Goal: Task Accomplishment & Management: Manage account settings

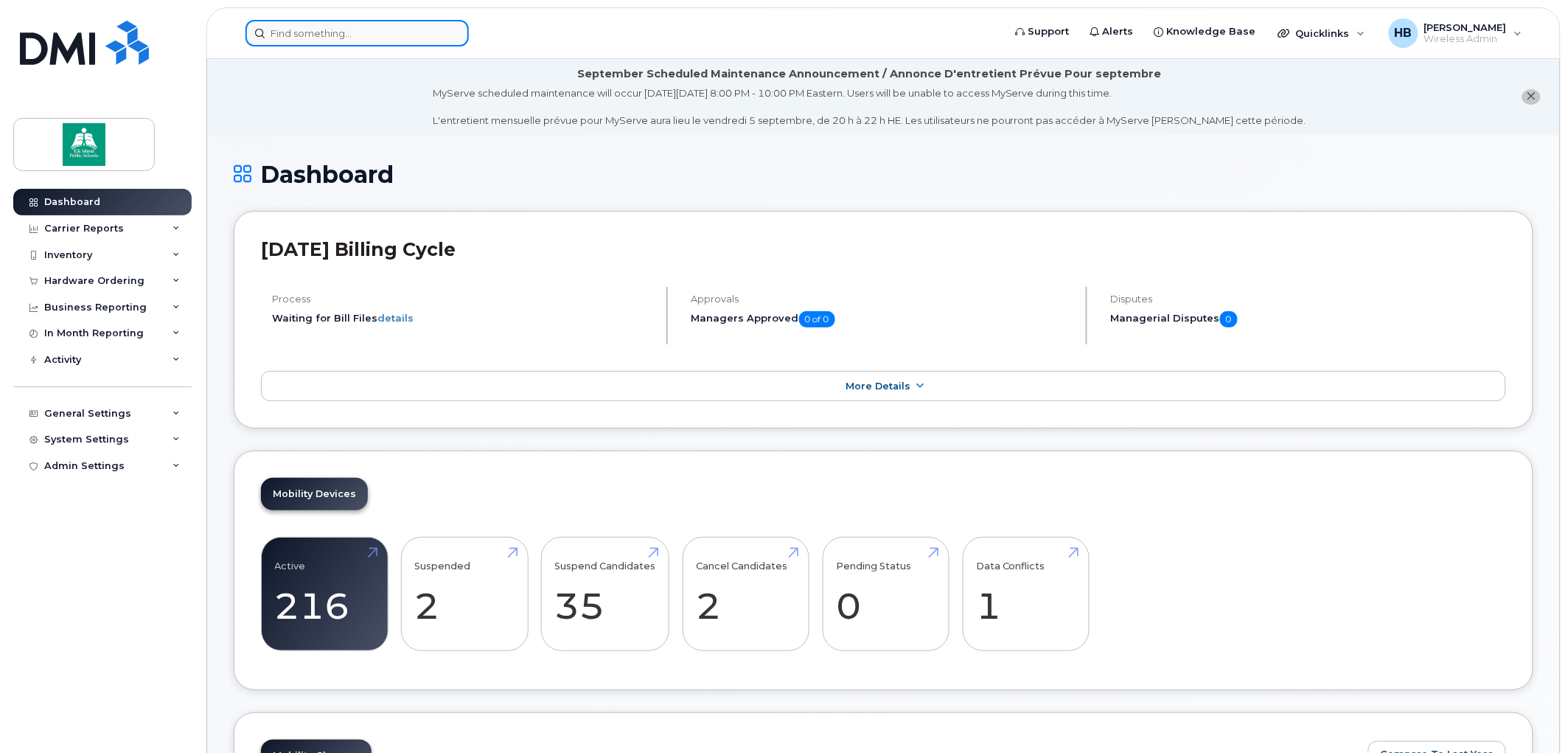
click at [403, 31] on input at bounding box center [357, 33] width 223 height 27
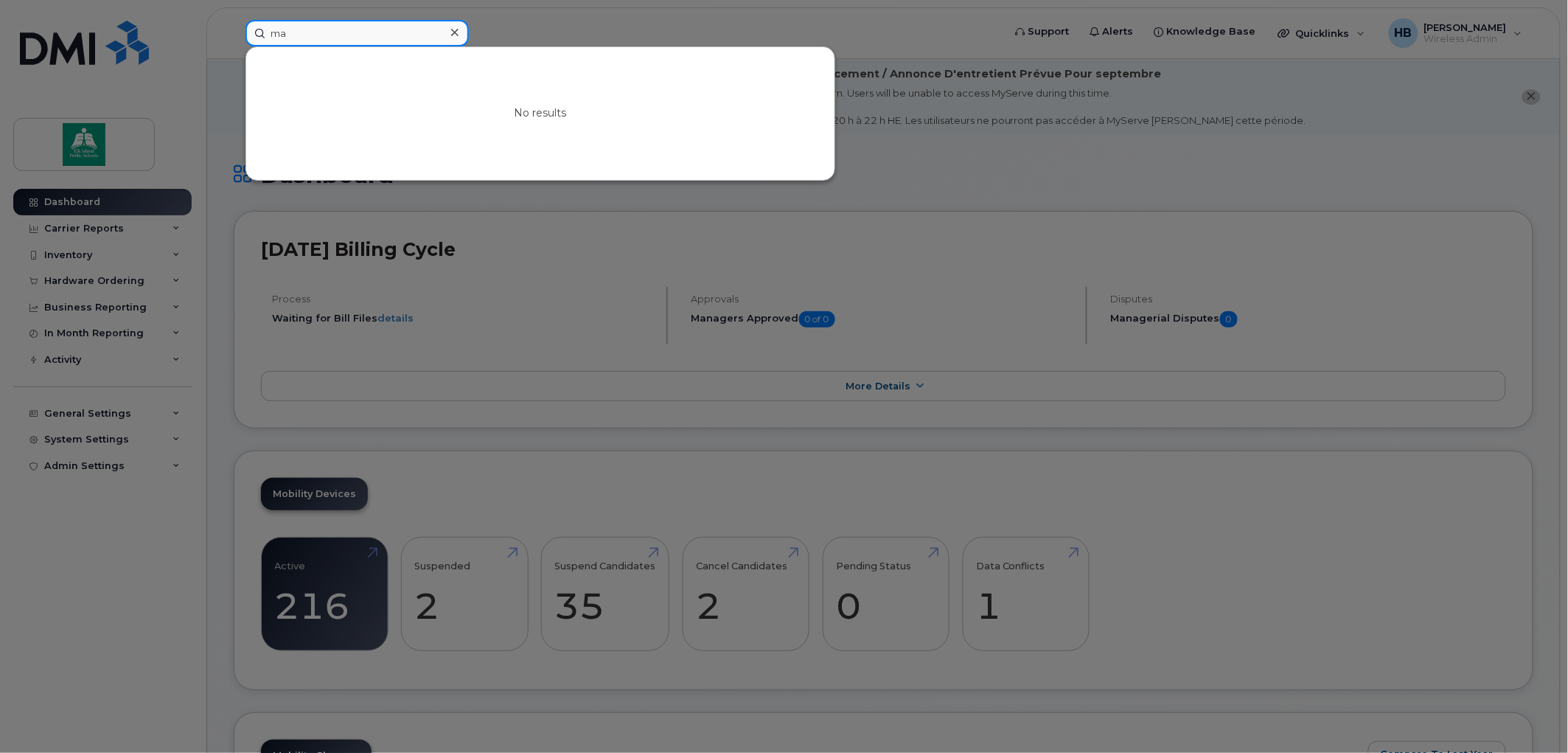
type input "m"
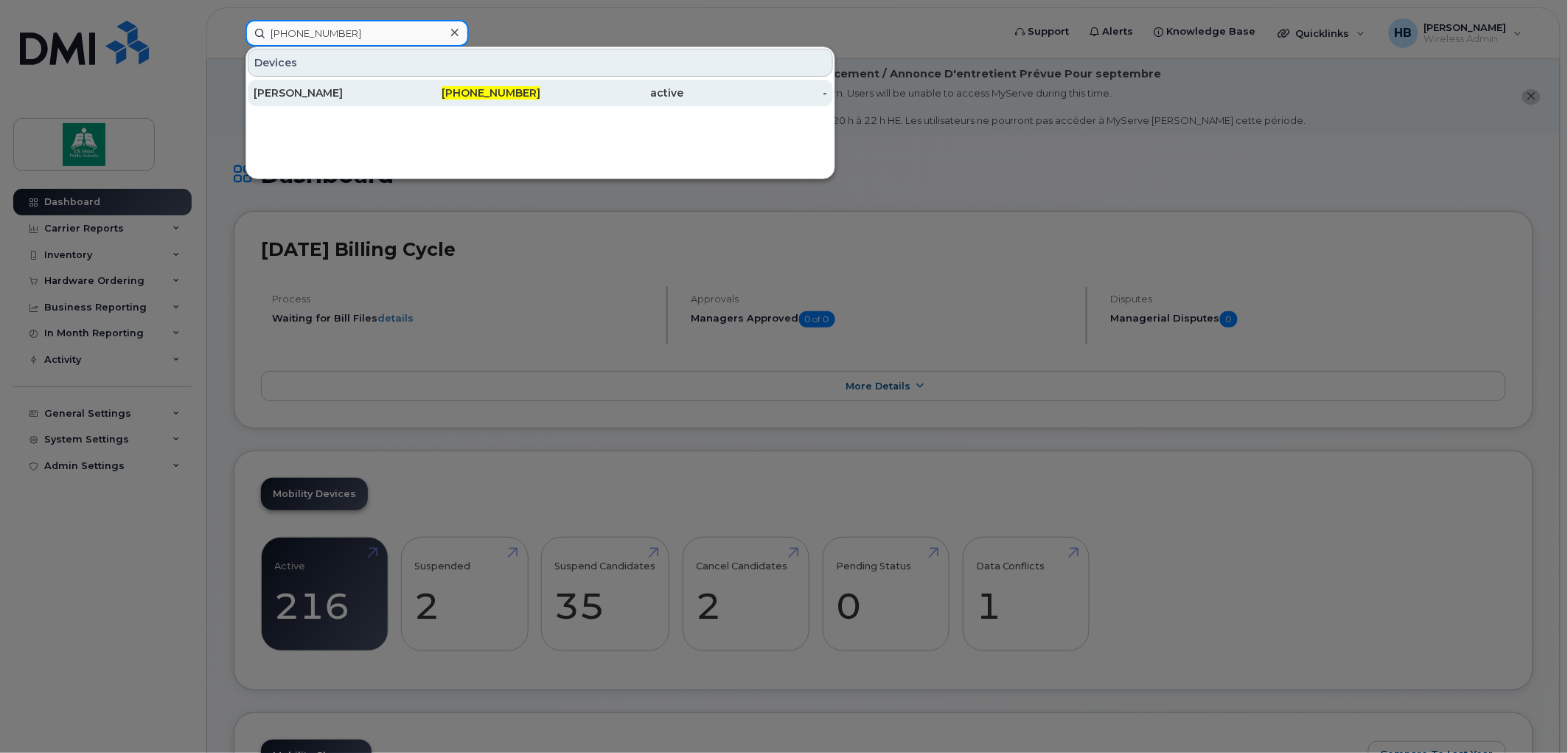
type input "780-887-3574"
click at [335, 92] on div "[PERSON_NAME]" at bounding box center [325, 92] width 144 height 14
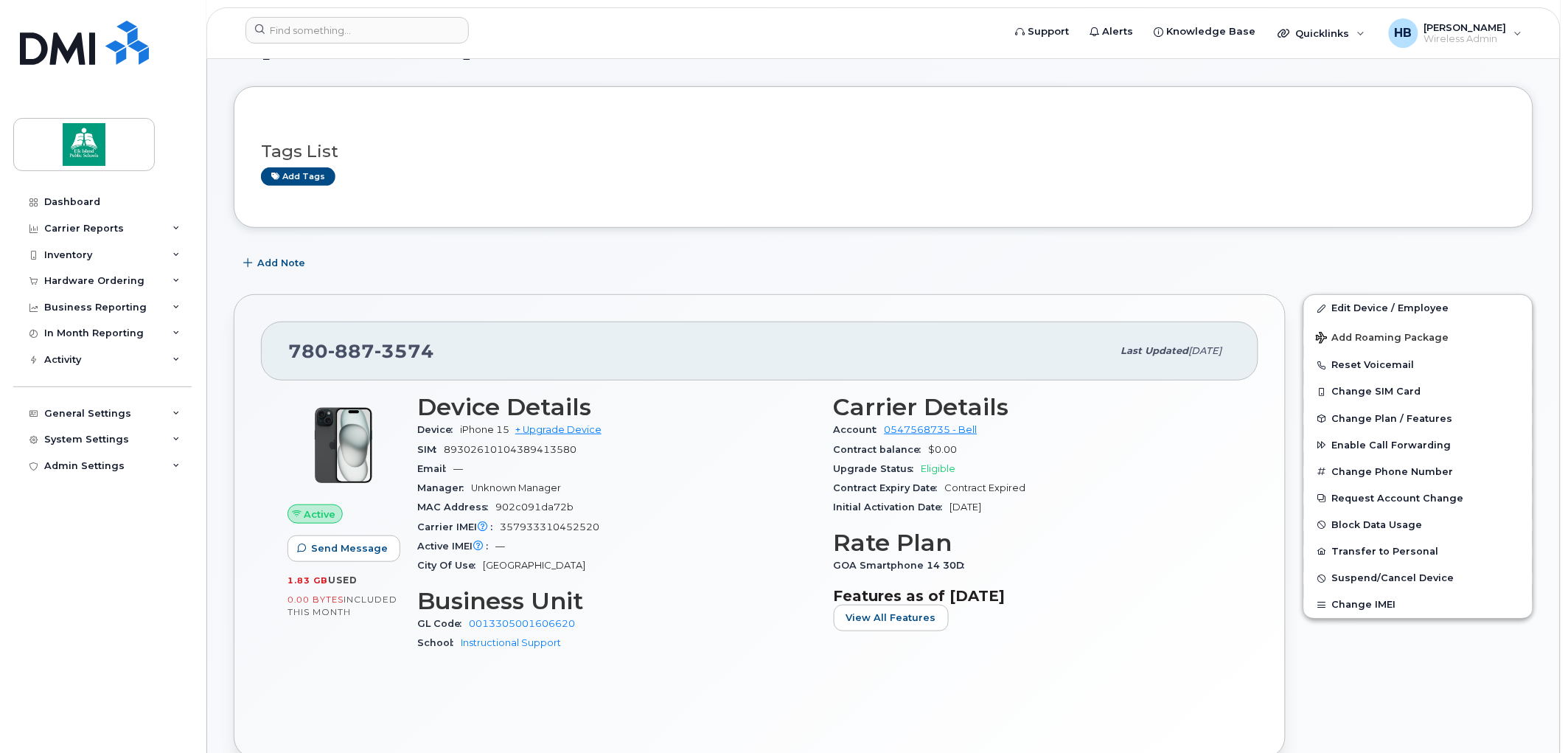
scroll to position [245, 0]
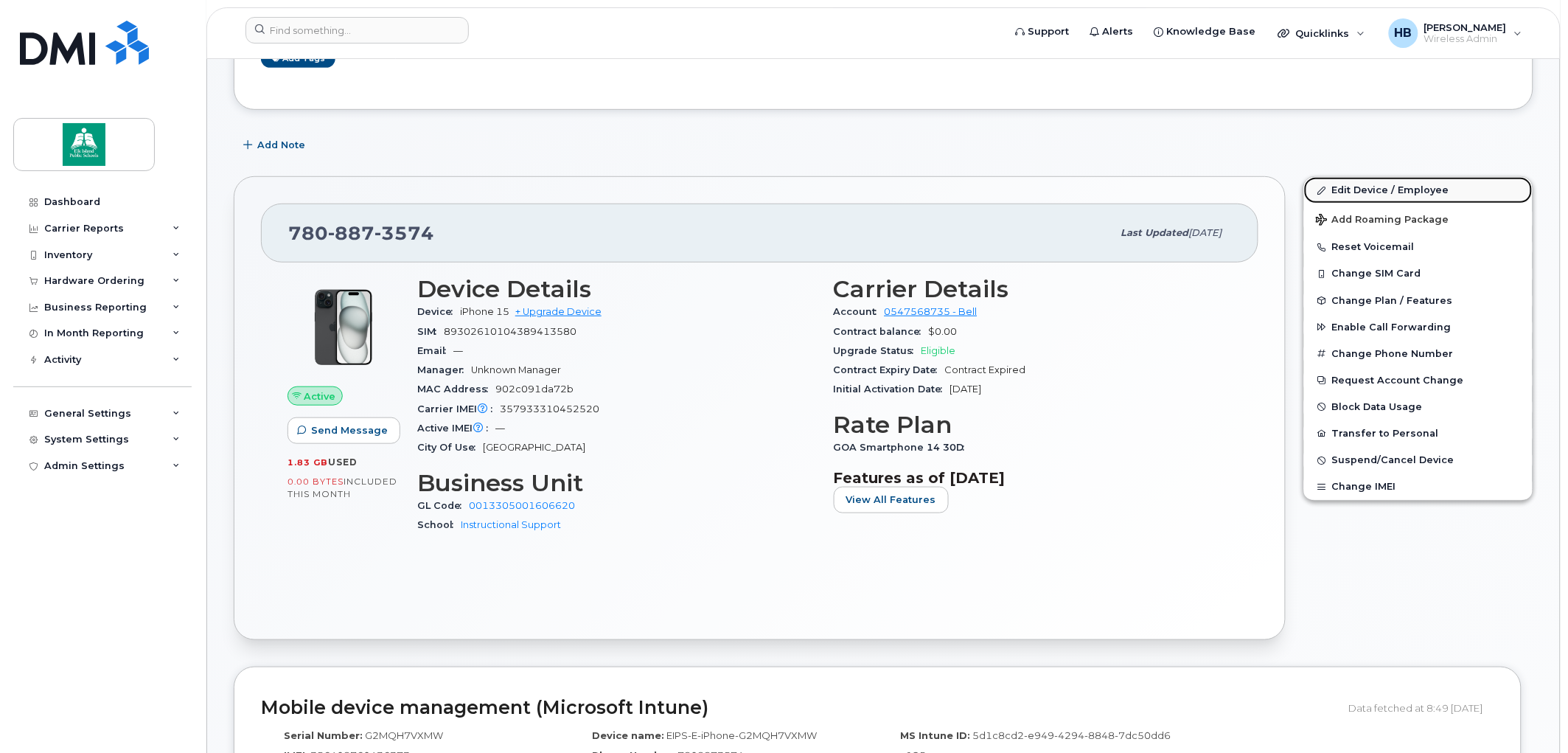
click at [1342, 189] on link "Edit Device / Employee" at bounding box center [1419, 190] width 229 height 27
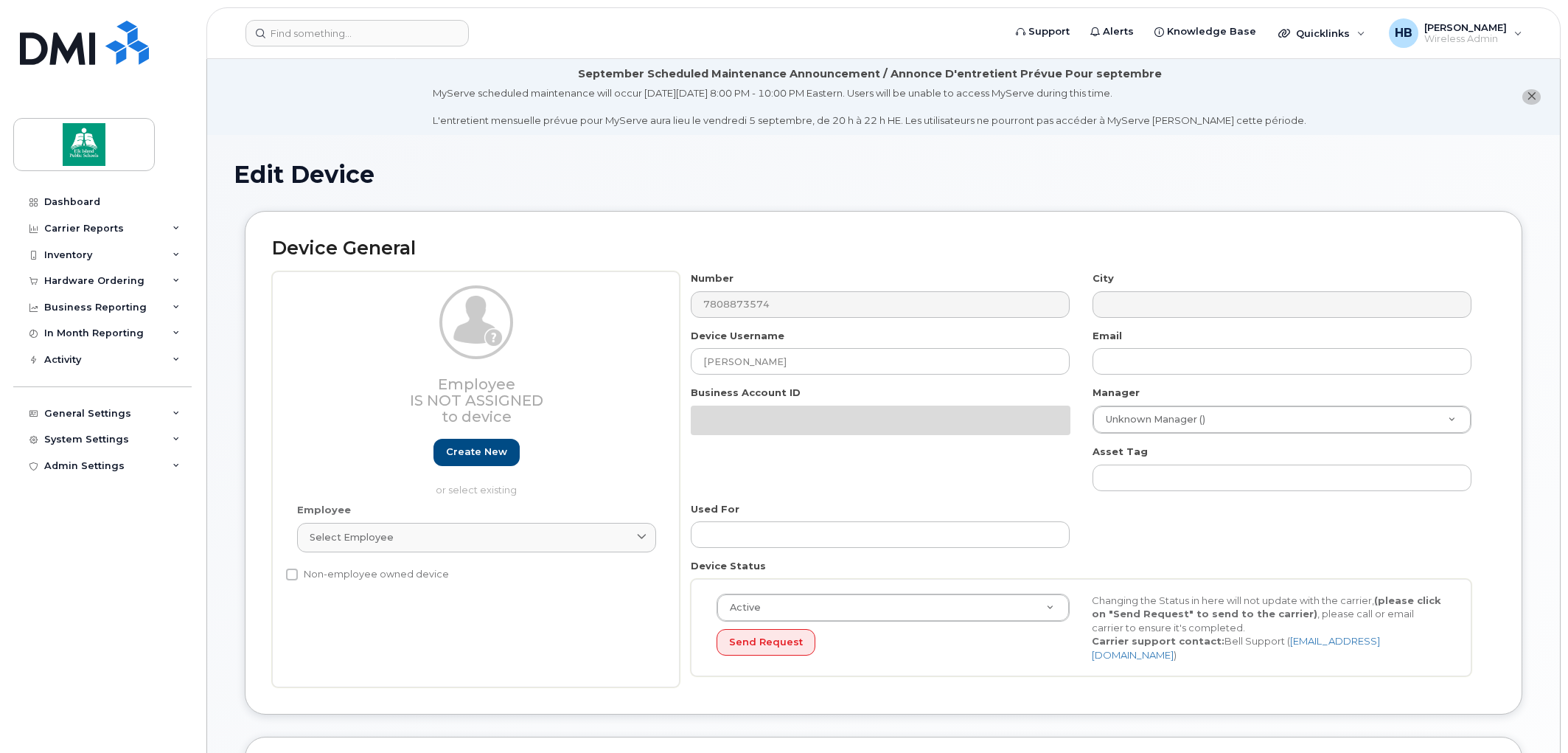
select select "10109138"
select select "10109200"
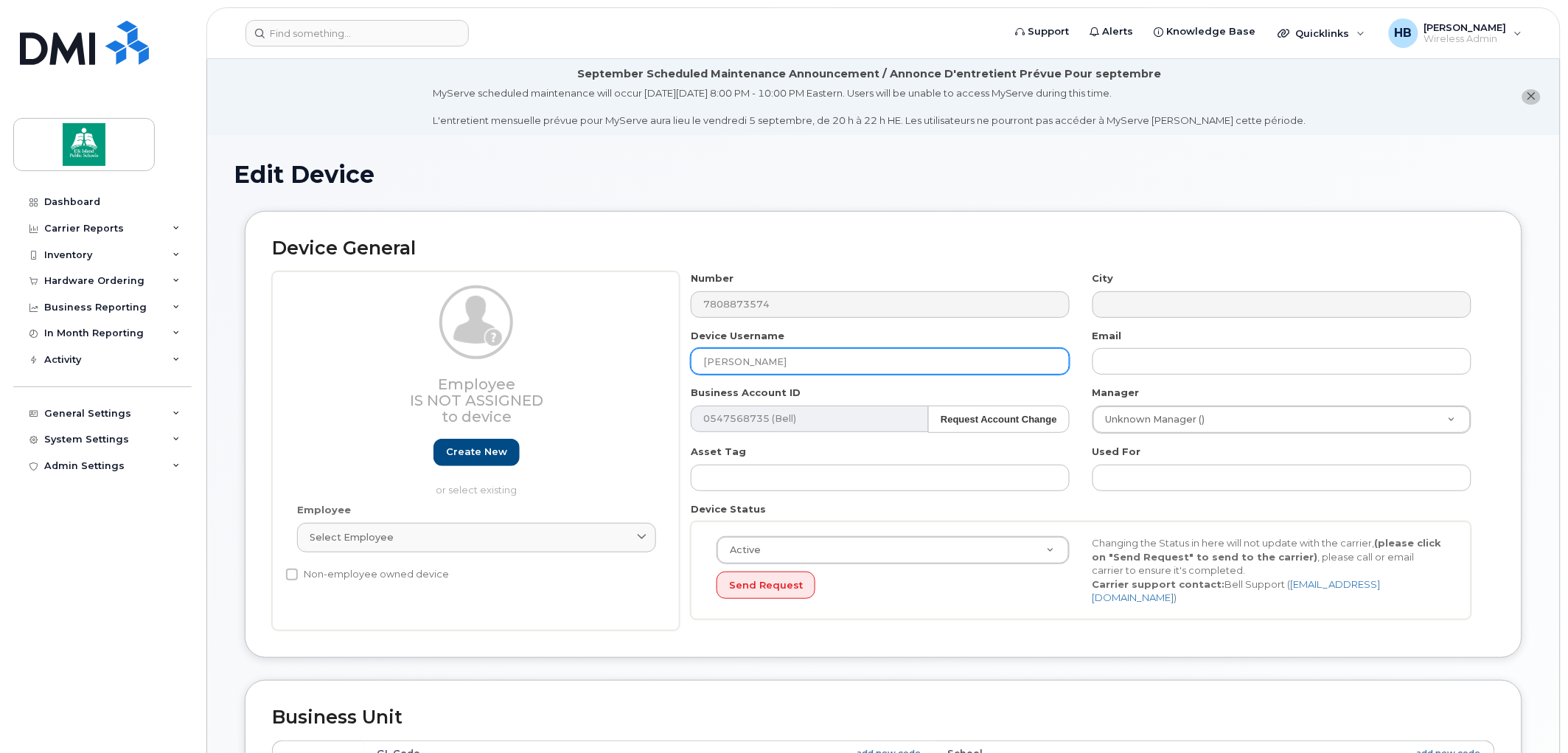
click at [760, 359] on input "[PERSON_NAME]" at bounding box center [880, 361] width 379 height 27
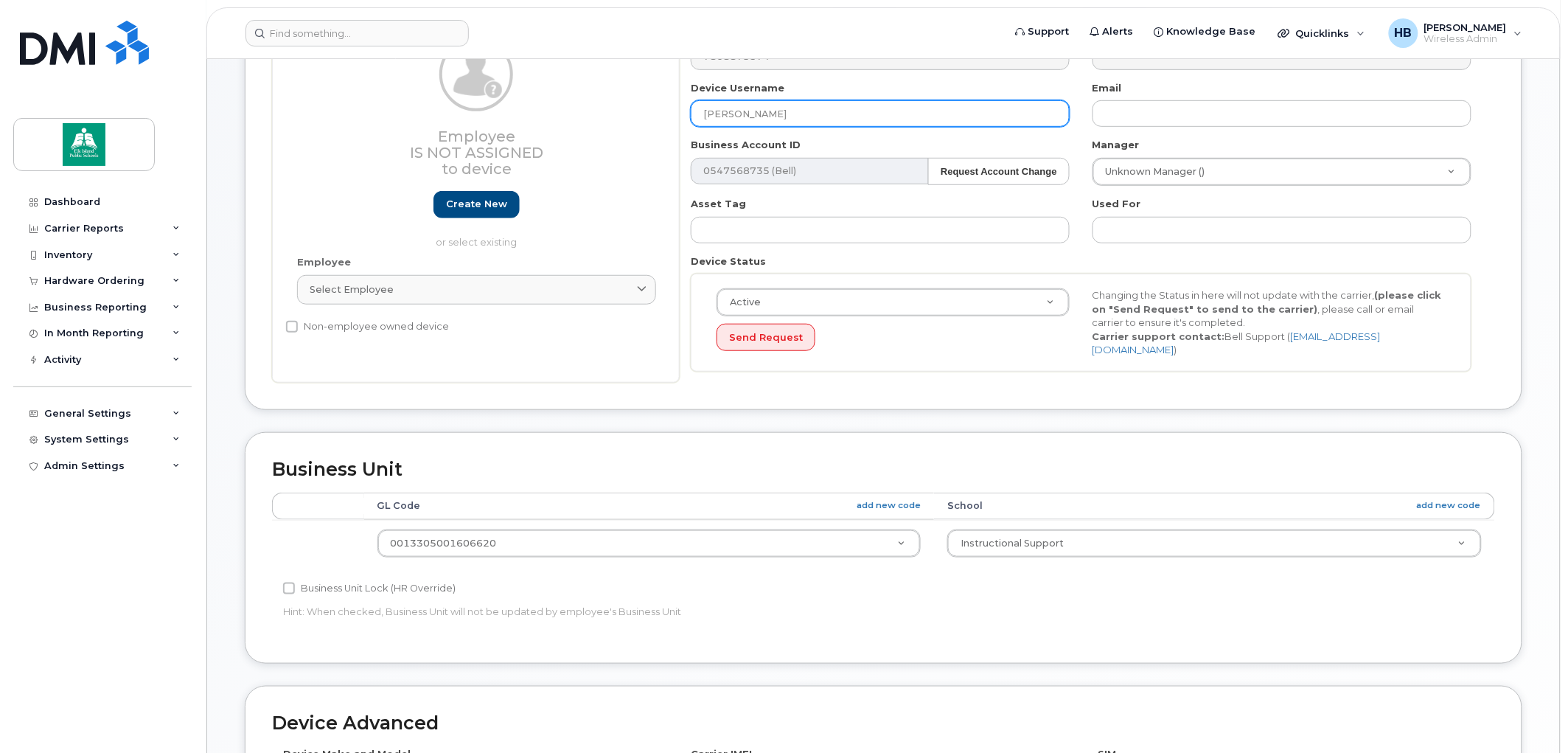
scroll to position [328, 0]
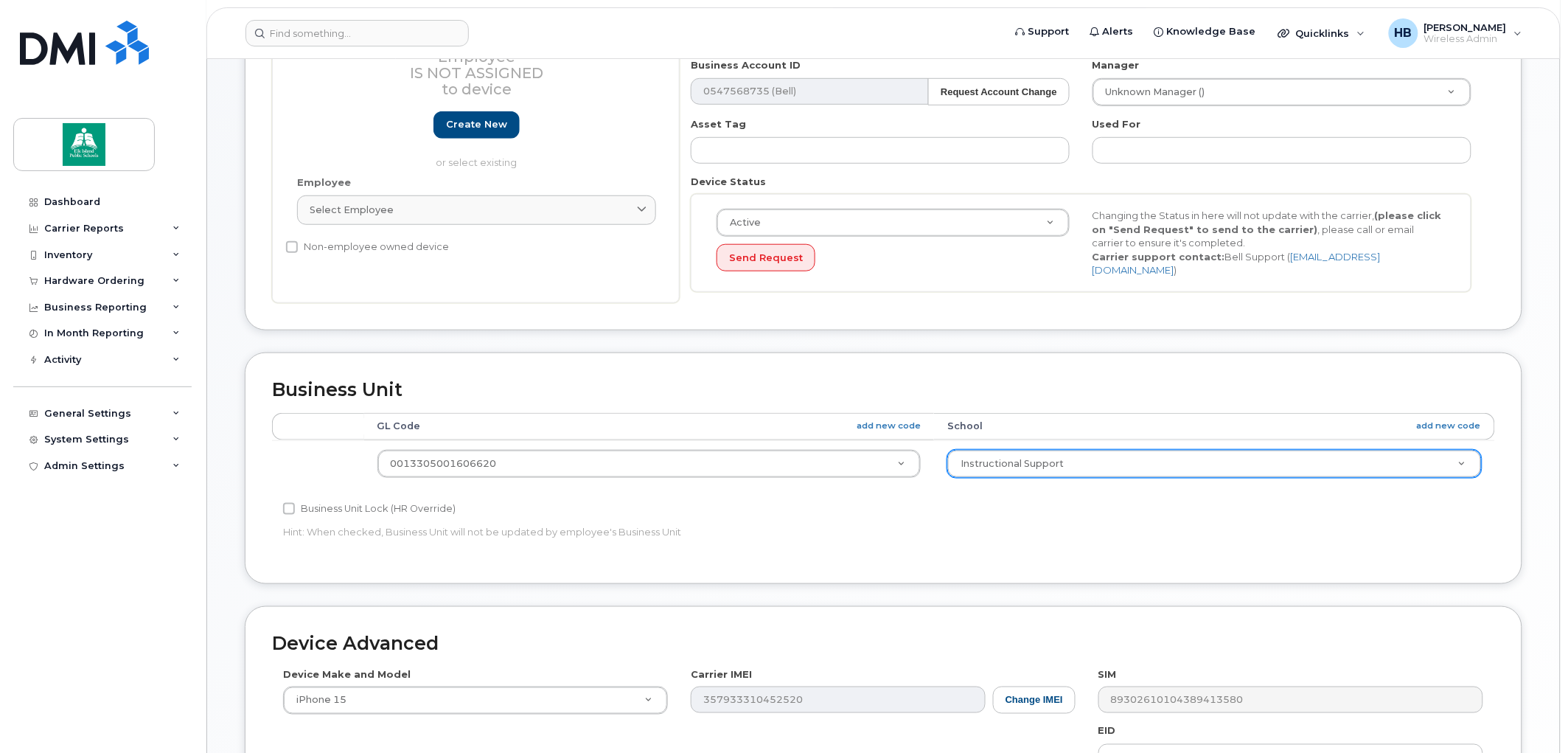
type input "Andrew MacLean"
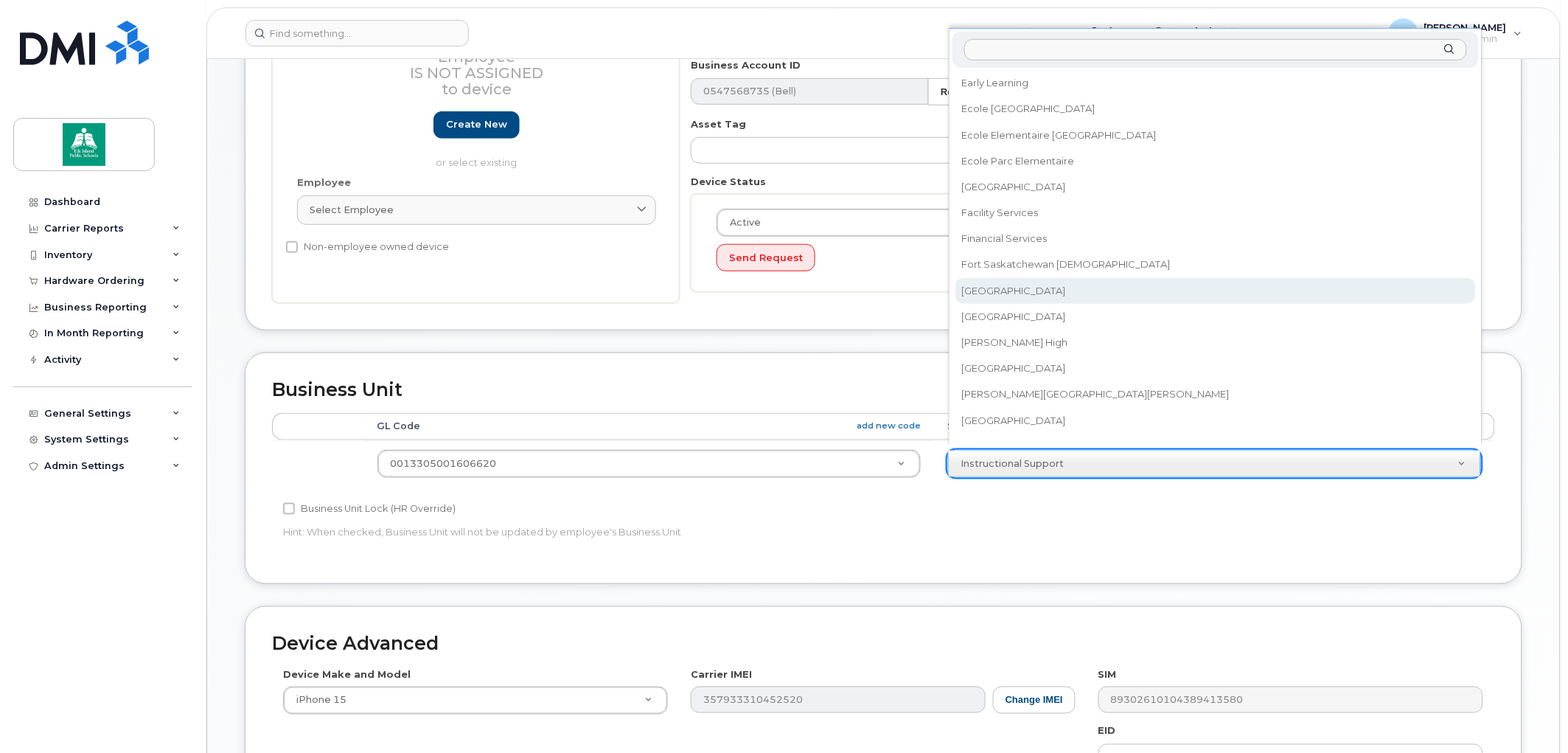
scroll to position [0, 0]
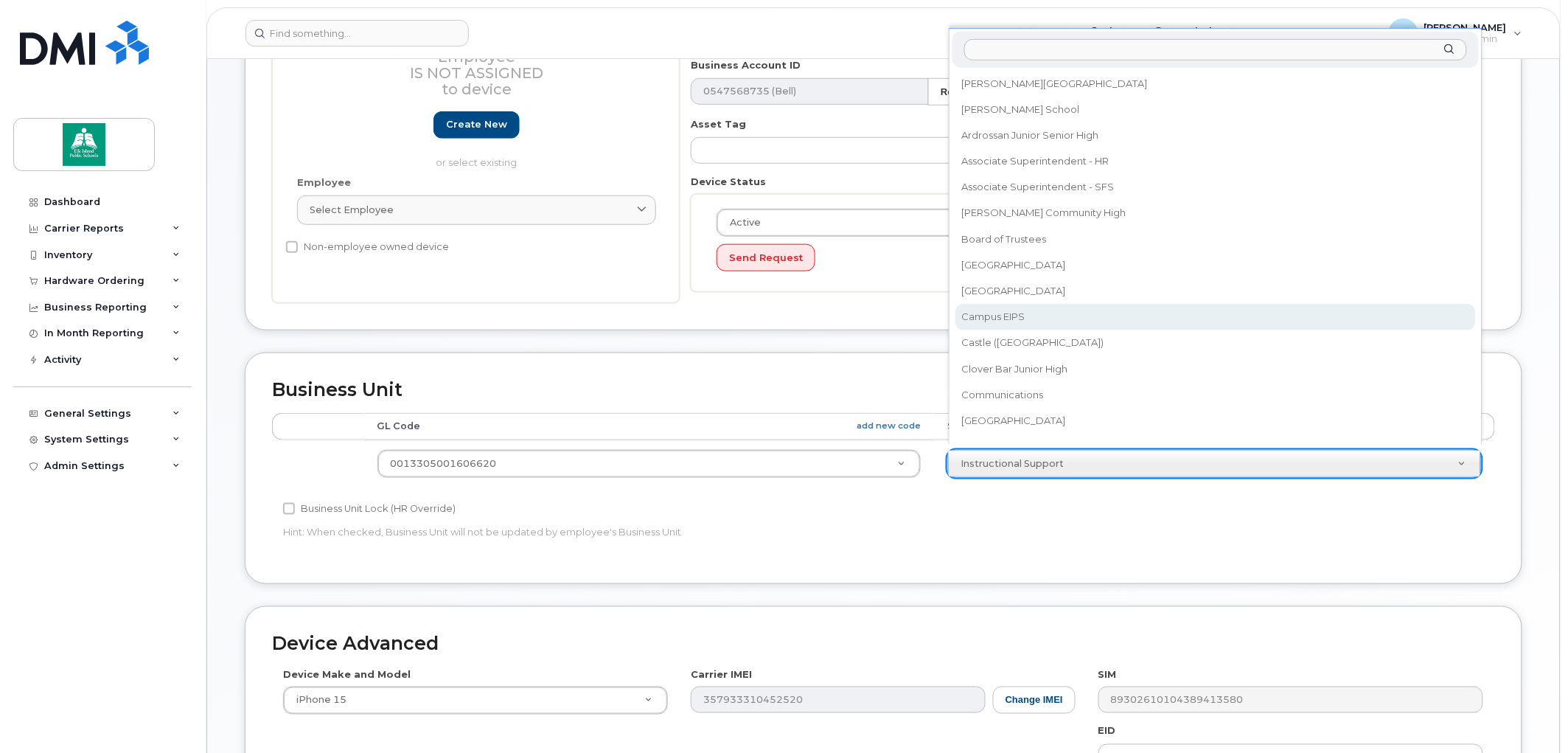
select select "35644339"
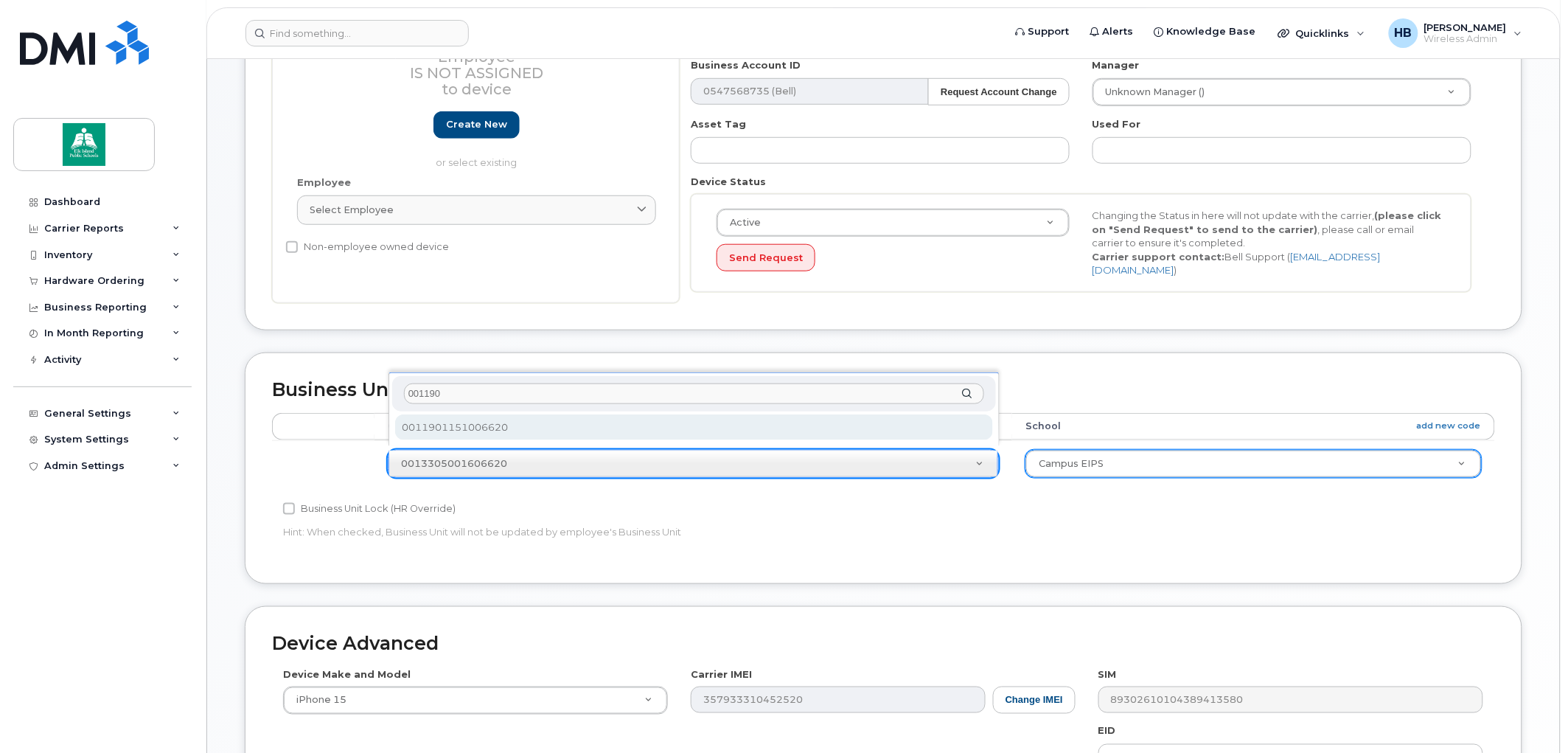
type input "001190"
select select "35644340"
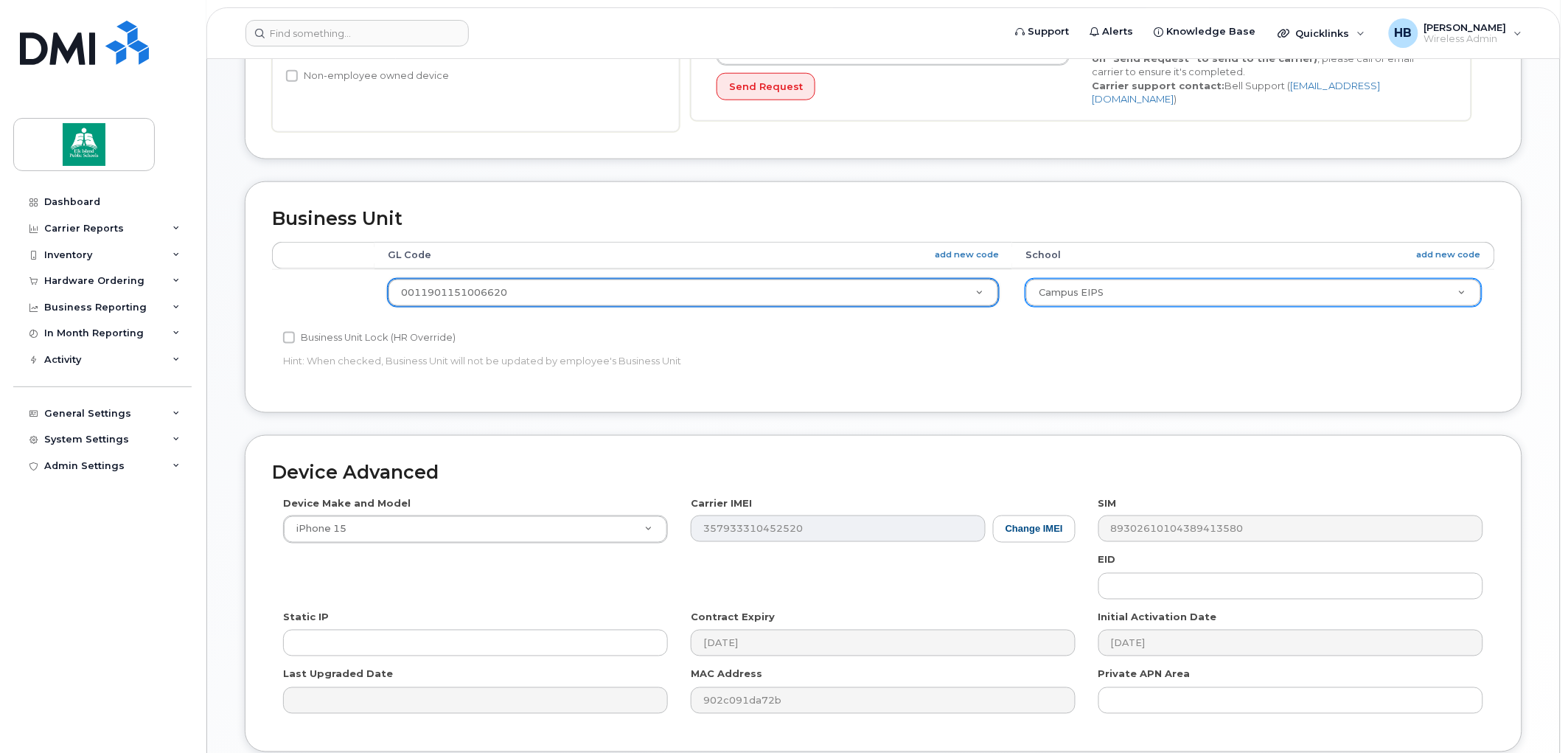
scroll to position [573, 0]
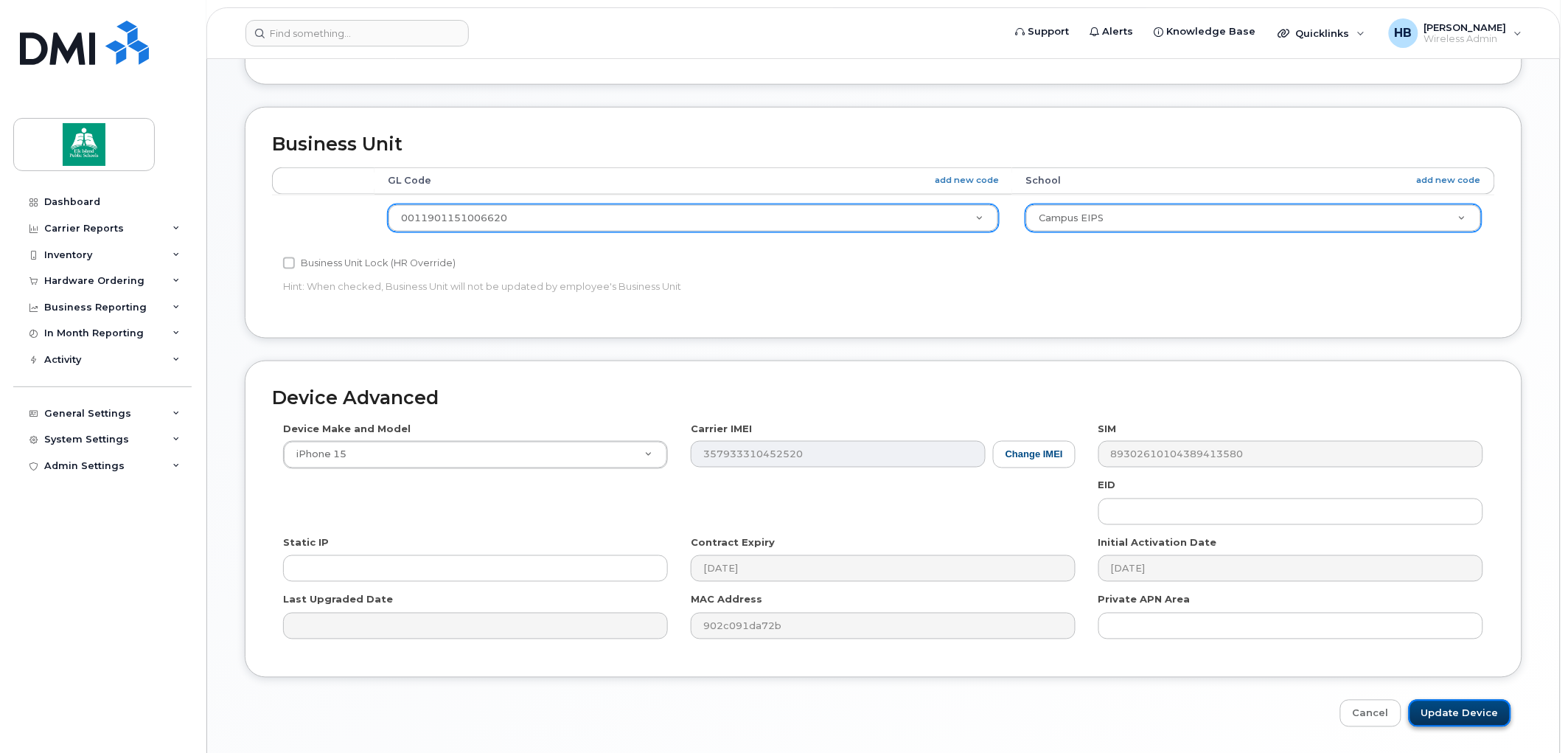
click at [1454, 708] on input "Update Device" at bounding box center [1460, 713] width 103 height 27
type input "Saving..."
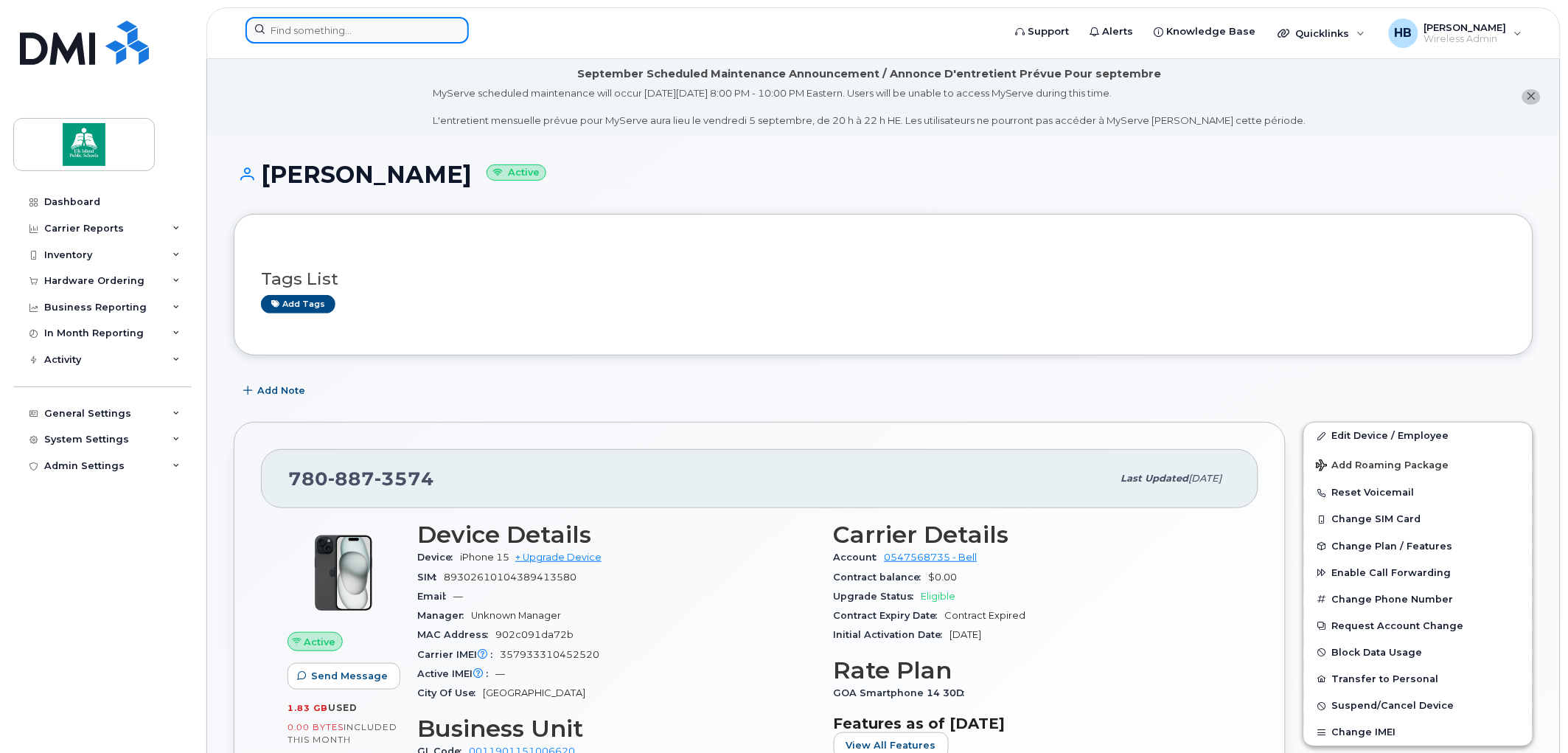
click at [392, 31] on input at bounding box center [357, 30] width 223 height 27
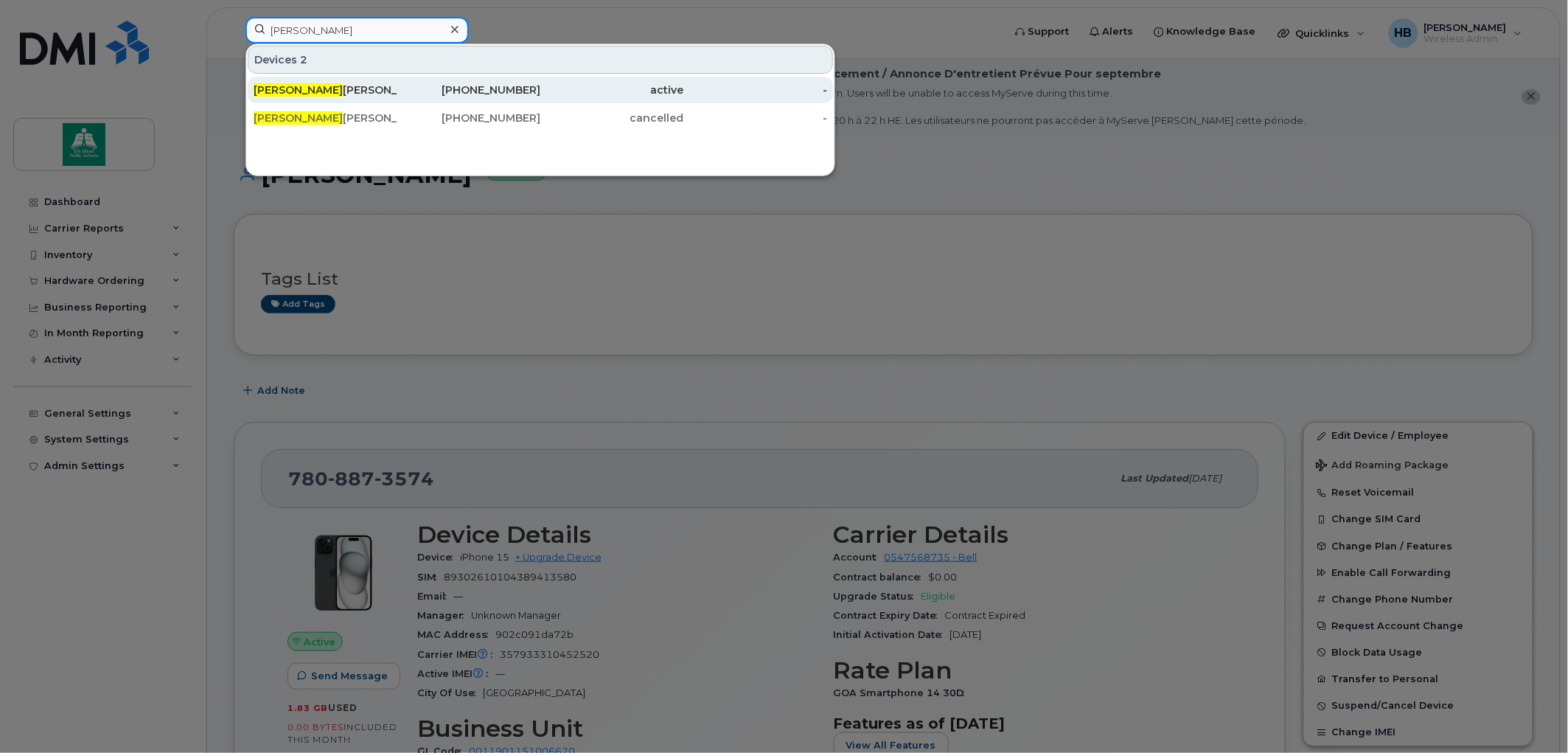
type input "jessica"
click at [333, 85] on div "Jessica Smith" at bounding box center [325, 89] width 144 height 14
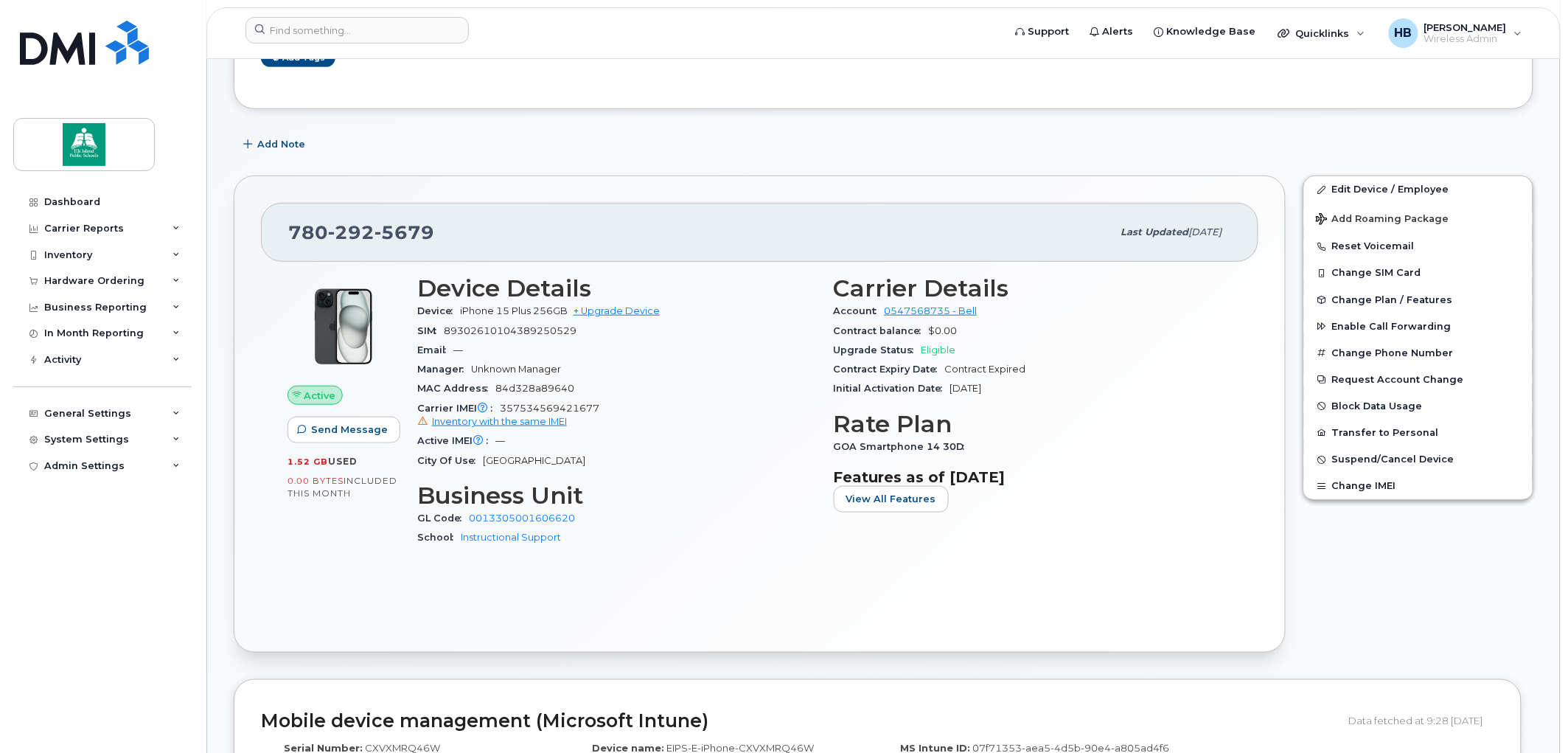
scroll to position [245, 0]
click at [1335, 188] on link "Edit Device / Employee" at bounding box center [1419, 190] width 229 height 27
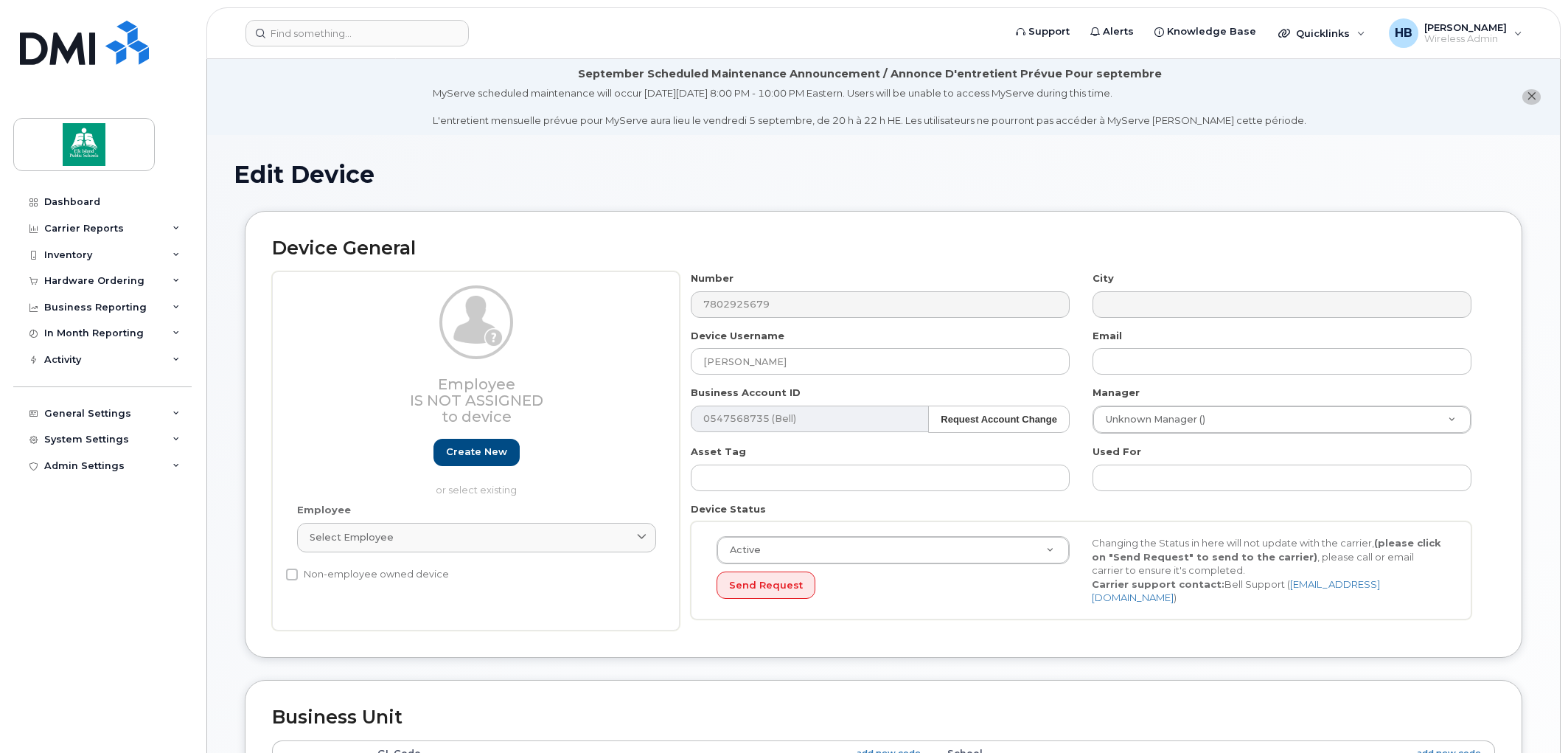
select select "10109138"
select select "10109200"
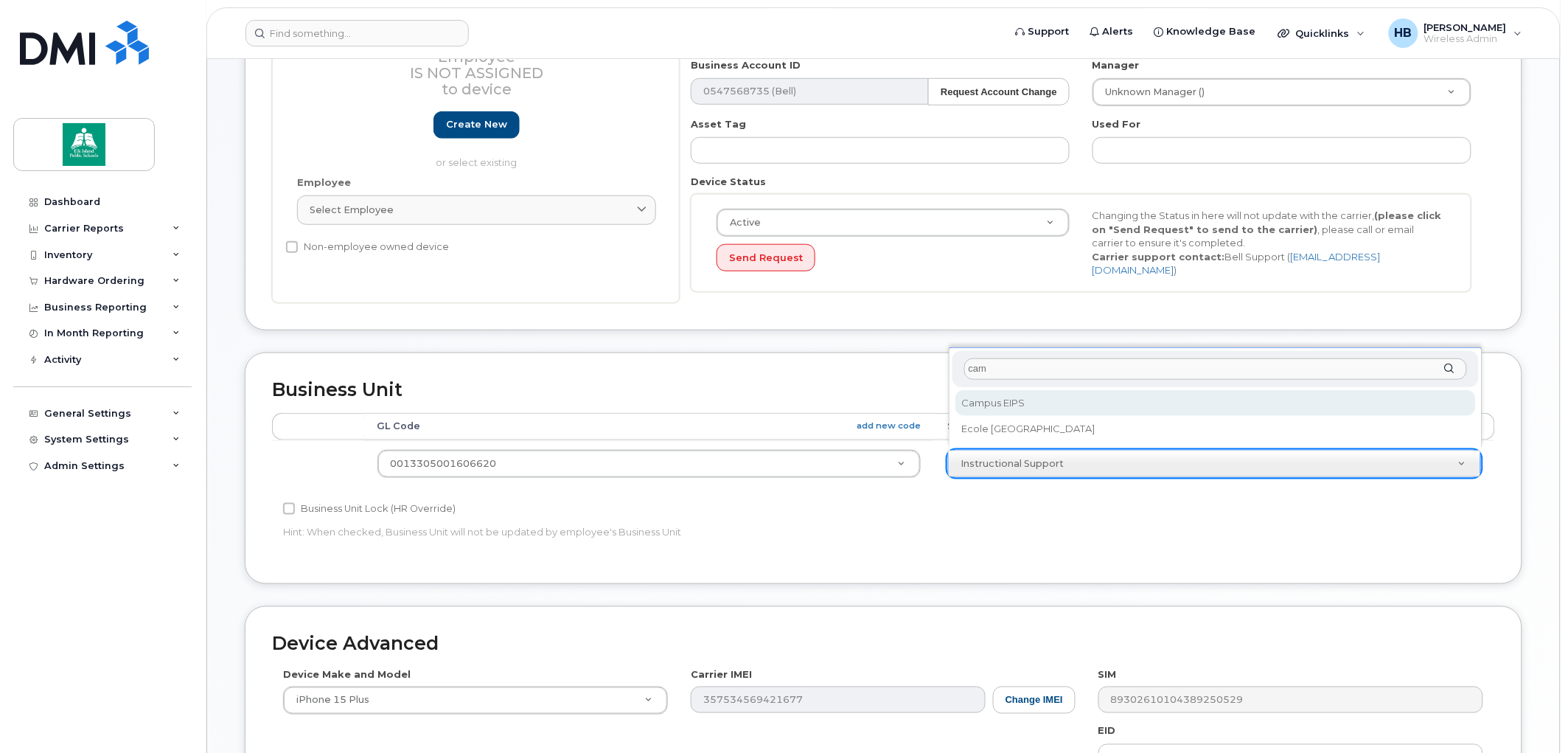
type input "cam"
select select "35644339"
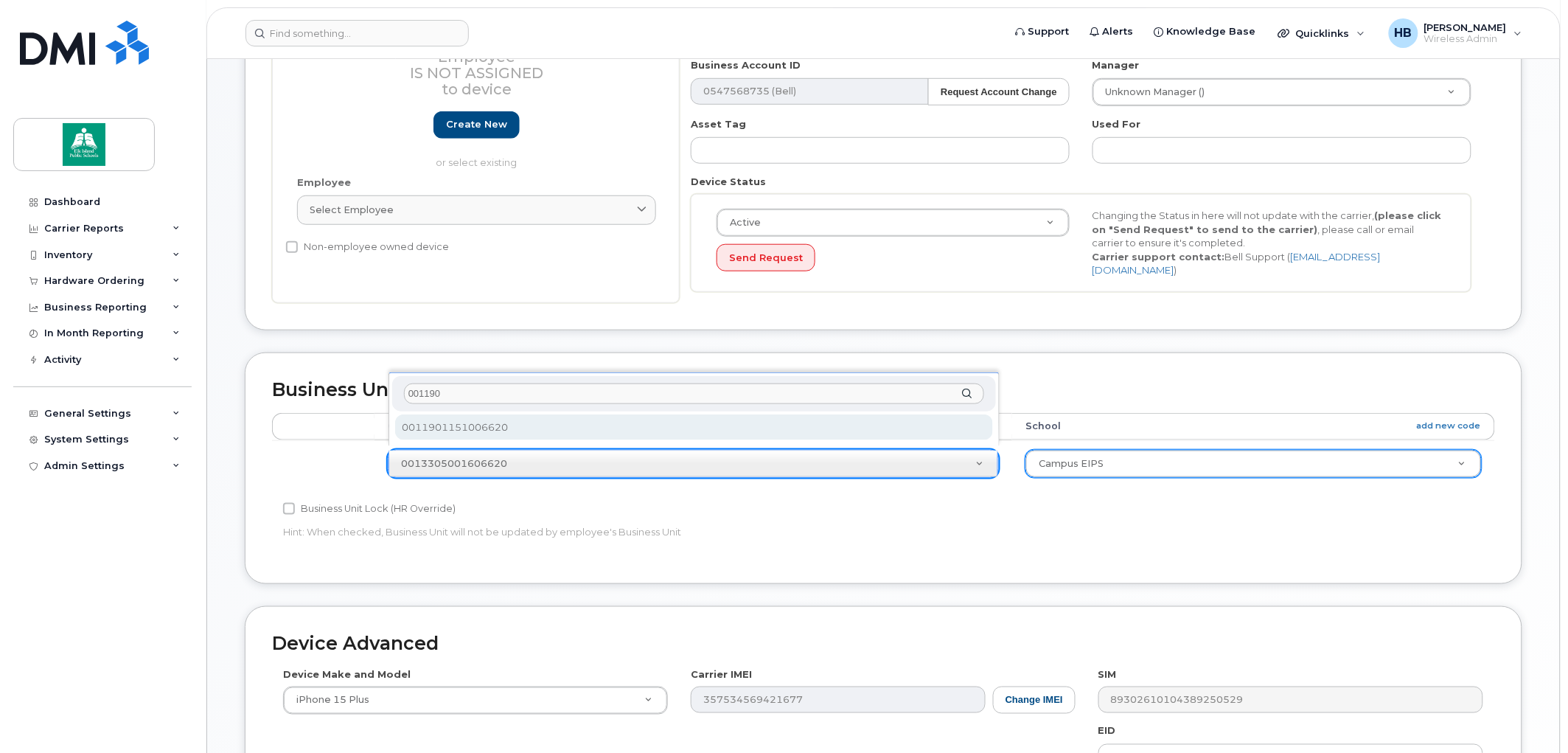
type input "001190"
select select "35644340"
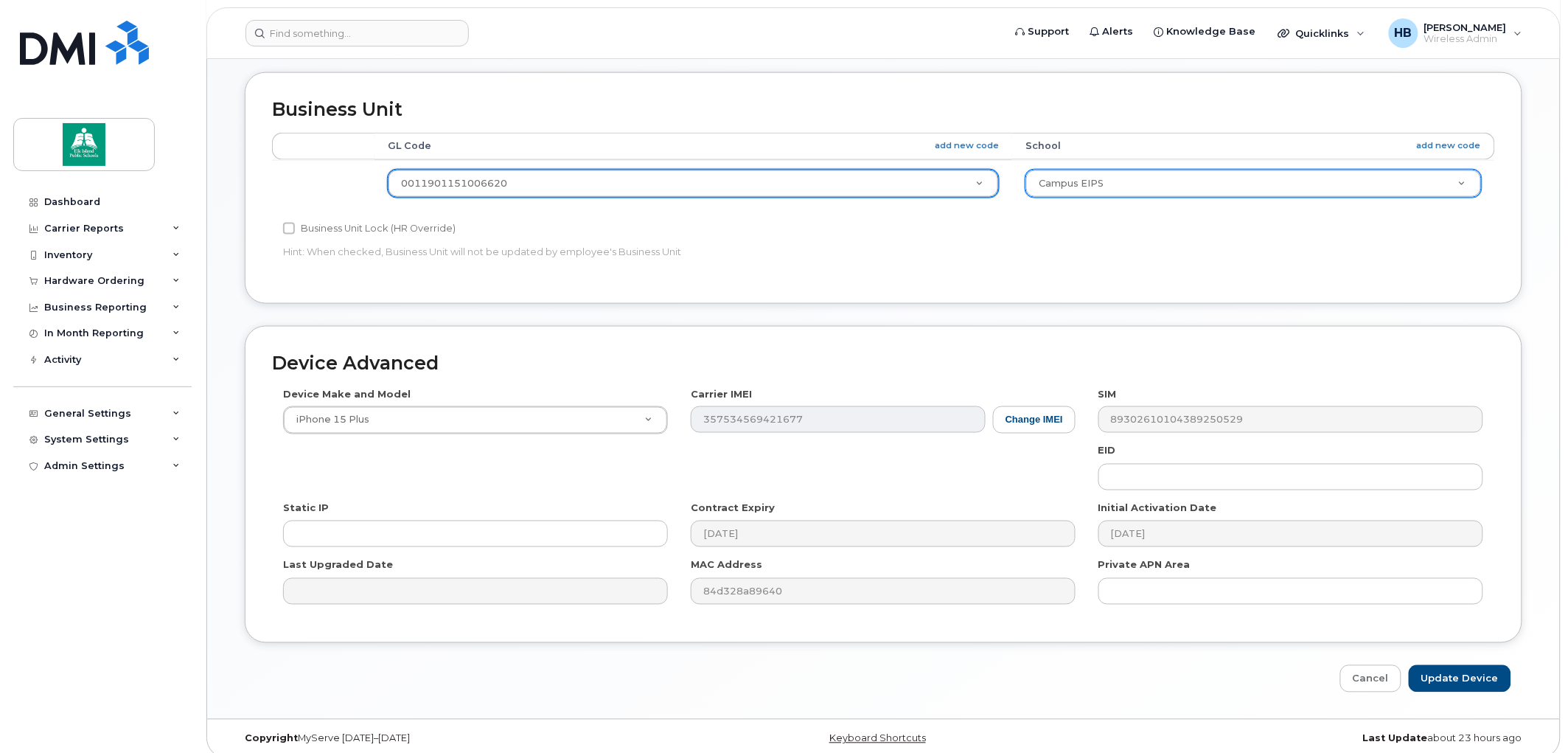
scroll to position [616, 0]
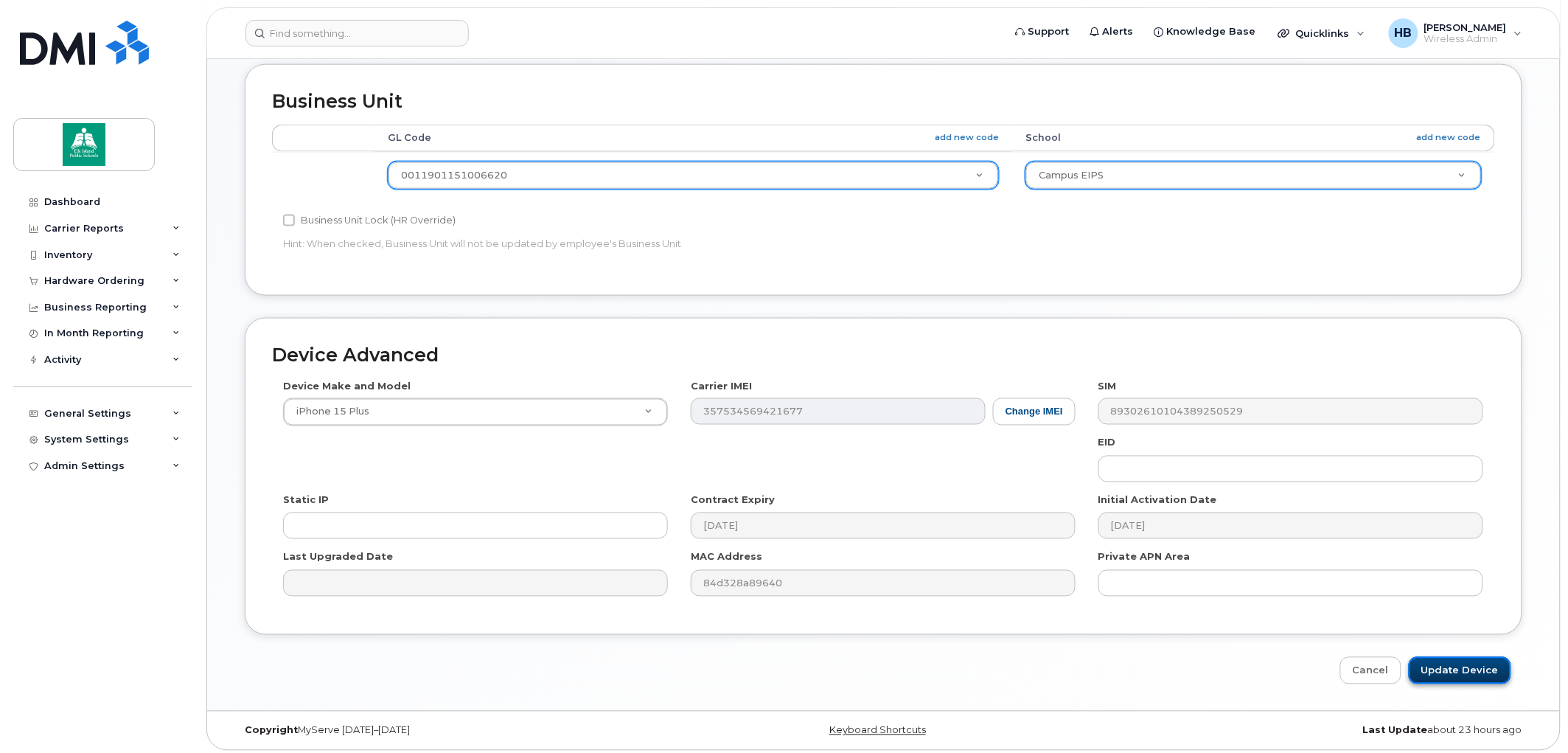
click at [1467, 668] on input "Update Device" at bounding box center [1460, 671] width 103 height 27
type input "Saving..."
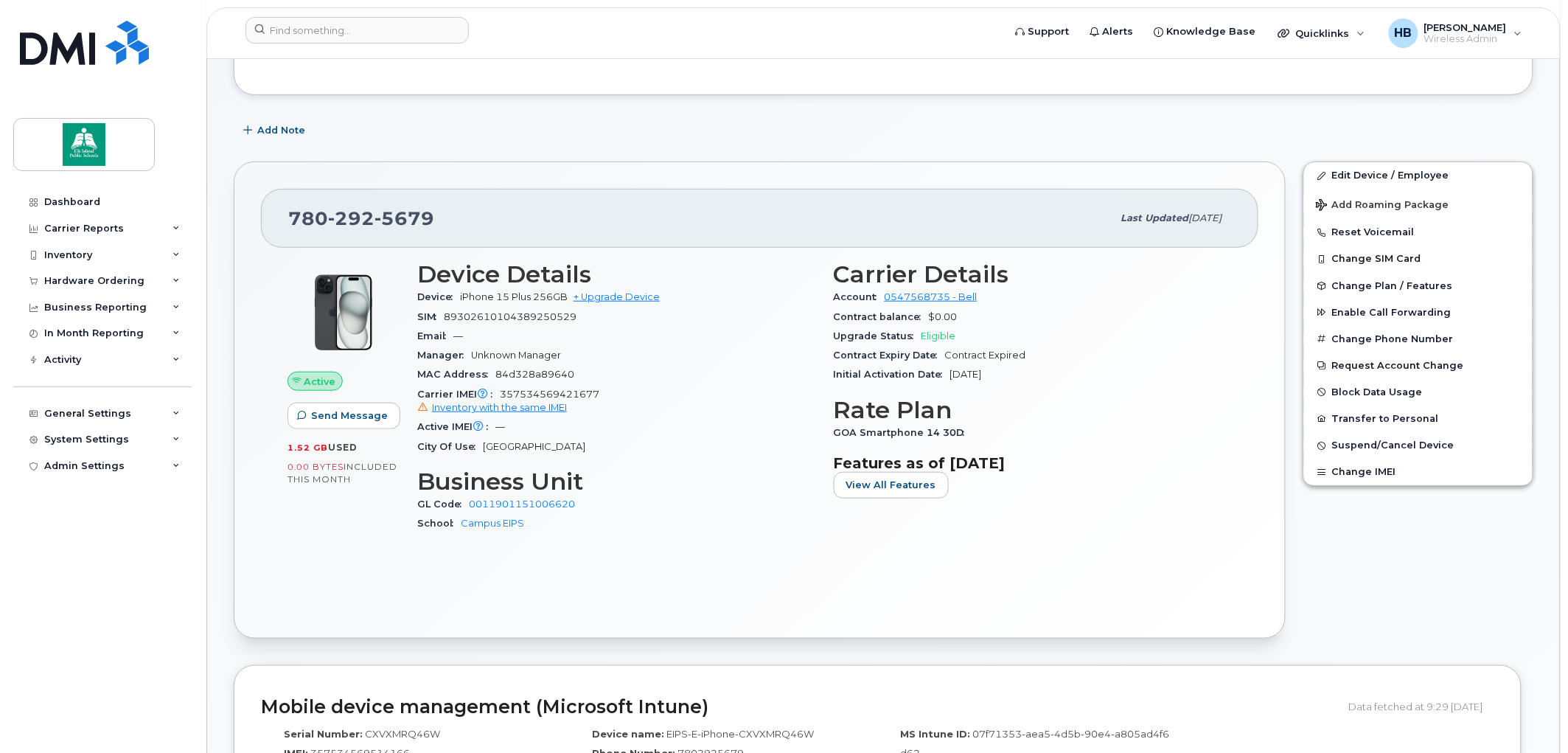
scroll to position [164, 0]
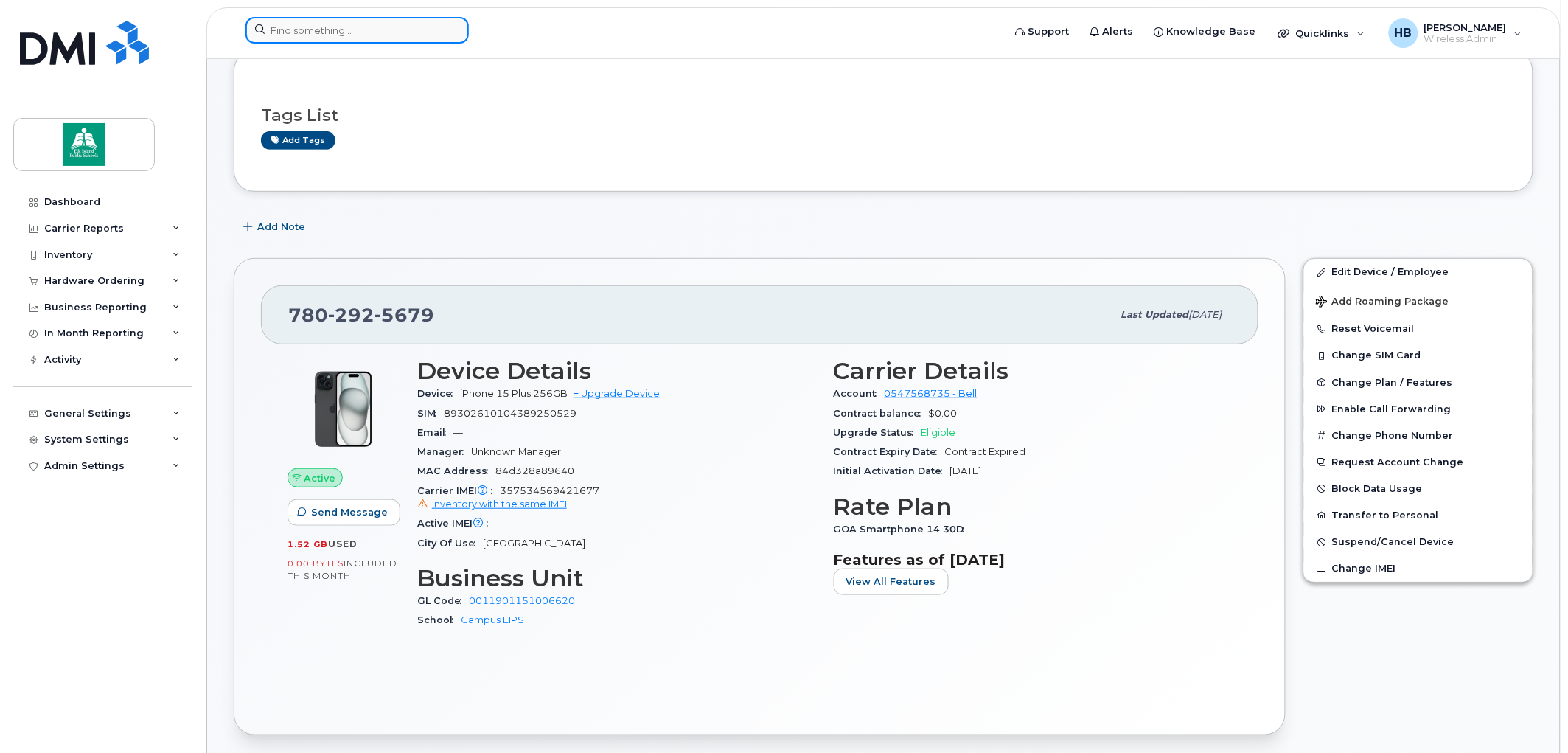
click at [303, 30] on input at bounding box center [357, 30] width 223 height 27
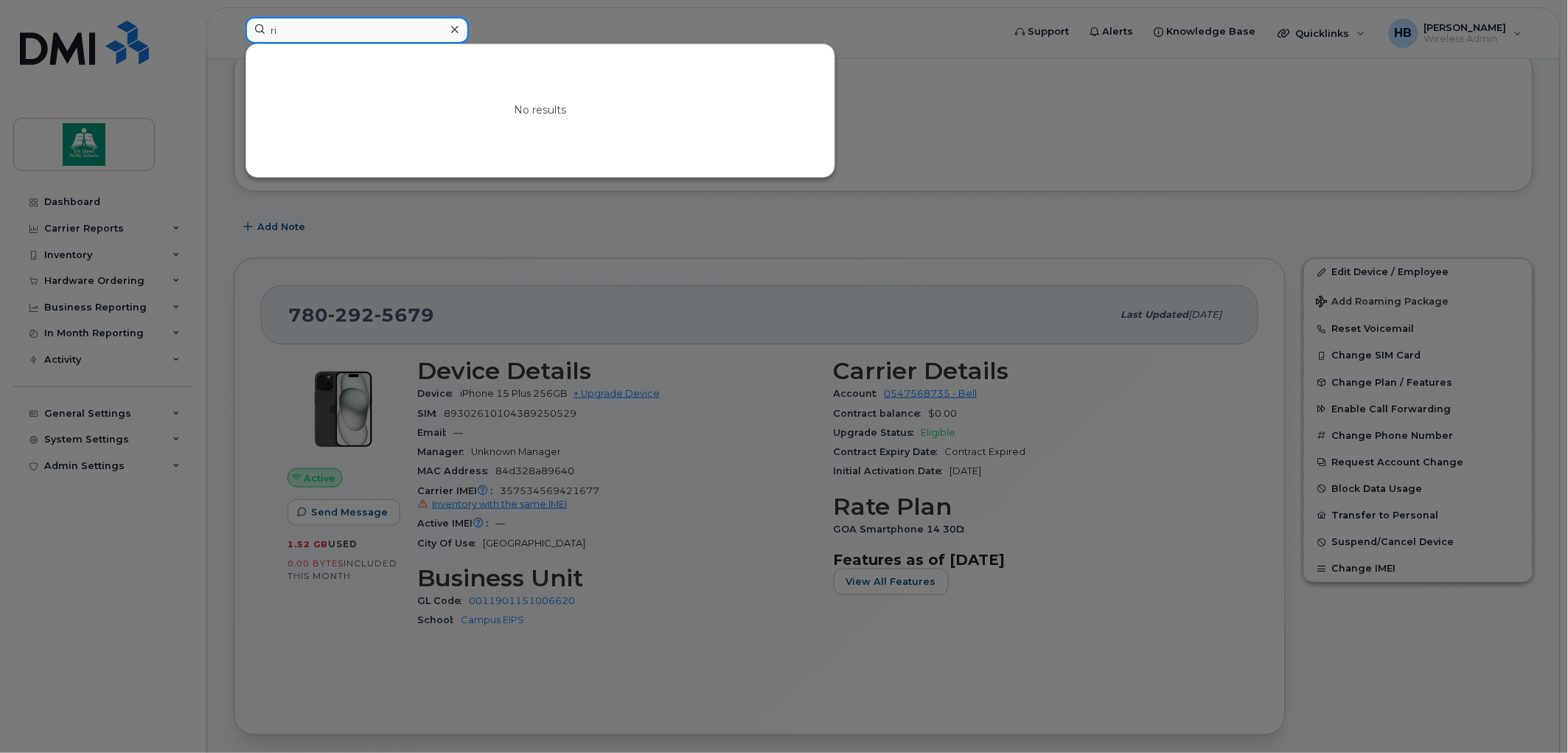
type input "r"
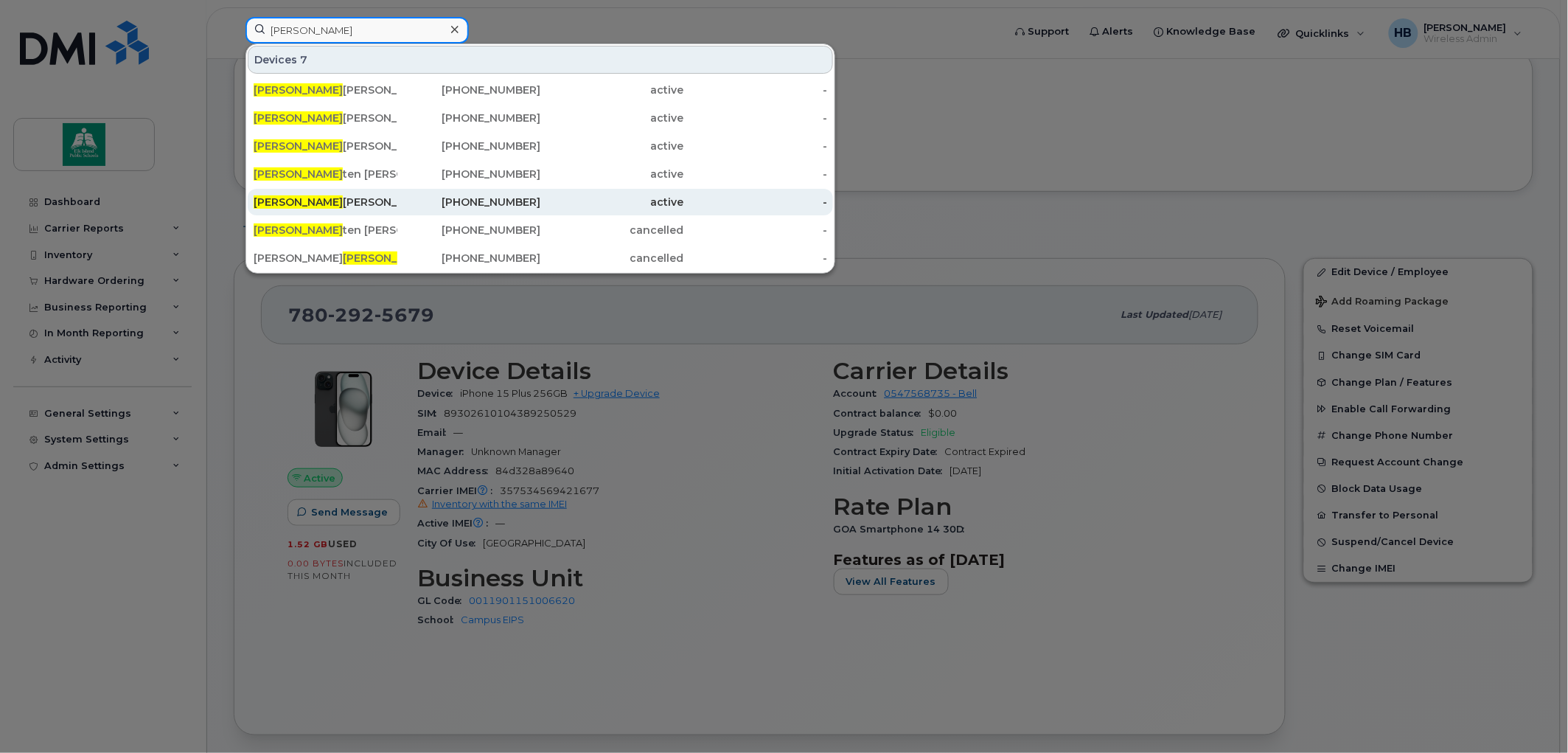
type input "[PERSON_NAME]"
click at [321, 197] on div "[PERSON_NAME] tin [PERSON_NAME]" at bounding box center [325, 201] width 144 height 14
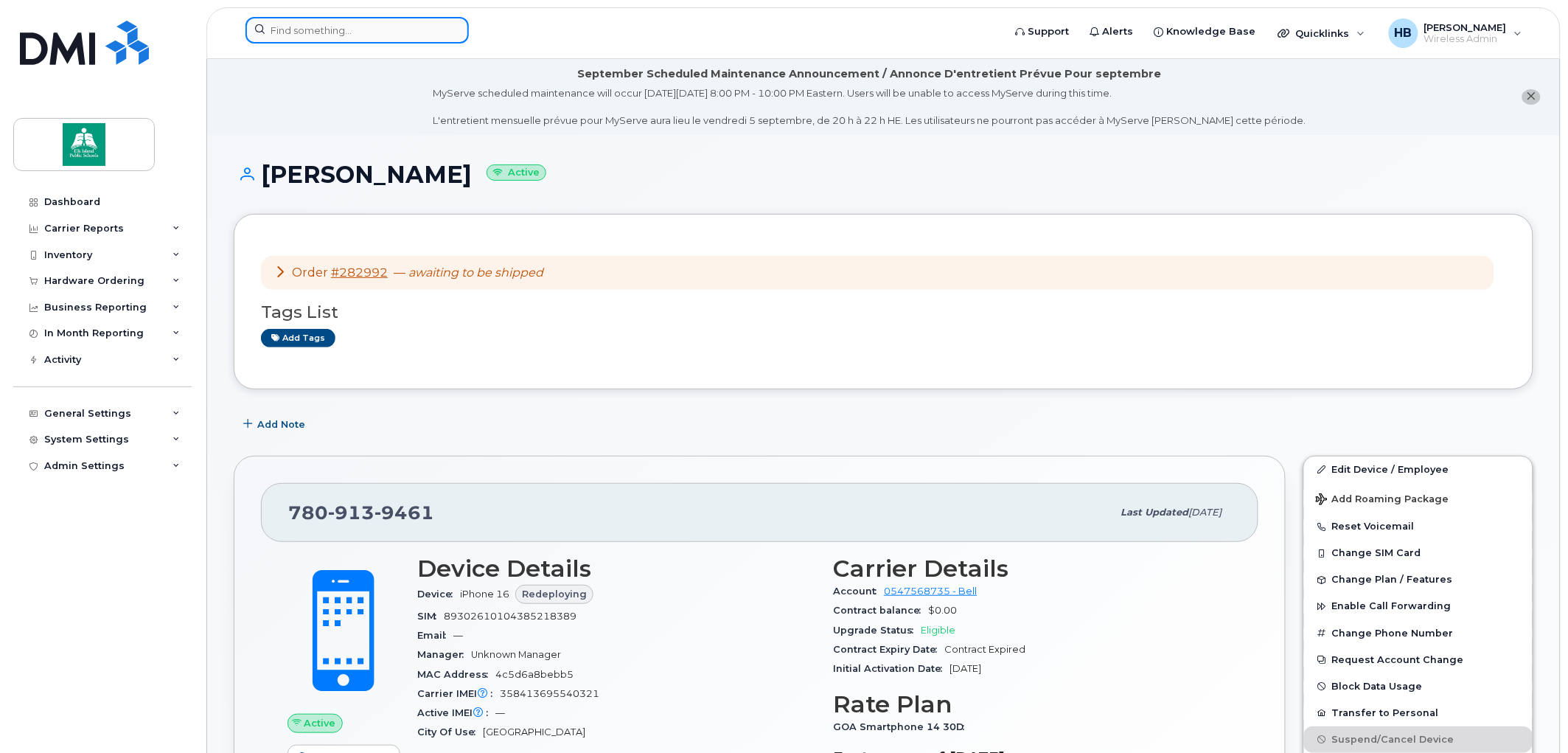
click at [287, 32] on input at bounding box center [357, 30] width 223 height 27
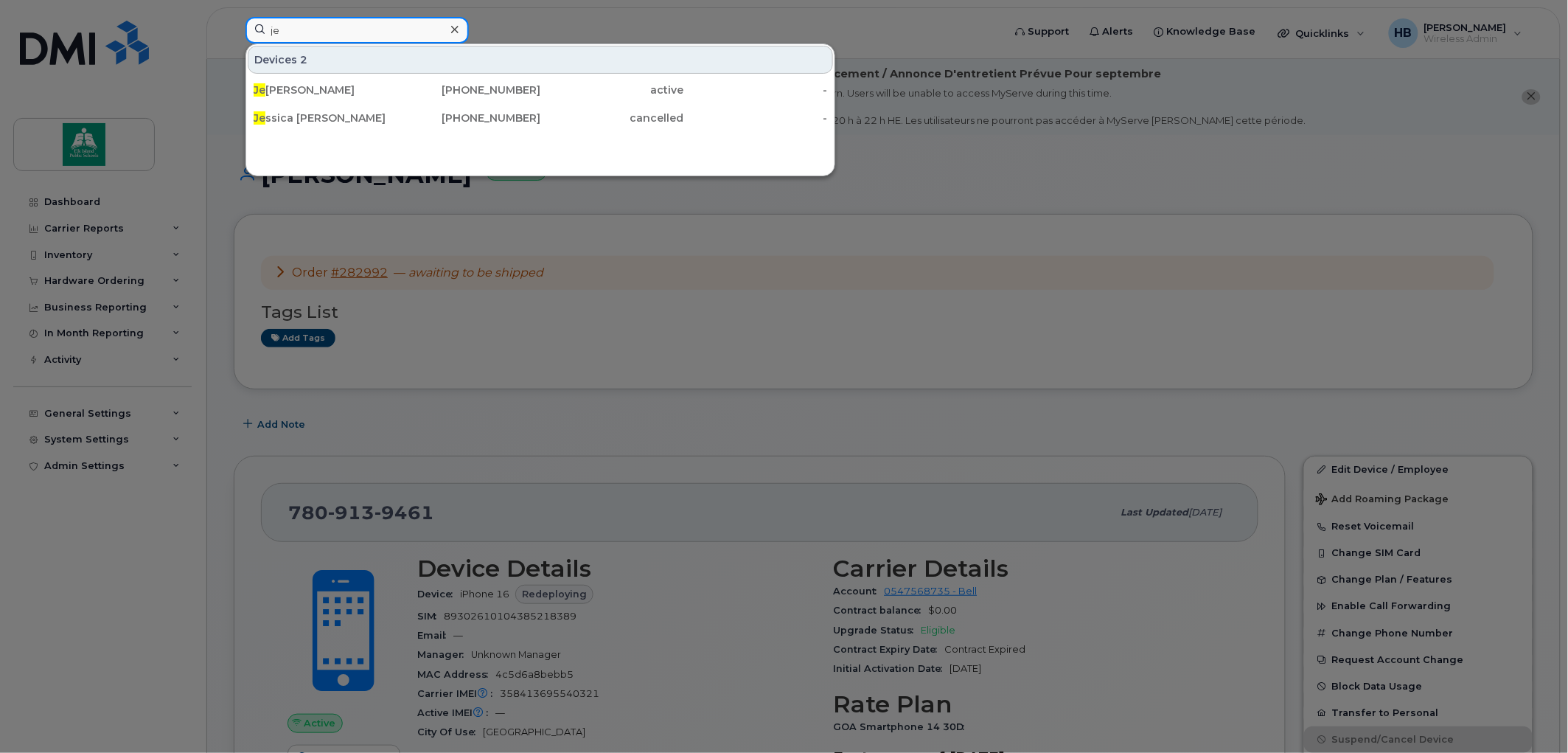
type input "j"
type input "andrew"
click at [436, 335] on div at bounding box center [784, 376] width 1568 height 753
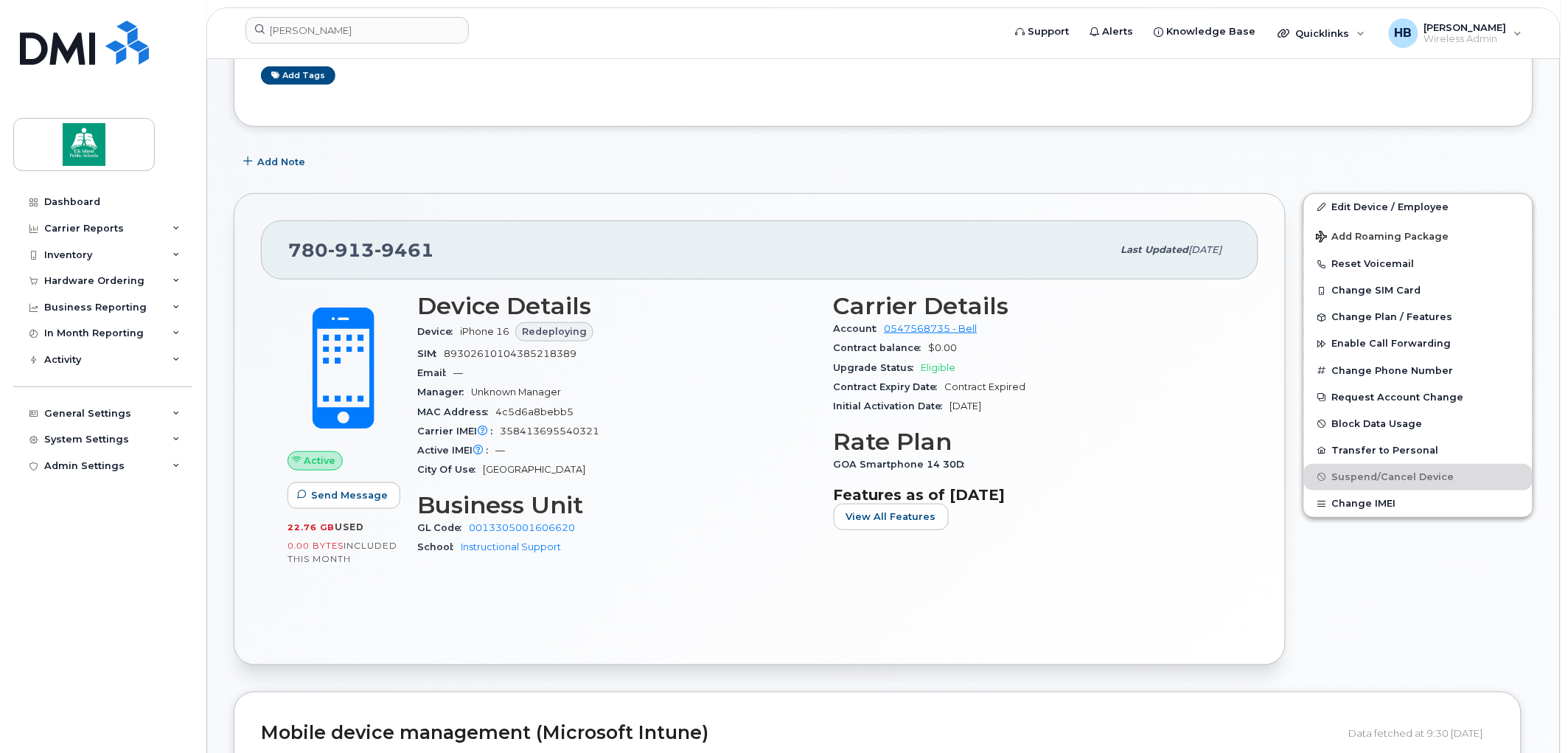
scroll to position [328, 0]
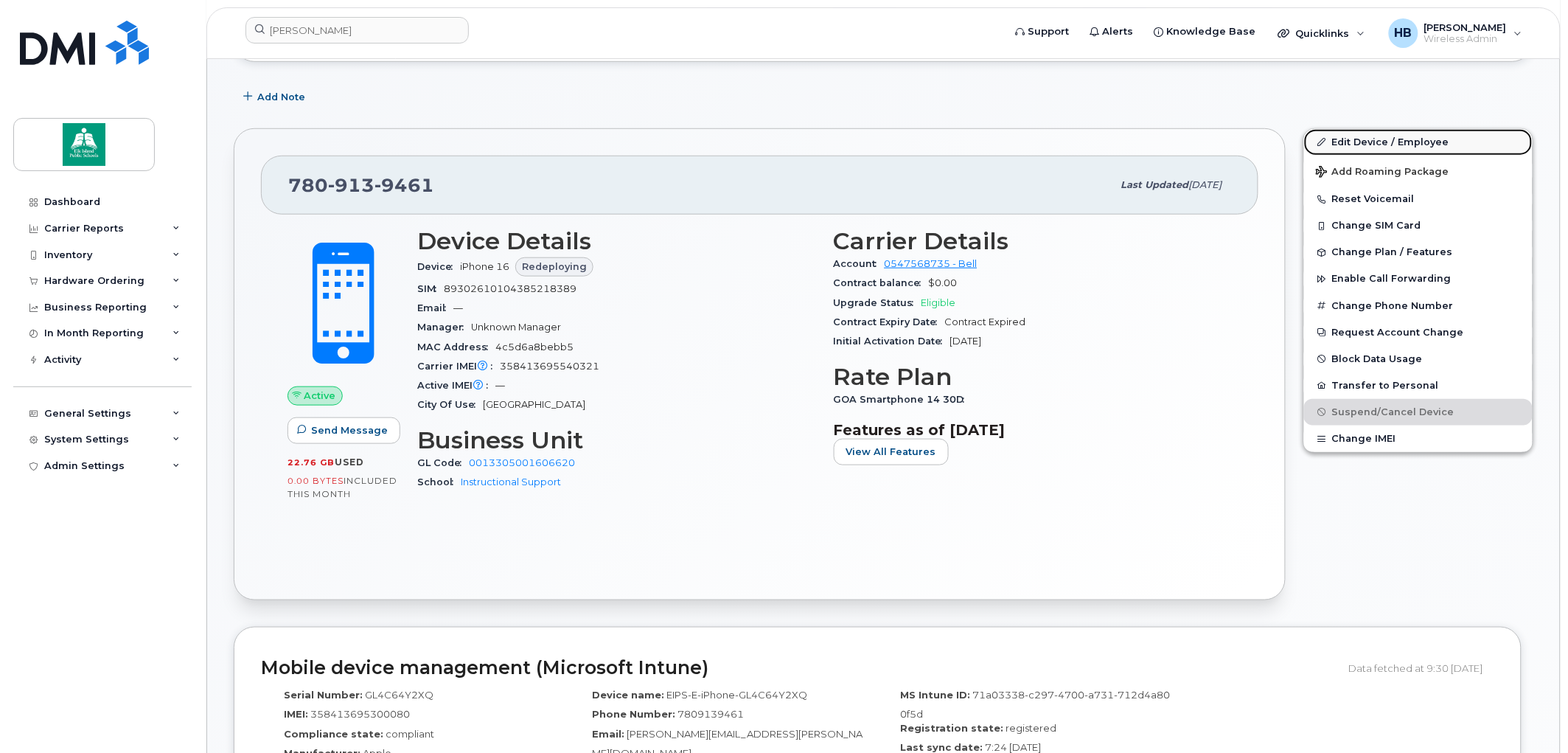
click at [1392, 136] on link "Edit Device / Employee" at bounding box center [1419, 142] width 229 height 27
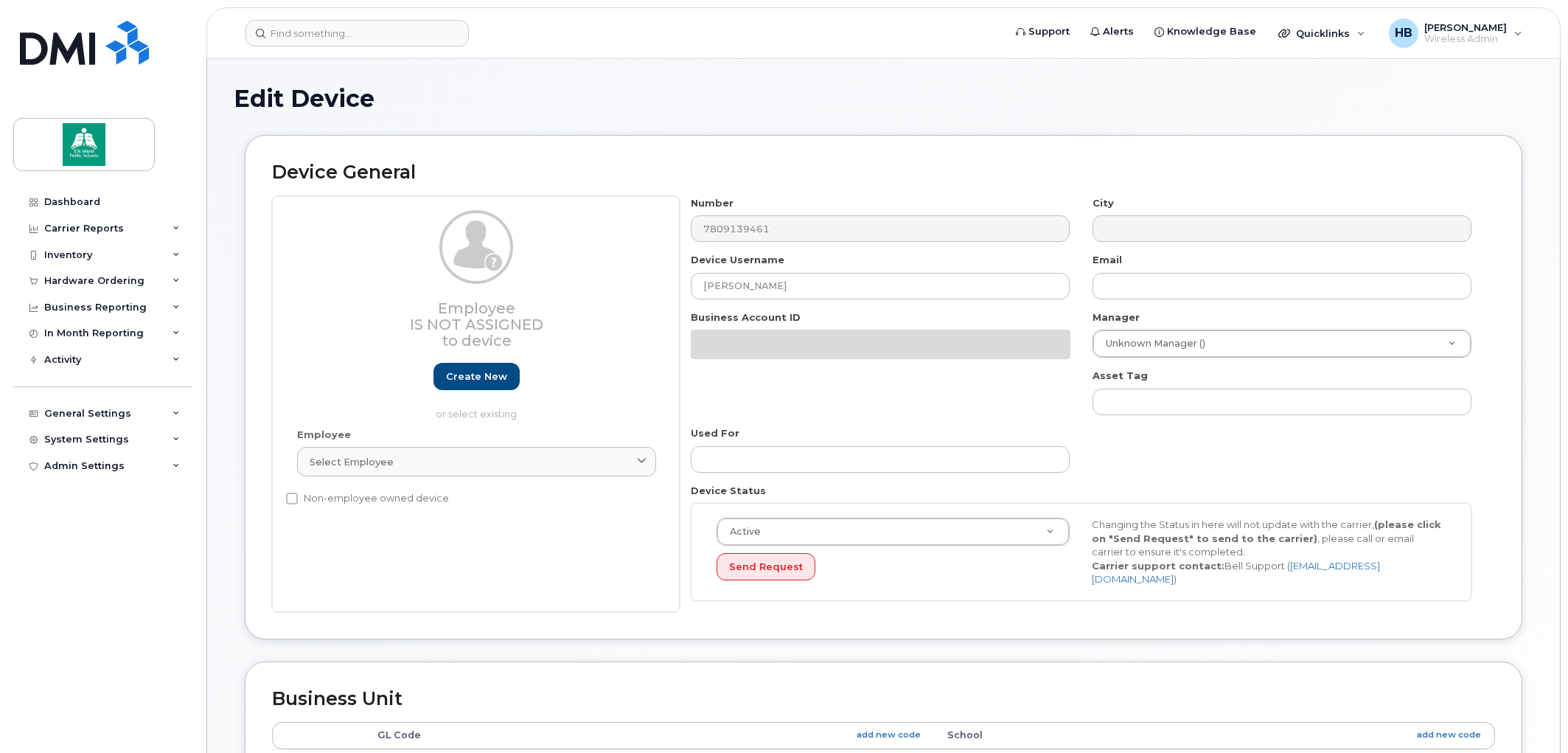
select select "10109138"
select select "10109200"
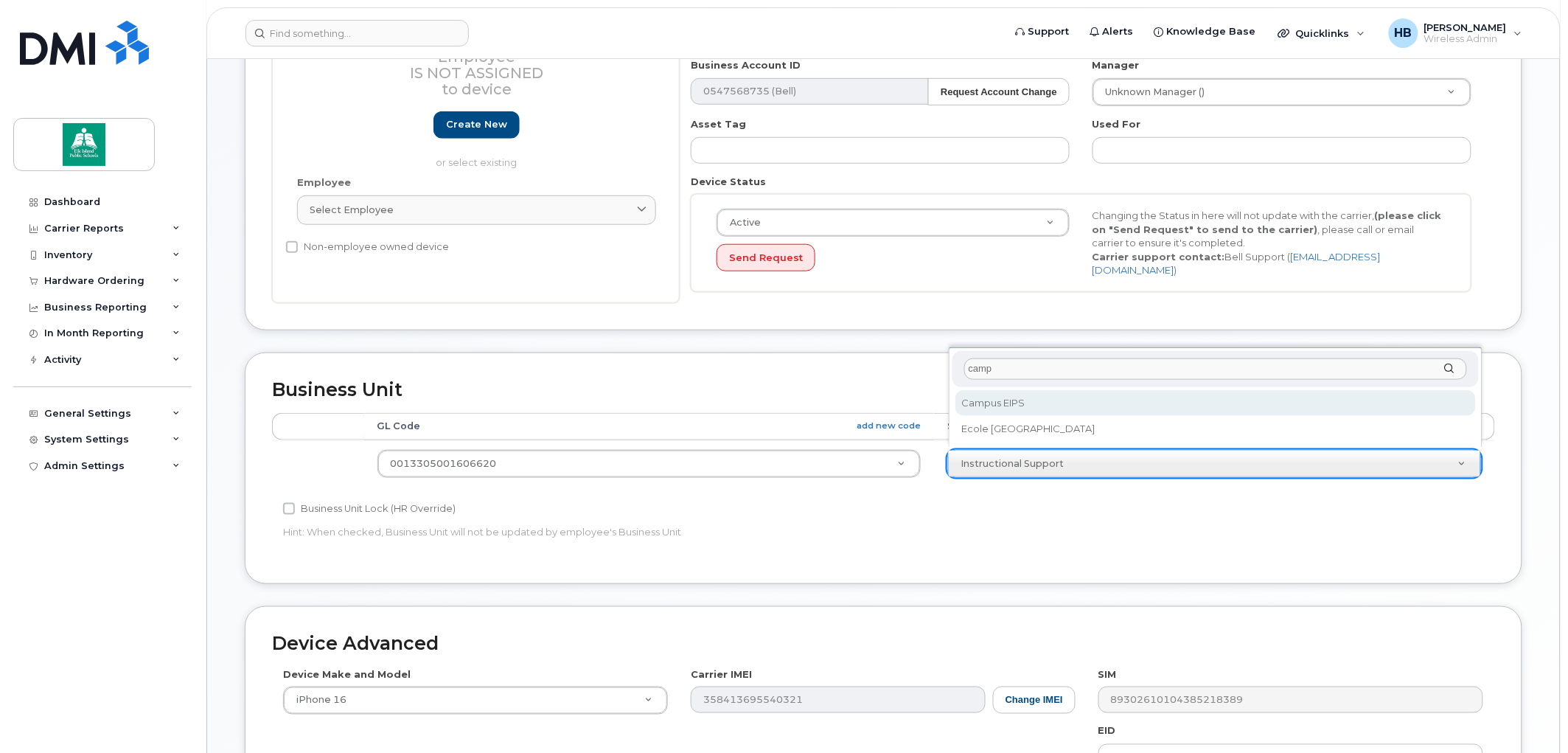
type input "camp"
select select "35644339"
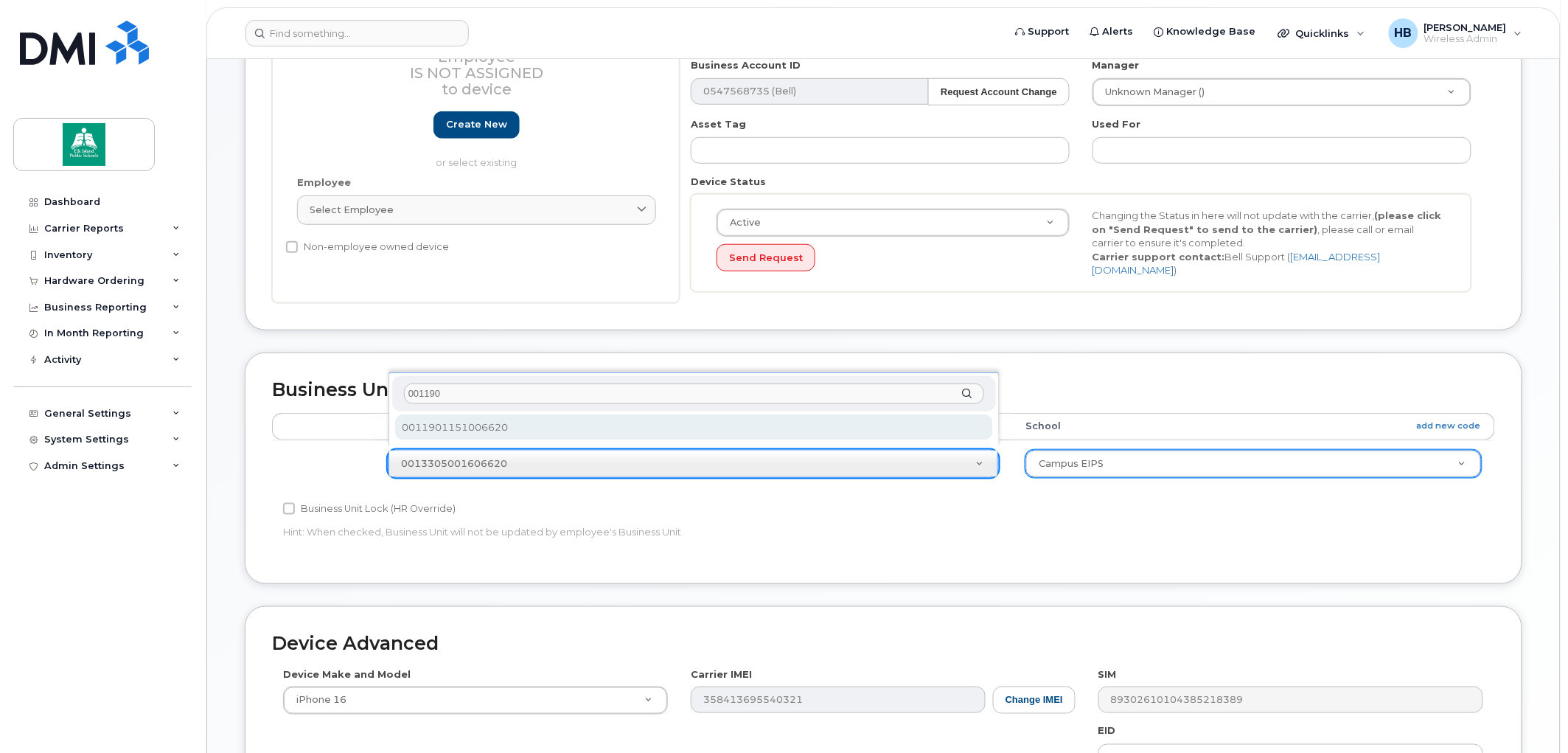
type input "001190"
select select "35644340"
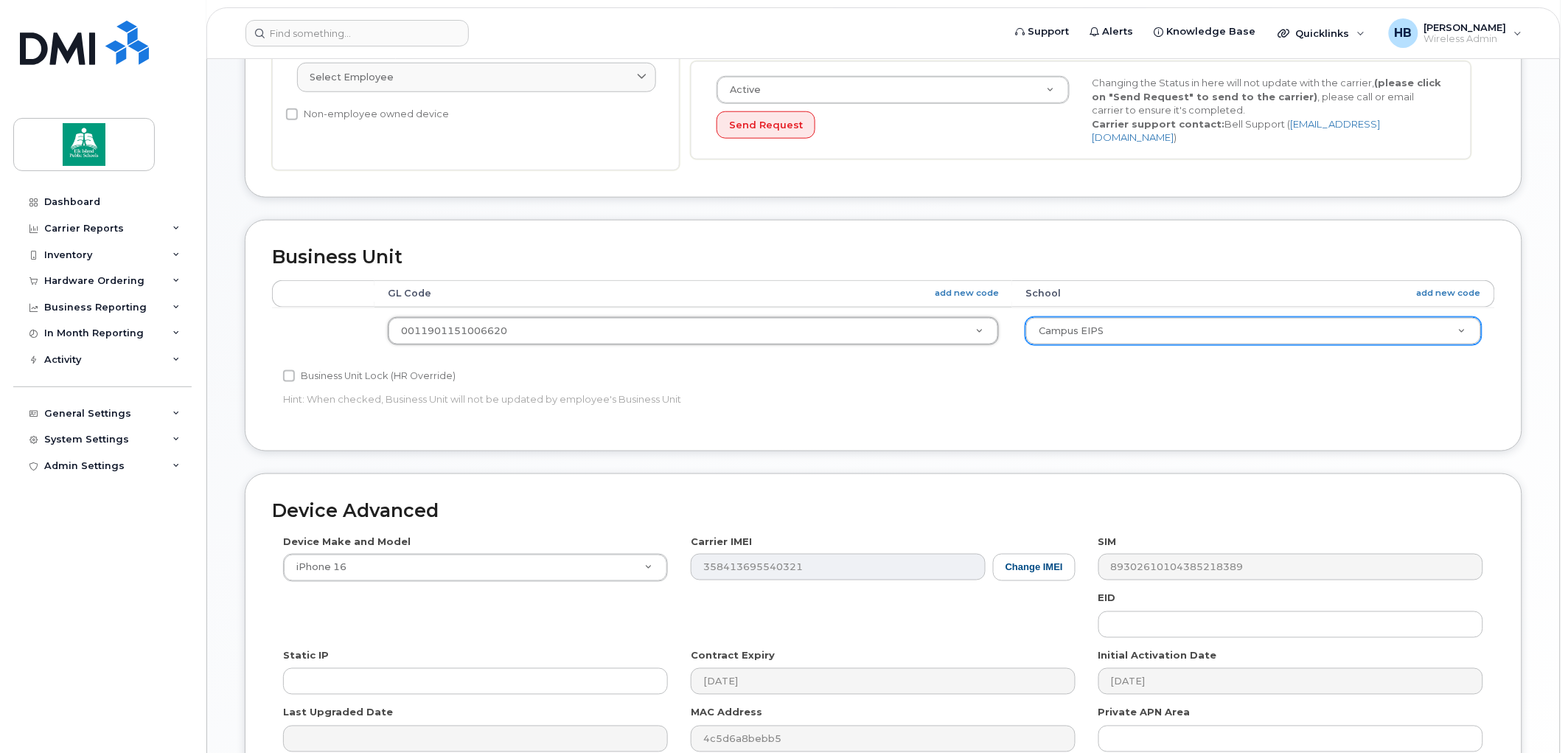
scroll to position [616, 0]
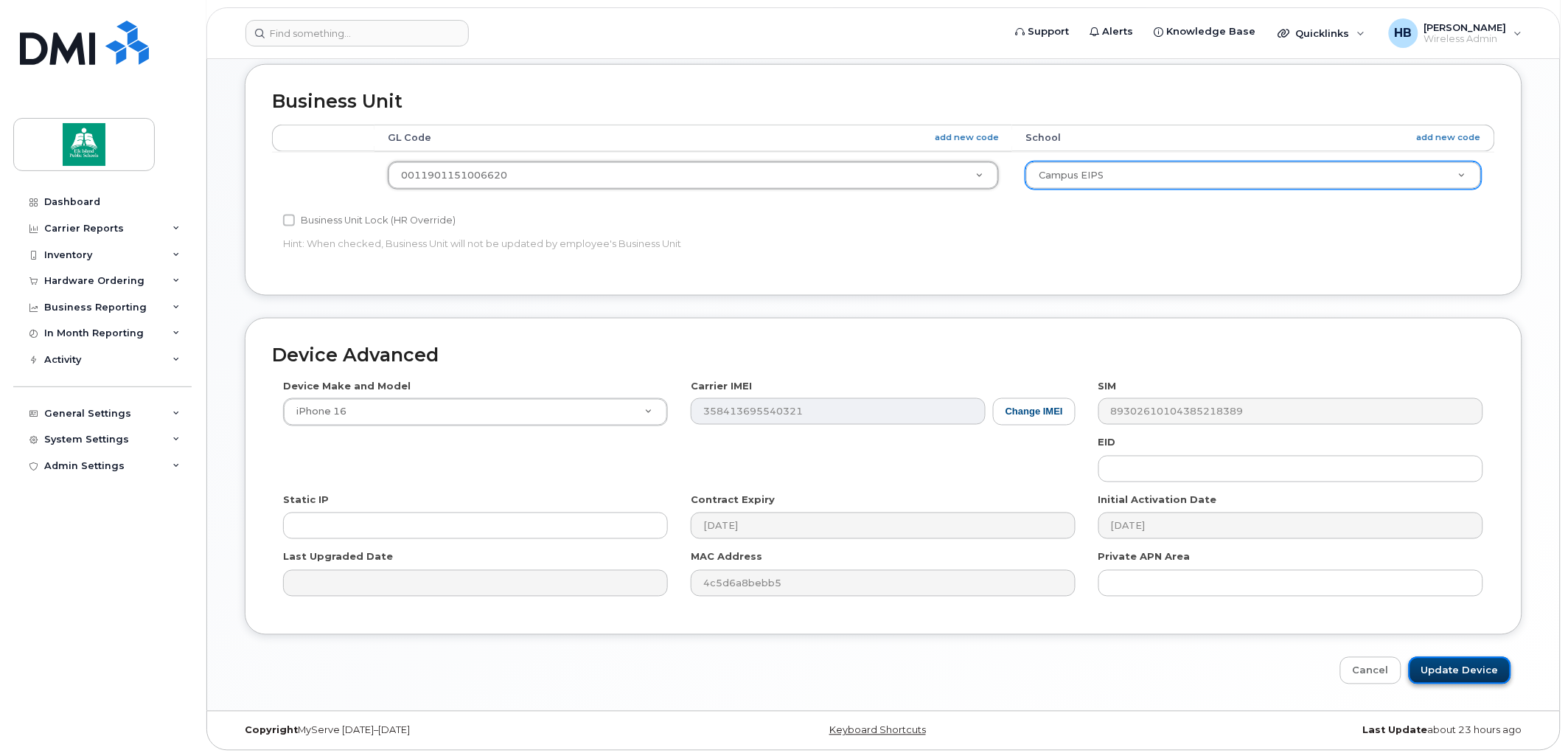
click at [1458, 664] on input "Update Device" at bounding box center [1460, 671] width 103 height 27
type input "Saving..."
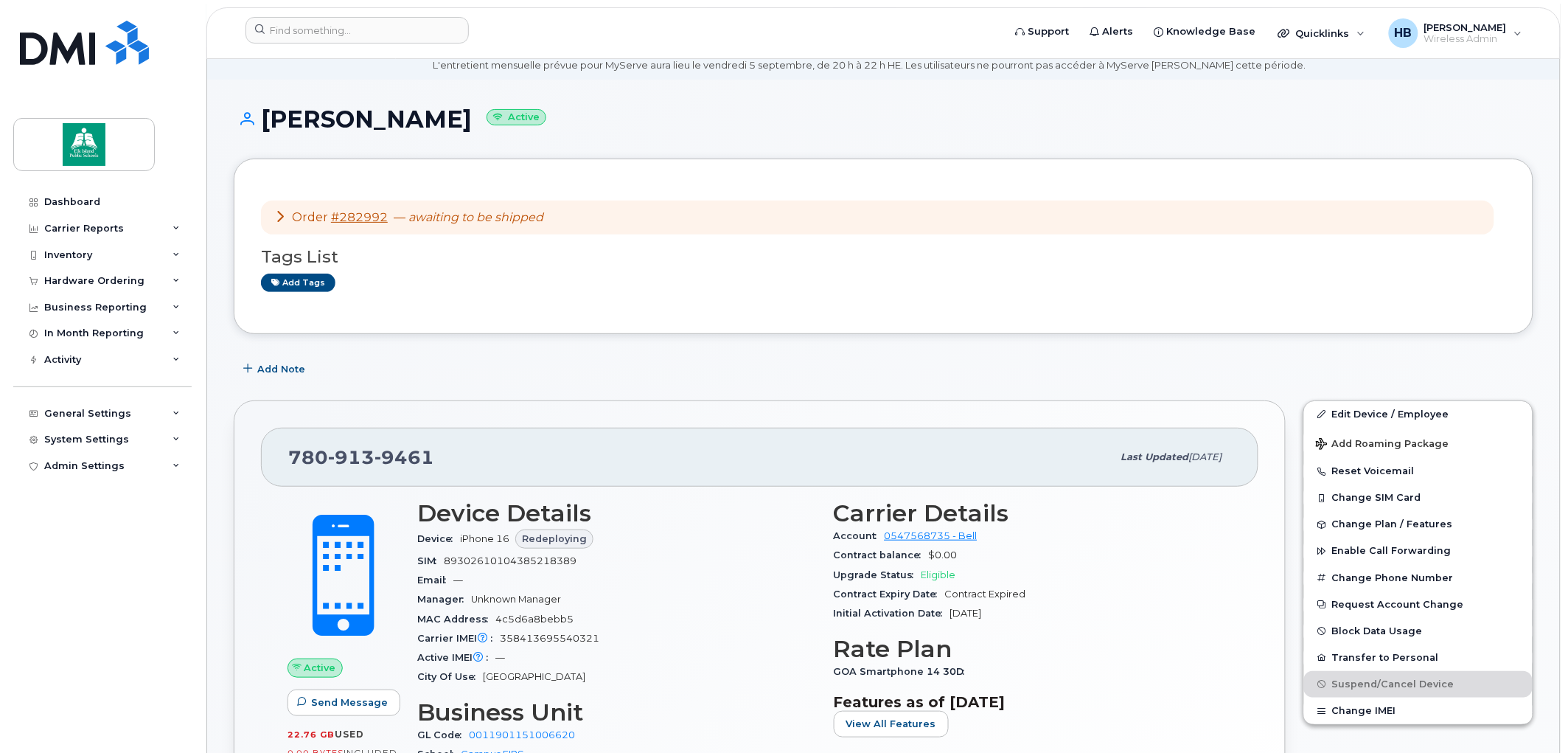
scroll to position [164, 0]
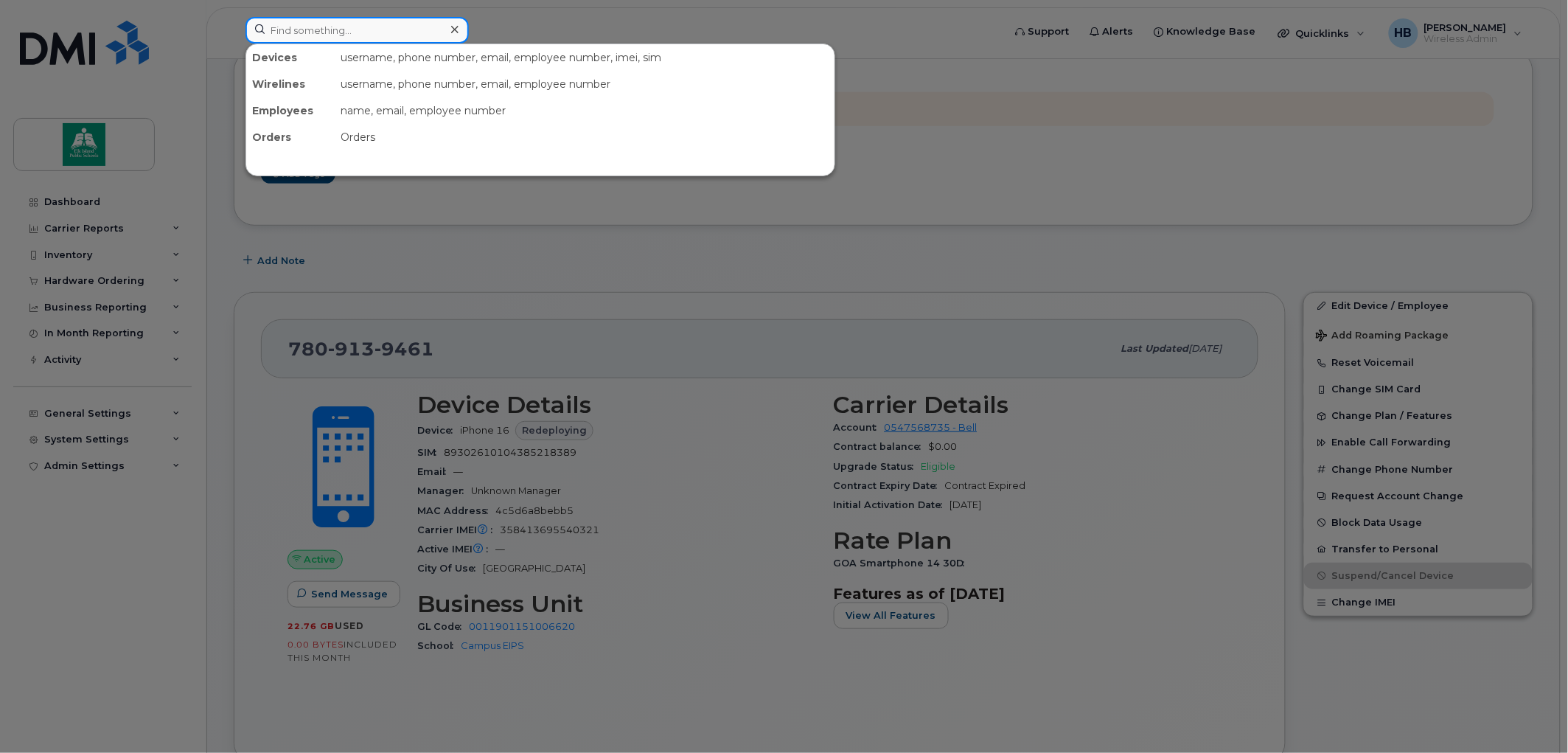
click at [354, 27] on input at bounding box center [357, 30] width 223 height 27
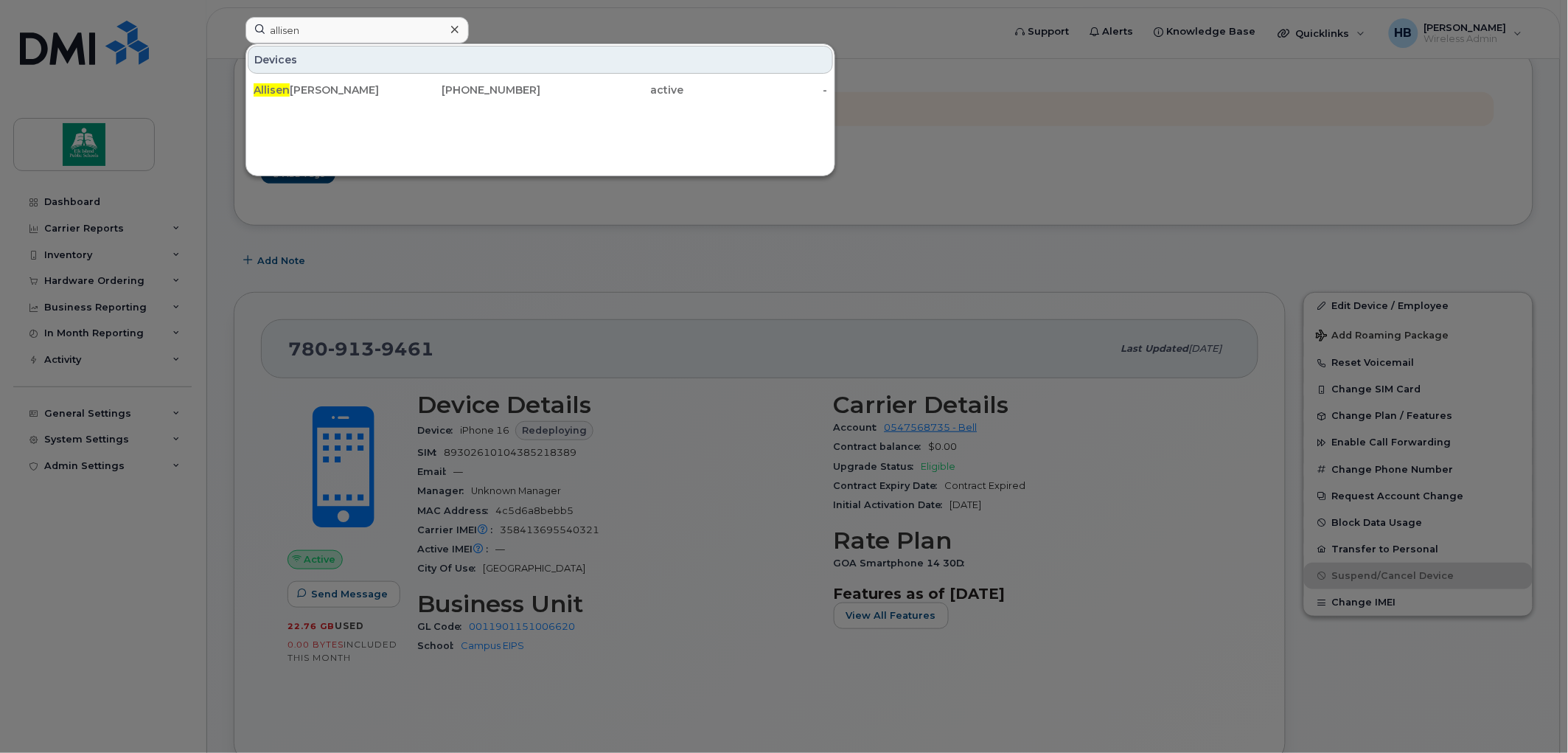
click at [620, 246] on div at bounding box center [784, 376] width 1568 height 753
click at [397, 34] on input "allisen" at bounding box center [357, 30] width 223 height 27
type input "a"
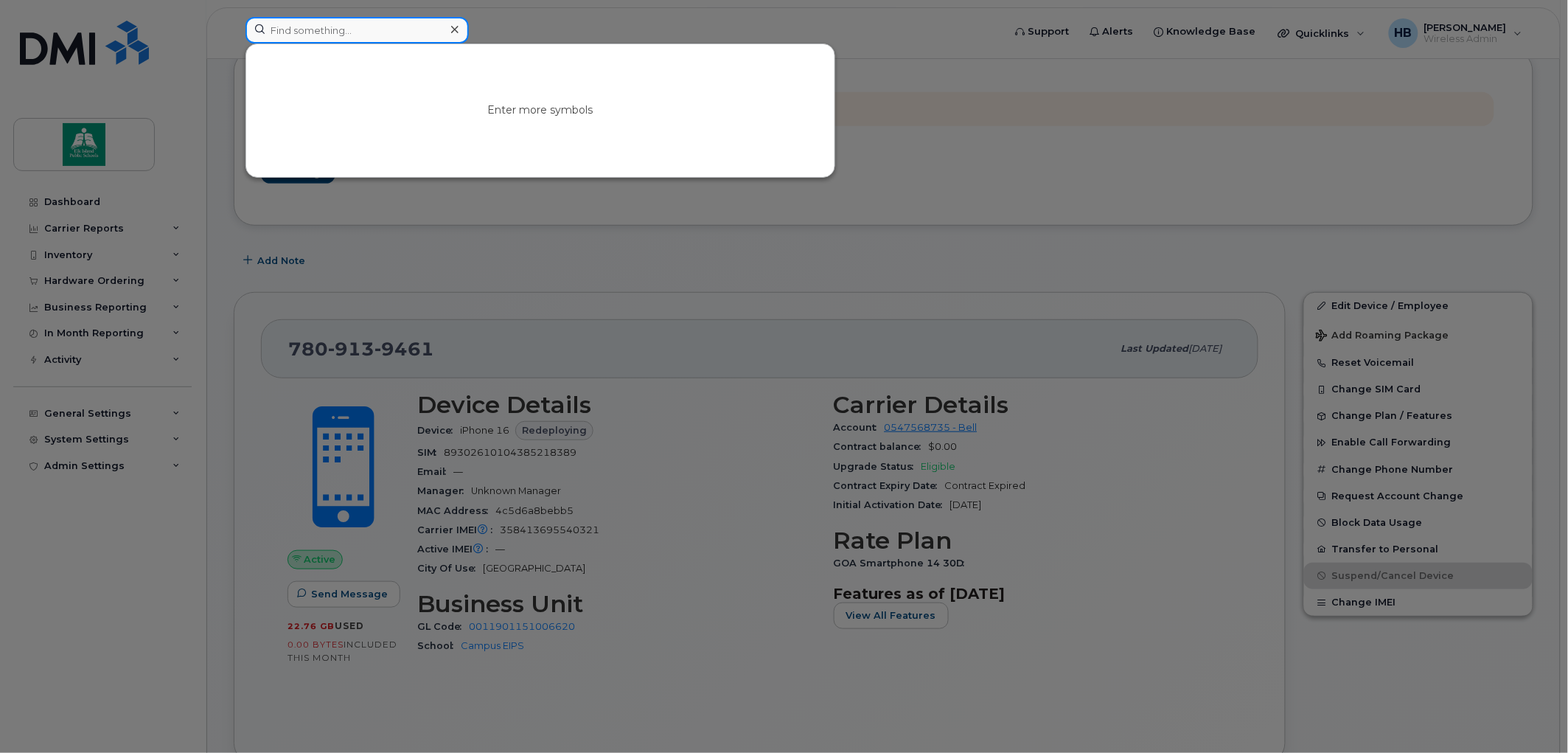
paste input "780-913-9780"
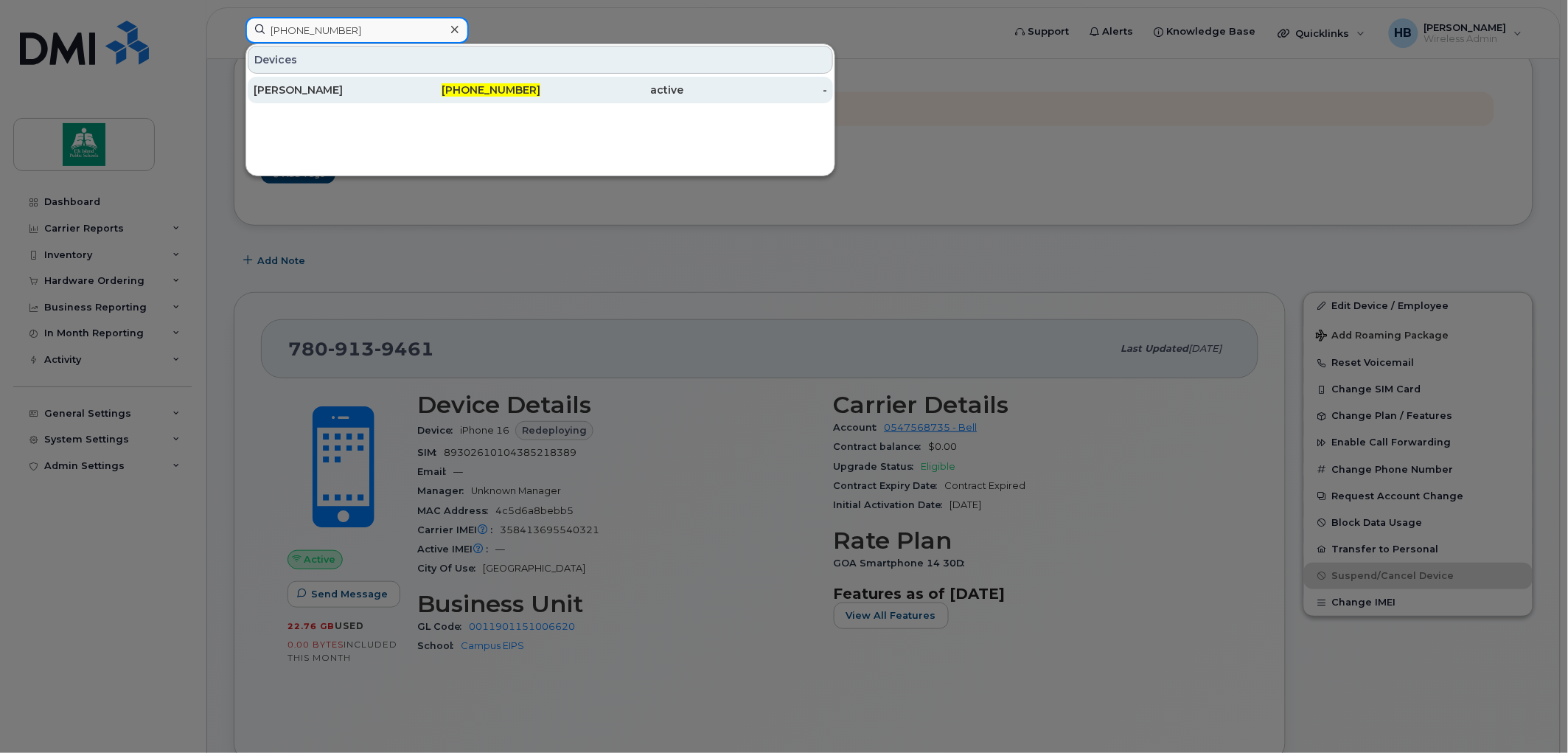
type input "780-913-9780"
click at [334, 86] on div "Nicole Hamilton" at bounding box center [325, 89] width 144 height 14
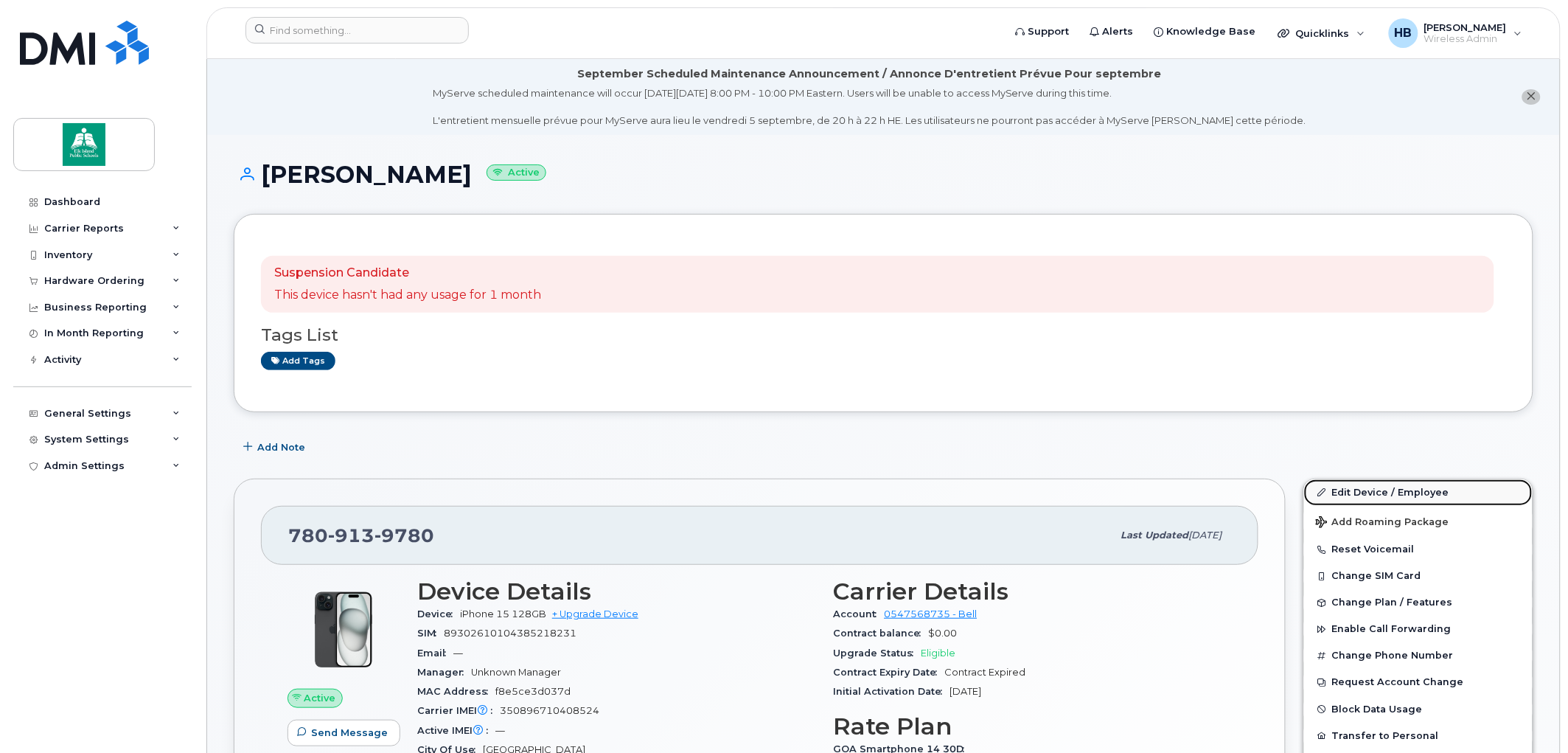
click at [1343, 492] on link "Edit Device / Employee" at bounding box center [1419, 492] width 229 height 27
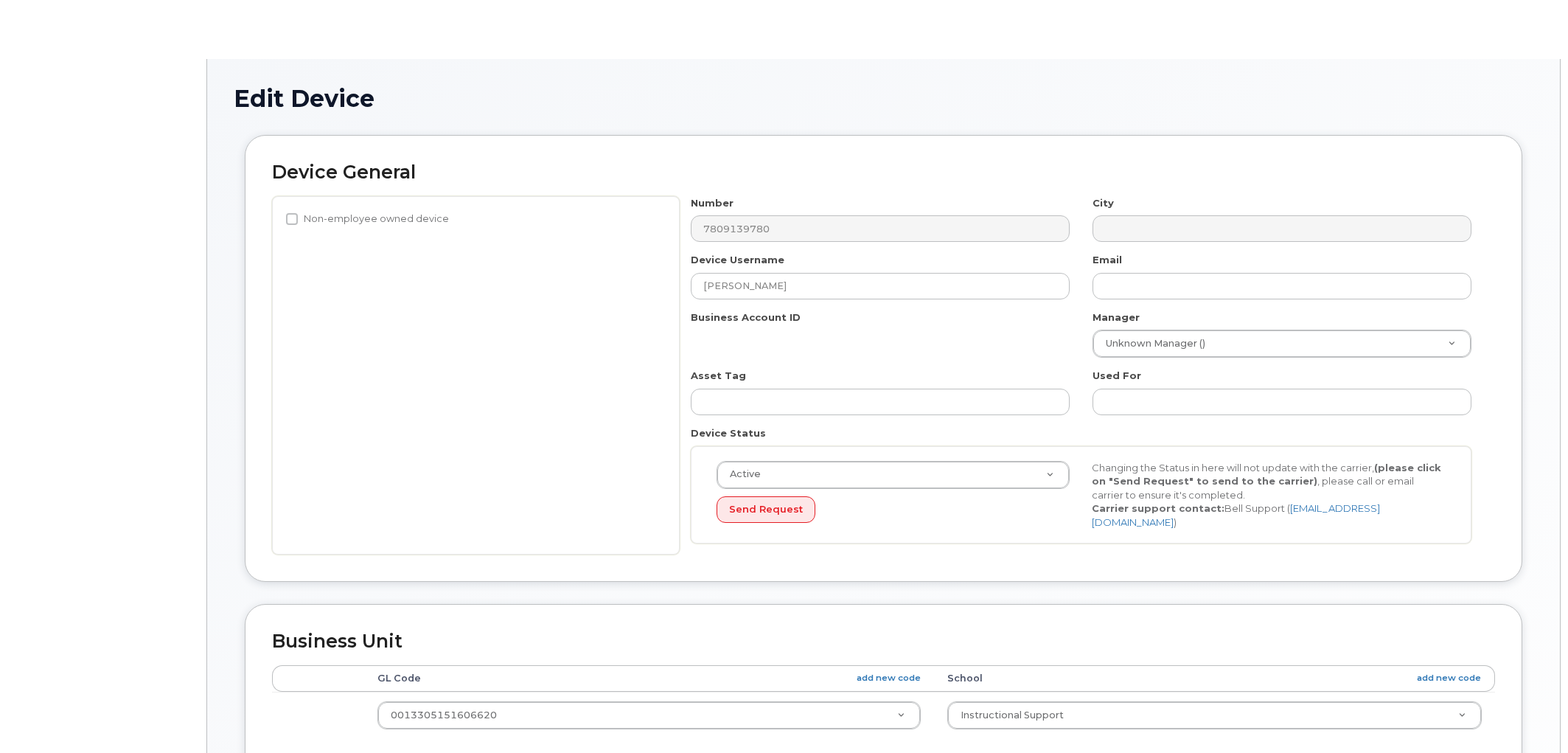
select select "34099695"
select select "10109200"
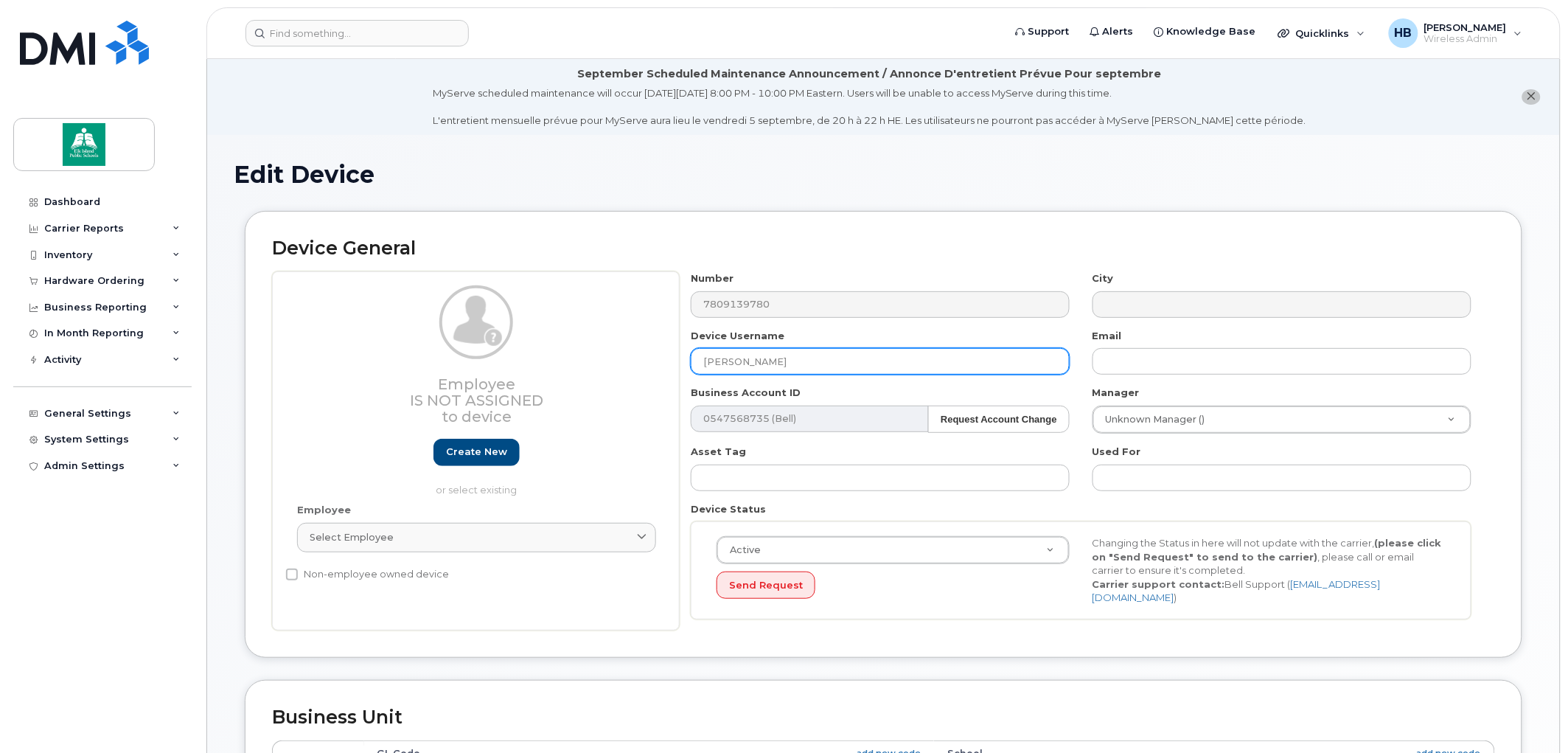
click at [799, 361] on input "[PERSON_NAME]" at bounding box center [880, 361] width 379 height 27
drag, startPoint x: 800, startPoint y: 362, endPoint x: 662, endPoint y: 364, distance: 138.0
click at [662, 364] on div "Employee Is not assigned to device Create new or select existing Employee Selec…" at bounding box center [883, 450] width 1223 height 359
paste input "[PERSON_NAME]"
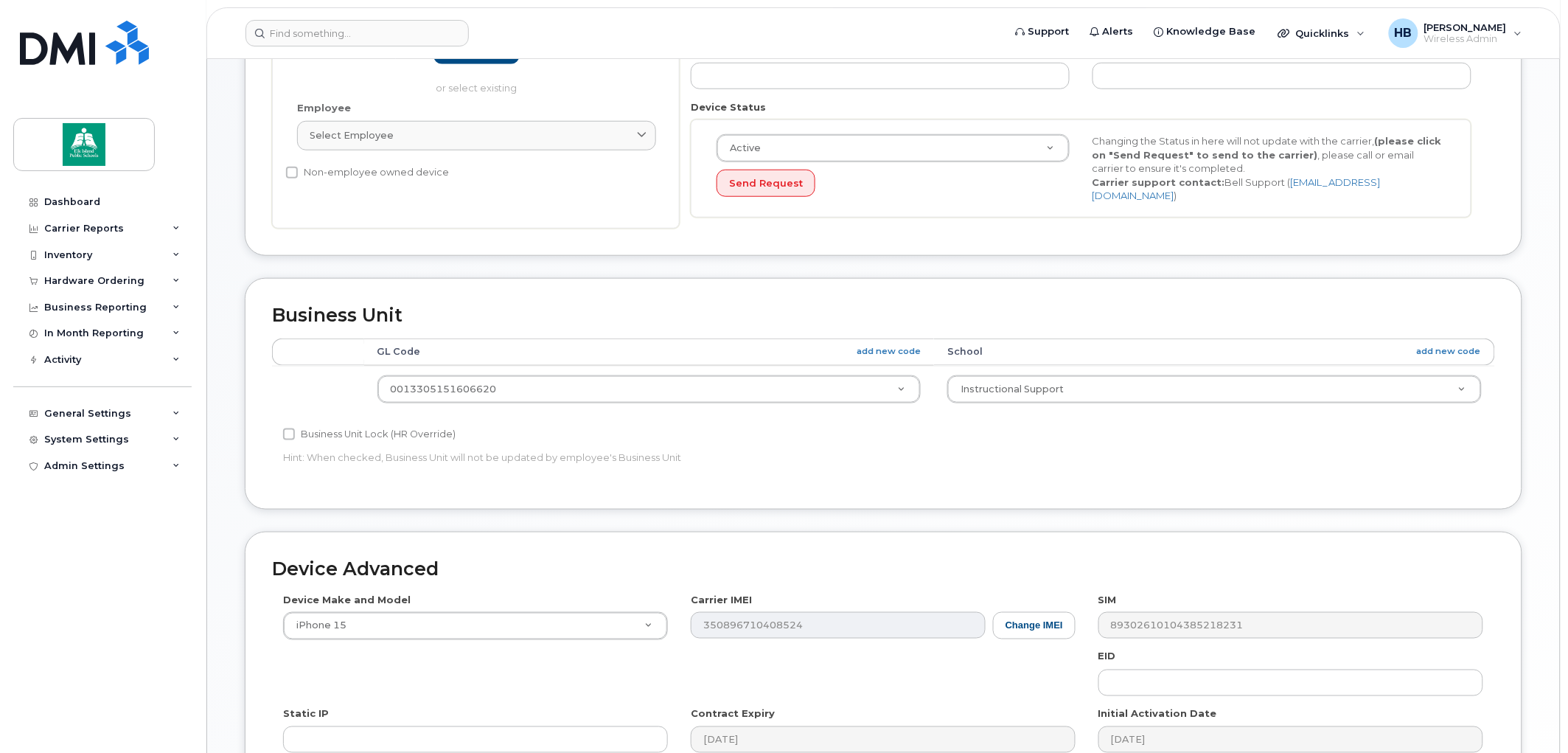
scroll to position [409, 0]
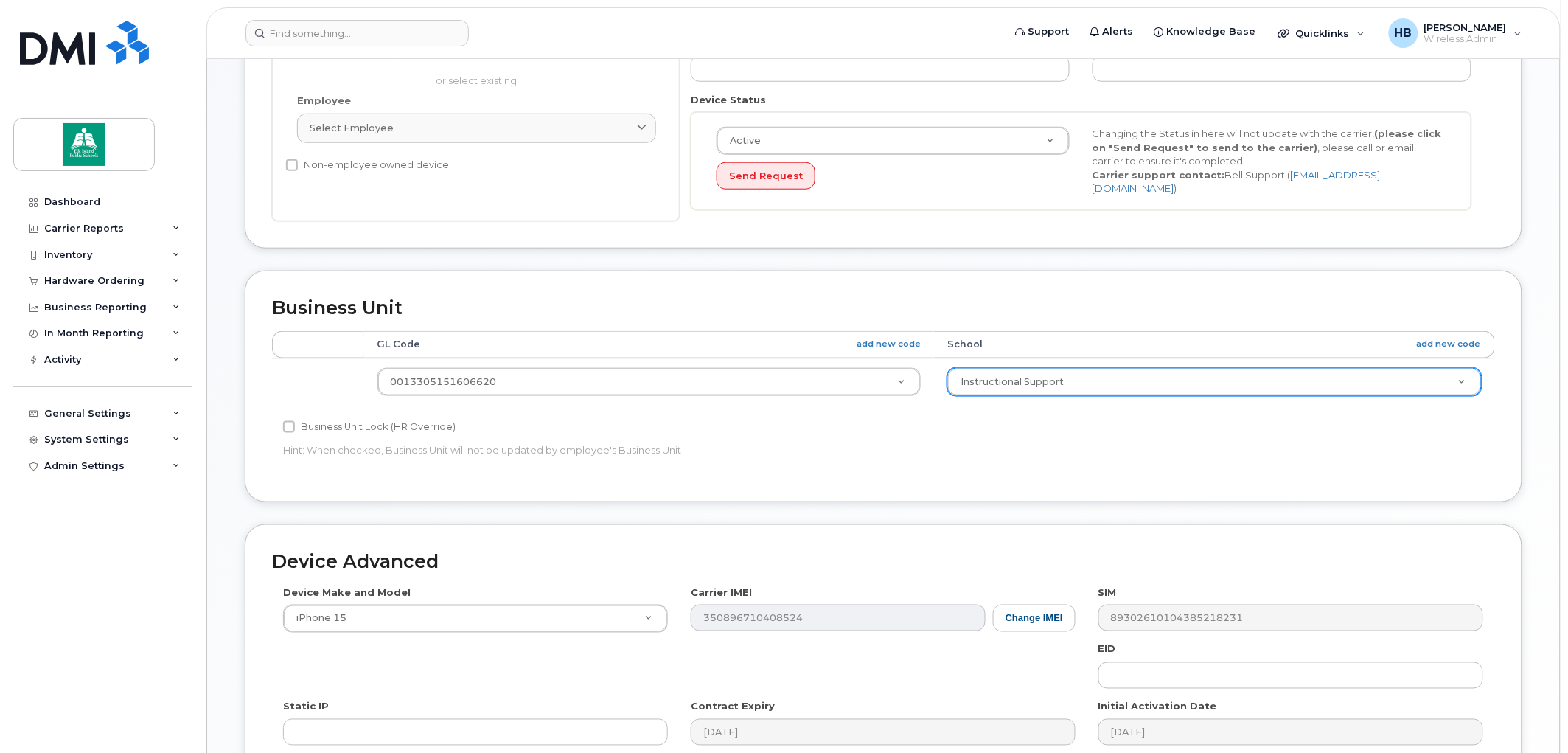
type input "Allisen Khajavi"
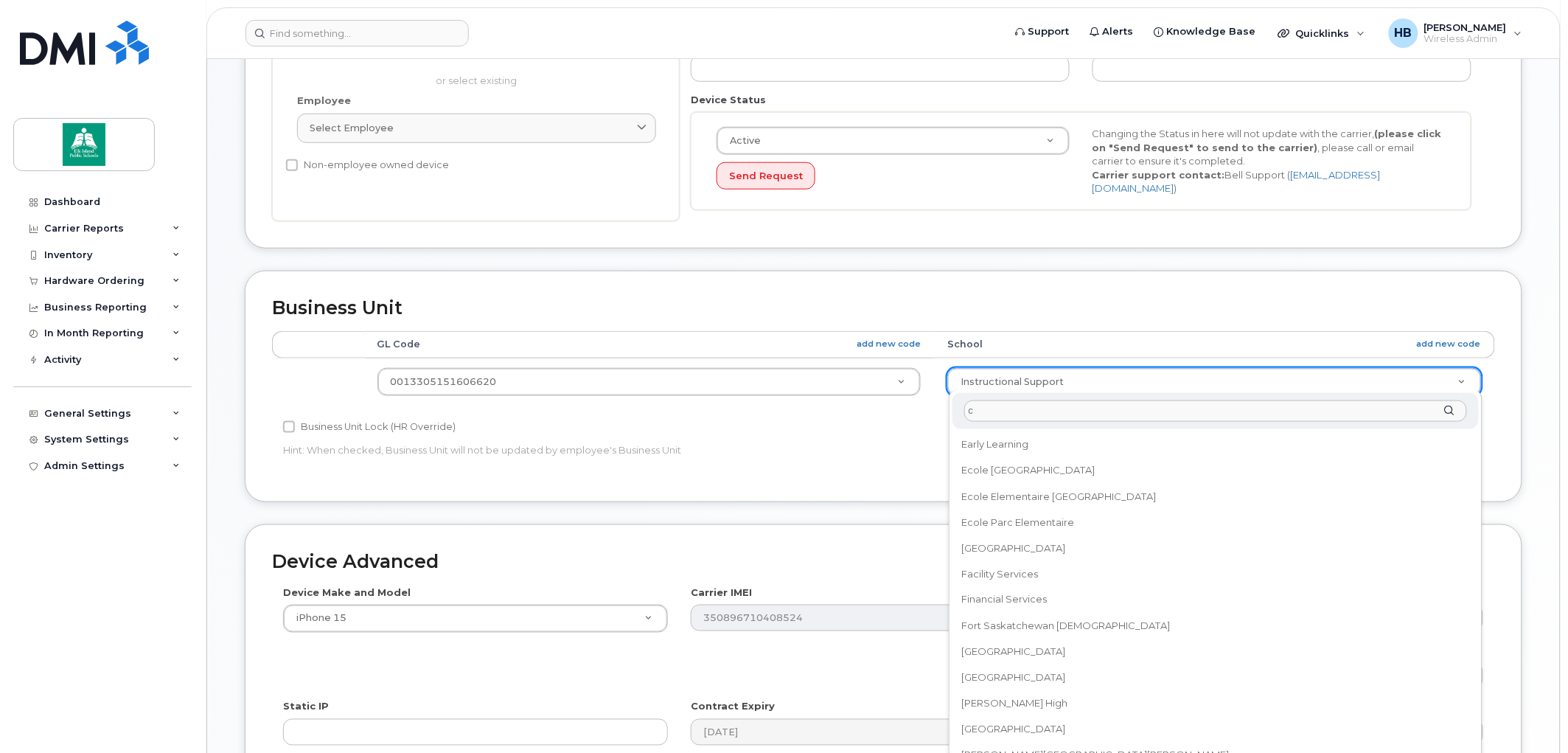
scroll to position [0, 0]
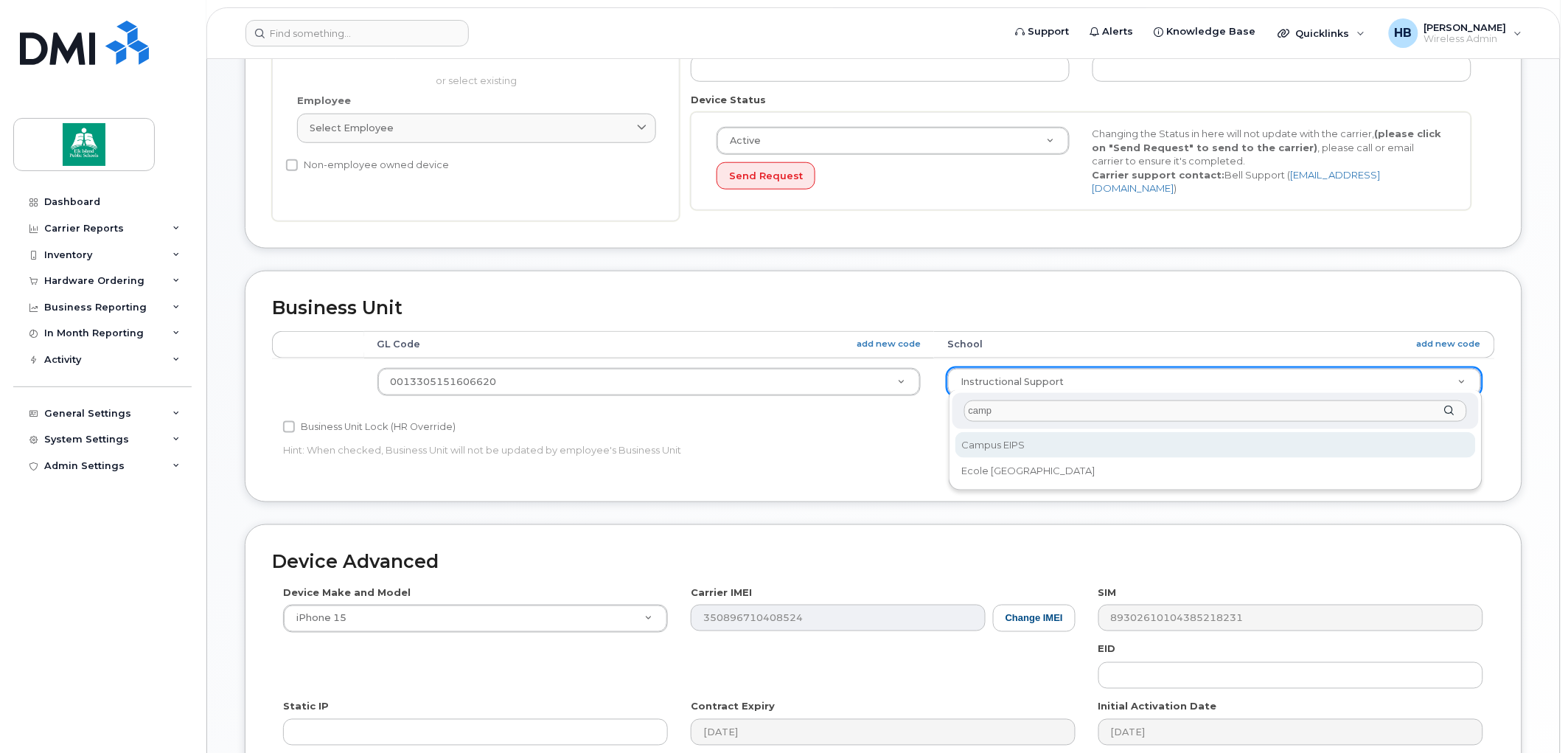
type input "camp"
select select "35644339"
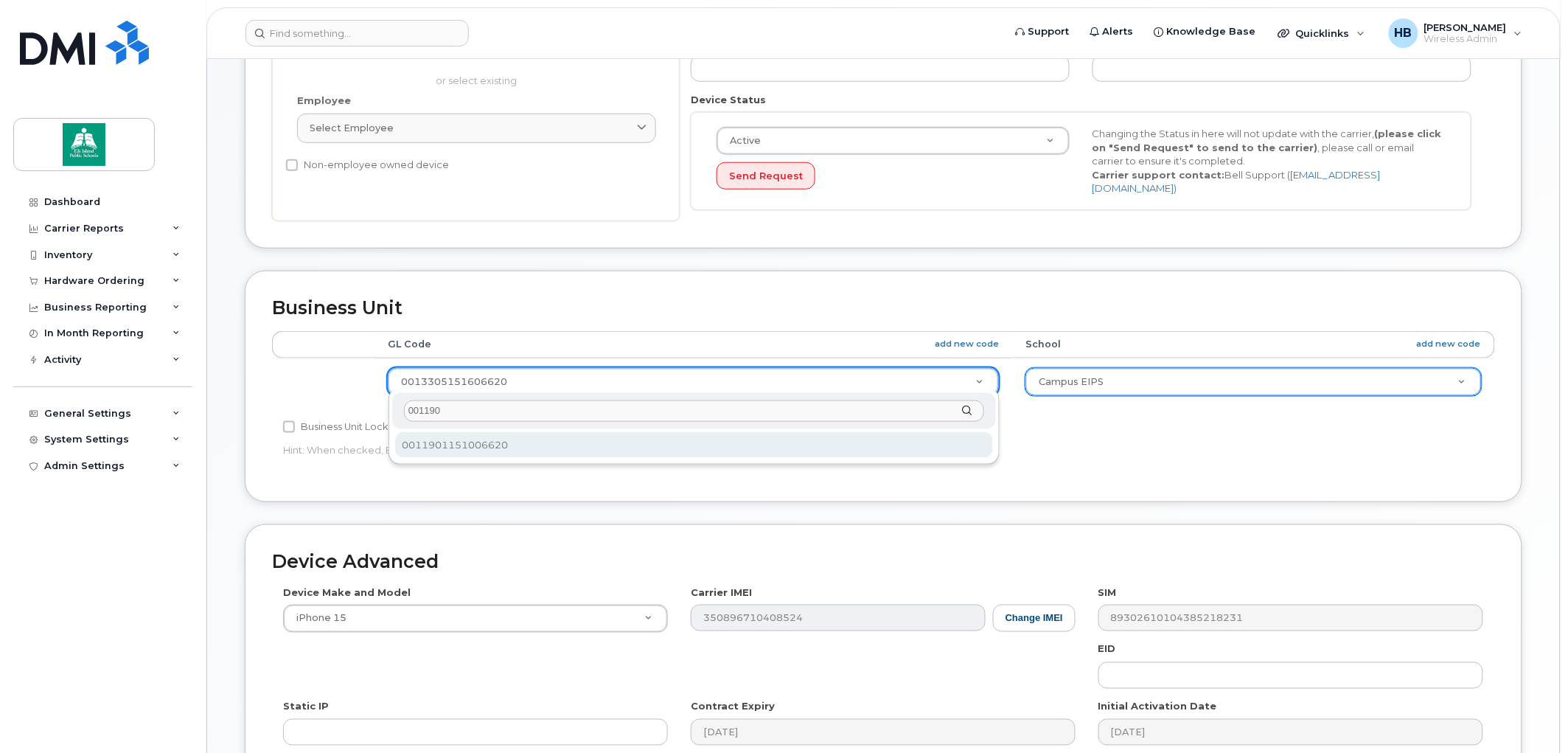
type input "001190"
select select "35644340"
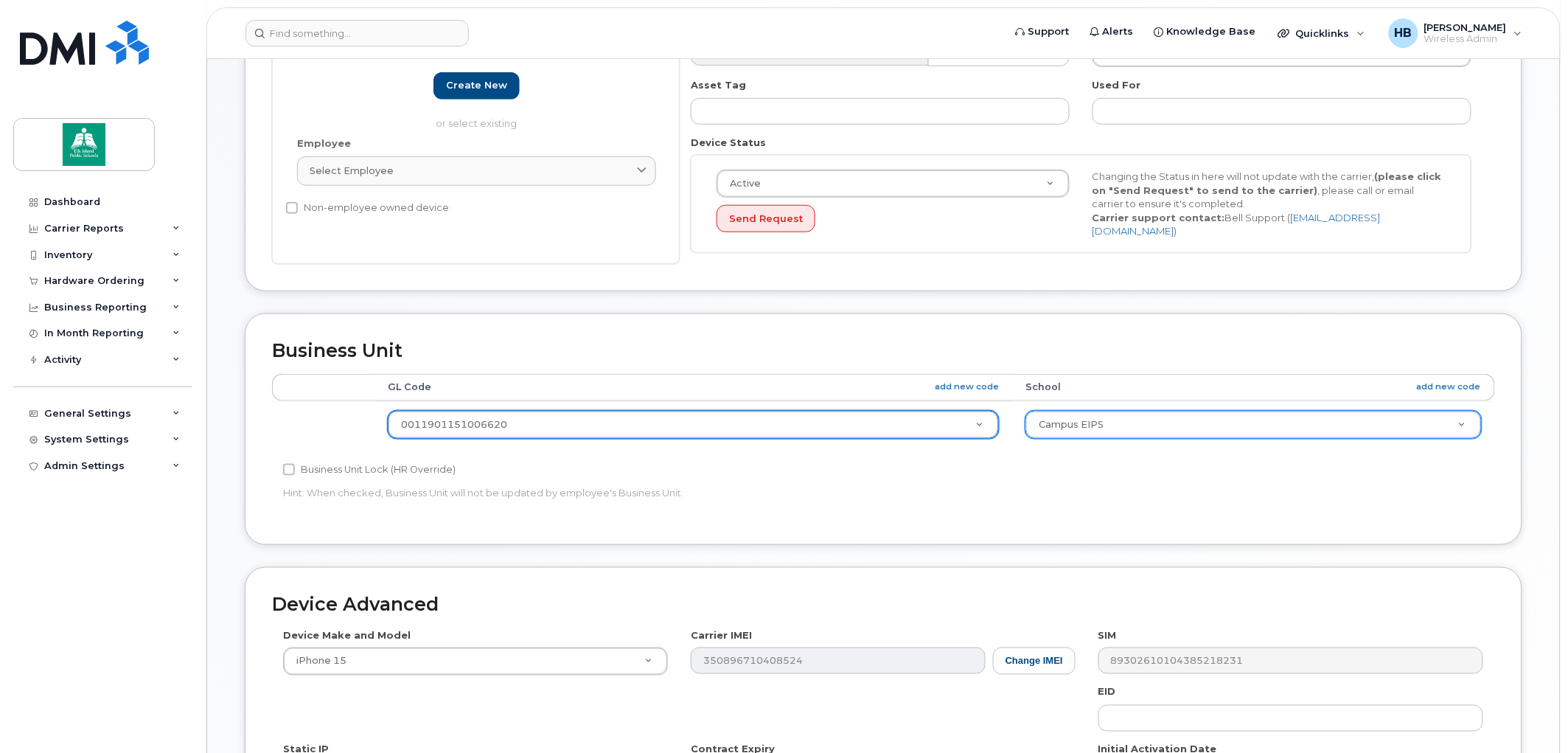
scroll to position [616, 0]
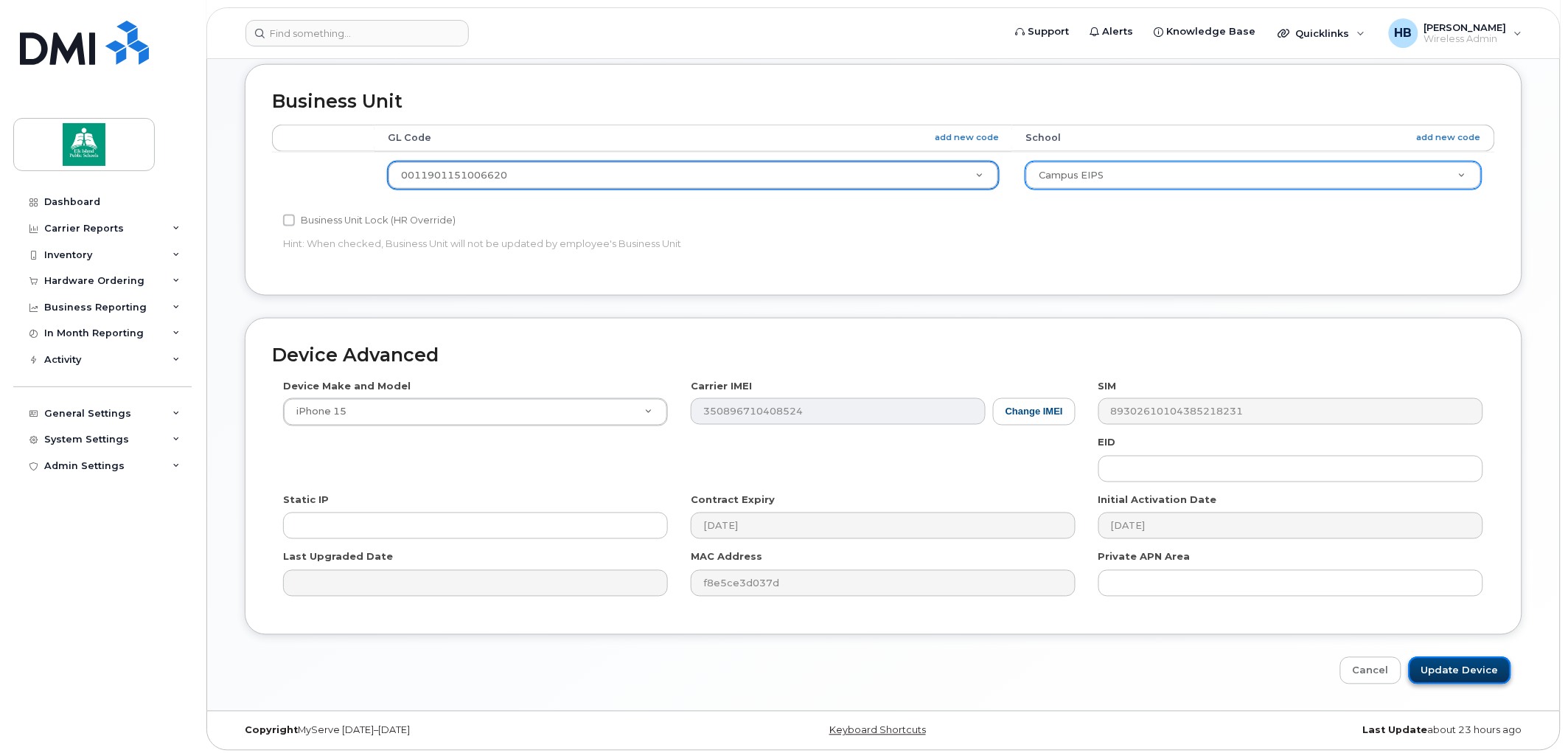
click at [1473, 661] on input "Update Device" at bounding box center [1460, 671] width 103 height 27
type input "Saving..."
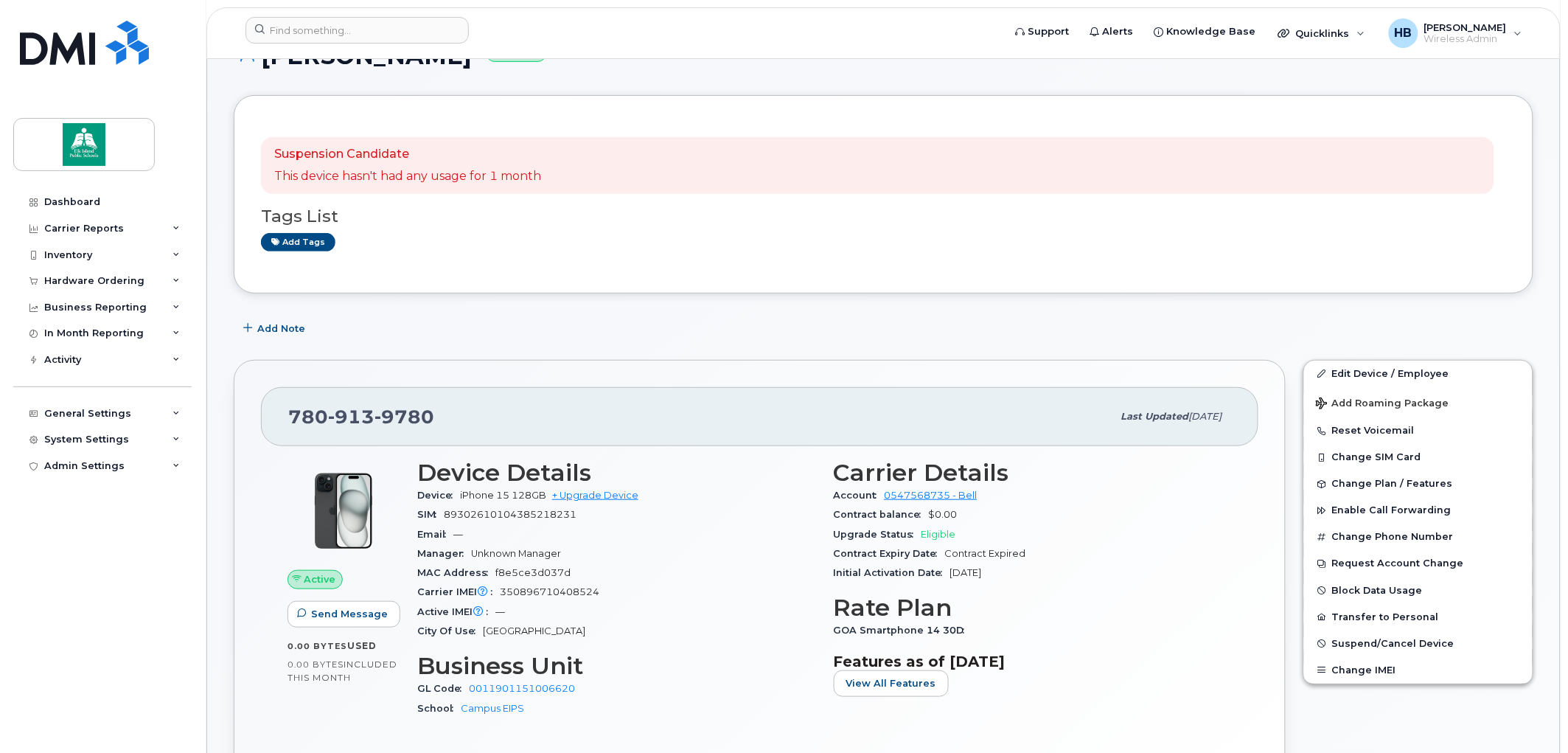
scroll to position [164, 0]
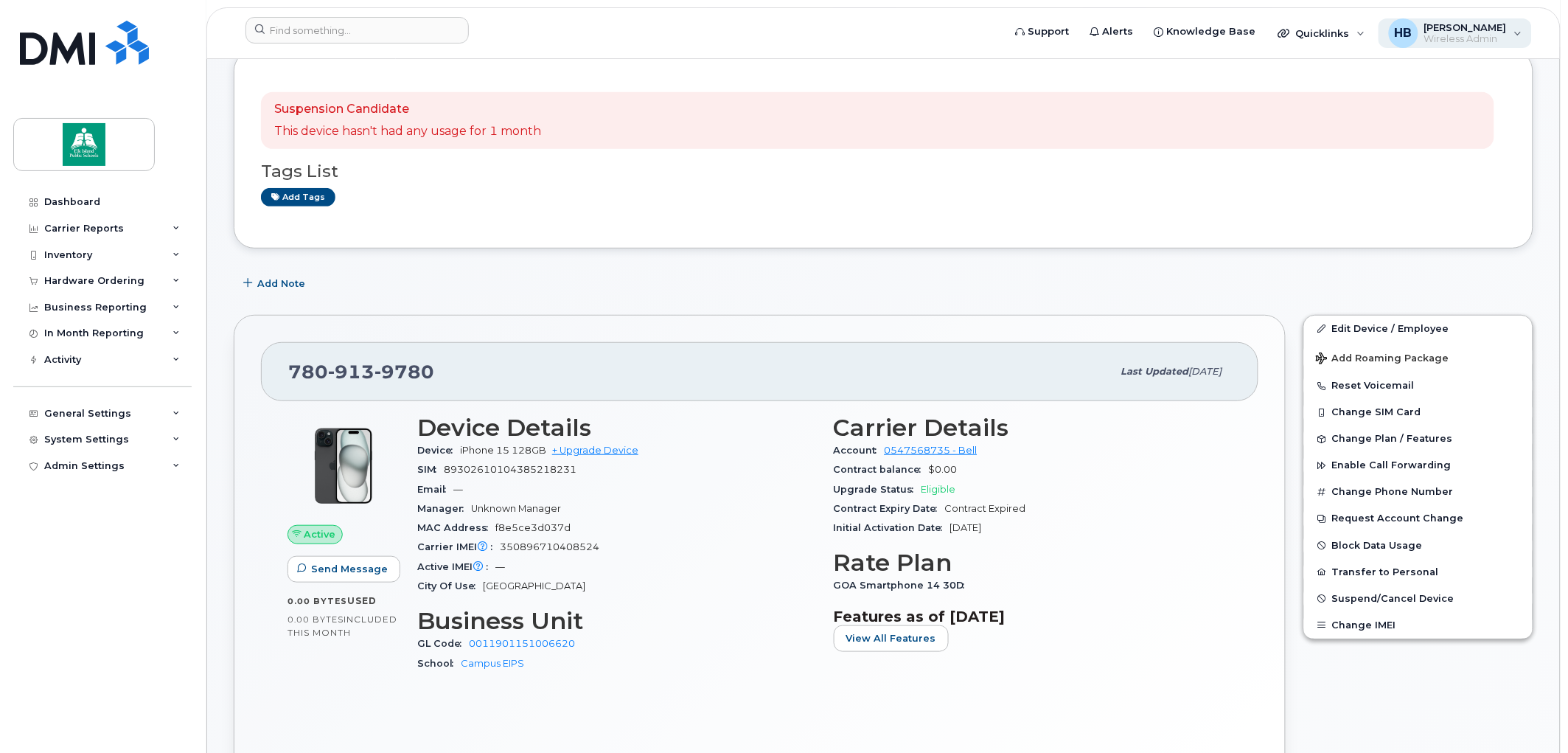
click at [1455, 34] on span "Wireless Admin" at bounding box center [1466, 39] width 82 height 11
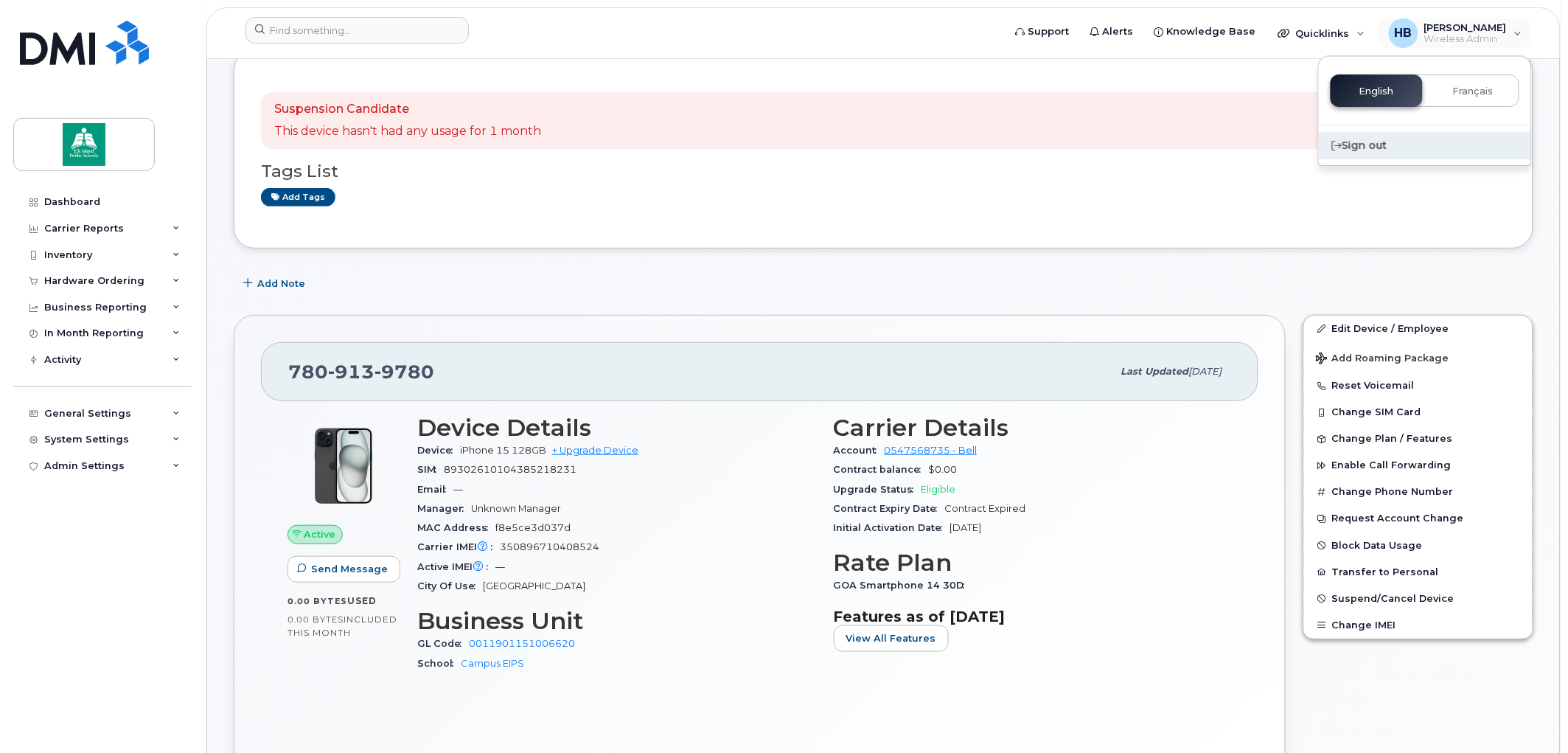
click at [1378, 137] on div "Sign out" at bounding box center [1425, 146] width 213 height 27
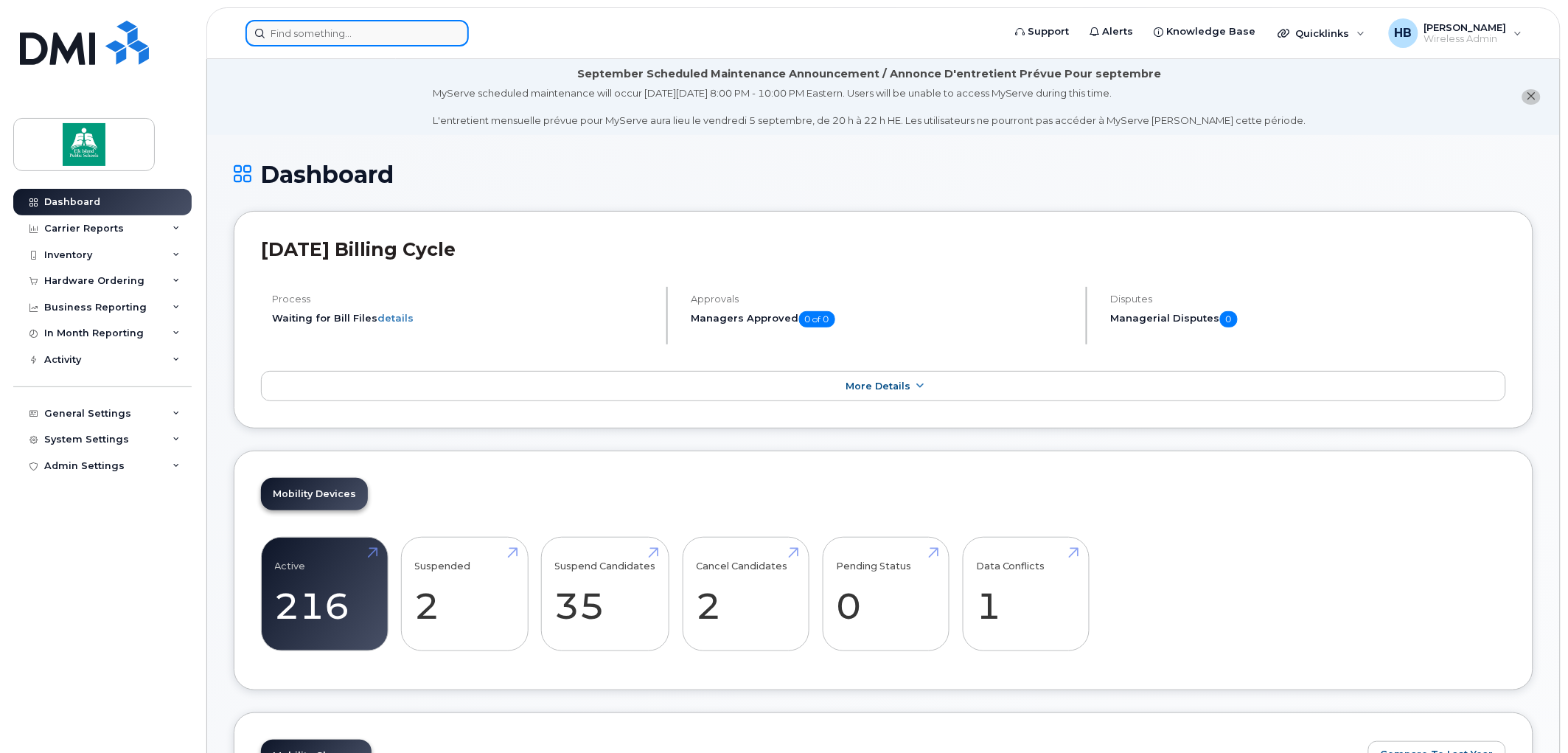
click at [275, 35] on input at bounding box center [357, 33] width 223 height 27
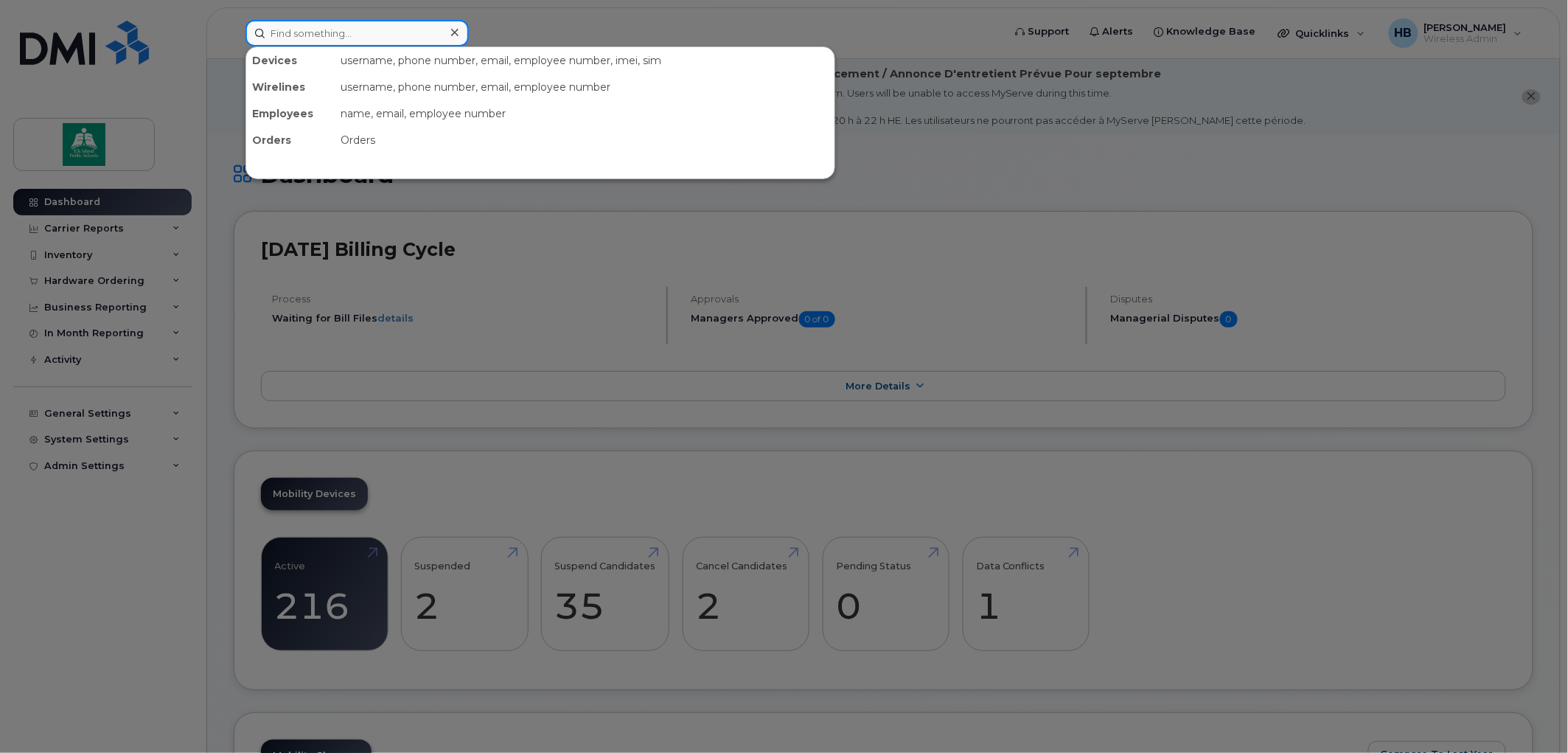
paste input "• Jerome Chabot"
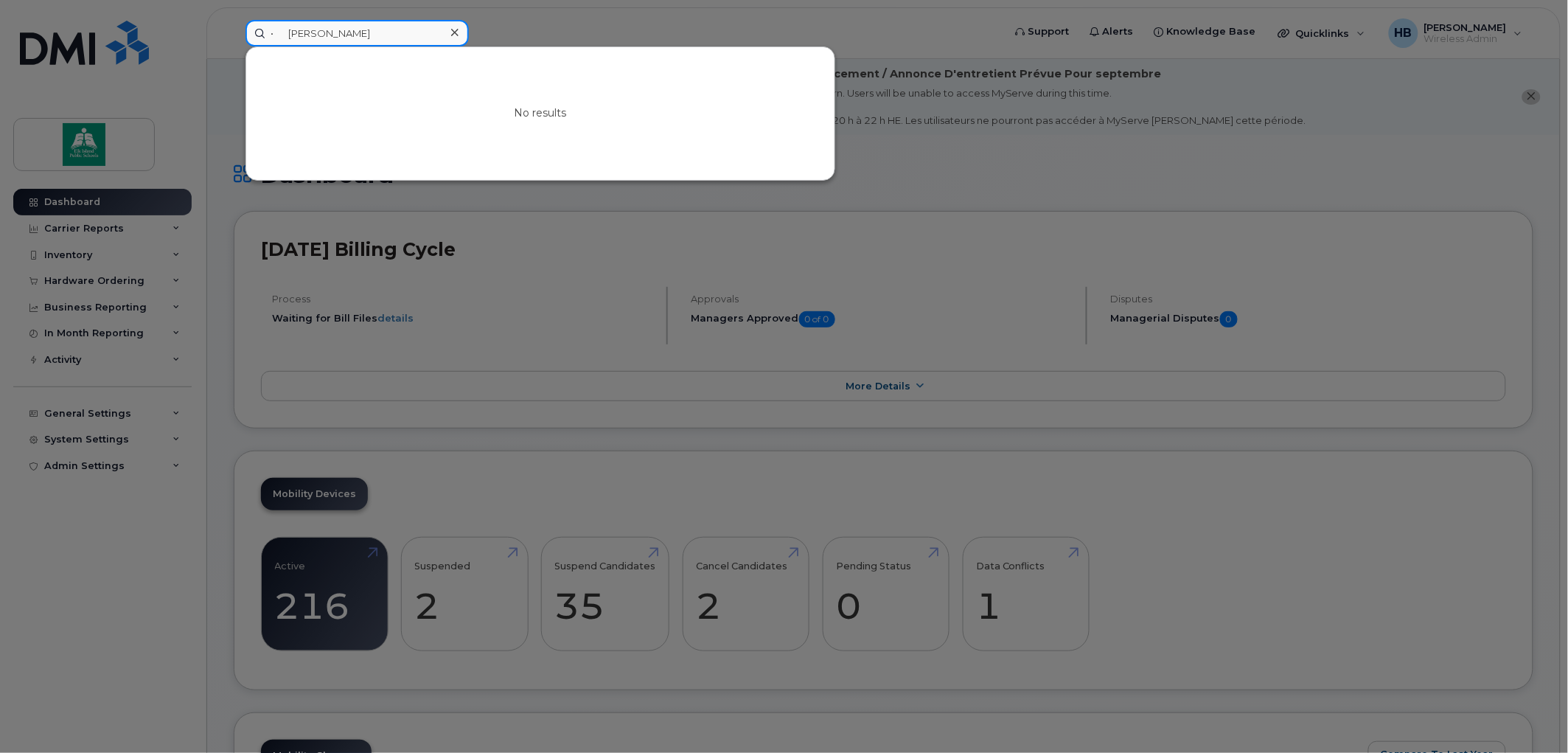
click at [288, 34] on input "• Jerome Chabot" at bounding box center [357, 33] width 223 height 27
click at [350, 27] on input "Jerome Chabot" at bounding box center [357, 33] width 223 height 27
type input "J"
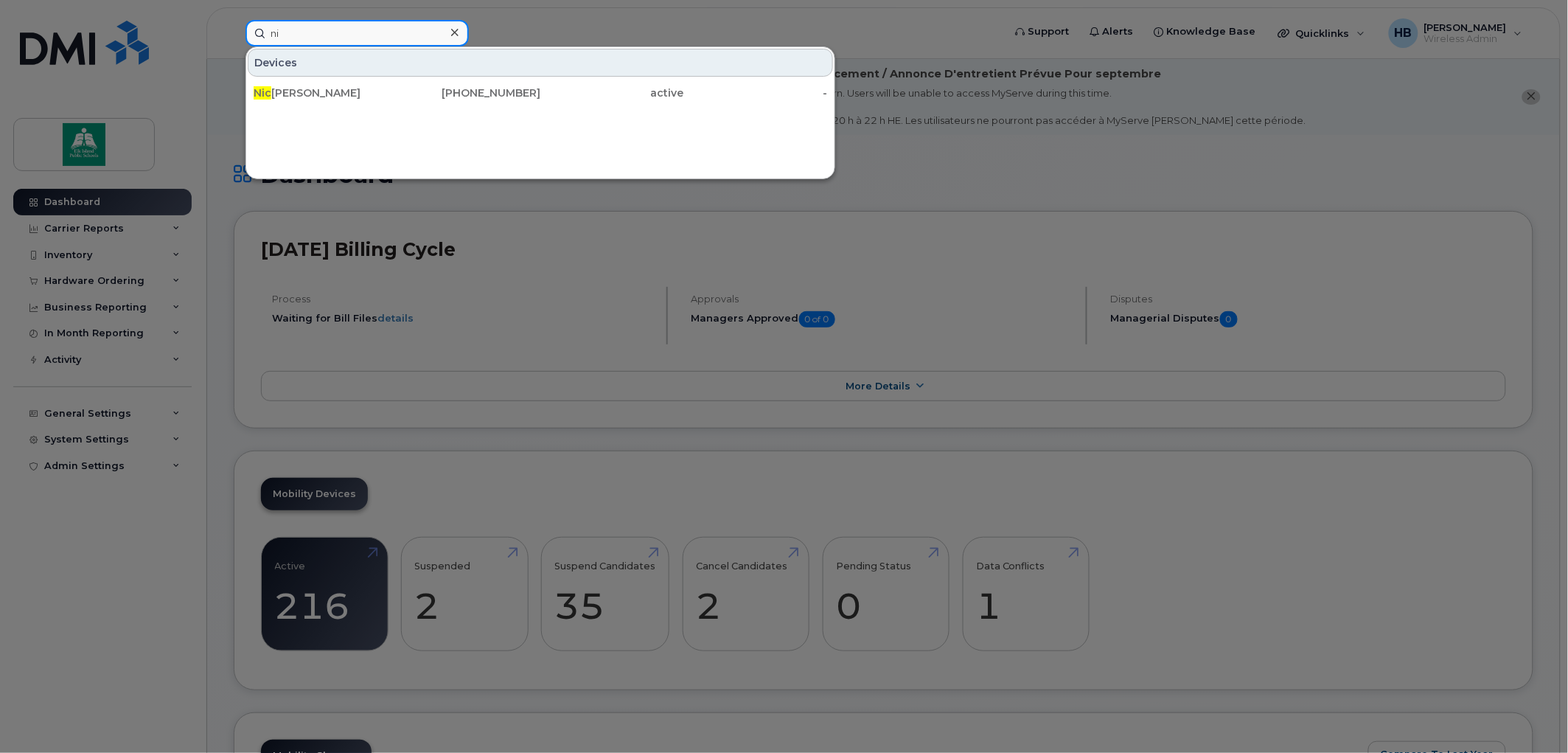
type input "n"
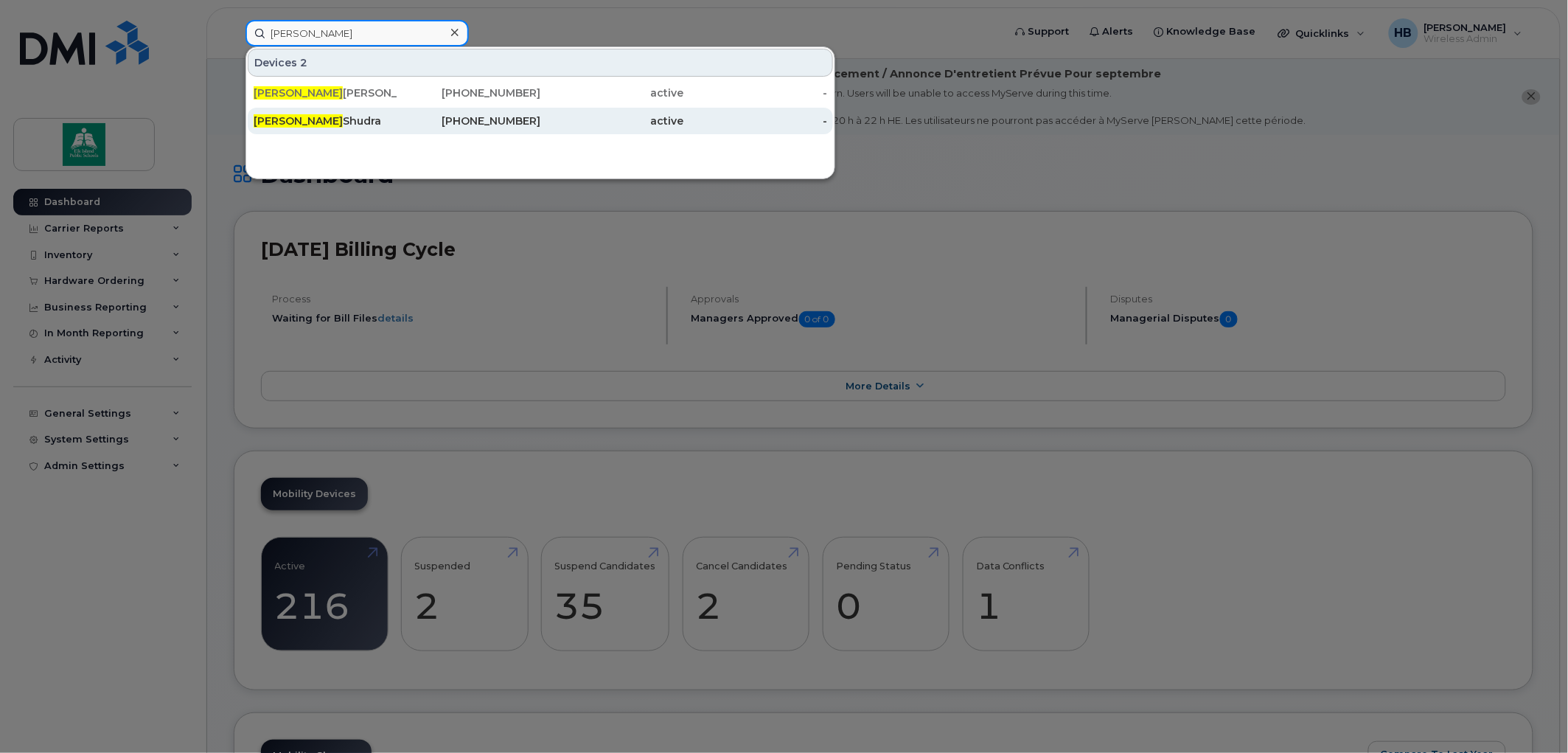
type input "Matt"
click at [299, 120] on div "Matt Shudra" at bounding box center [325, 120] width 144 height 14
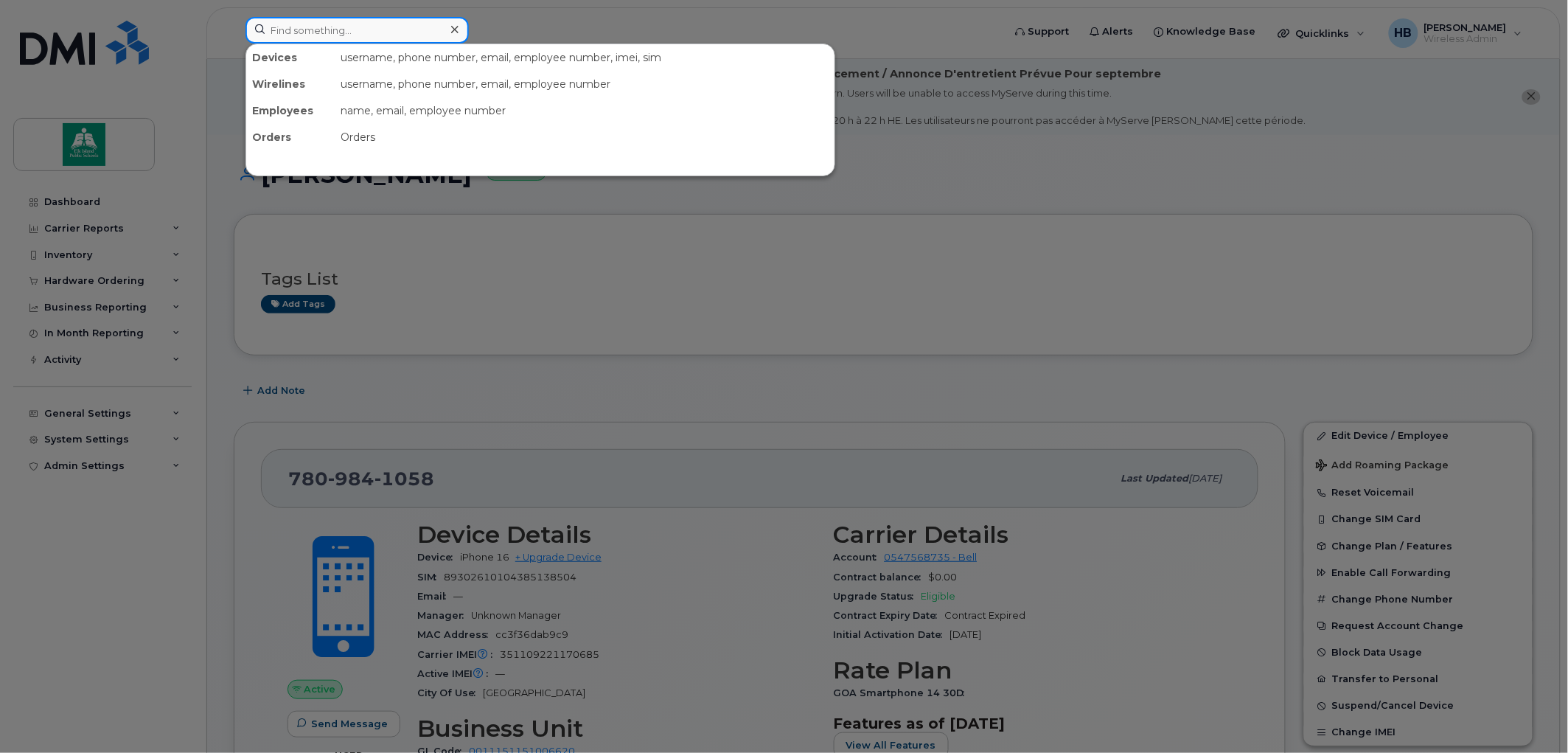
click at [325, 26] on input at bounding box center [357, 30] width 223 height 27
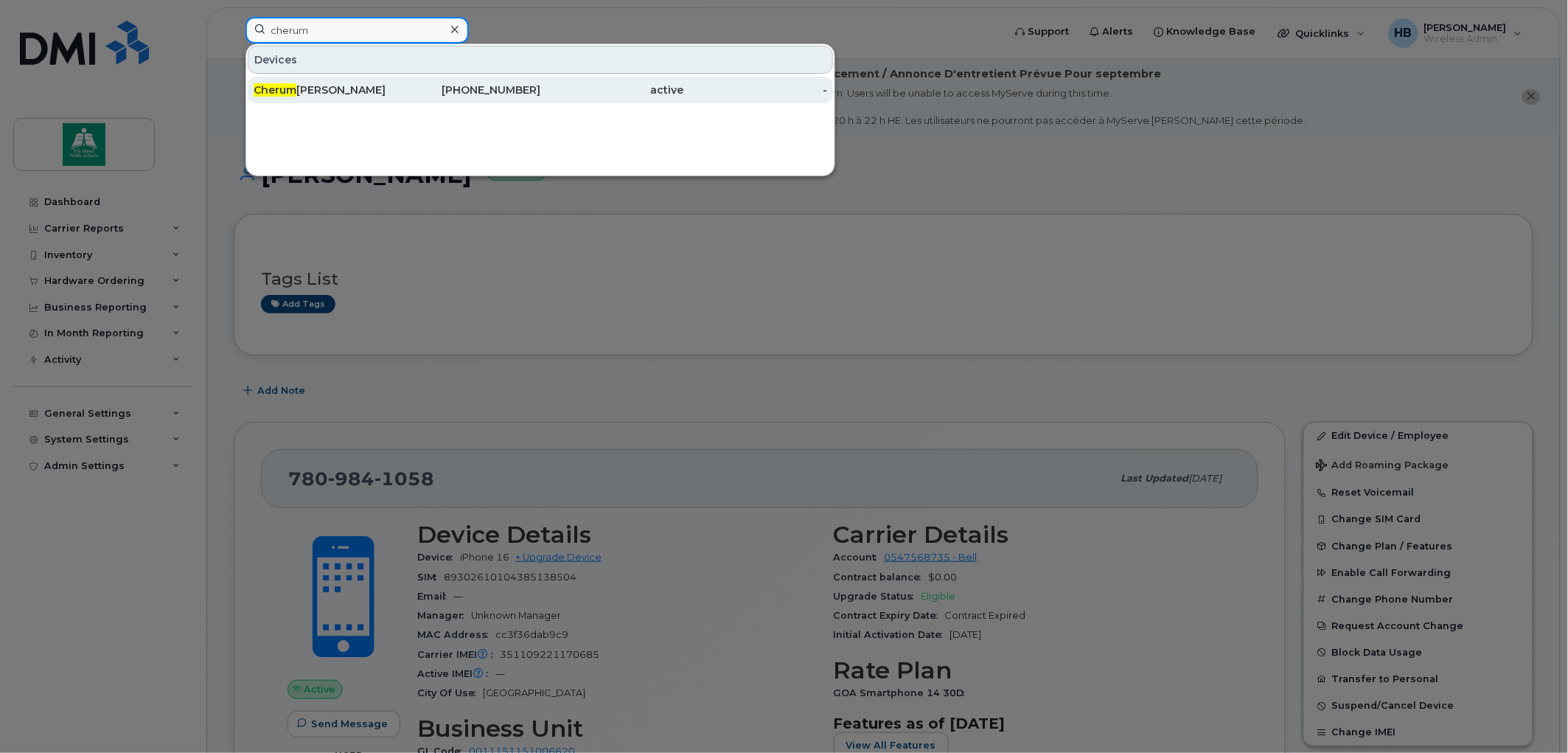
type input "cherum"
click at [325, 84] on div "Cherum Orr" at bounding box center [325, 89] width 144 height 14
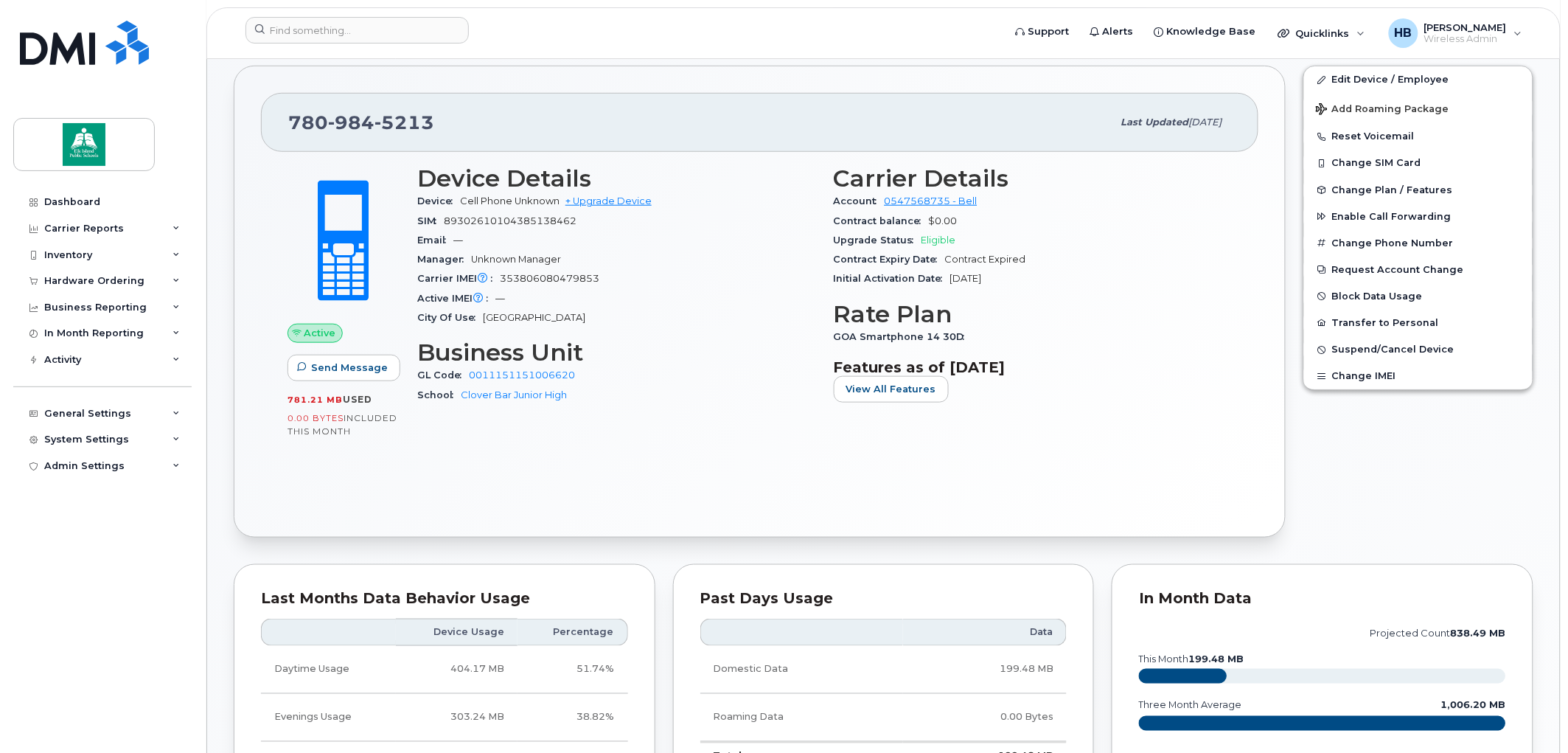
scroll to position [328, 0]
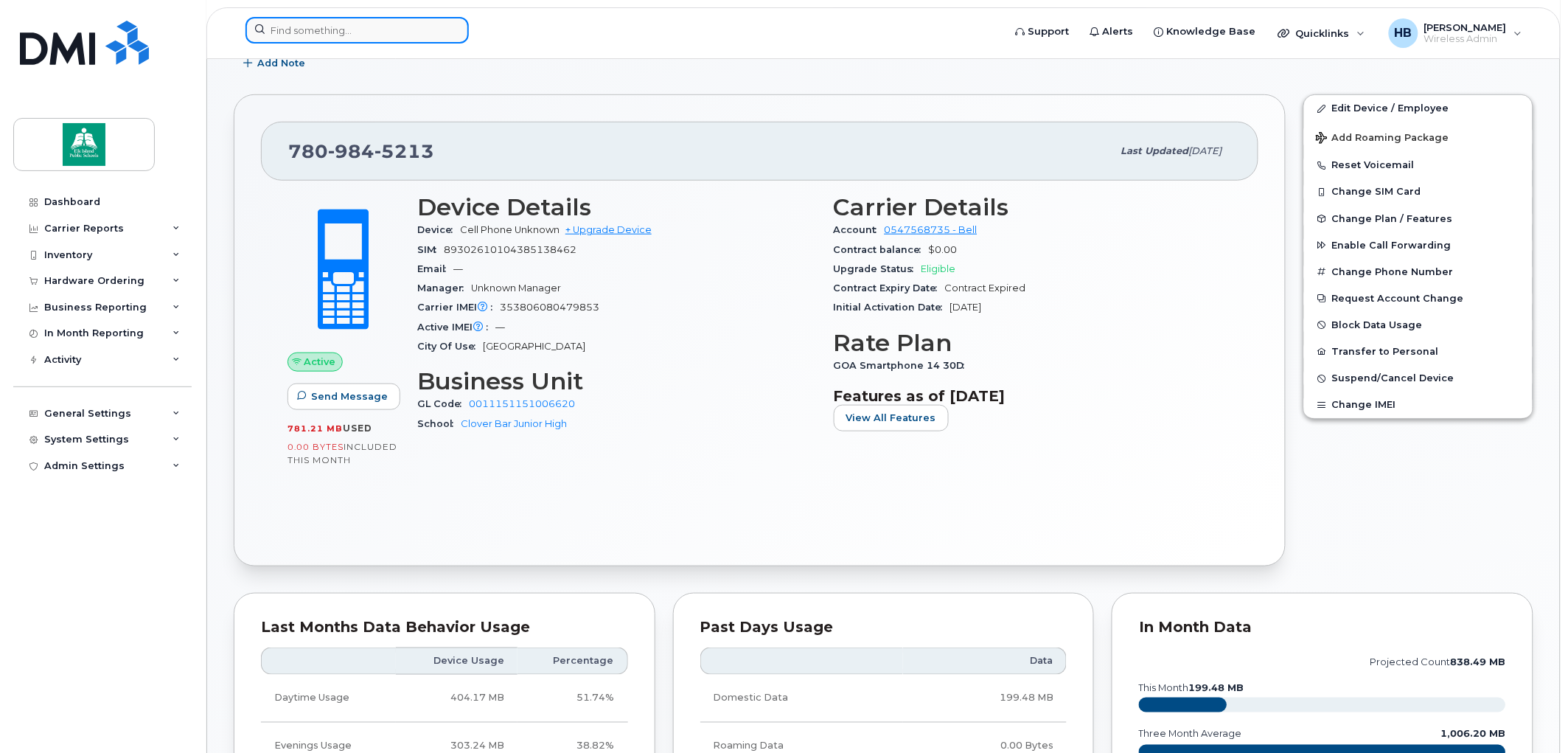
click at [339, 26] on input at bounding box center [357, 30] width 223 height 27
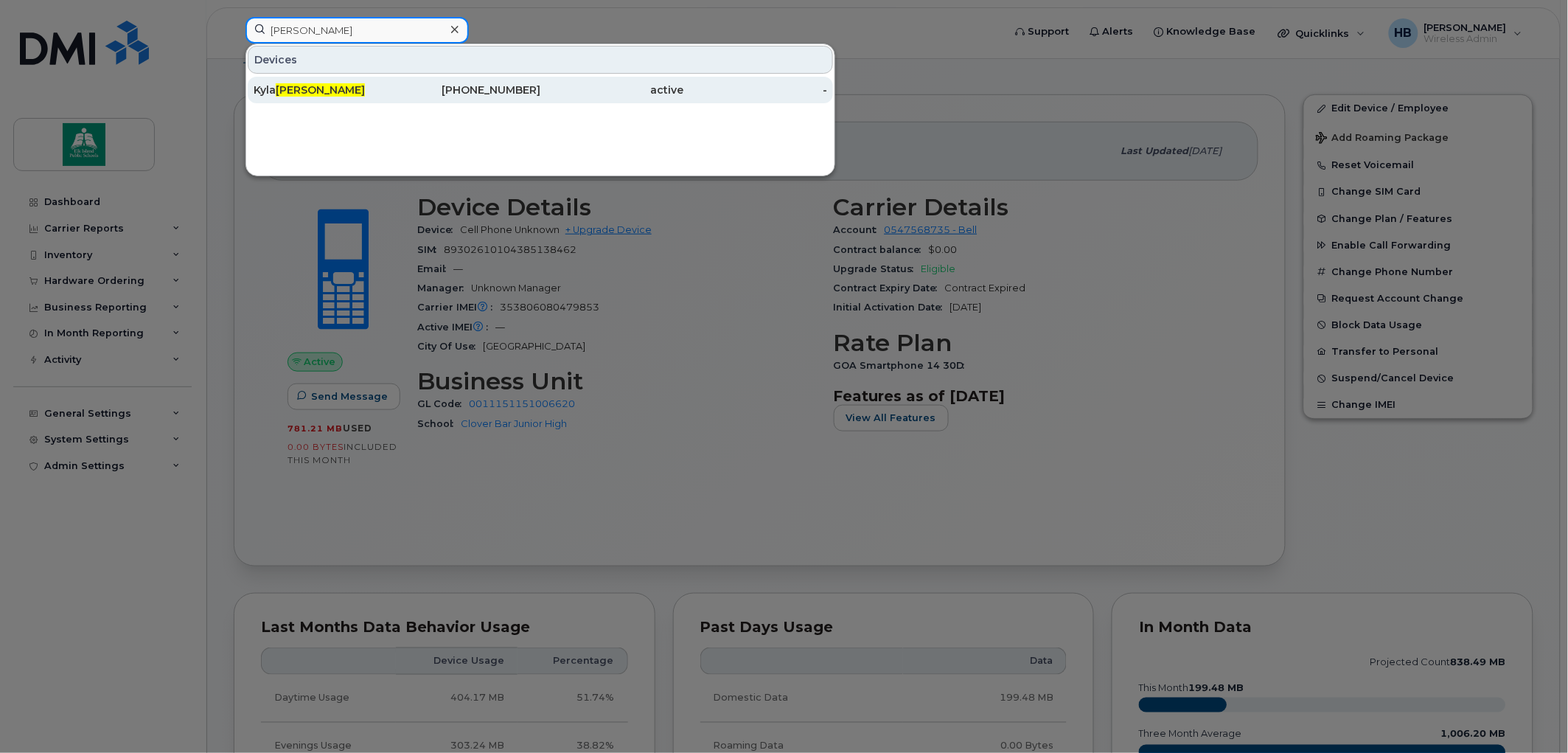
type input "[PERSON_NAME]"
click at [302, 88] on span "[PERSON_NAME]" at bounding box center [320, 89] width 89 height 13
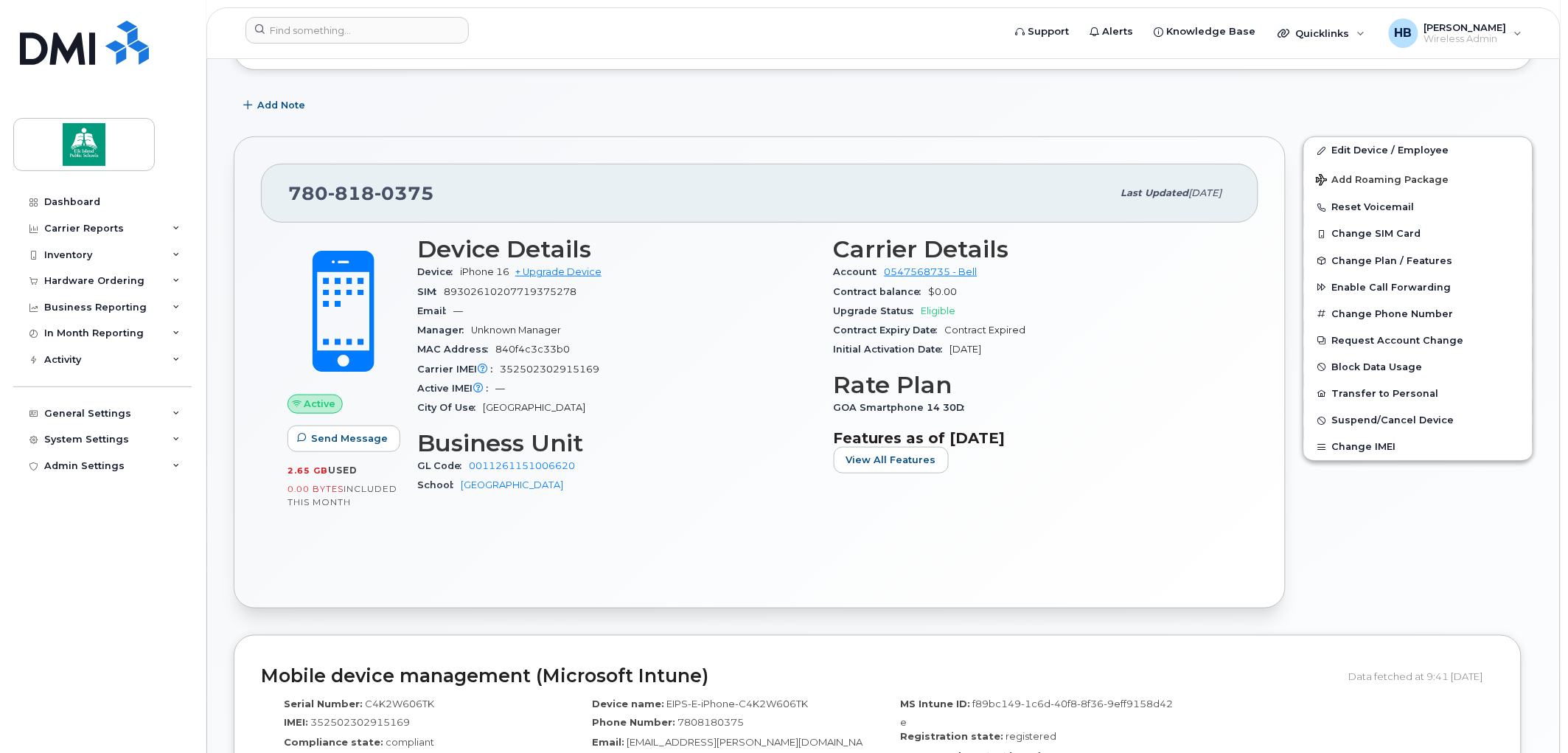
scroll to position [328, 0]
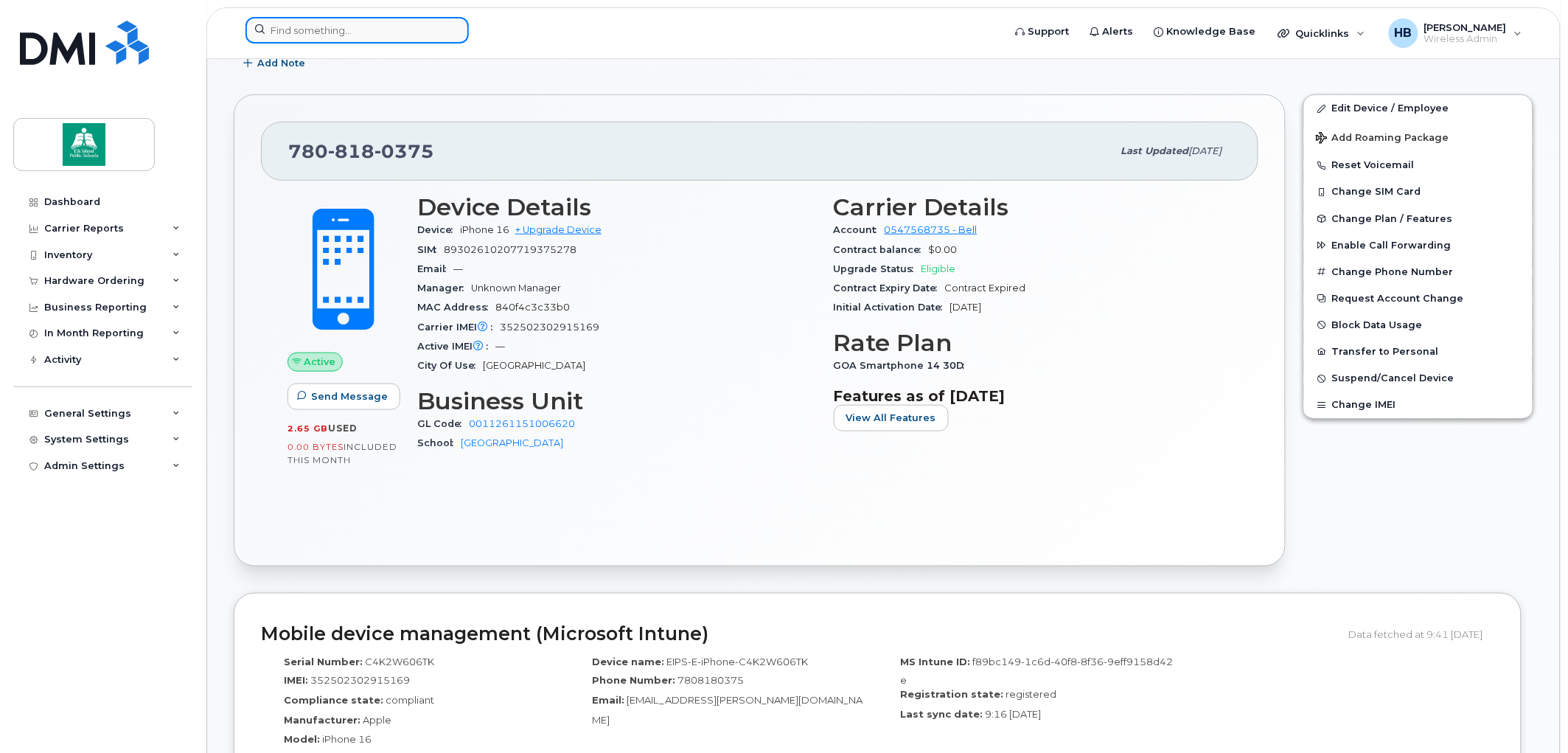
click at [382, 30] on input at bounding box center [357, 30] width 223 height 27
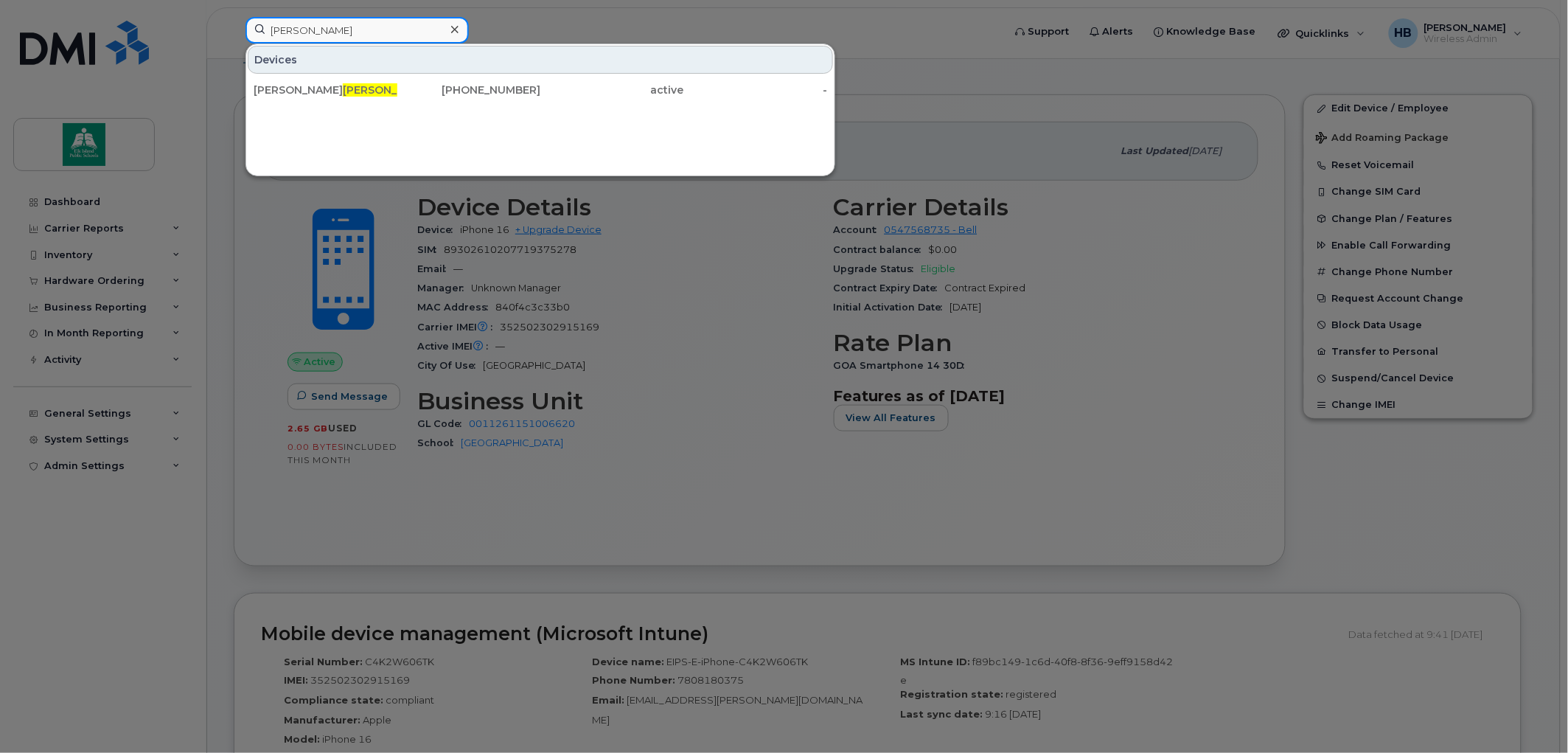
type input "[PERSON_NAME]"
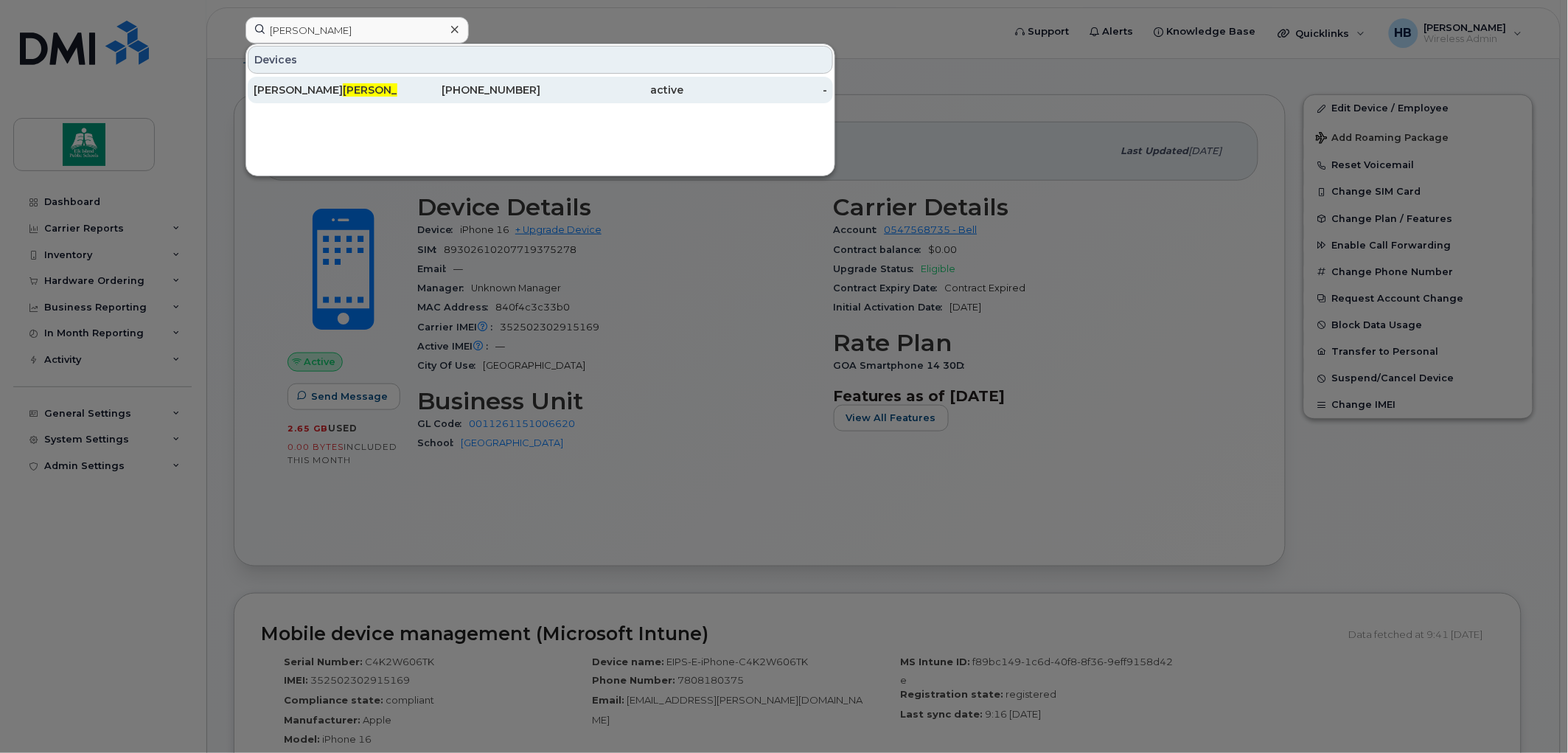
click at [343, 92] on span "[PERSON_NAME]" at bounding box center [387, 89] width 89 height 13
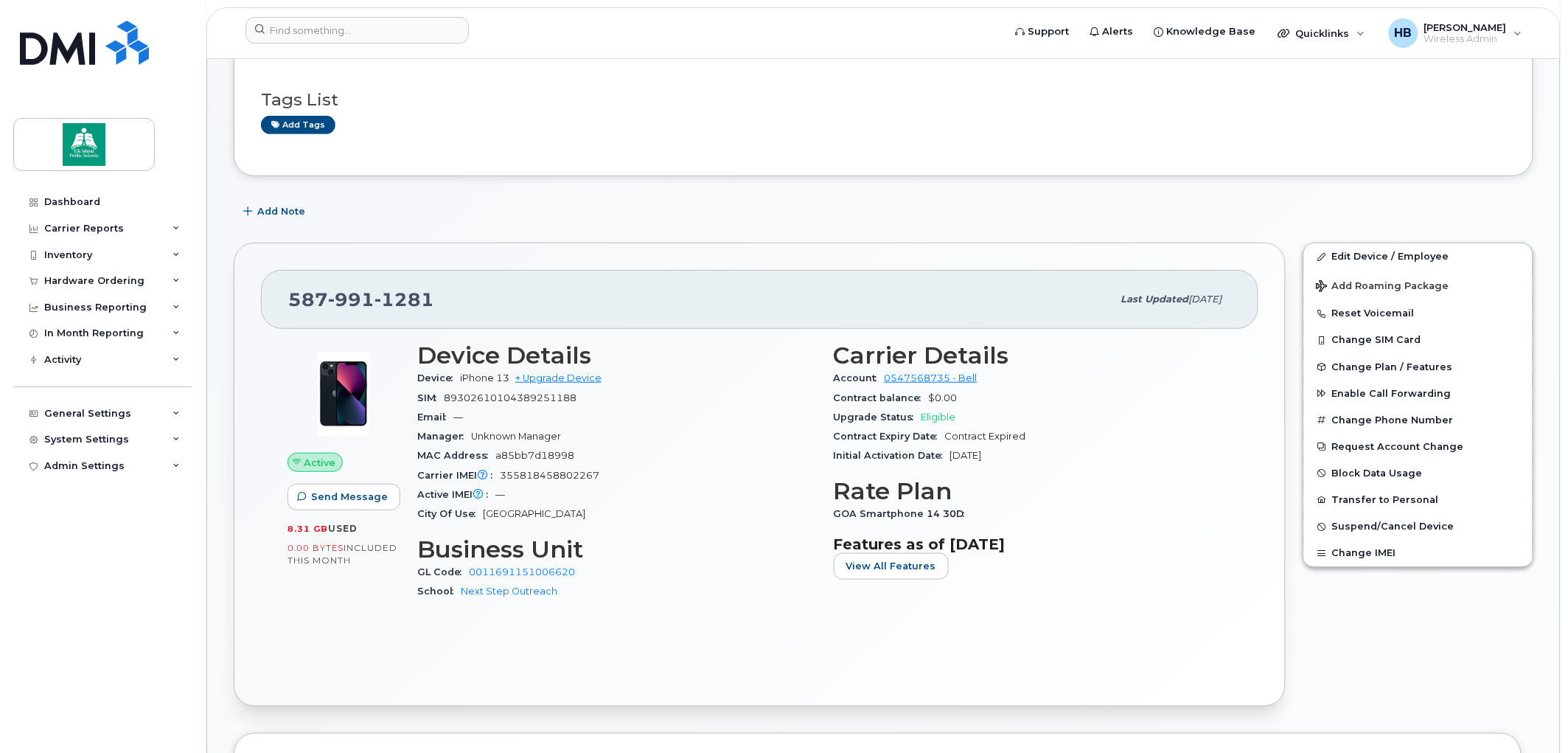
scroll to position [245, 0]
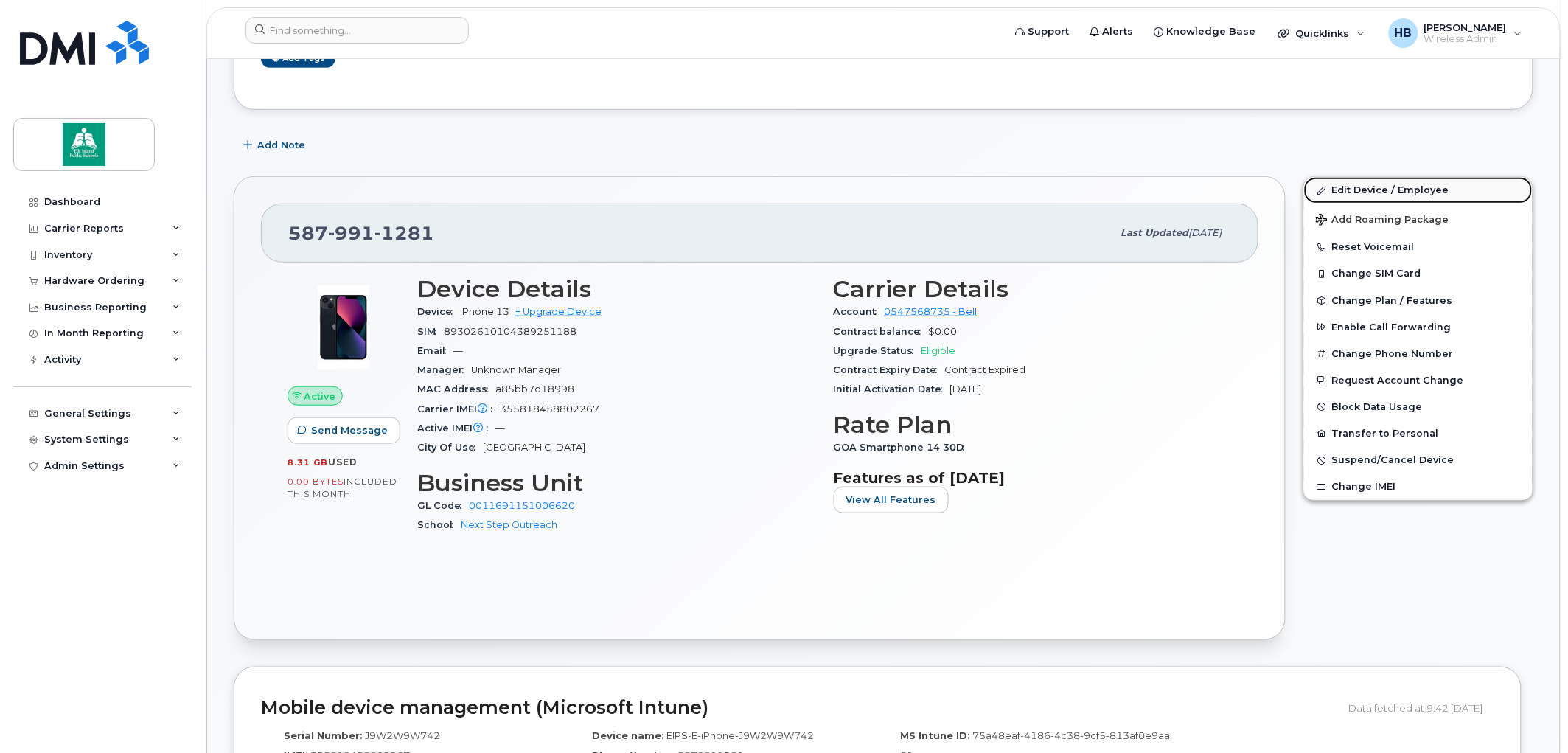
click at [1373, 194] on link "Edit Device / Employee" at bounding box center [1419, 190] width 229 height 27
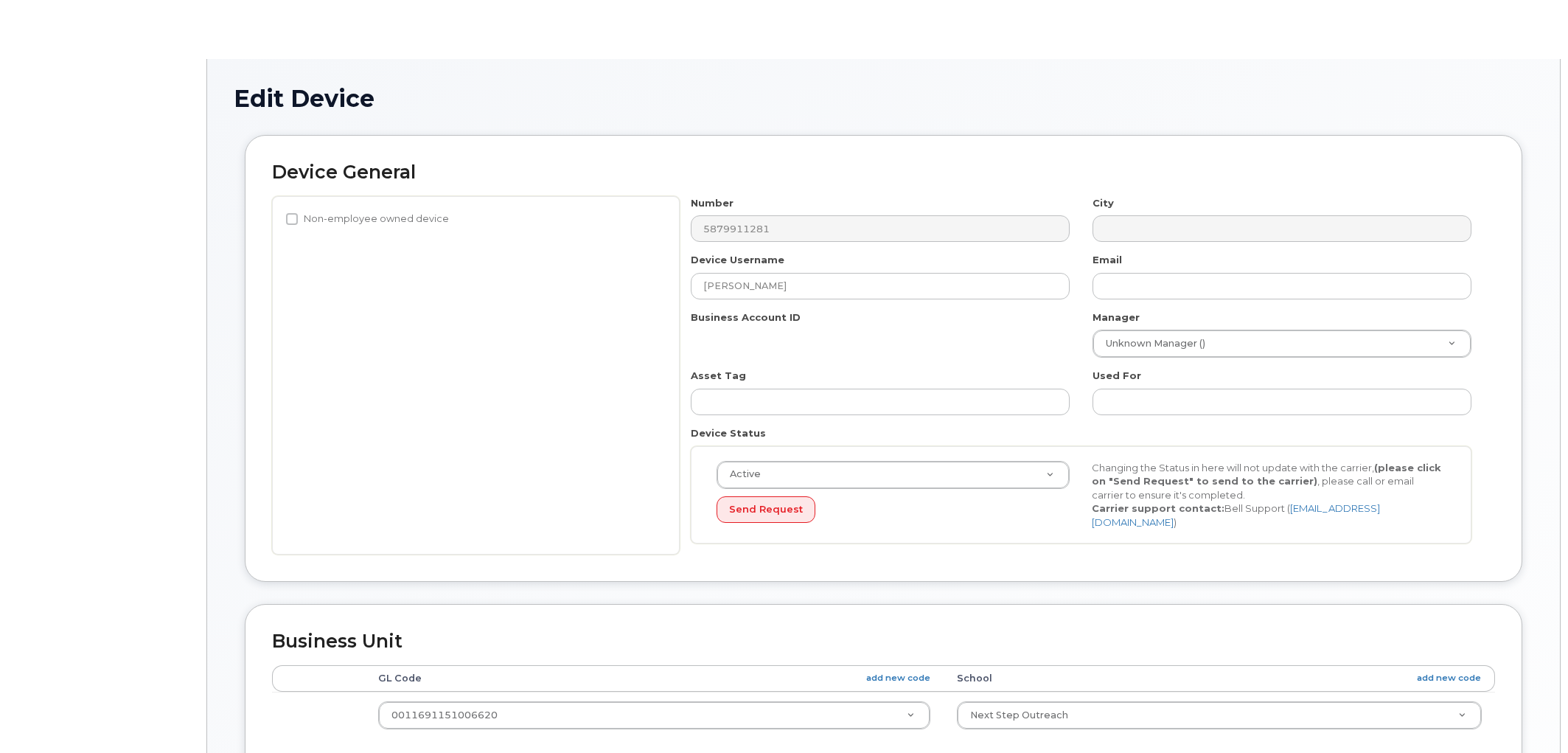
select select "10109134"
select select "10109196"
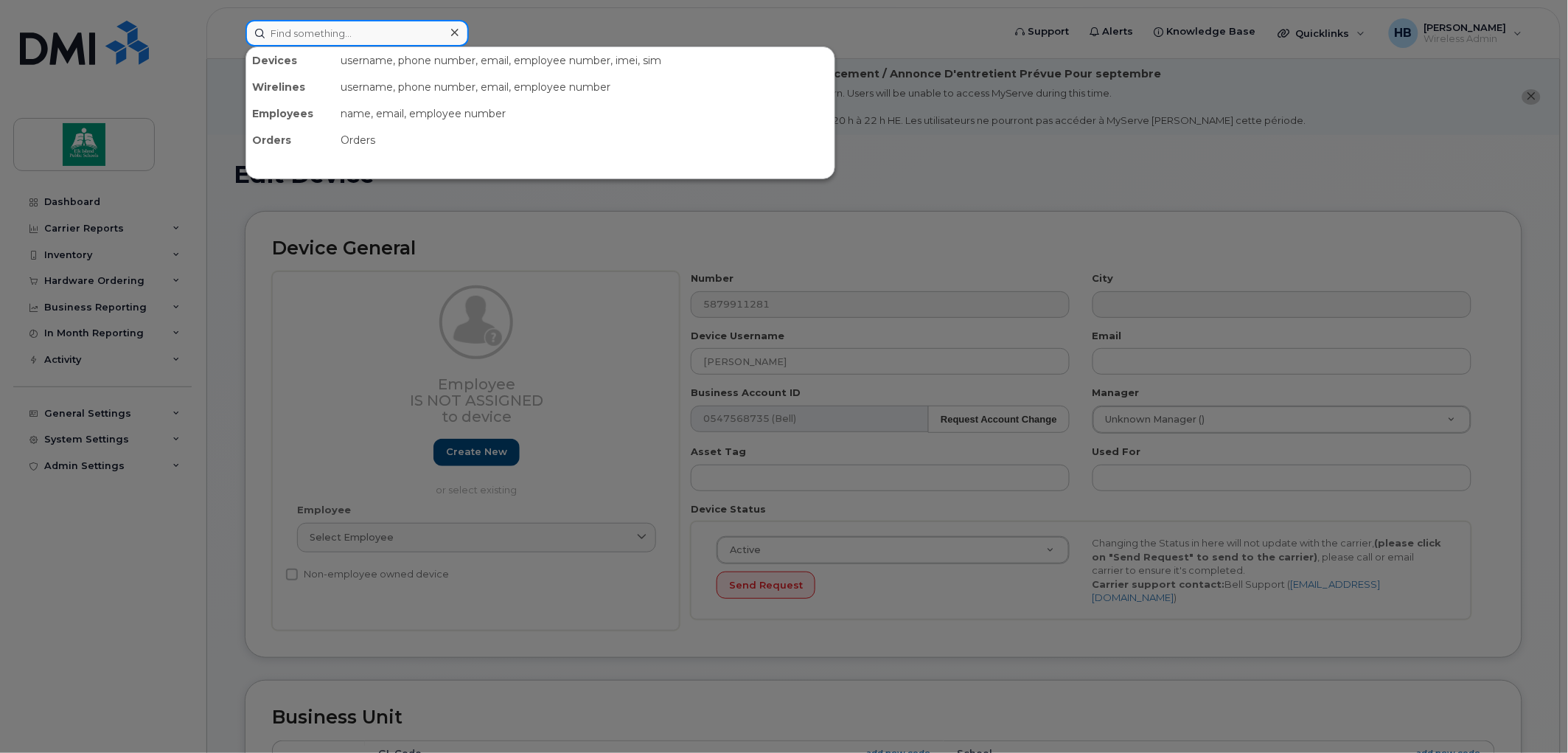
click at [312, 28] on input at bounding box center [357, 33] width 223 height 27
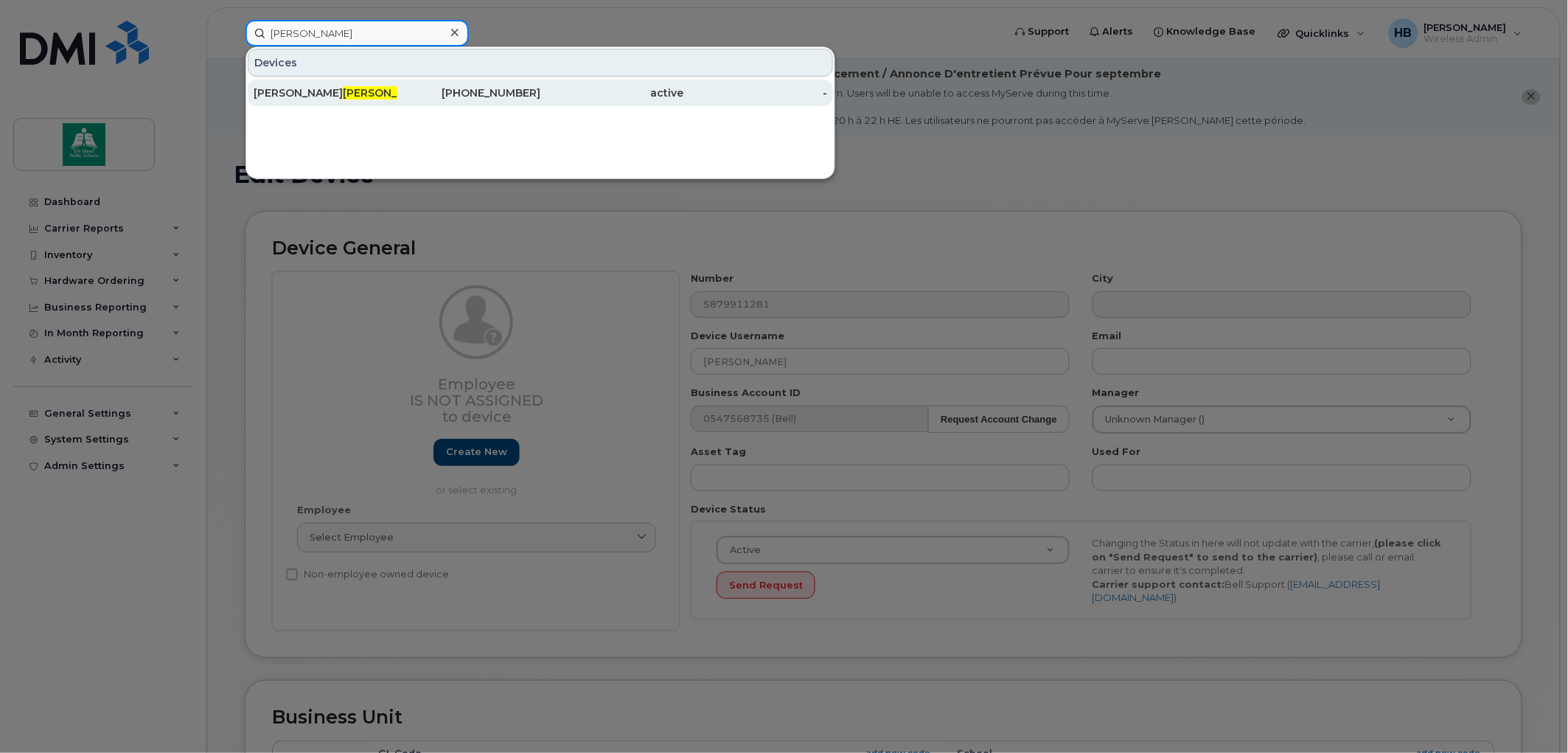
type input "porter"
click at [343, 89] on span "Porter" at bounding box center [387, 92] width 89 height 13
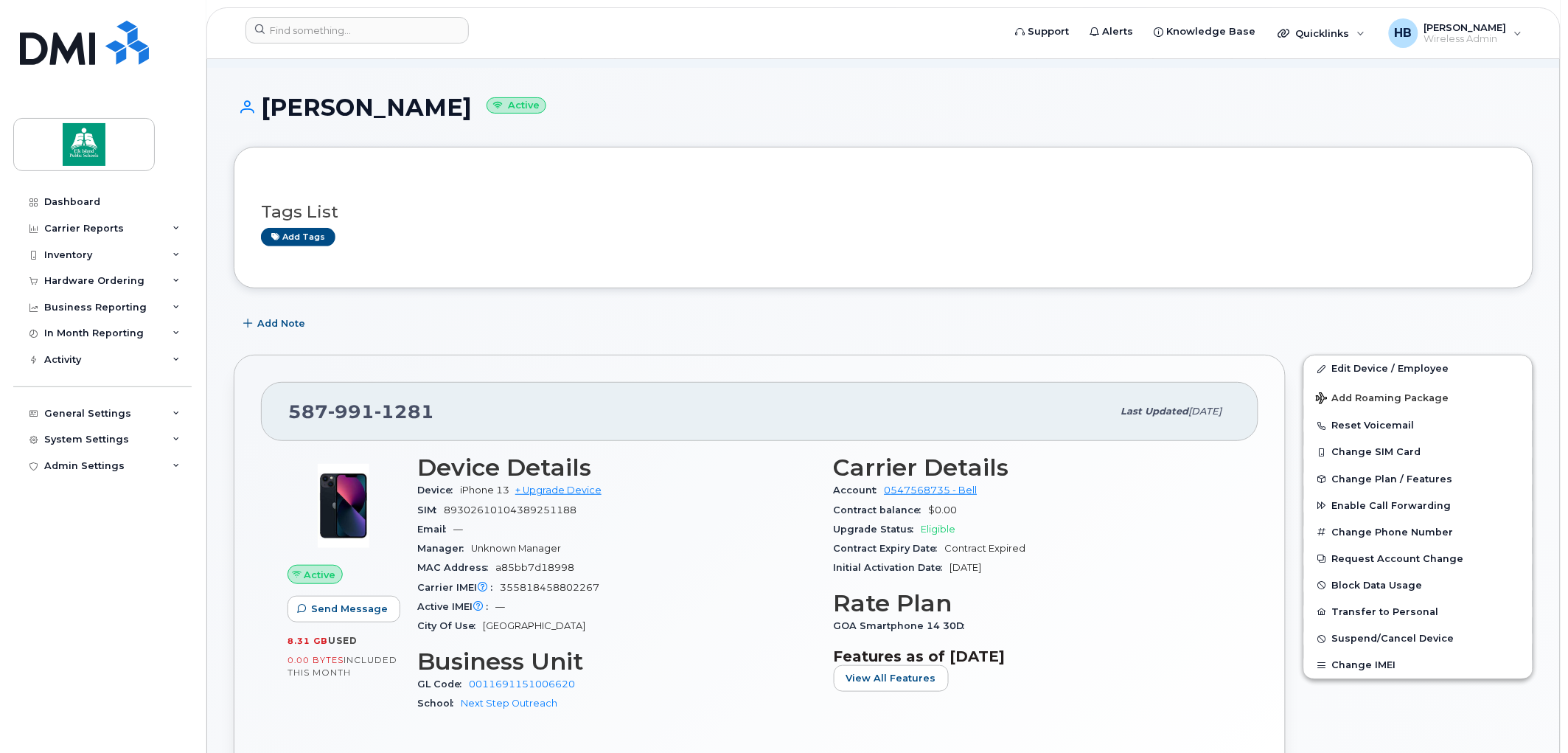
scroll to position [164, 0]
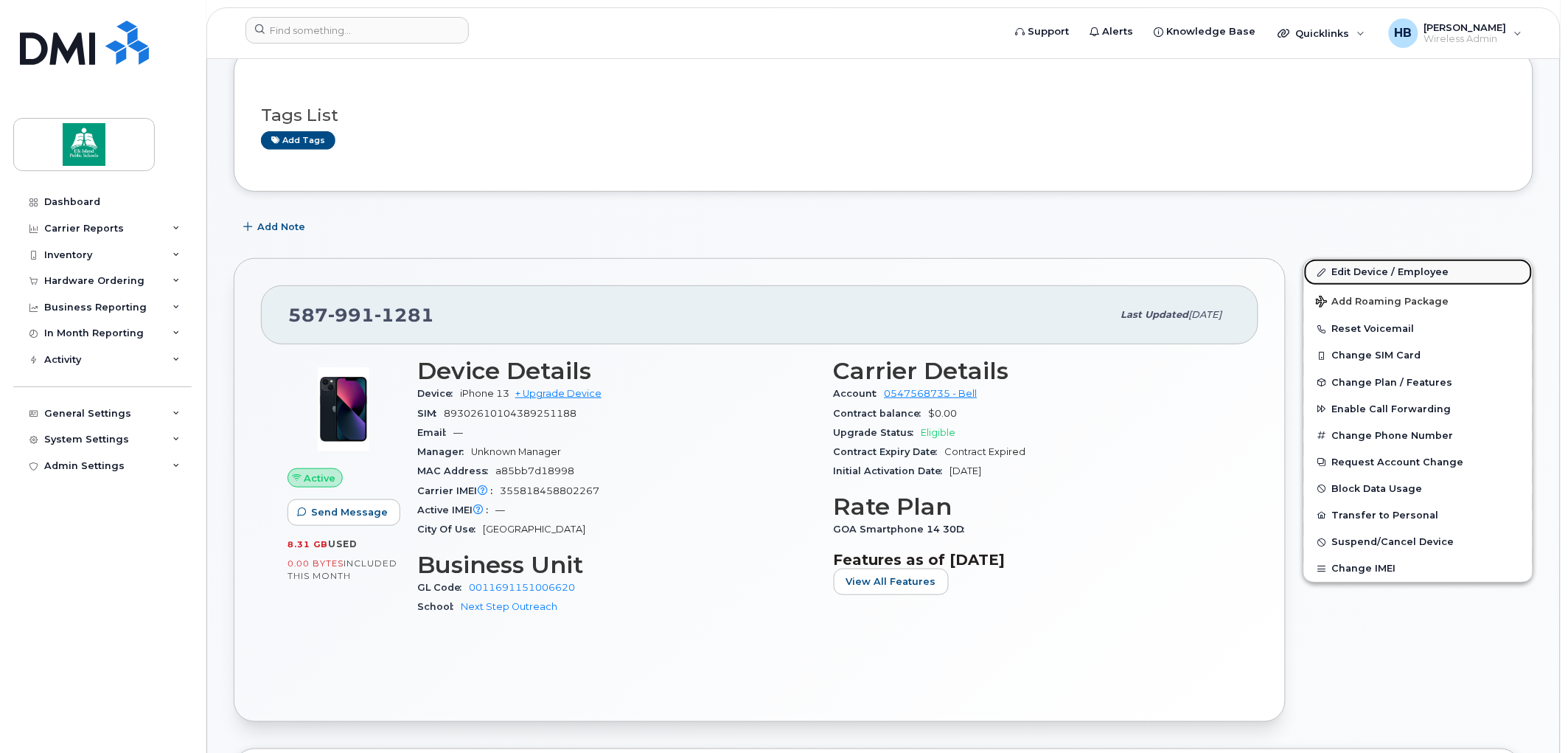
click at [1360, 269] on link "Edit Device / Employee" at bounding box center [1419, 272] width 229 height 27
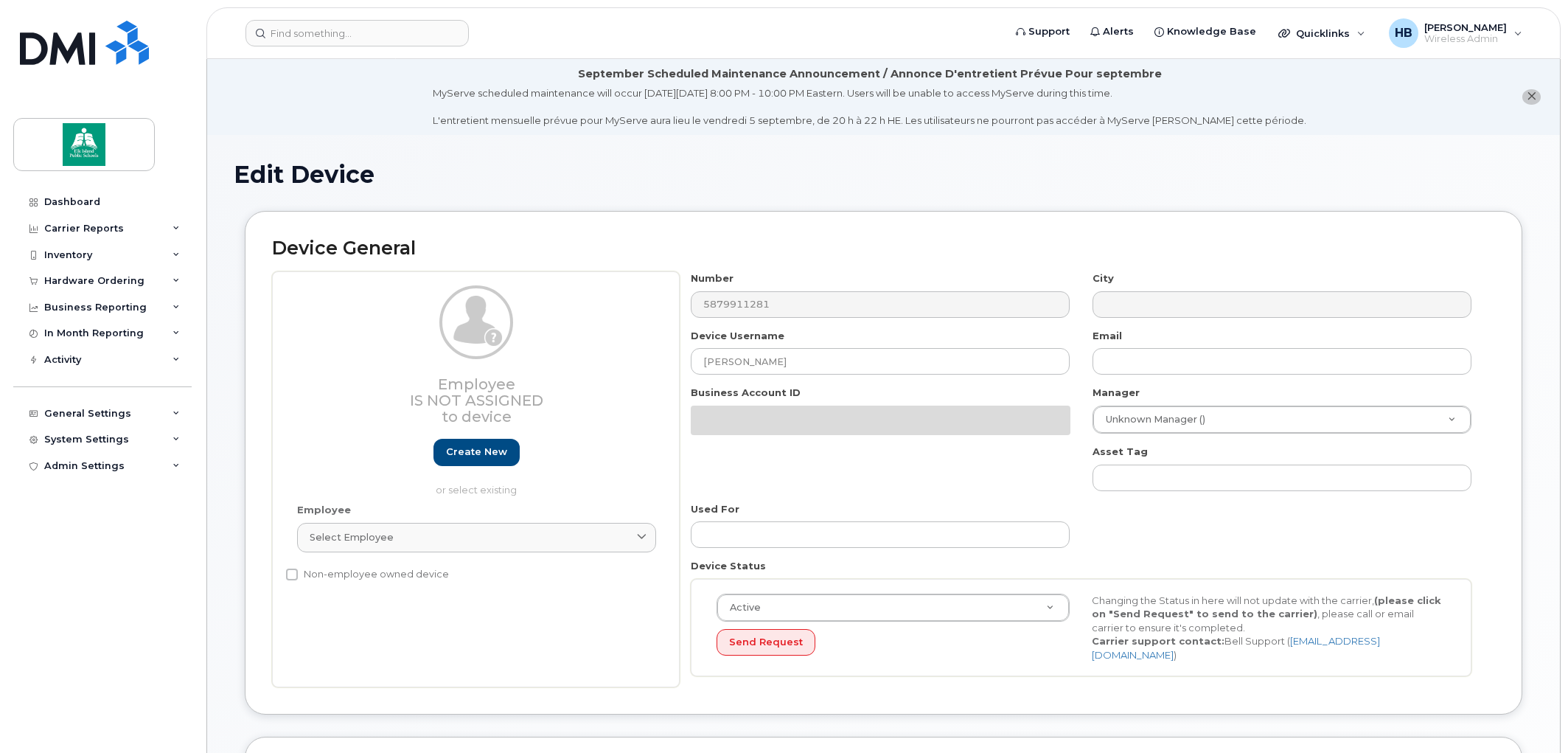
select select "10109134"
select select "10109196"
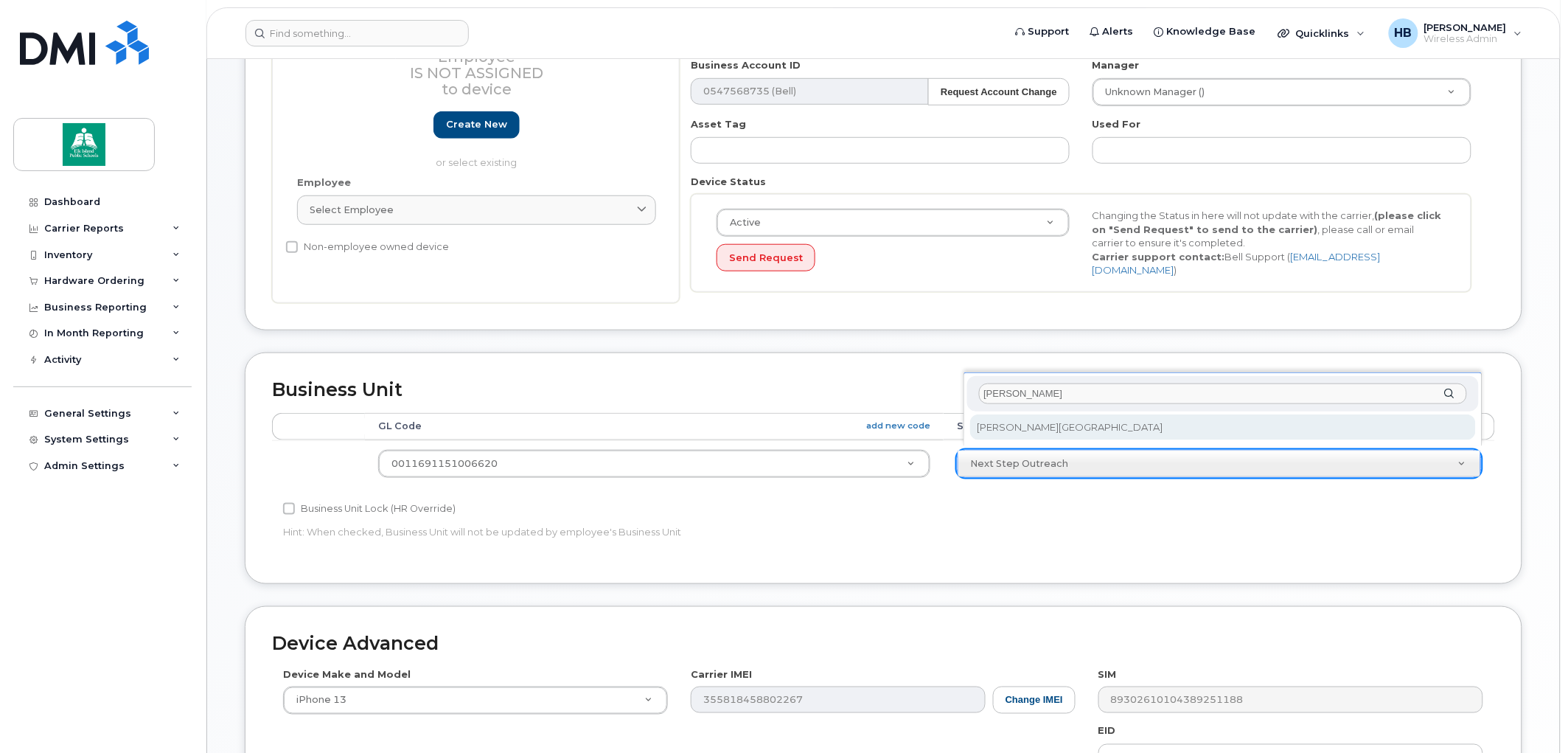
type input "james"
select select "10109198"
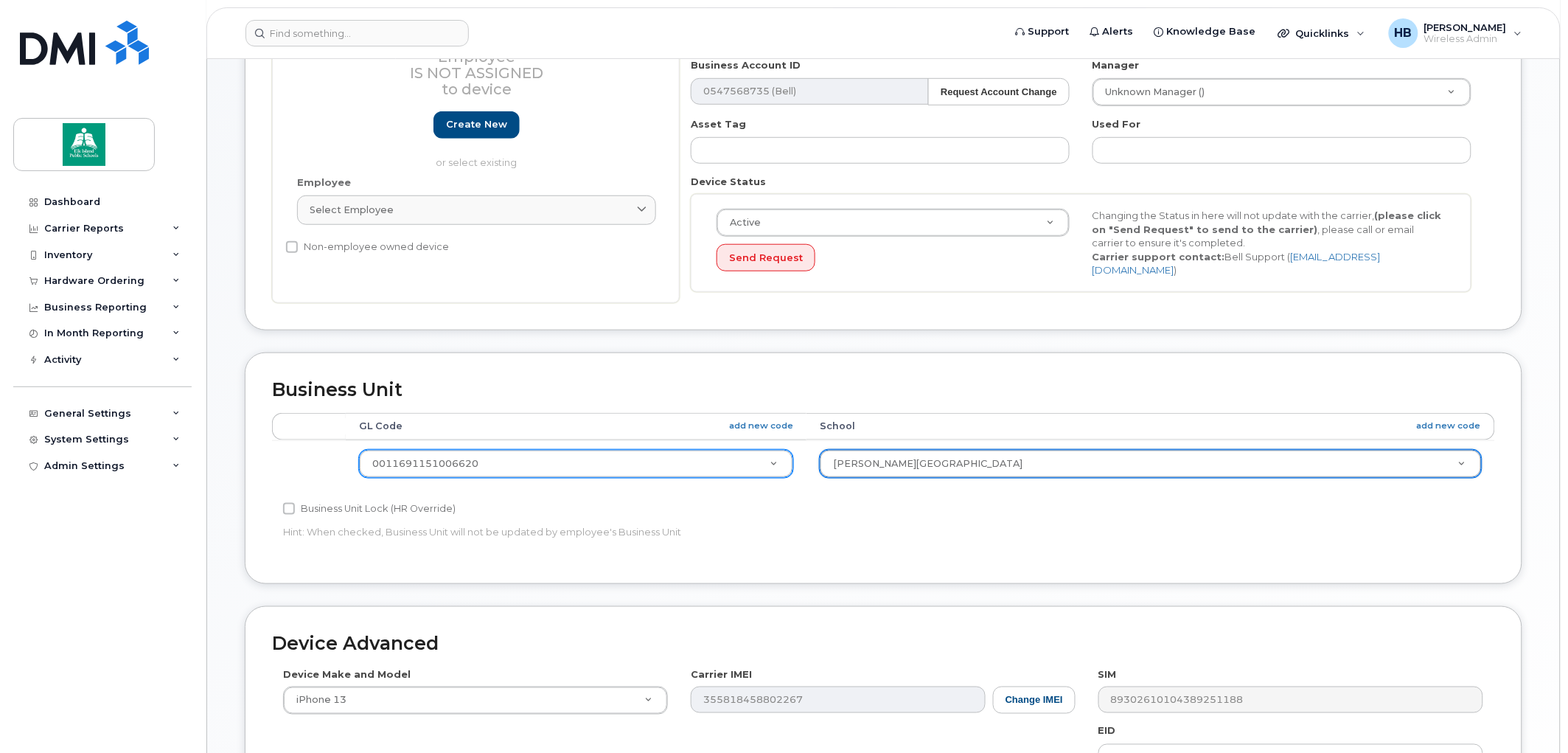
type input "0"
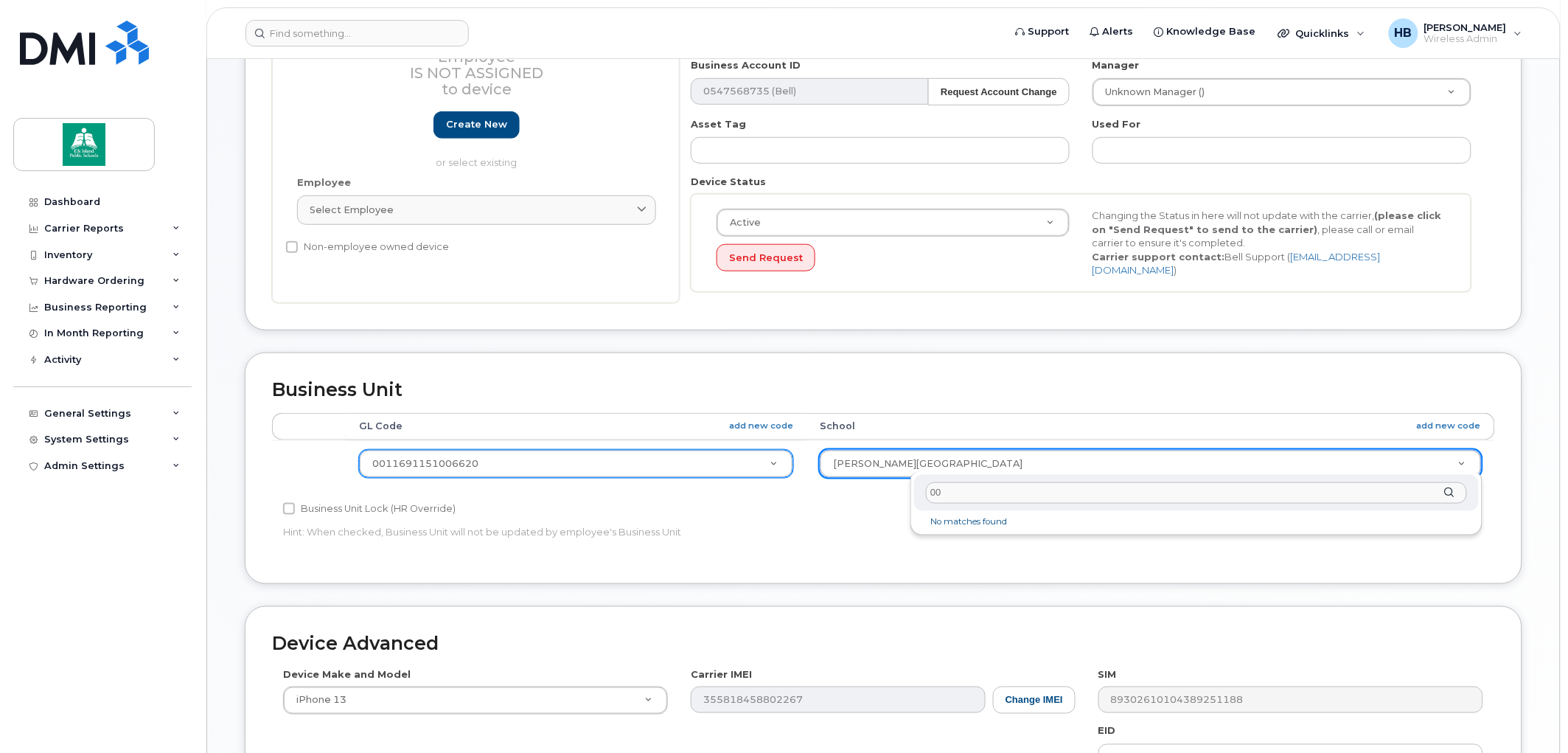
type input "0"
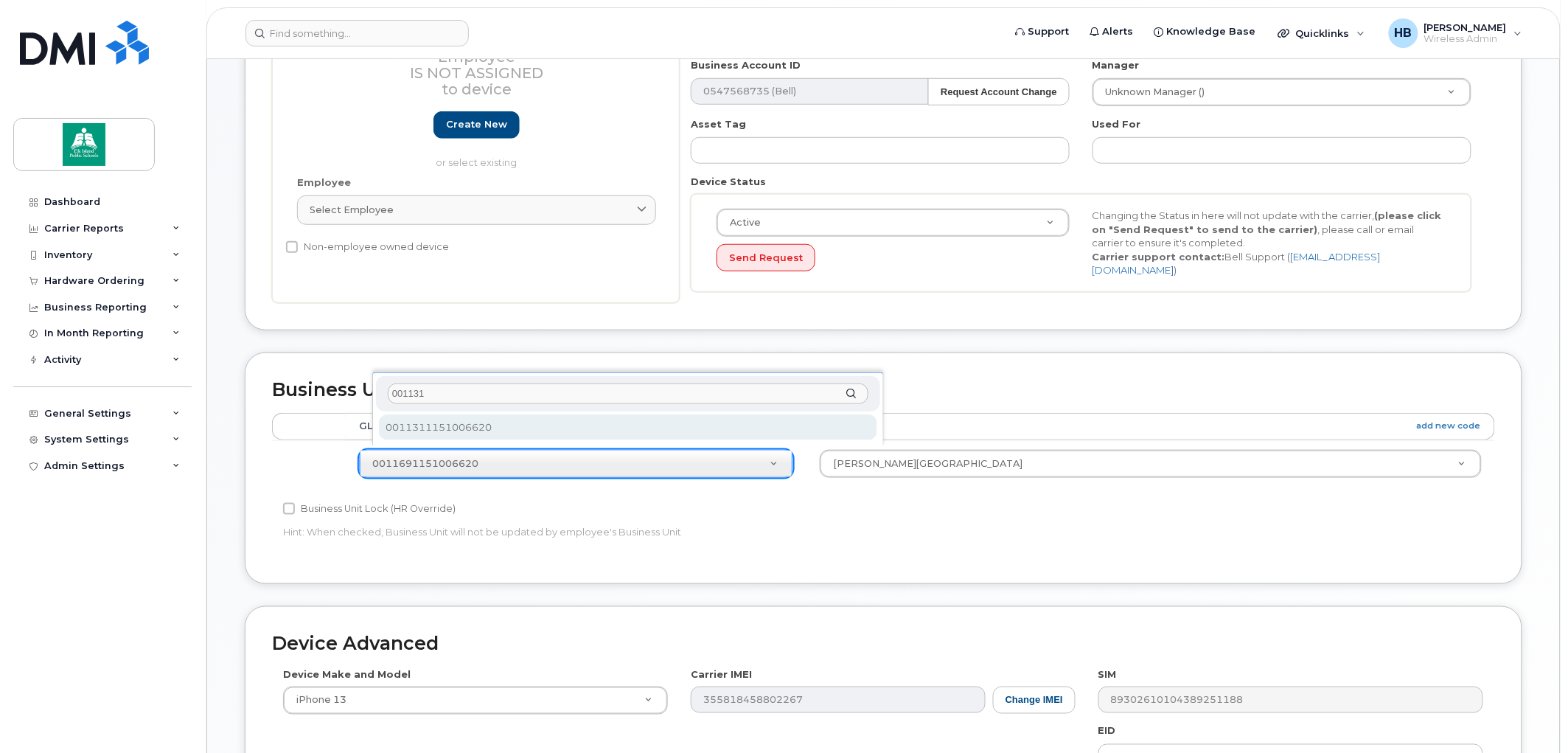
type input "001131"
select select "10109136"
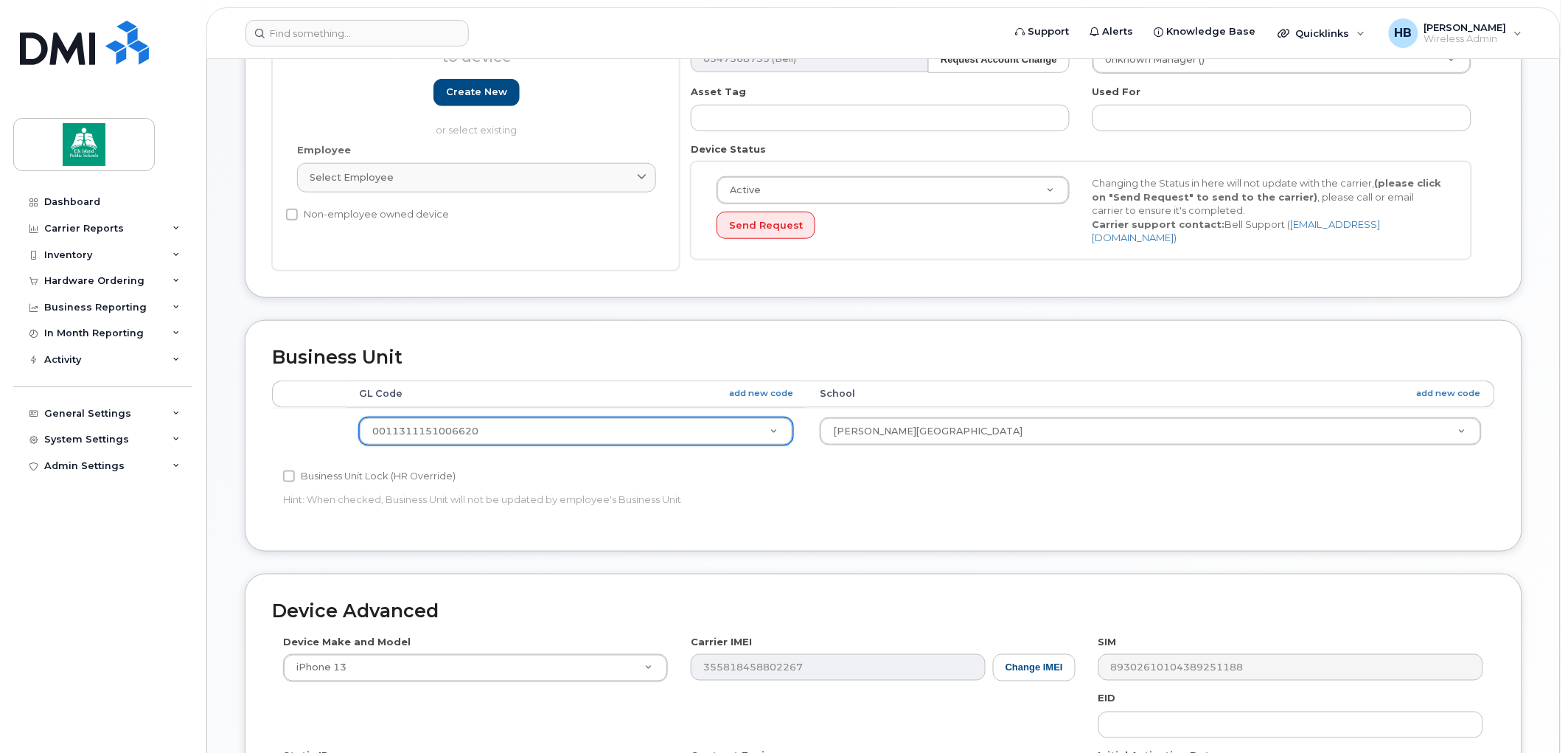
scroll to position [616, 0]
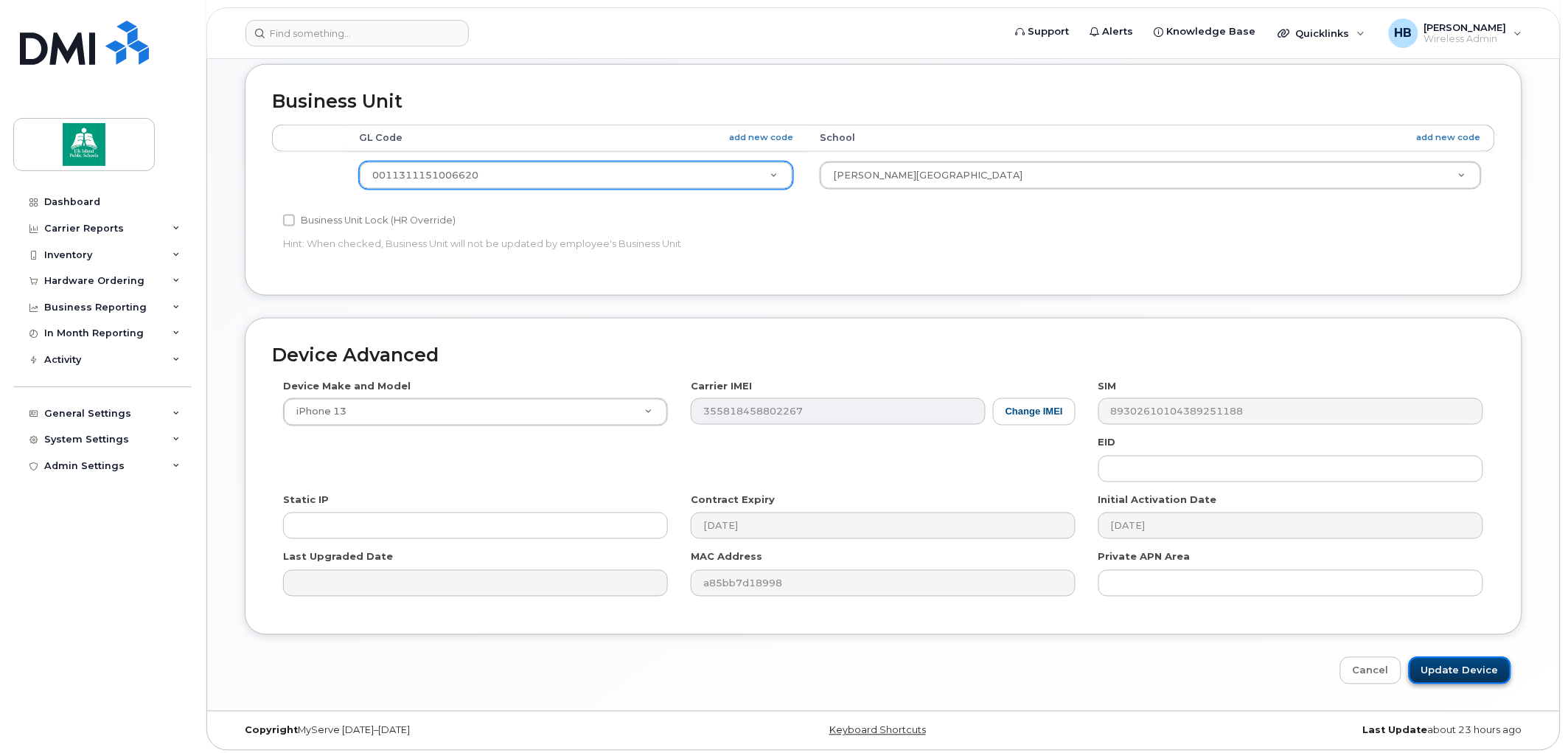
click at [1475, 665] on input "Update Device" at bounding box center [1460, 671] width 103 height 27
type input "Saving..."
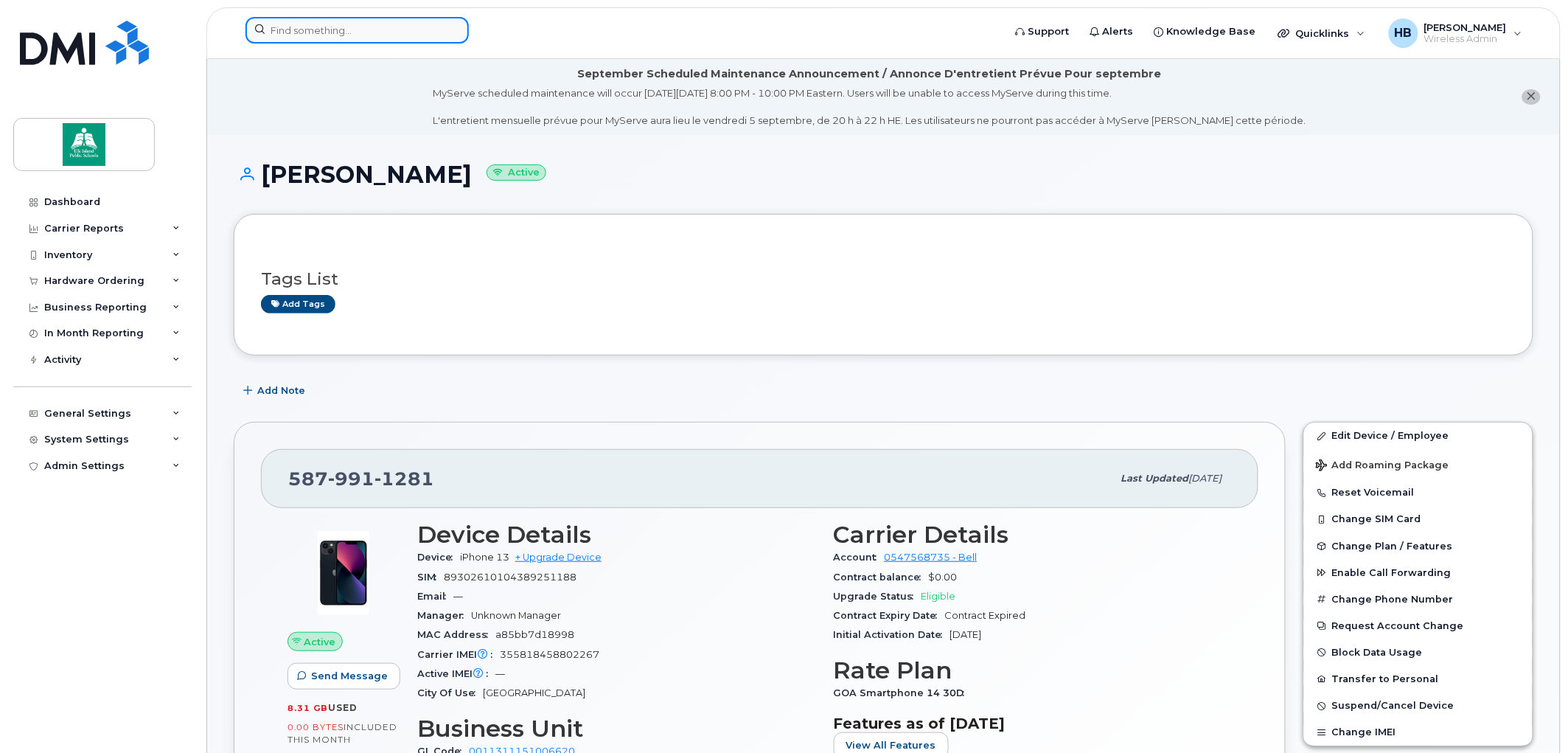
click at [311, 27] on input at bounding box center [357, 30] width 223 height 27
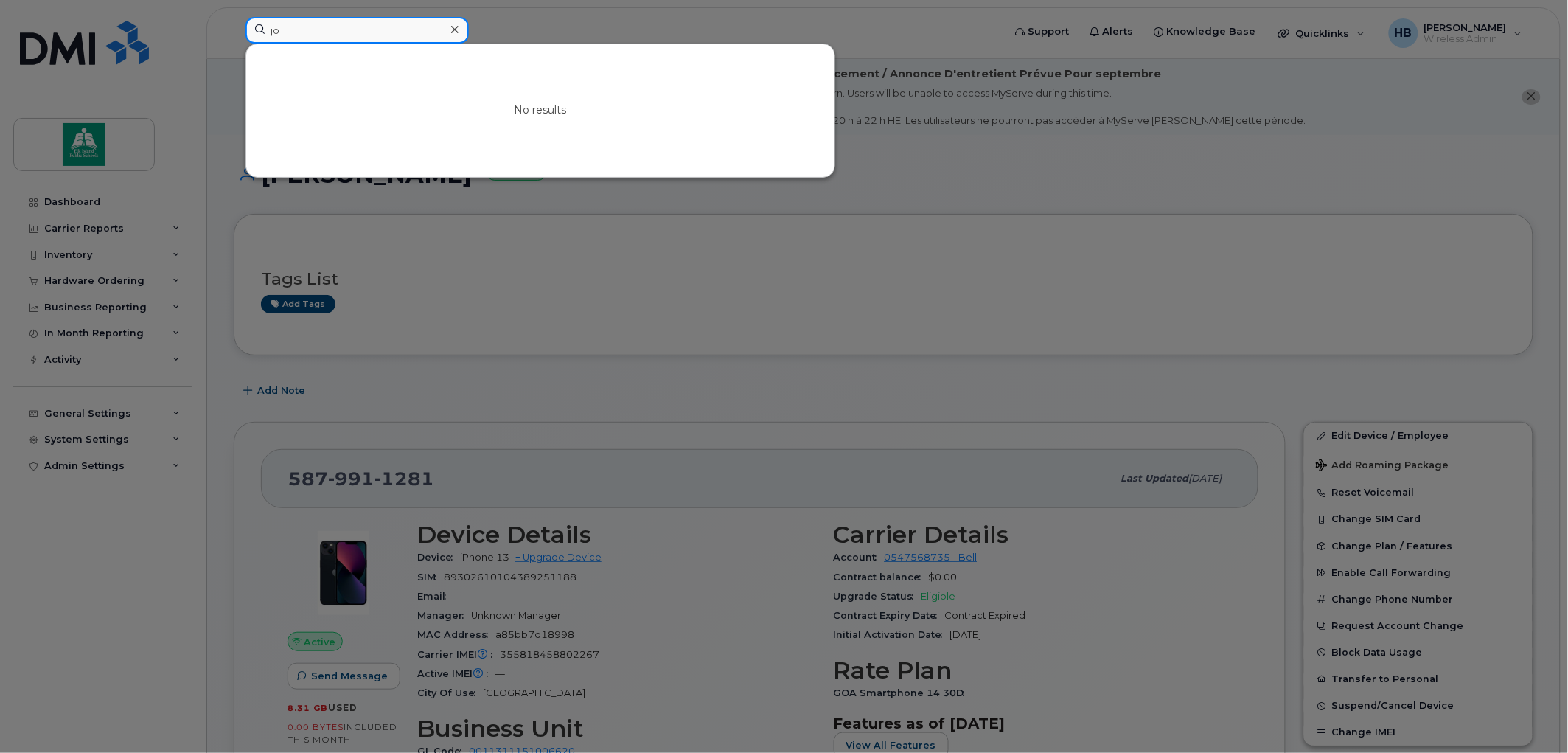
type input "j"
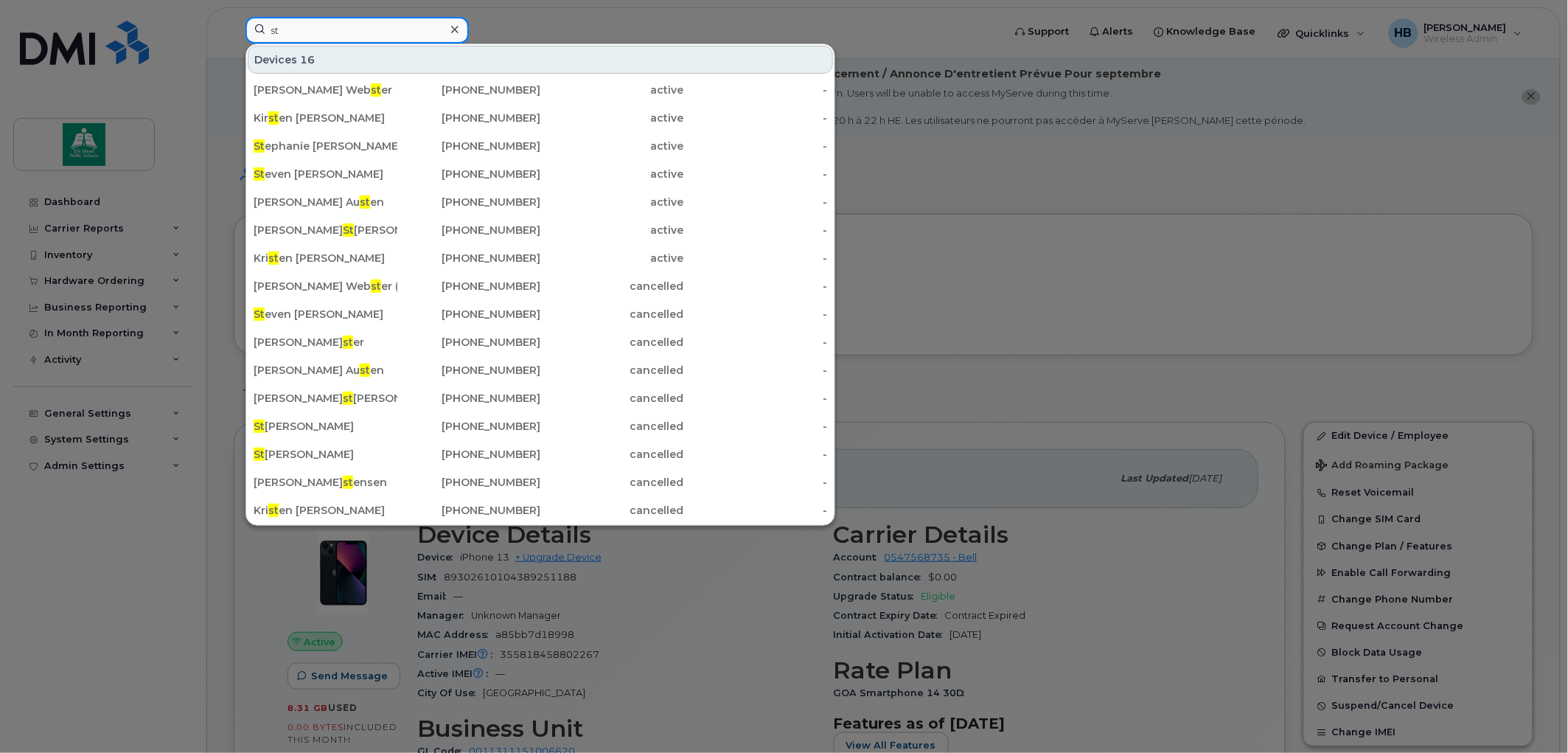
type input "s"
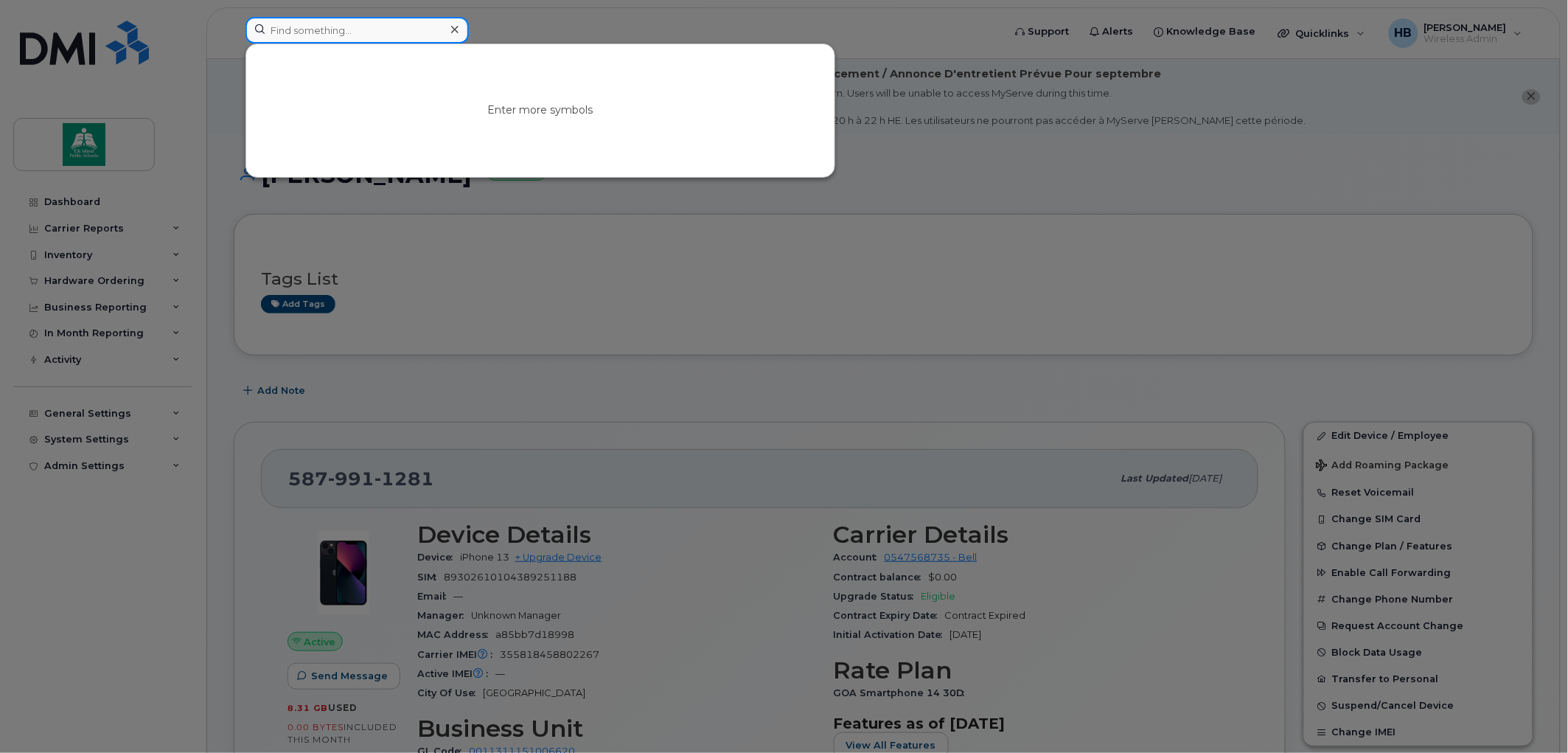
click at [290, 34] on input at bounding box center [357, 30] width 223 height 27
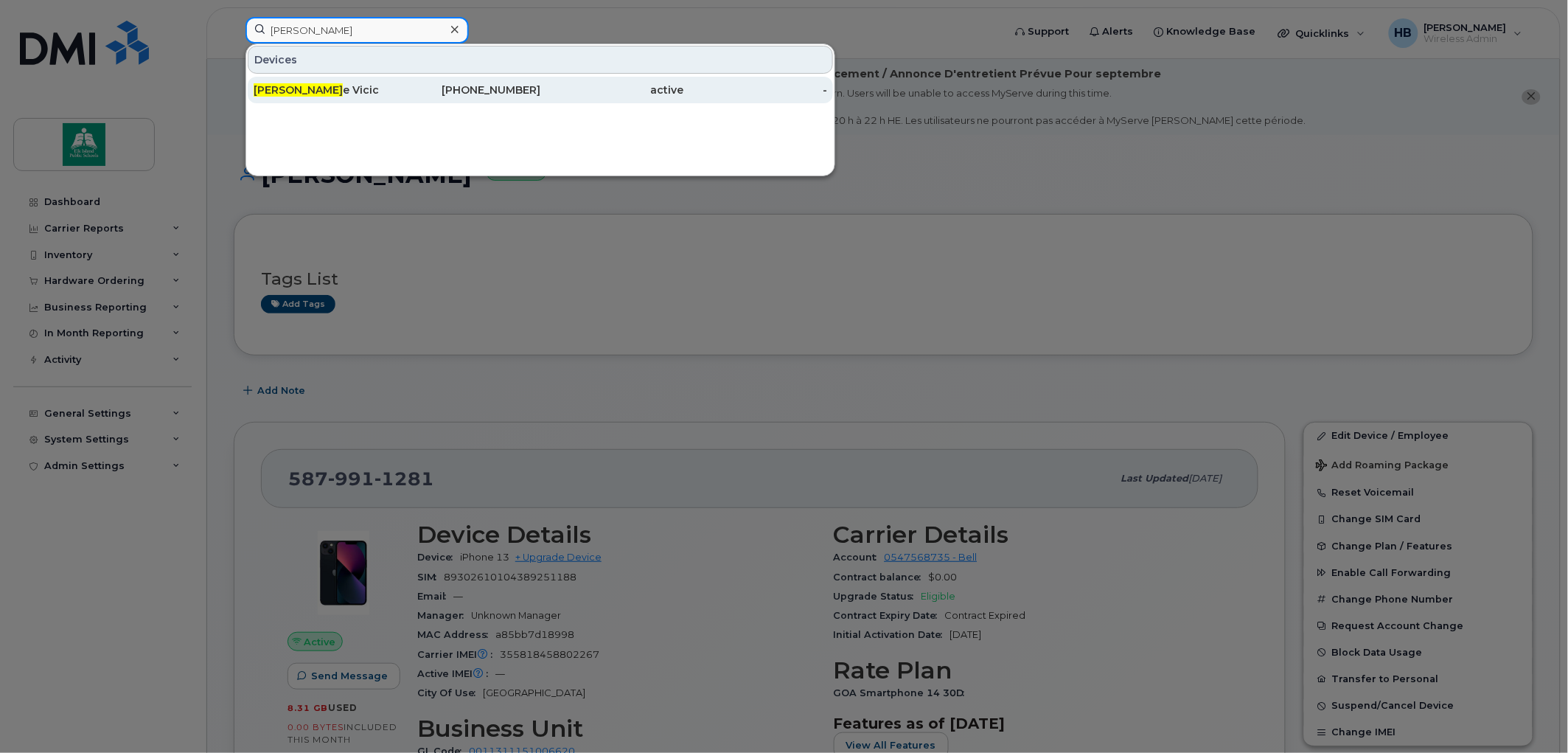
type input "dustin"
click at [298, 86] on div "Dustin e Vicic" at bounding box center [325, 89] width 144 height 14
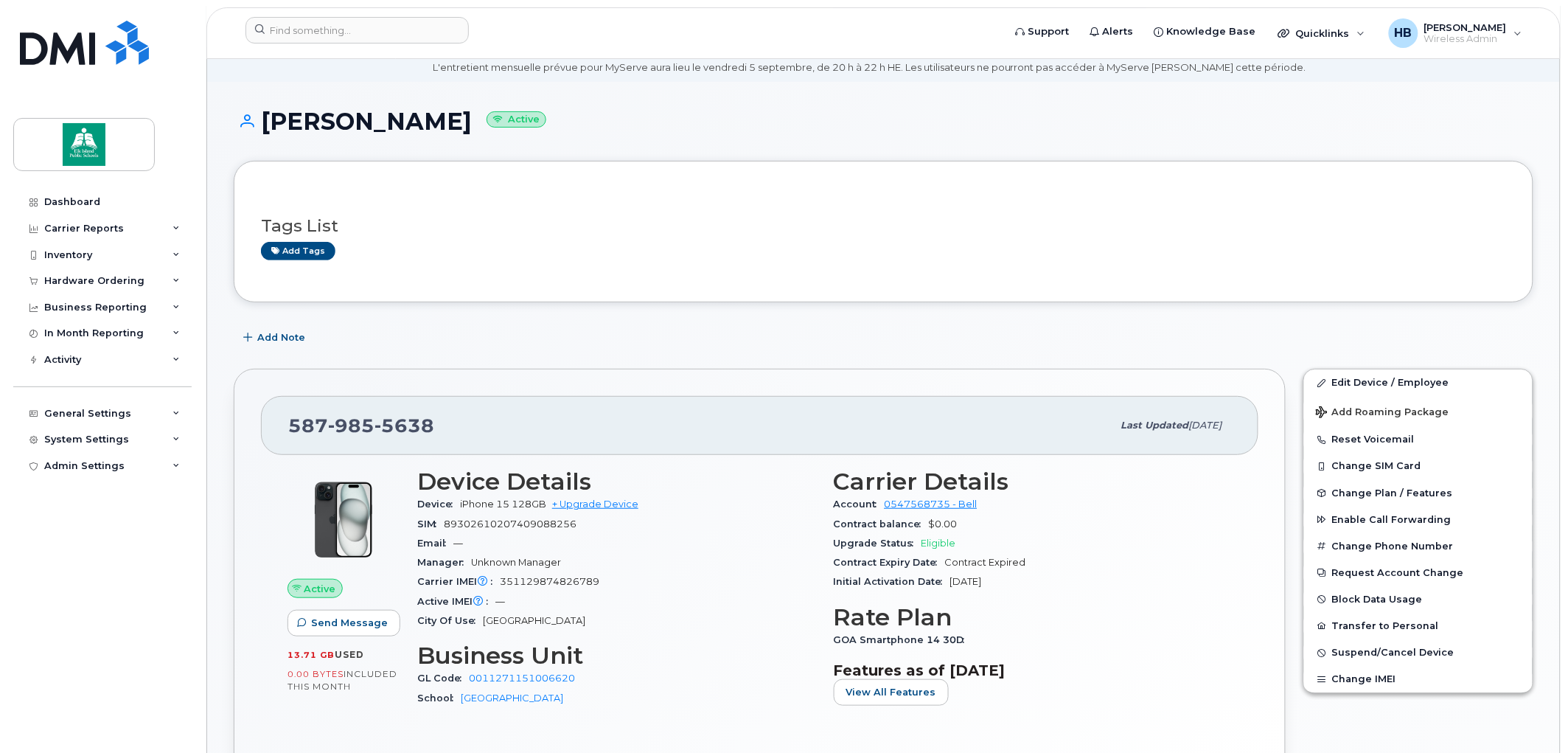
scroll to position [164, 0]
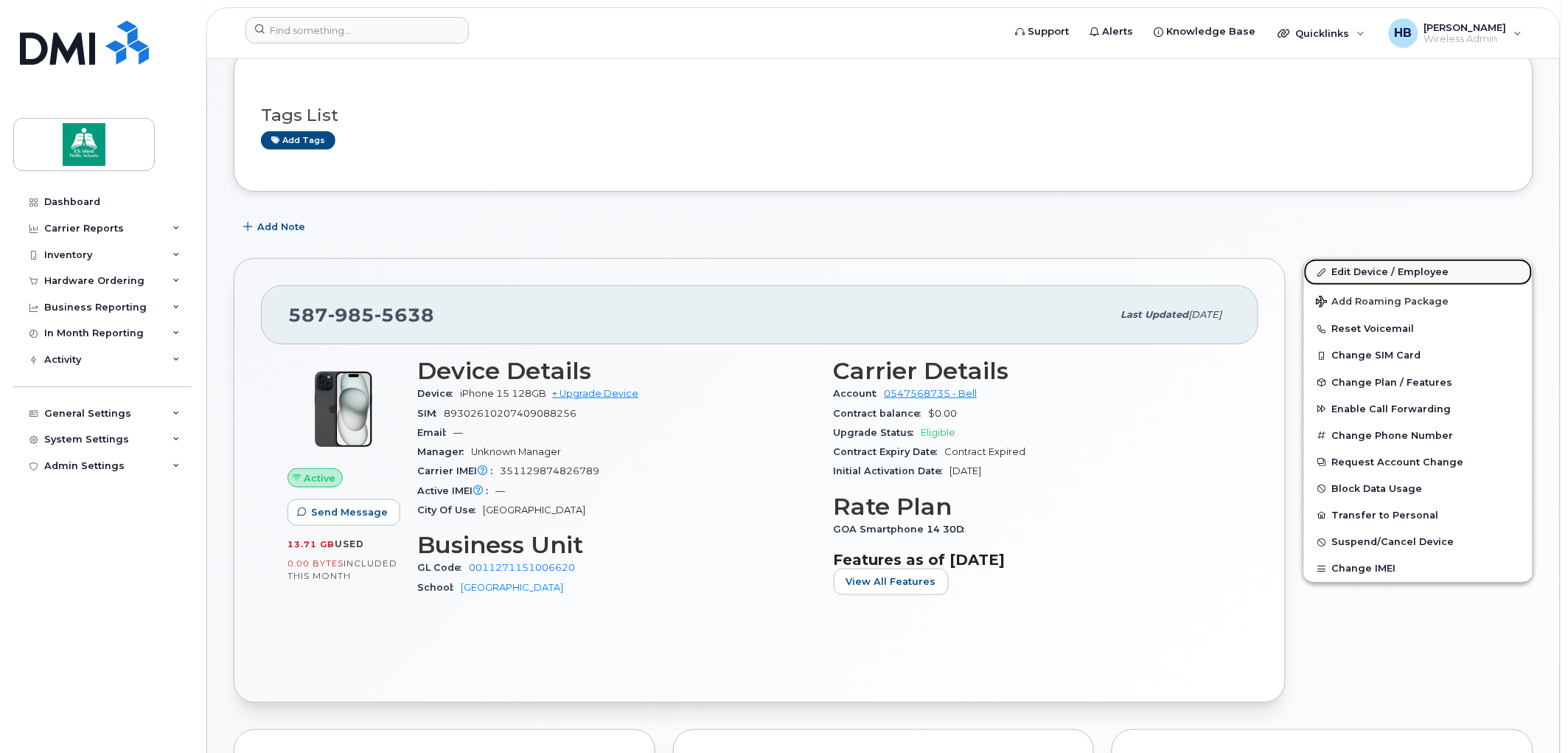
click at [1389, 271] on link "Edit Device / Employee" at bounding box center [1419, 272] width 229 height 27
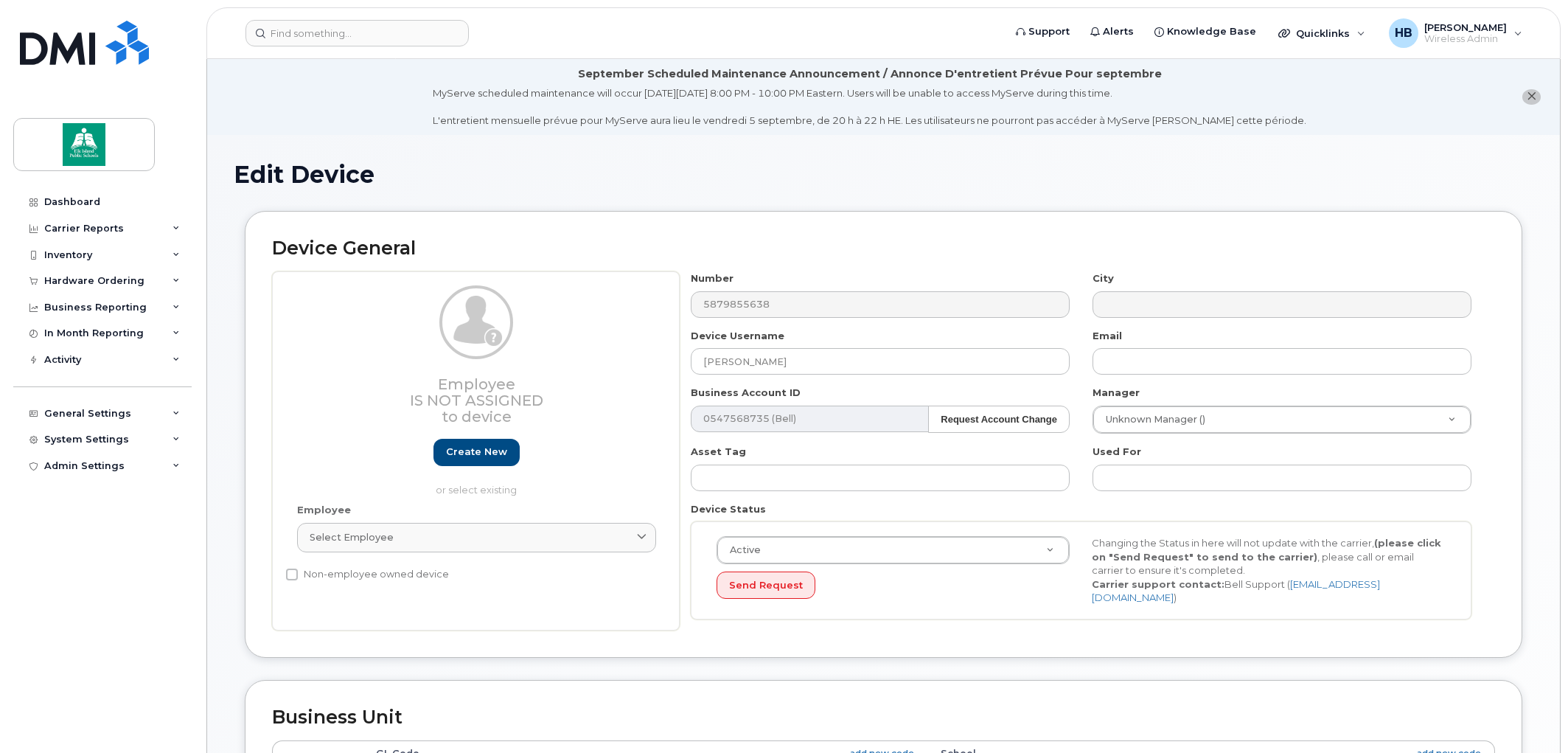
select select "10109164"
select select "10109223"
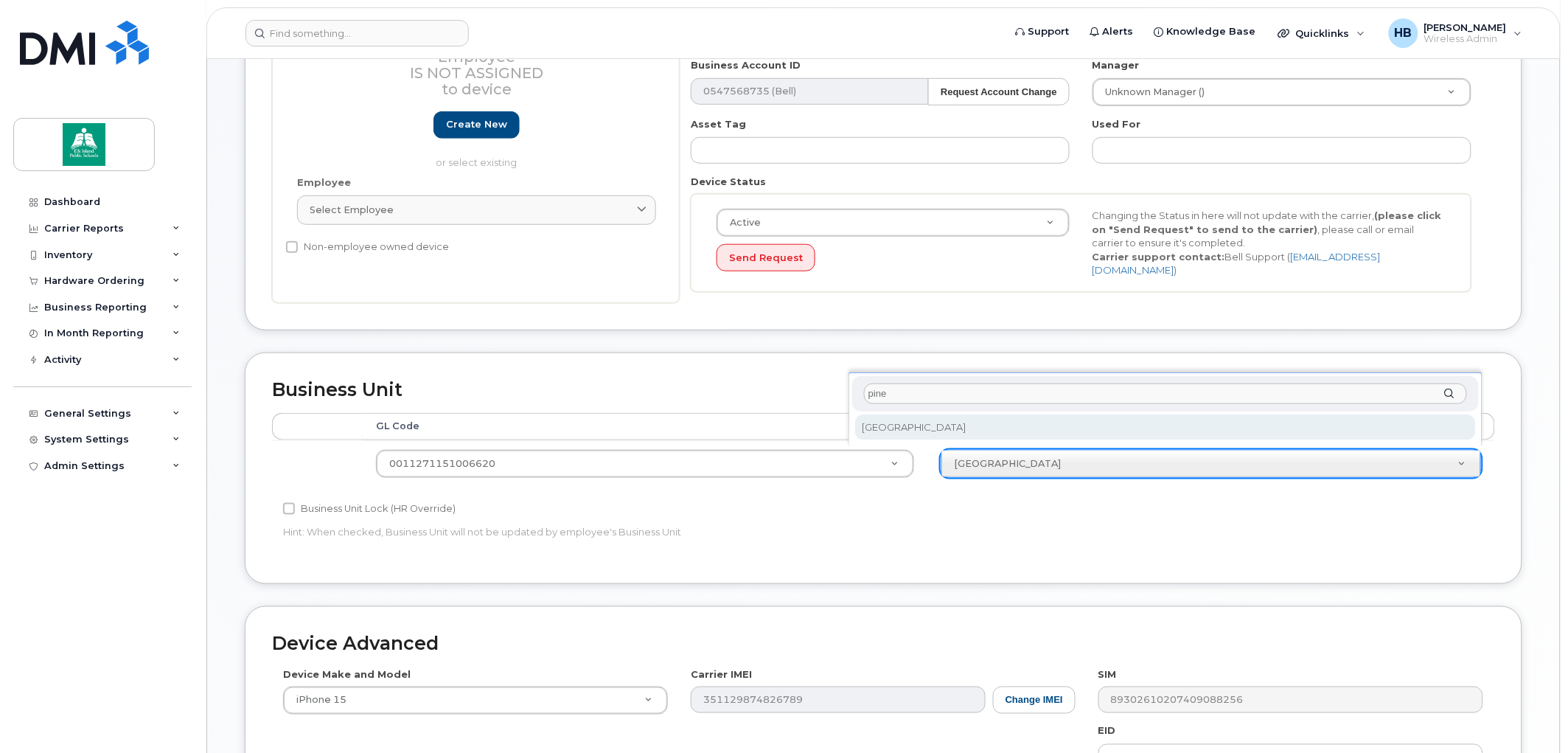
type input "pine"
select select "10109240"
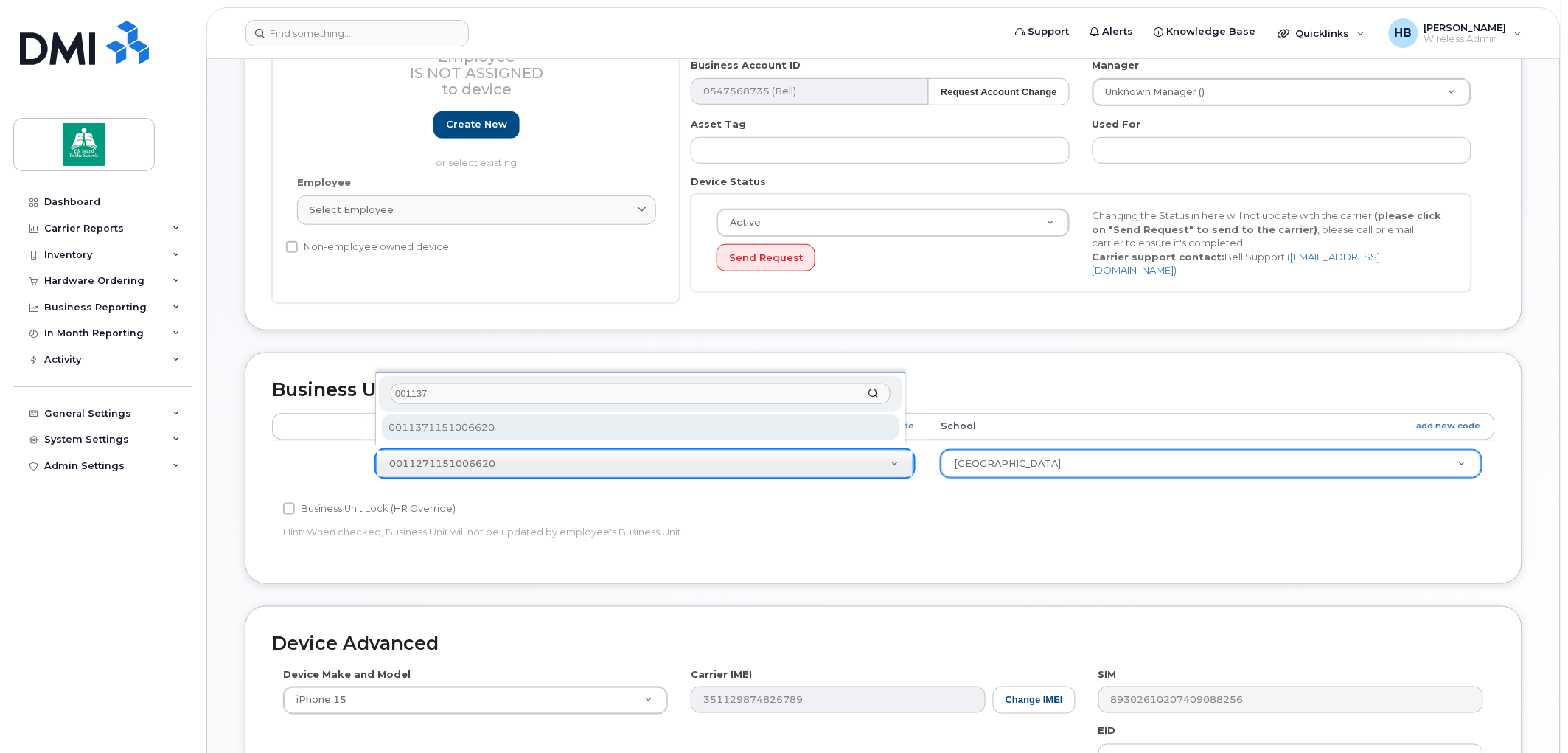
type input "001137"
select select "10109182"
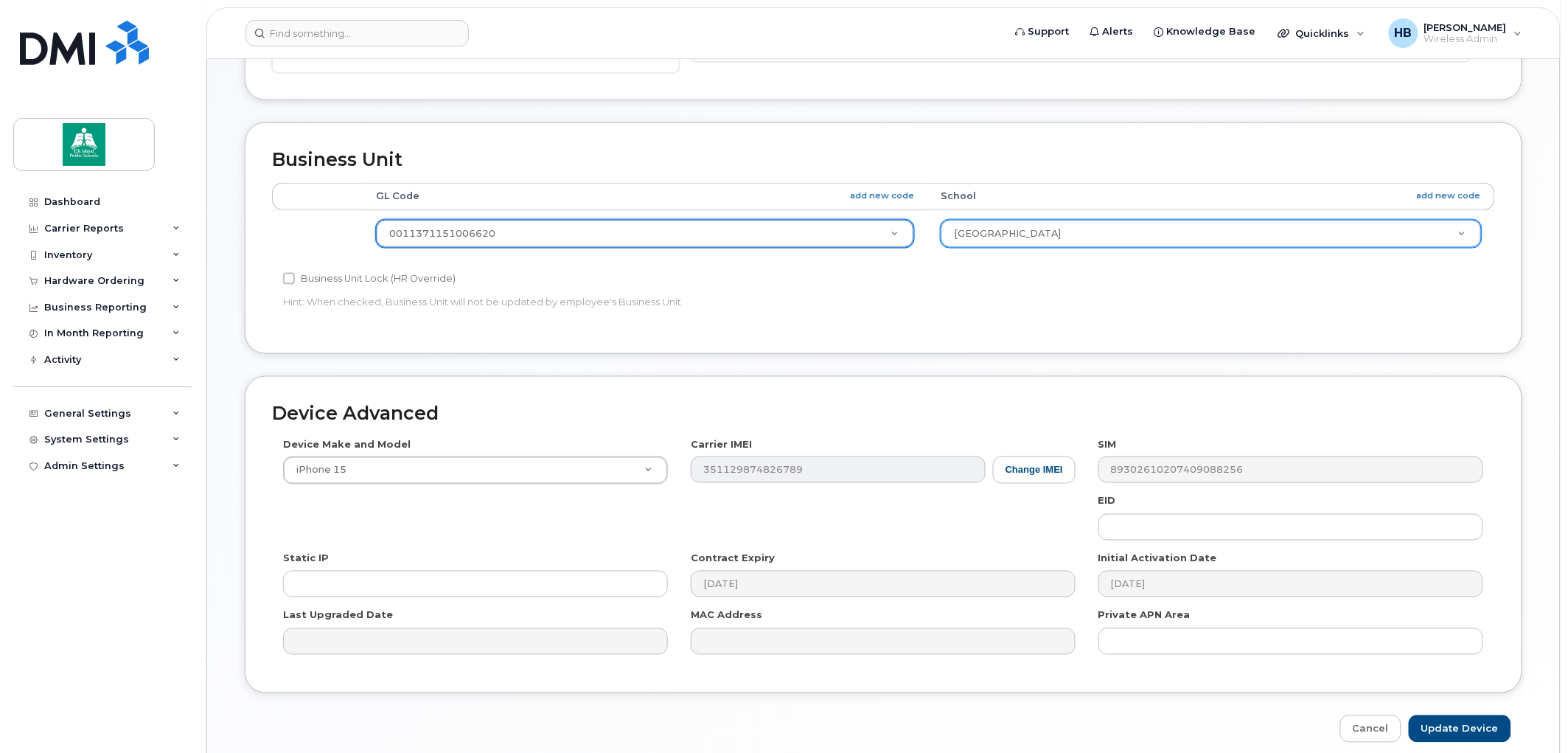
scroll to position [616, 0]
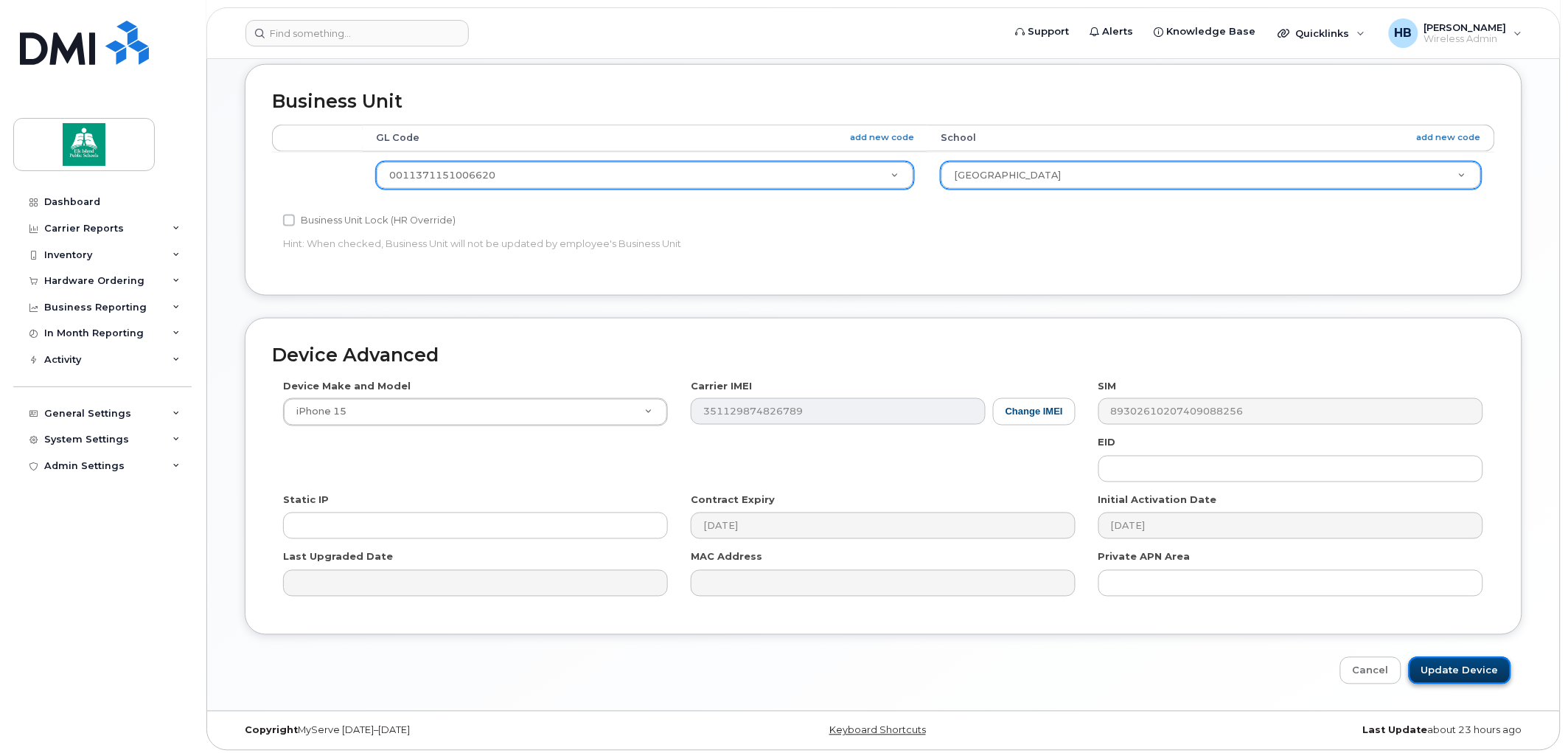
click at [1440, 657] on input "Update Device" at bounding box center [1460, 671] width 103 height 27
type input "Saving..."
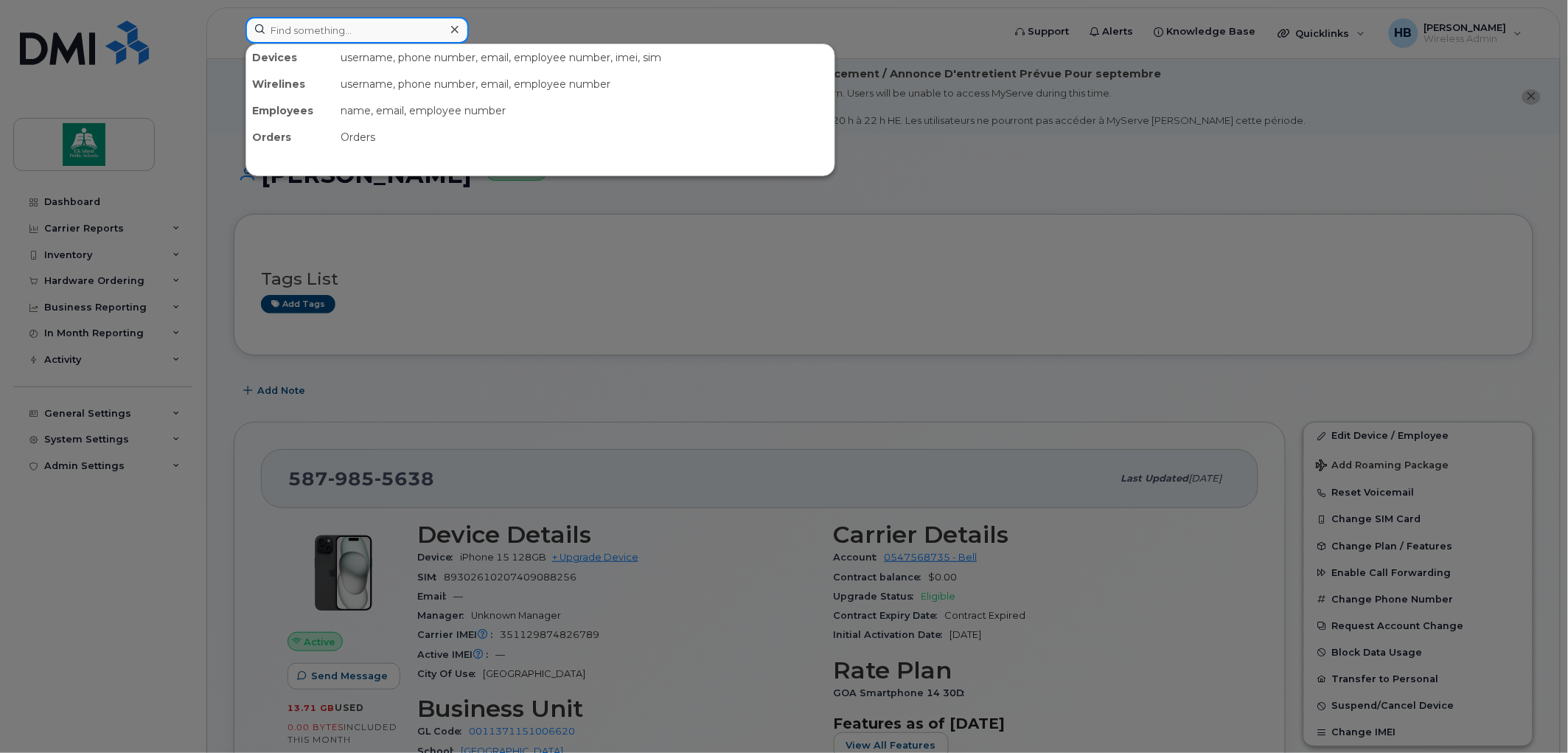
click at [307, 31] on input at bounding box center [357, 30] width 223 height 27
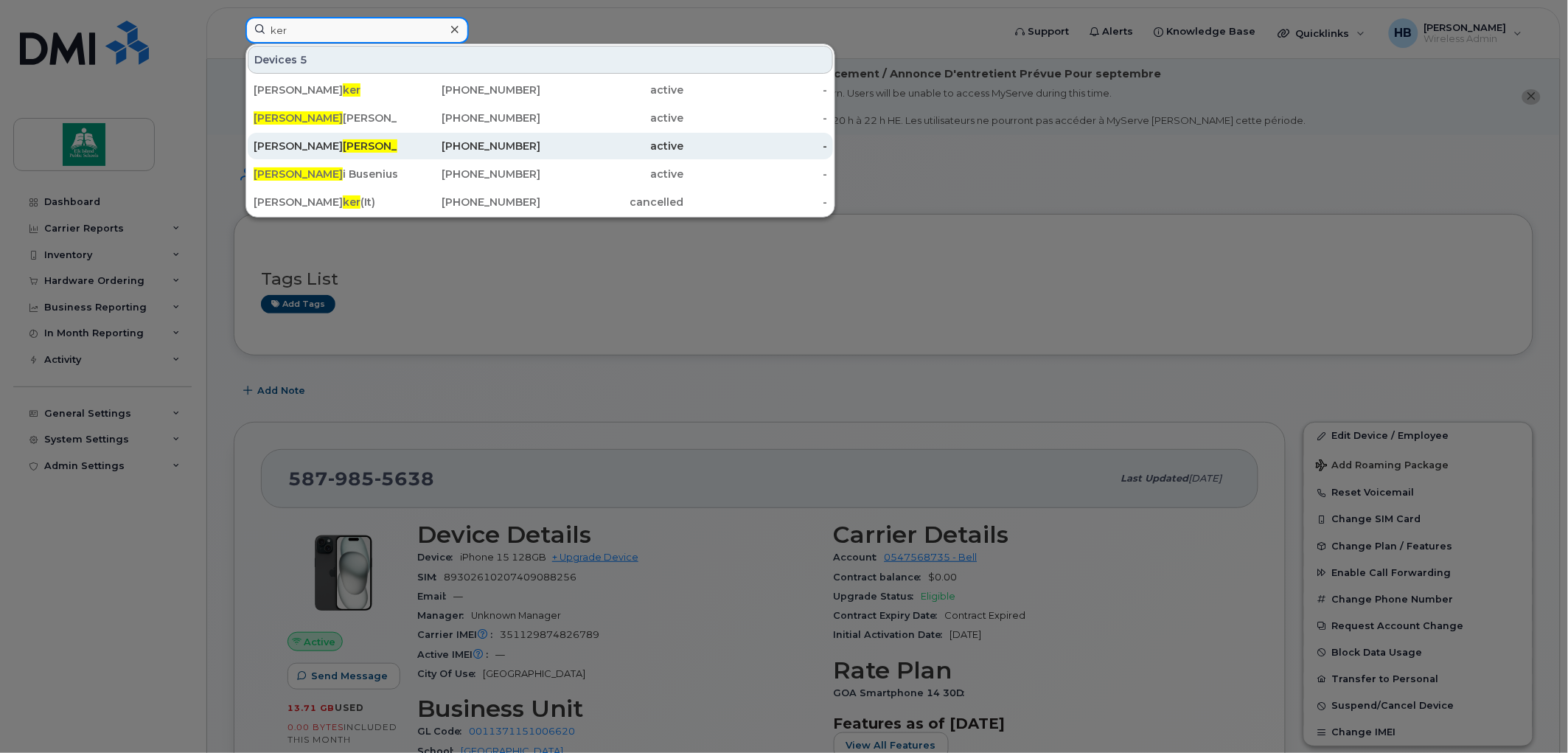
type input "ker"
click at [293, 148] on div "Melissa Ker r" at bounding box center [325, 146] width 144 height 14
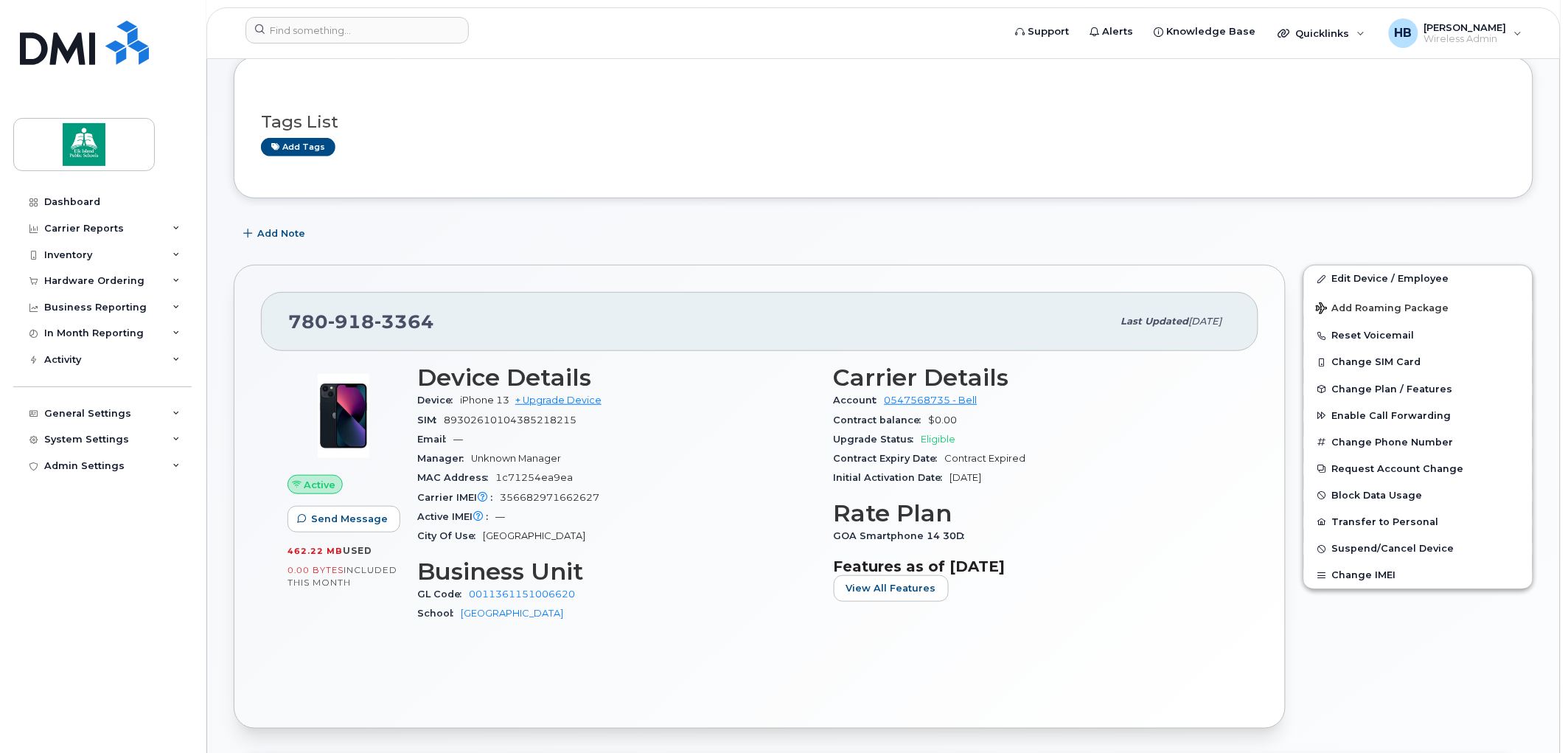
scroll to position [164, 0]
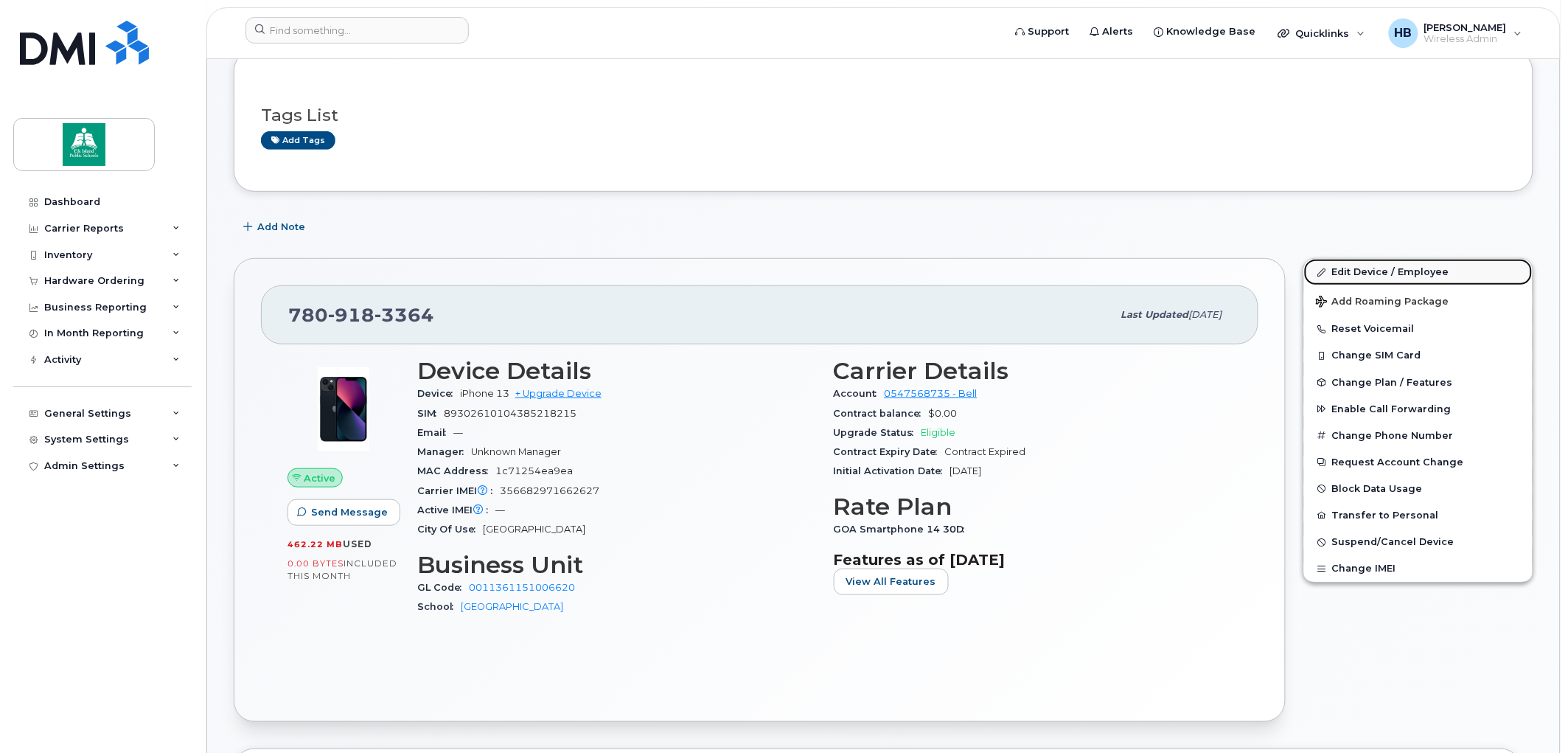
click at [1375, 266] on link "Edit Device / Employee" at bounding box center [1419, 272] width 229 height 27
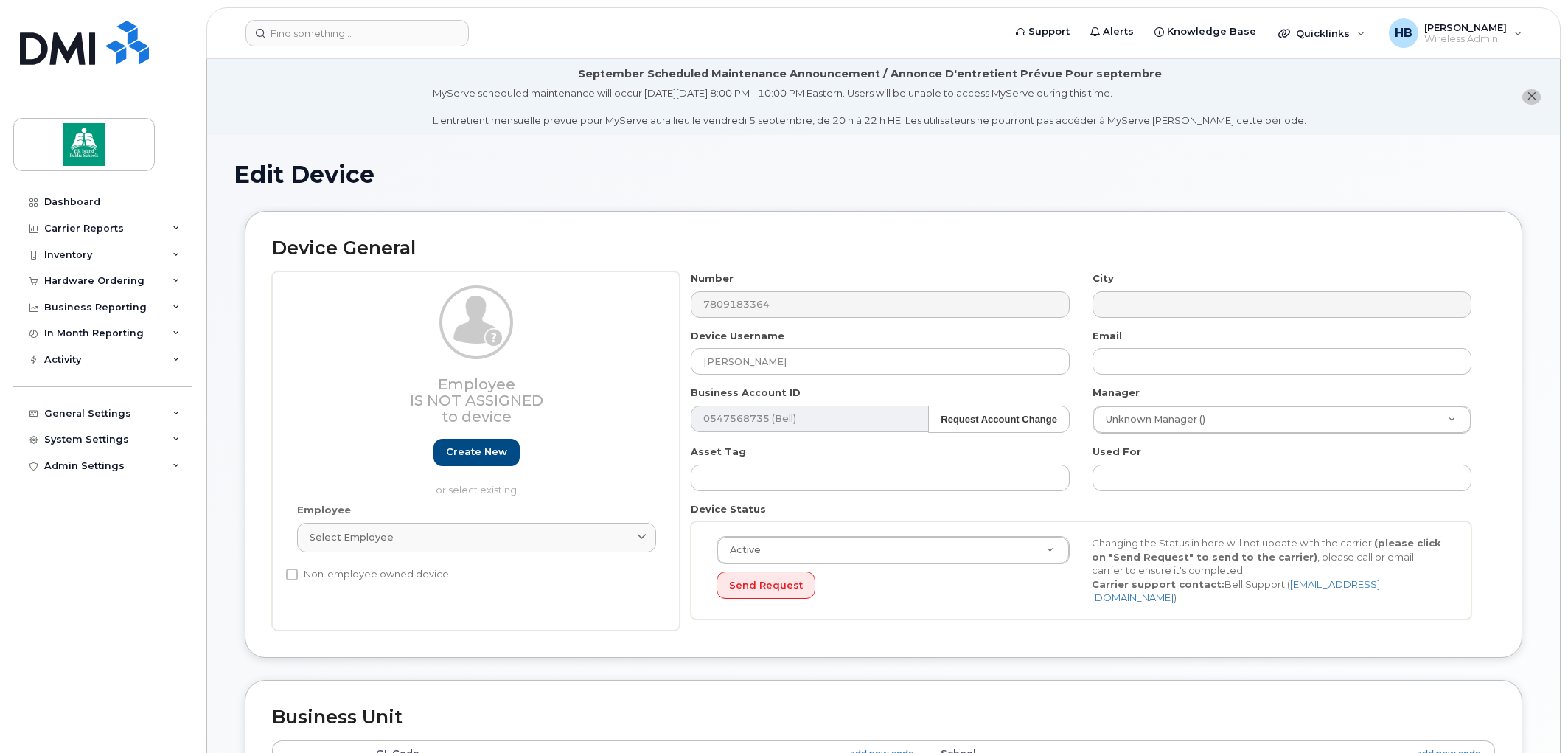
select select "10109181"
select select "10109239"
click at [366, 30] on input at bounding box center [357, 33] width 223 height 27
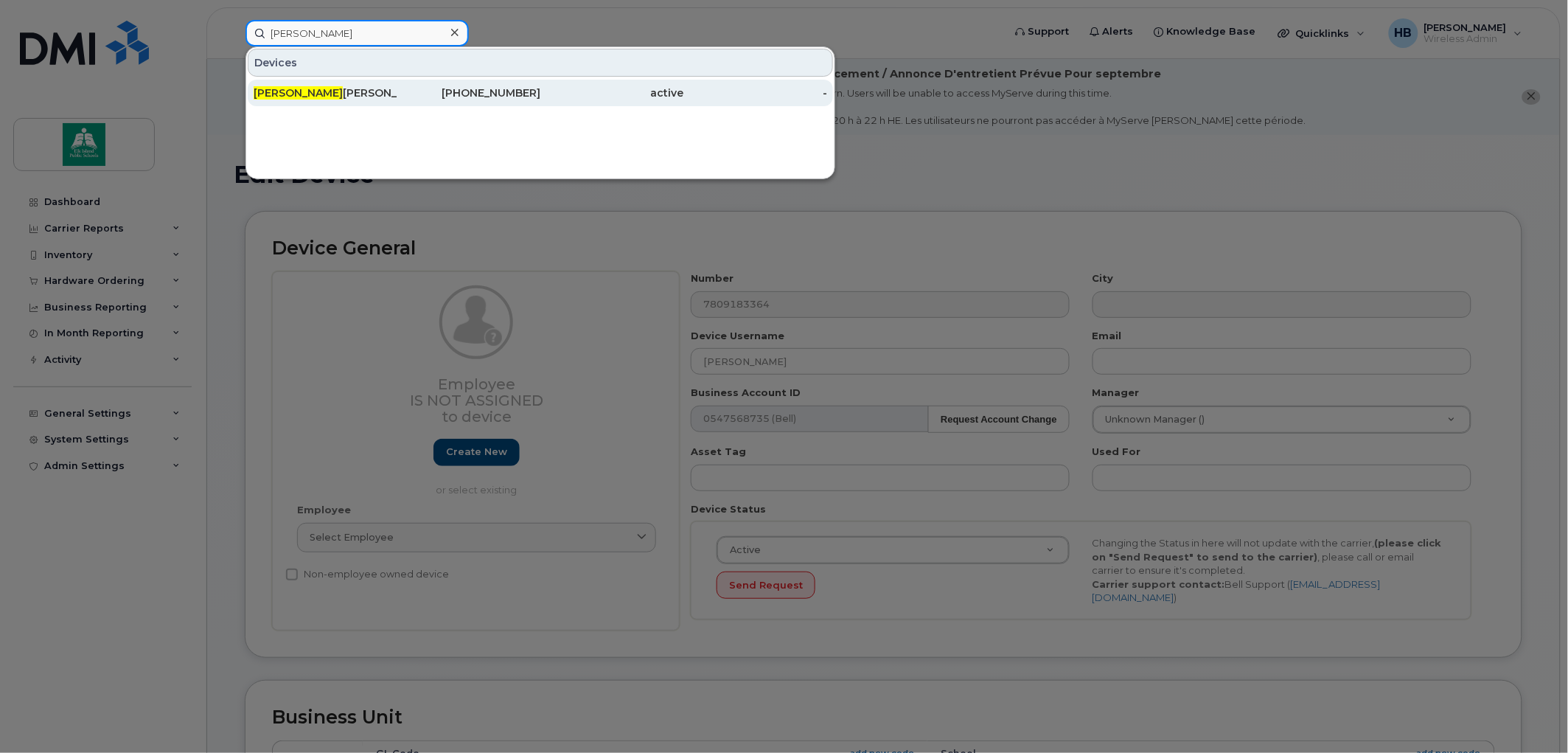
type input "jason"
click at [398, 82] on div "Jason Michaud" at bounding box center [469, 93] width 144 height 27
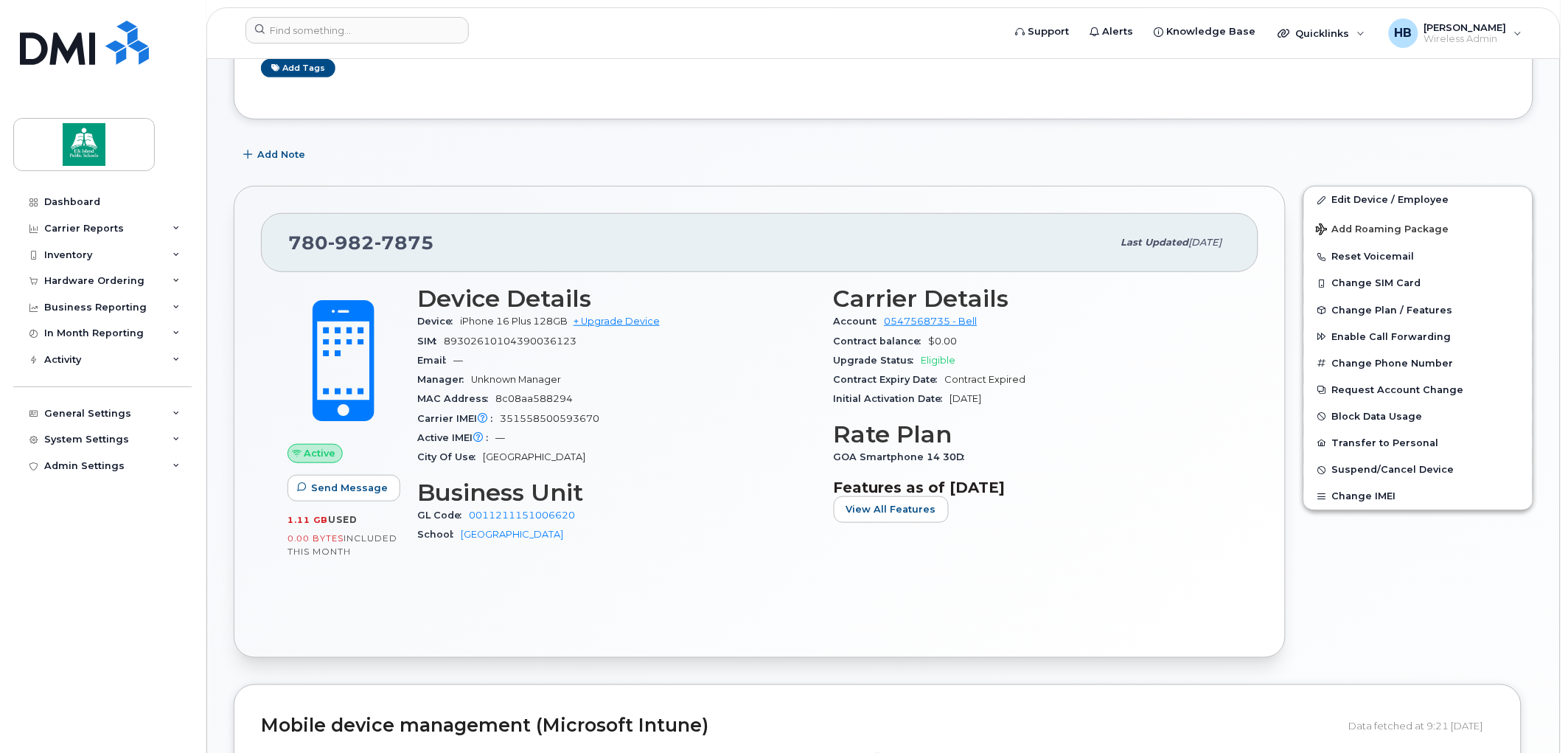
scroll to position [245, 0]
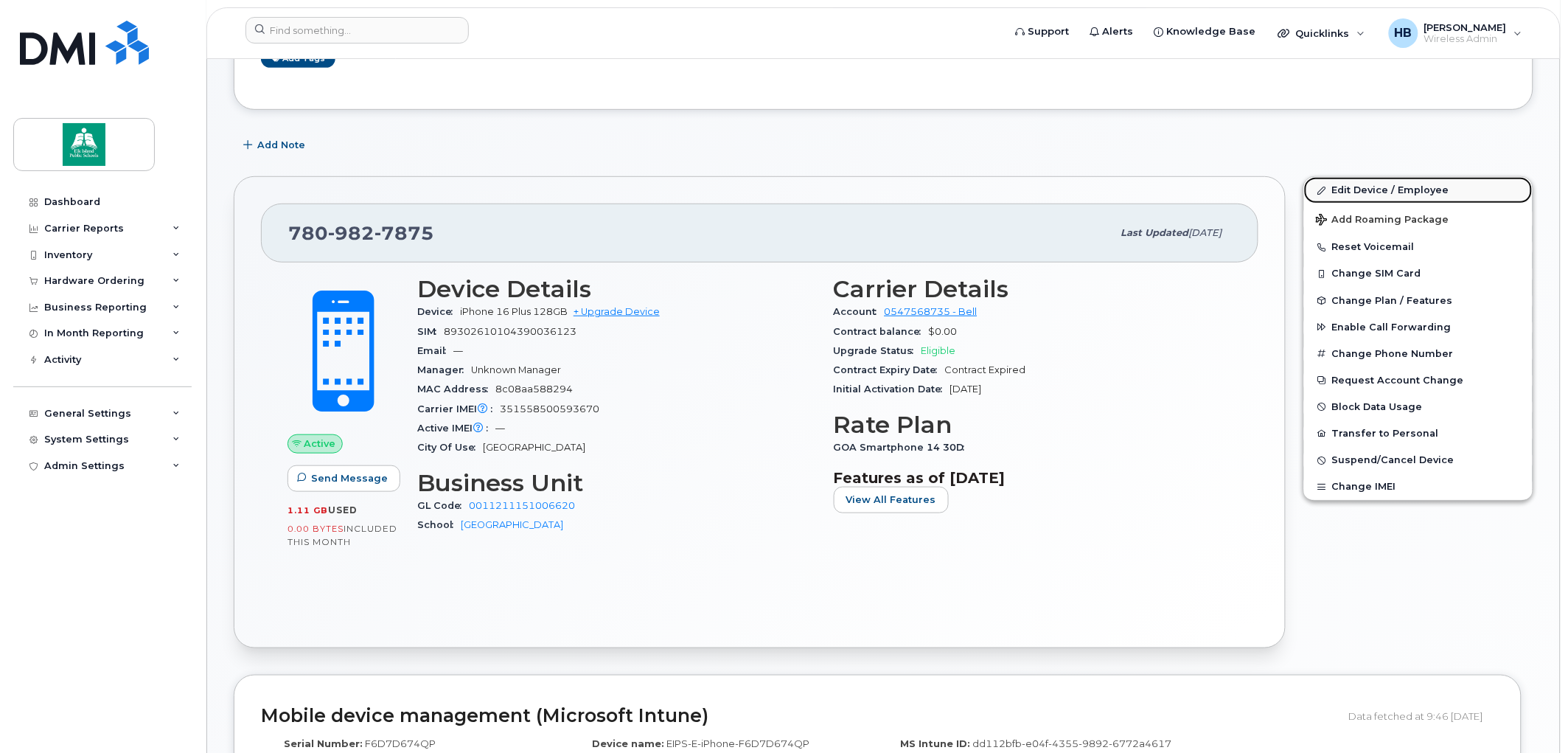
click at [1347, 189] on link "Edit Device / Employee" at bounding box center [1419, 190] width 229 height 27
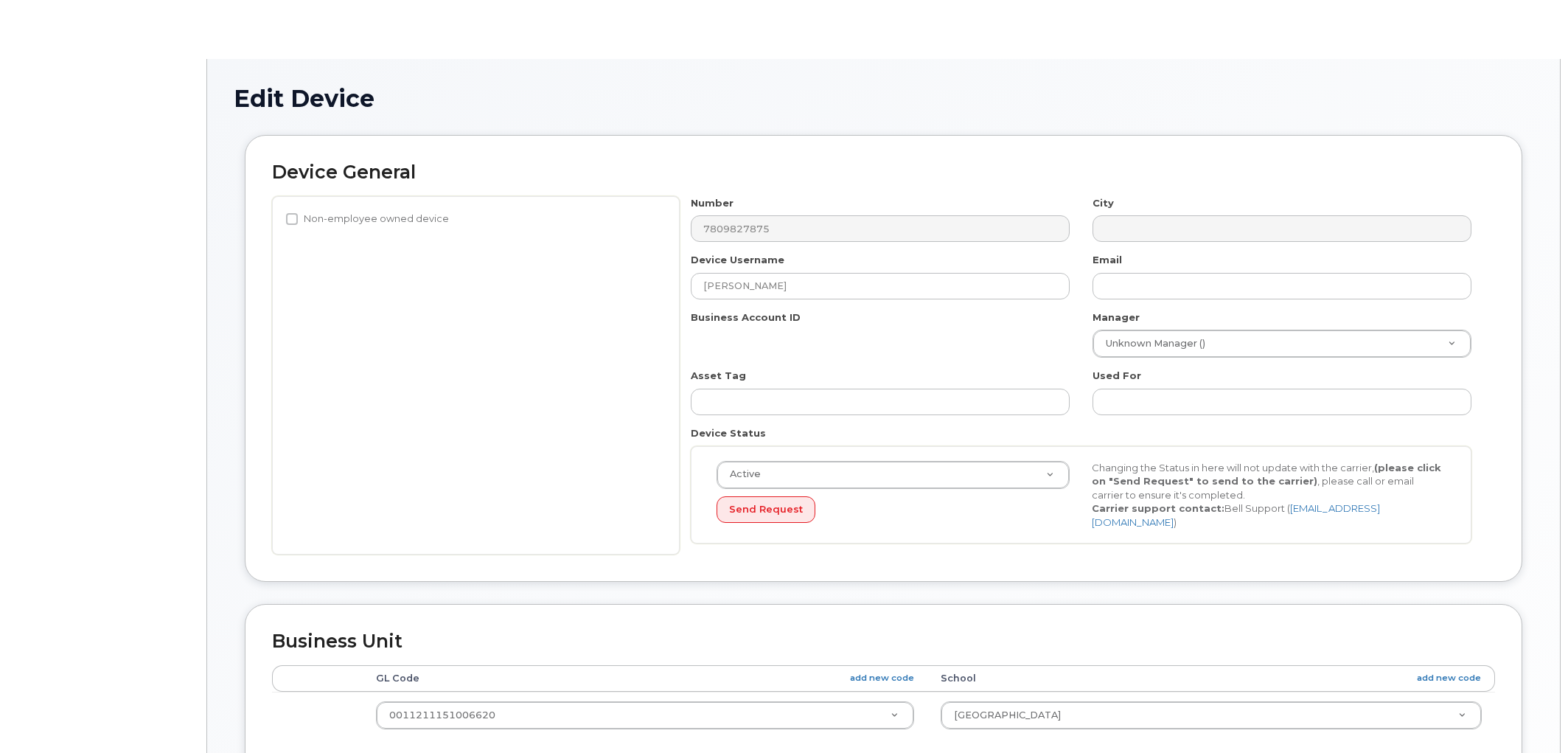
select select "10109174"
select select "10109233"
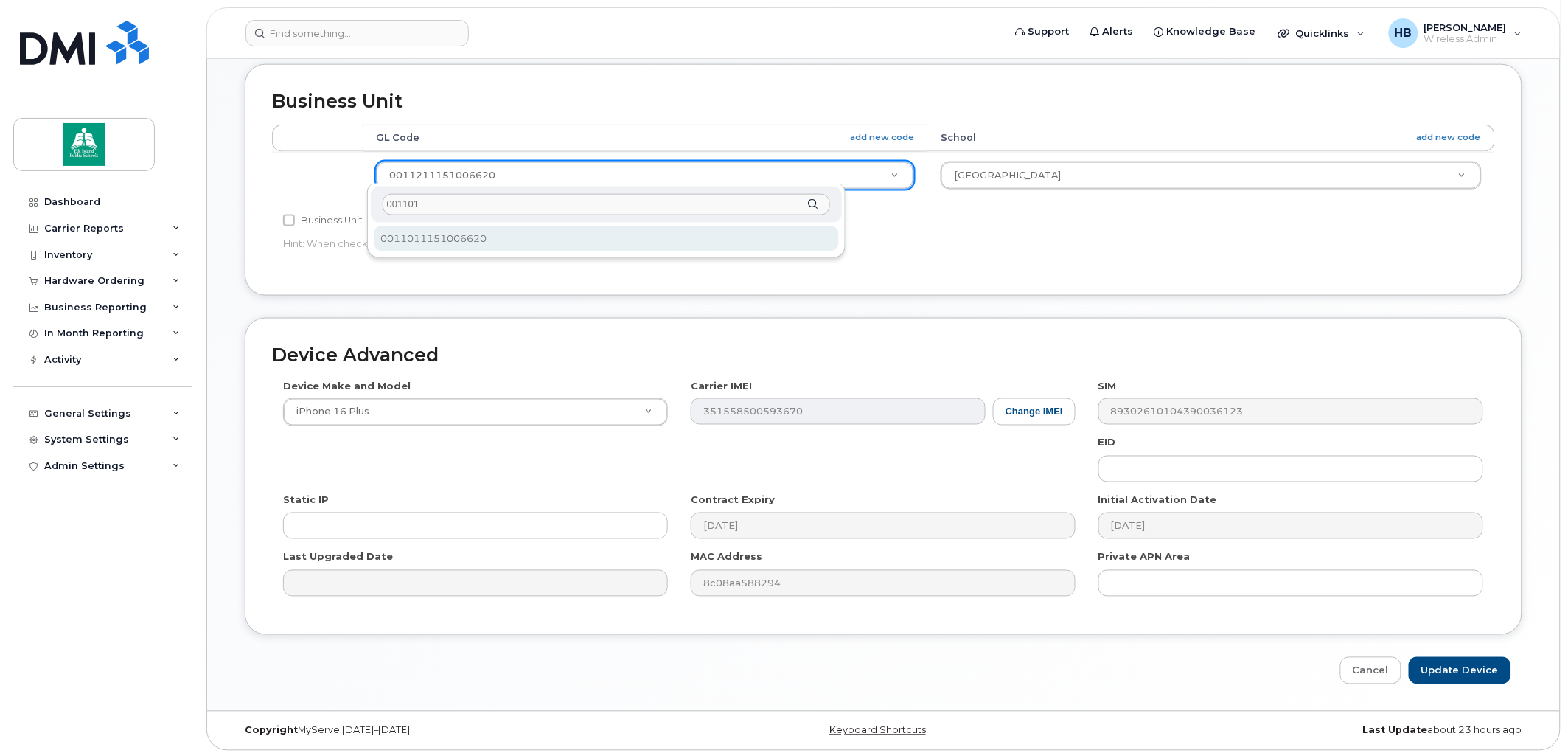
type input "001101"
select select "10109175"
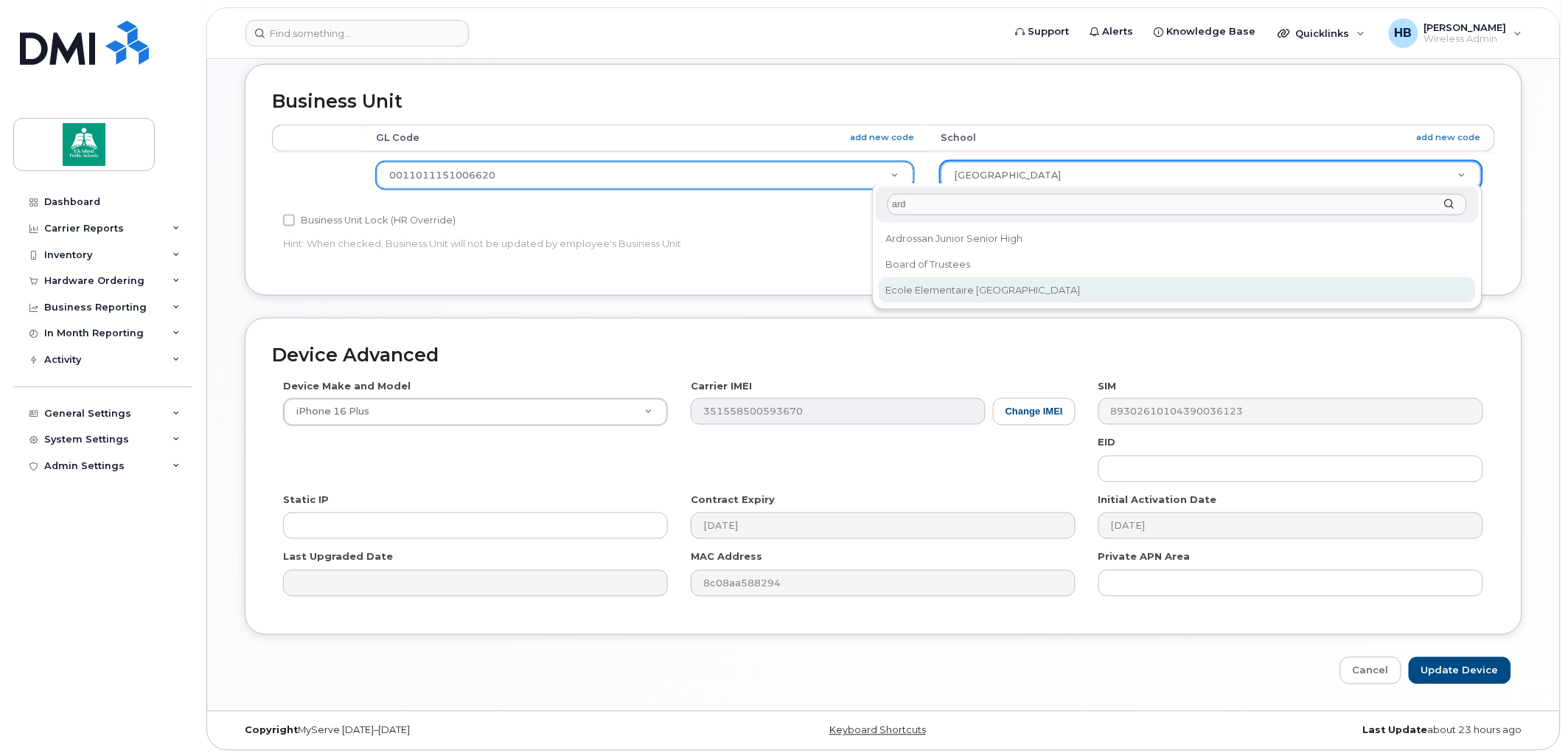
type input "ard"
select select "10109234"
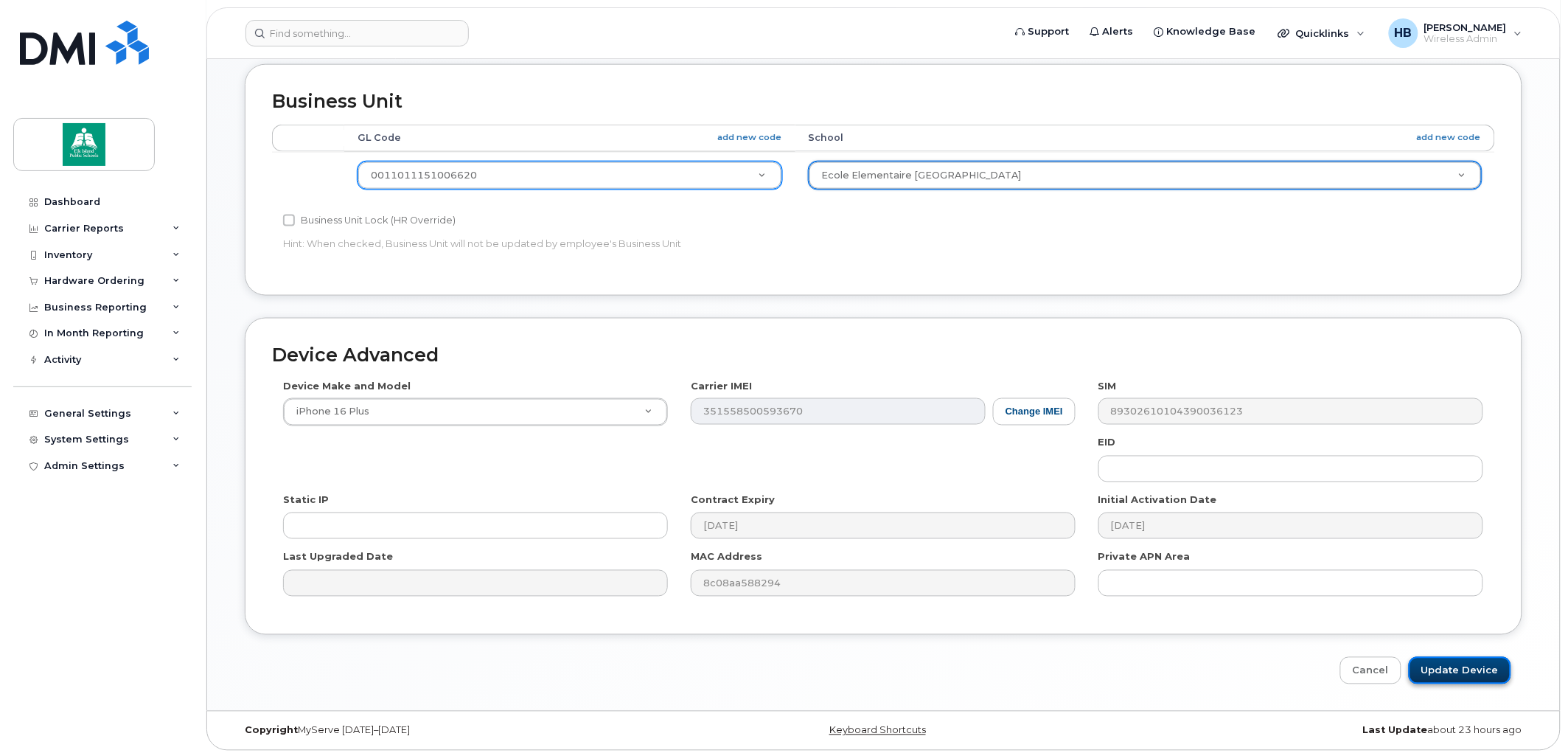
click at [1478, 661] on input "Update Device" at bounding box center [1460, 671] width 103 height 27
type input "Saving..."
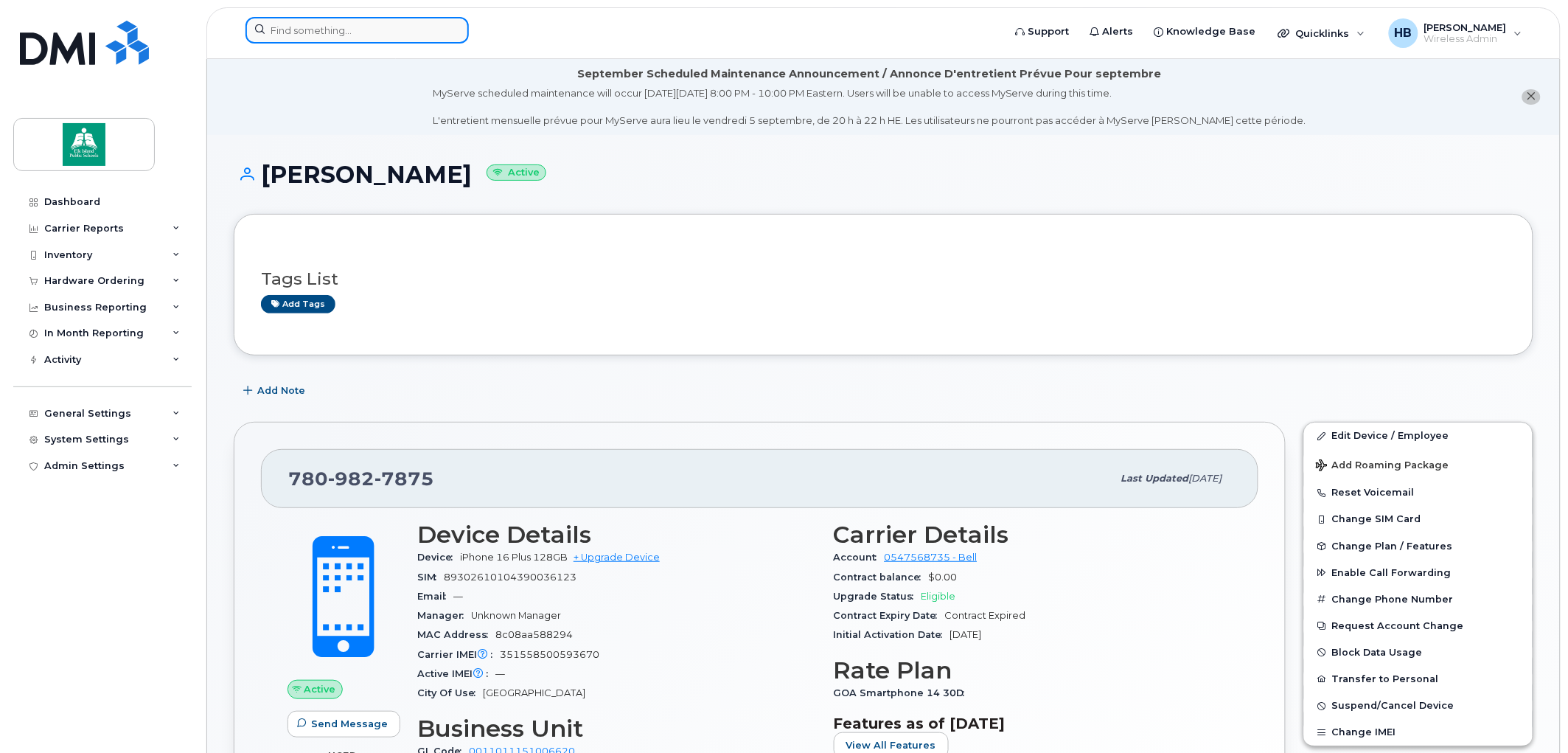
click at [341, 26] on input at bounding box center [357, 30] width 223 height 27
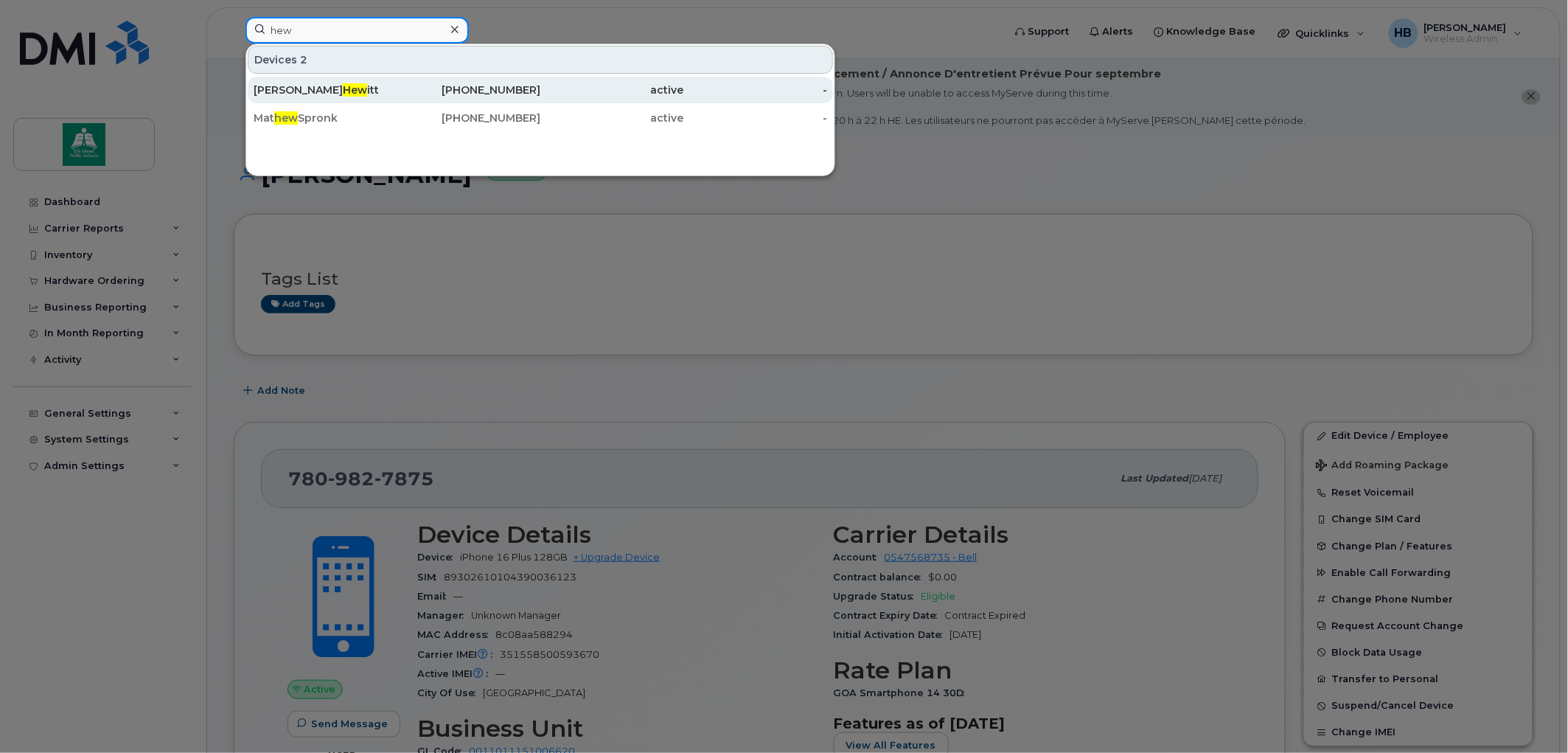
type input "hew"
click at [343, 87] on span "Hew" at bounding box center [355, 89] width 24 height 13
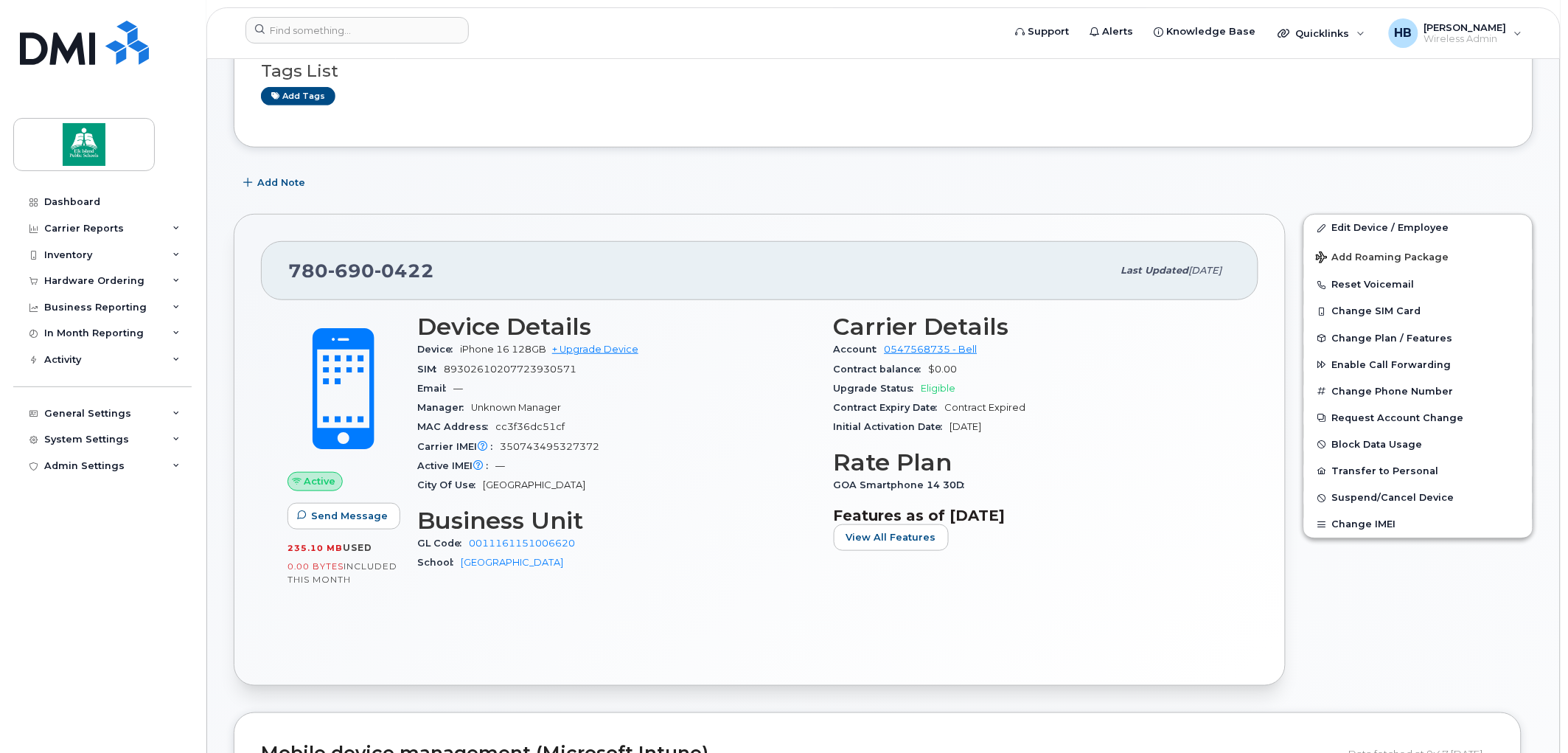
scroll to position [245, 0]
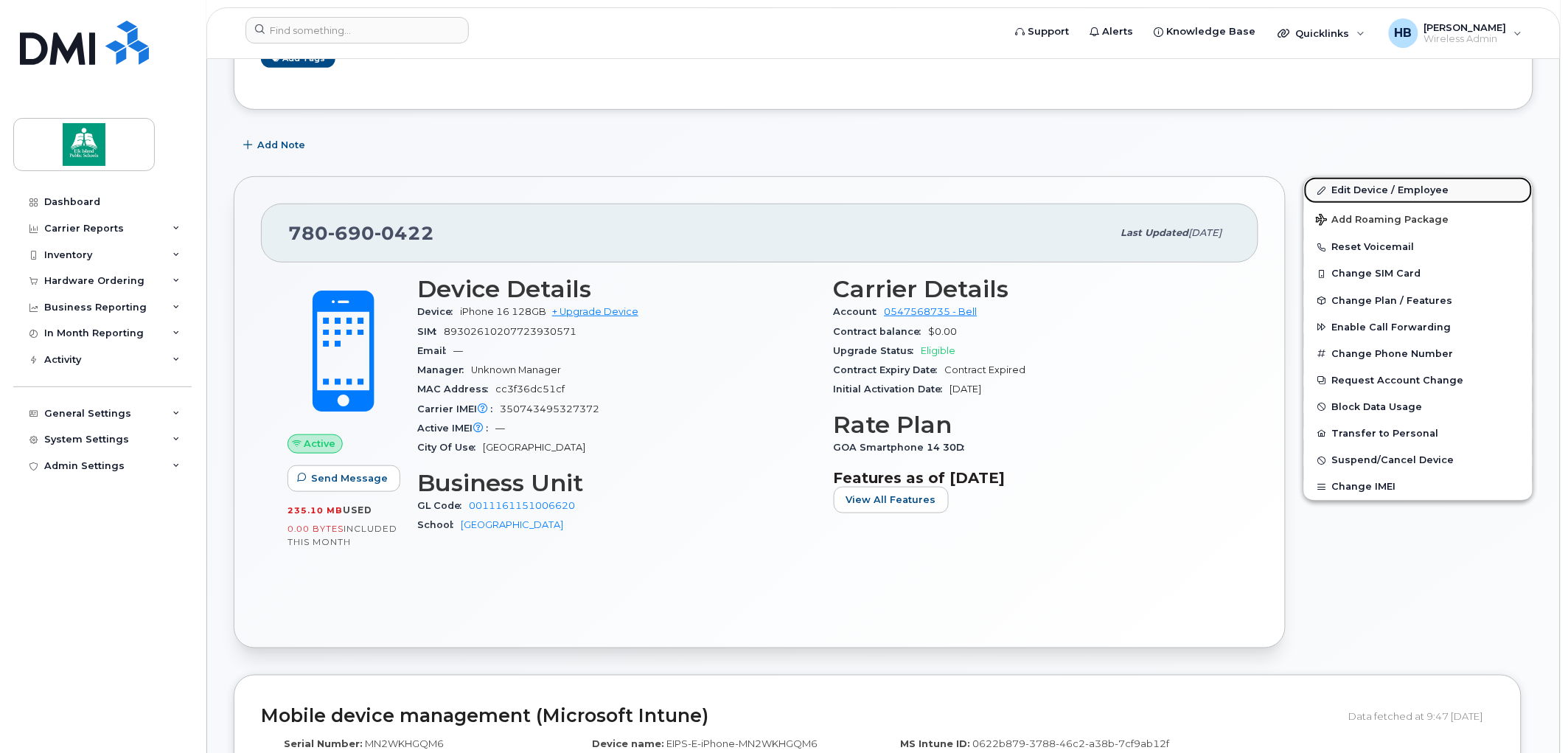
click at [1339, 187] on link "Edit Device / Employee" at bounding box center [1419, 190] width 229 height 27
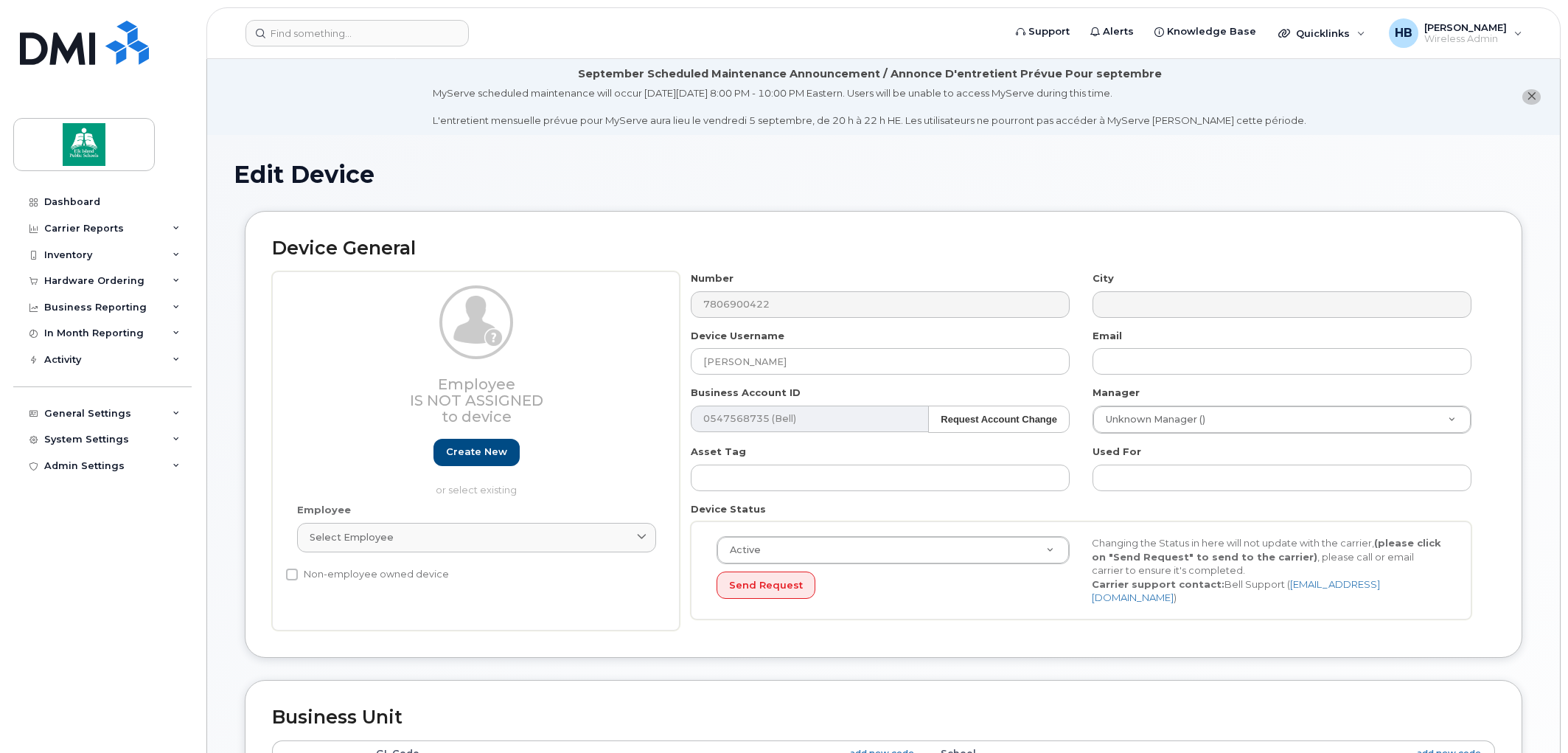
select select "10109163"
select select "10109222"
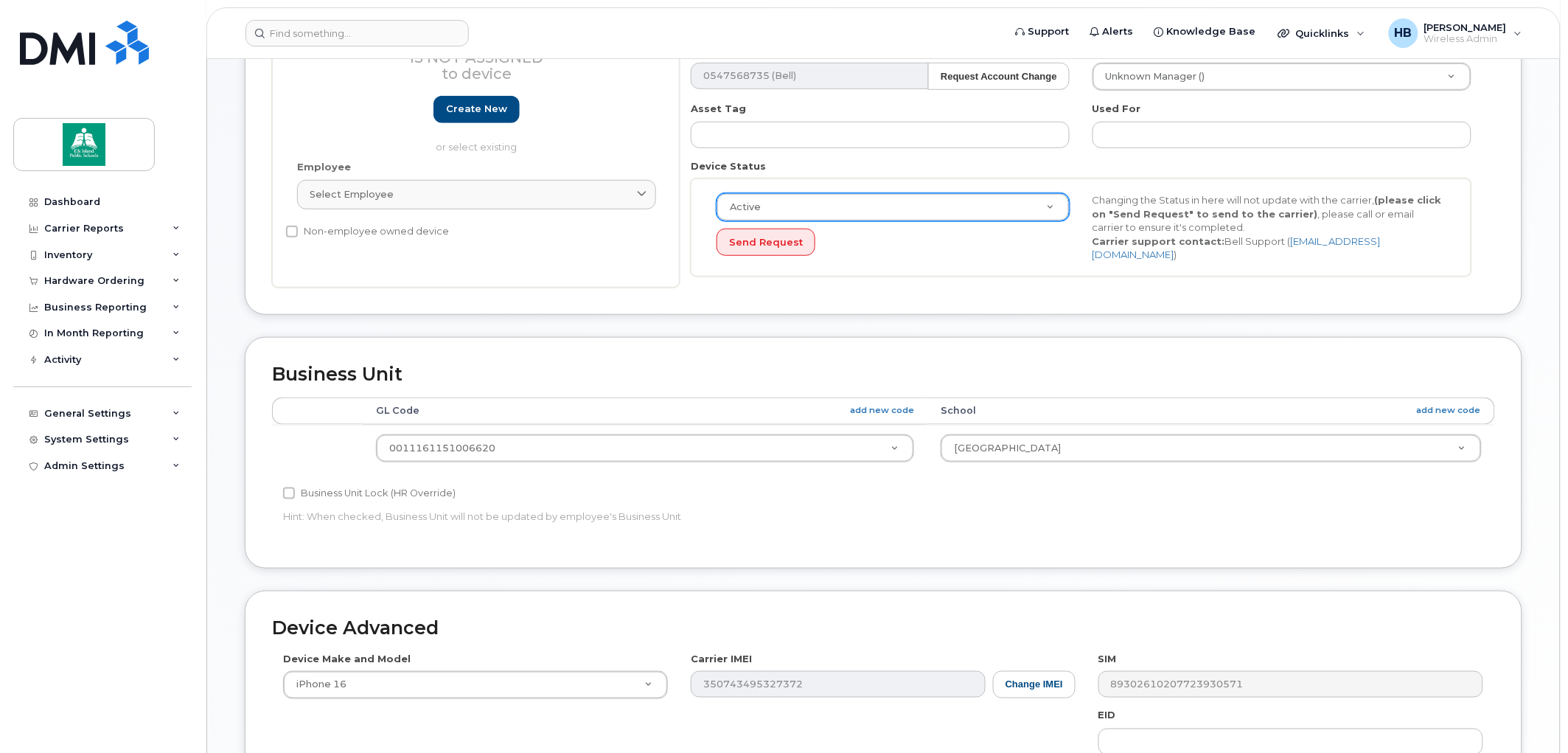
scroll to position [409, 0]
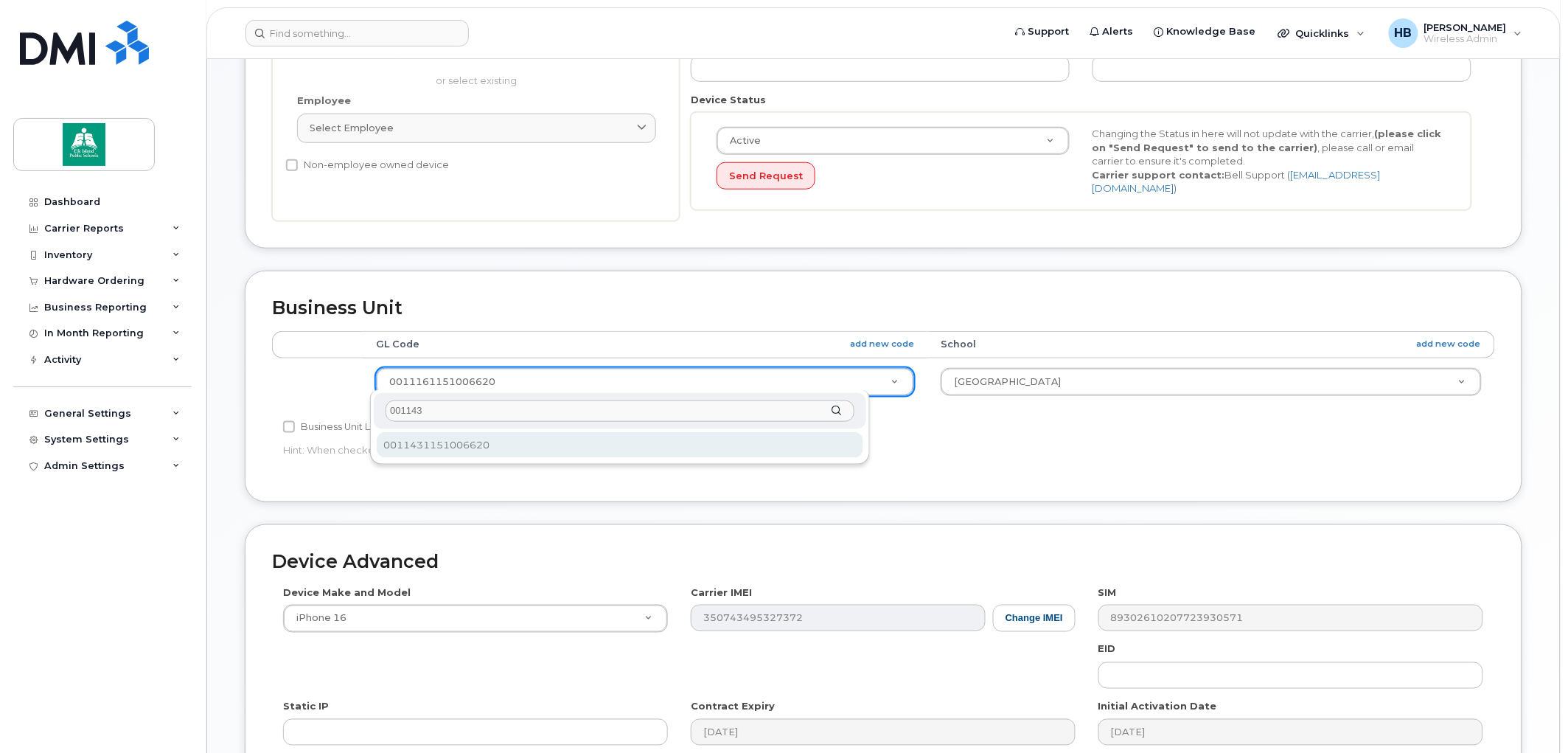
type input "001143"
select select "10109131"
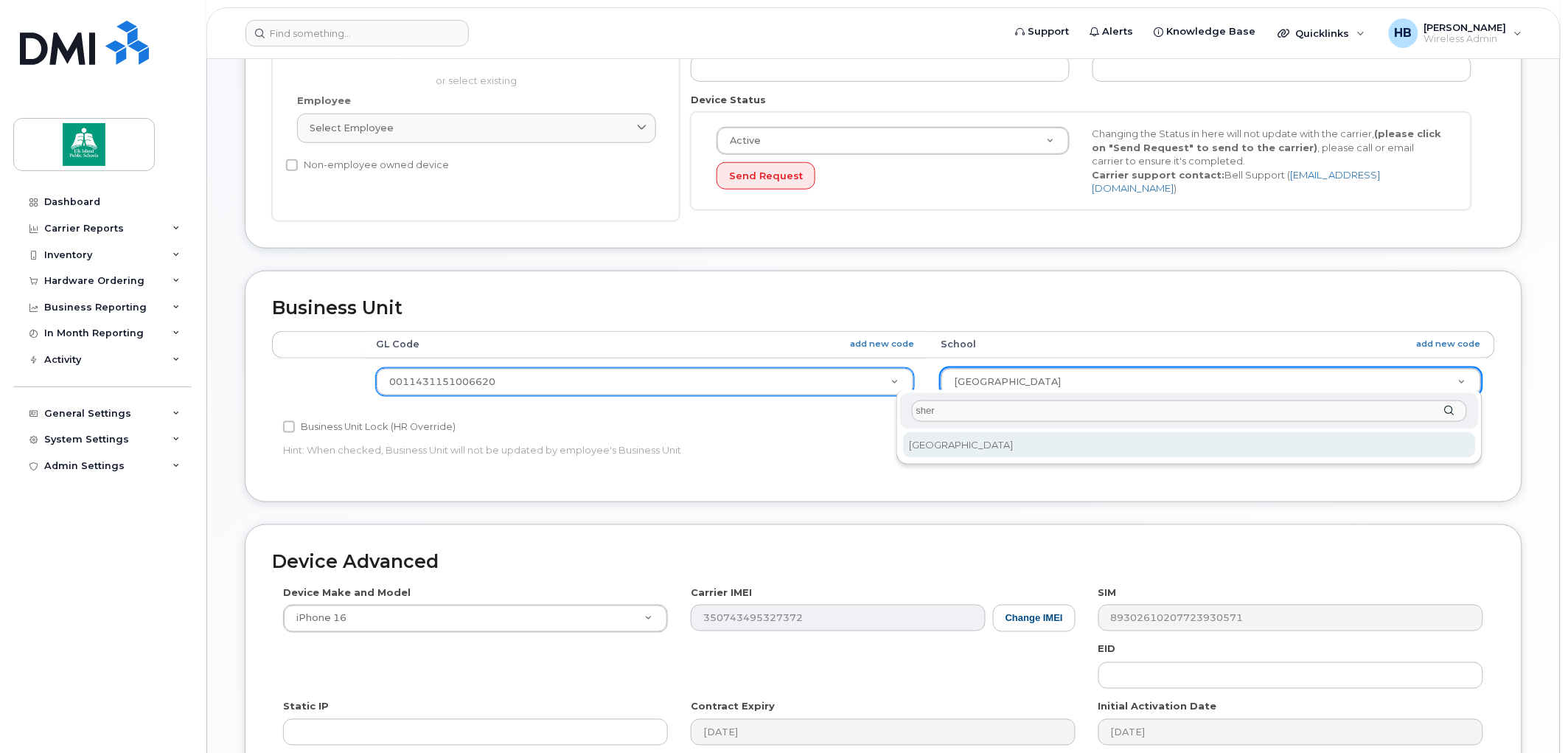
type input "sher"
select select "10109193"
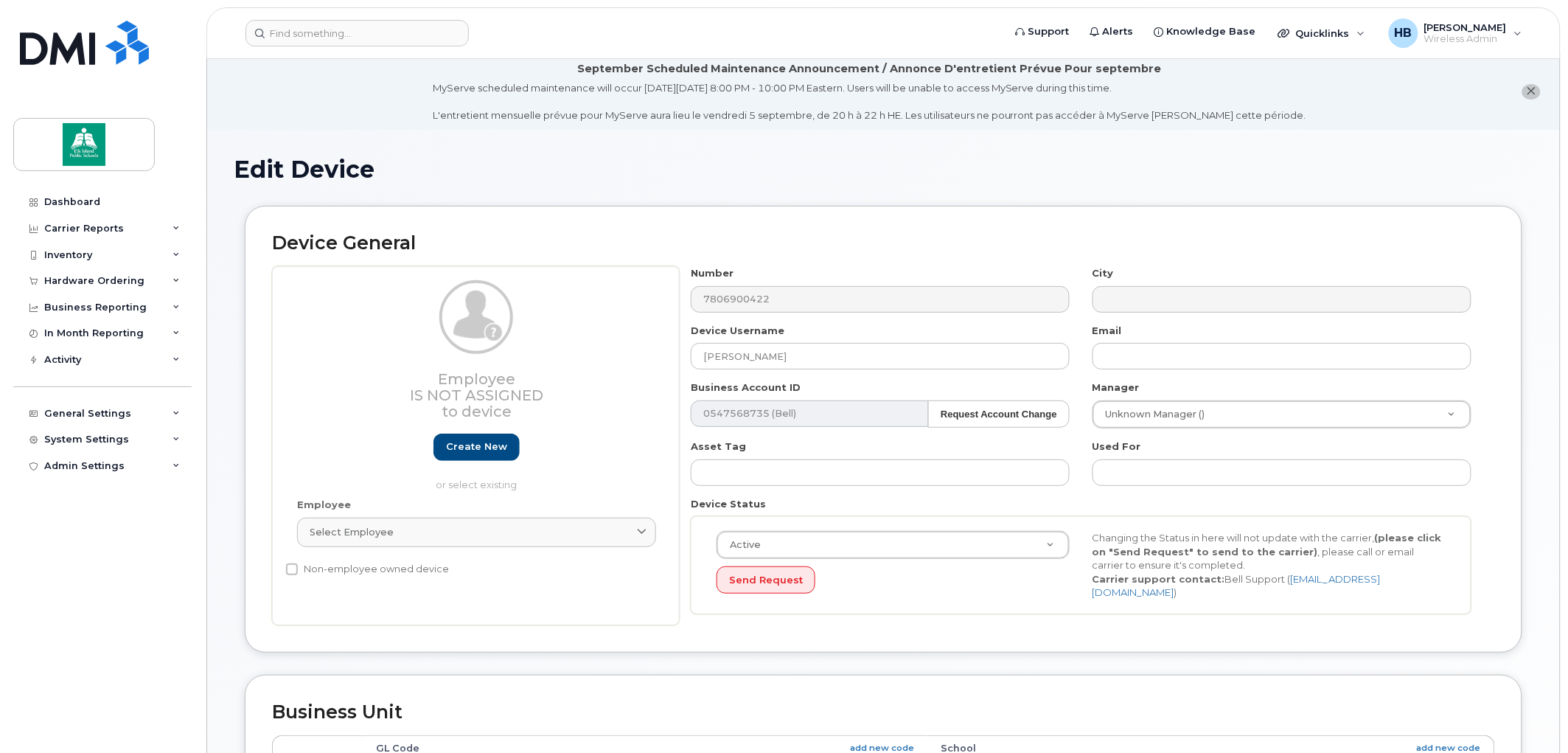
scroll to position [0, 0]
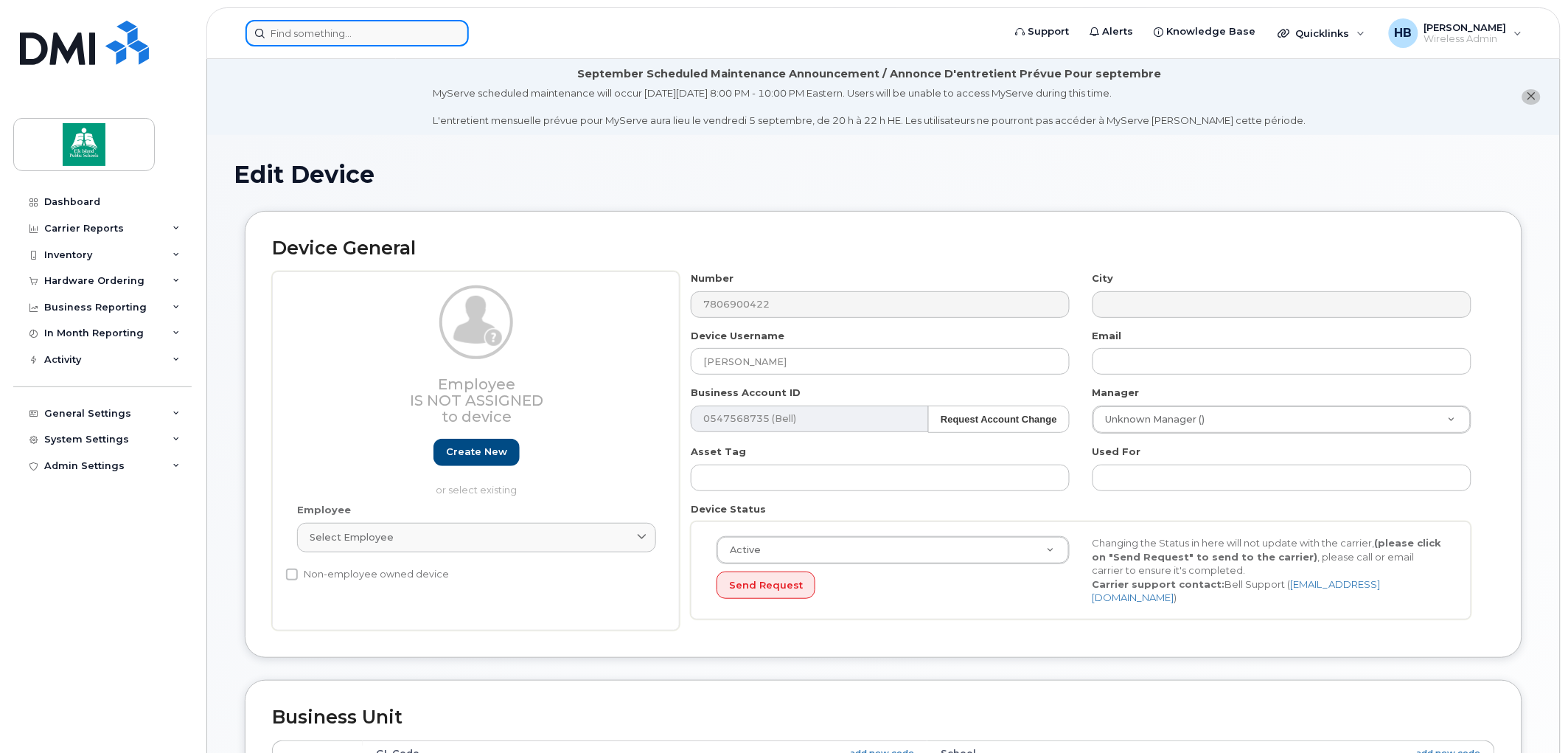
click at [408, 30] on input at bounding box center [357, 33] width 223 height 27
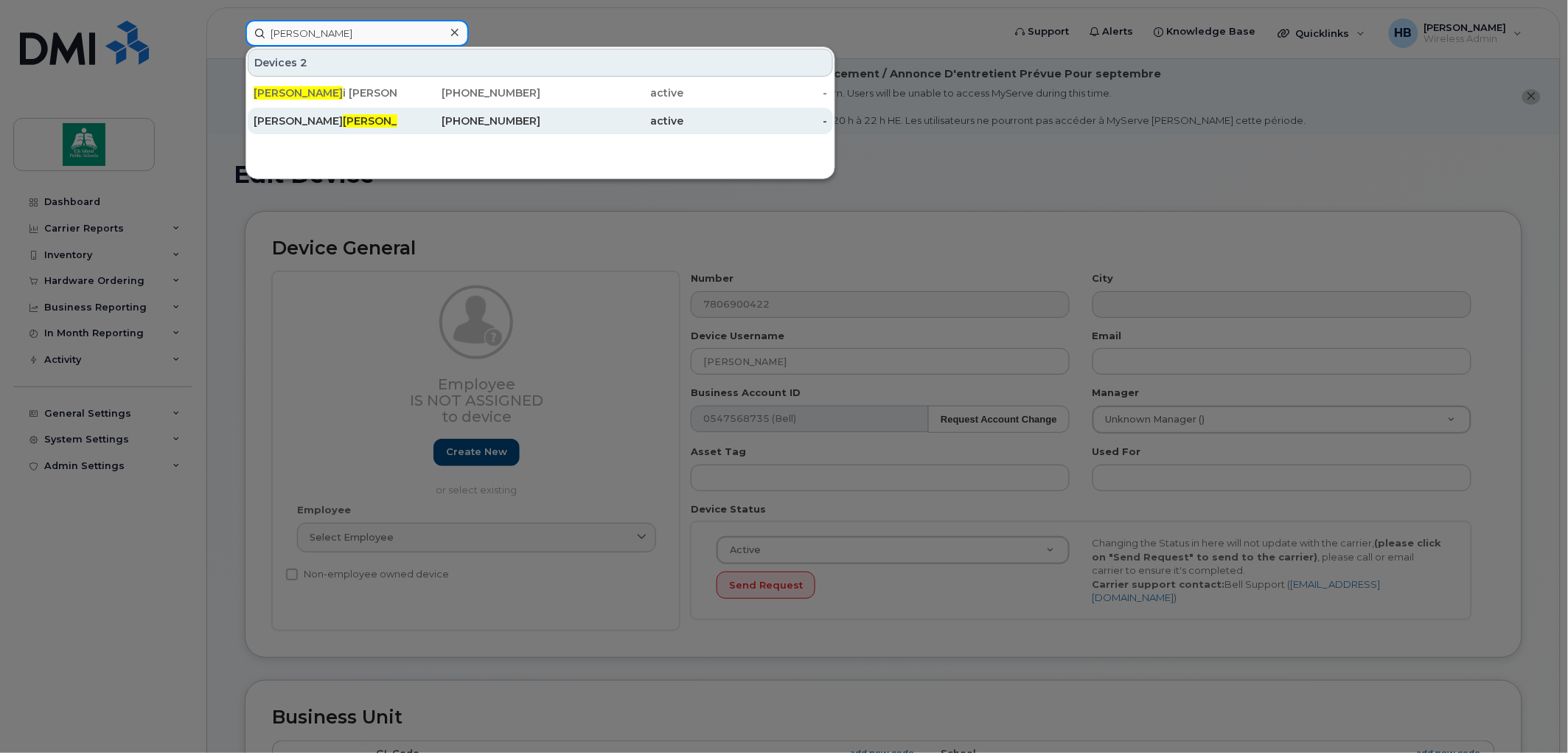
type input "kerr"
click at [327, 114] on div "Melissa Kerr" at bounding box center [325, 120] width 144 height 14
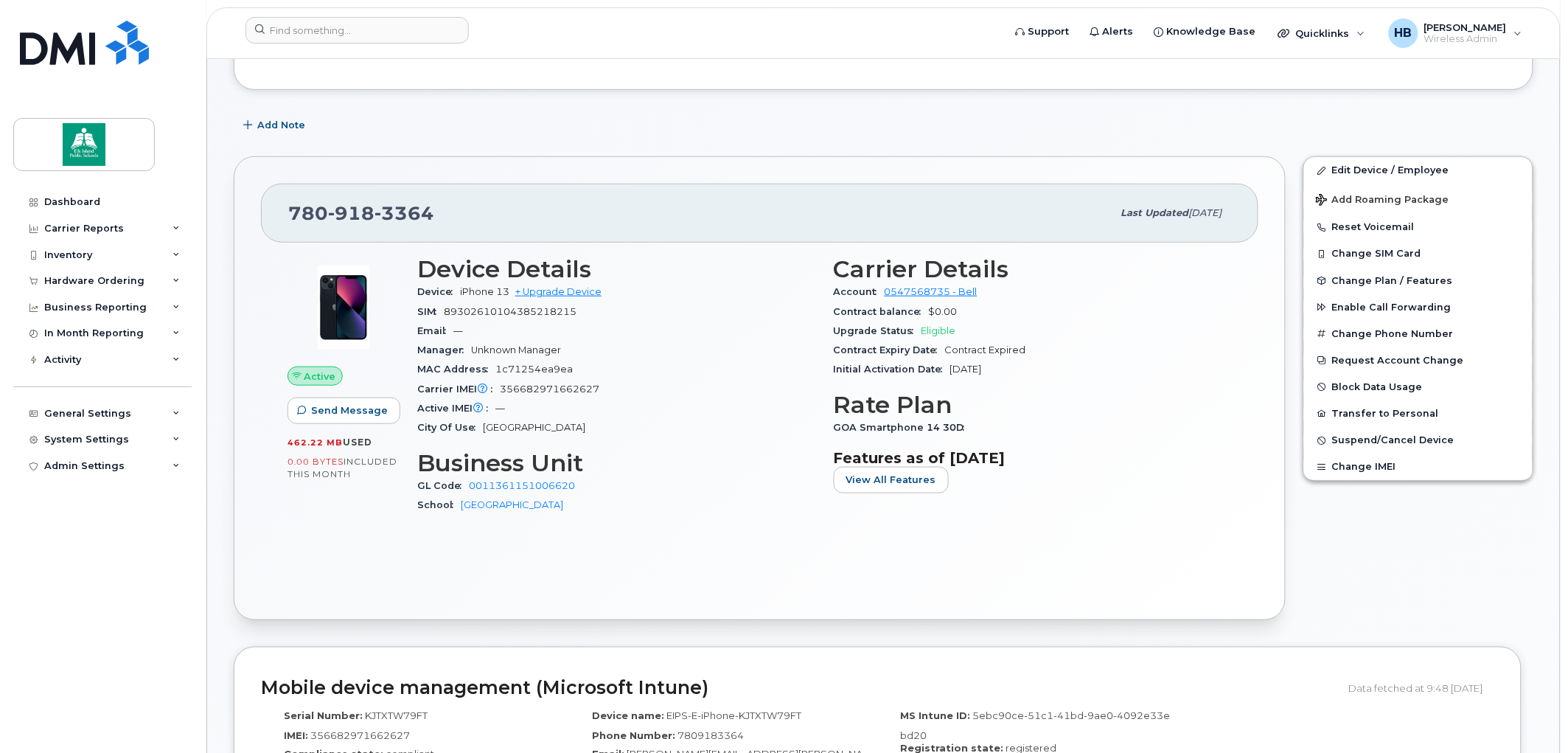
scroll to position [328, 0]
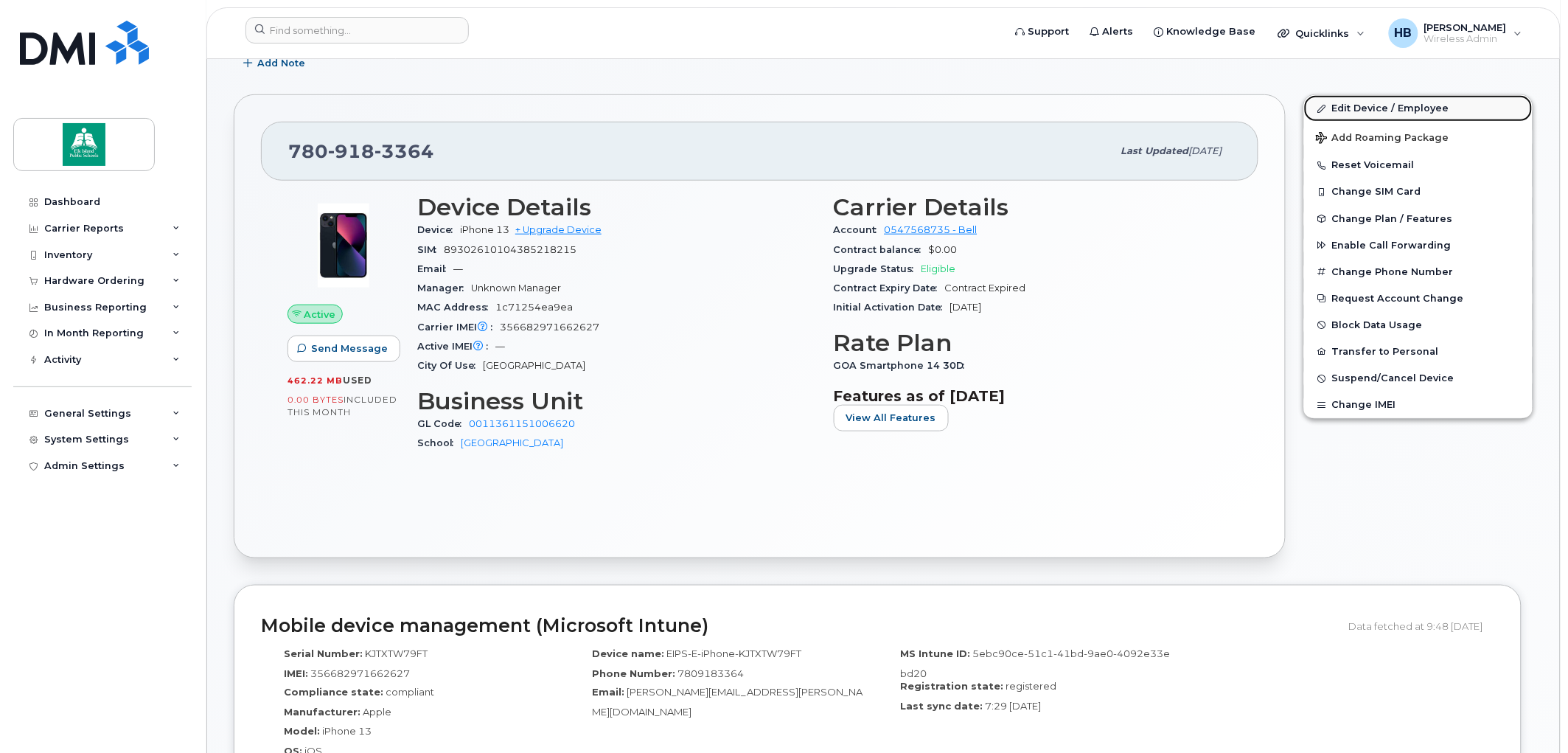
click at [1358, 107] on link "Edit Device / Employee" at bounding box center [1419, 108] width 229 height 27
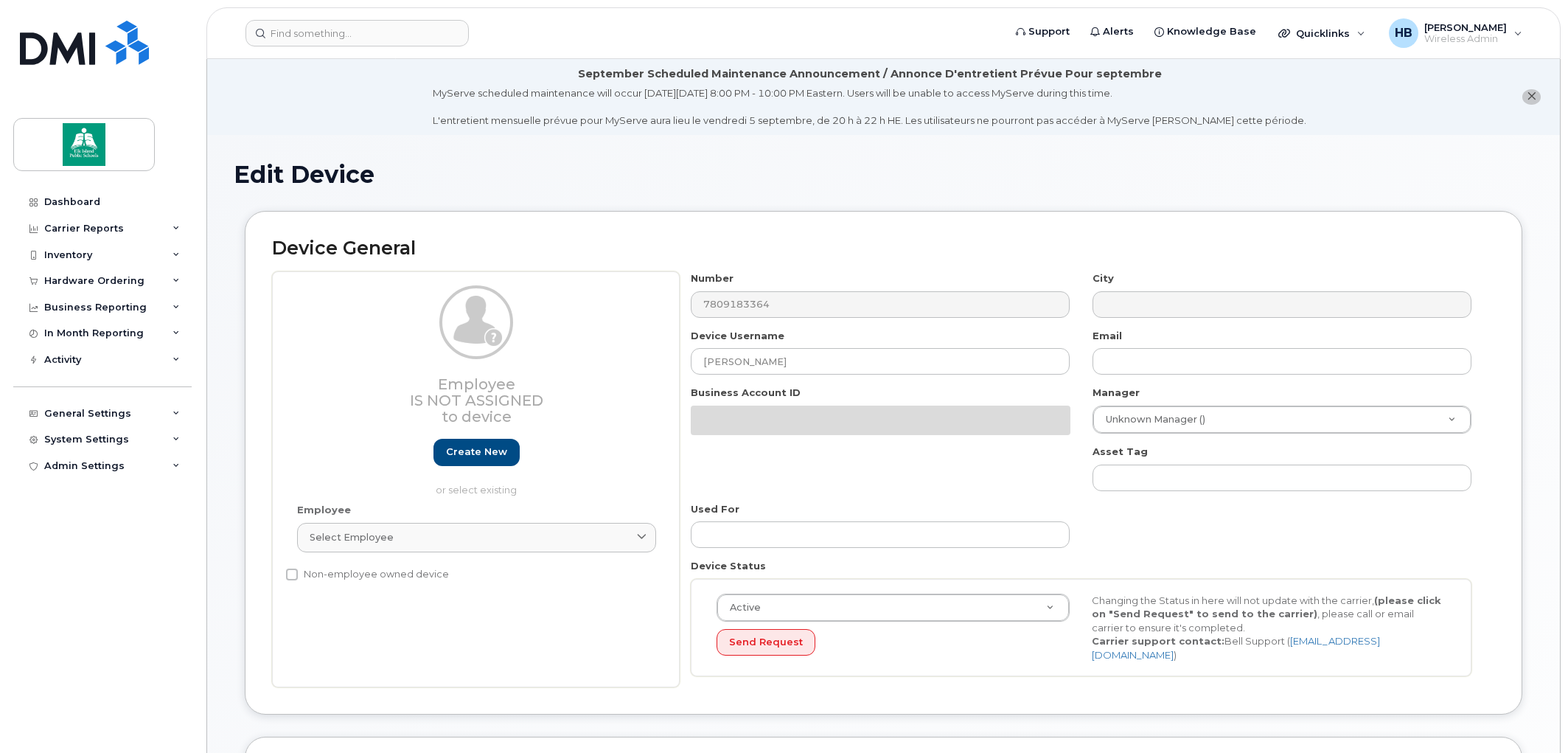
select select "10109181"
select select "10109239"
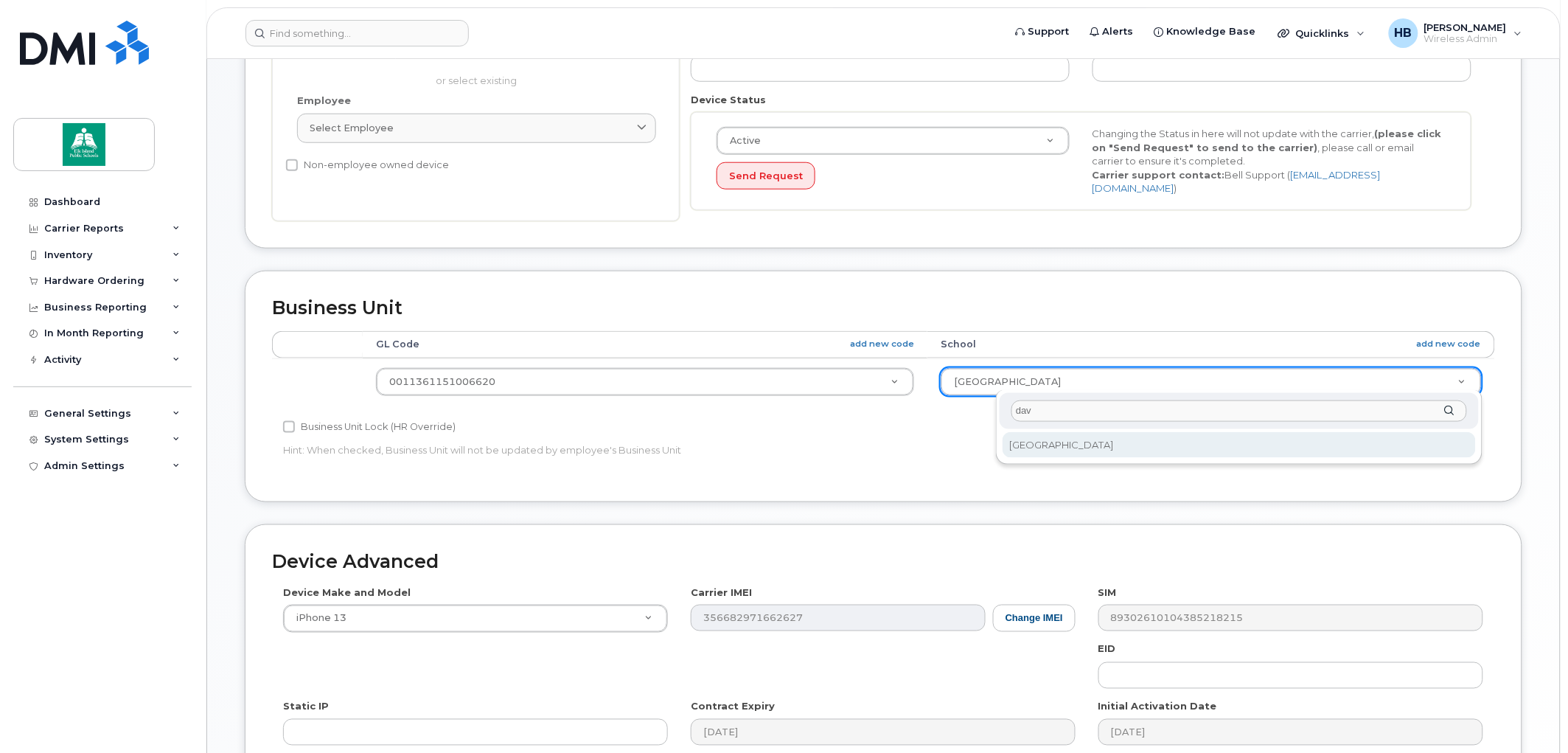
type input "dav"
select select "10109222"
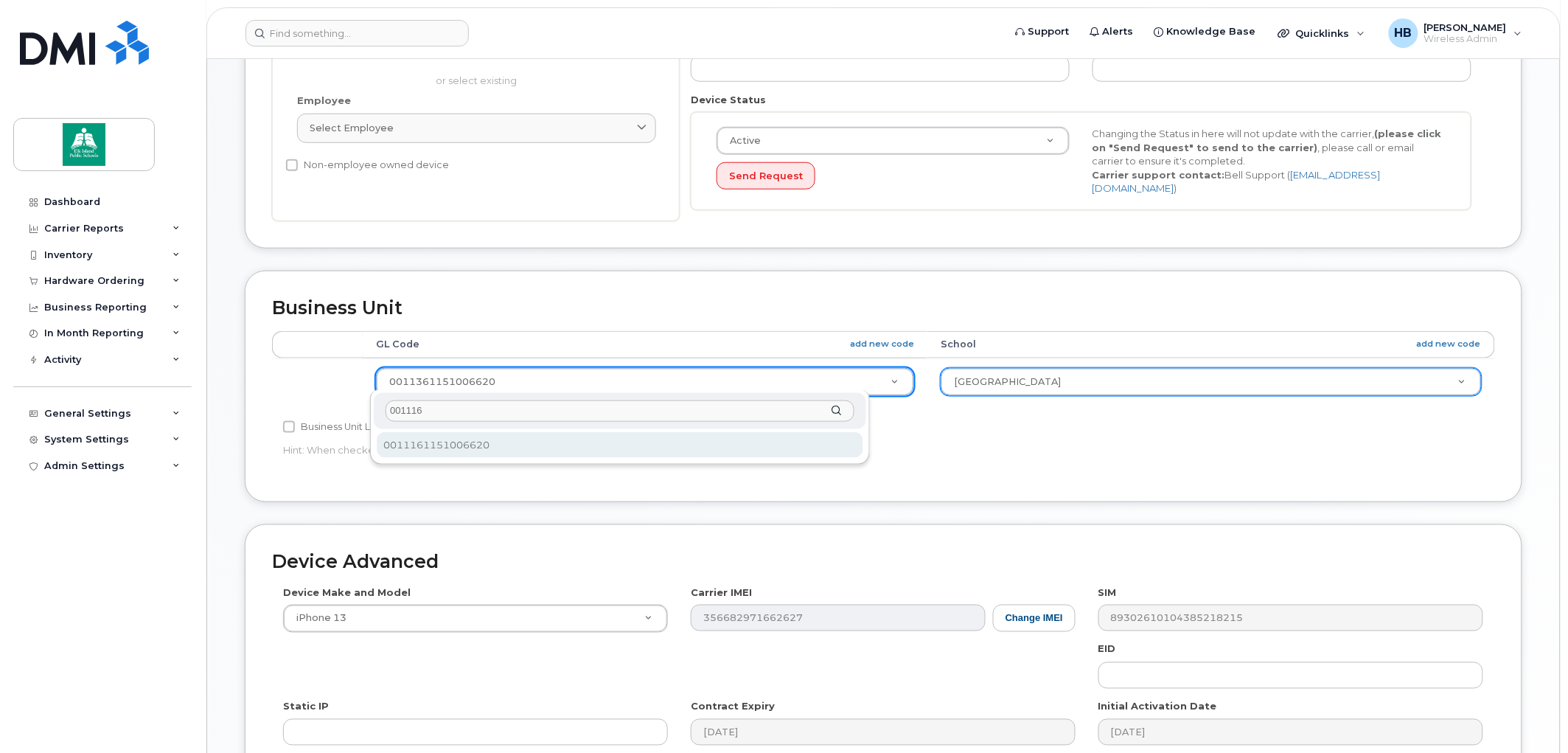
type input "001116"
select select "10109163"
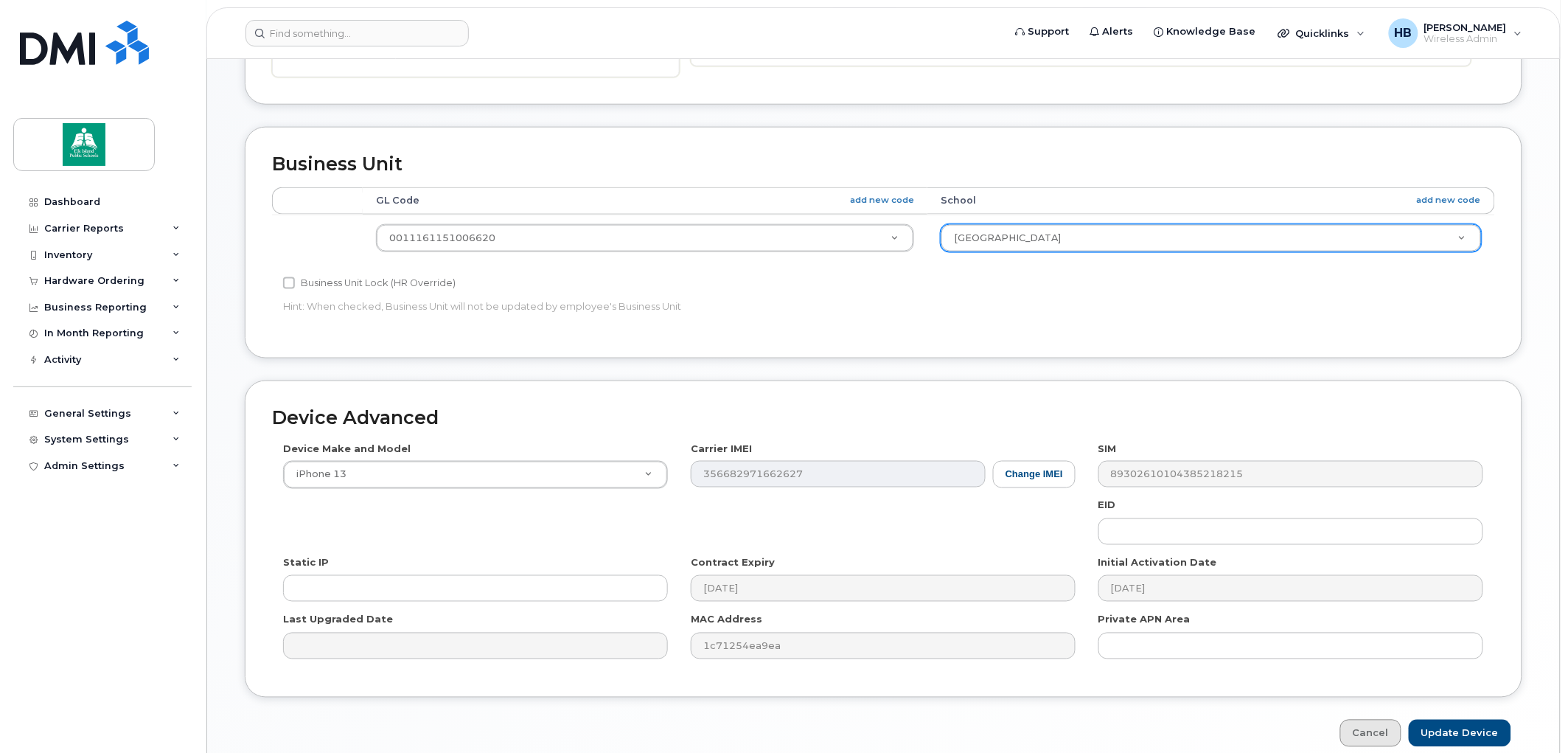
scroll to position [616, 0]
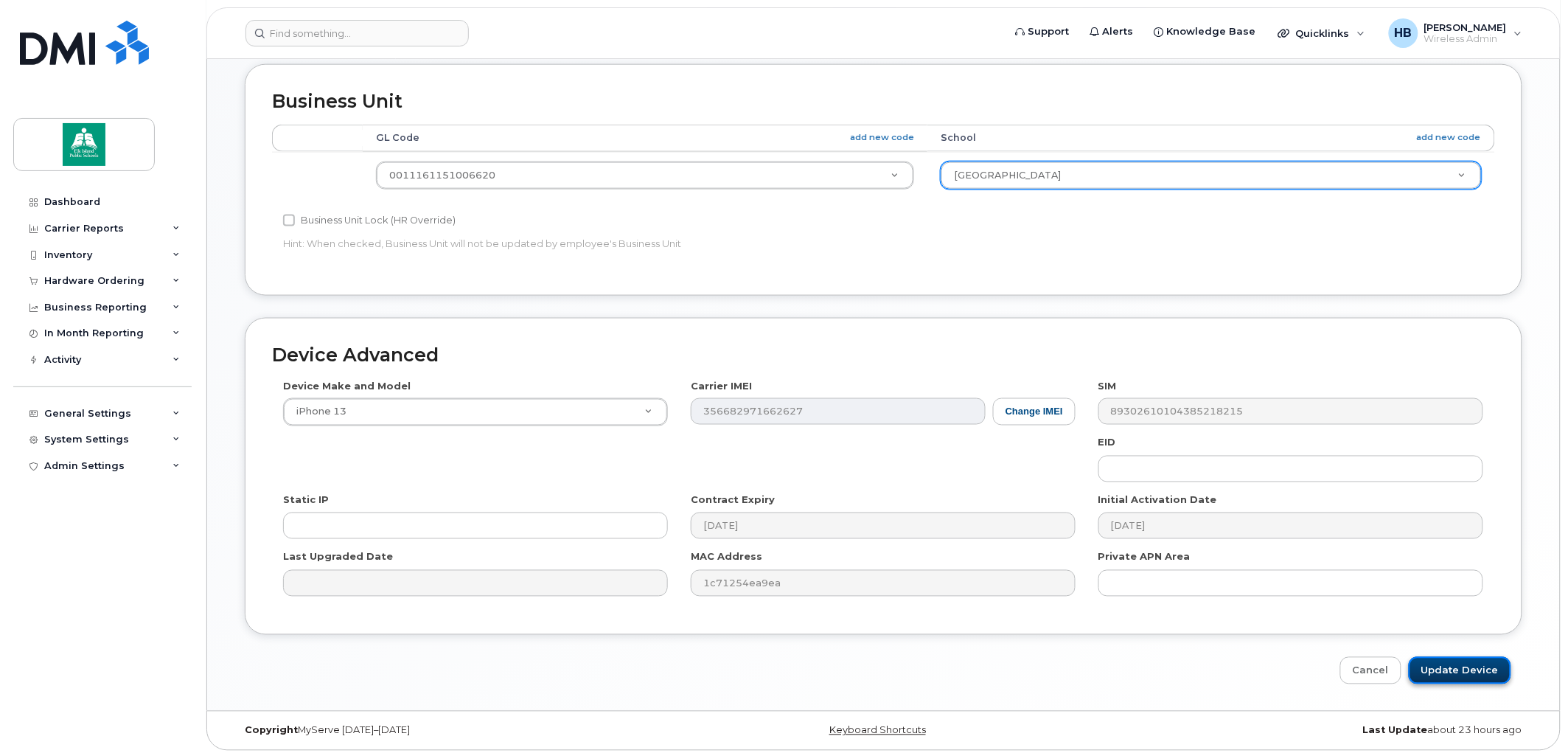
click at [1448, 667] on input "Update Device" at bounding box center [1460, 671] width 103 height 27
type input "Saving..."
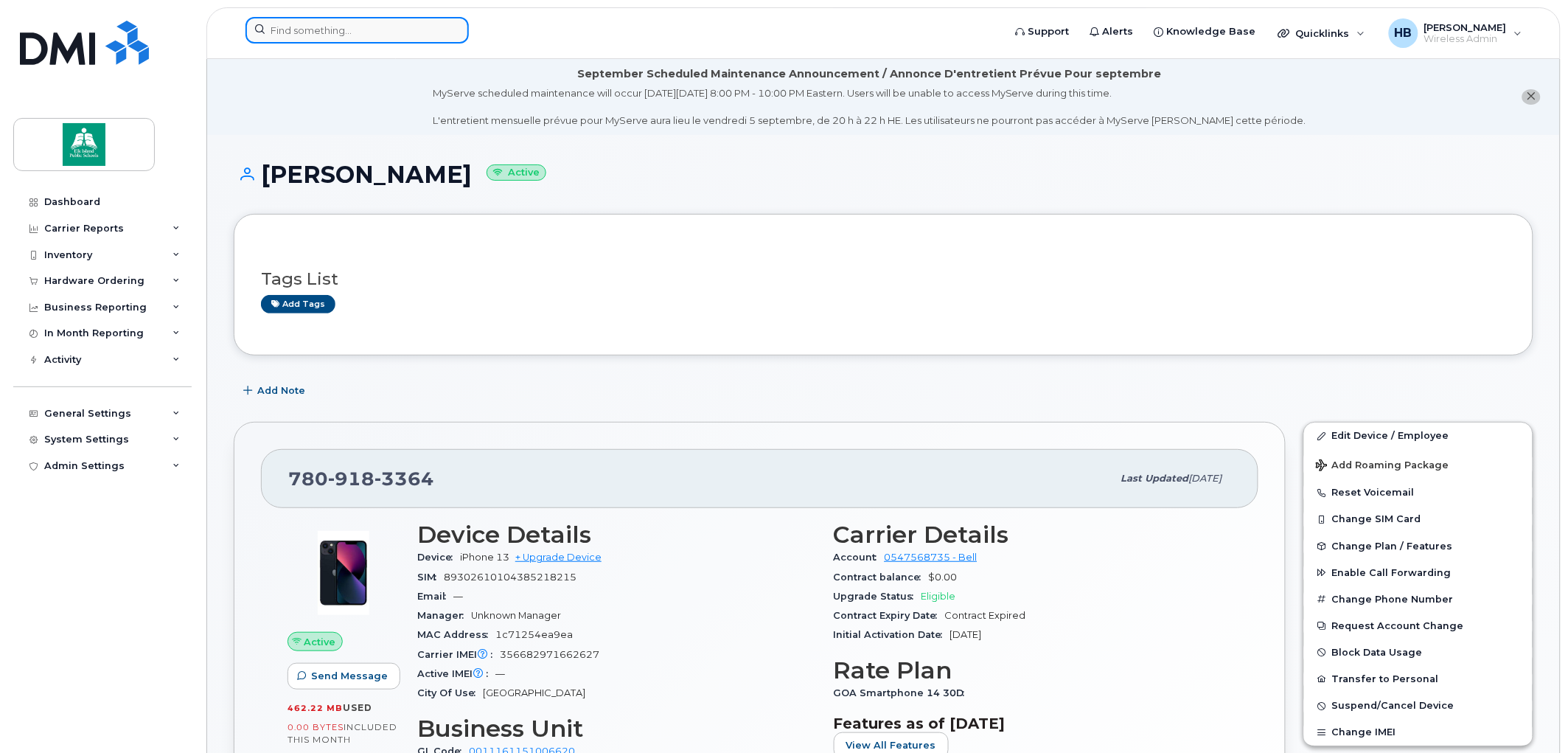
click at [353, 30] on input at bounding box center [357, 30] width 223 height 27
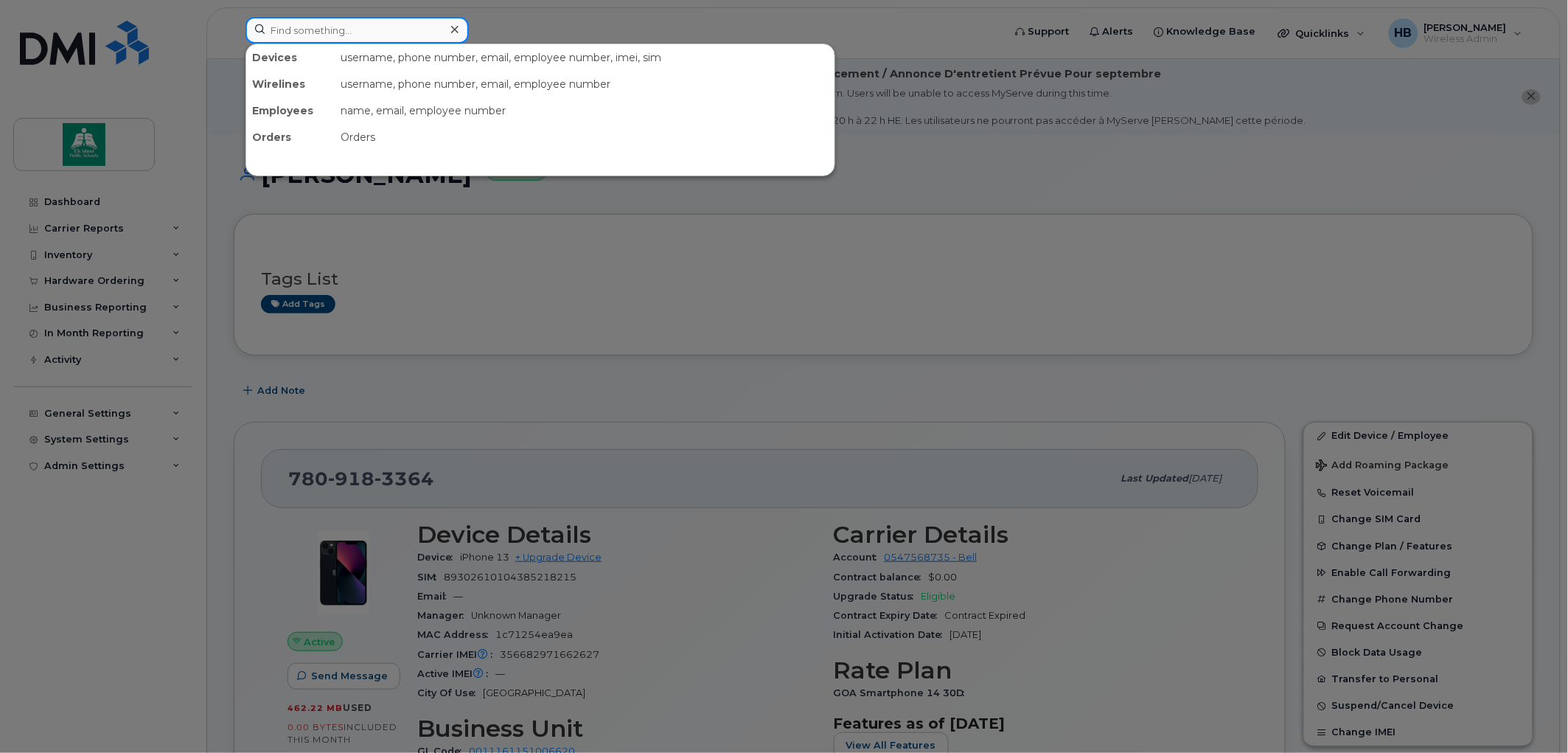
click at [278, 24] on input at bounding box center [357, 30] width 223 height 27
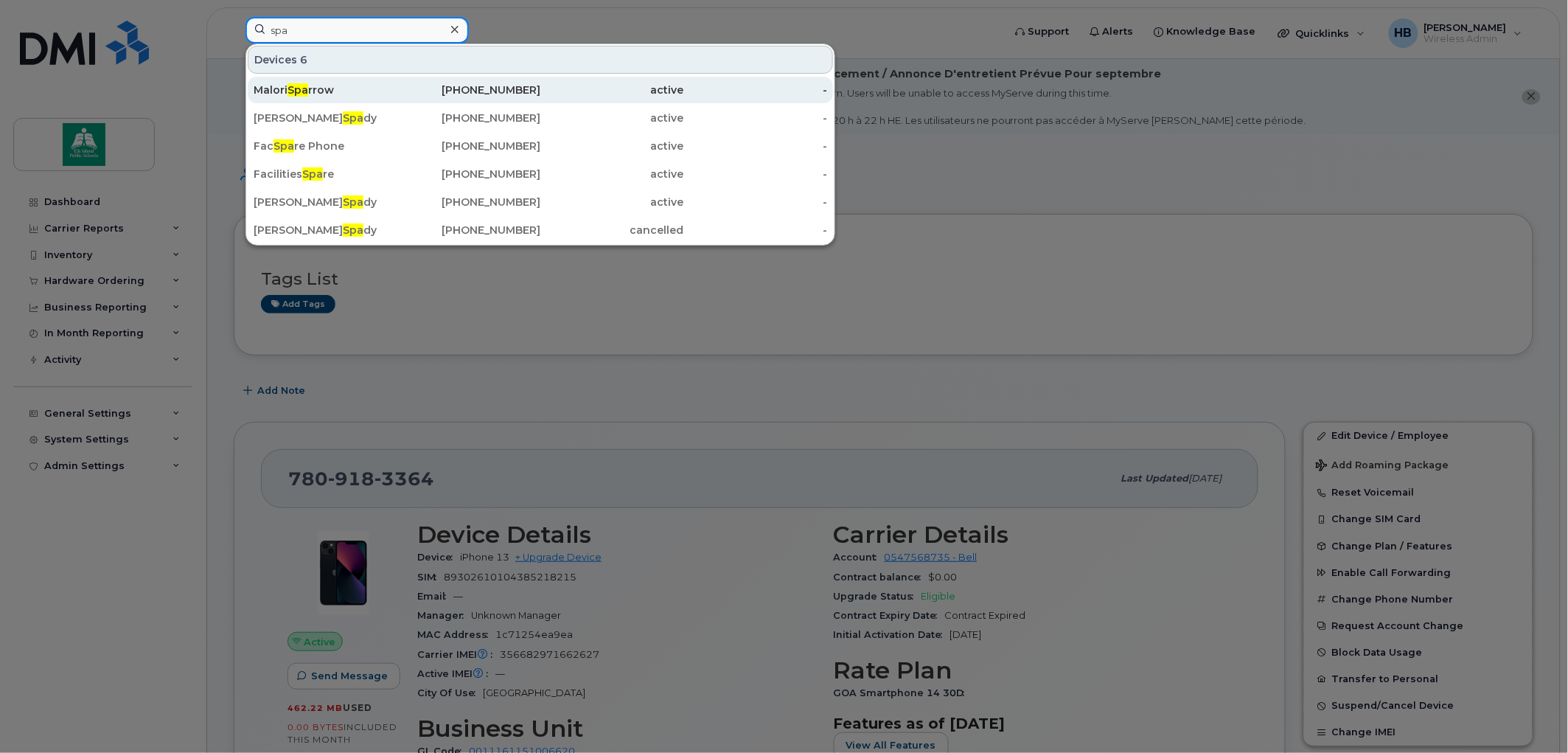
type input "spa"
click at [290, 88] on span "Spa" at bounding box center [297, 89] width 21 height 13
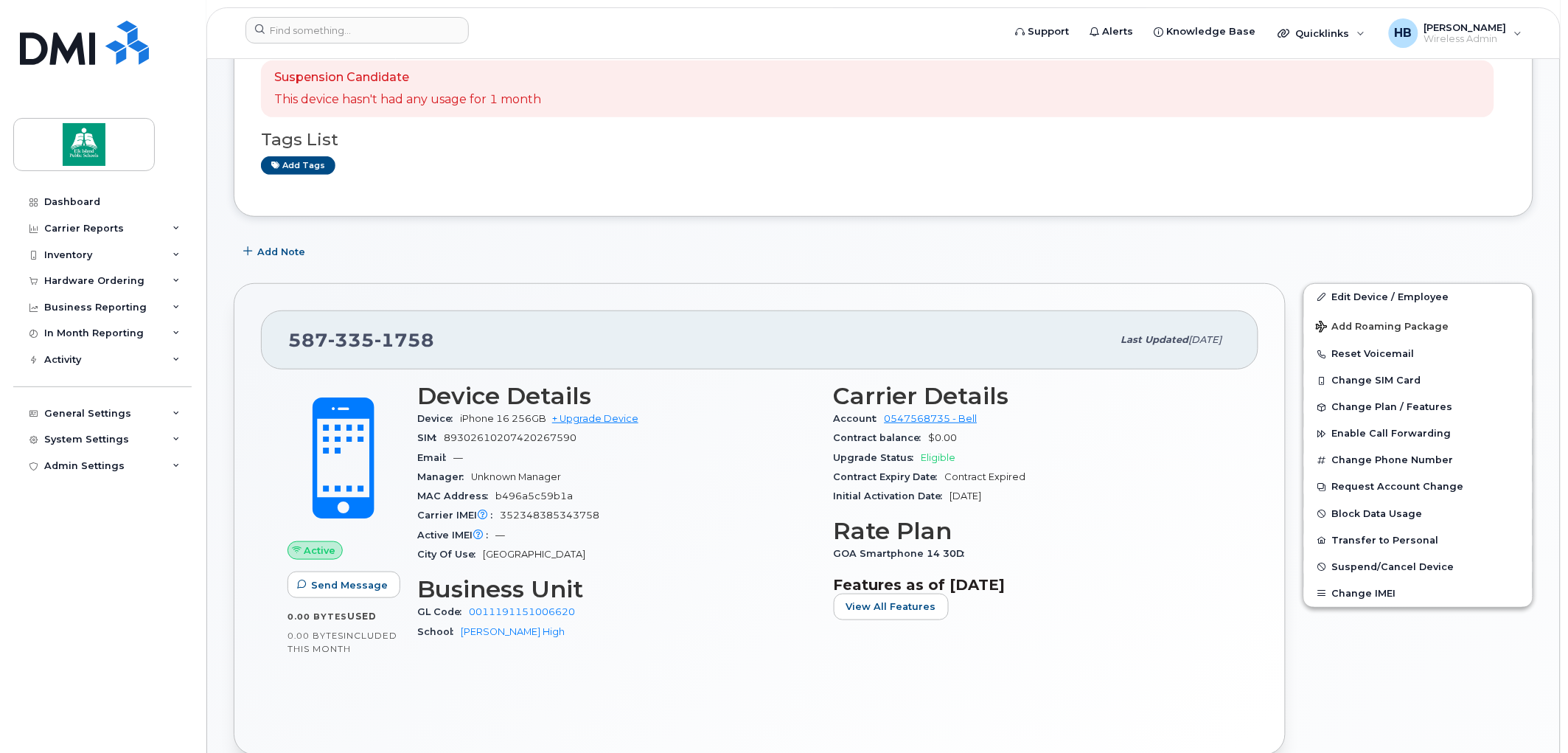
scroll to position [245, 0]
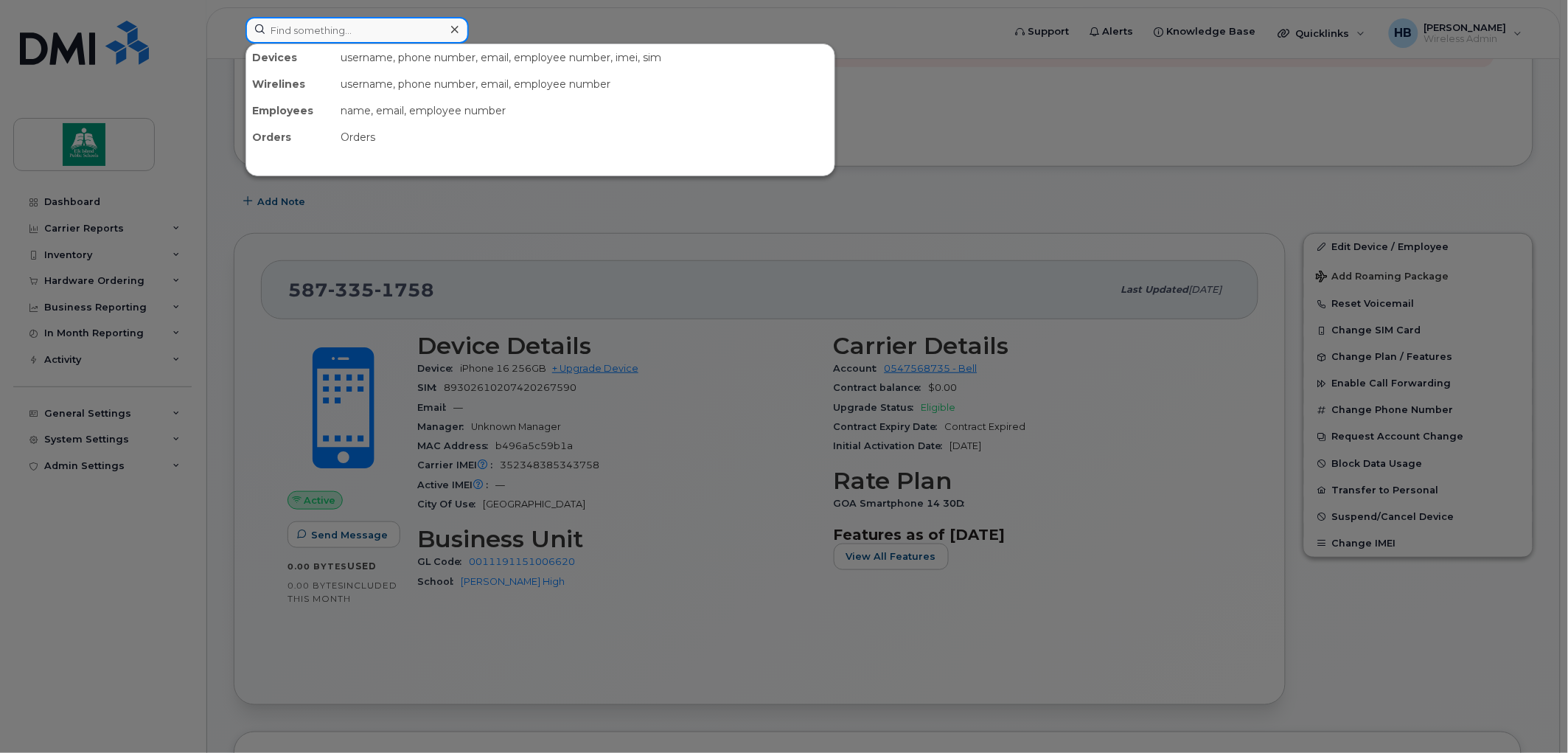
click at [401, 18] on input at bounding box center [357, 30] width 223 height 27
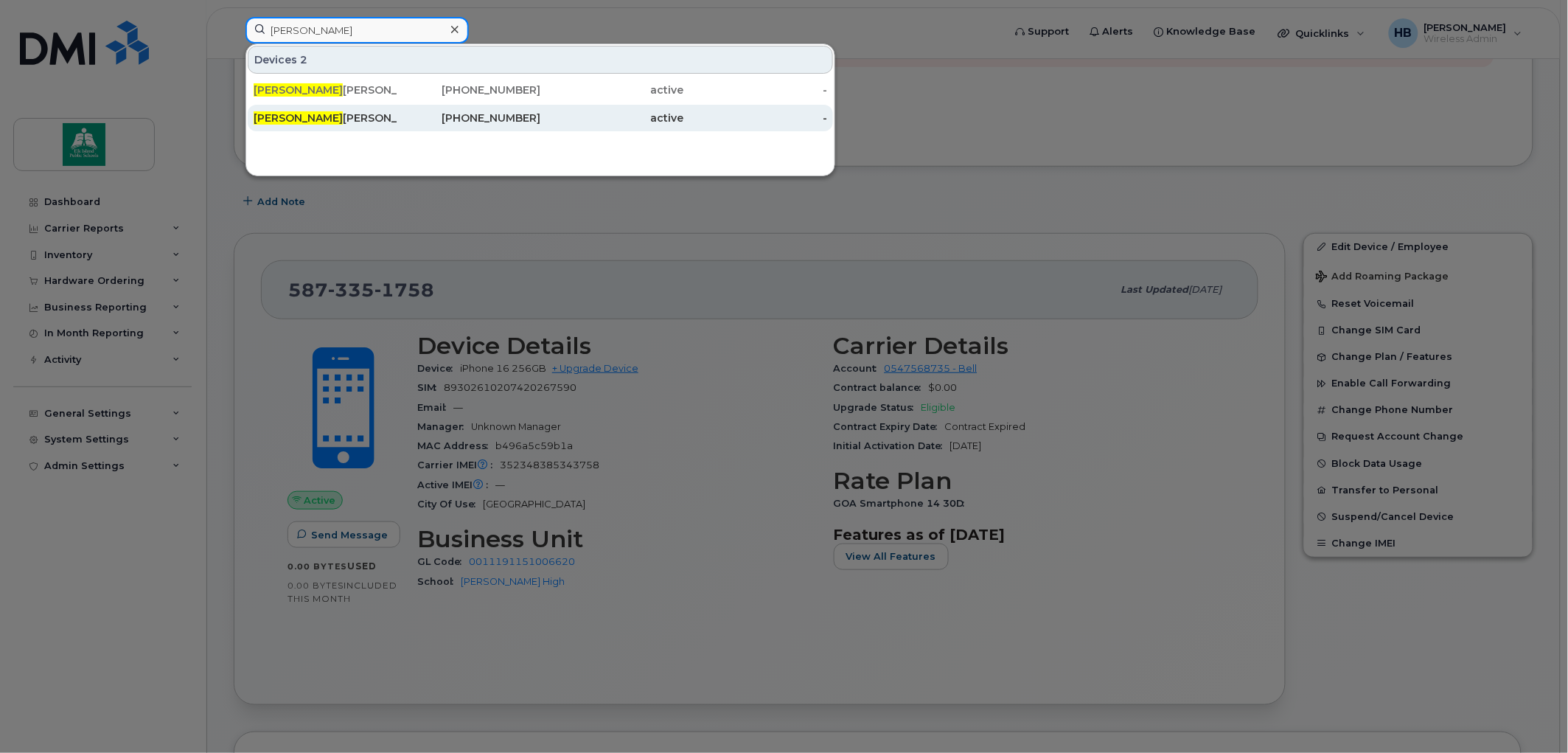
type input "kelly"
click at [292, 113] on div "Kelly Ferguson" at bounding box center [325, 117] width 144 height 14
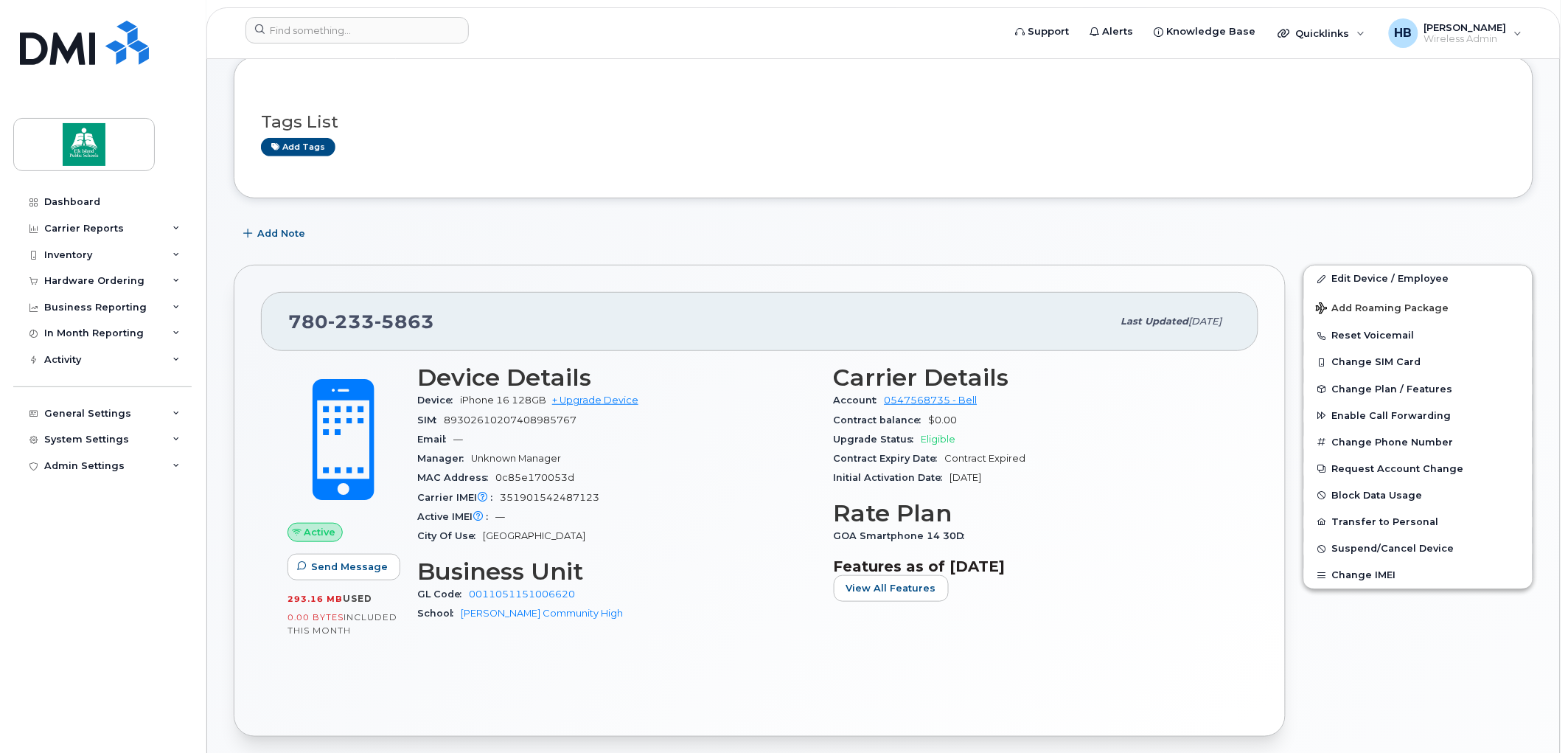
scroll to position [245, 0]
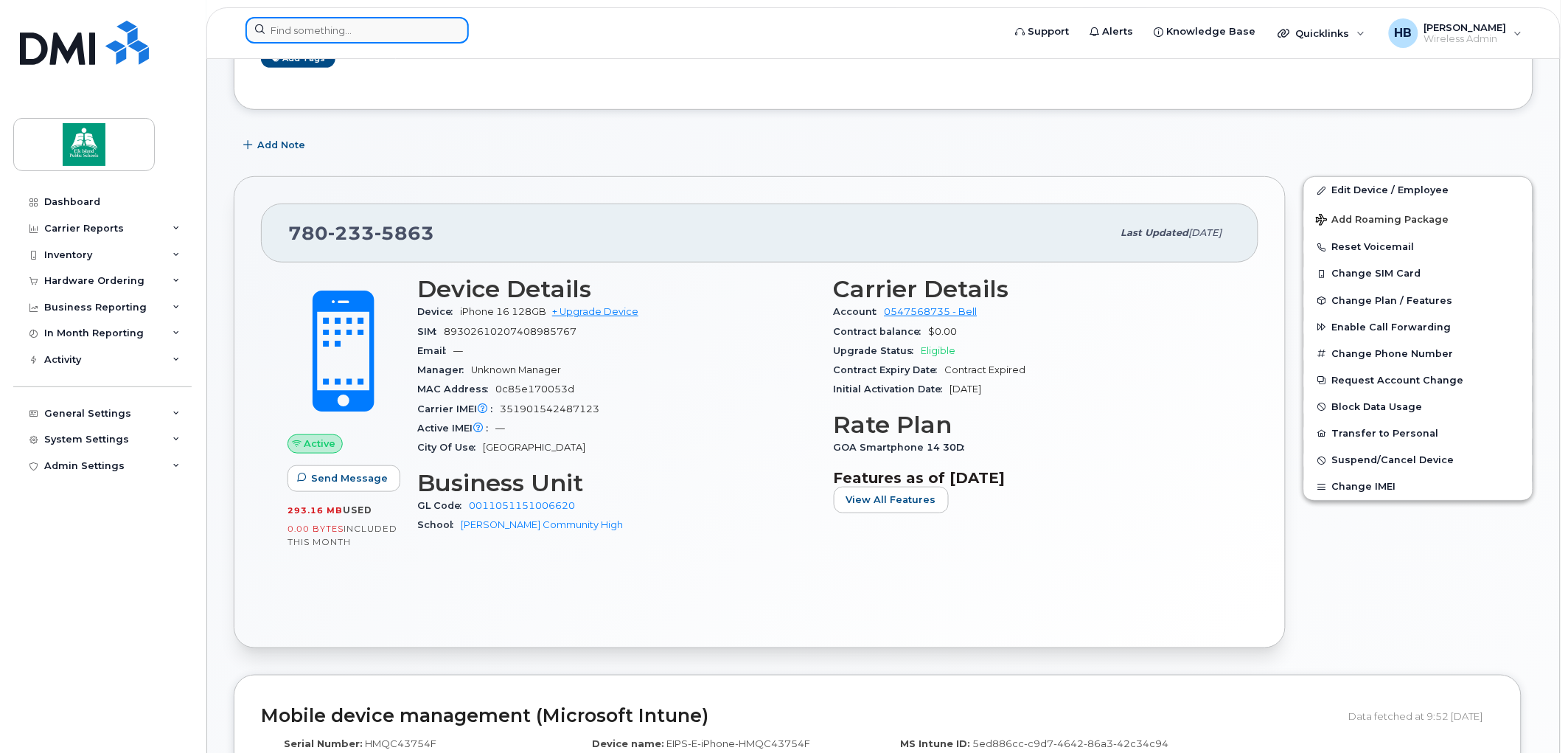
click at [422, 30] on input at bounding box center [357, 30] width 223 height 27
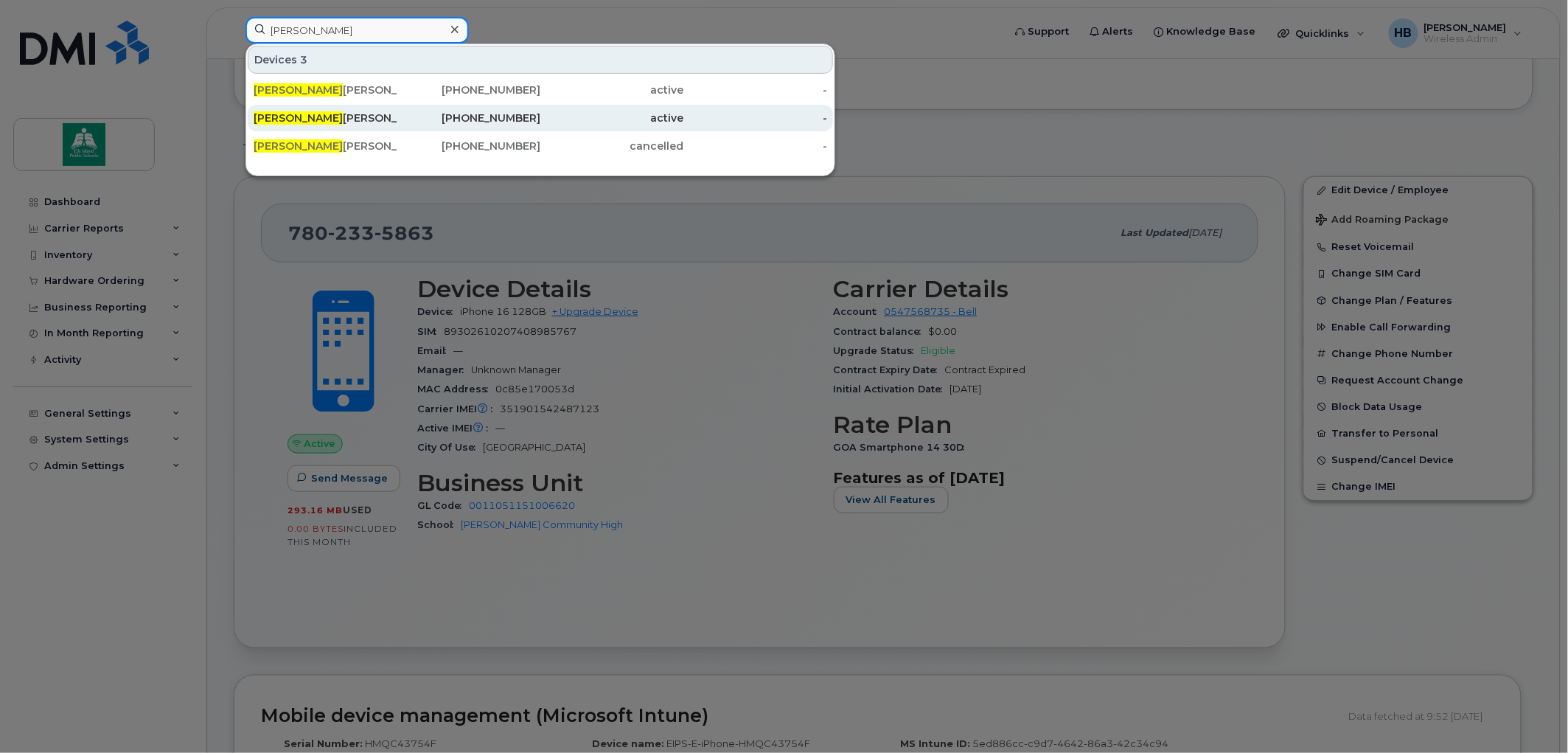
type input "rebecca"
click at [328, 118] on div "Rebecca Gustafson" at bounding box center [325, 117] width 144 height 14
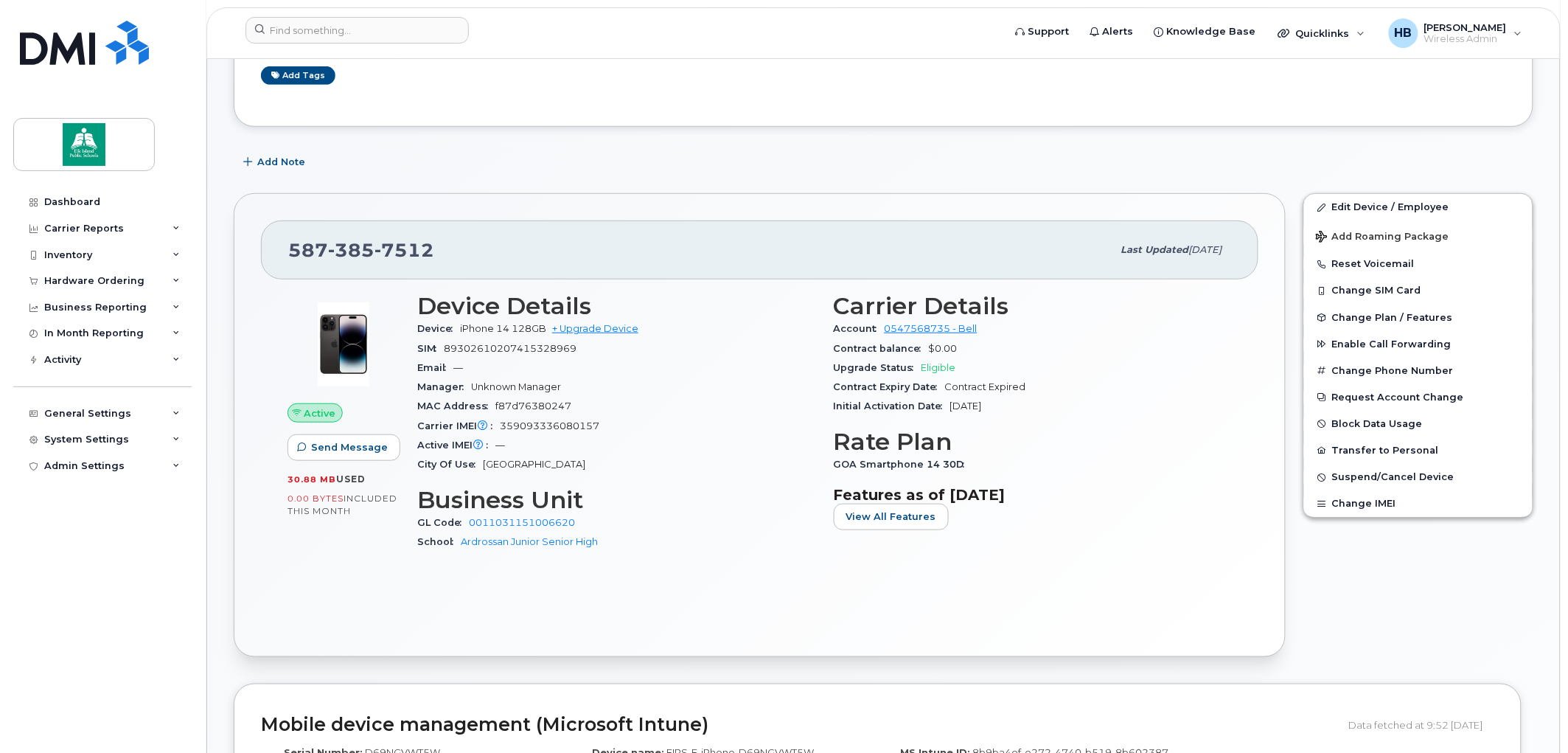
scroll to position [245, 0]
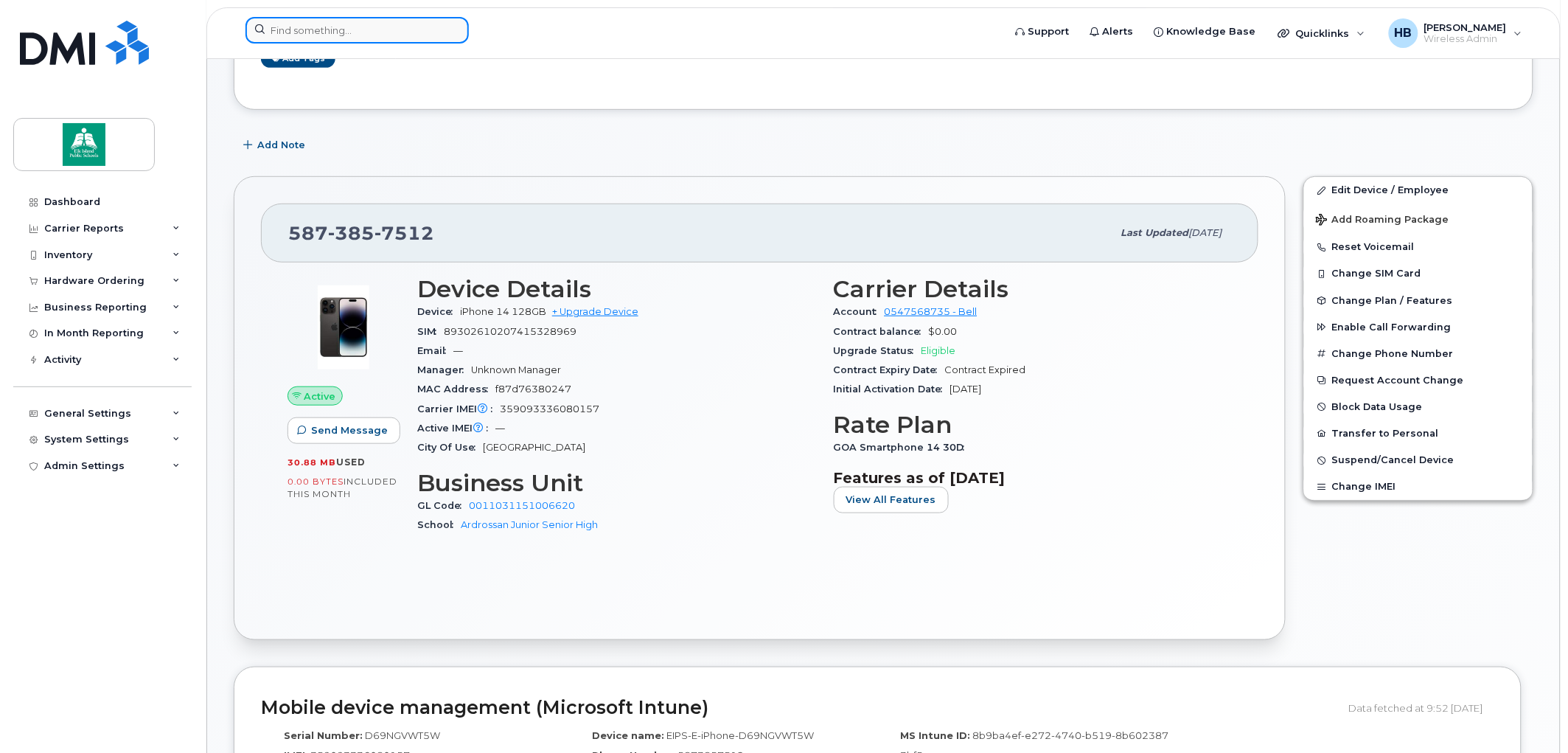
click at [276, 30] on input at bounding box center [357, 30] width 223 height 27
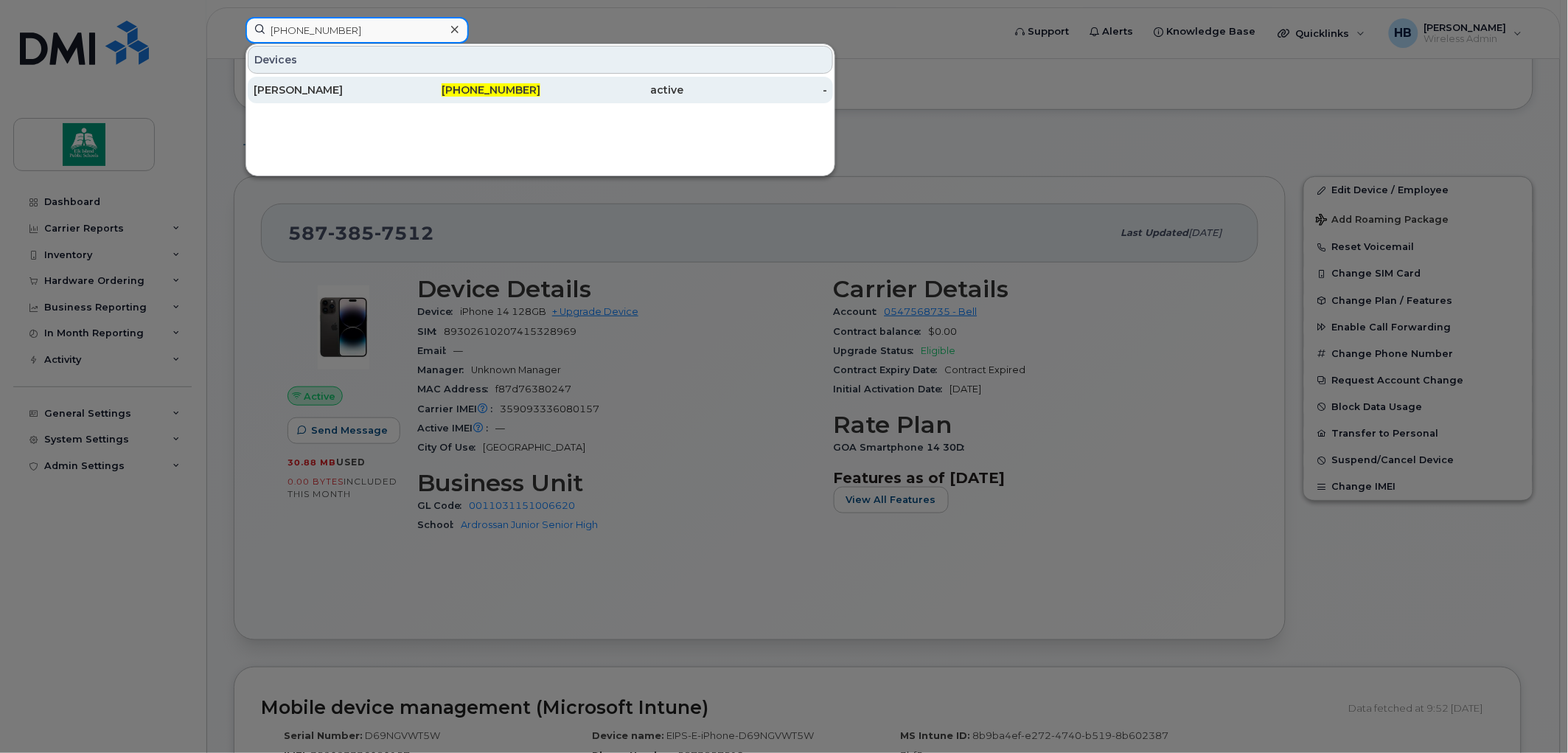
type input "[PHONE_NUMBER]"
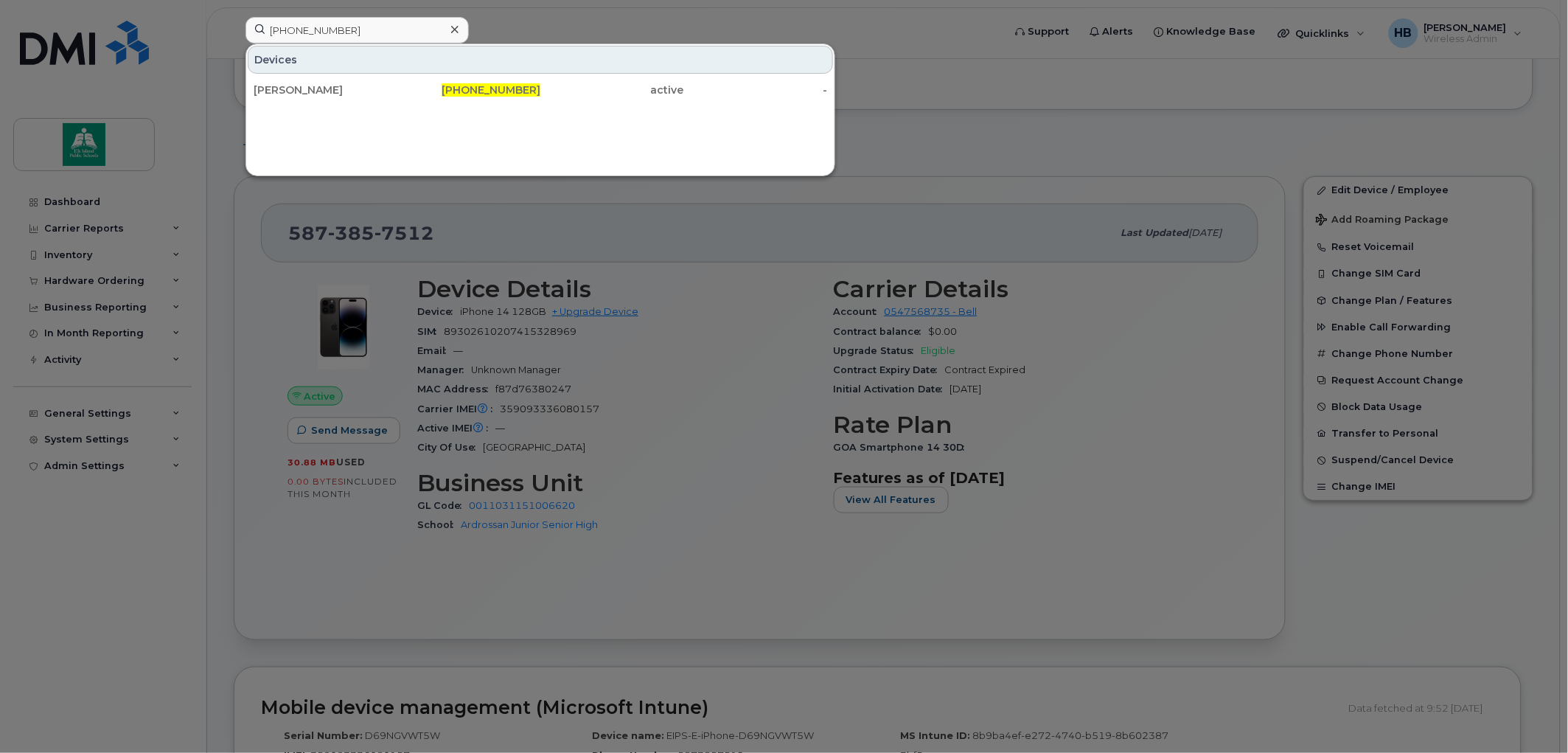
drag, startPoint x: 323, startPoint y: 83, endPoint x: 340, endPoint y: 123, distance: 43.5
click at [323, 84] on div "[PERSON_NAME]" at bounding box center [325, 89] width 144 height 14
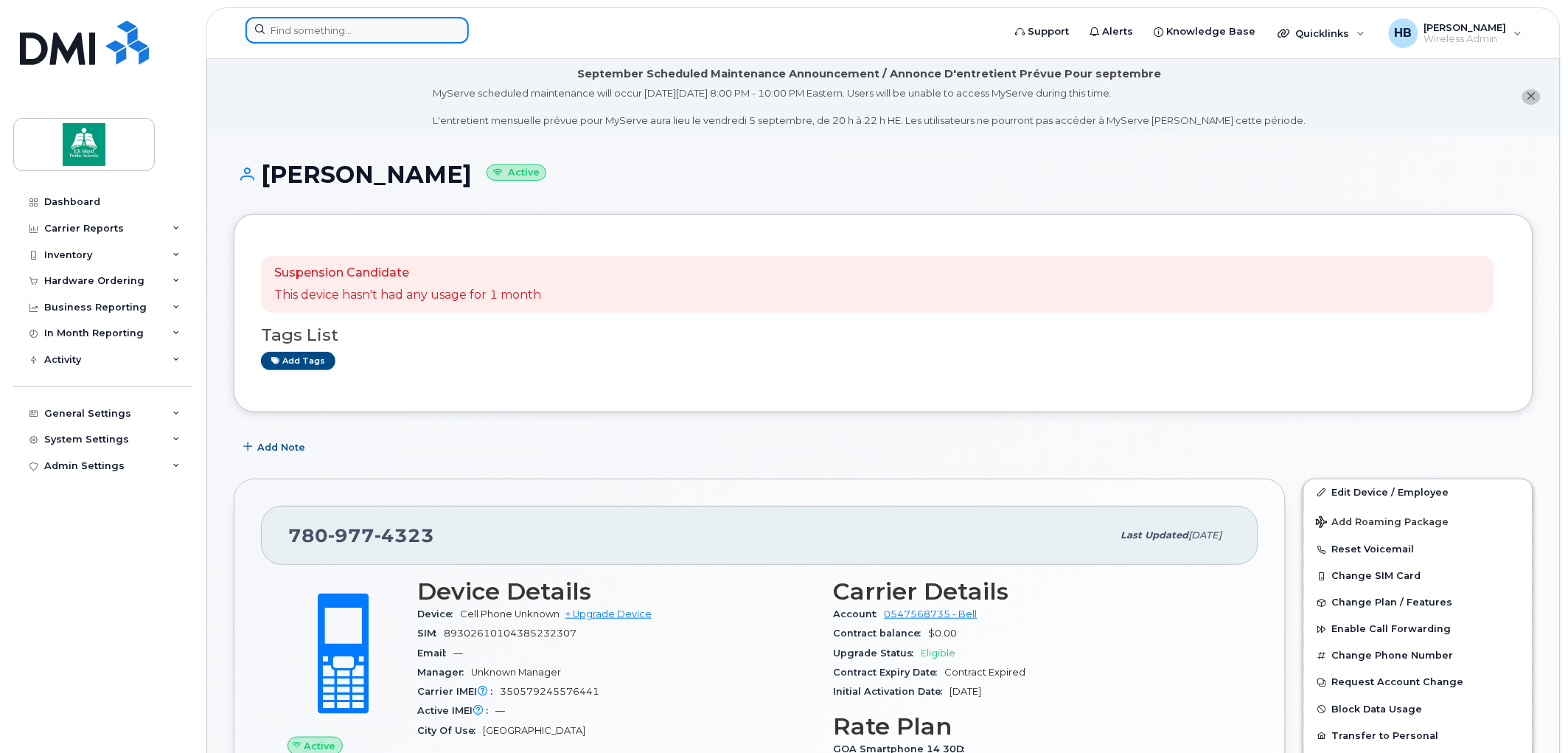
click at [299, 26] on input at bounding box center [357, 30] width 223 height 27
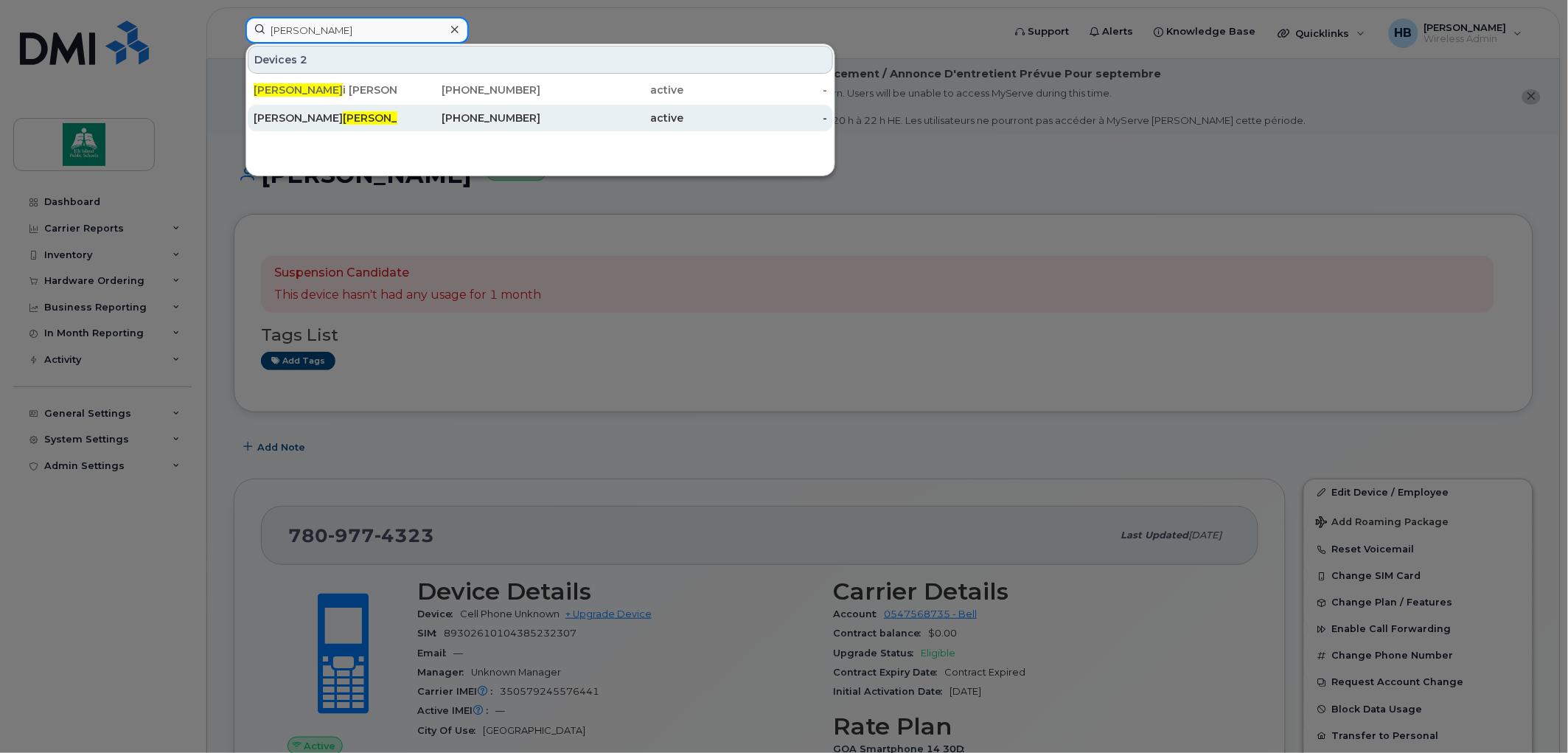
type input "kerr"
click at [343, 114] on span "Kerr" at bounding box center [387, 117] width 89 height 13
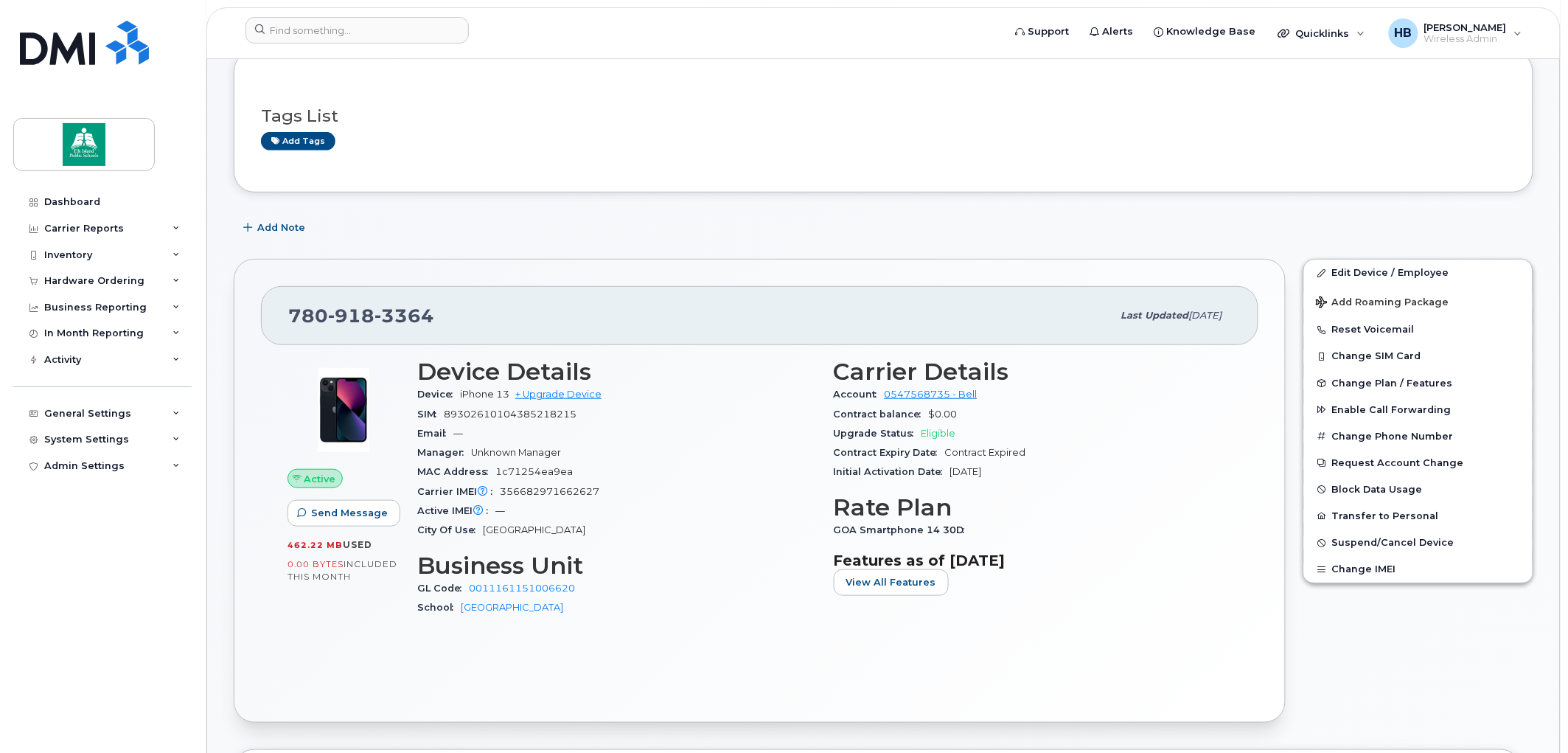
scroll to position [164, 0]
click at [338, 27] on input at bounding box center [357, 30] width 223 height 27
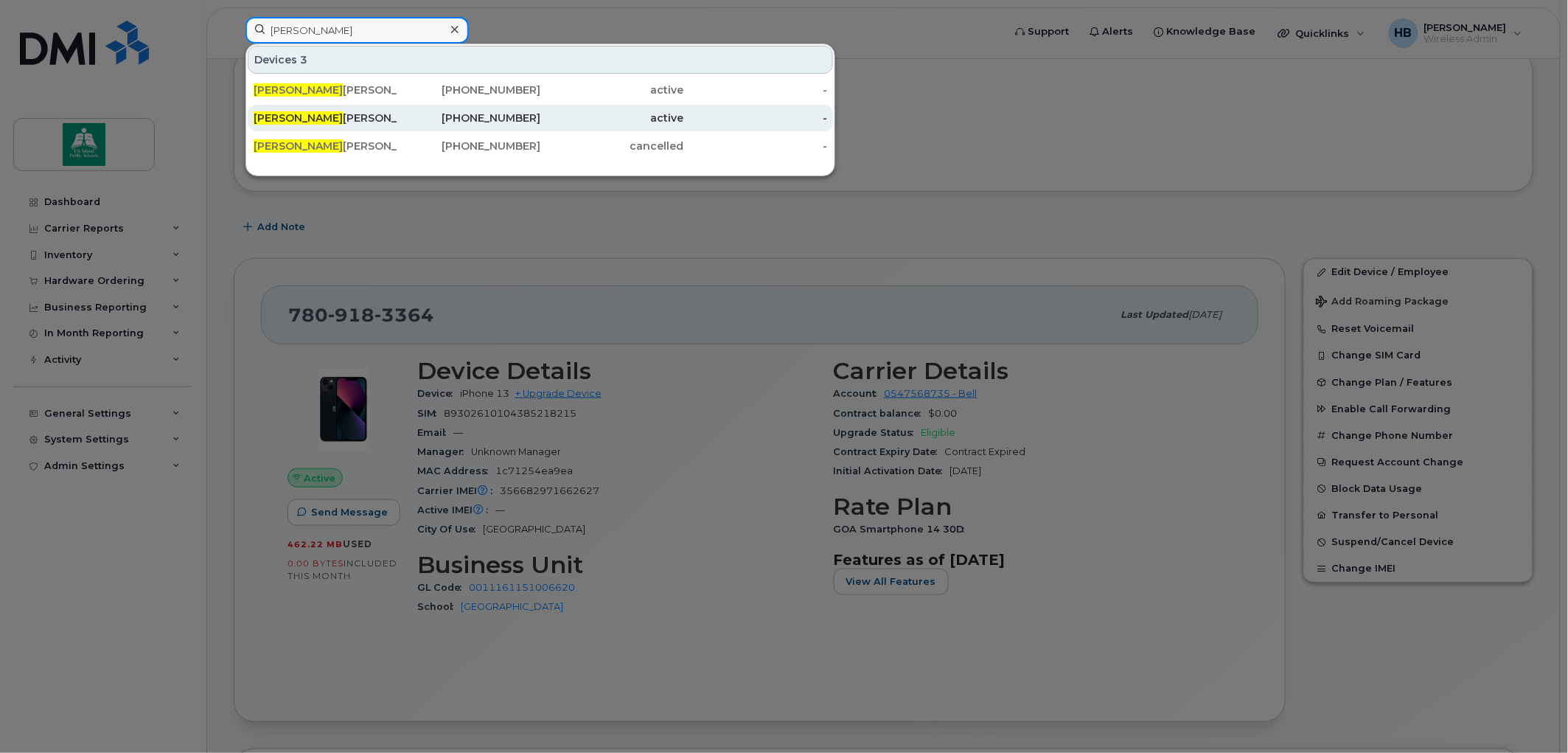
type input "[PERSON_NAME]"
click at [338, 121] on div "[PERSON_NAME]" at bounding box center [325, 117] width 144 height 14
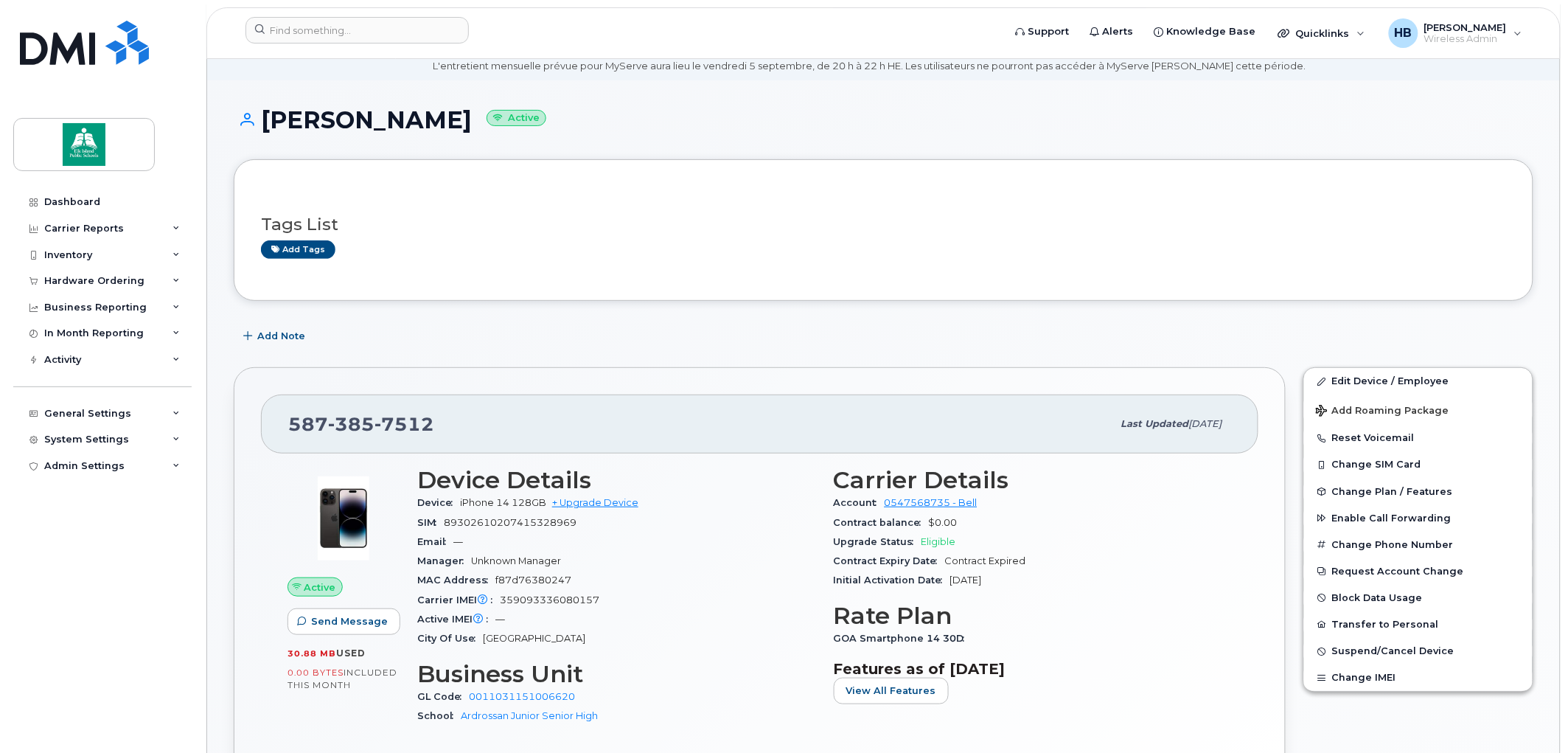
scroll to position [164, 0]
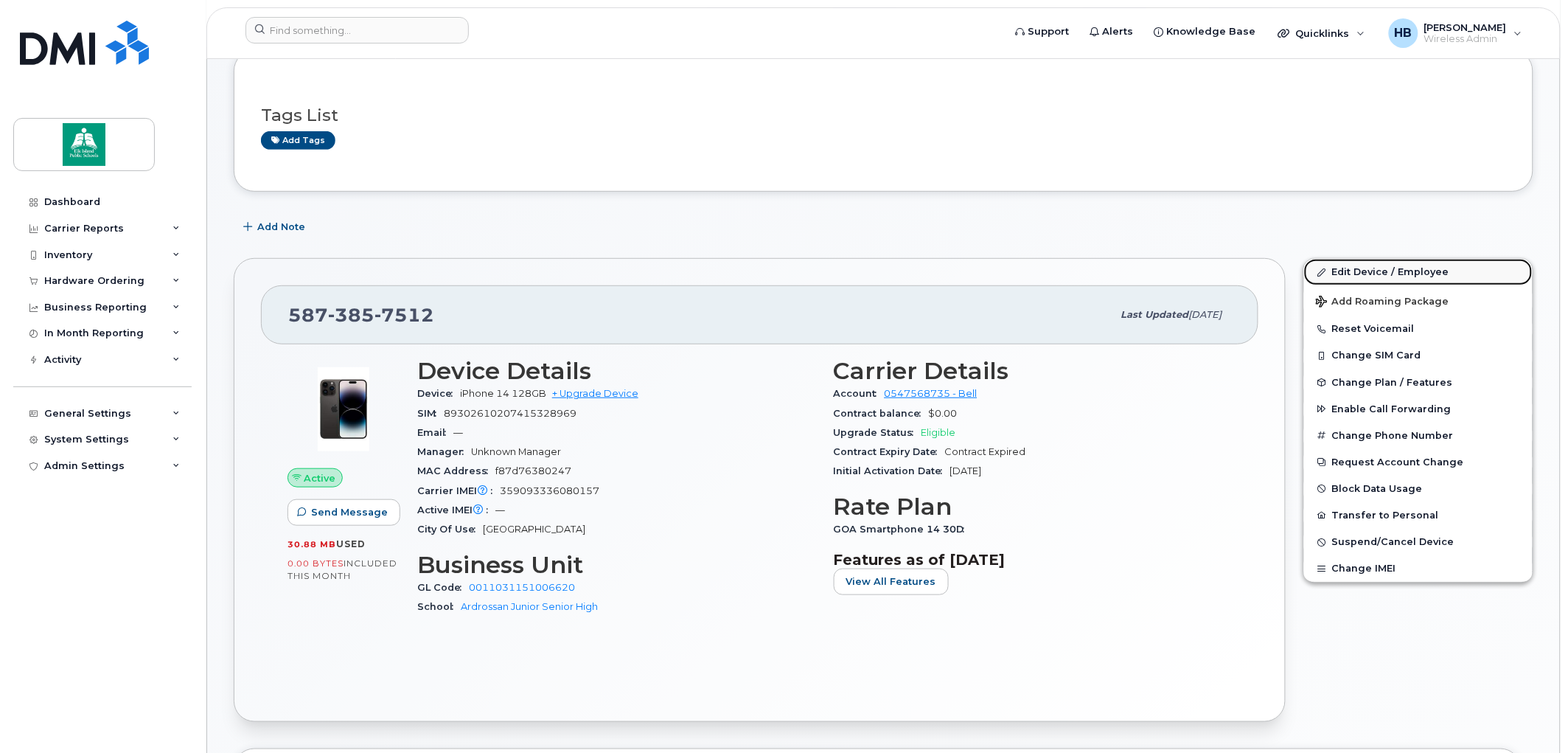
click at [1362, 271] on link "Edit Device / Employee" at bounding box center [1419, 272] width 229 height 27
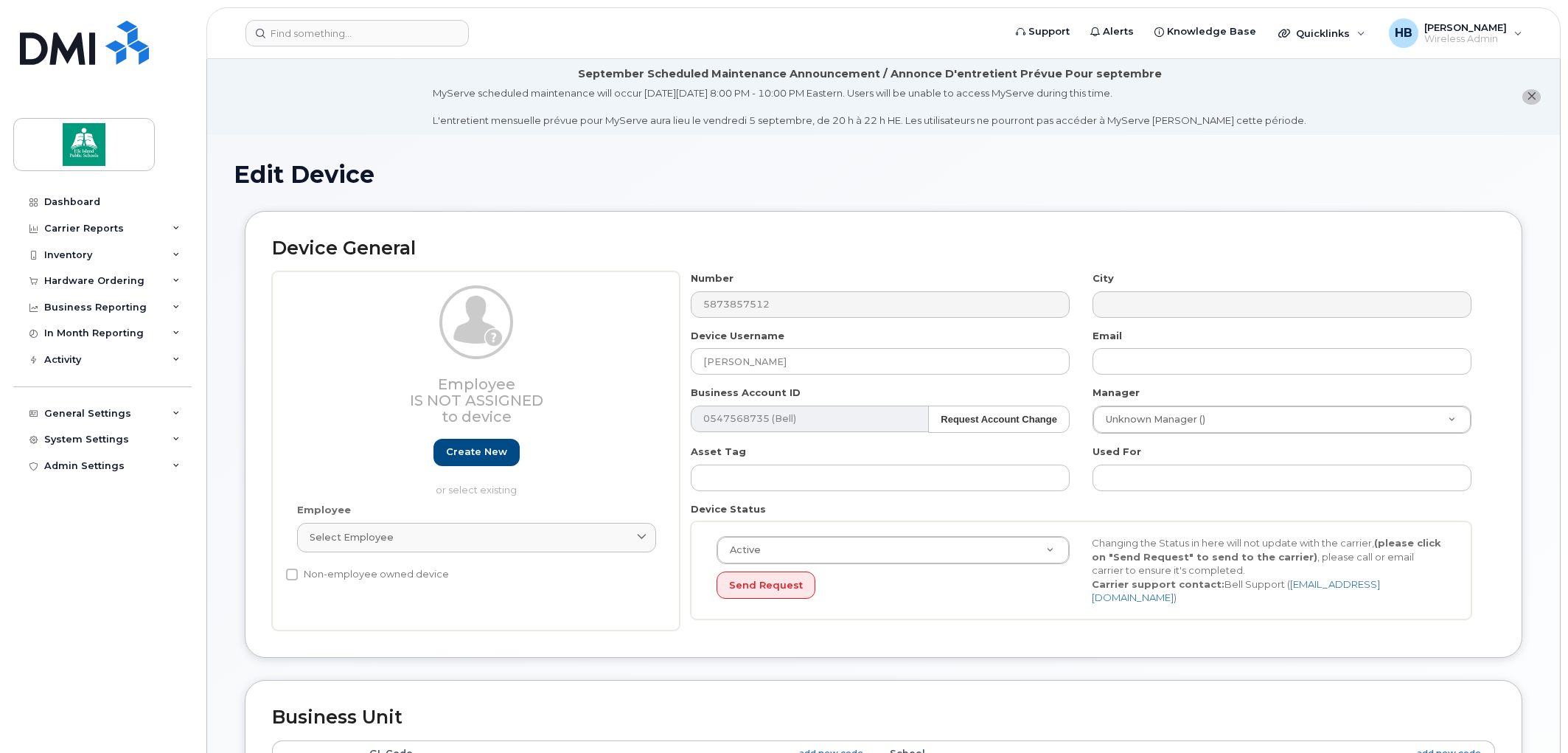
select select "10109177"
select select "10109236"
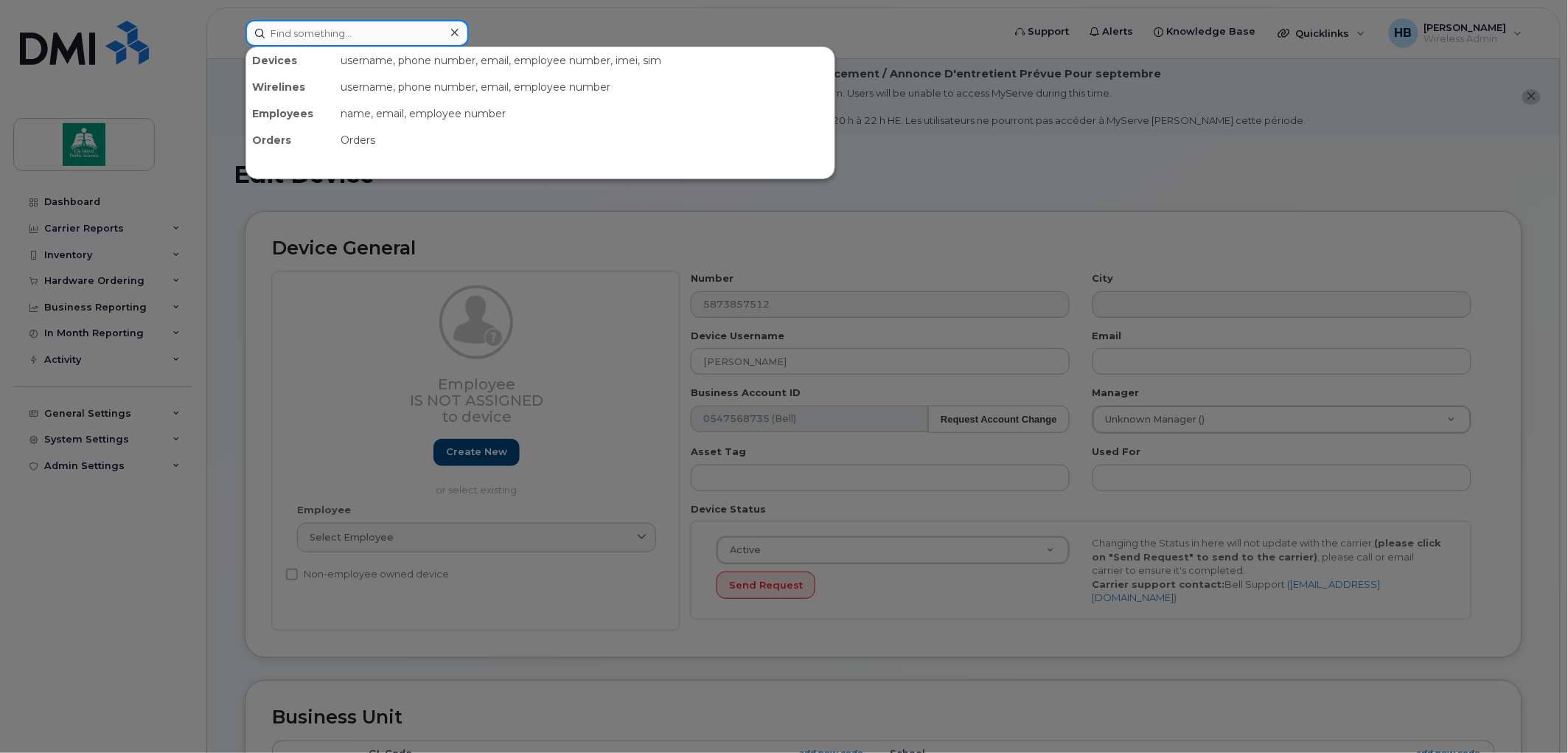
click at [371, 32] on input at bounding box center [357, 33] width 223 height 27
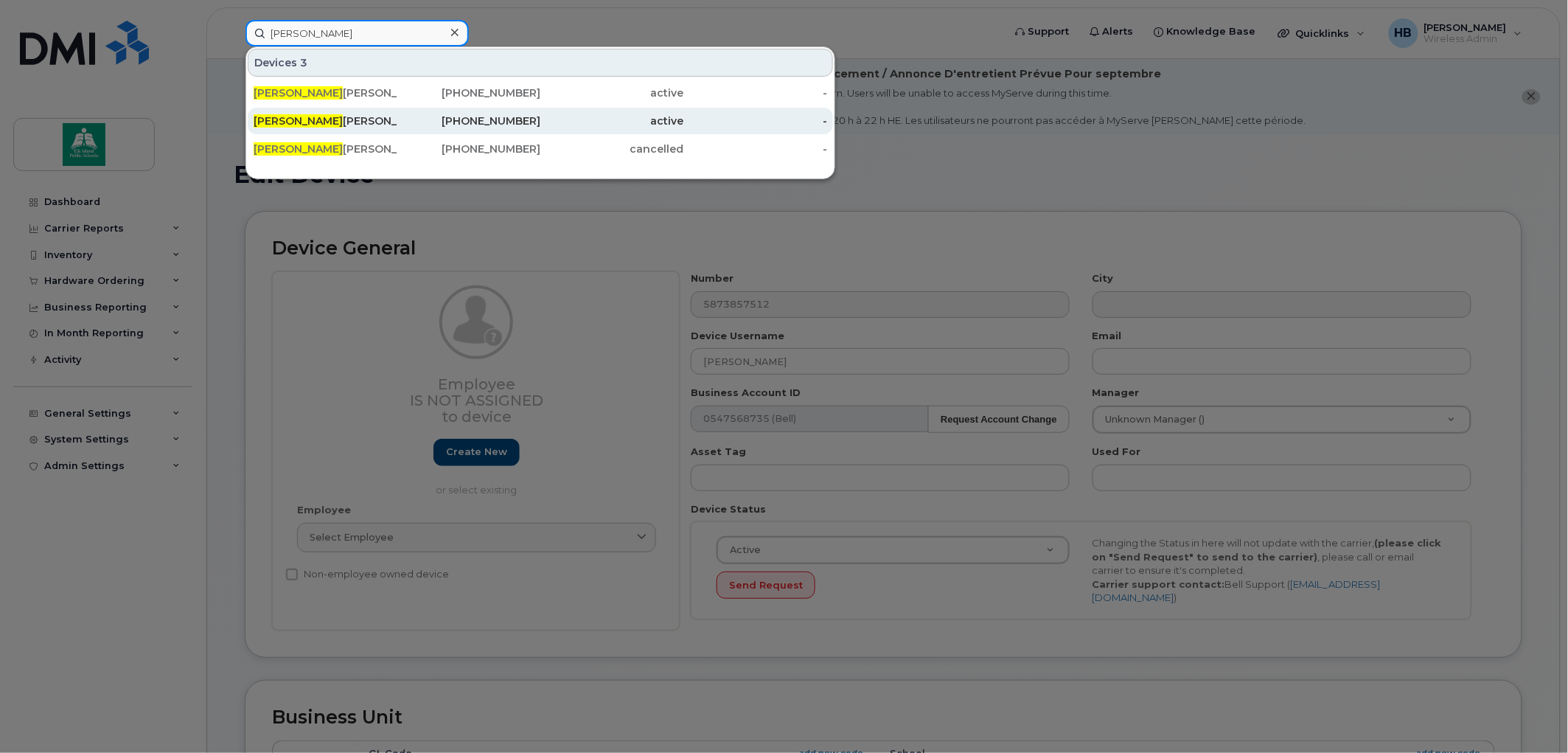
type input "rebecca"
click at [328, 120] on div "Rebecca Gustafson" at bounding box center [325, 120] width 144 height 14
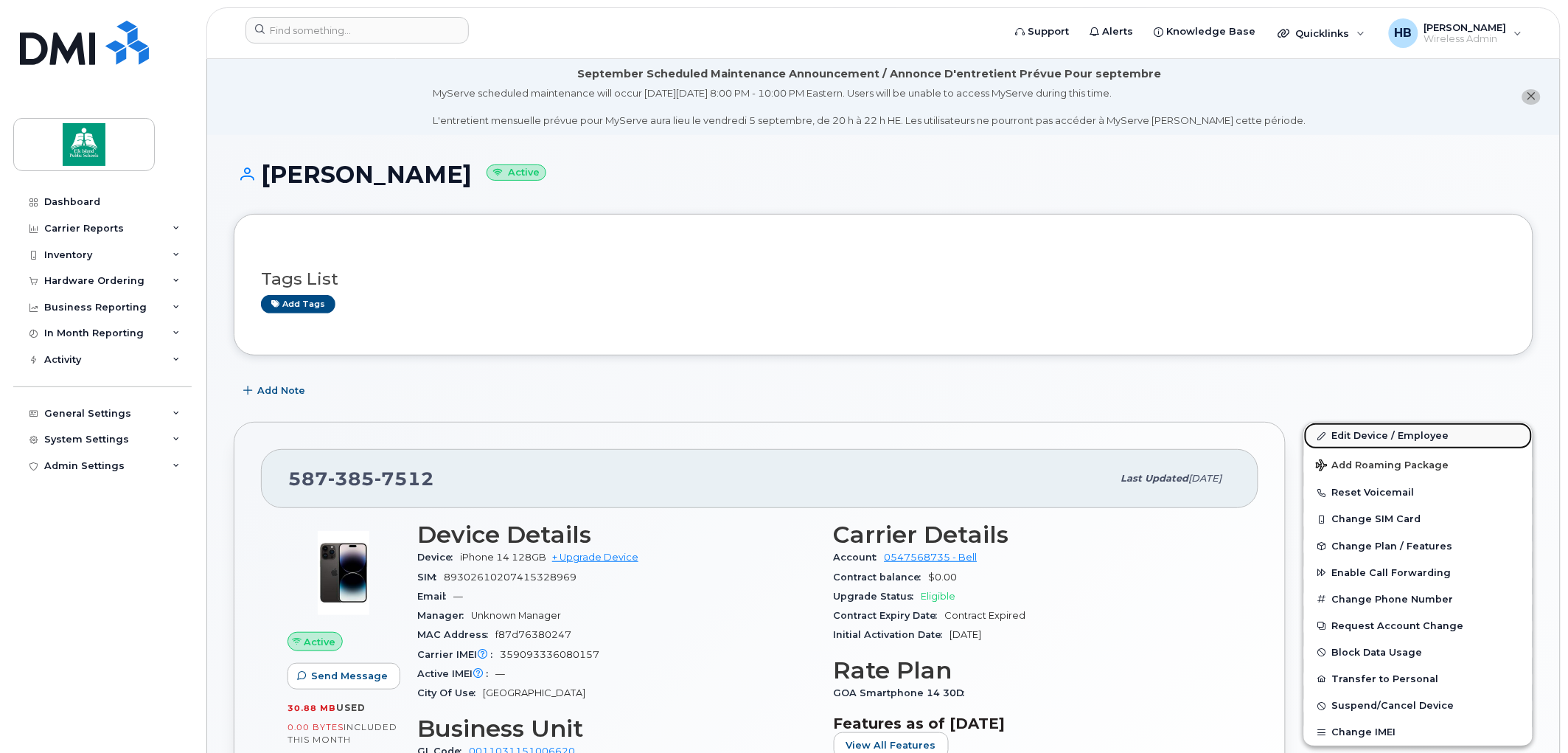
click at [1357, 437] on link "Edit Device / Employee" at bounding box center [1419, 435] width 229 height 27
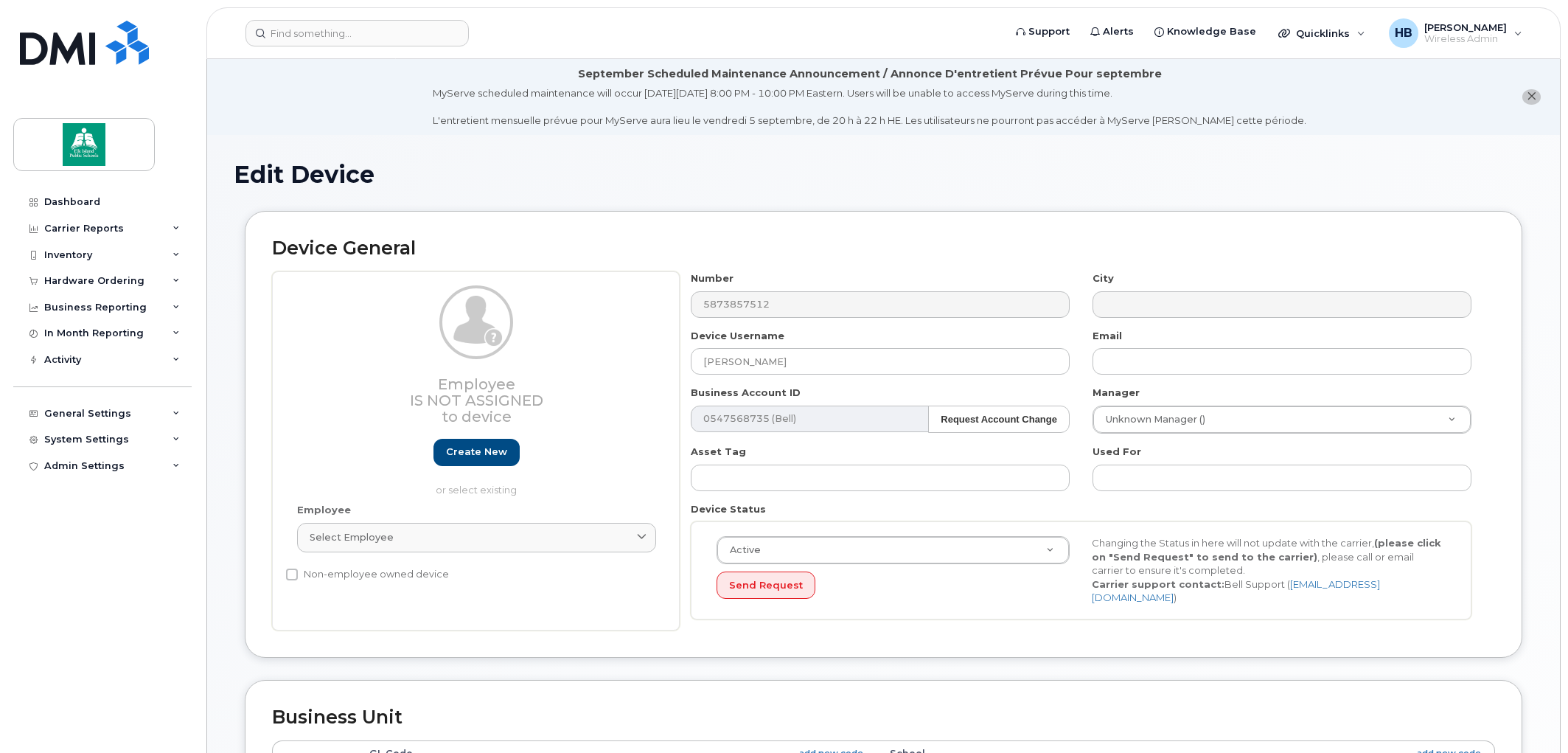
select select "10109177"
select select "10109236"
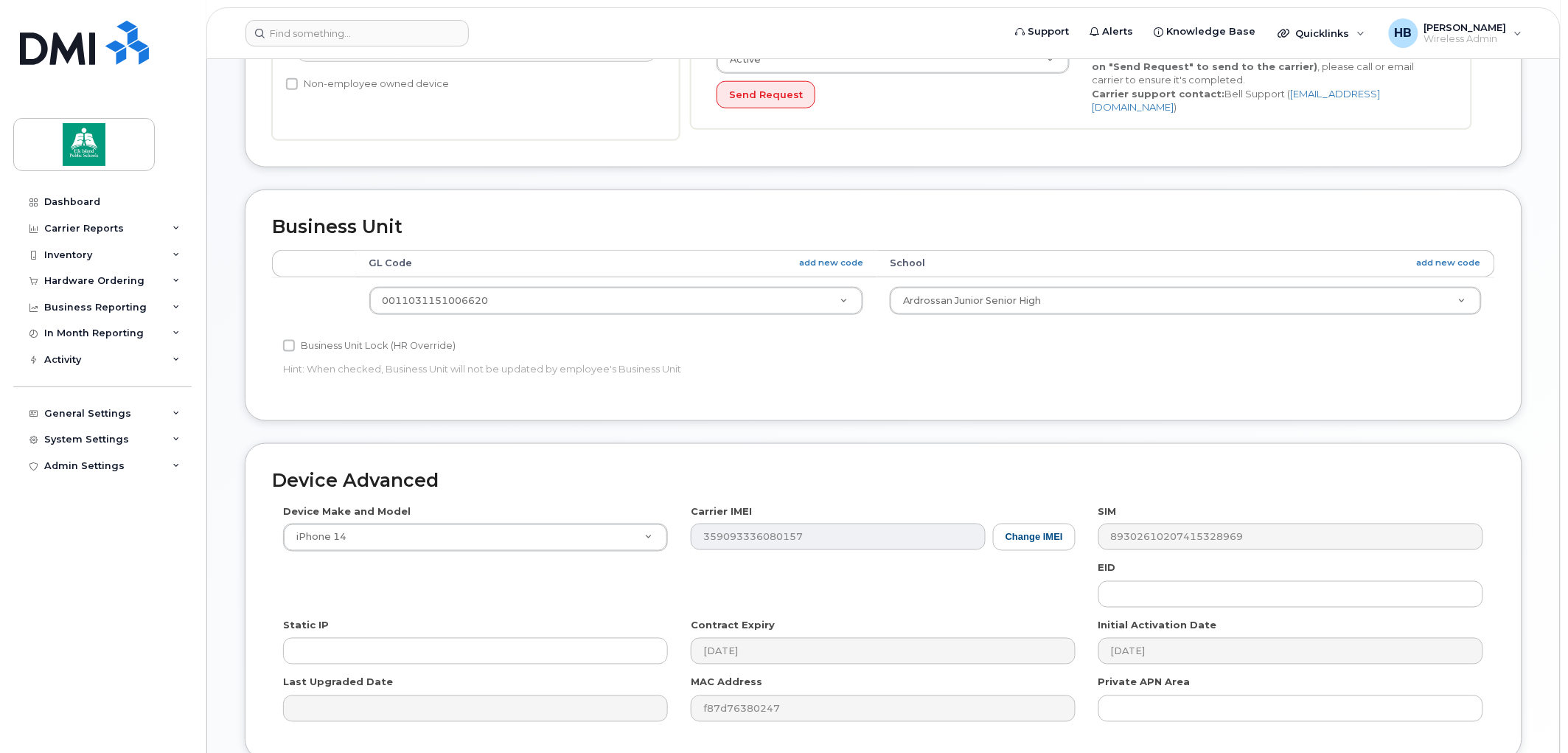
scroll to position [491, 0]
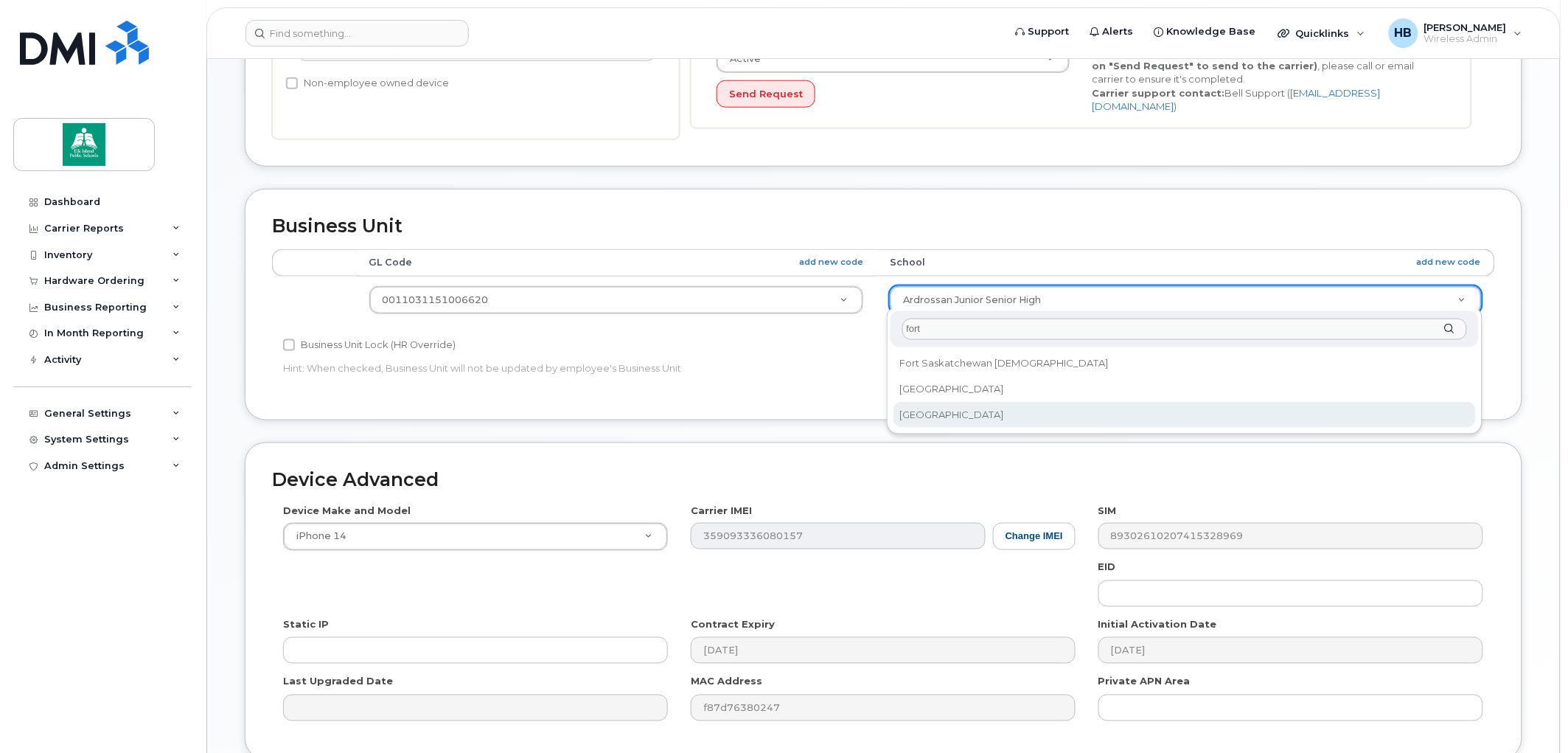
type input "fort"
select select "10109214"
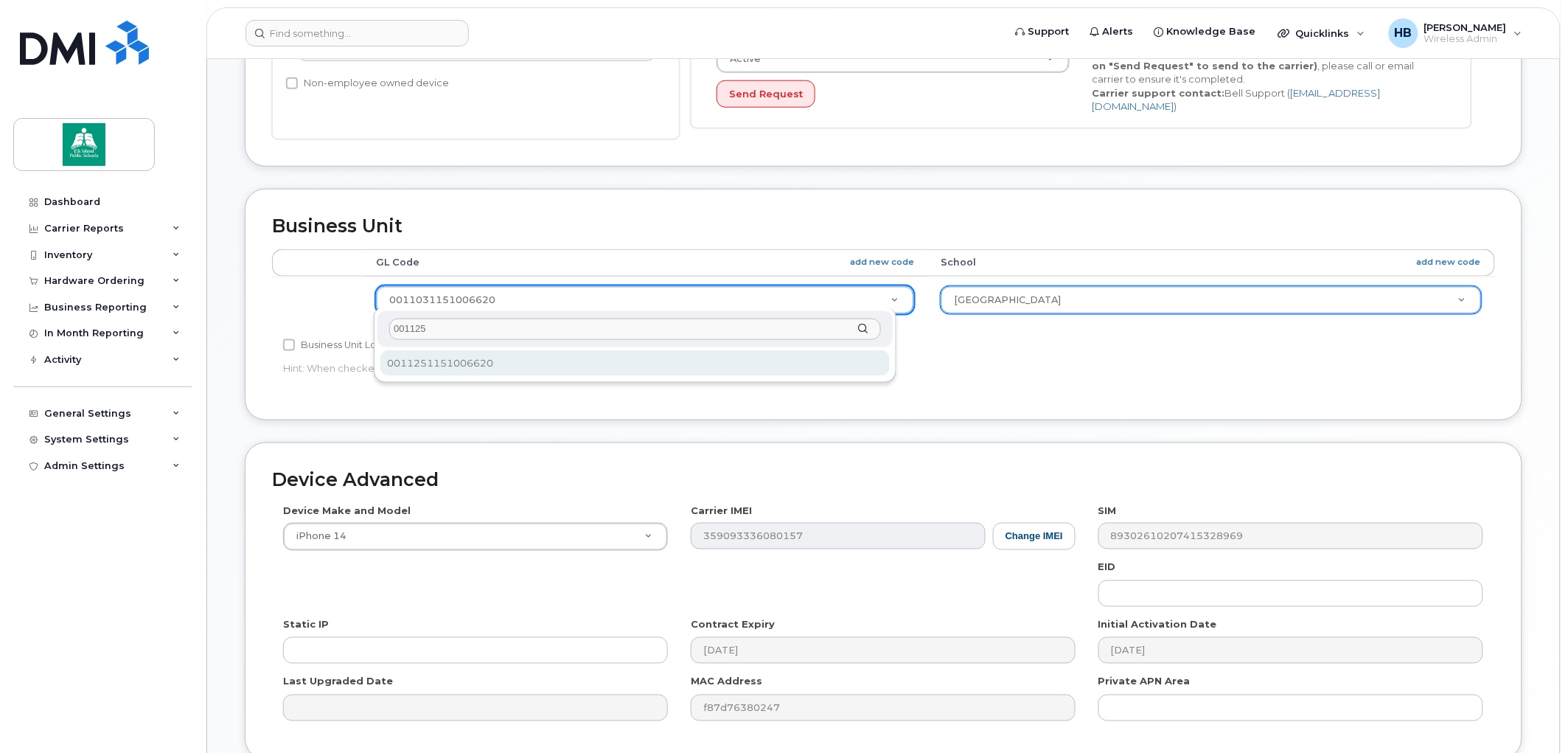
type input "001125"
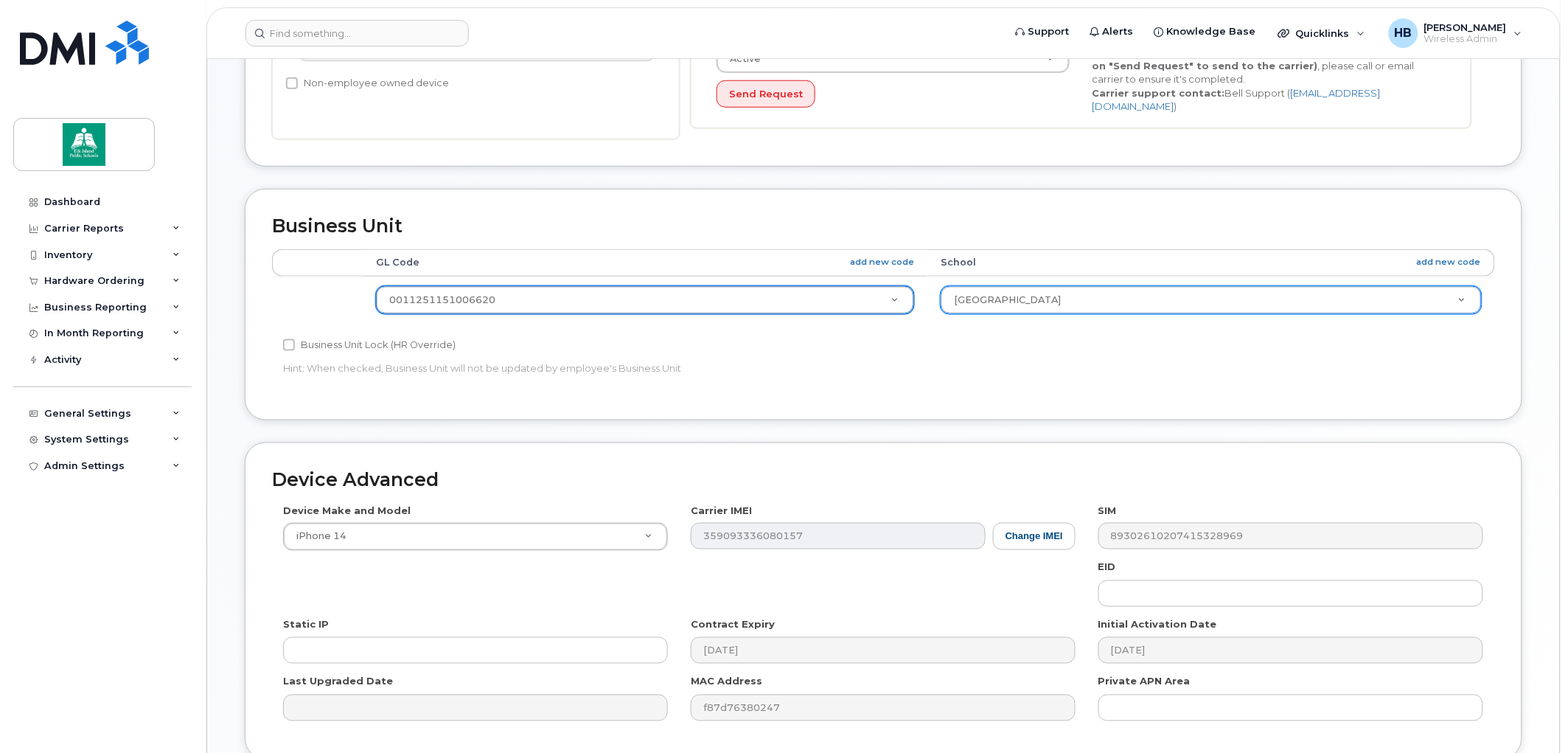
select select "10109154"
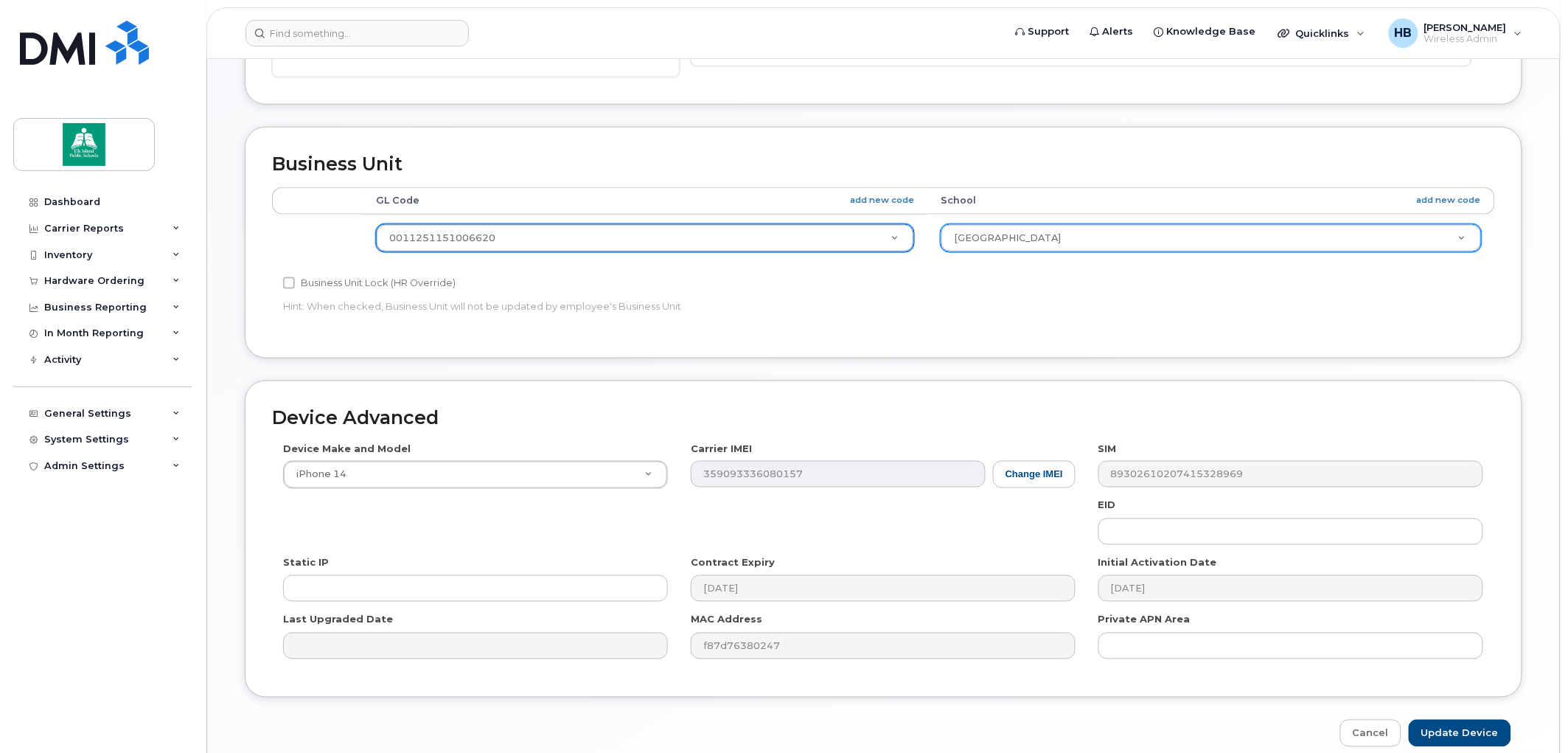
scroll to position [616, 0]
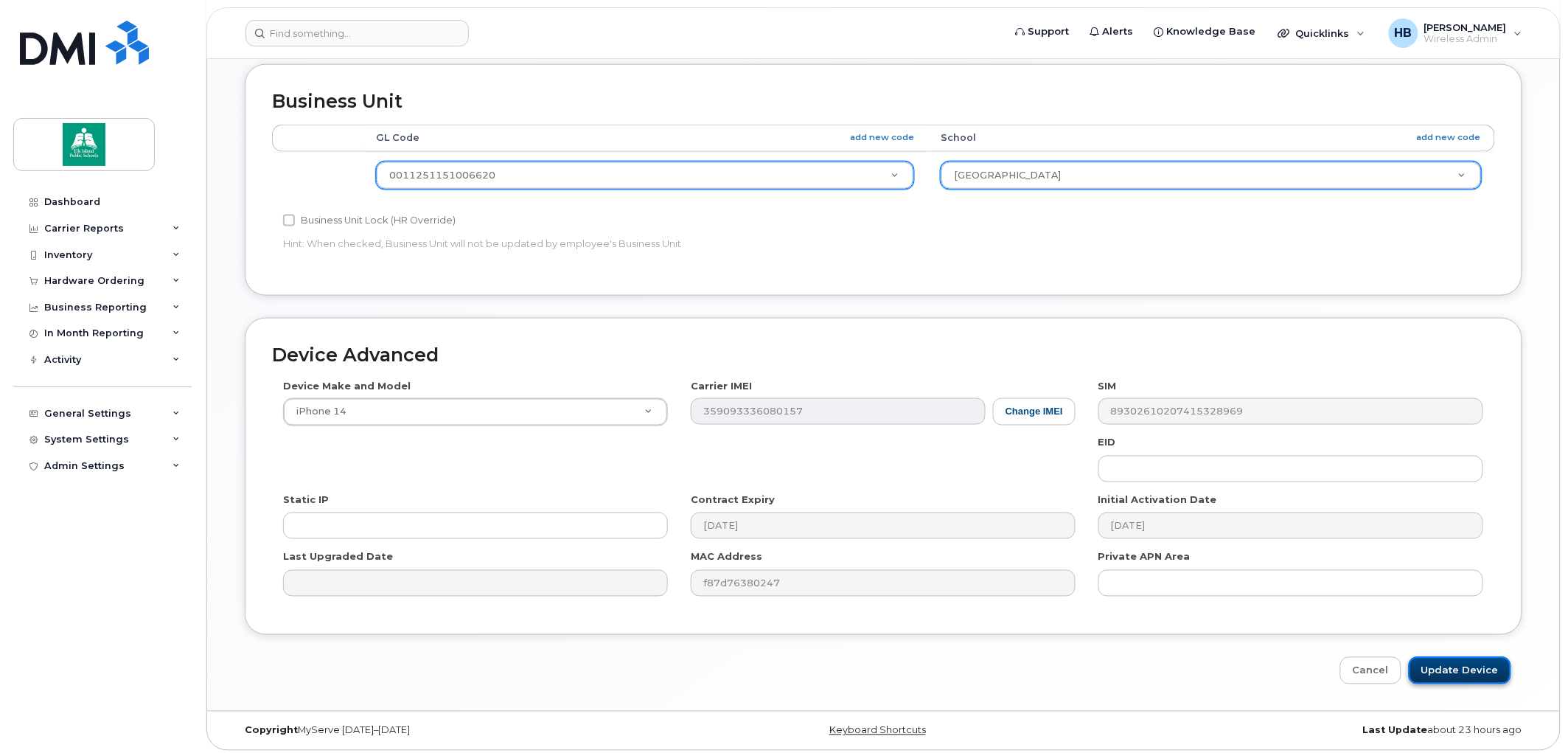
click at [1473, 665] on input "Update Device" at bounding box center [1460, 671] width 103 height 27
type input "Saving..."
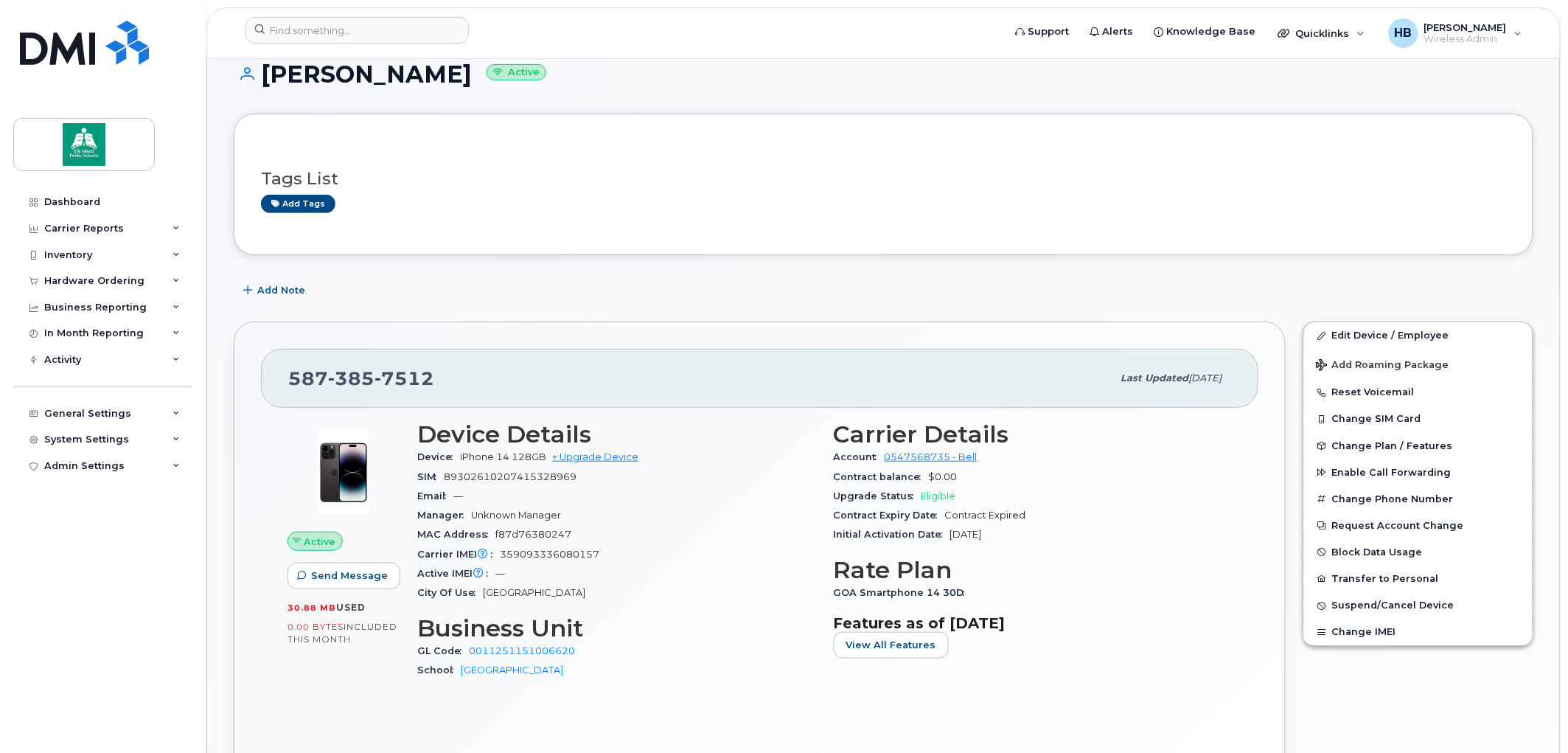
scroll to position [82, 0]
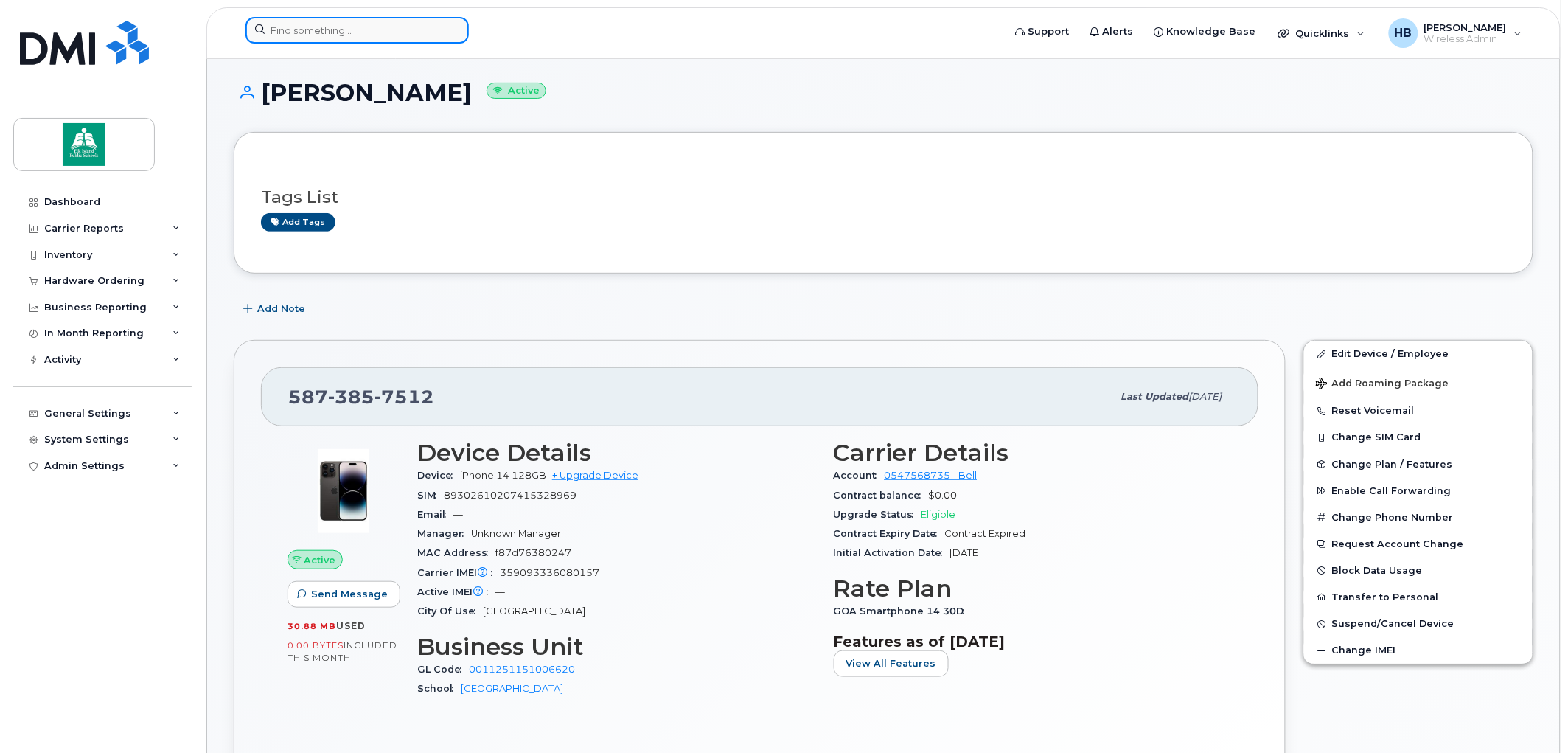
click at [283, 28] on input at bounding box center [357, 30] width 223 height 27
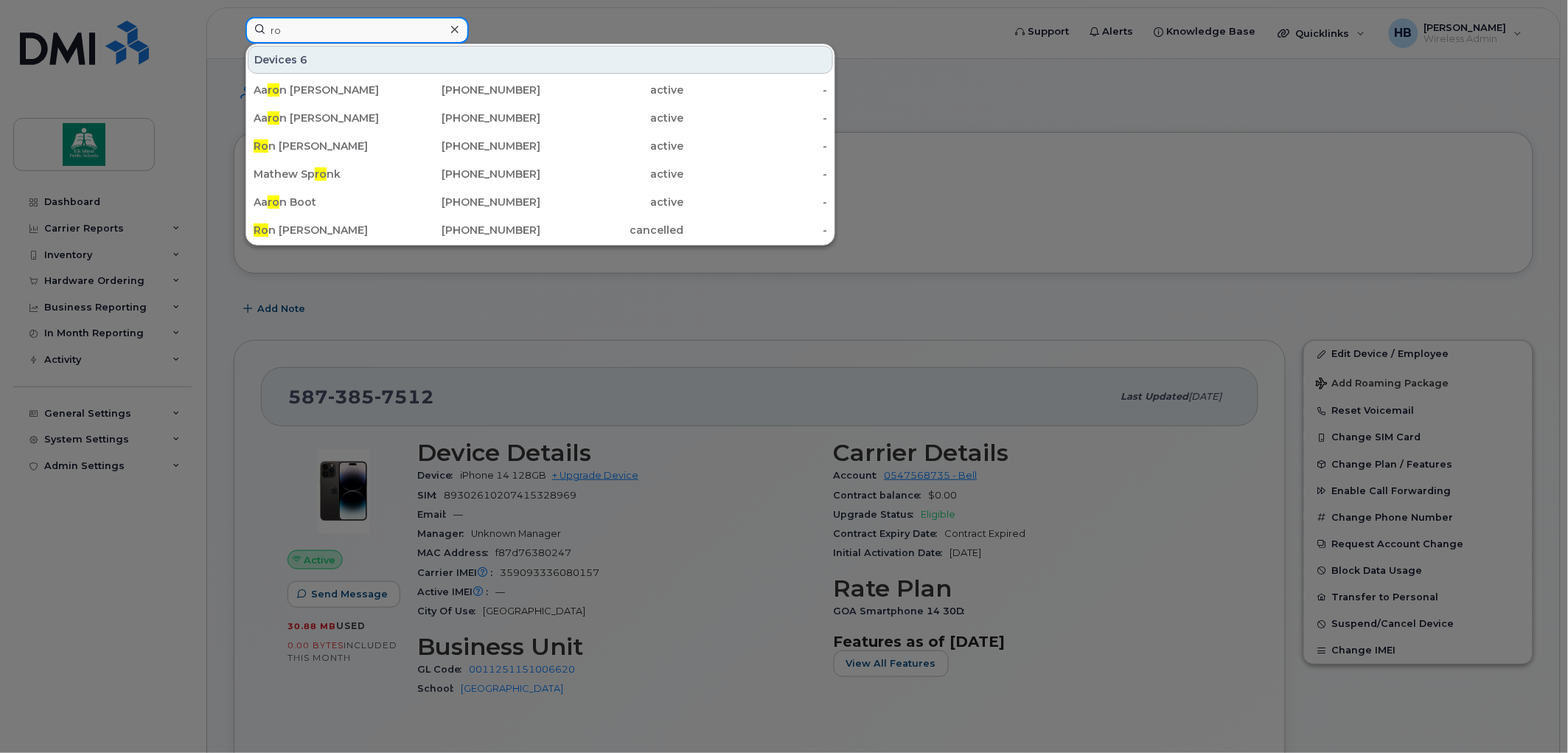
type input "r"
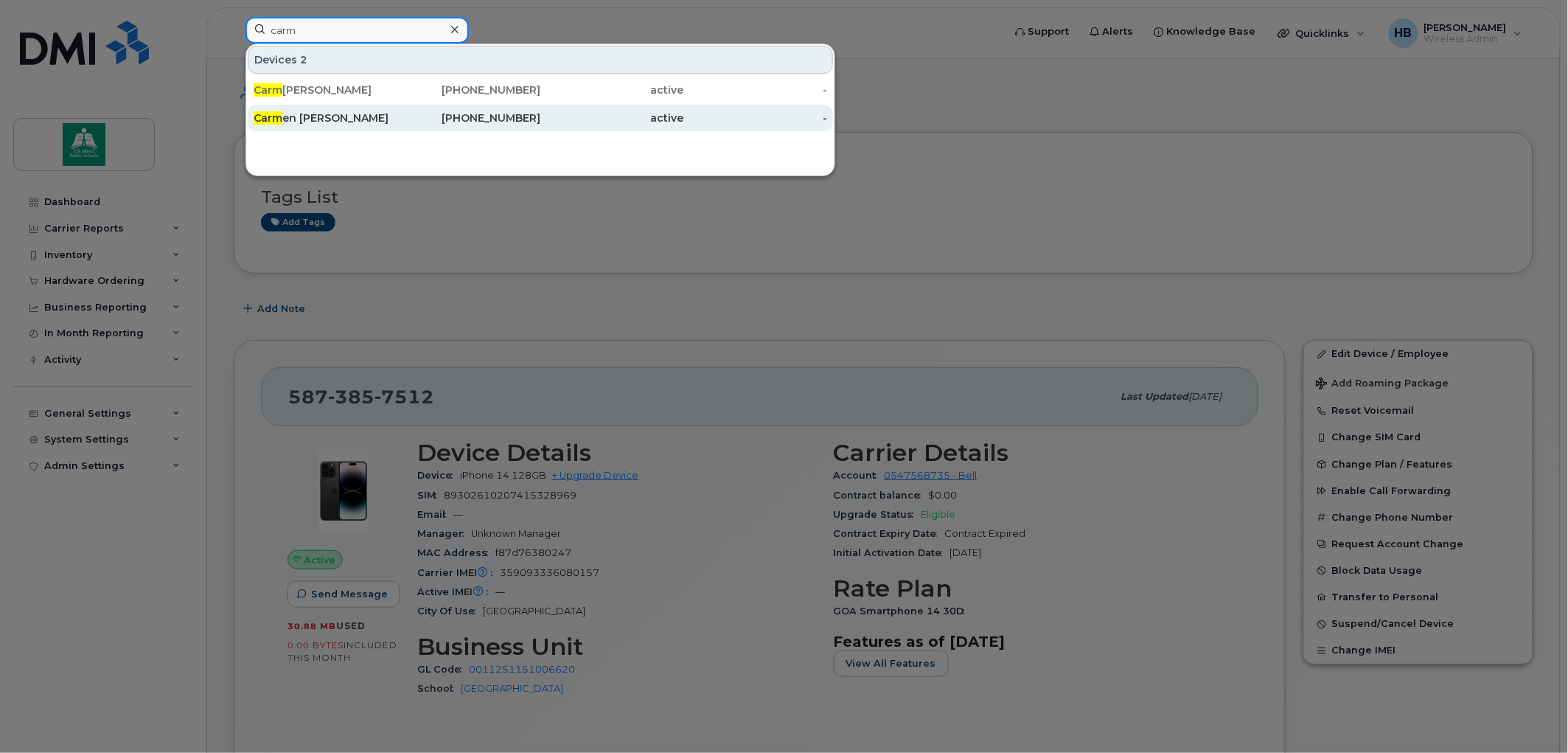
type input "carm"
click at [538, 111] on div "587-385-8387" at bounding box center [469, 117] width 144 height 14
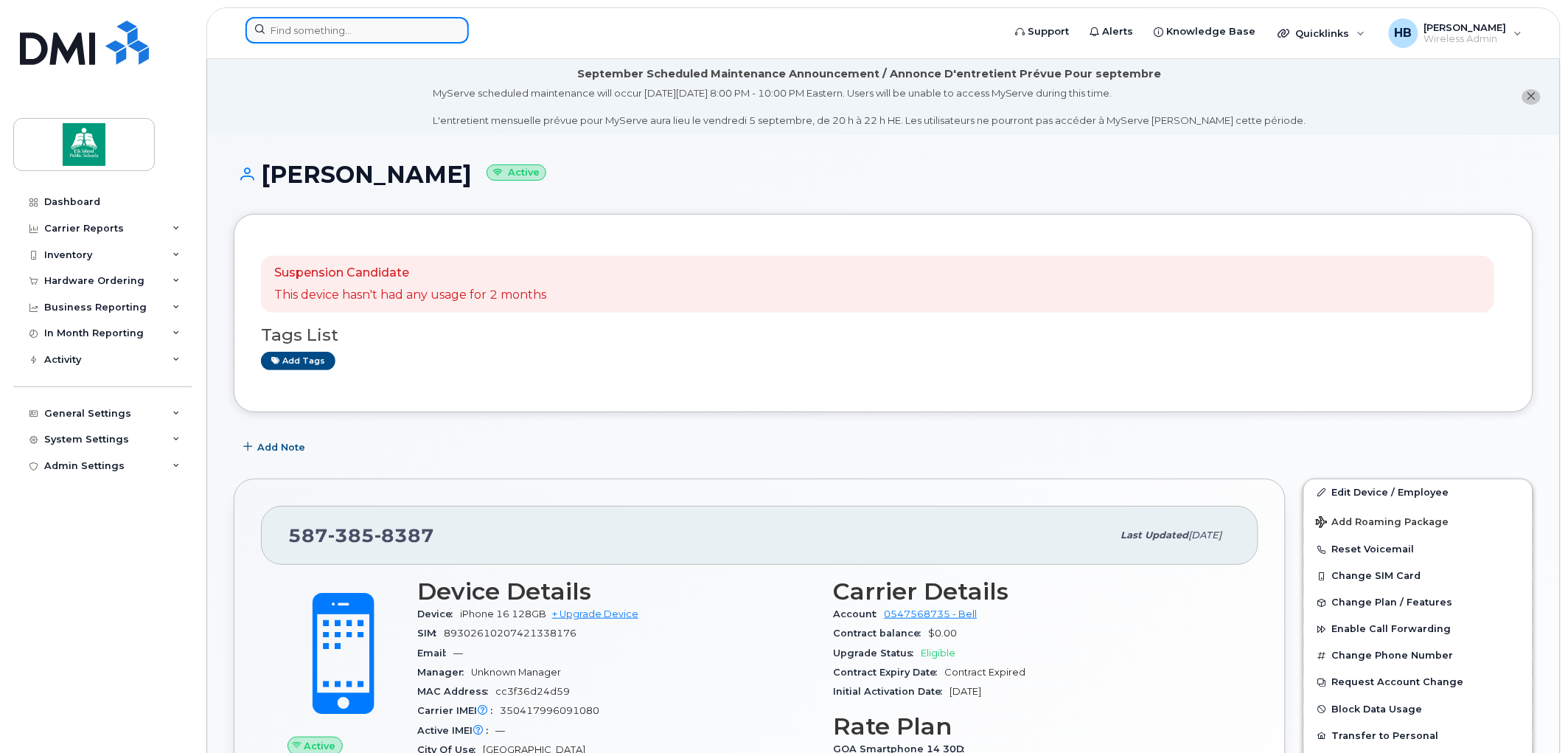
click at [283, 30] on input at bounding box center [357, 30] width 223 height 27
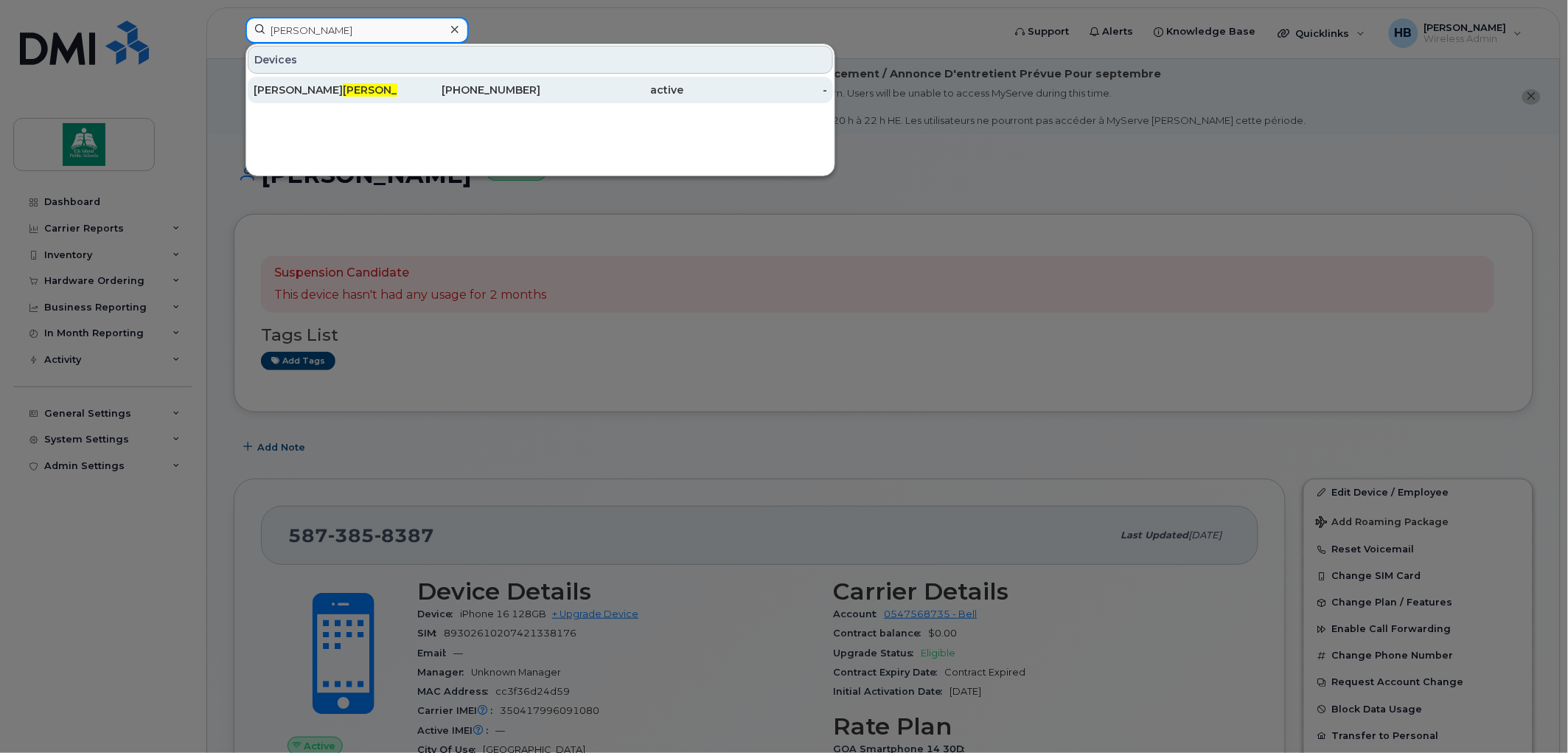
type input "richart"
click at [343, 93] on span "Richart" at bounding box center [387, 89] width 89 height 13
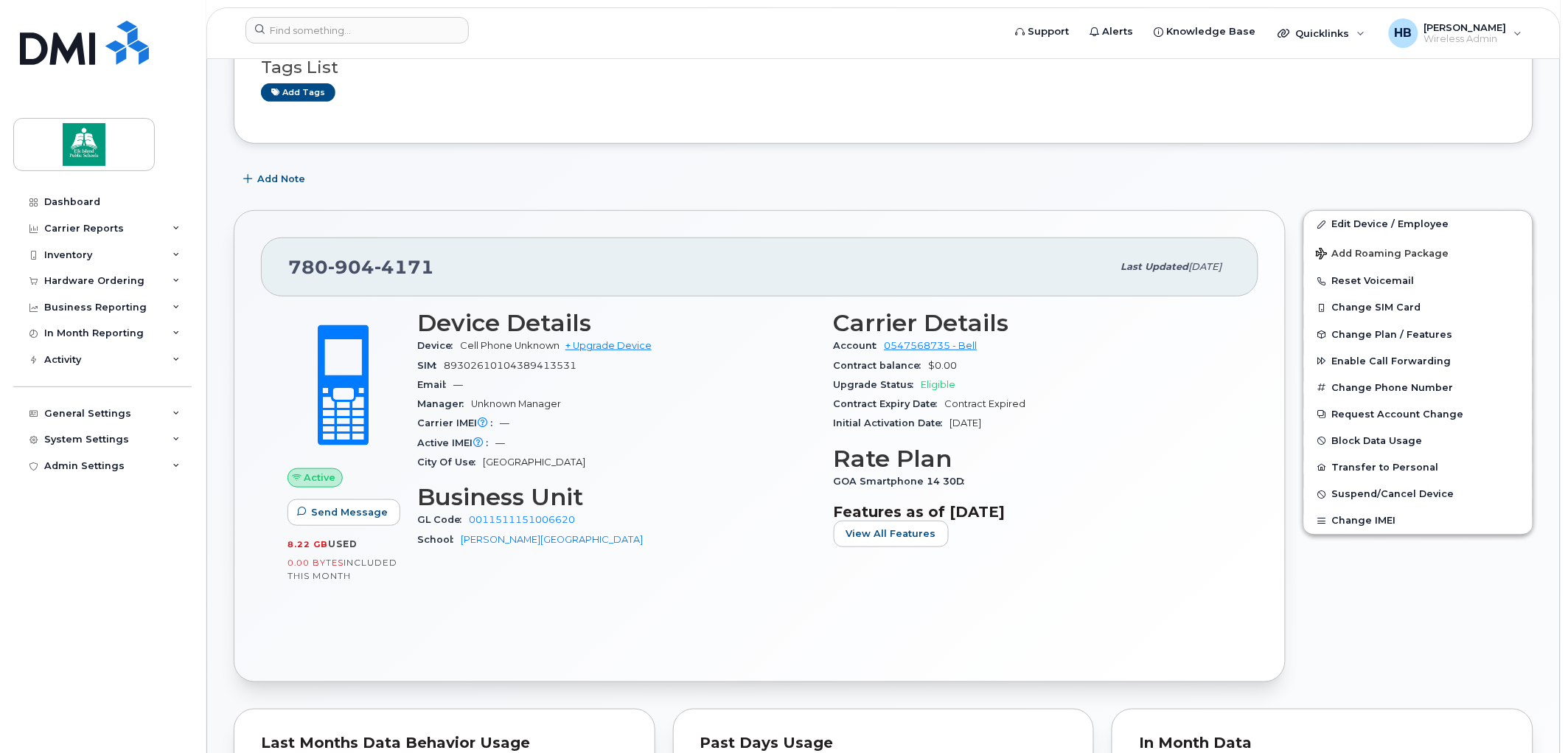
scroll to position [245, 0]
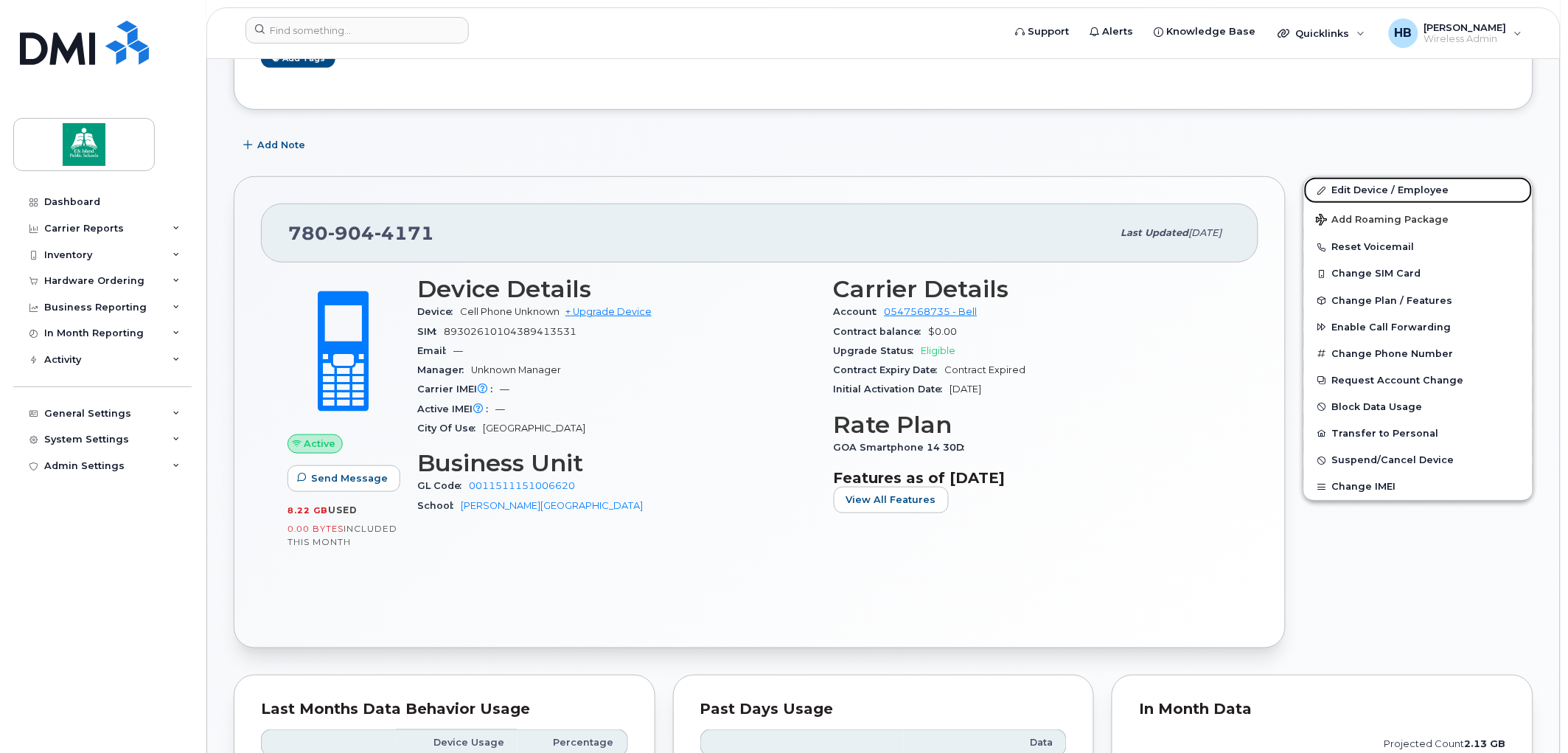
drag, startPoint x: 1339, startPoint y: 191, endPoint x: 1084, endPoint y: 313, distance: 282.7
click at [1339, 191] on link "Edit Device / Employee" at bounding box center [1419, 190] width 229 height 27
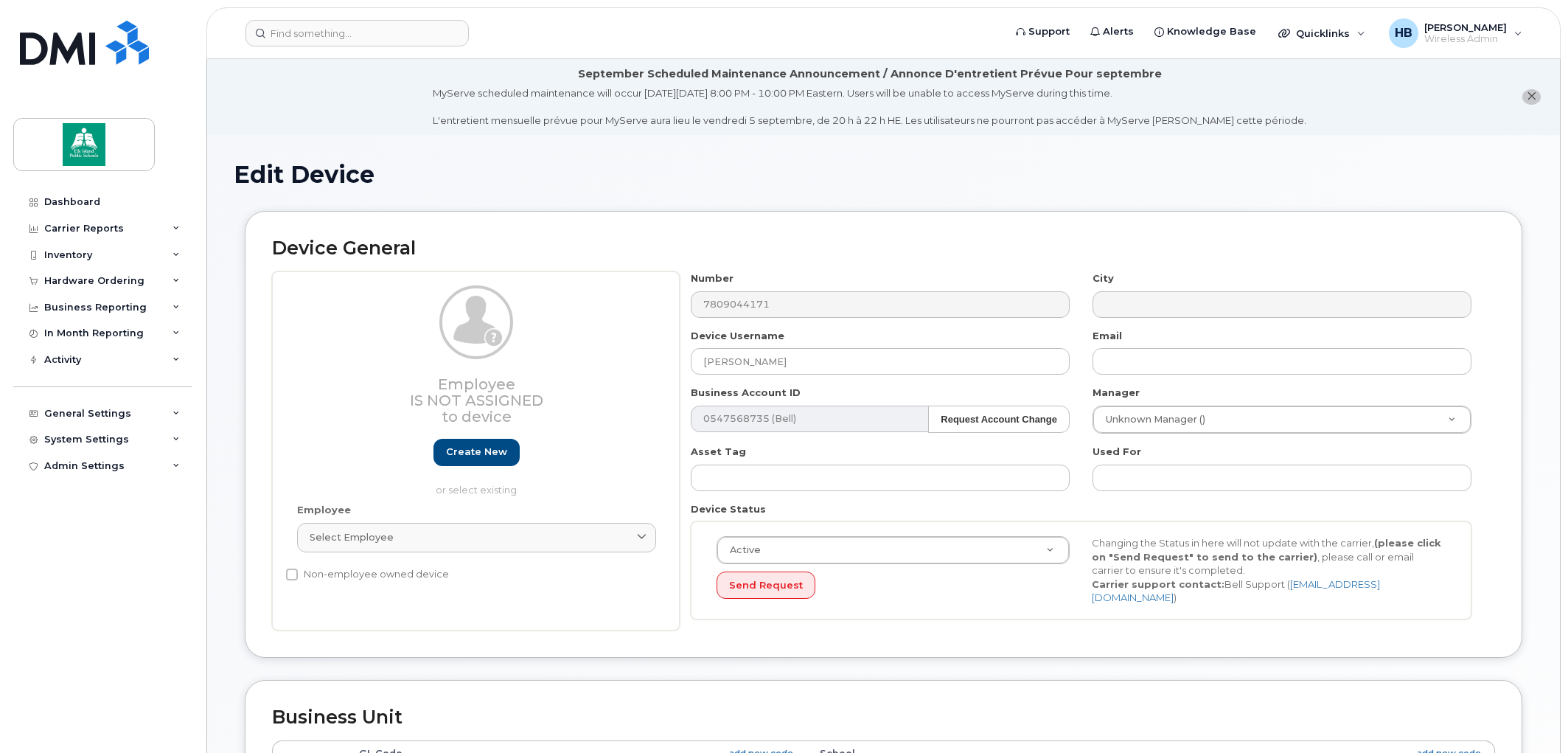
select select "10109147"
select select "10109209"
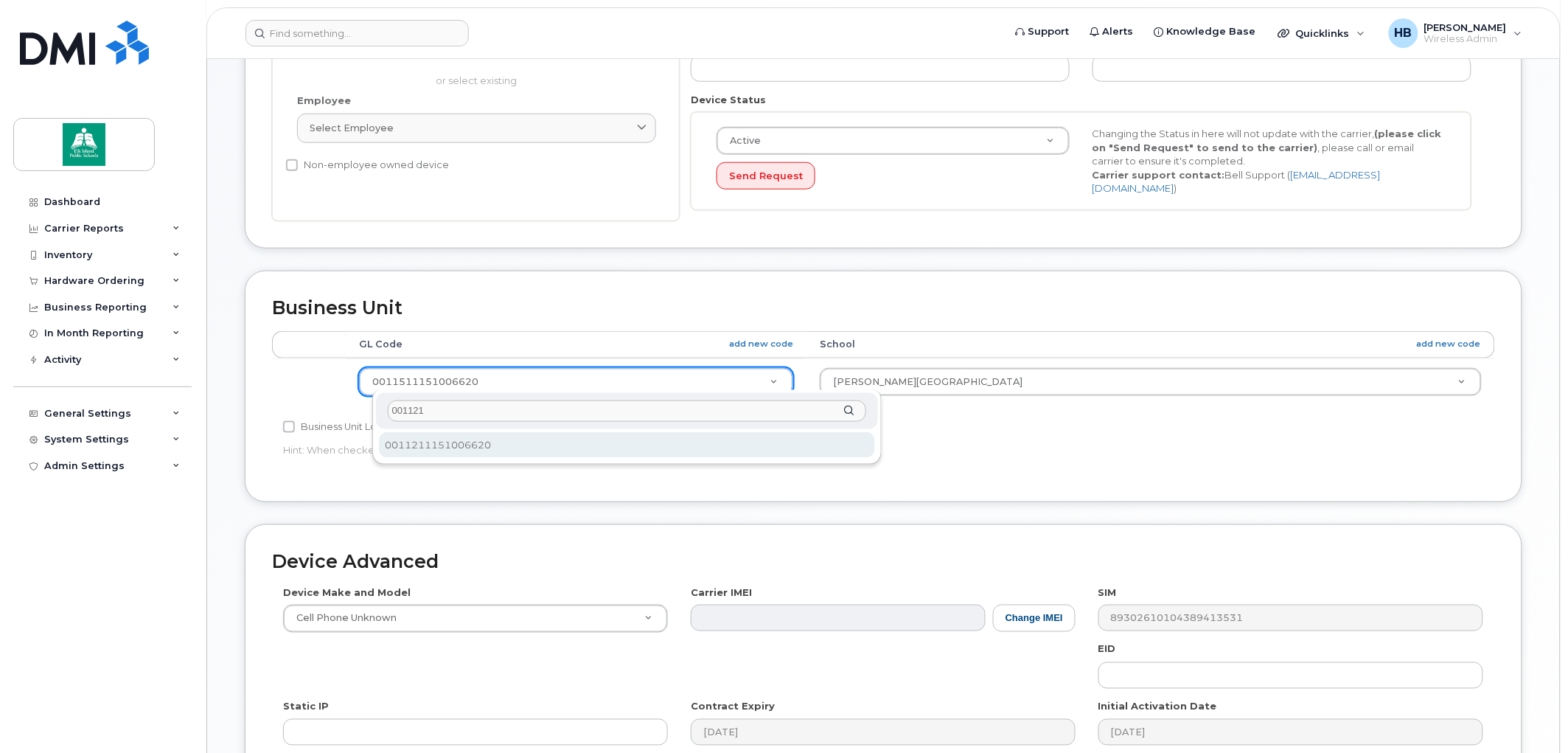
type input "001121"
select select "10109174"
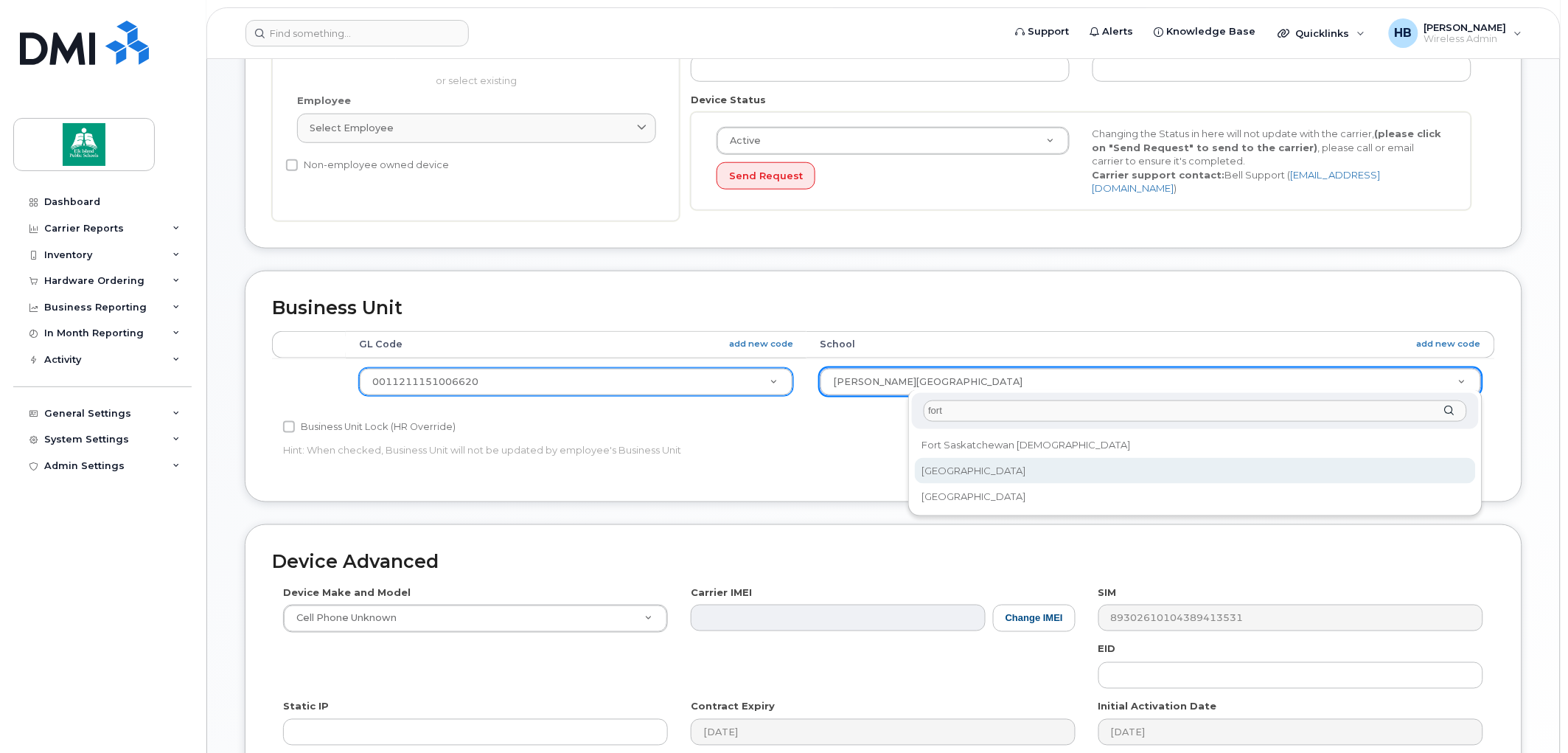
type input "fort"
select select "10109233"
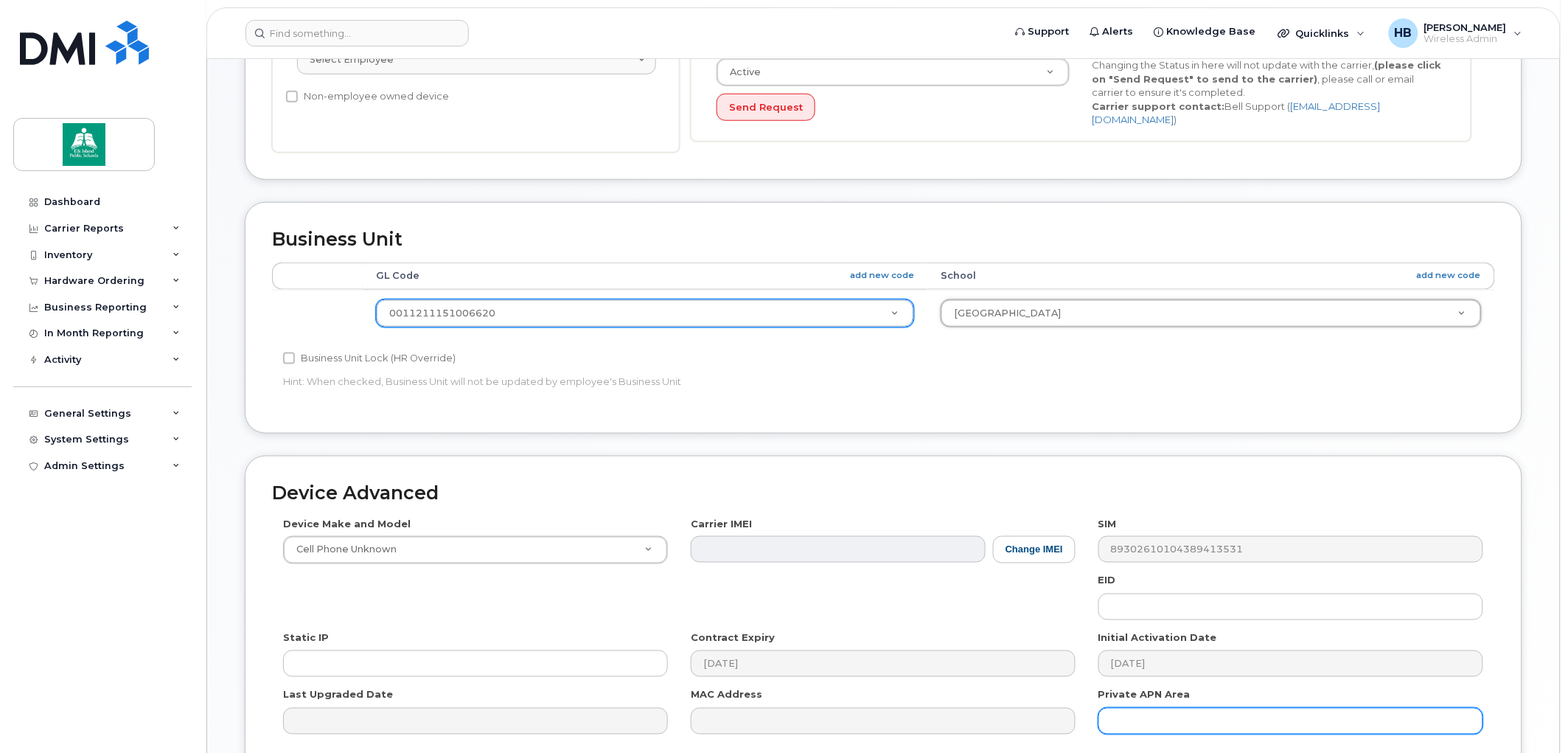
scroll to position [616, 0]
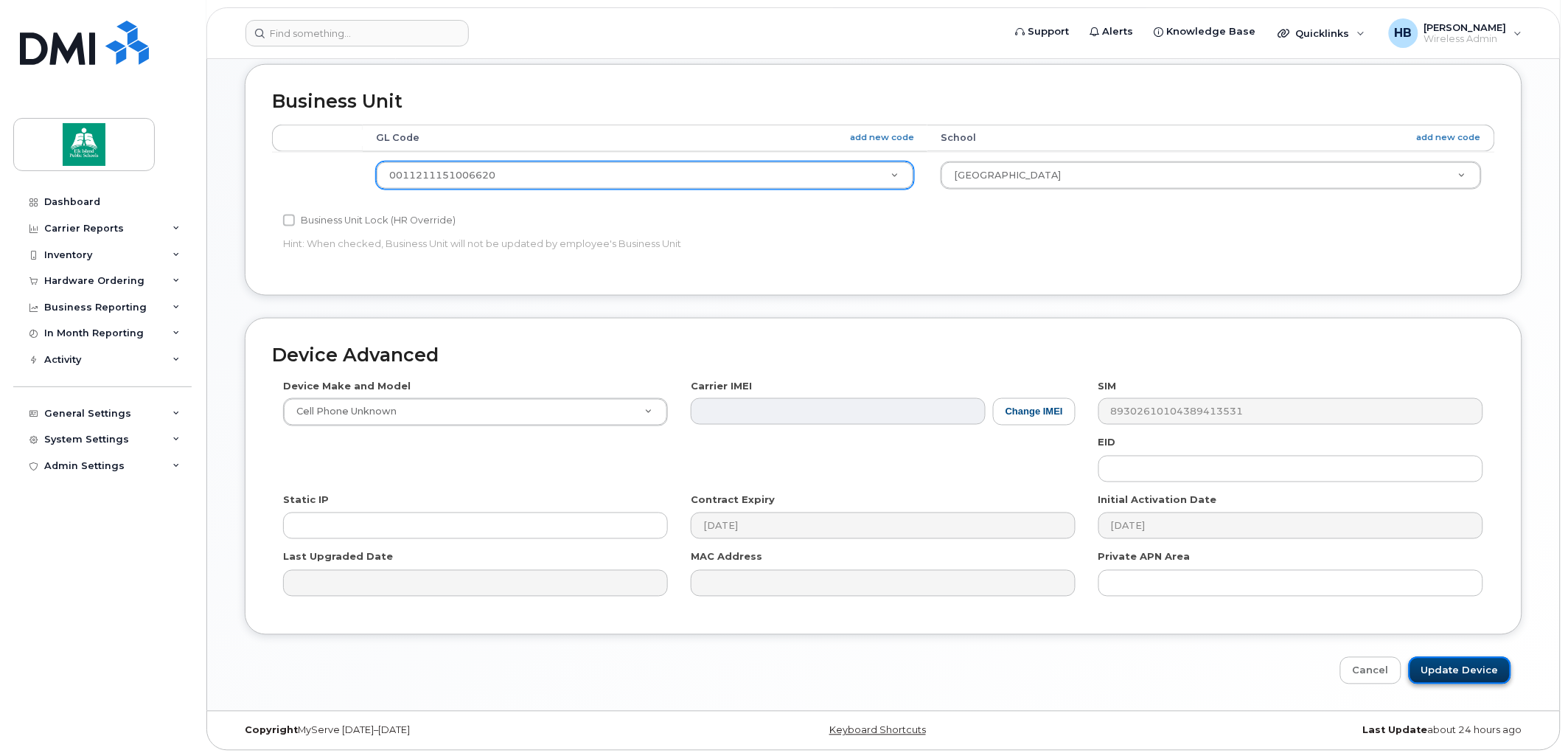
click at [1444, 660] on input "Update Device" at bounding box center [1460, 671] width 103 height 27
type input "Saving..."
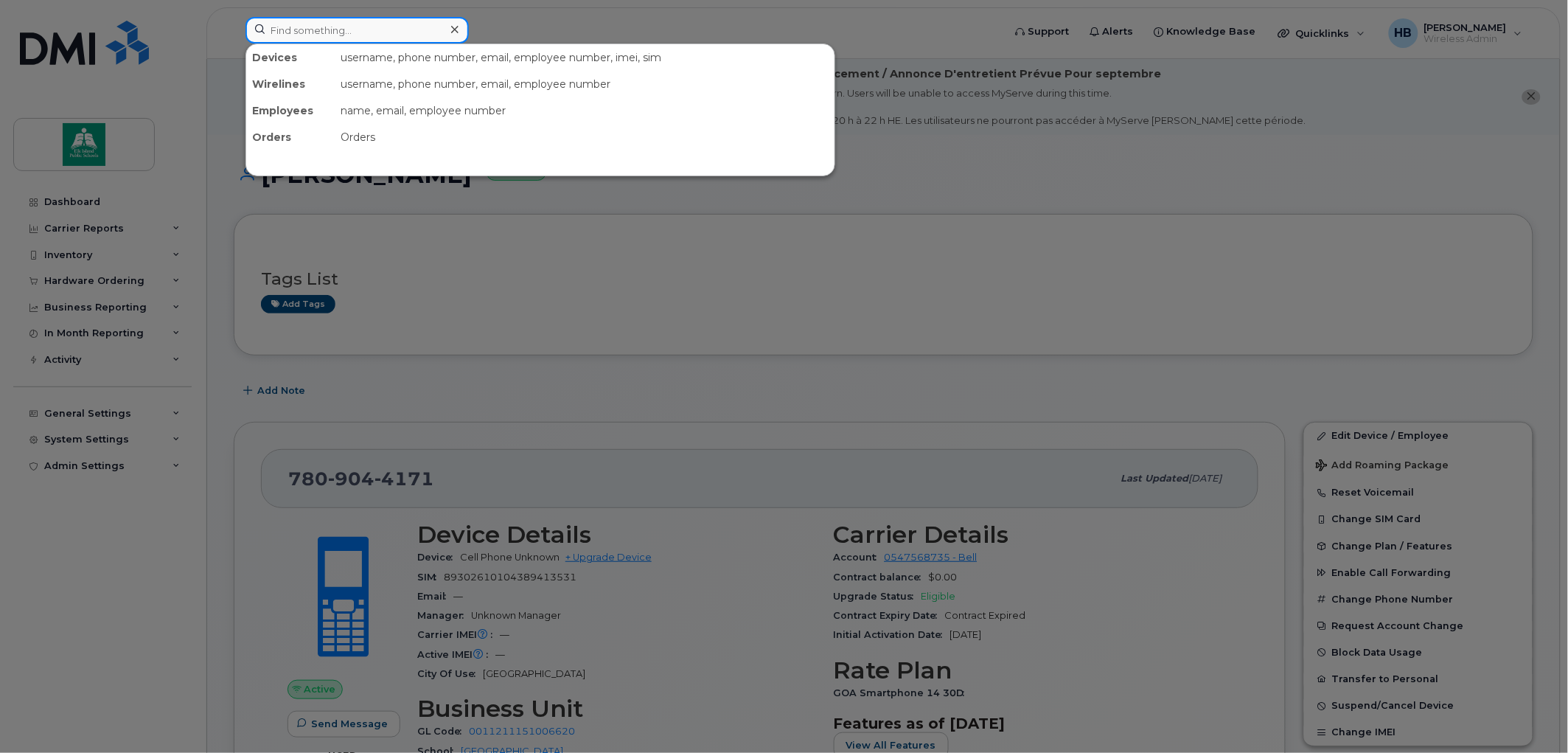
click at [318, 34] on input at bounding box center [357, 30] width 223 height 27
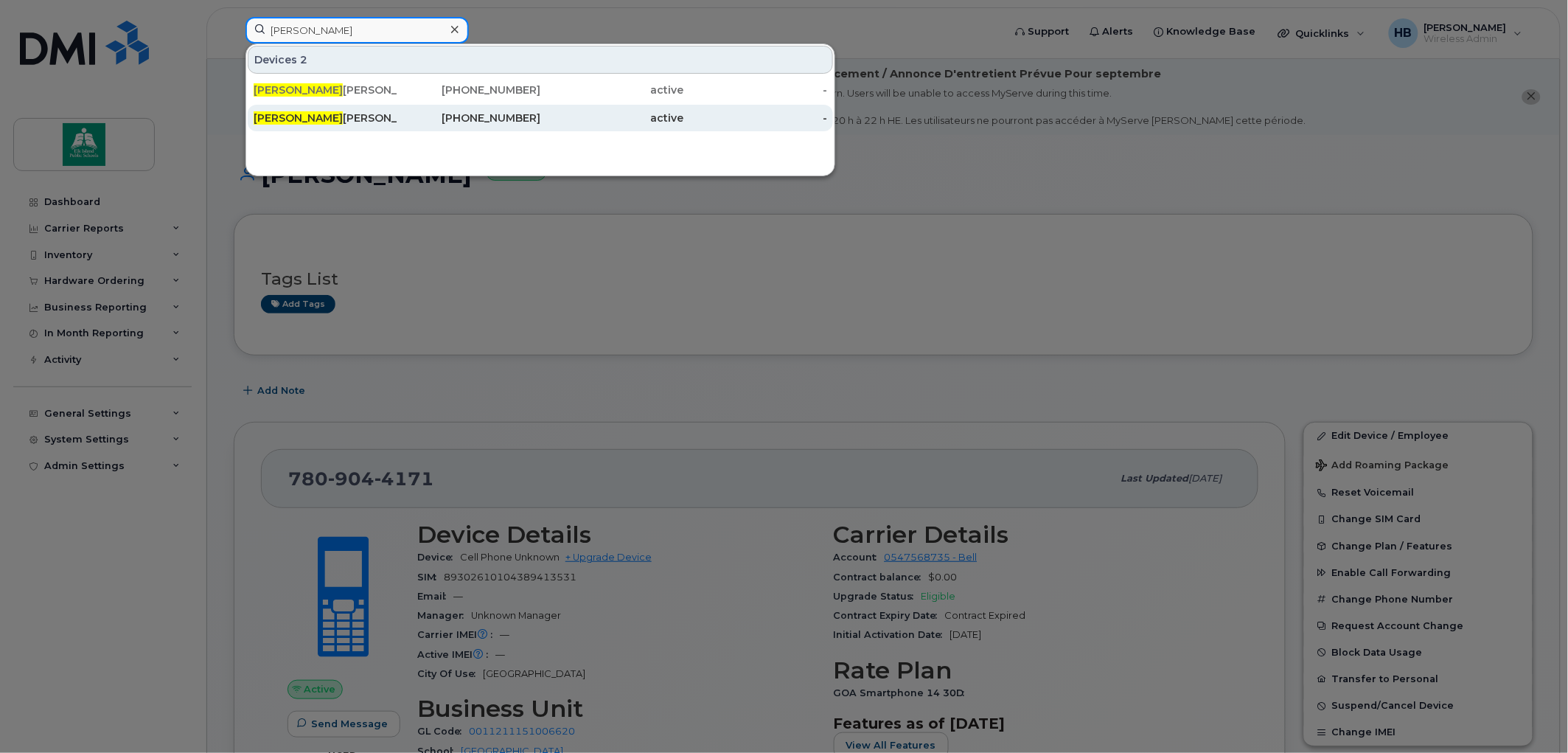
type input "melanie"
click at [325, 117] on div "Melanie Mazurek" at bounding box center [325, 117] width 144 height 14
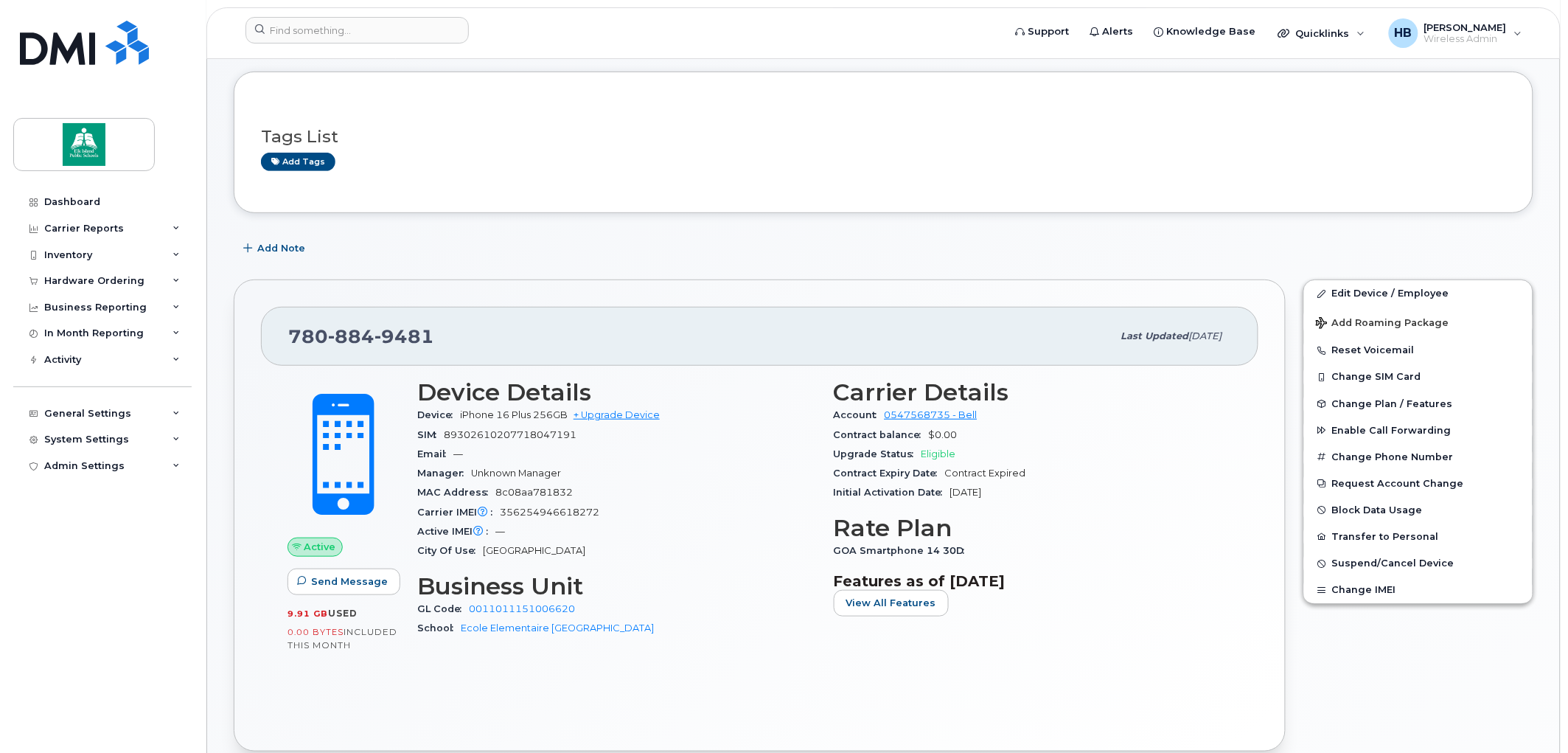
scroll to position [164, 0]
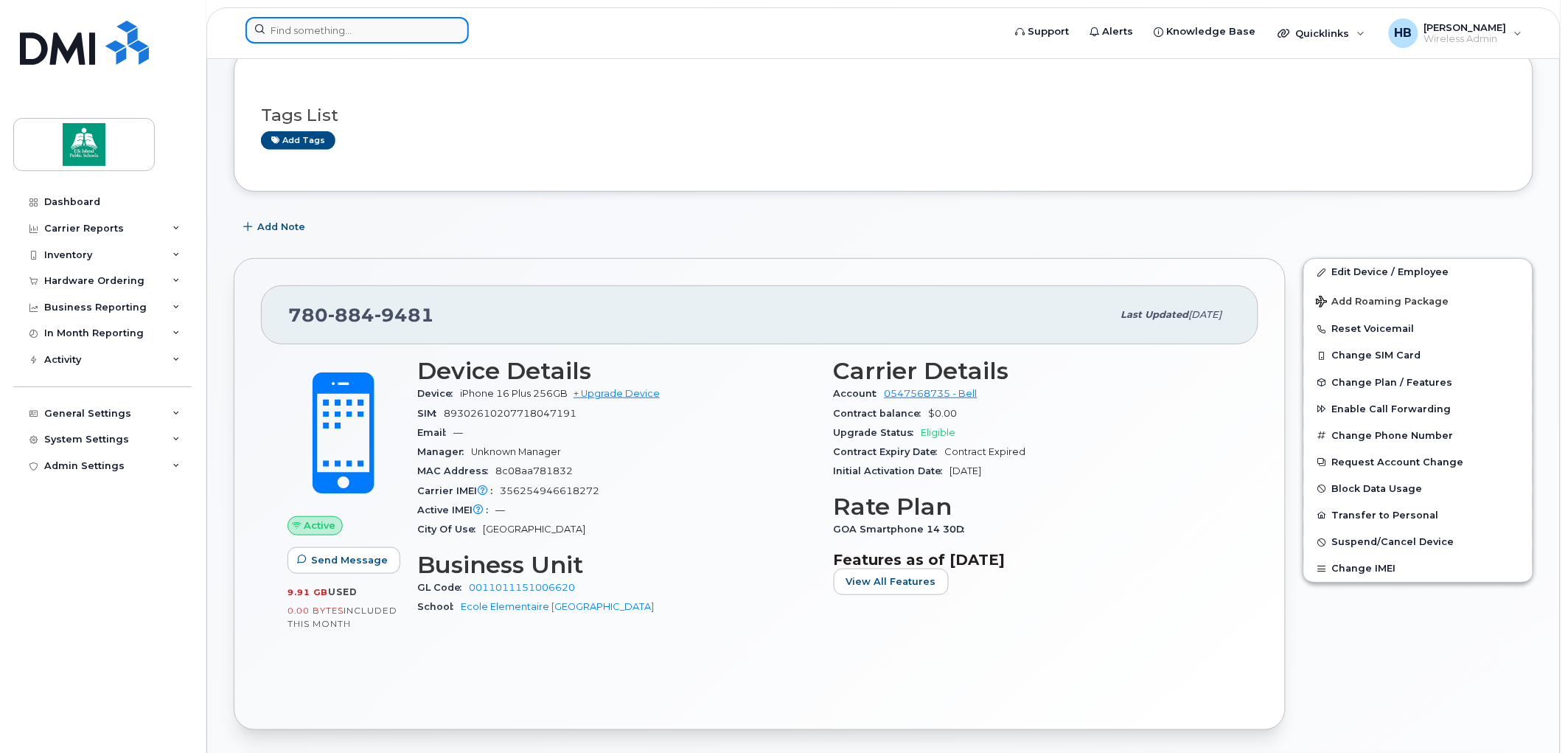
click at [278, 27] on input at bounding box center [357, 30] width 223 height 27
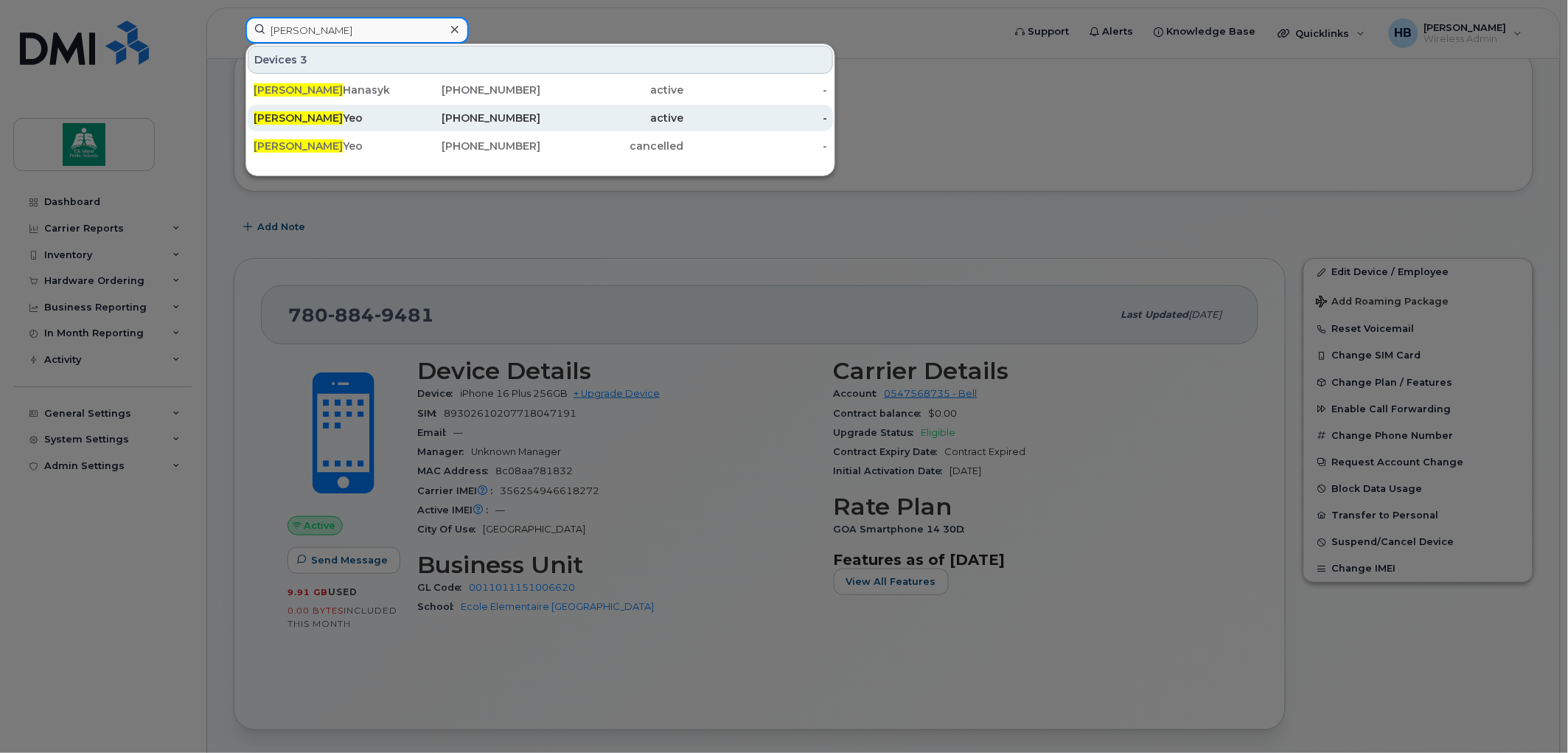
type input "[PERSON_NAME]"
click at [312, 117] on div "[PERSON_NAME]" at bounding box center [325, 117] width 144 height 14
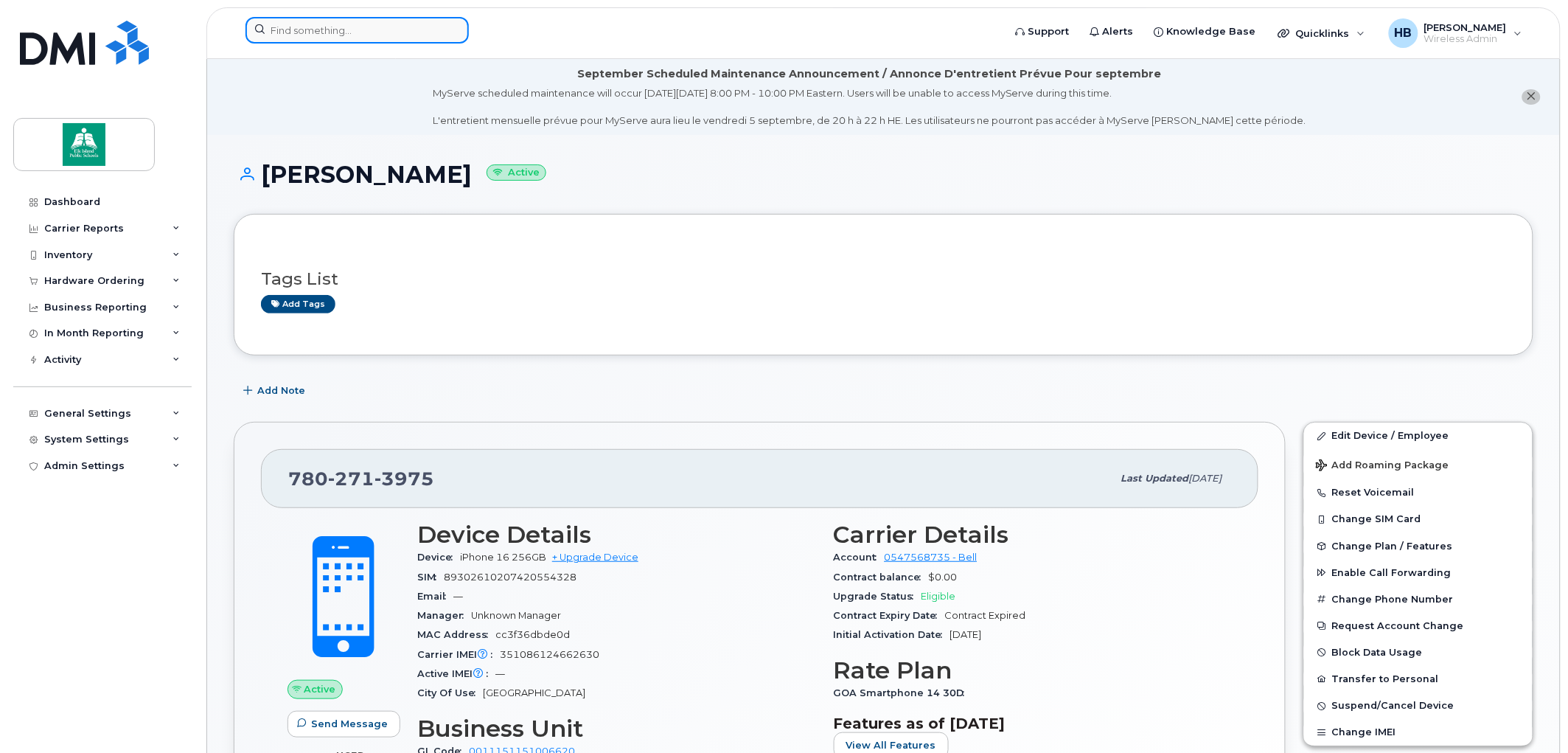
click at [350, 34] on input at bounding box center [357, 30] width 223 height 27
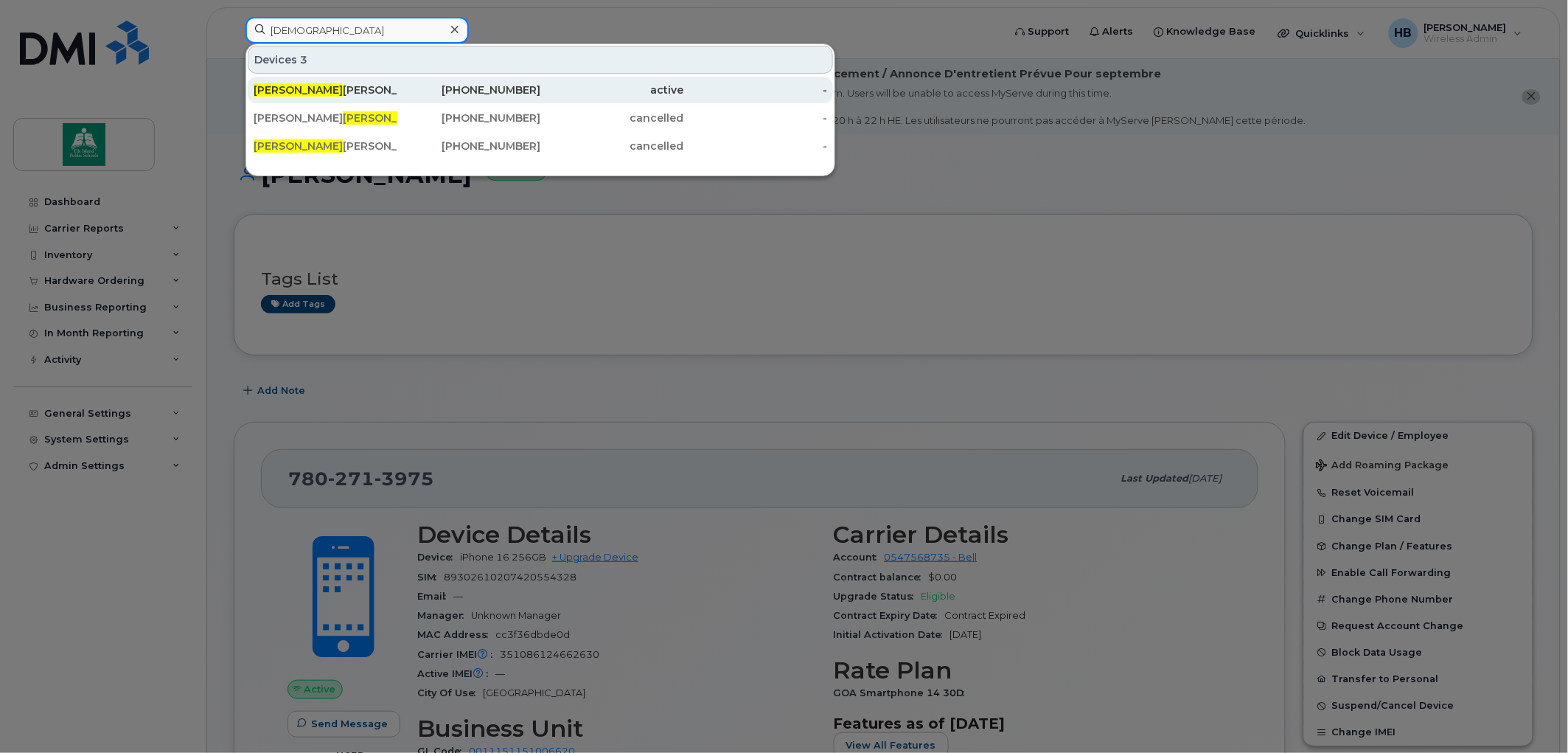
type input "kristen"
click at [322, 96] on div "Kristen Rosato" at bounding box center [325, 89] width 144 height 14
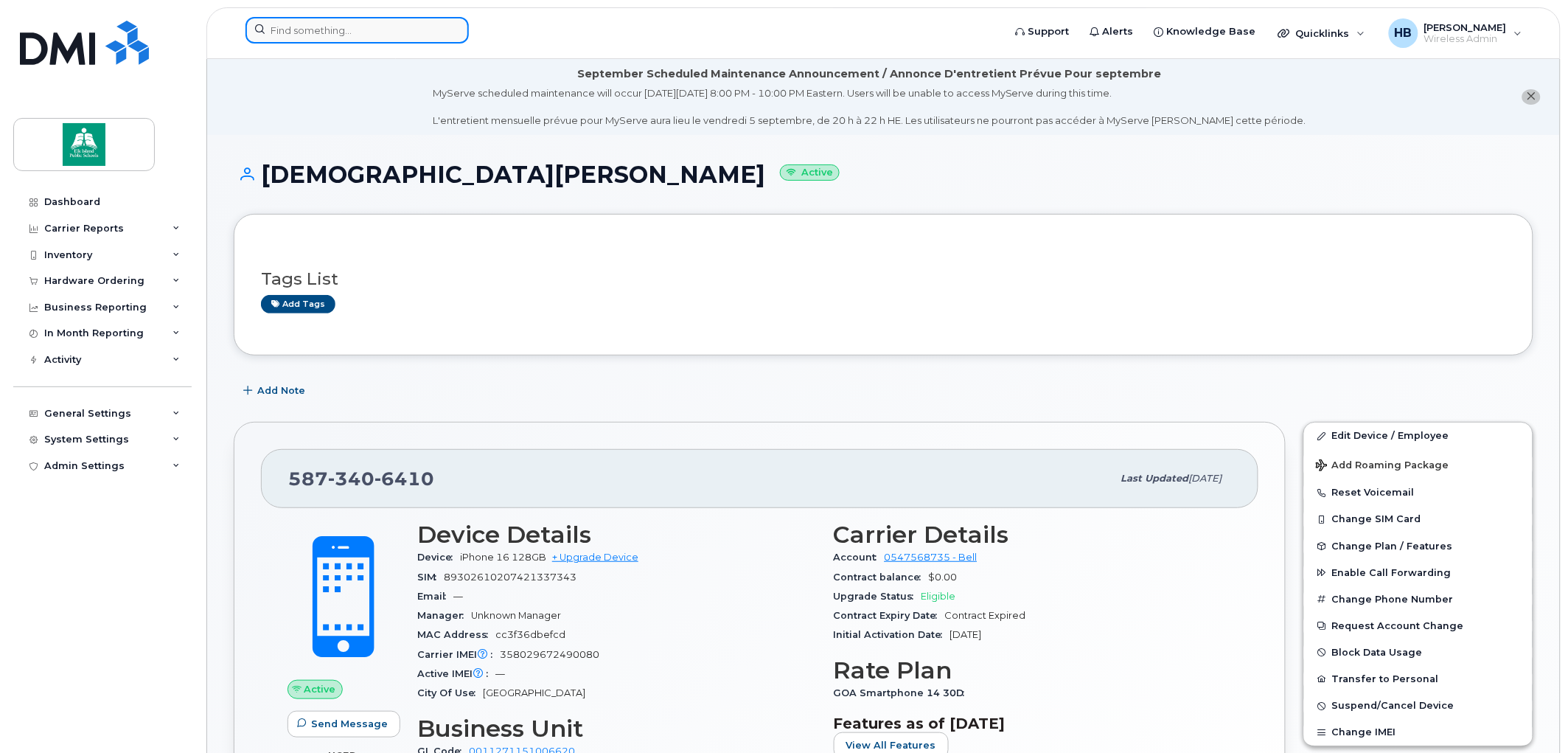
click at [290, 28] on input at bounding box center [357, 30] width 223 height 27
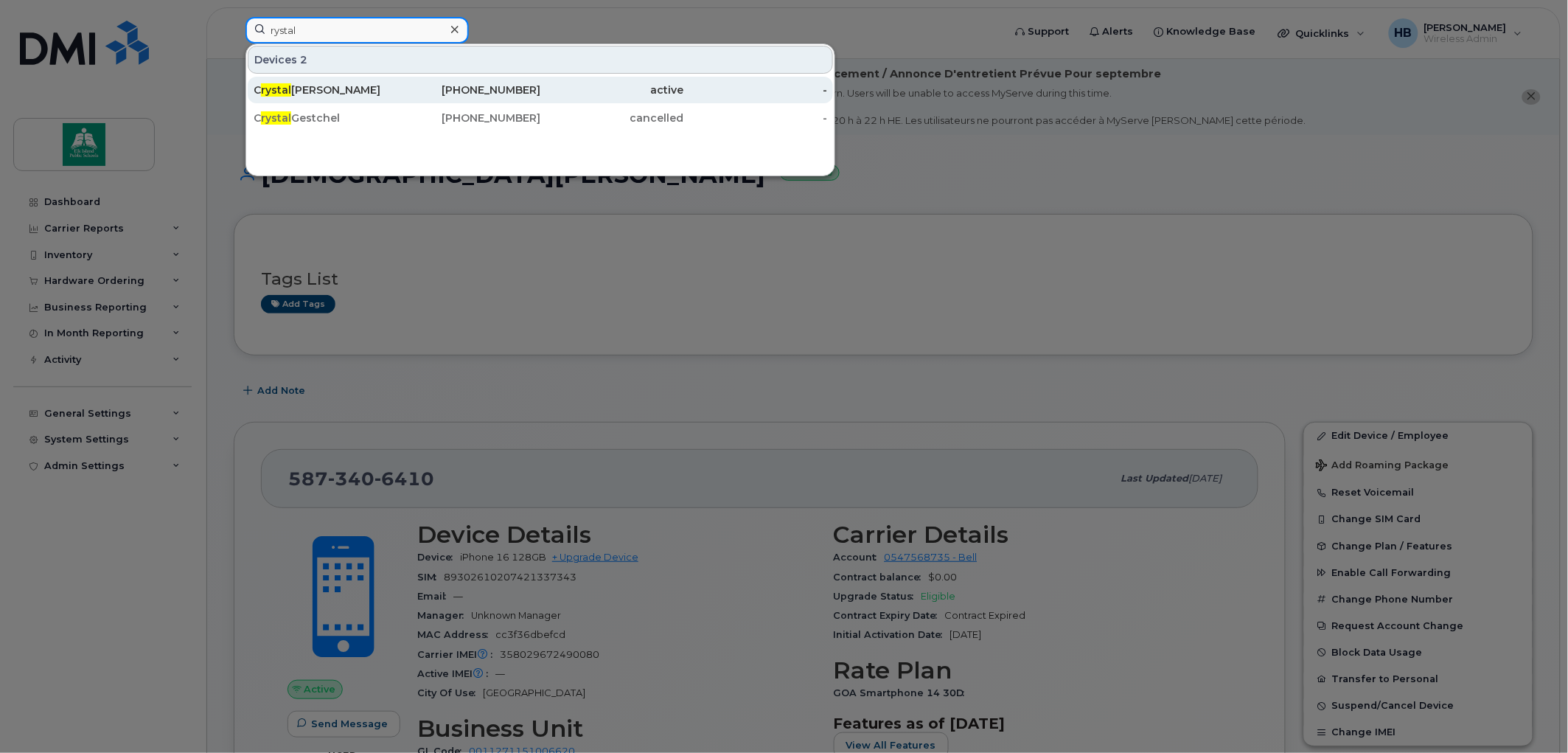
type input "rystal"
click at [301, 89] on div "C rystal Brownlee" at bounding box center [325, 89] width 144 height 14
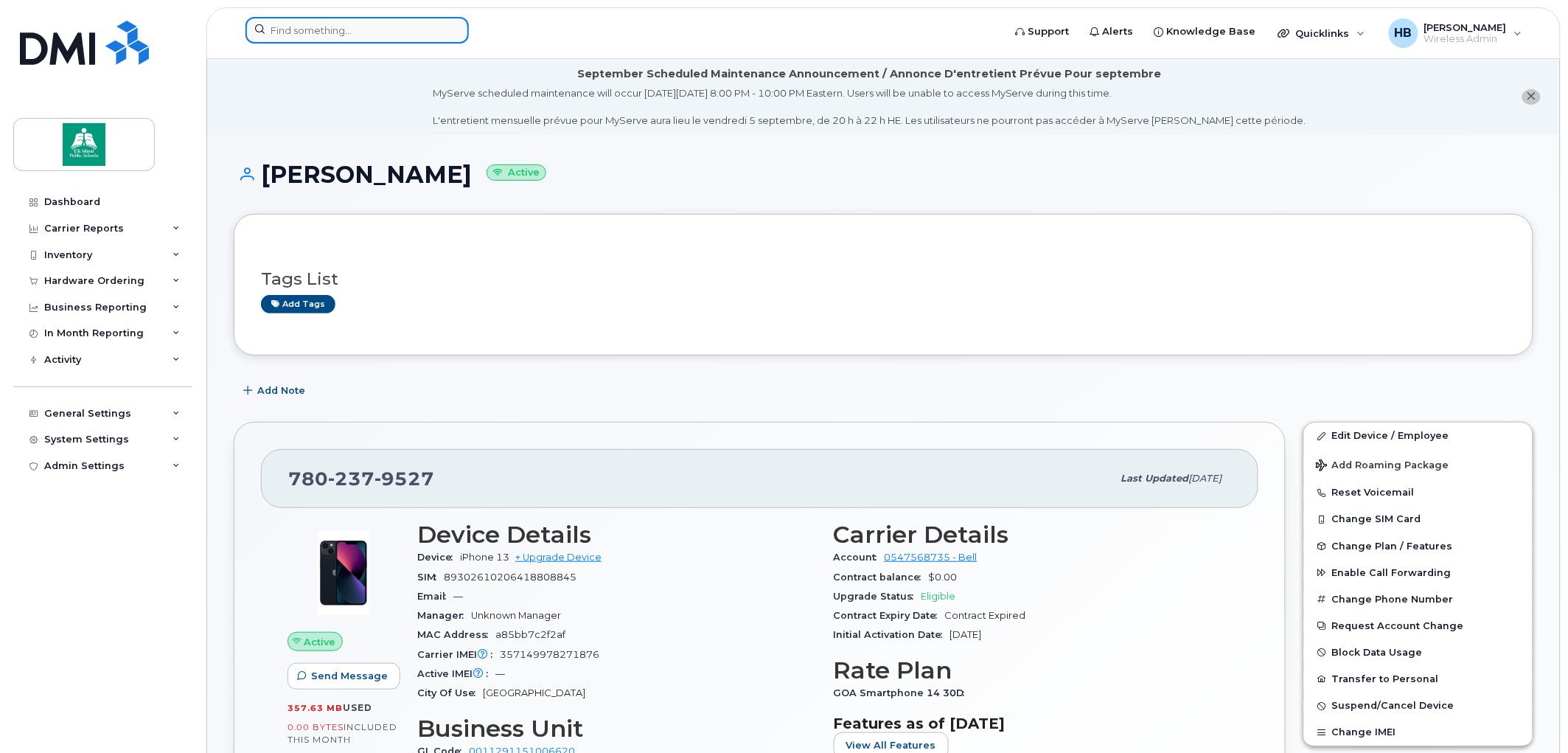
click at [275, 31] on input at bounding box center [357, 30] width 223 height 27
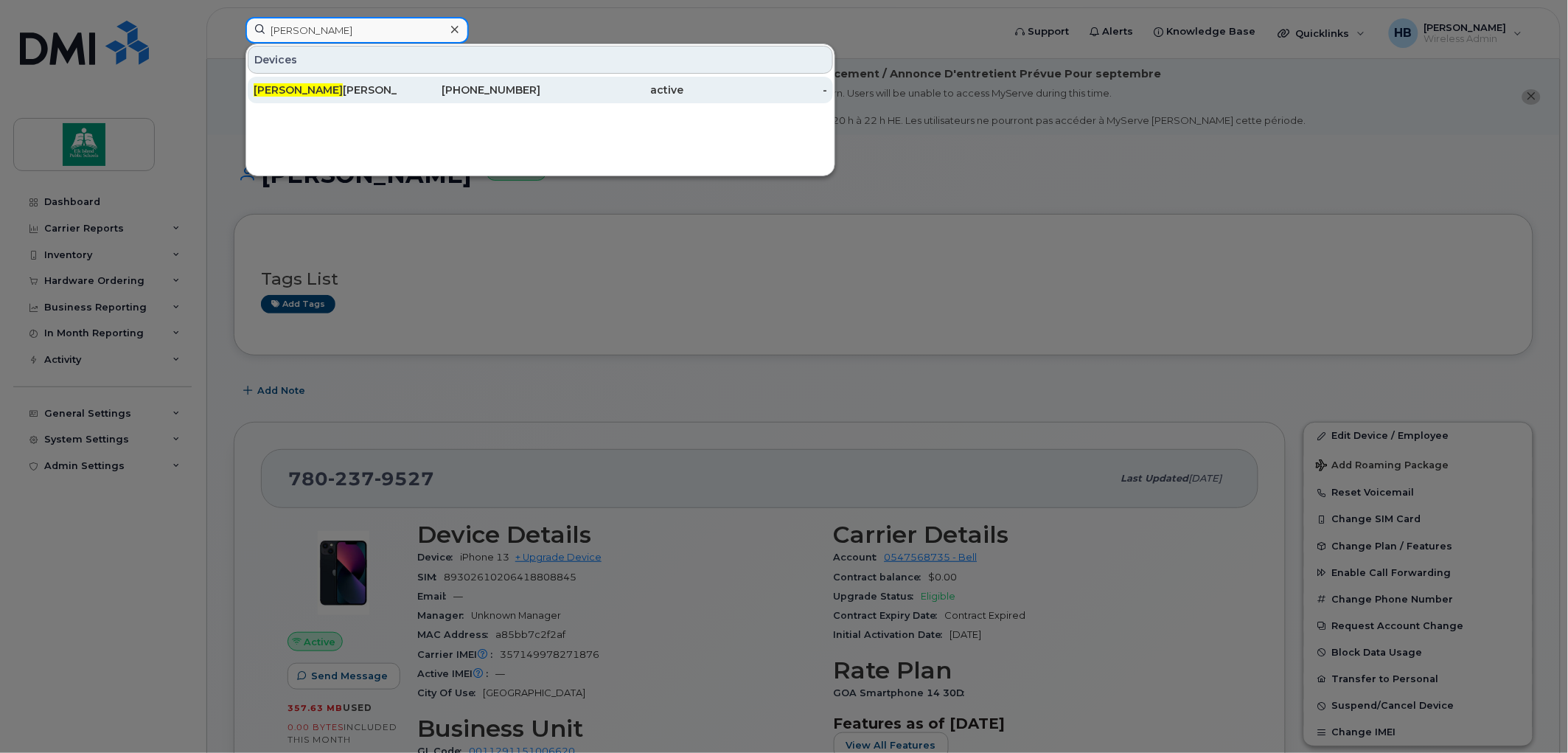
type input "carla"
click at [303, 88] on div "Carla Kokotailo" at bounding box center [325, 89] width 144 height 14
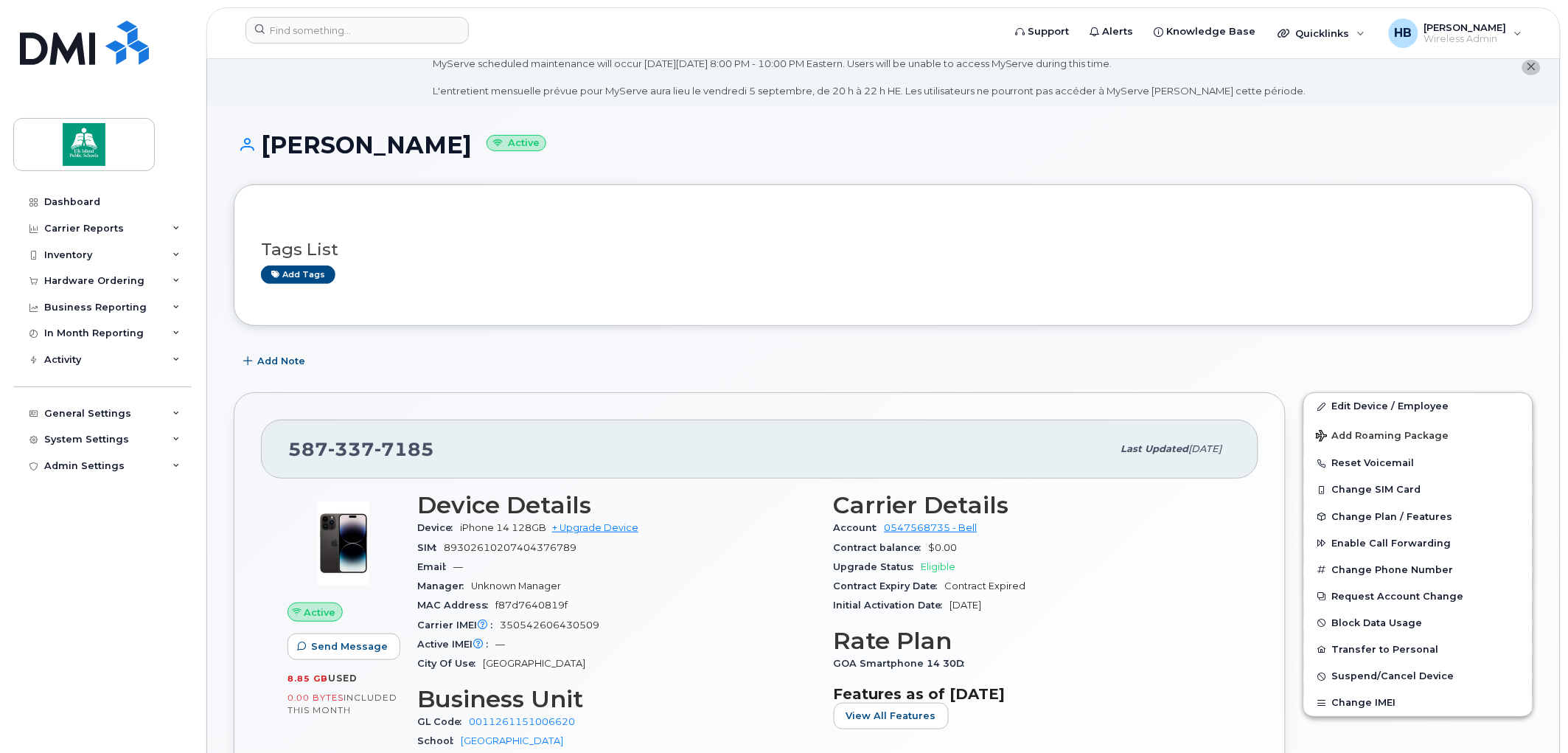
scroll to position [245, 0]
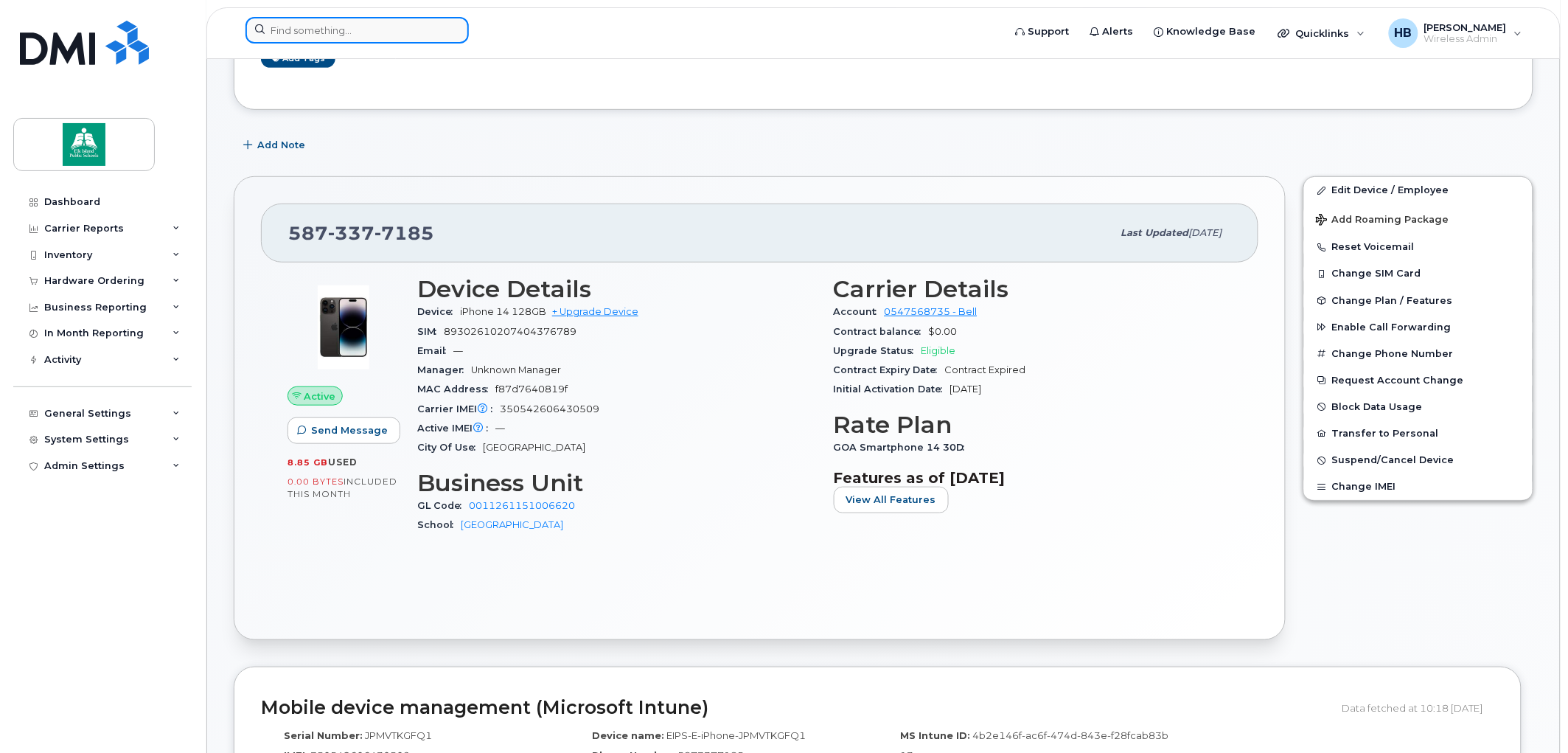
click at [286, 25] on input at bounding box center [357, 30] width 223 height 27
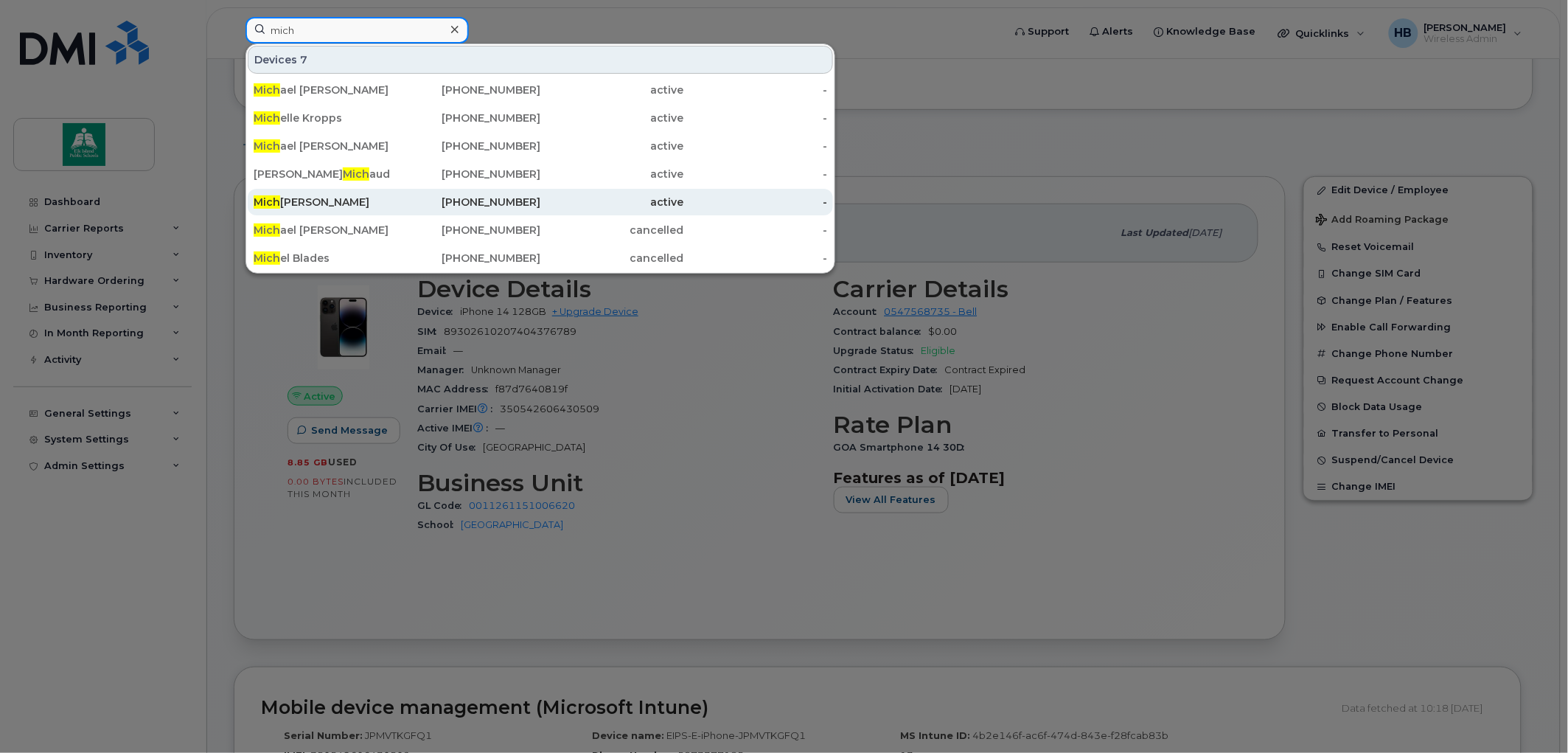
type input "mich"
click at [323, 199] on div "Mich elle Waddell" at bounding box center [325, 201] width 144 height 14
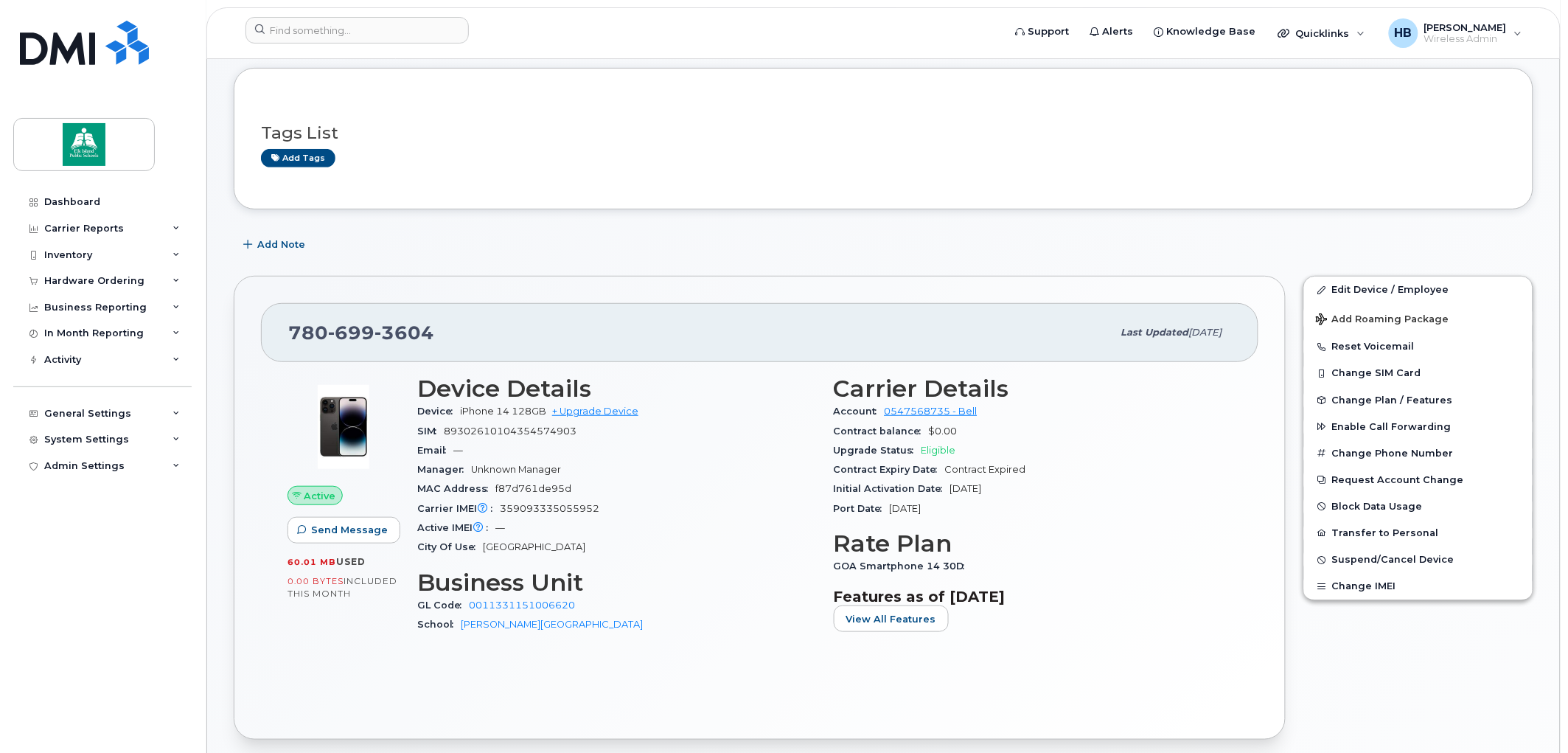
scroll to position [164, 0]
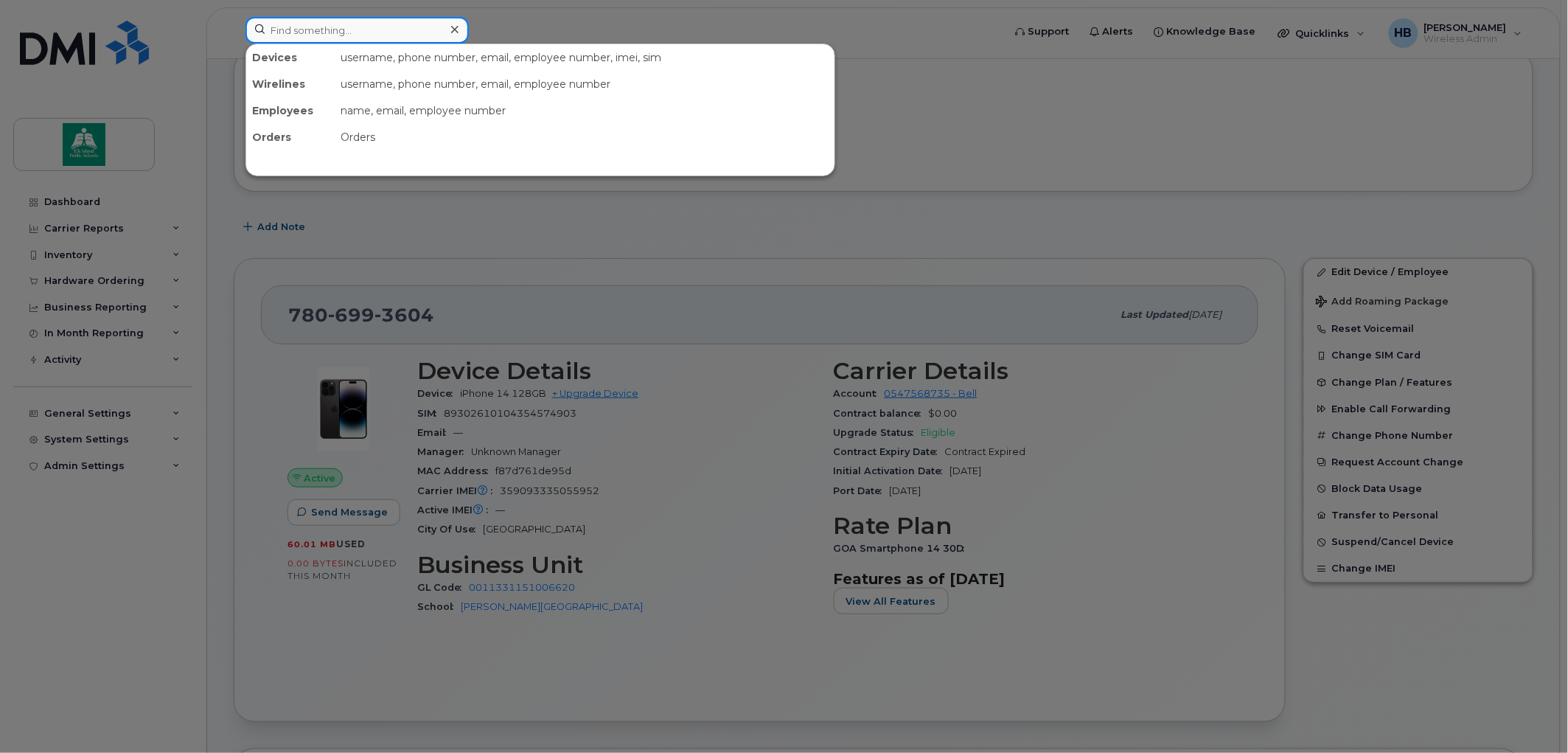
click at [286, 27] on input at bounding box center [357, 30] width 223 height 27
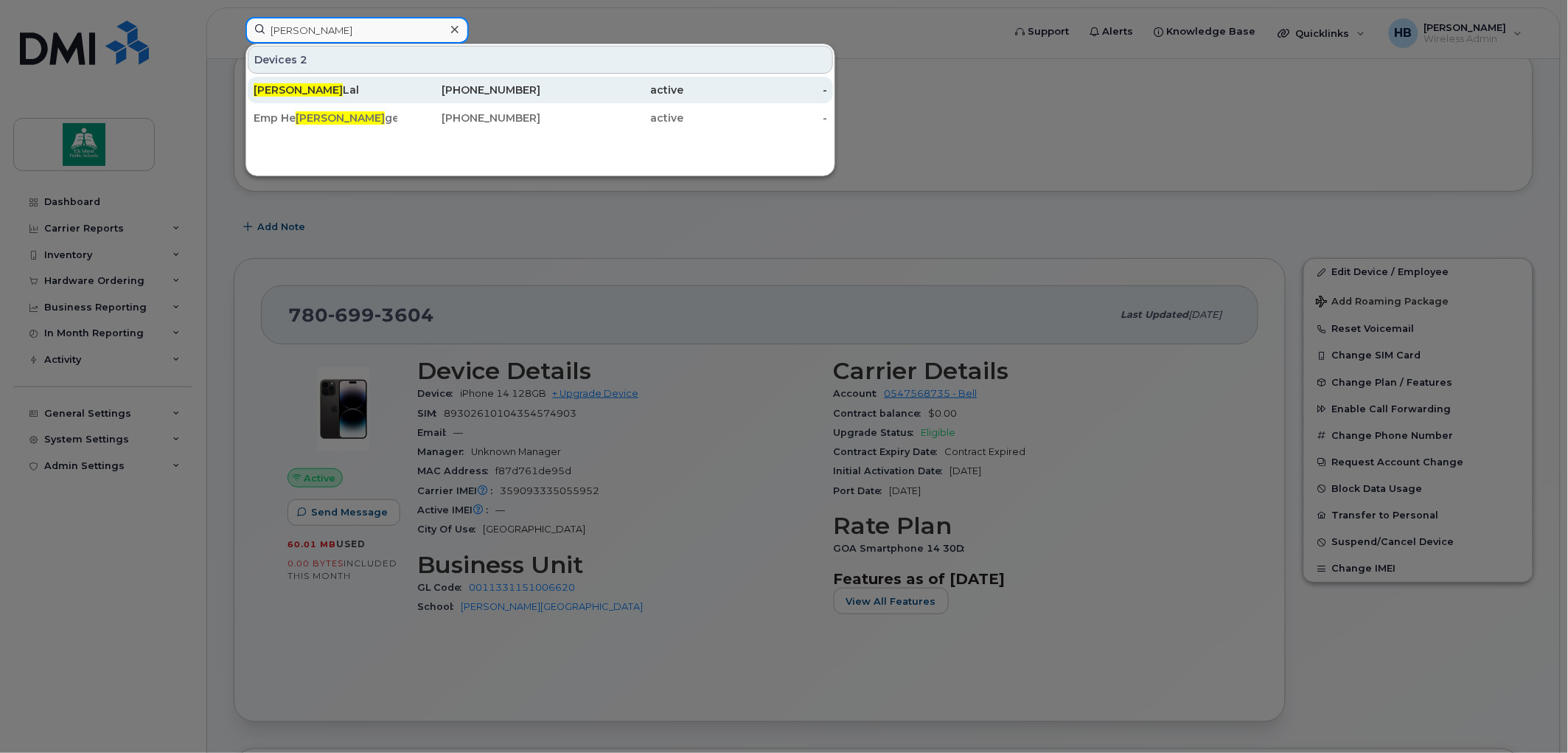
type input "rita"
click at [398, 81] on div "Rita Lal" at bounding box center [469, 90] width 144 height 27
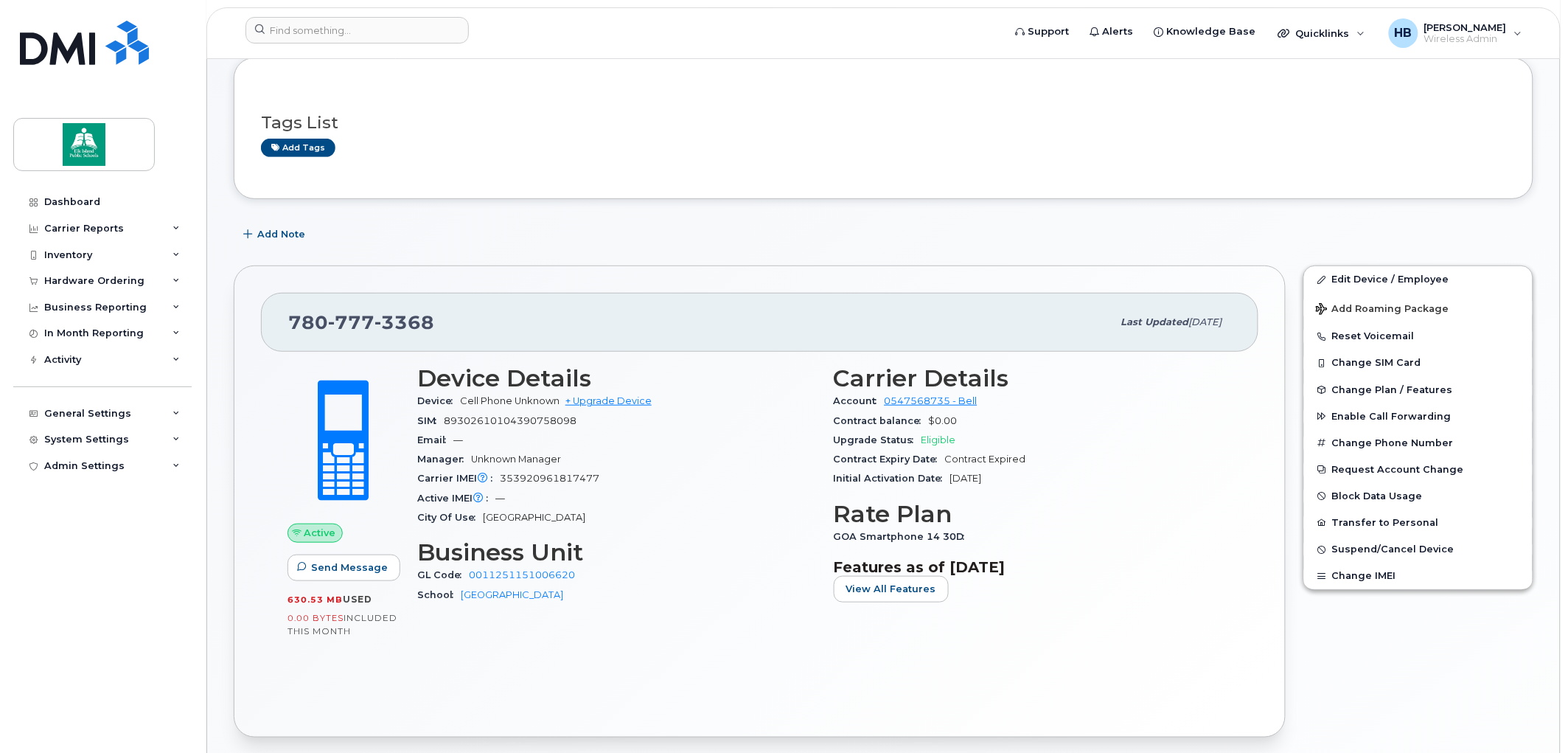
scroll to position [245, 0]
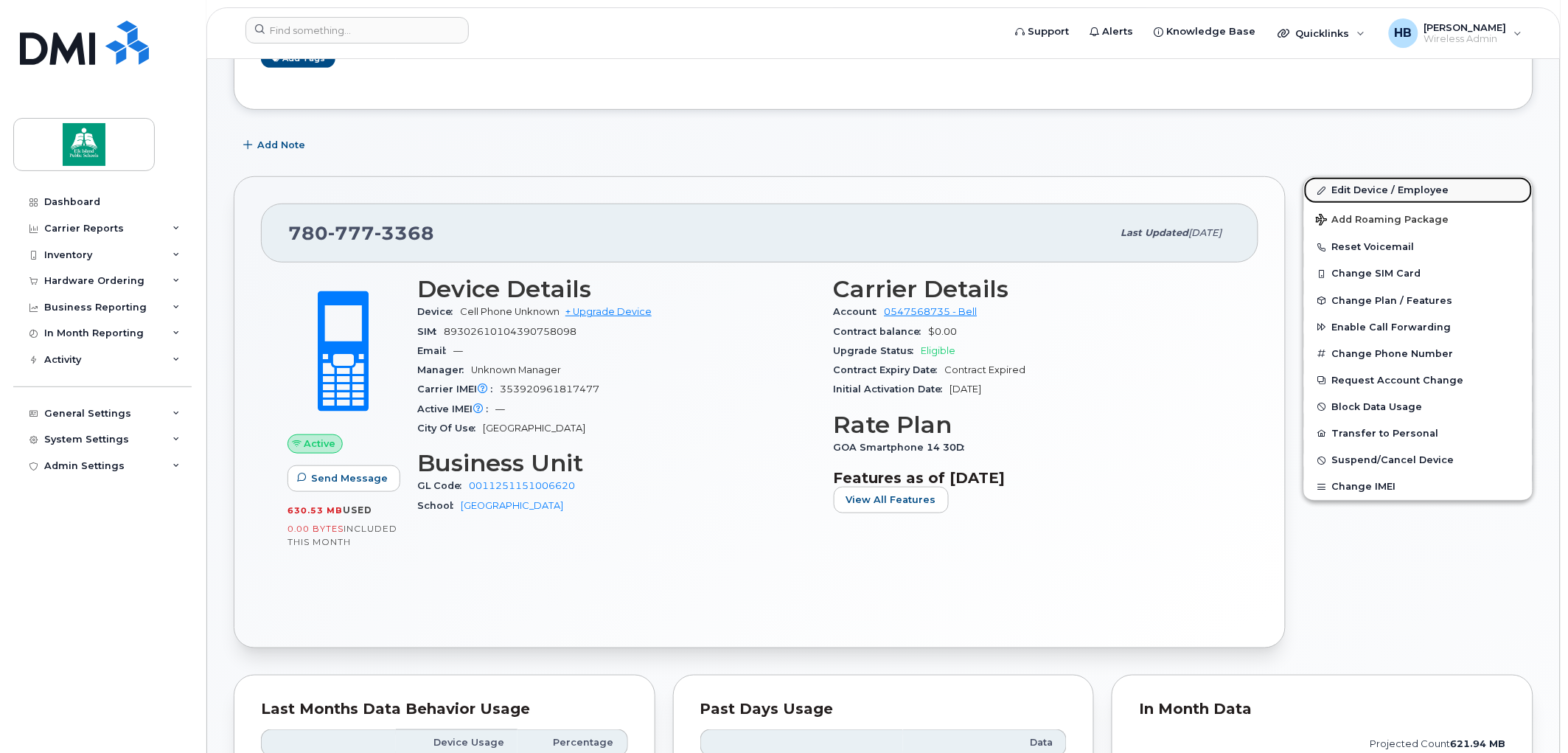
click at [1411, 188] on link "Edit Device / Employee" at bounding box center [1419, 190] width 229 height 27
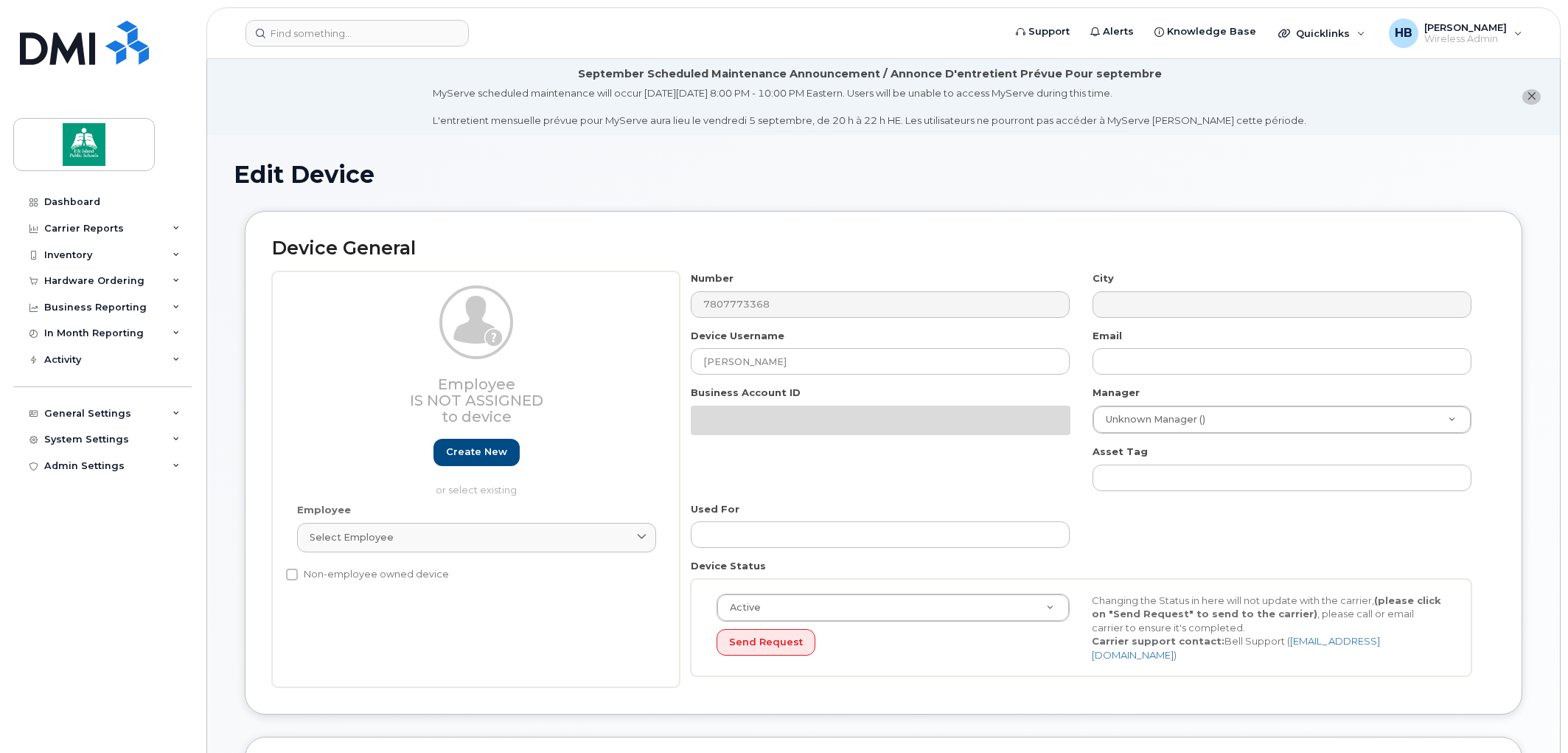
select select "10109154"
select select "10109214"
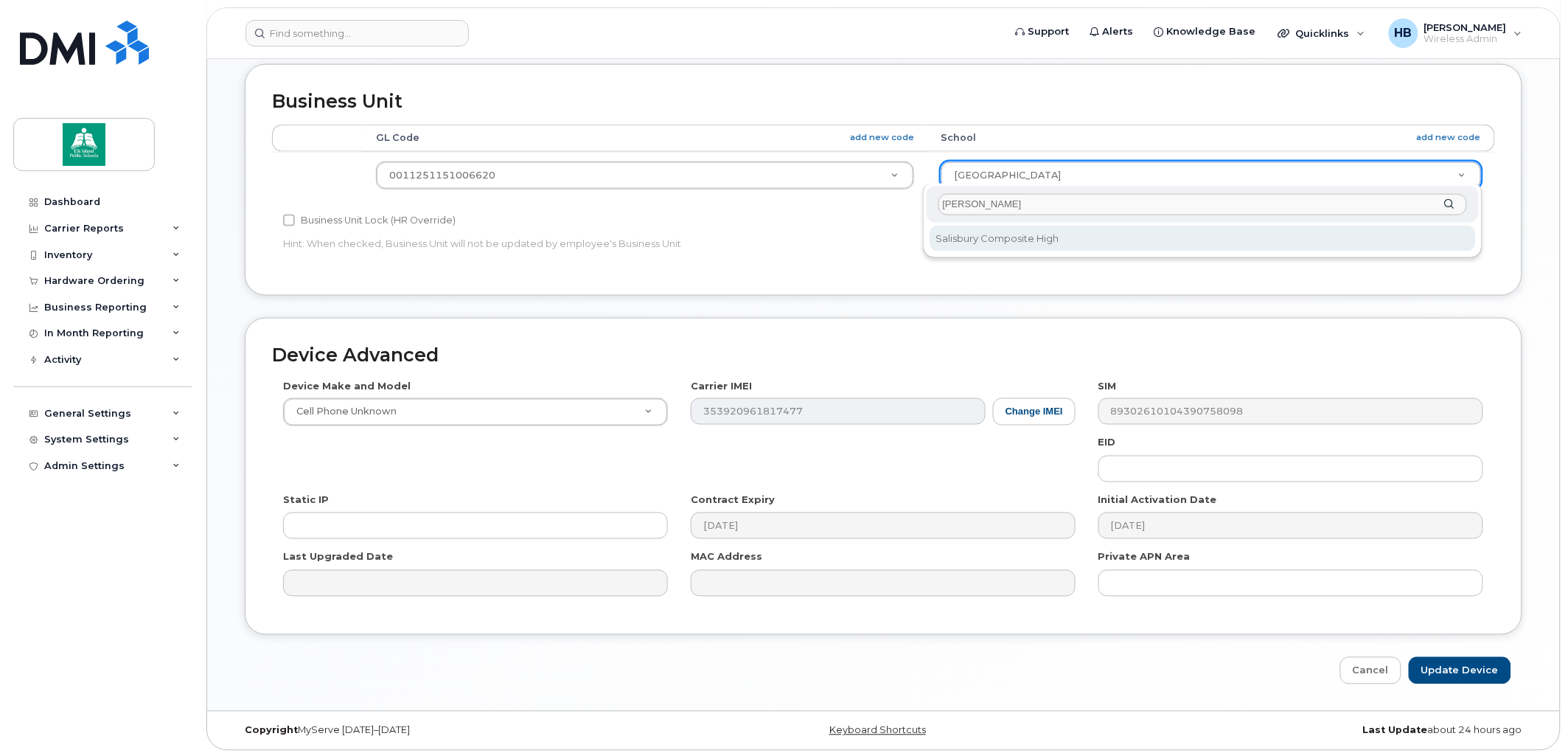
type input "sal"
select select "10109218"
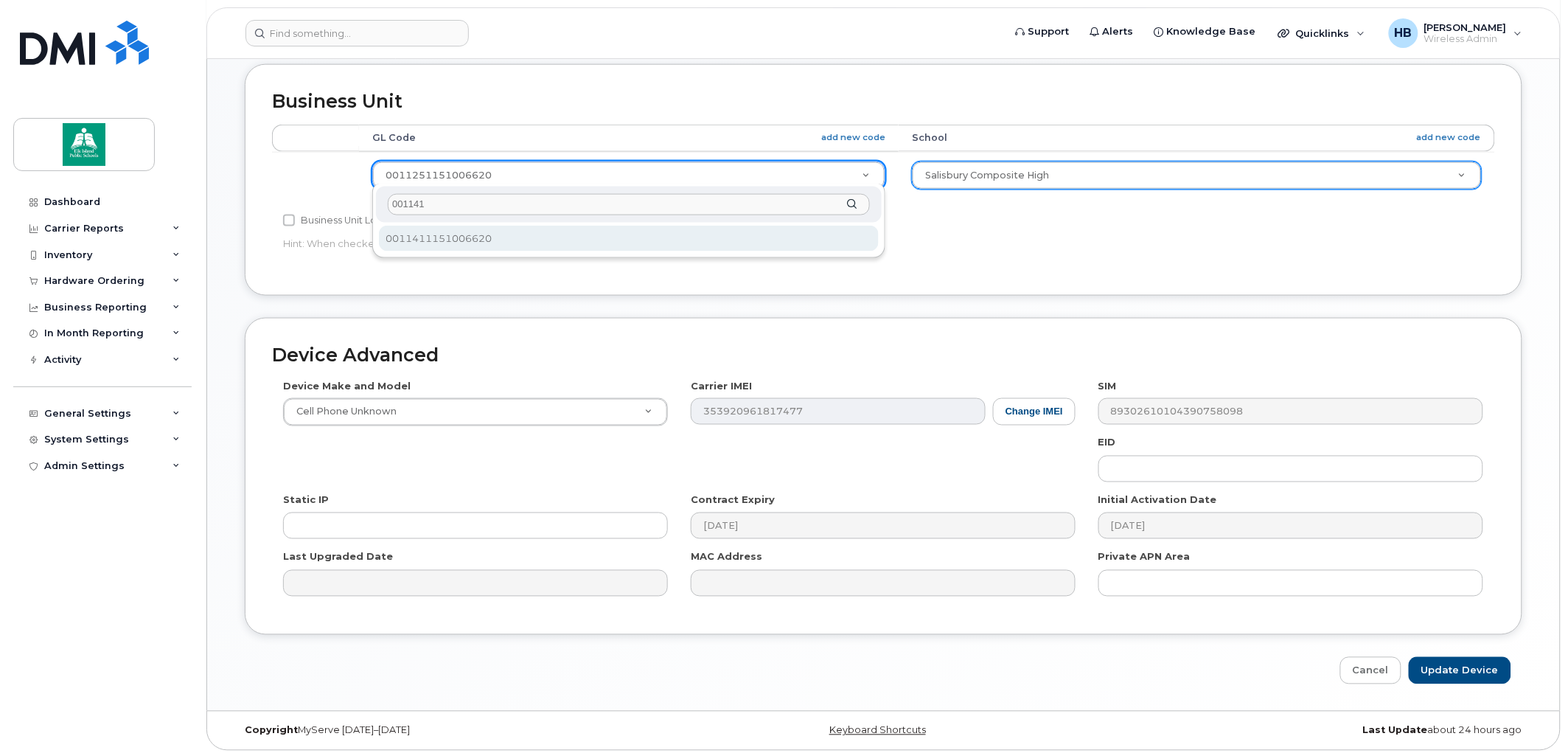
type input "001141"
select select "10109159"
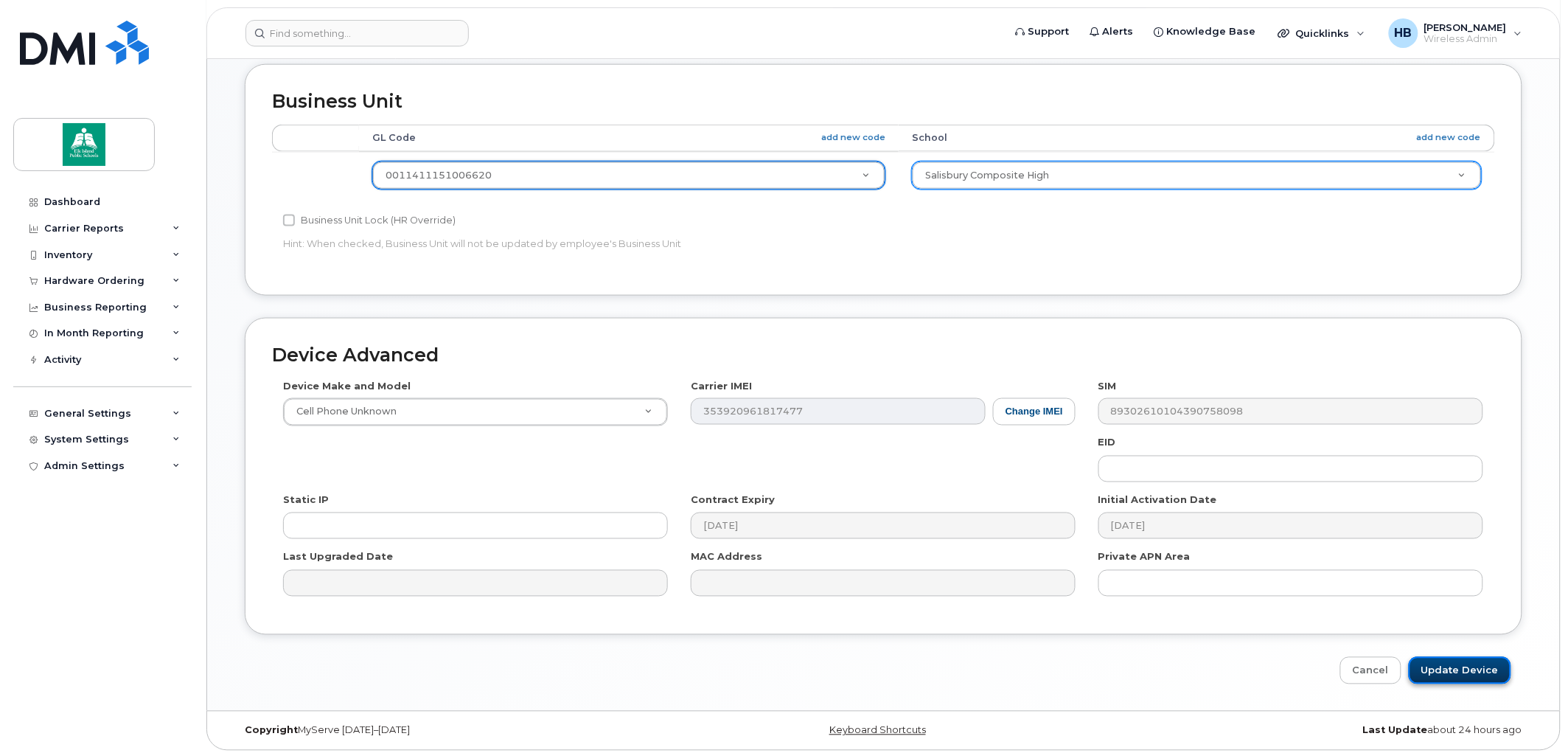
click at [1468, 662] on input "Update Device" at bounding box center [1460, 671] width 103 height 27
type input "Saving..."
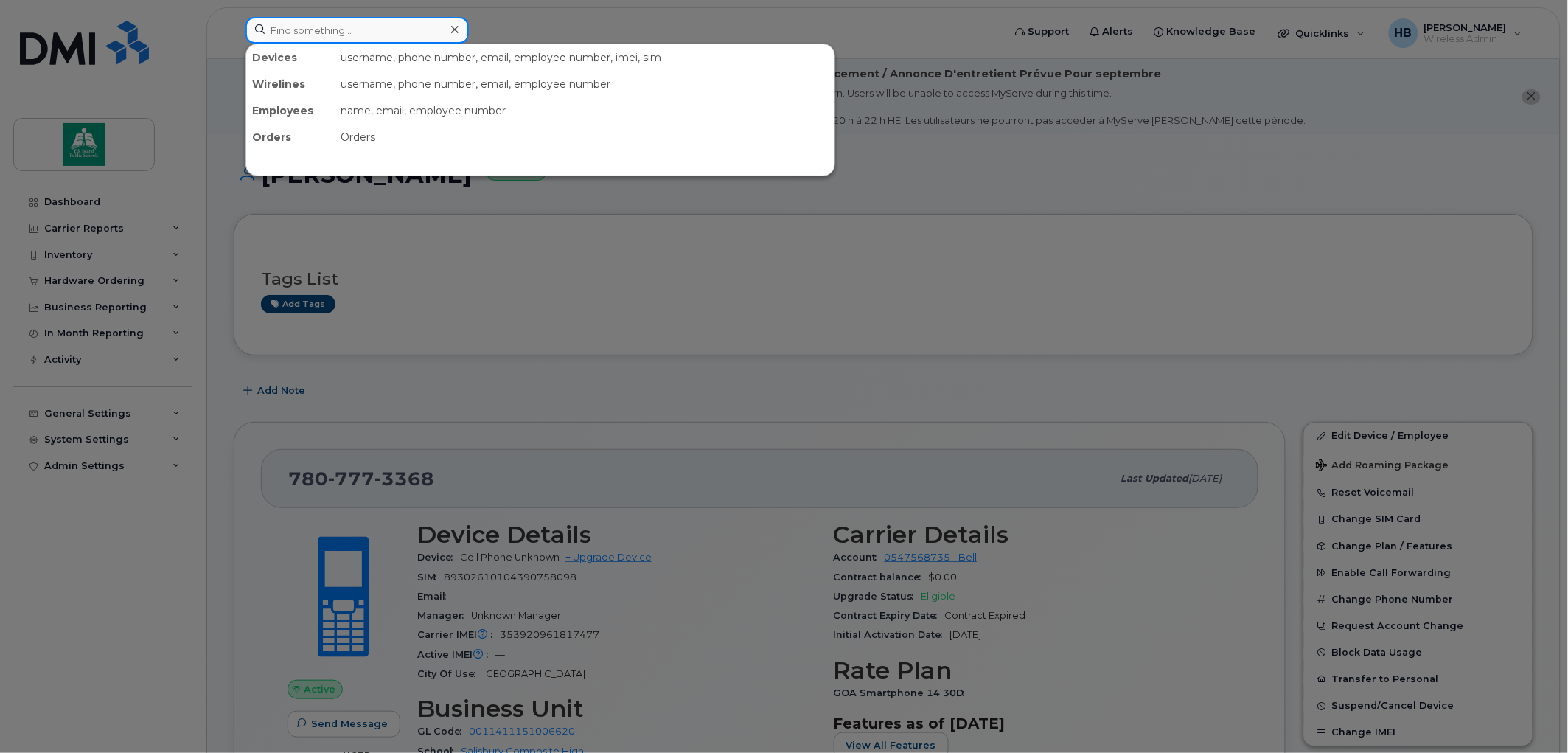
click at [286, 32] on input at bounding box center [357, 30] width 223 height 27
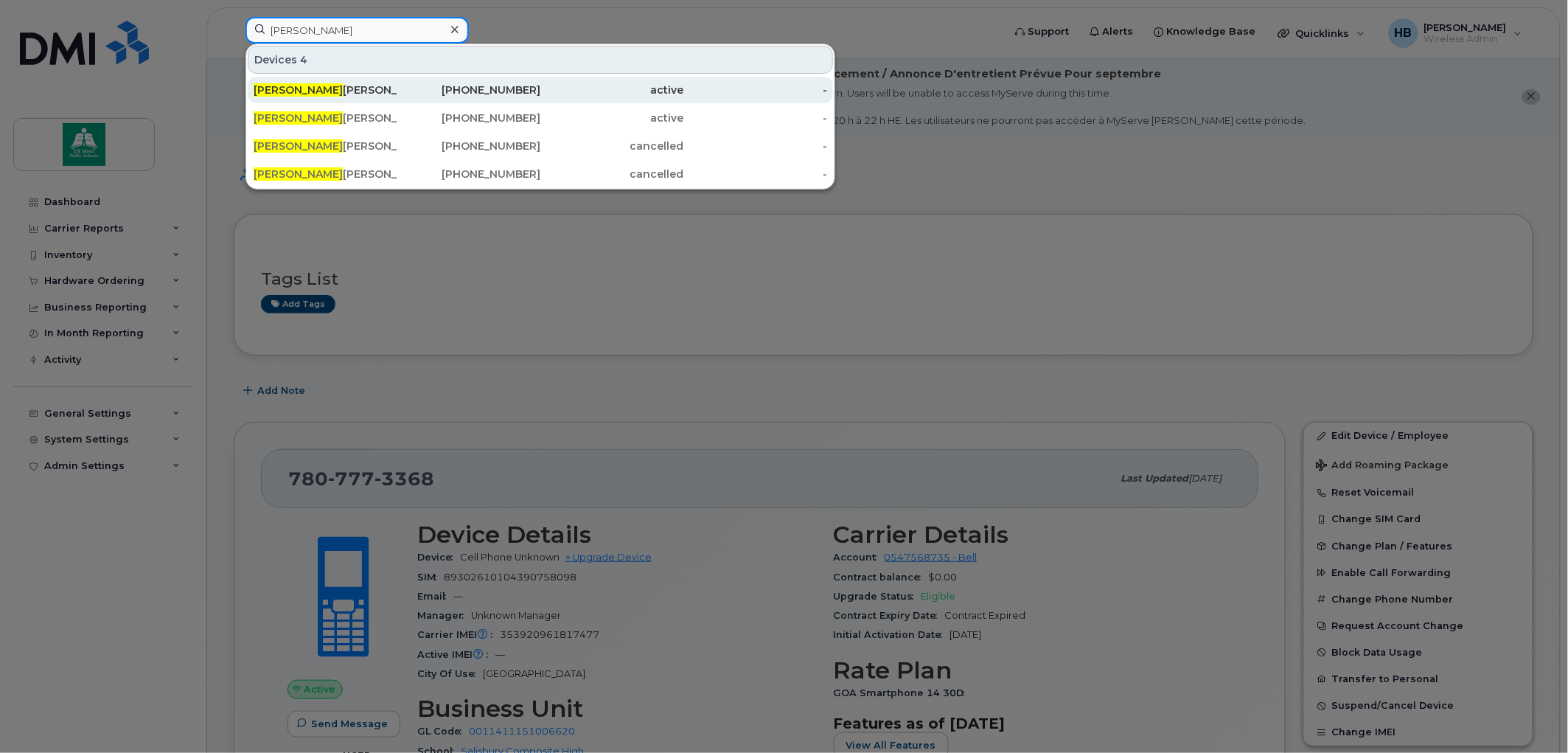
type input "chris"
click at [311, 88] on div "Chris tina Gieringer" at bounding box center [325, 89] width 144 height 14
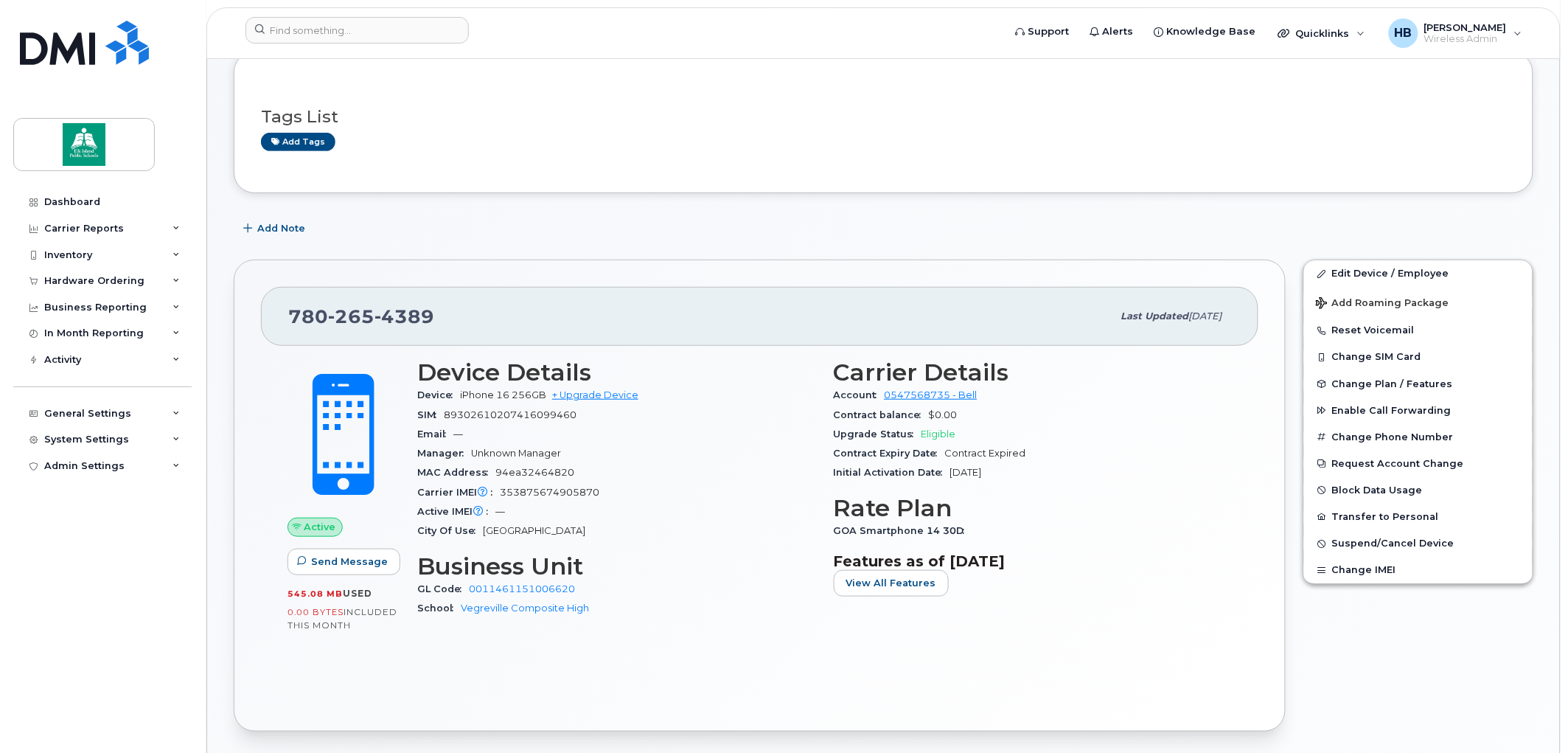
scroll to position [164, 0]
click at [286, 26] on input at bounding box center [357, 30] width 223 height 27
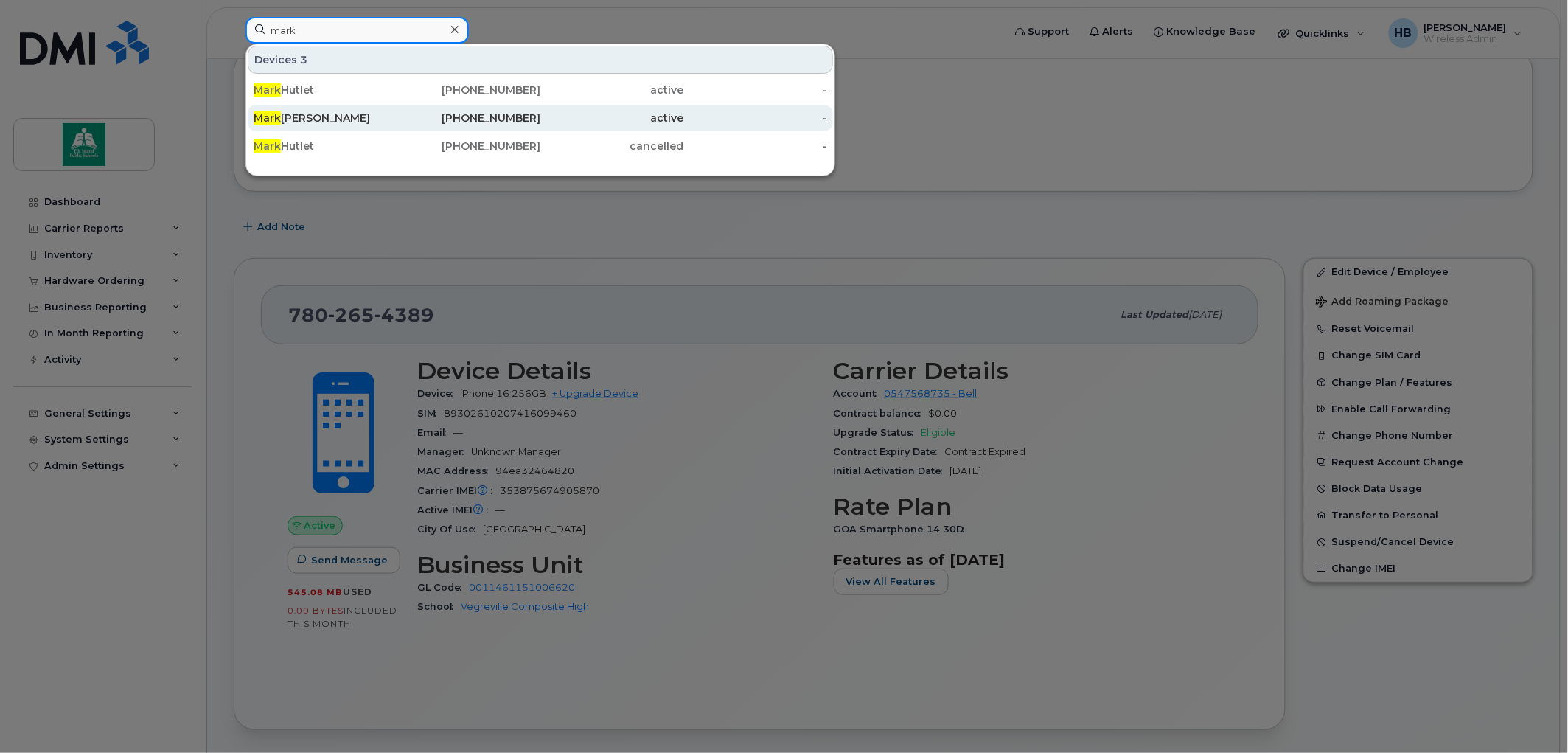
type input "mark"
click at [297, 112] on div "Mark Wever" at bounding box center [325, 117] width 144 height 14
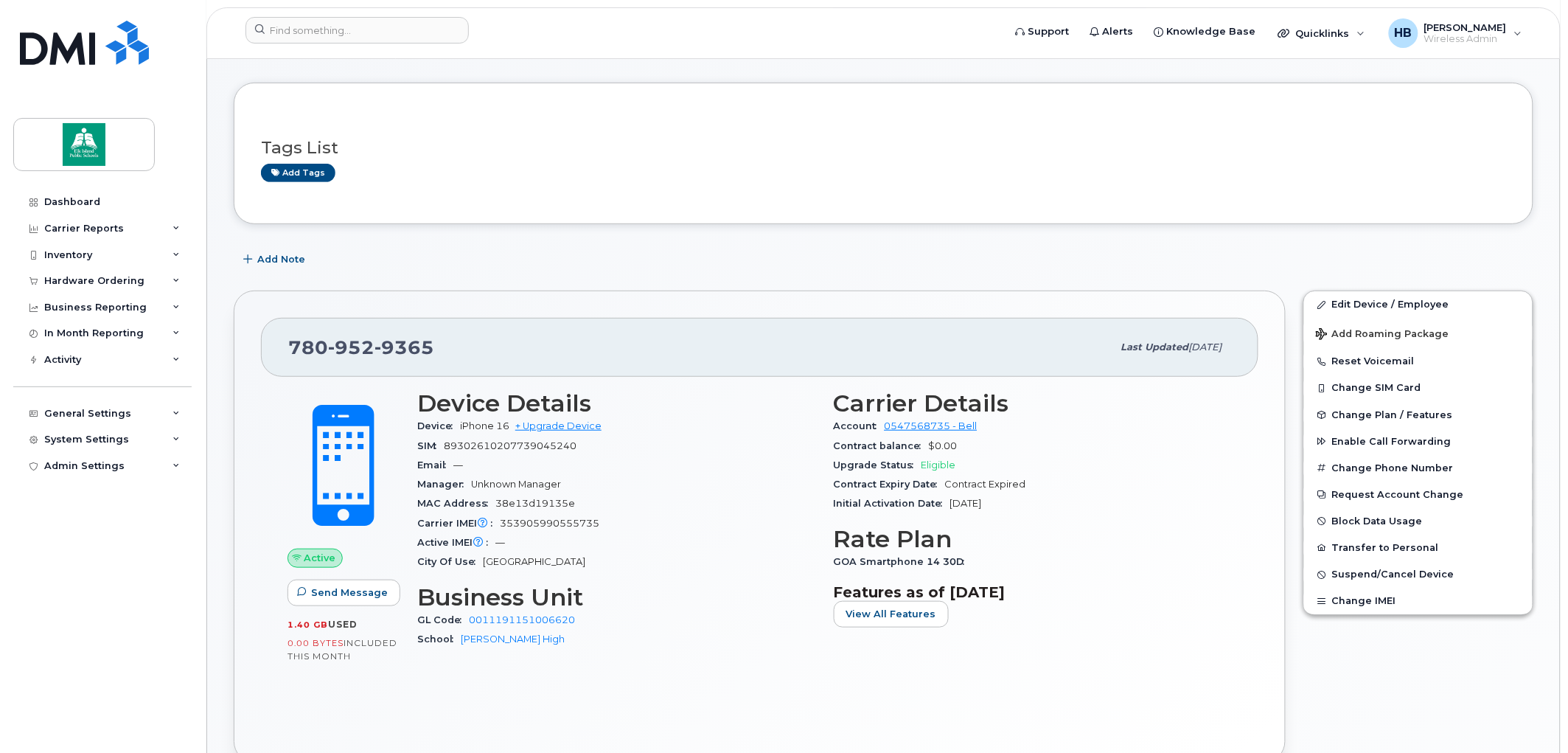
scroll to position [245, 0]
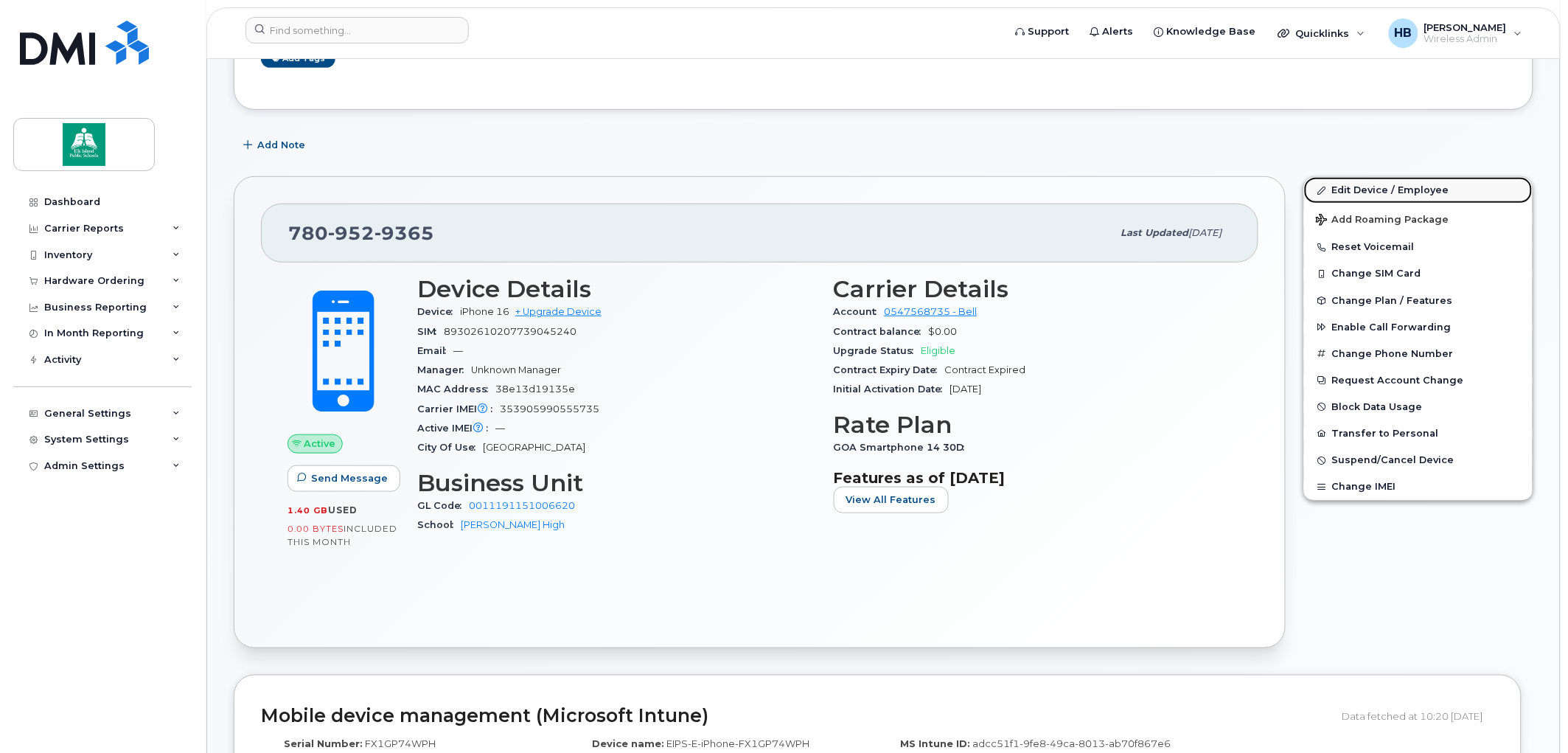
click at [1373, 187] on link "Edit Device / Employee" at bounding box center [1419, 190] width 229 height 27
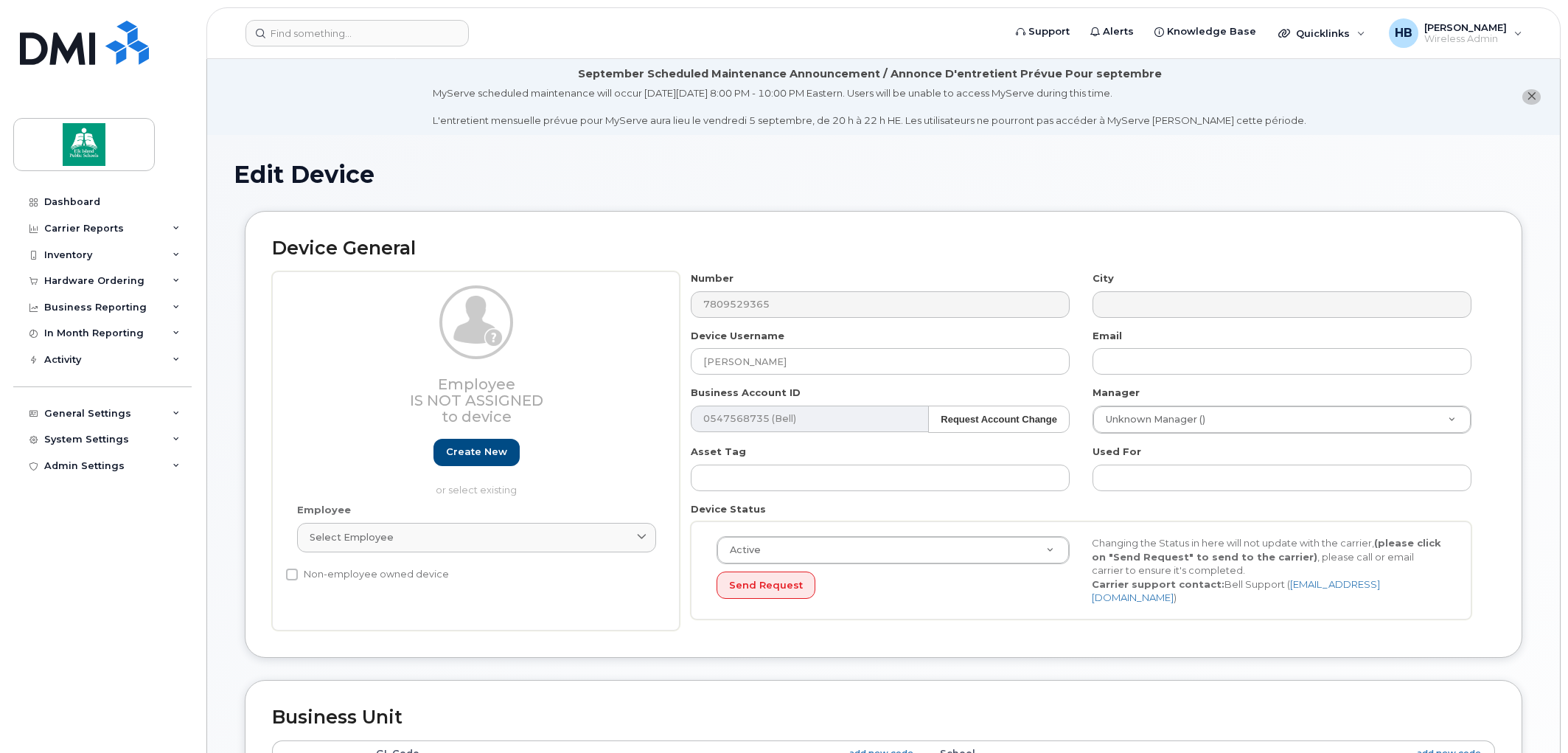
select select "10109166"
select select "10109225"
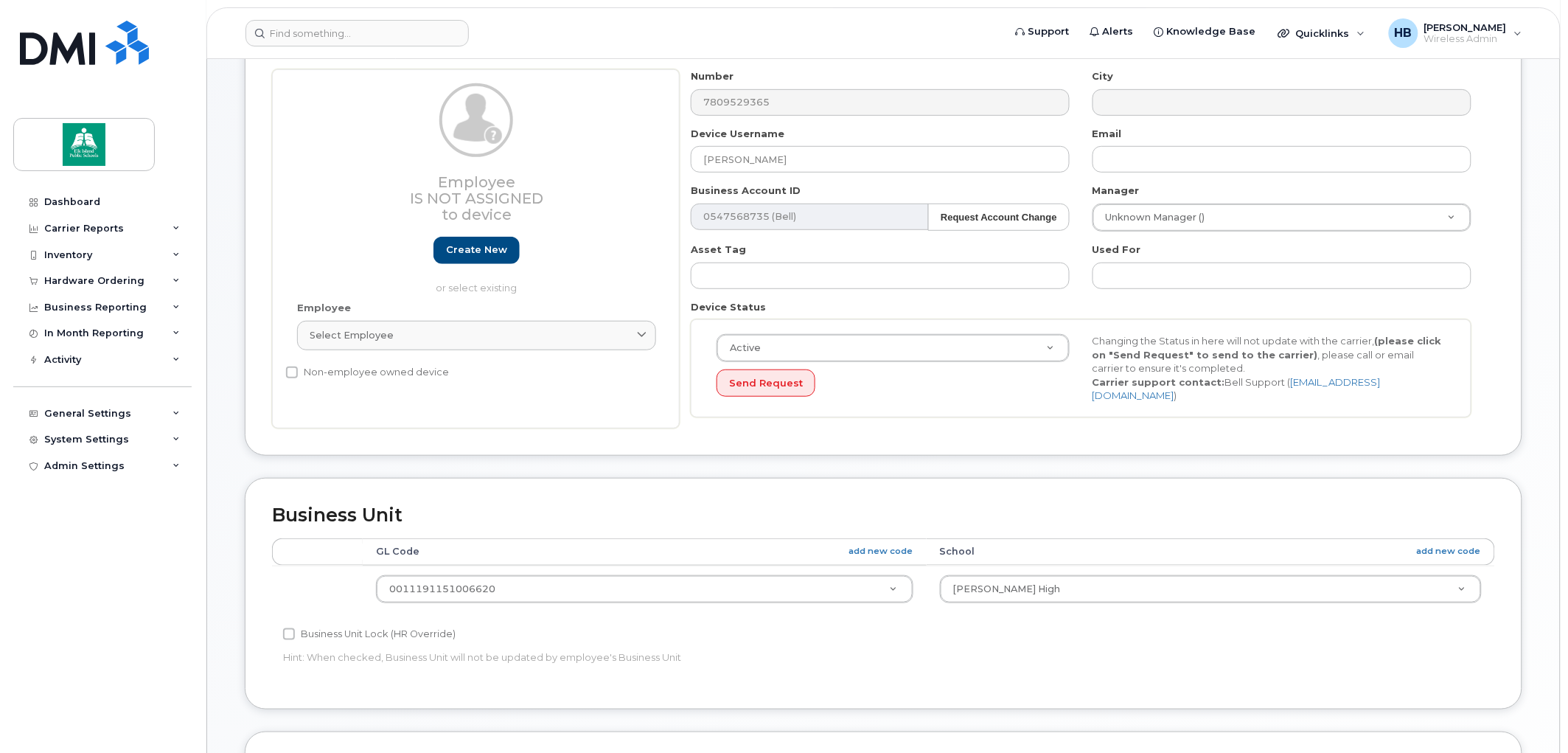
scroll to position [328, 0]
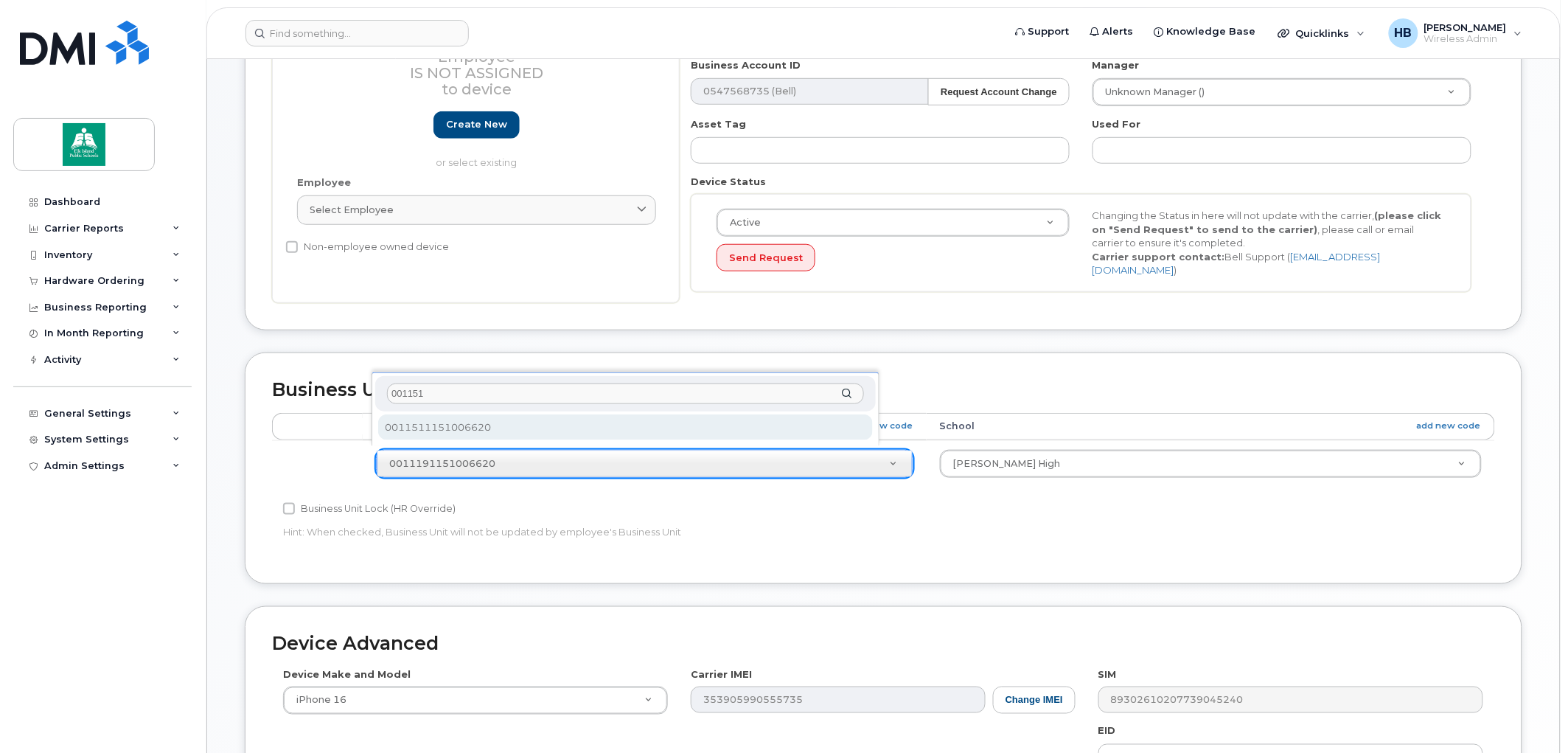
type input "001151"
select select "10109147"
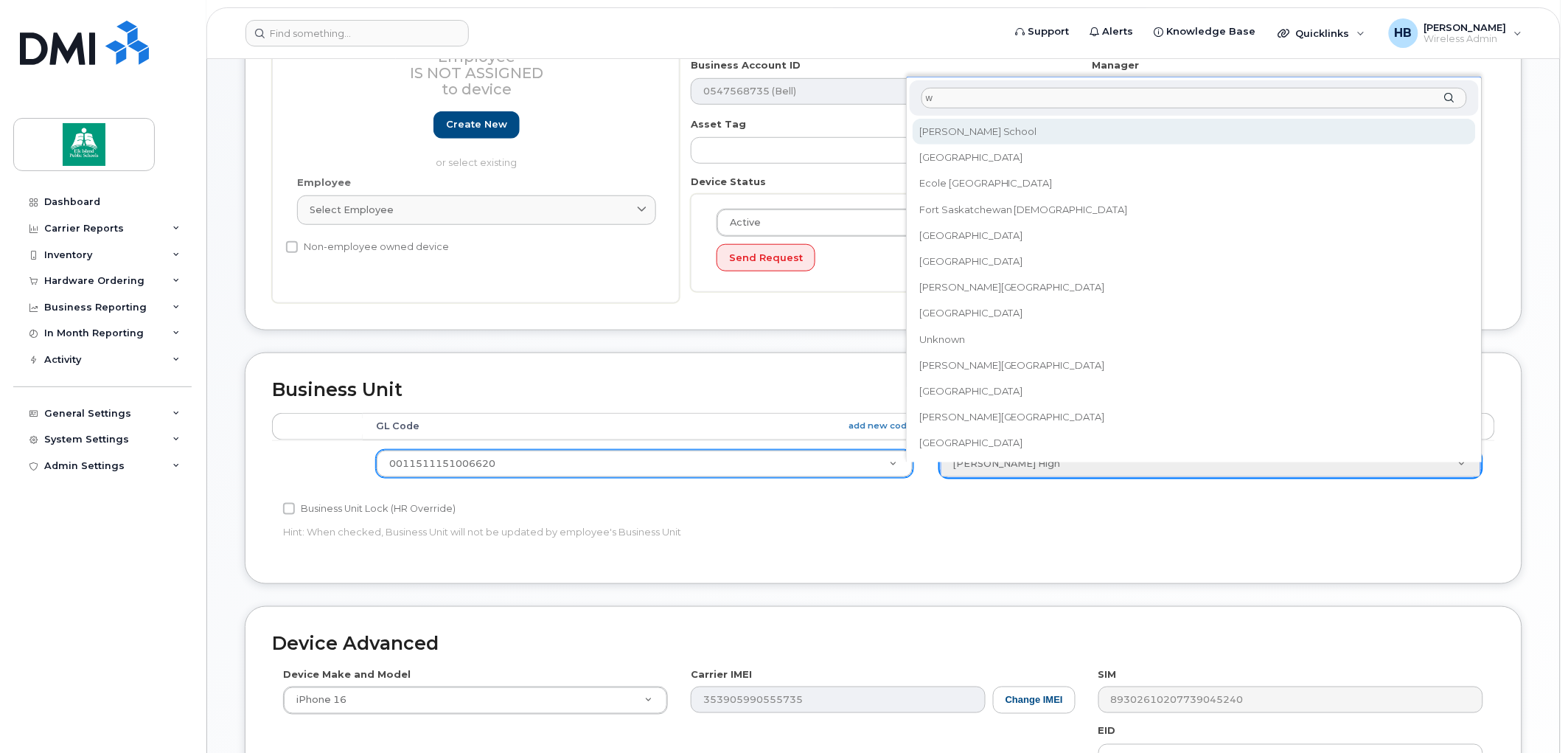
scroll to position [0, 0]
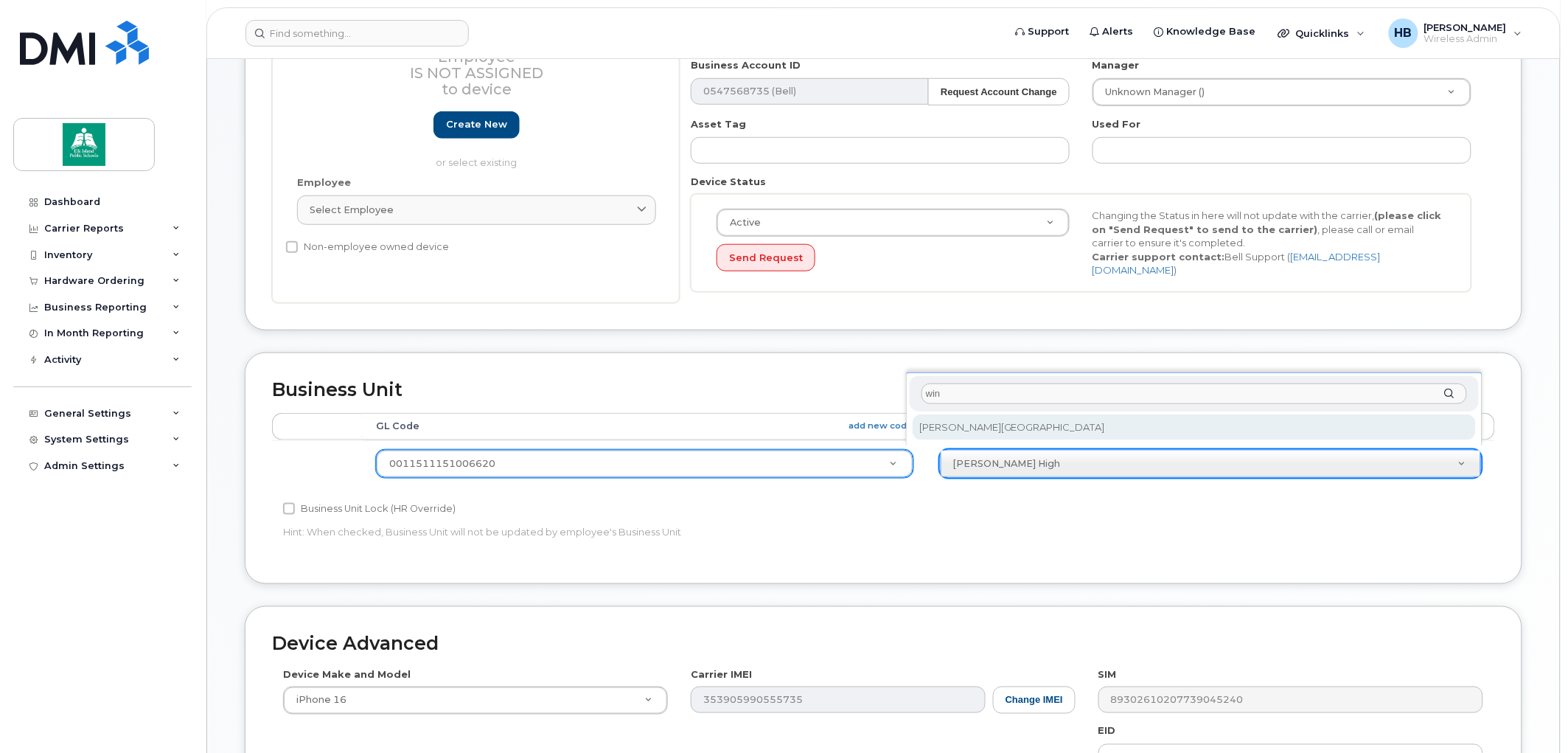
type input "win"
select select "10109209"
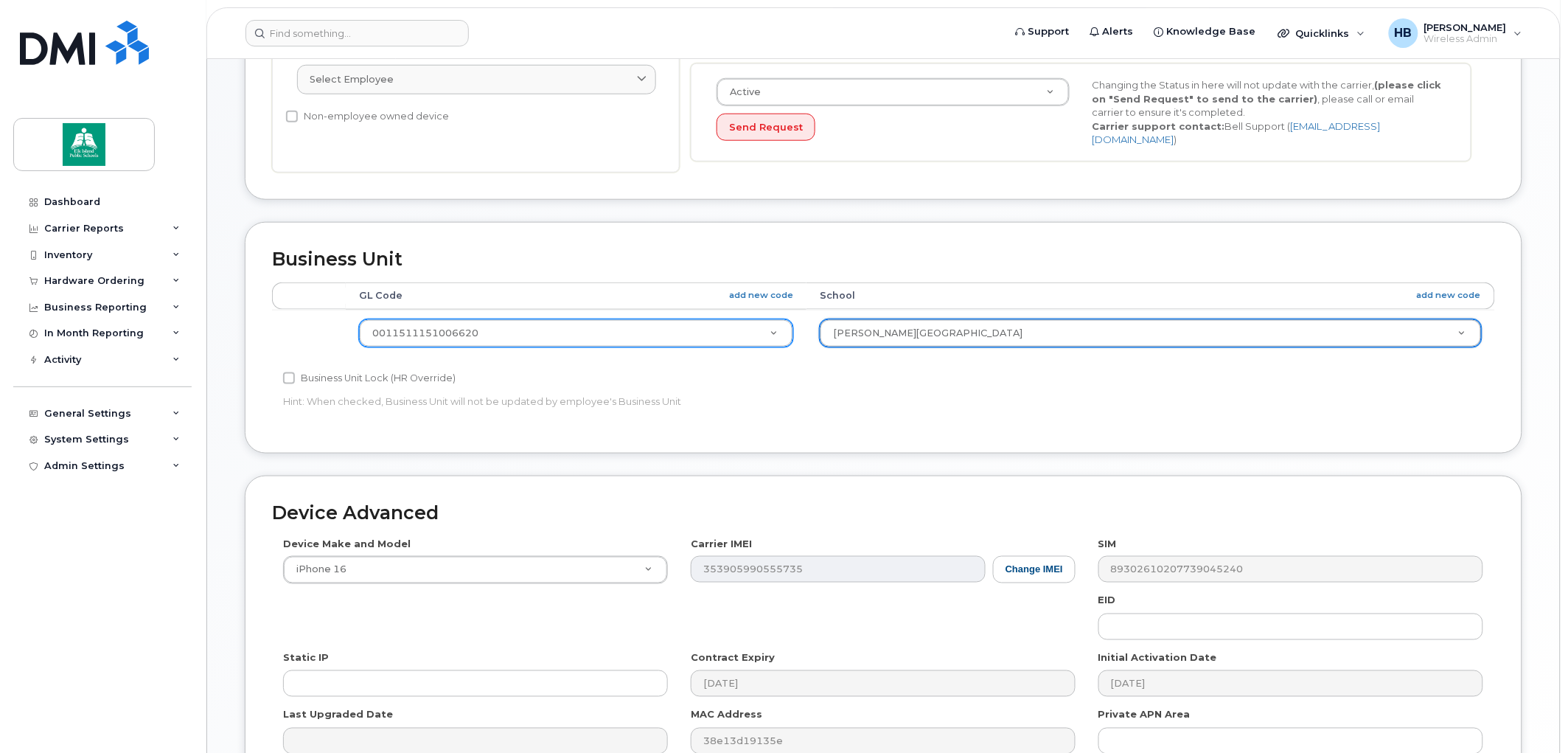
scroll to position [616, 0]
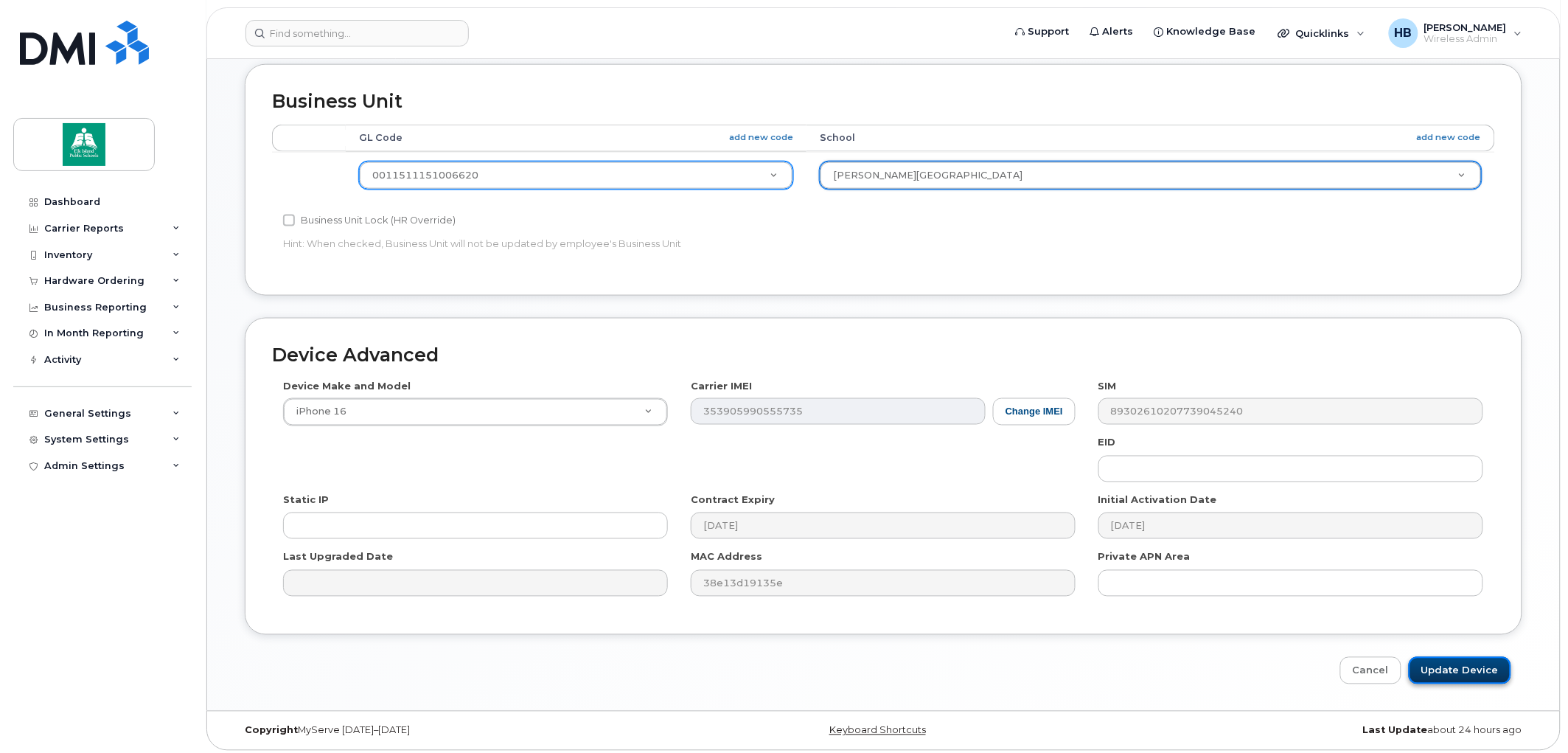
click at [1458, 661] on input "Update Device" at bounding box center [1460, 671] width 103 height 27
type input "Saving..."
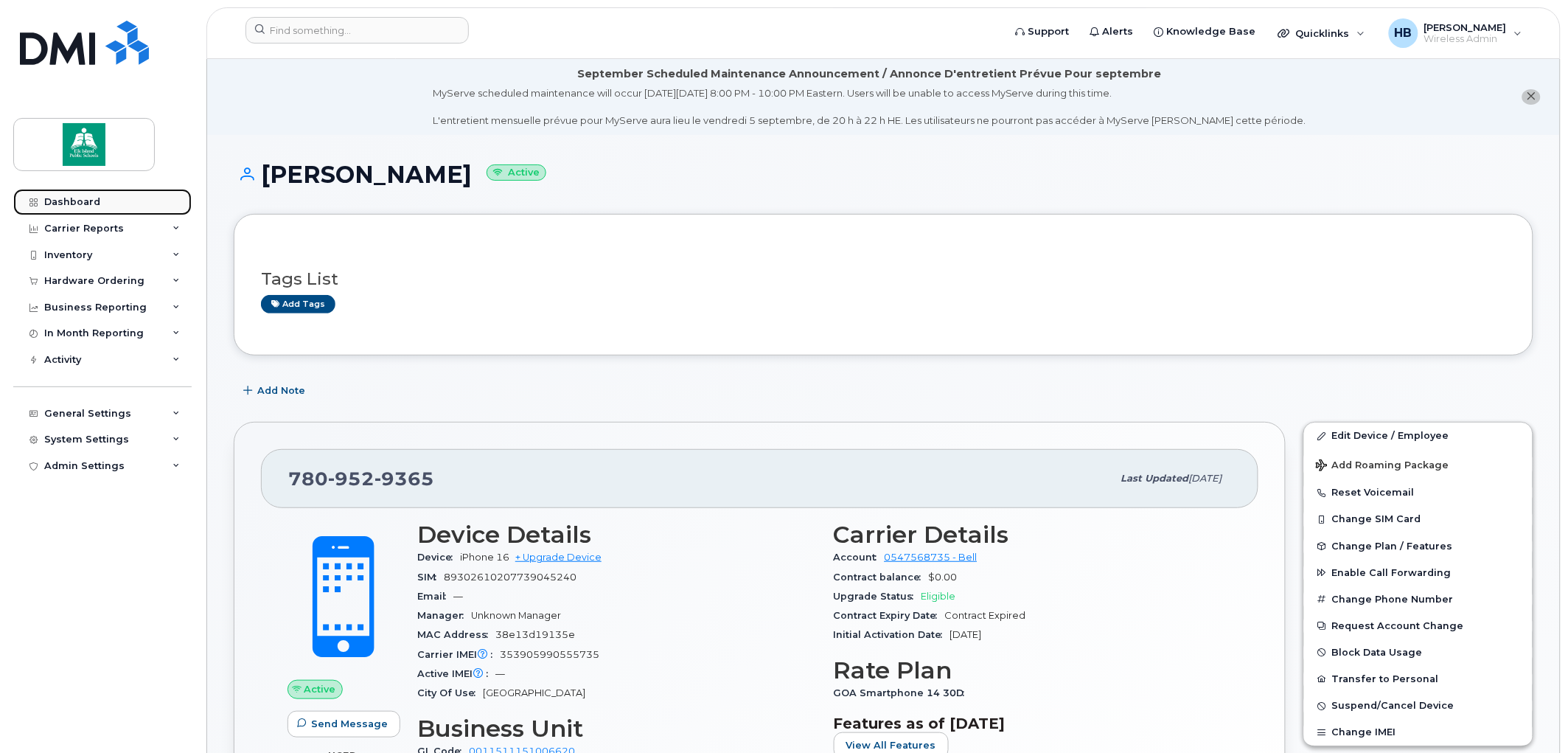
click at [69, 196] on div "Dashboard" at bounding box center [72, 201] width 56 height 11
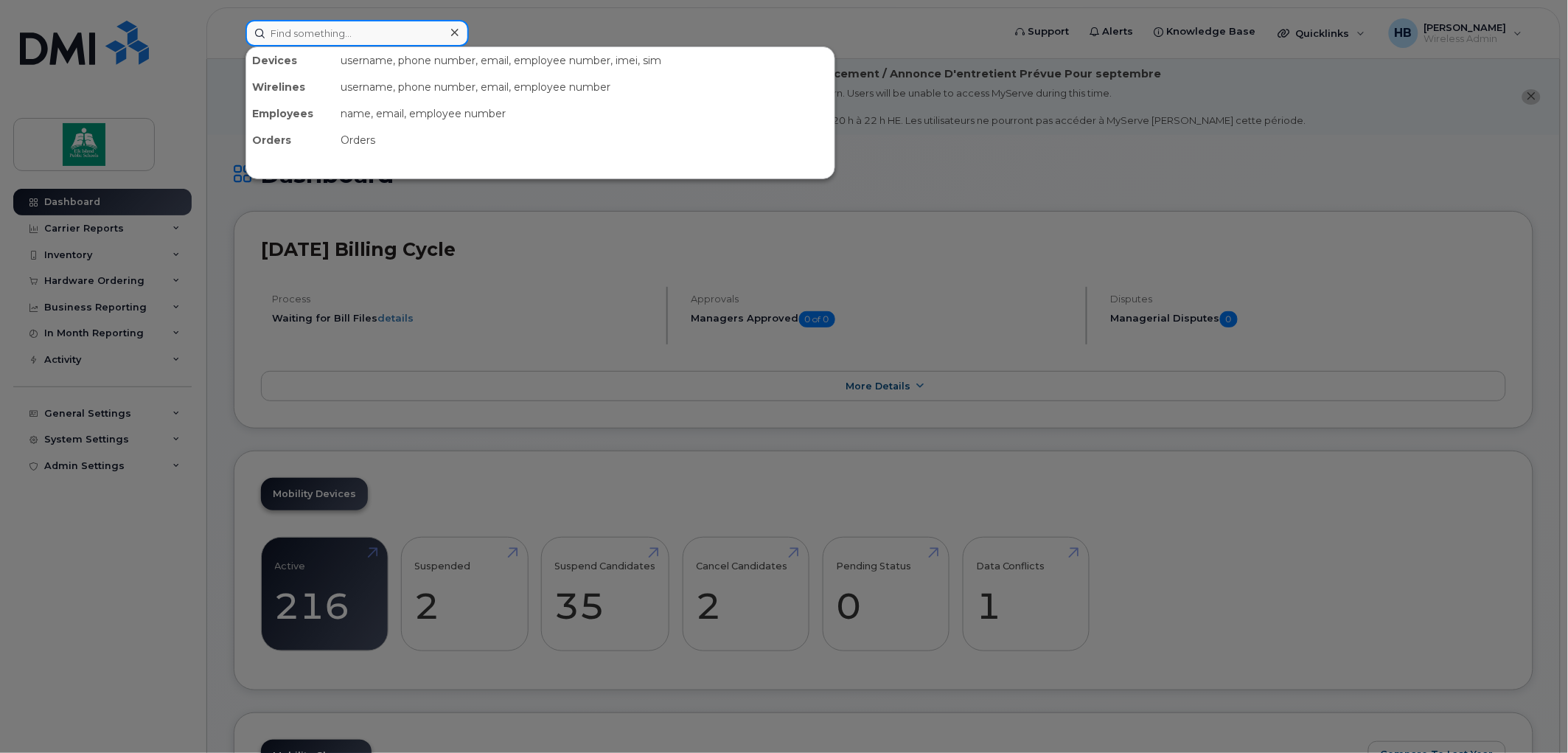
click at [394, 34] on input at bounding box center [357, 33] width 223 height 27
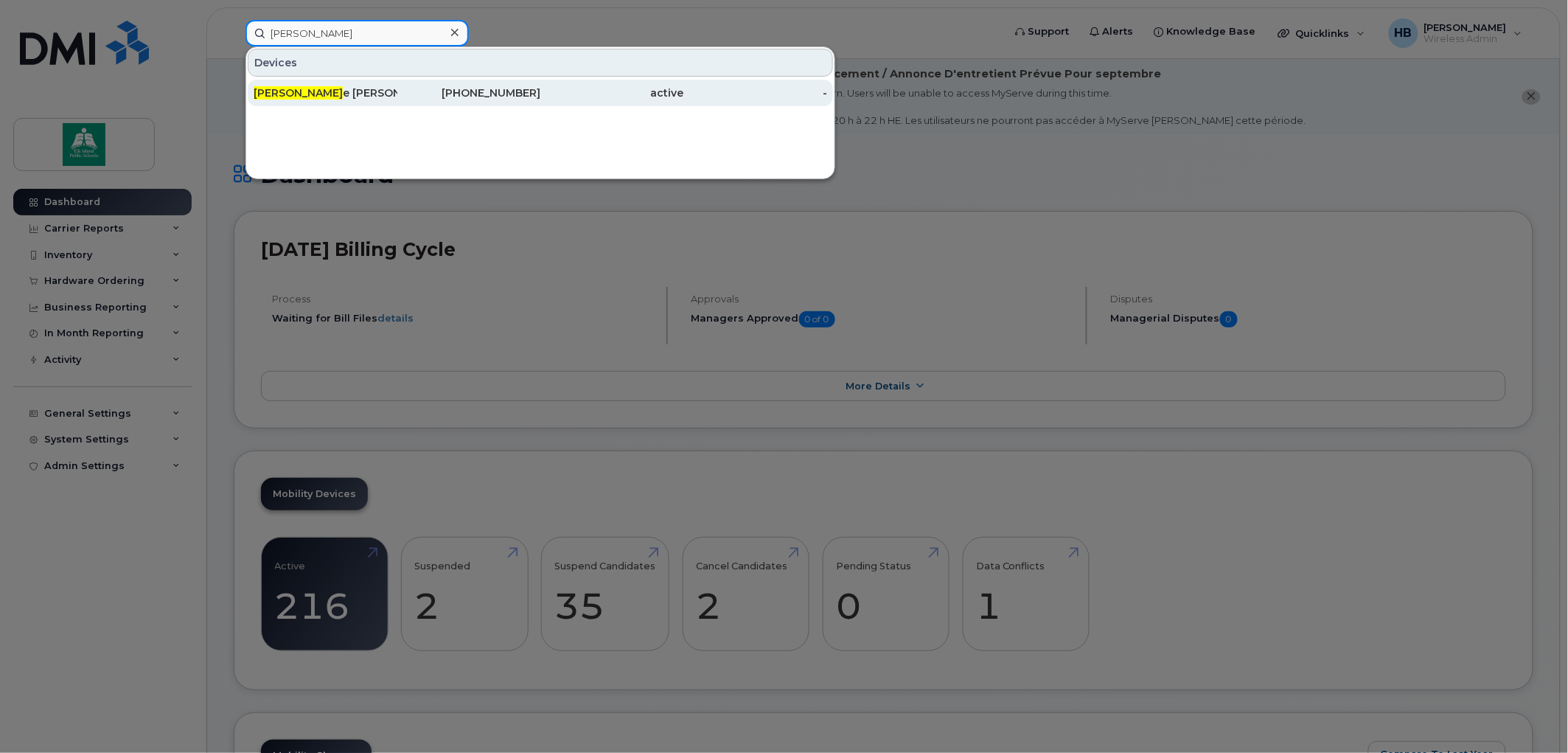
type input "[PERSON_NAME]"
click at [461, 93] on div "780-690-0422" at bounding box center [469, 92] width 144 height 14
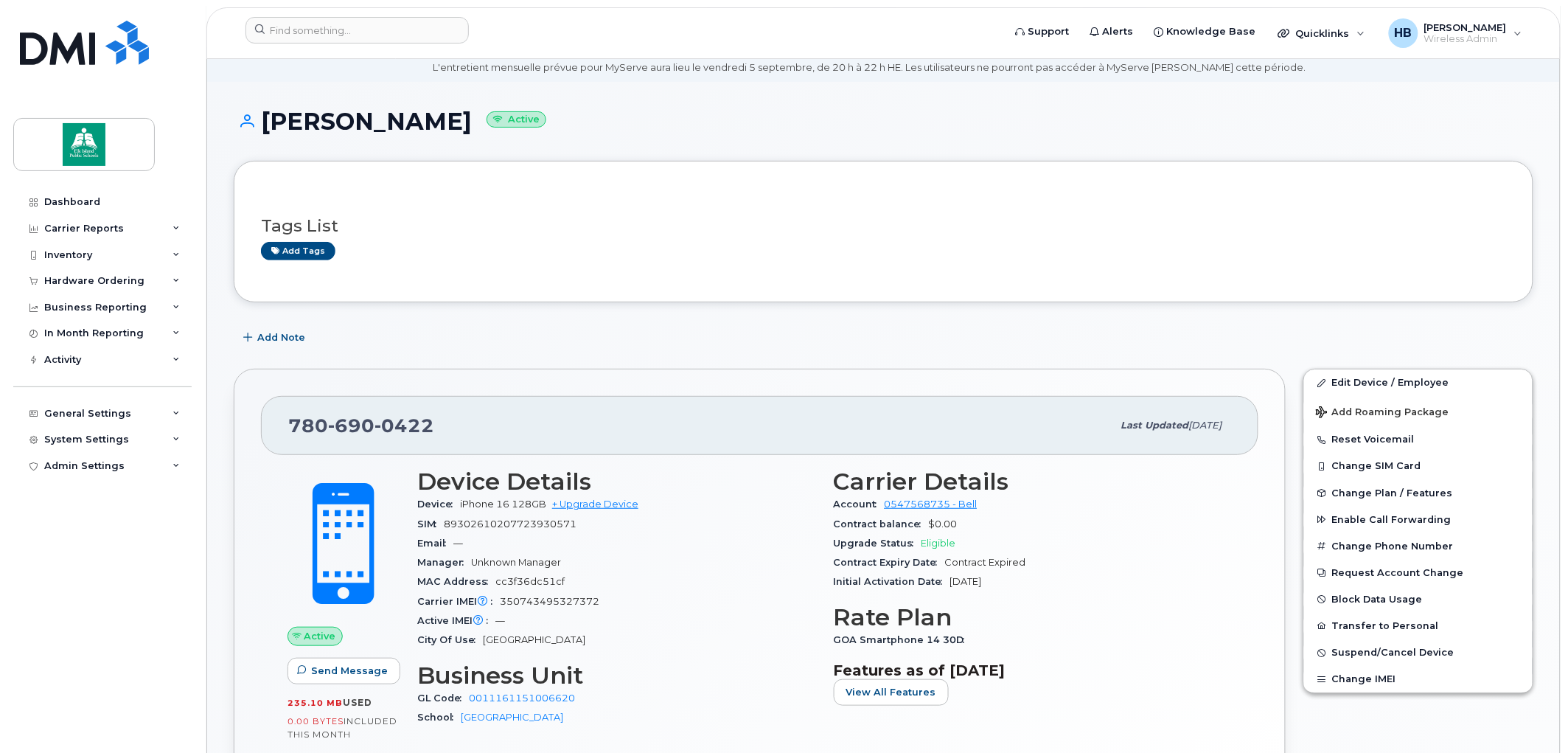
scroll to position [82, 0]
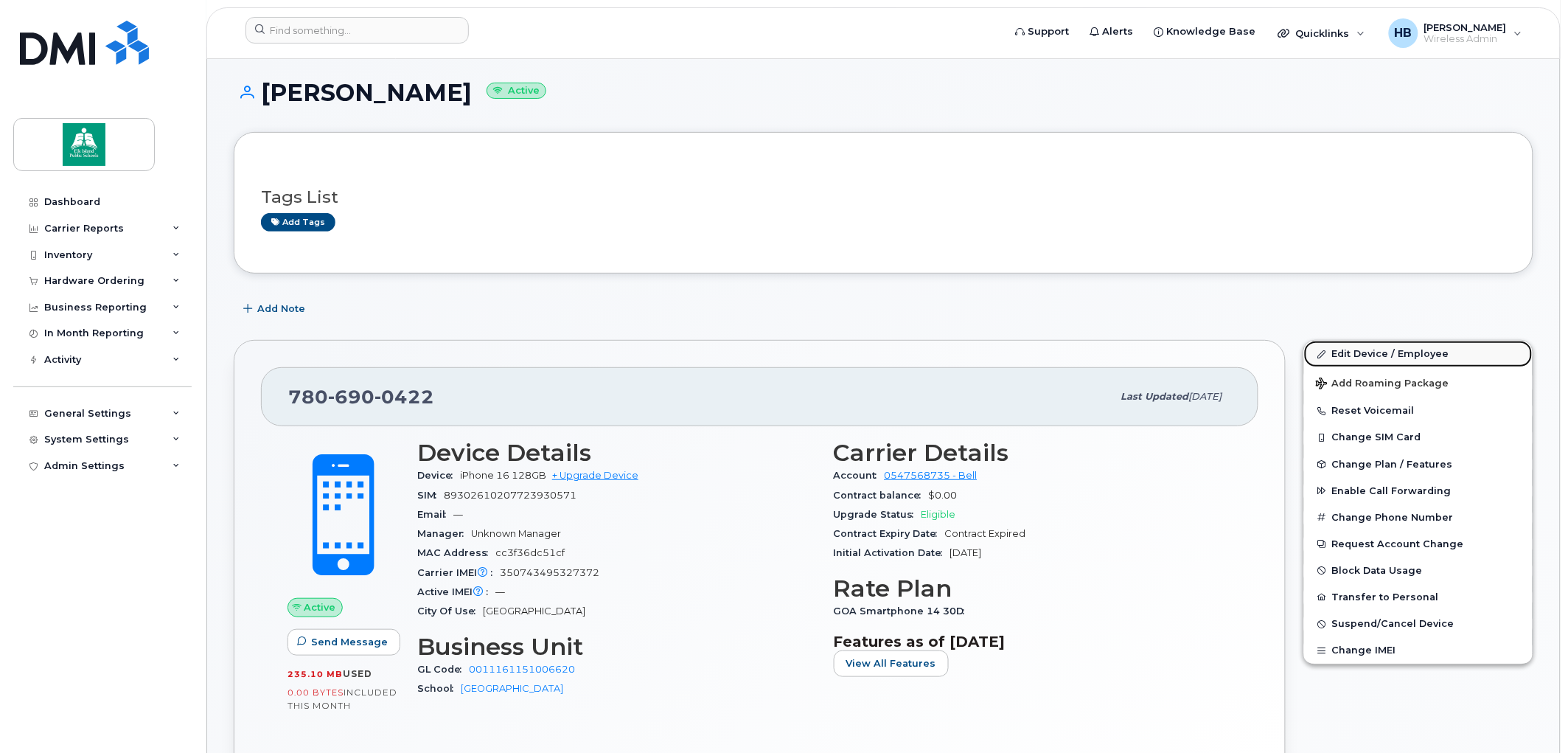
click at [1348, 353] on link "Edit Device / Employee" at bounding box center [1419, 354] width 229 height 27
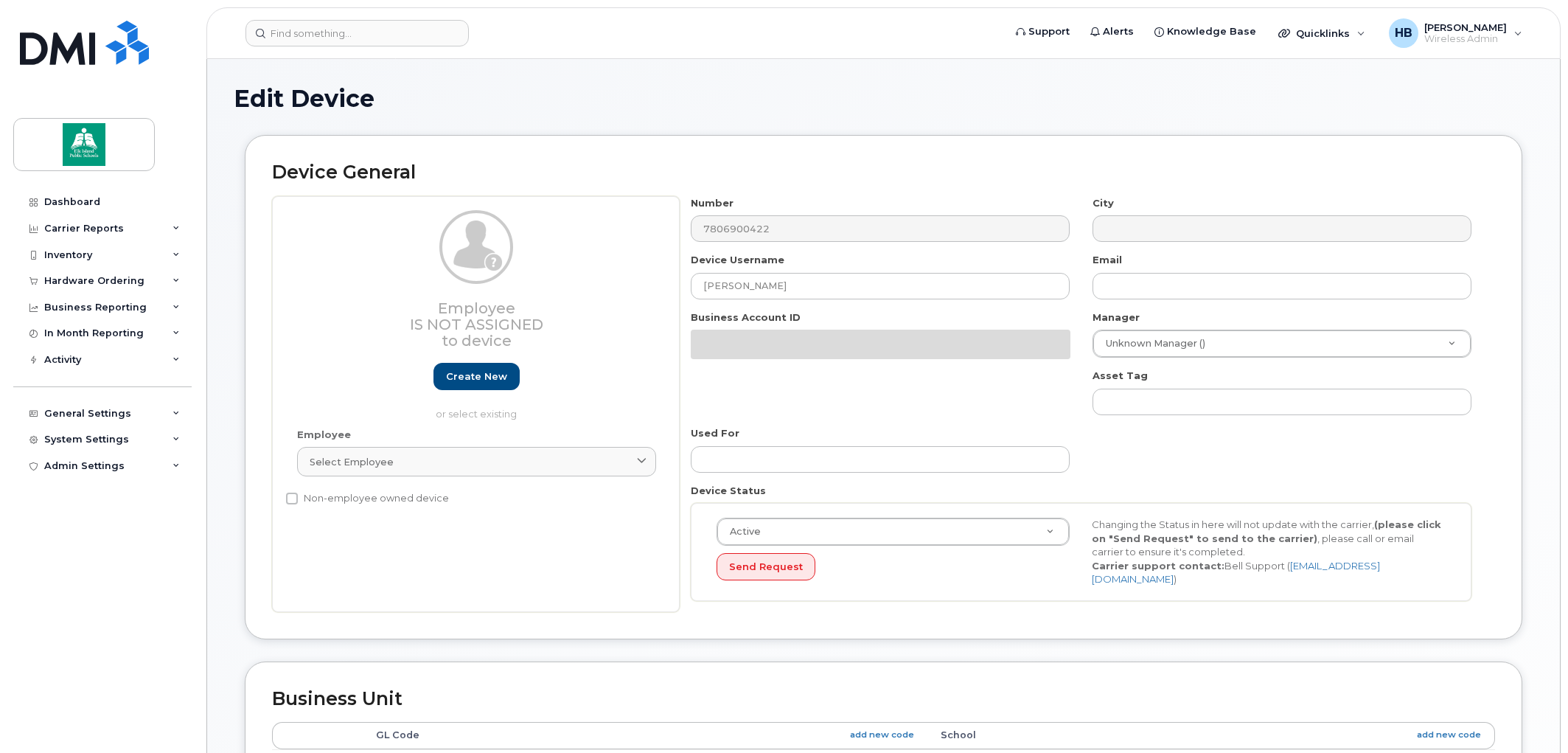
select select "10109163"
select select "10109222"
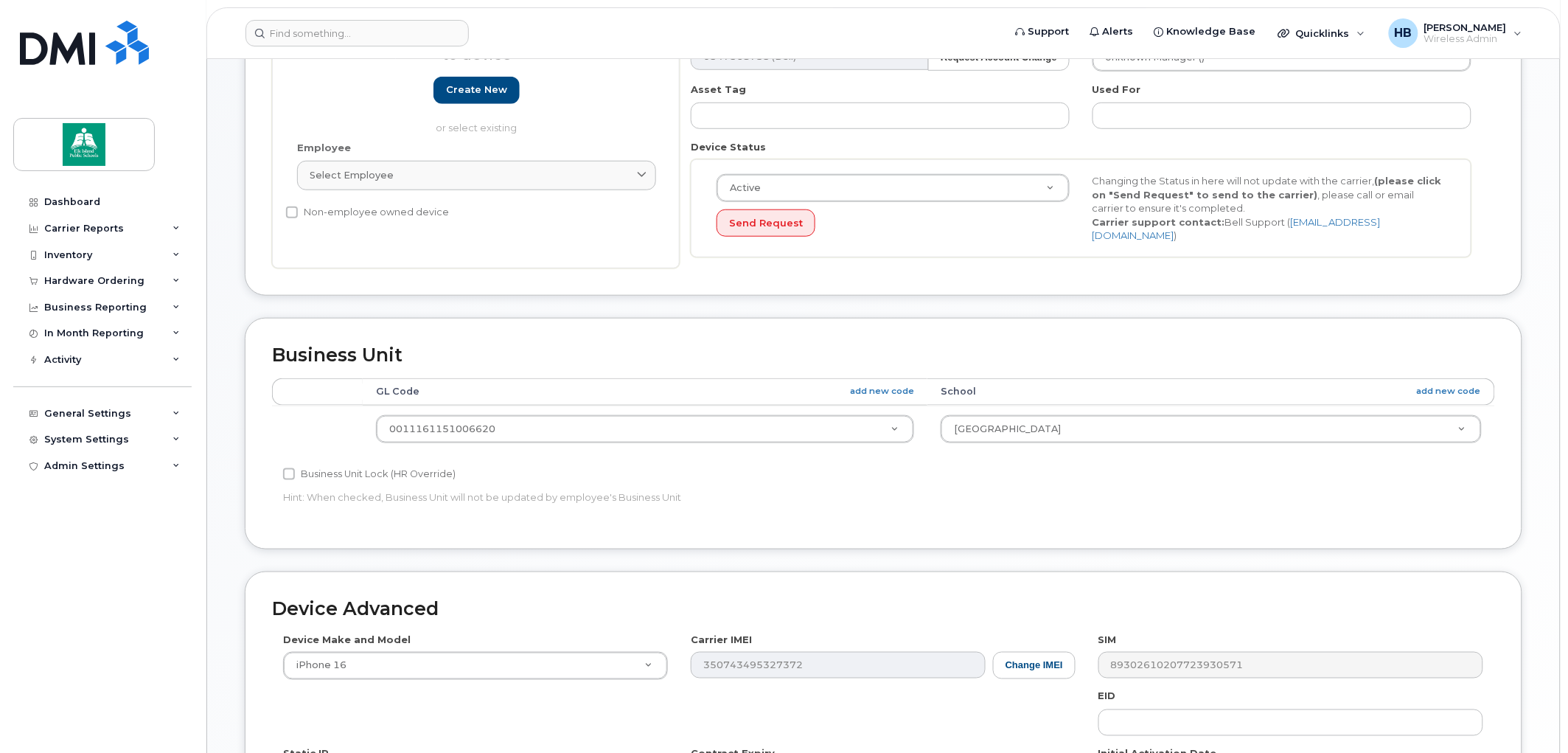
scroll to position [491, 0]
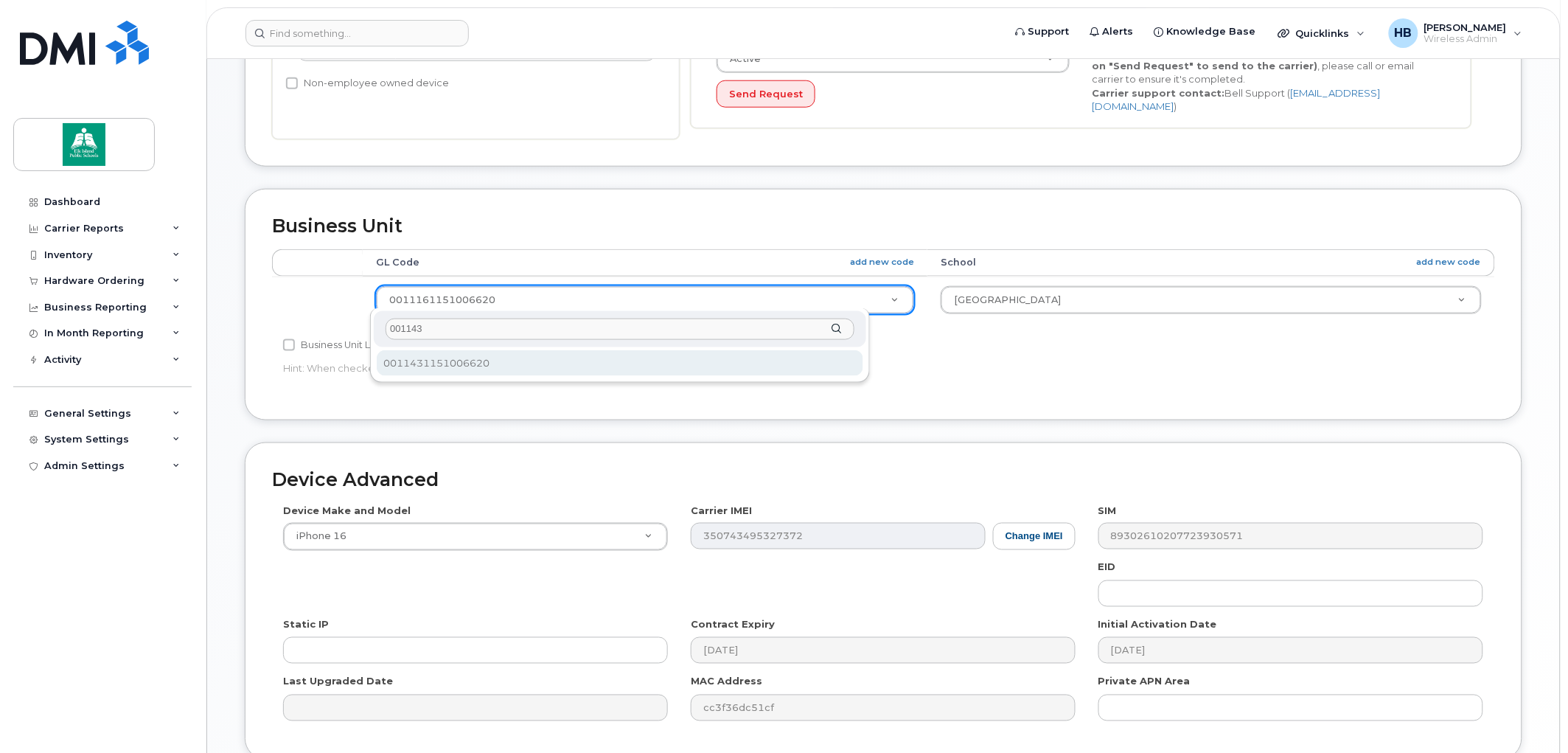
type input "001143"
select select "10109131"
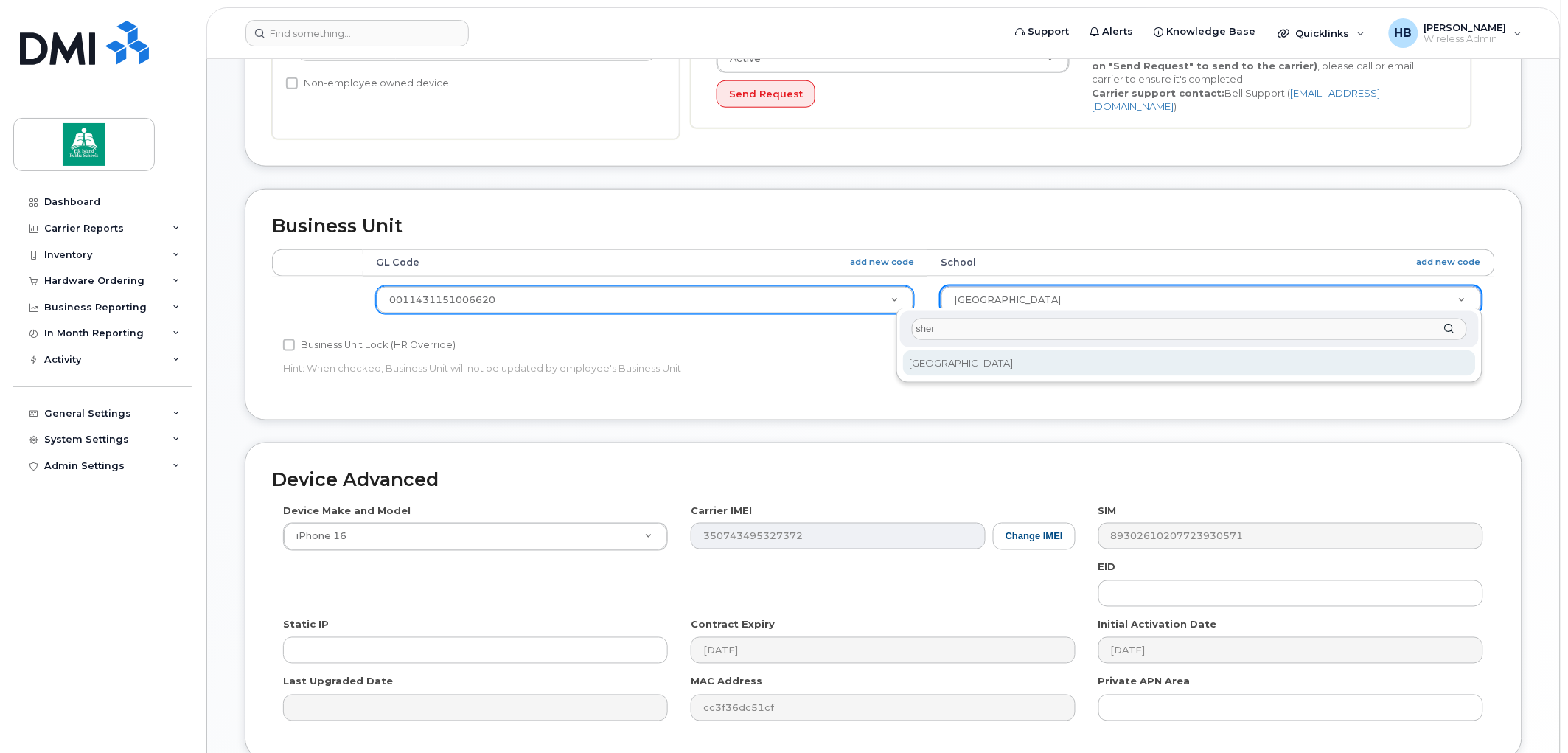
type input "sher"
select select "10109193"
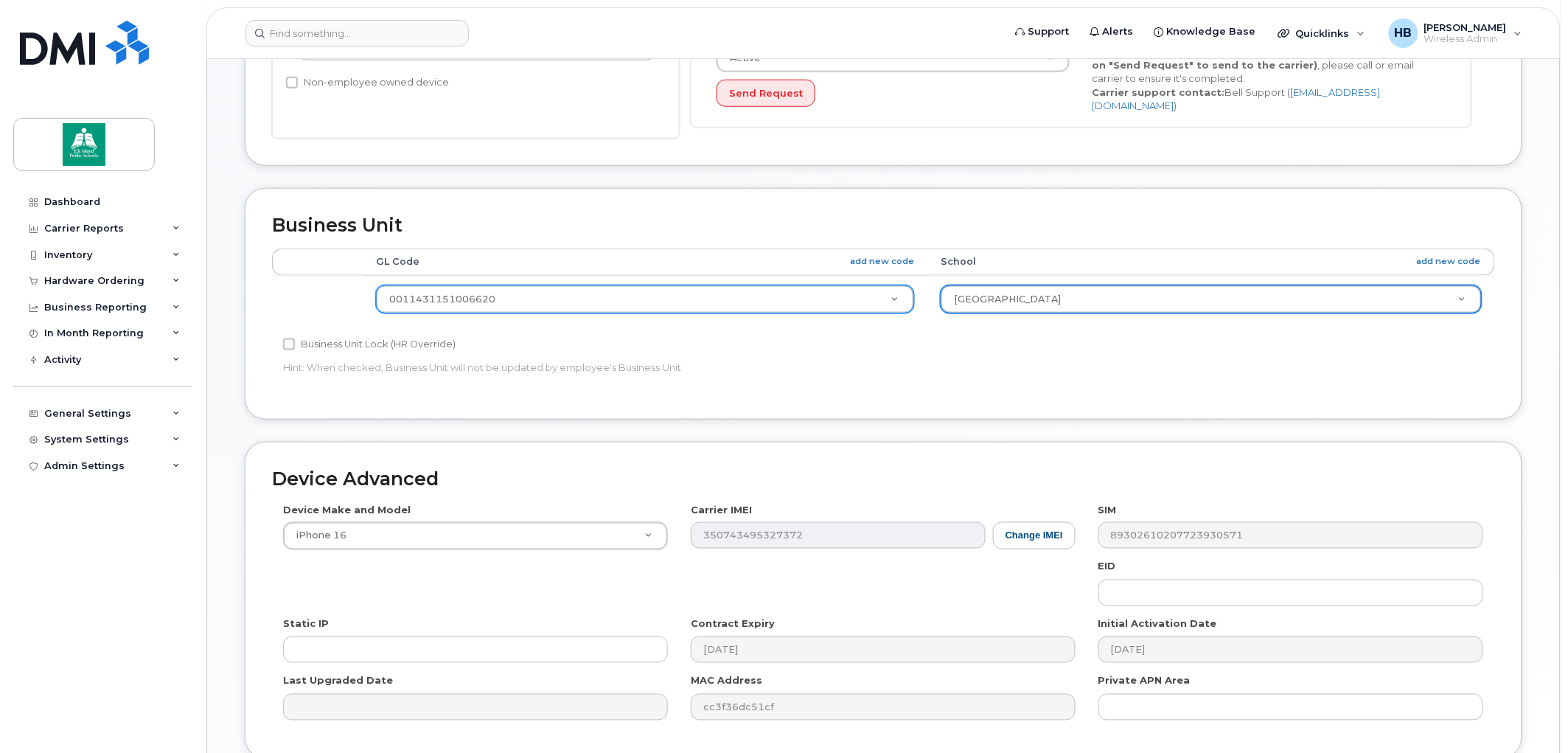
scroll to position [616, 0]
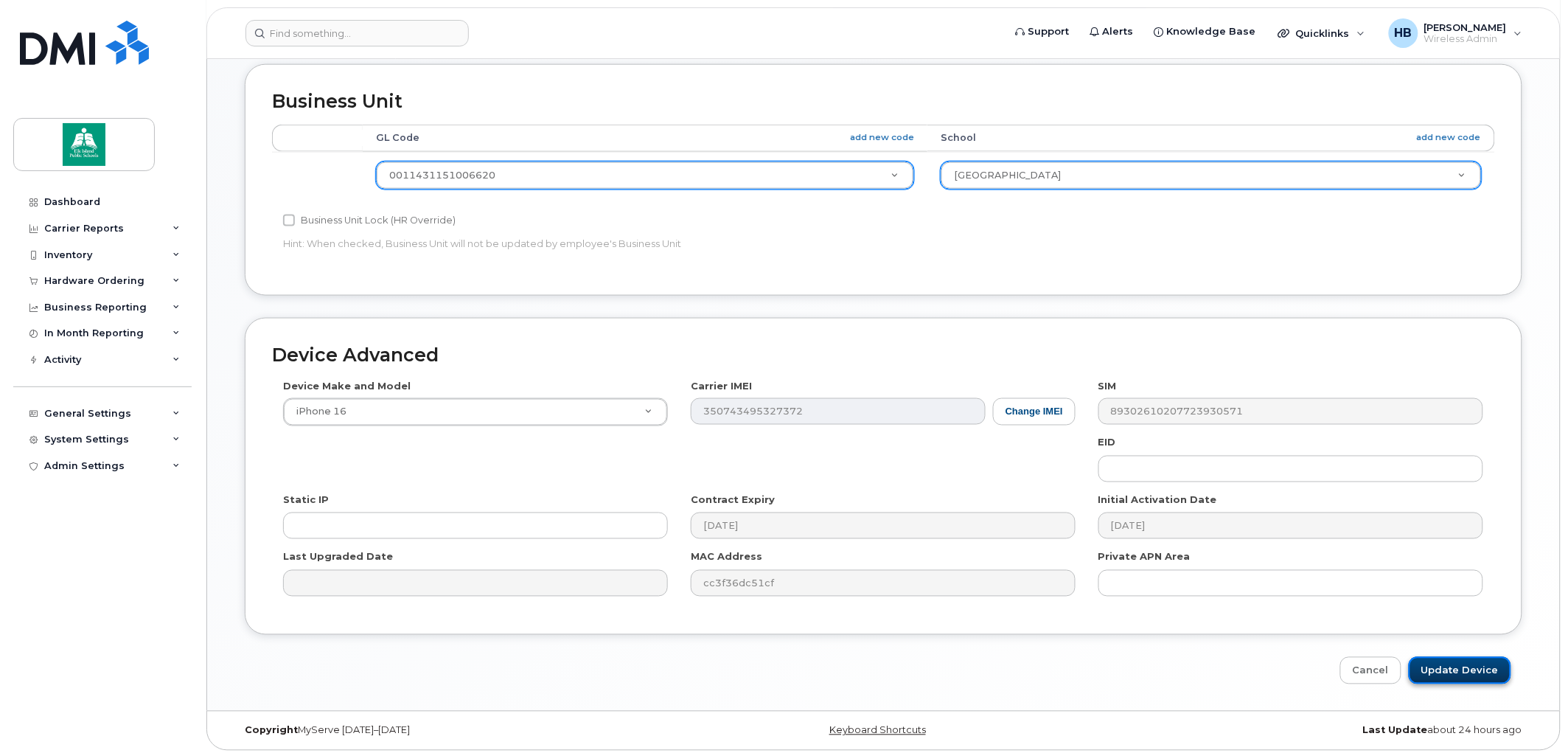
click at [1464, 668] on input "Update Device" at bounding box center [1460, 671] width 103 height 27
type input "Saving..."
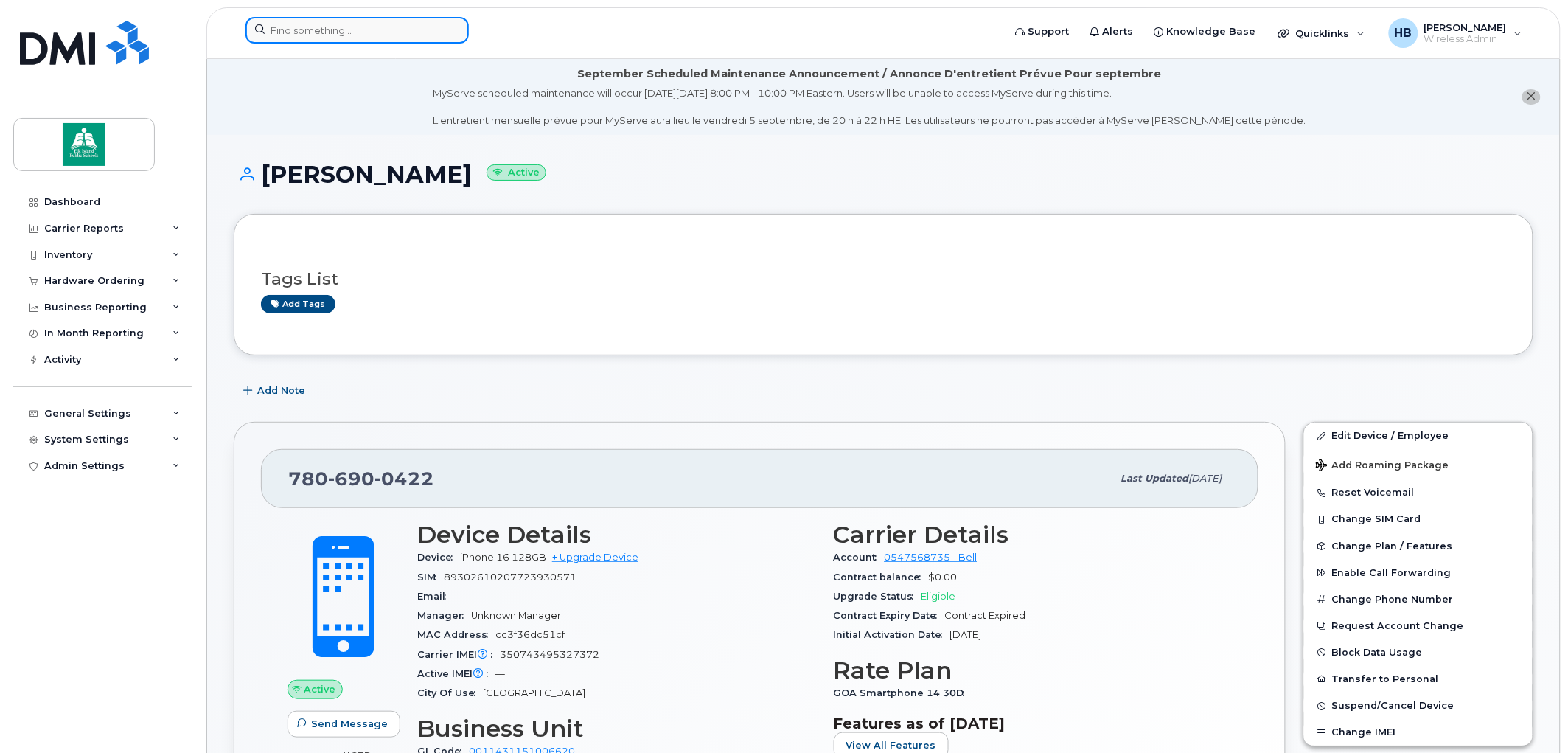
click at [354, 25] on input at bounding box center [357, 30] width 223 height 27
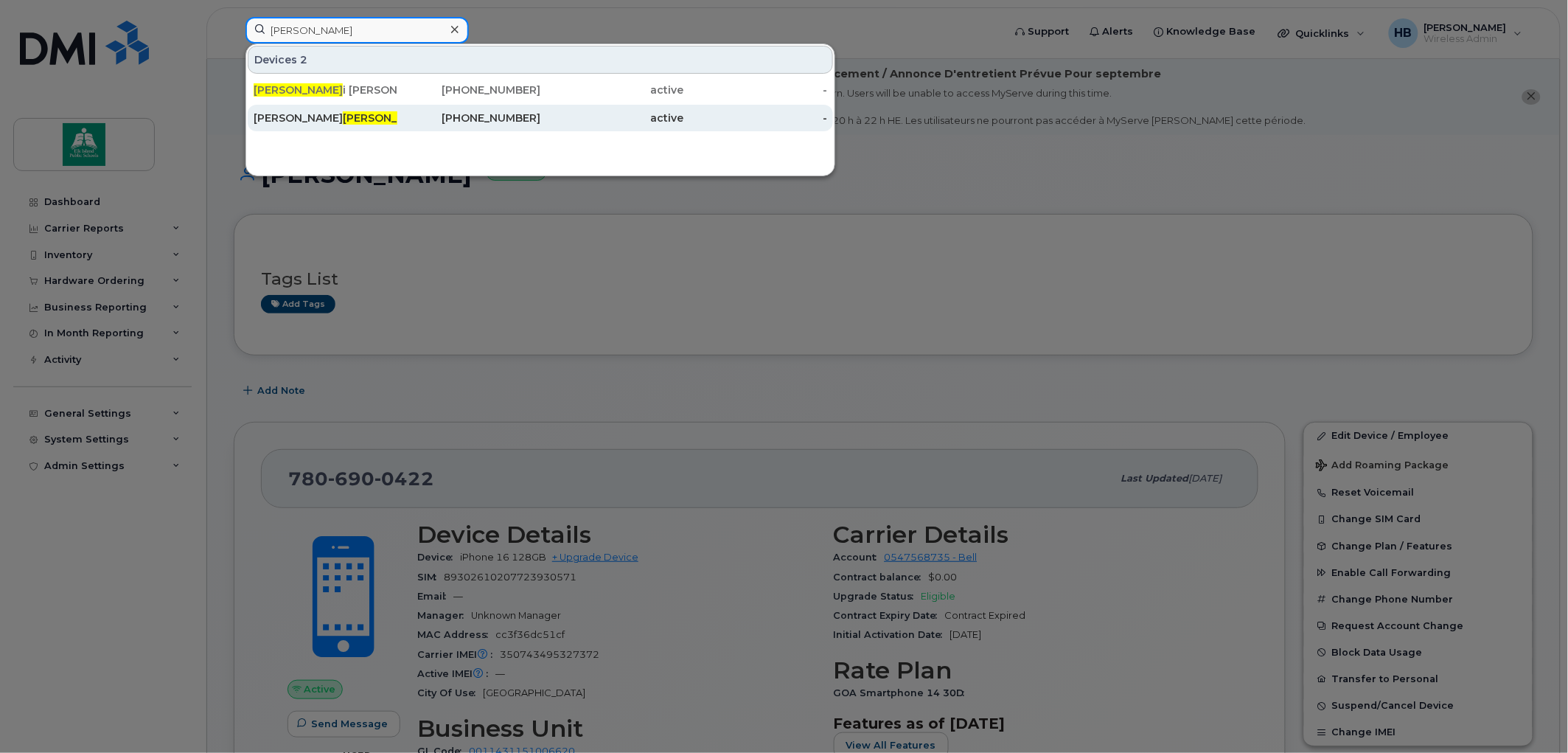
type input "kerr"
click at [343, 114] on span "Kerr" at bounding box center [387, 117] width 89 height 13
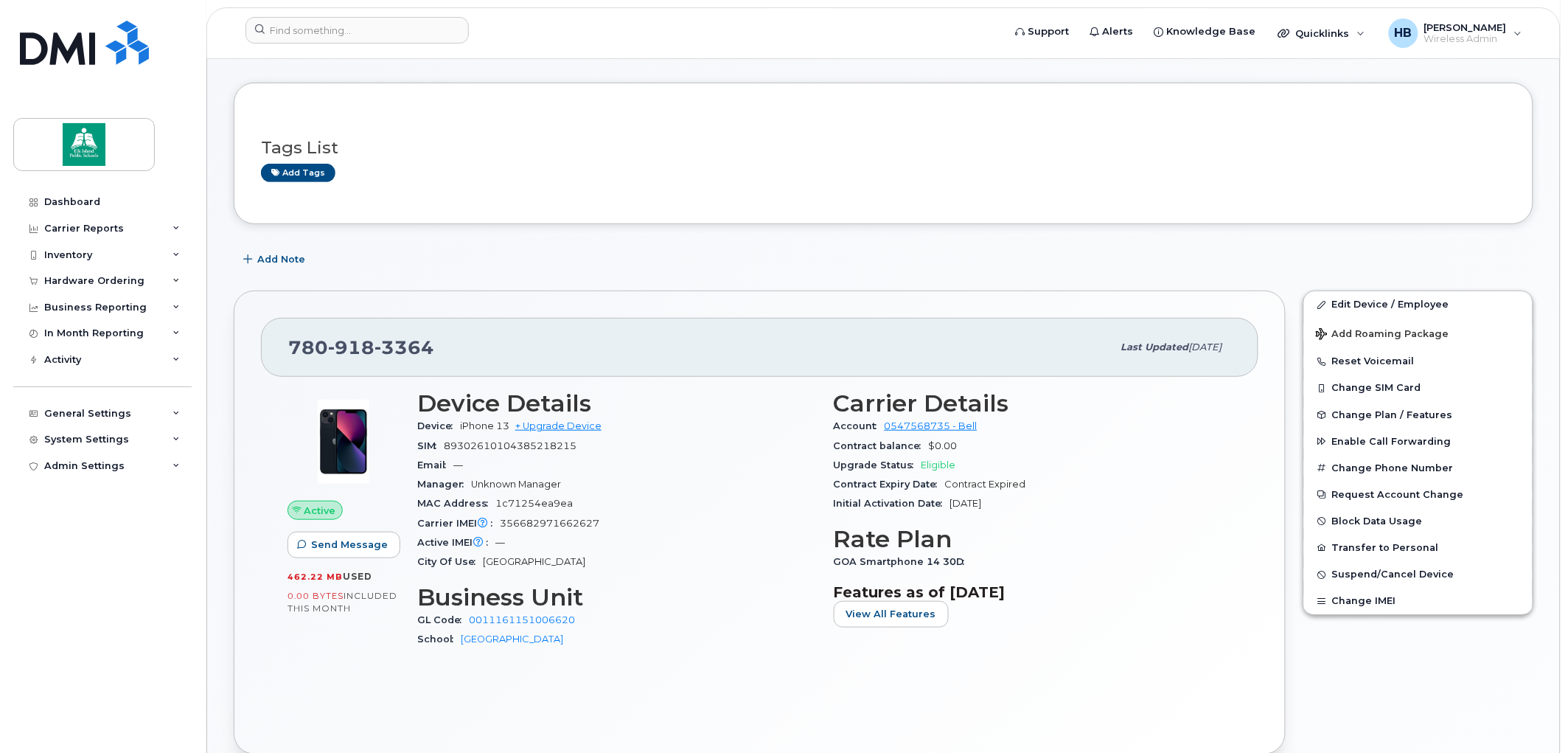
scroll to position [164, 0]
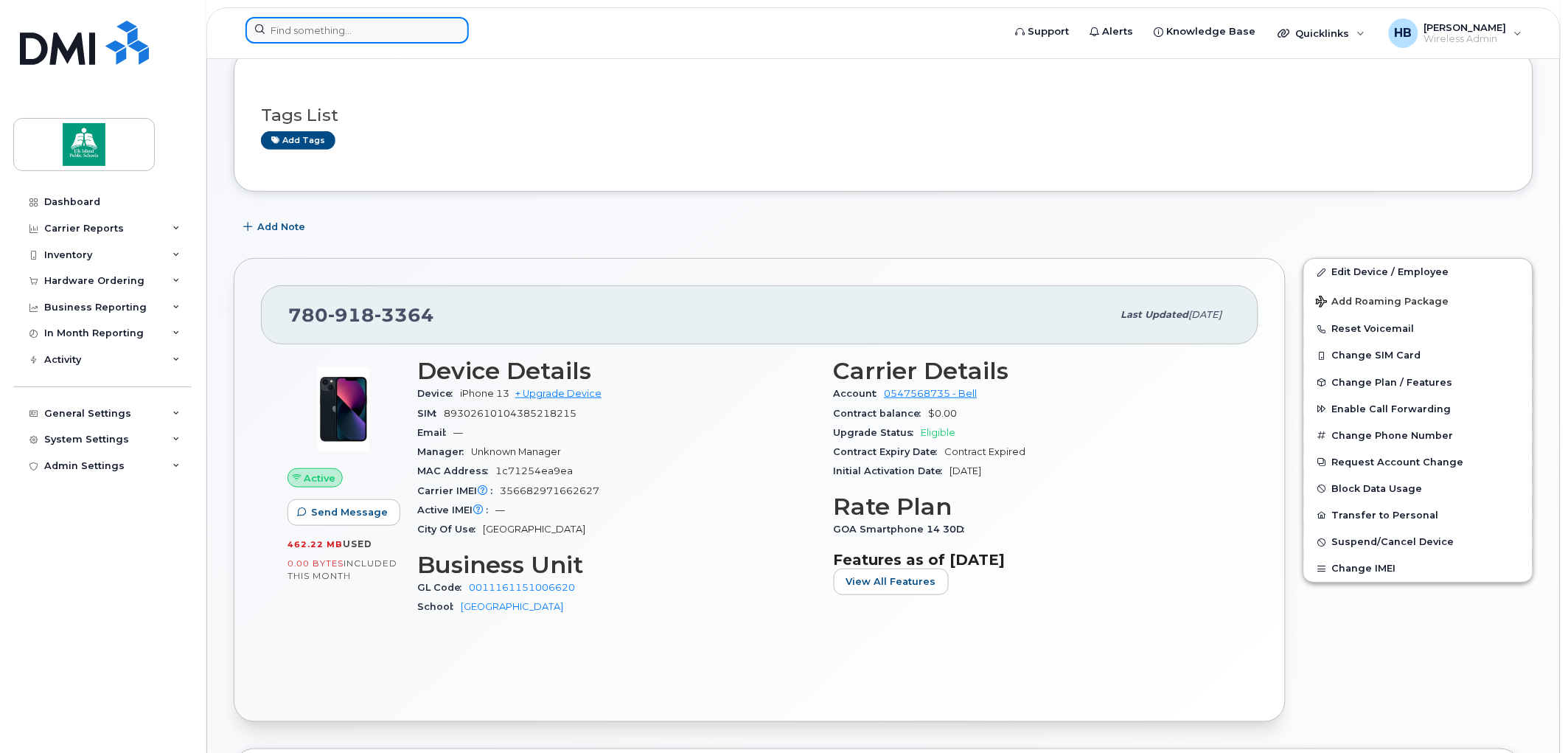
click at [305, 30] on input at bounding box center [357, 30] width 223 height 27
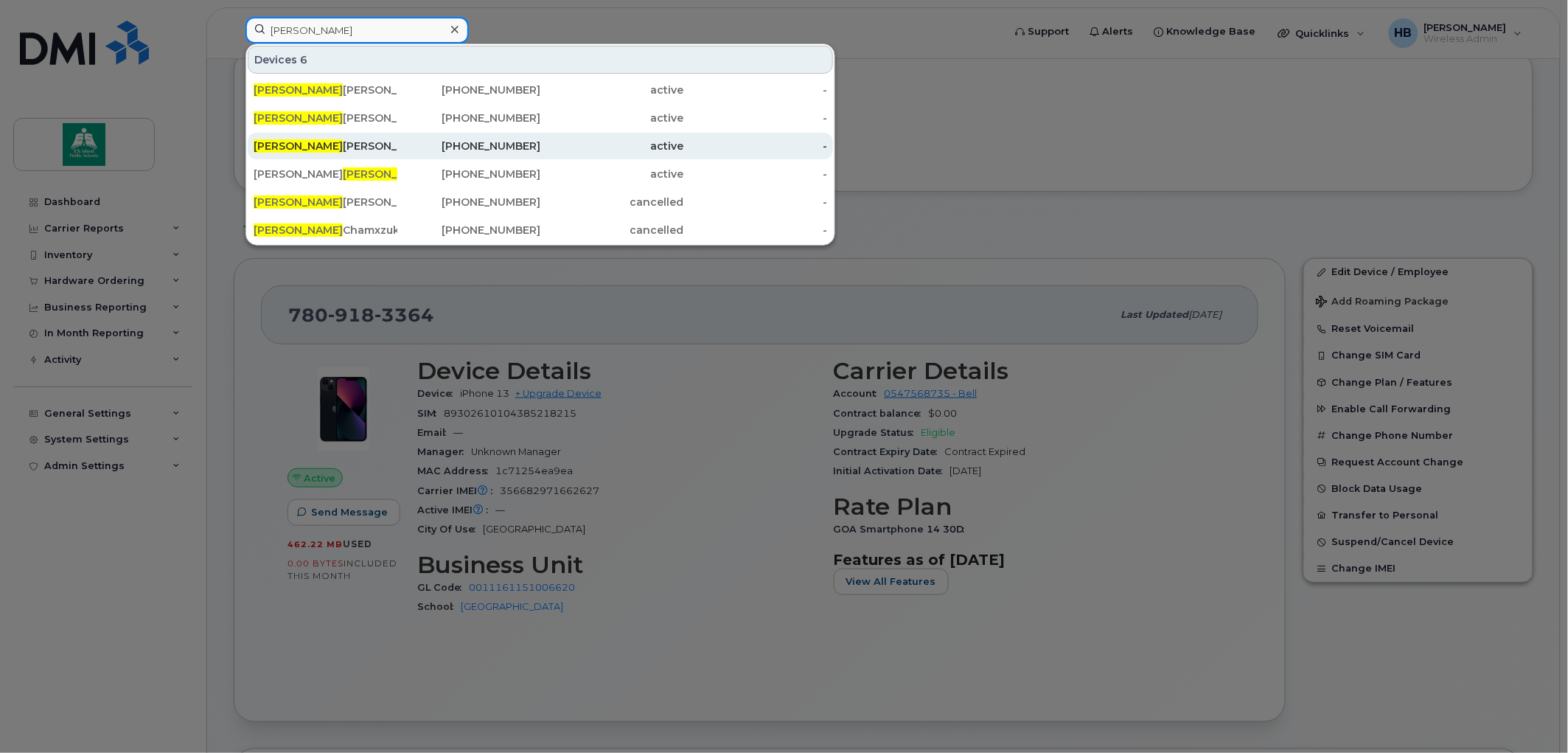
type input "dan"
click at [314, 143] on div "Dan iel Verhoeff" at bounding box center [325, 146] width 144 height 14
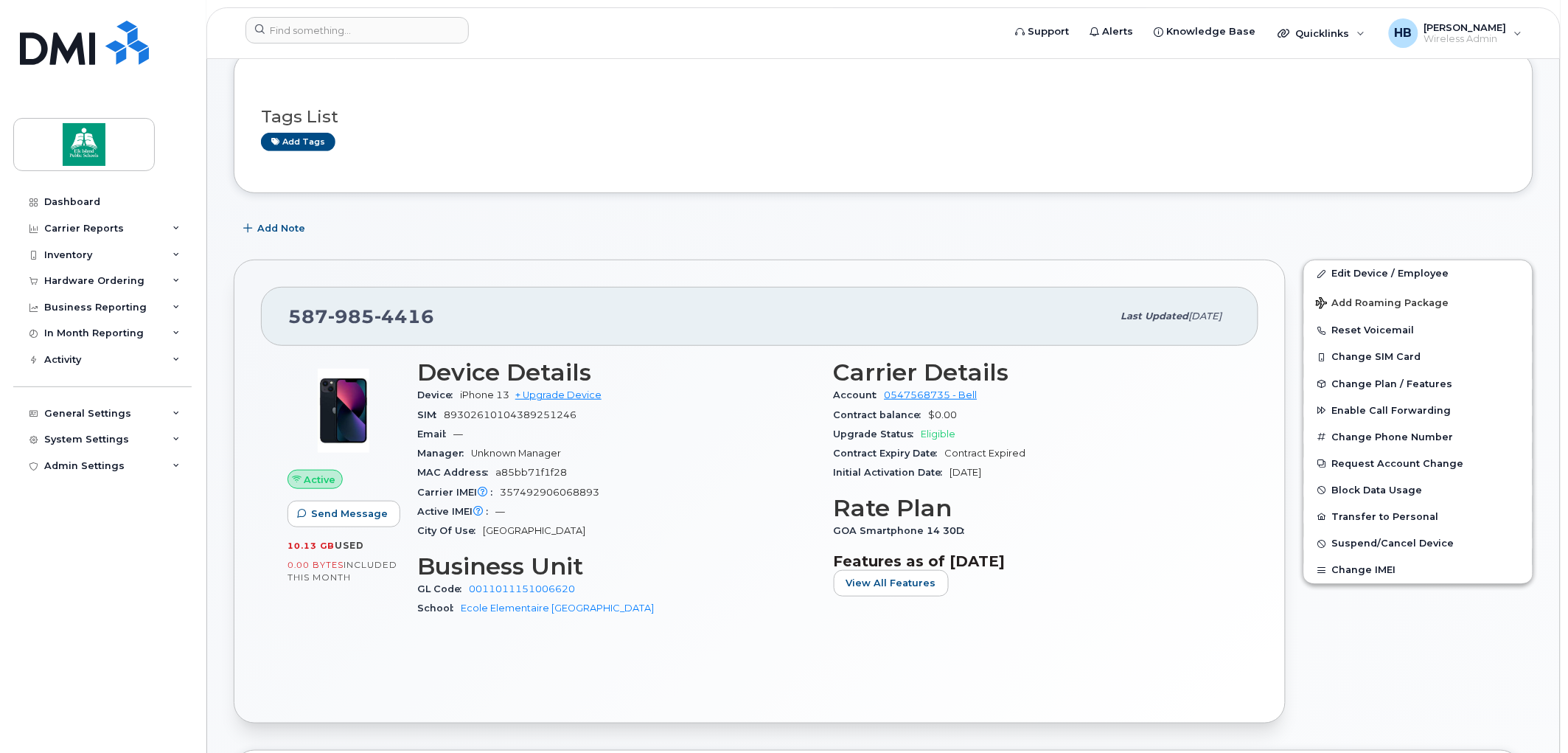
scroll to position [164, 0]
click at [1383, 274] on link "Edit Device / Employee" at bounding box center [1419, 272] width 229 height 27
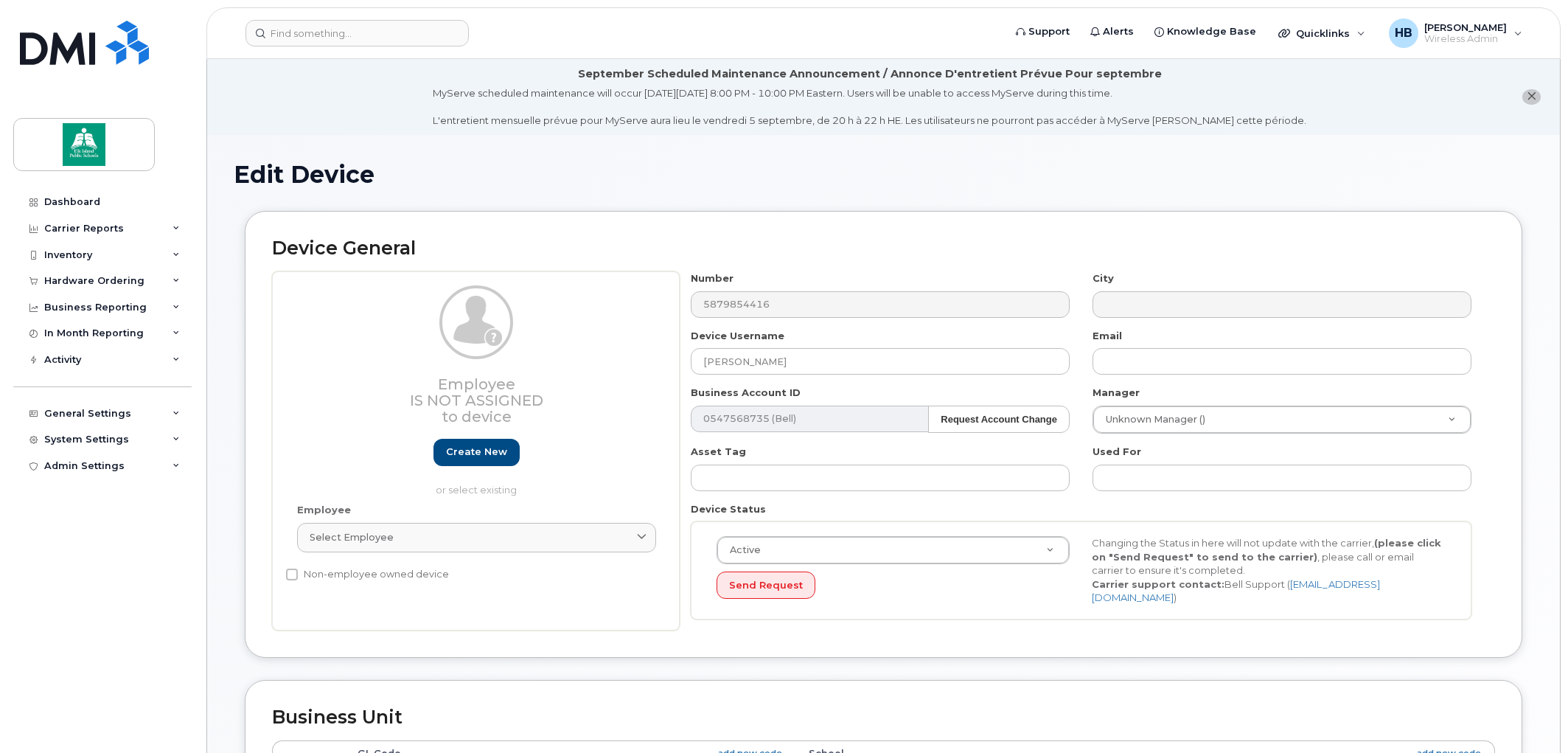
select select "10109175"
select select "10109234"
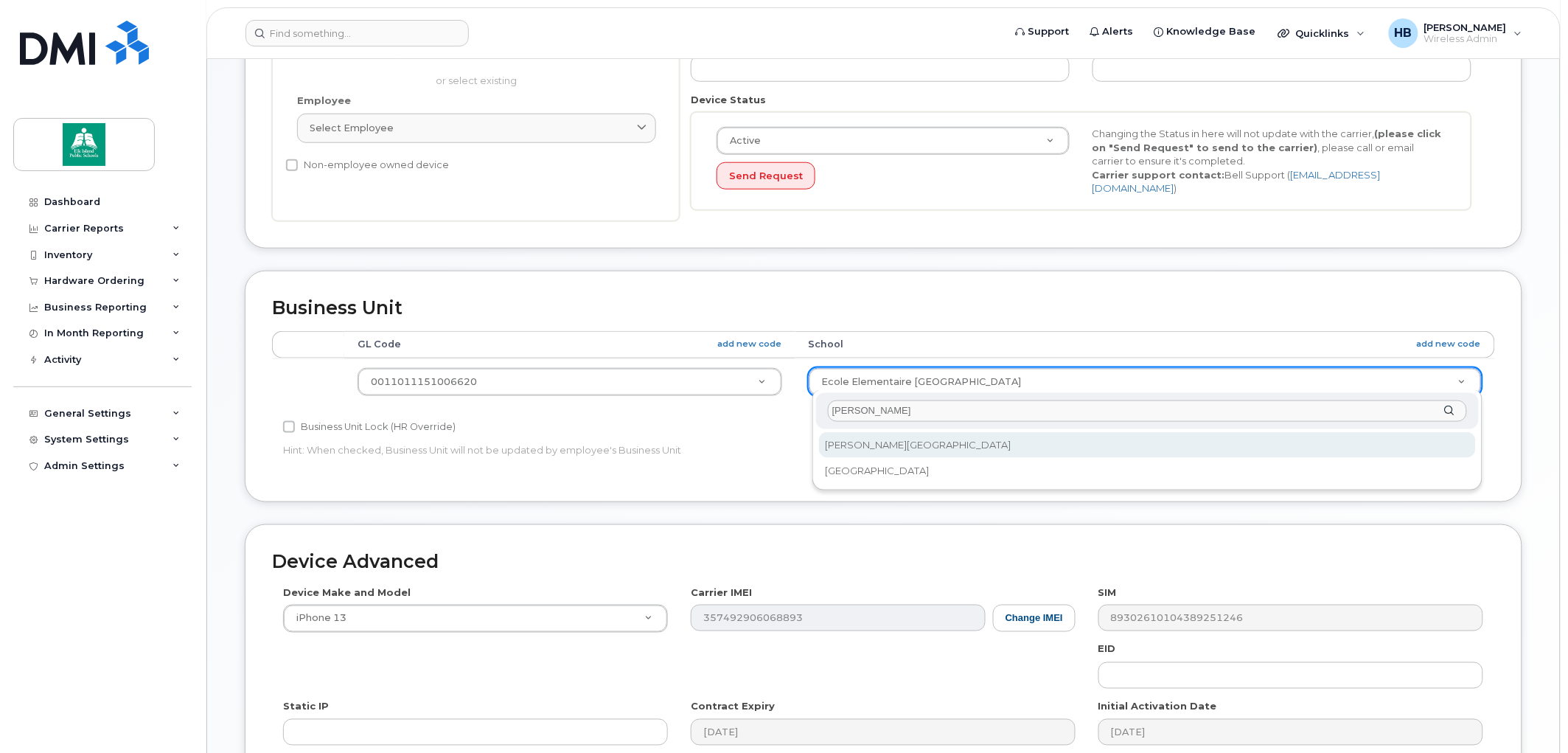
type input "wes"
select select "10109242"
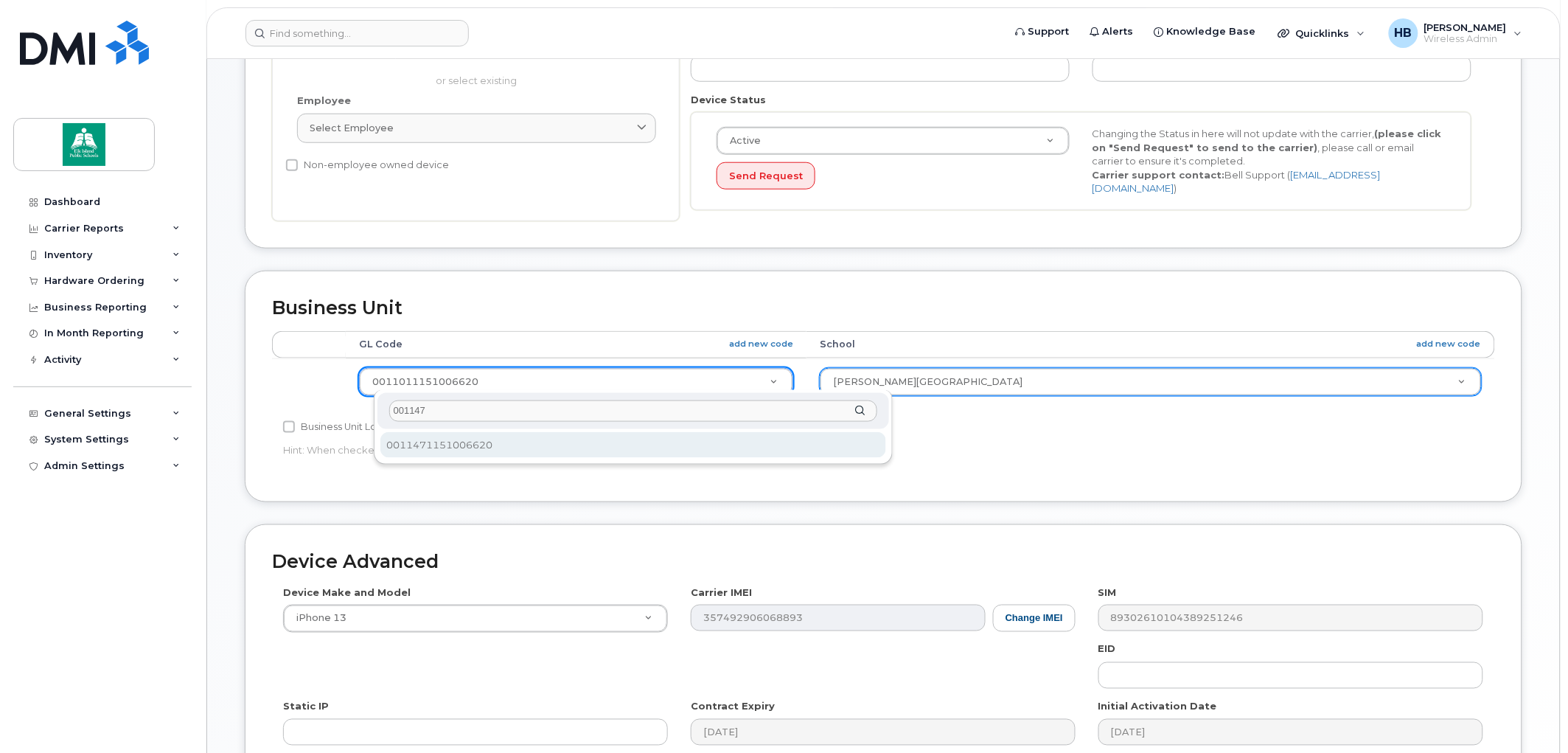
type input "001147"
select select "10109184"
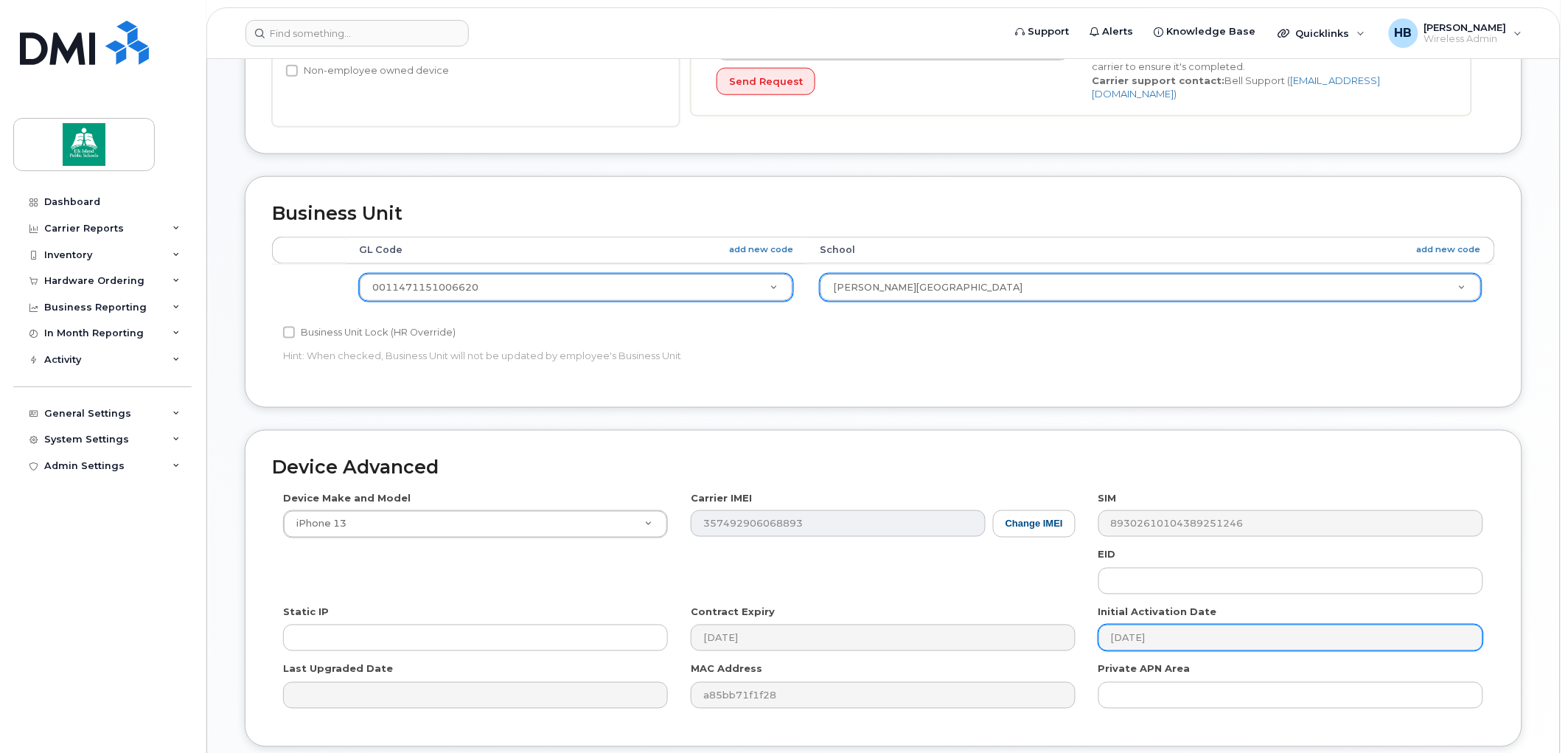
scroll to position [616, 0]
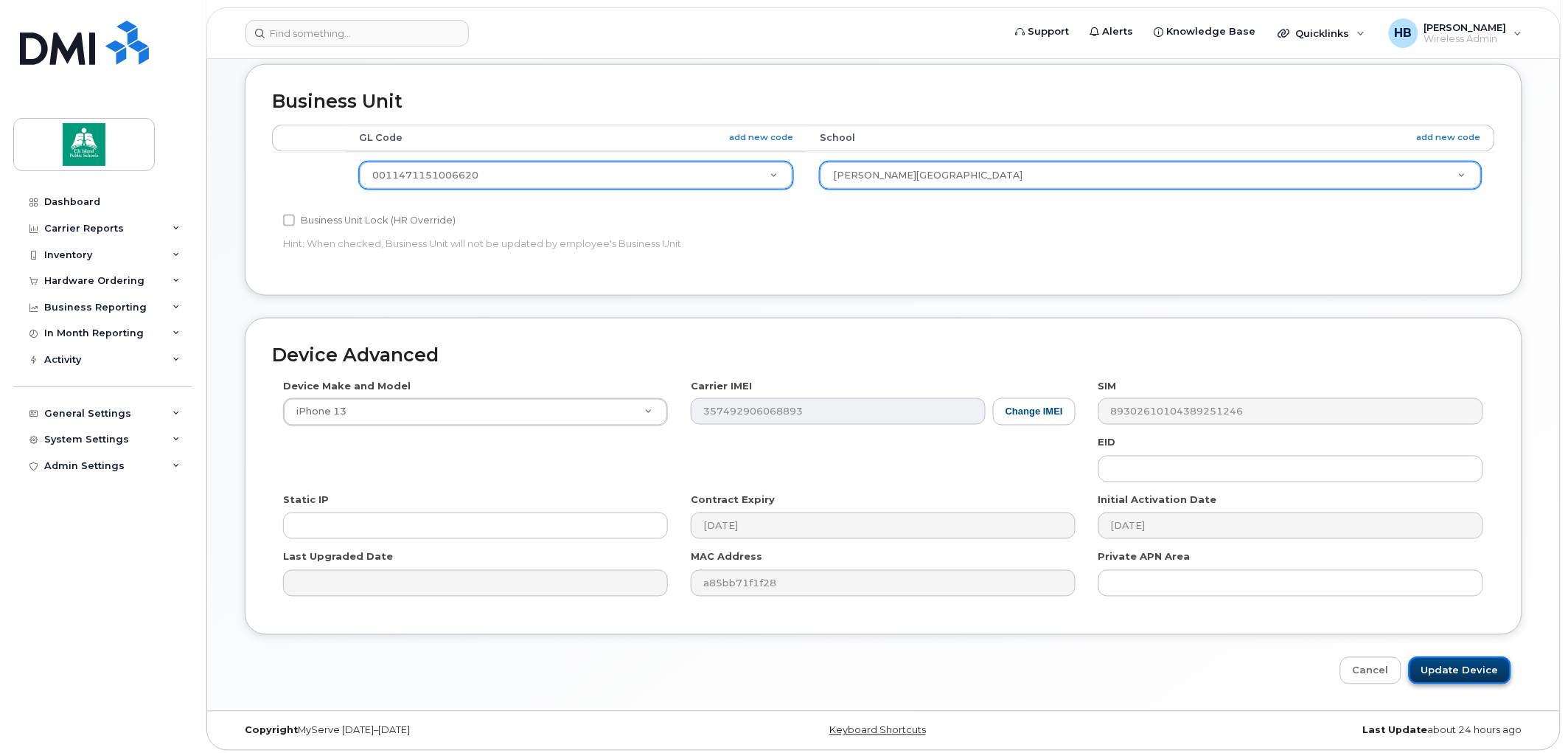
click at [1458, 667] on input "Update Device" at bounding box center [1460, 671] width 103 height 27
type input "Saving..."
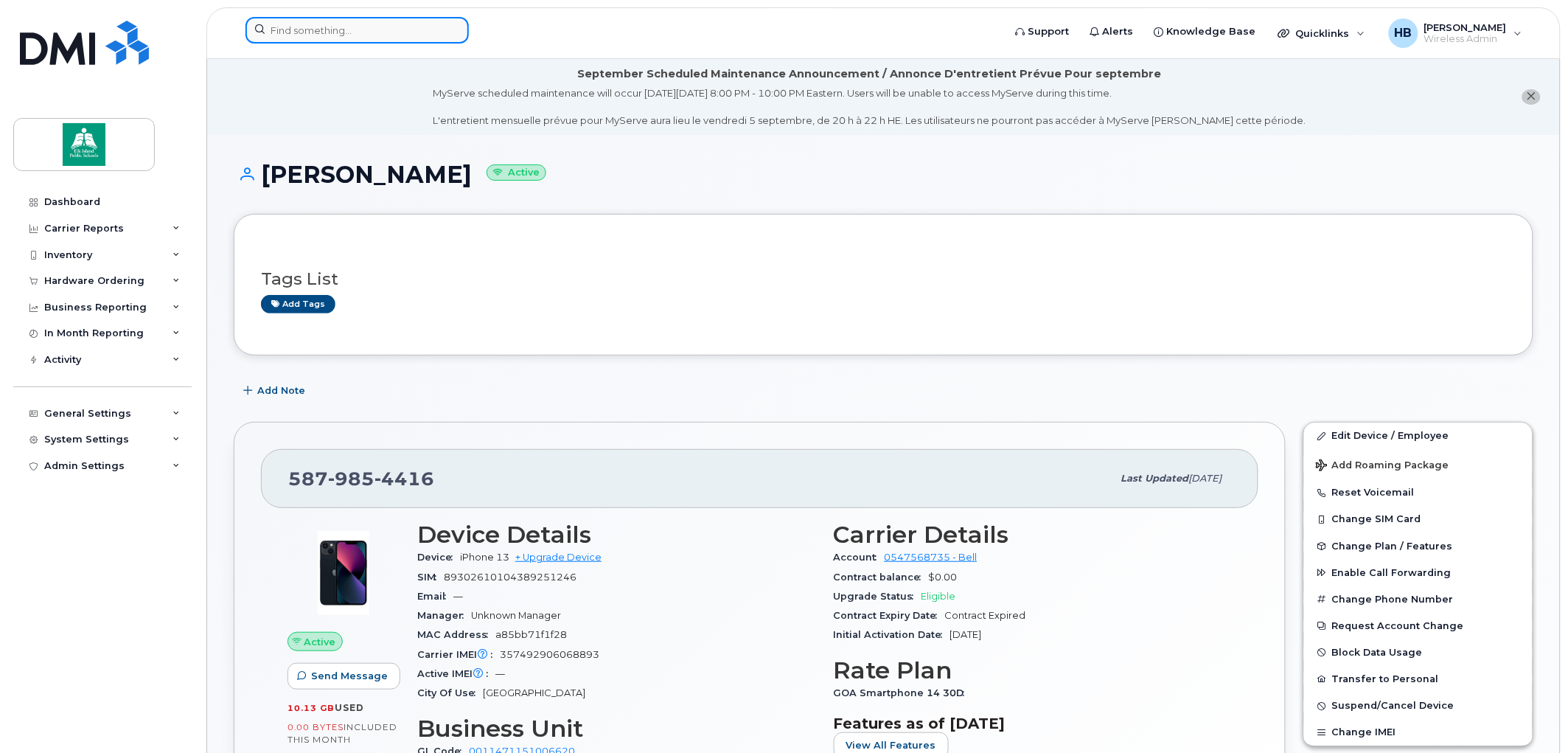
click at [321, 33] on input at bounding box center [357, 30] width 223 height 27
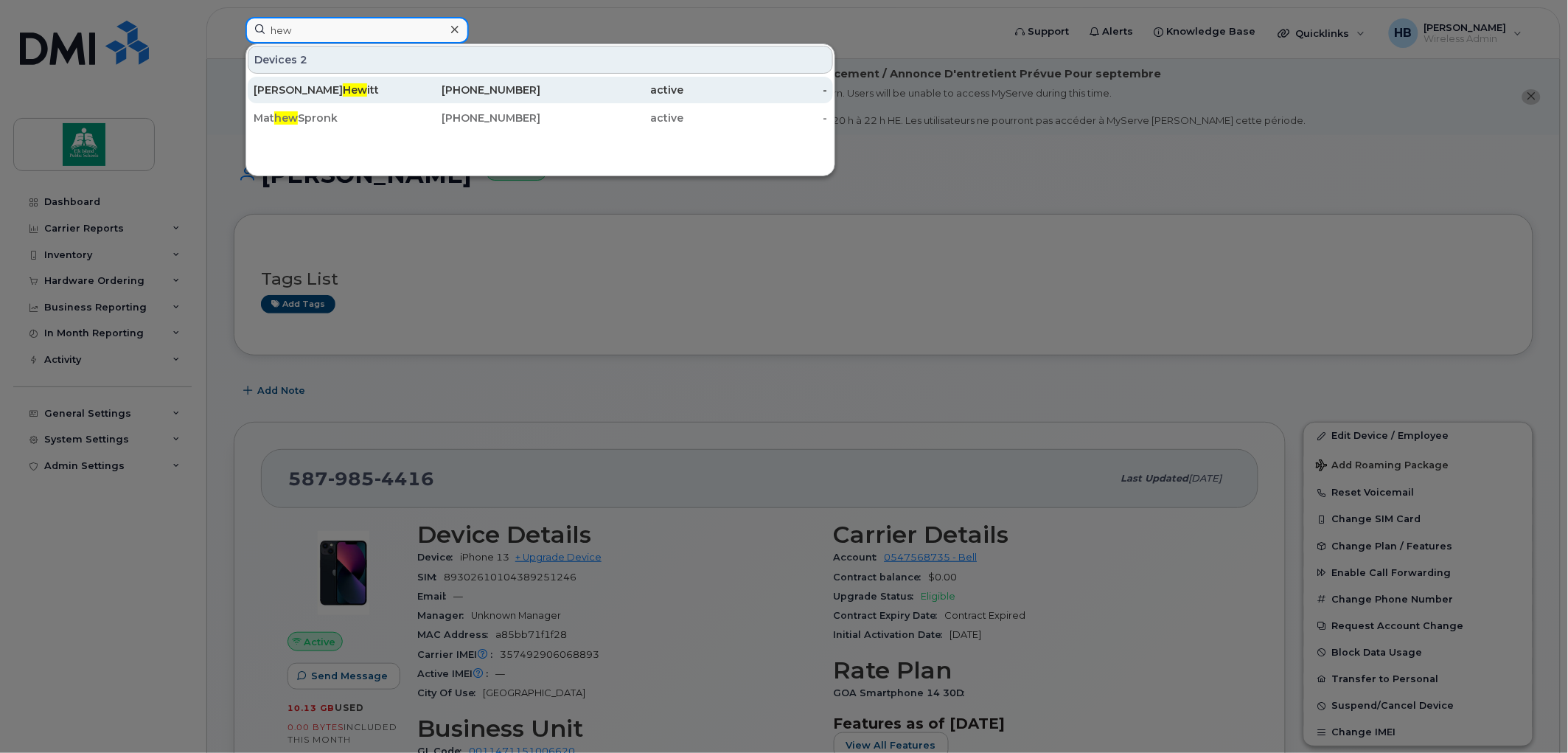
type input "hew"
click at [300, 83] on div "Helene Hew itt" at bounding box center [325, 89] width 144 height 14
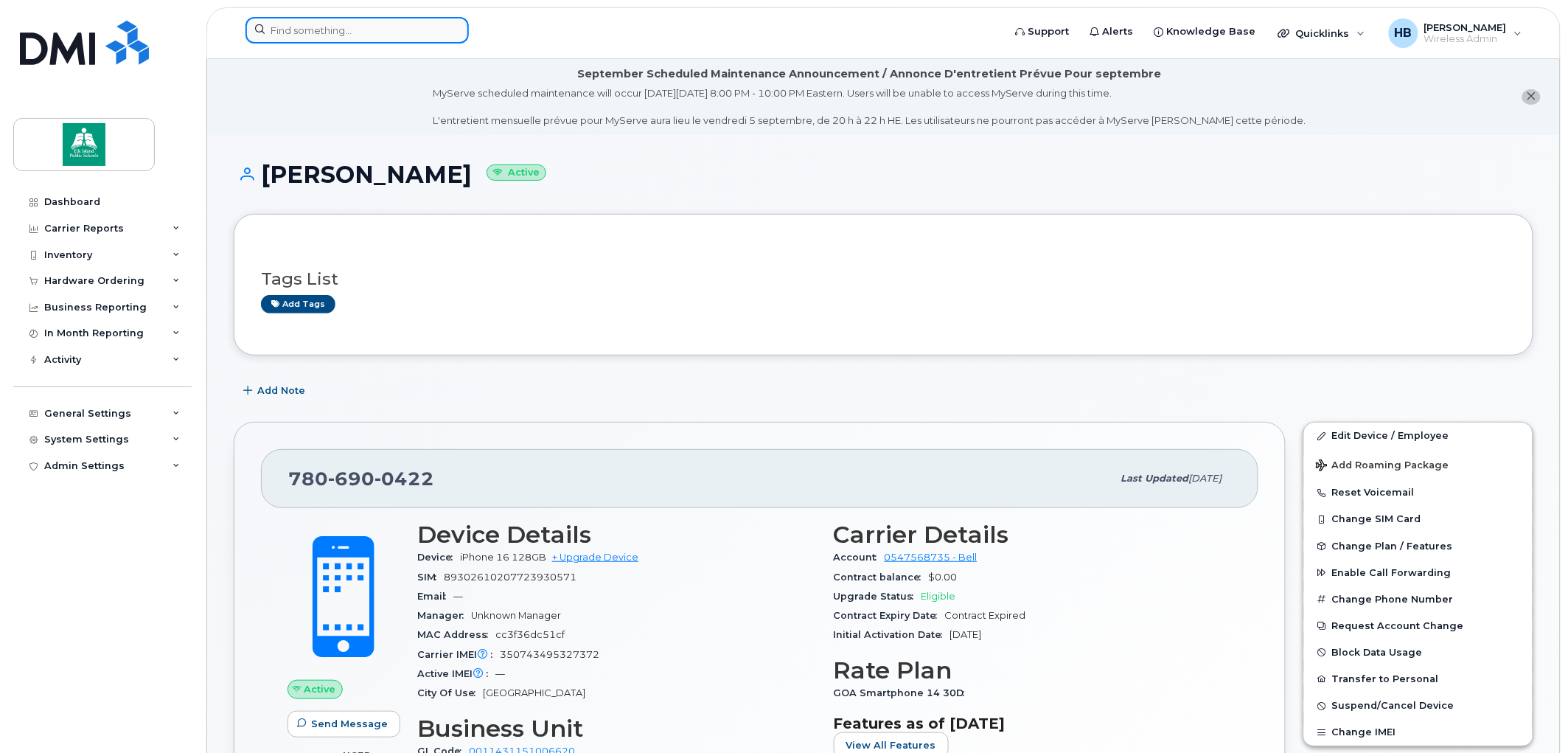
click at [361, 24] on input at bounding box center [357, 30] width 223 height 27
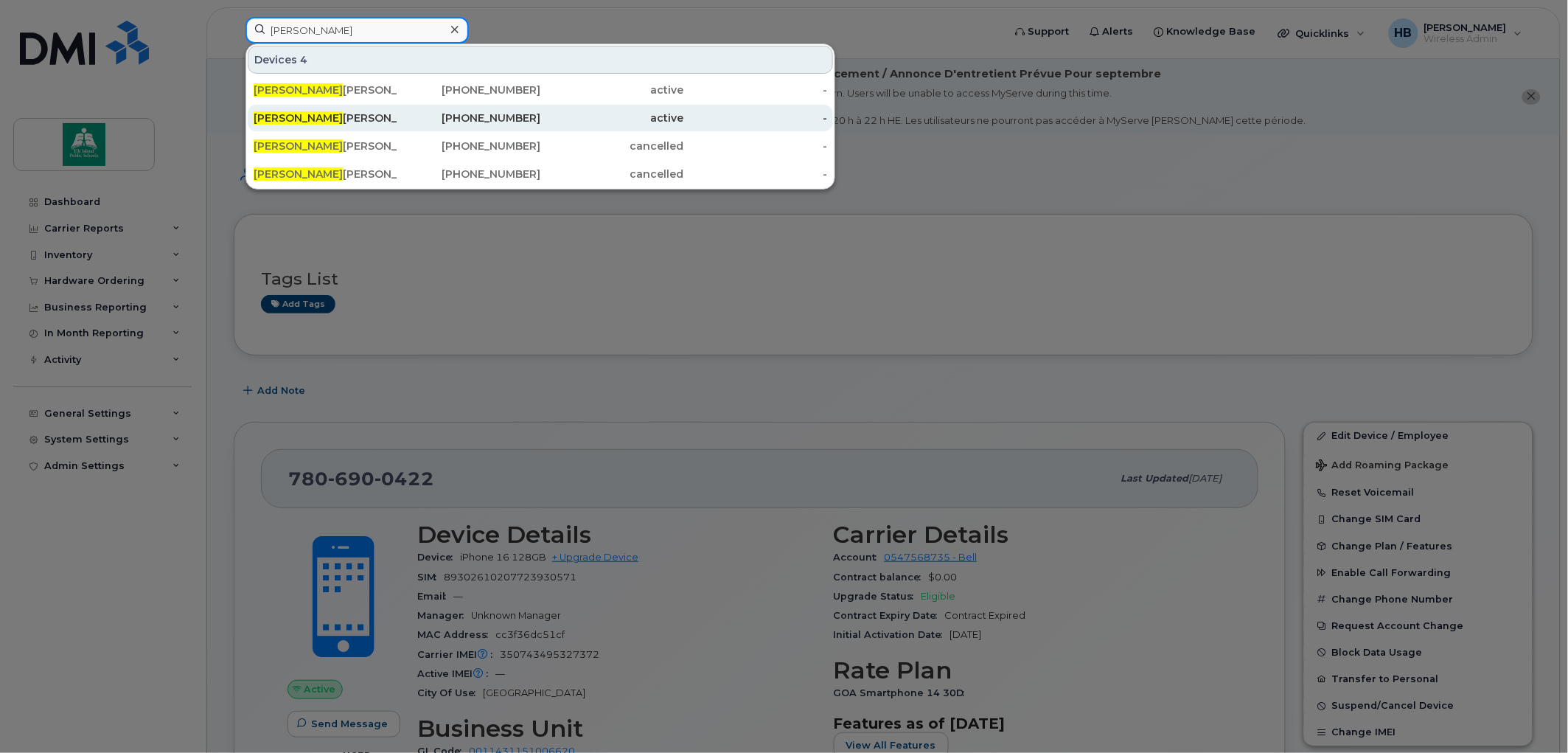
type input "[PERSON_NAME]"
click at [320, 111] on div "Chris tine Gourley" at bounding box center [325, 117] width 144 height 14
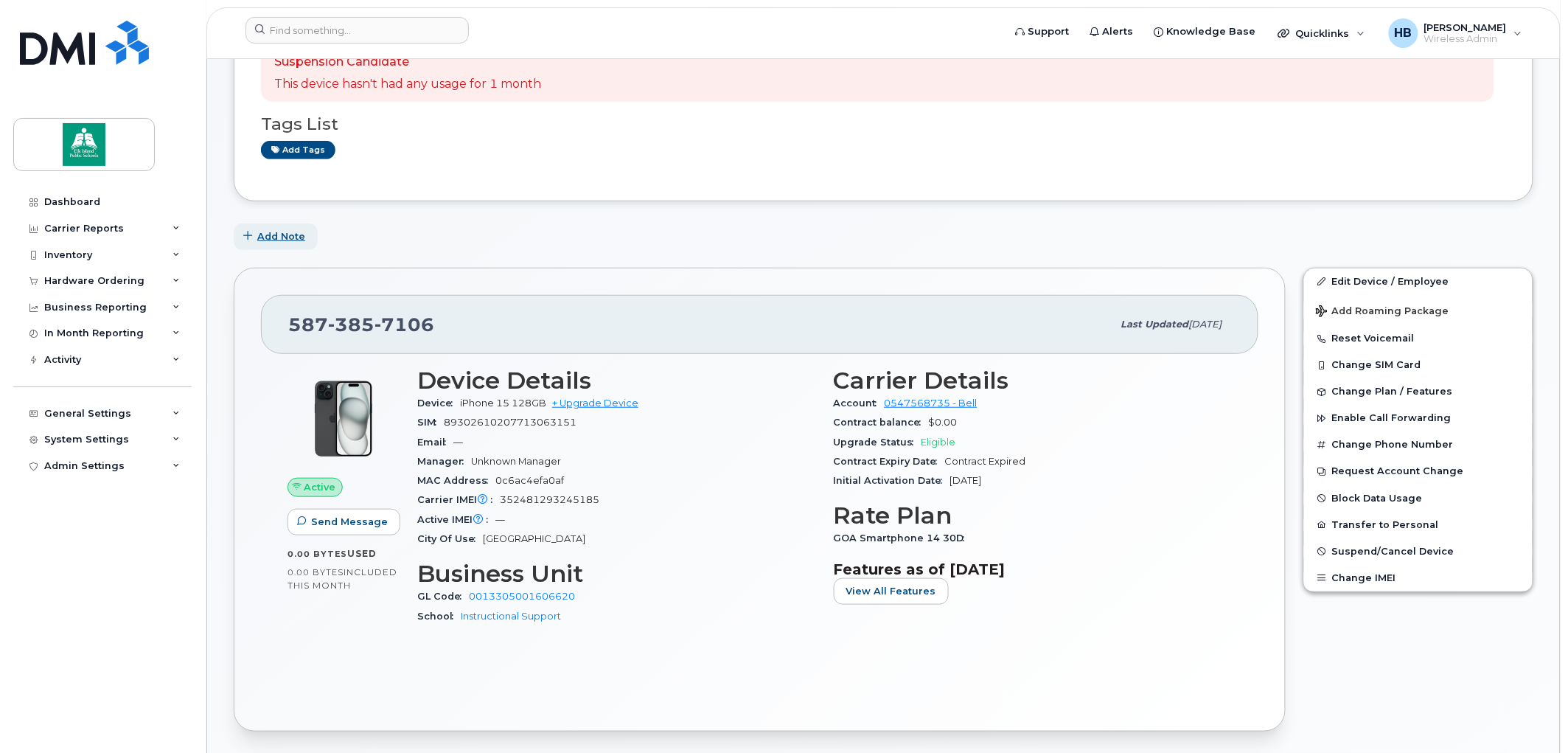
scroll to position [245, 0]
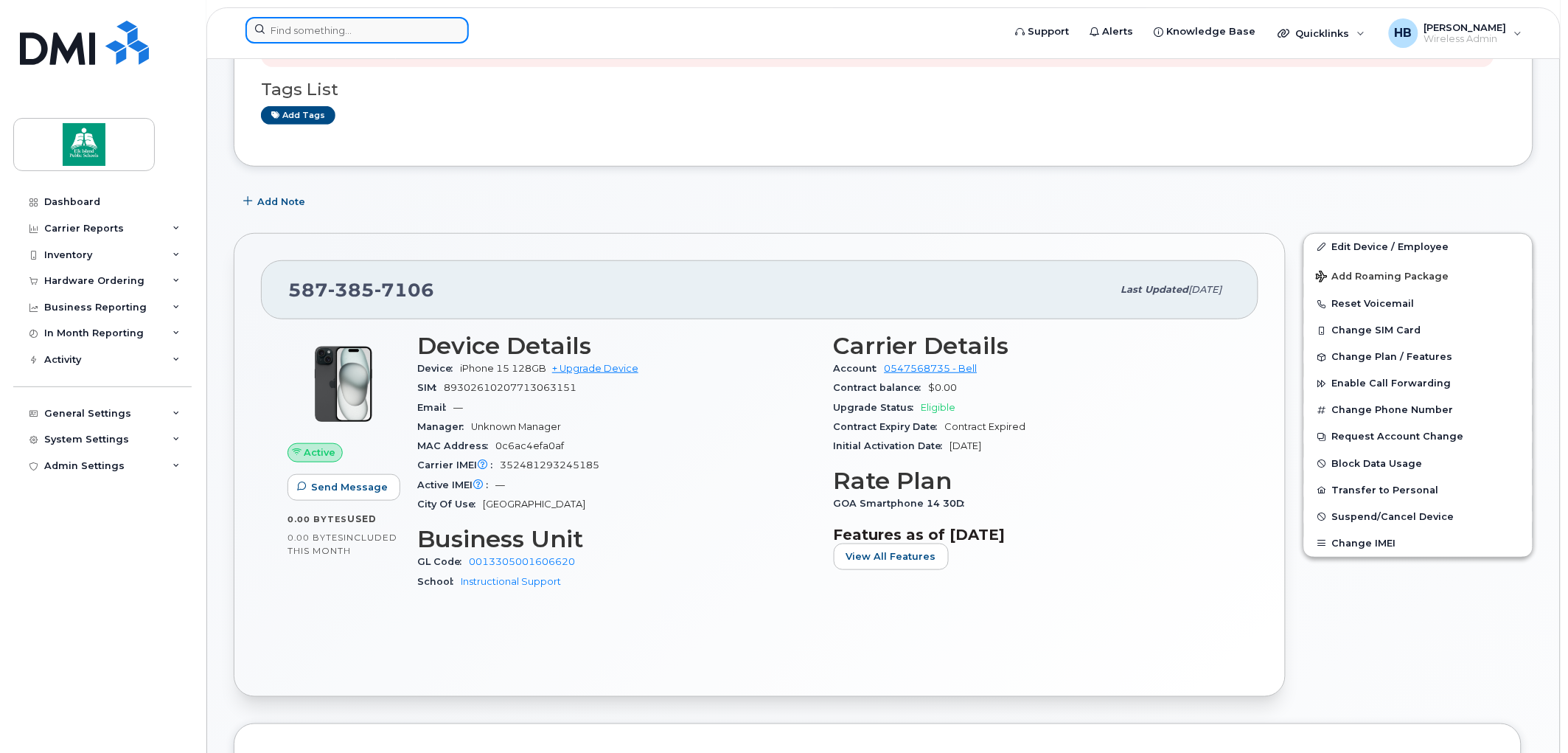
click at [372, 32] on input at bounding box center [357, 30] width 223 height 27
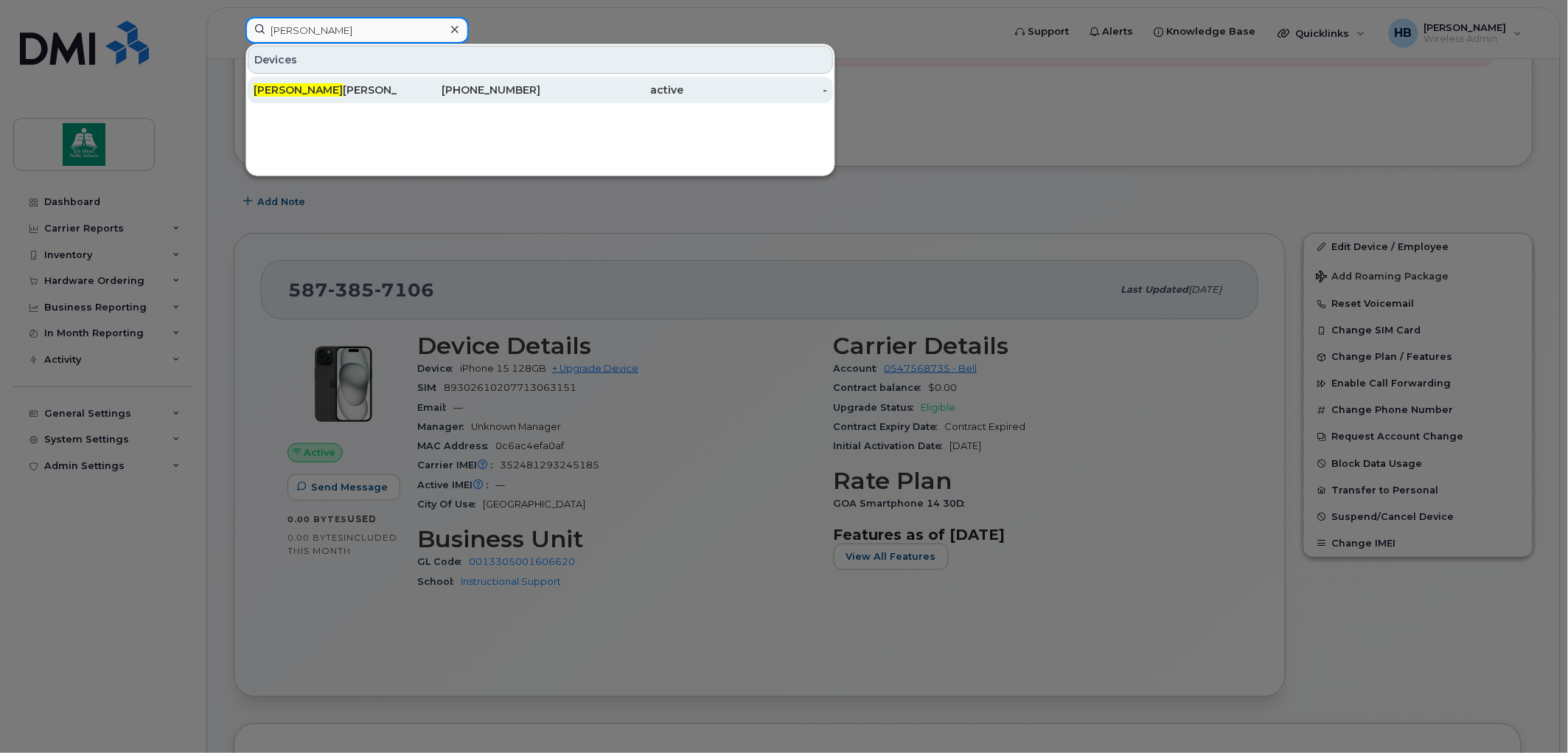
type input "jason"
click at [329, 87] on div "Jason Michaud" at bounding box center [325, 89] width 144 height 14
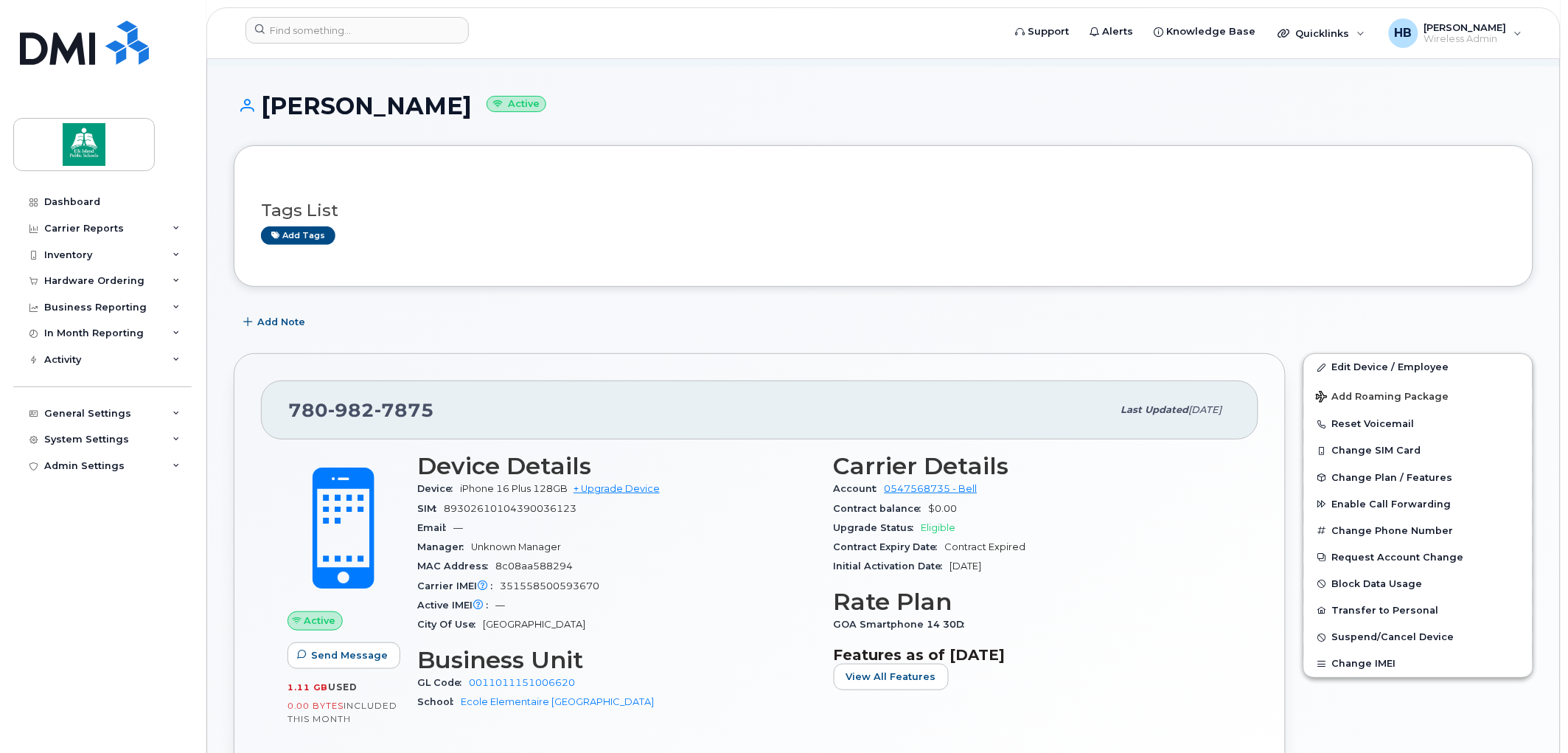
scroll to position [164, 0]
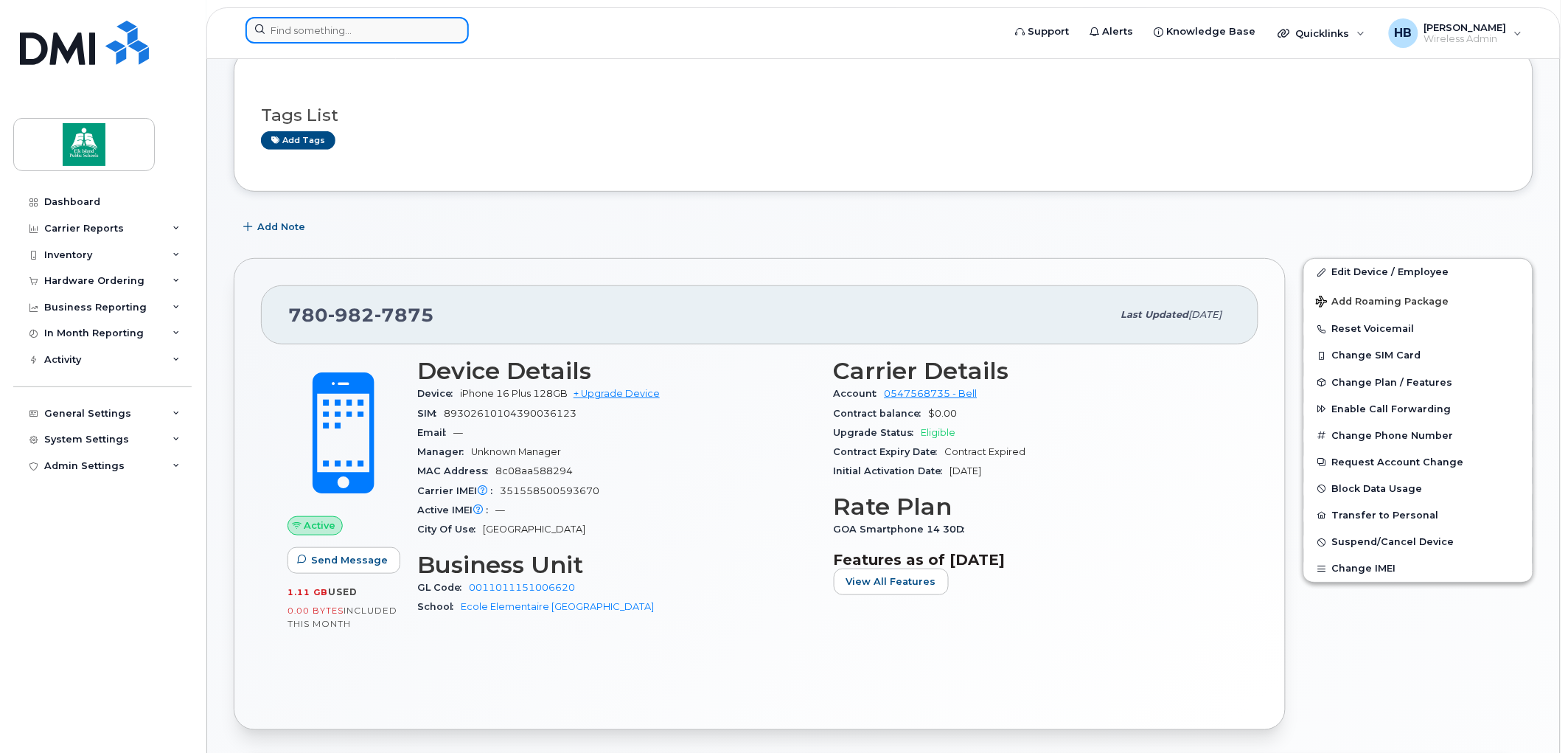
click at [384, 32] on input at bounding box center [357, 30] width 223 height 27
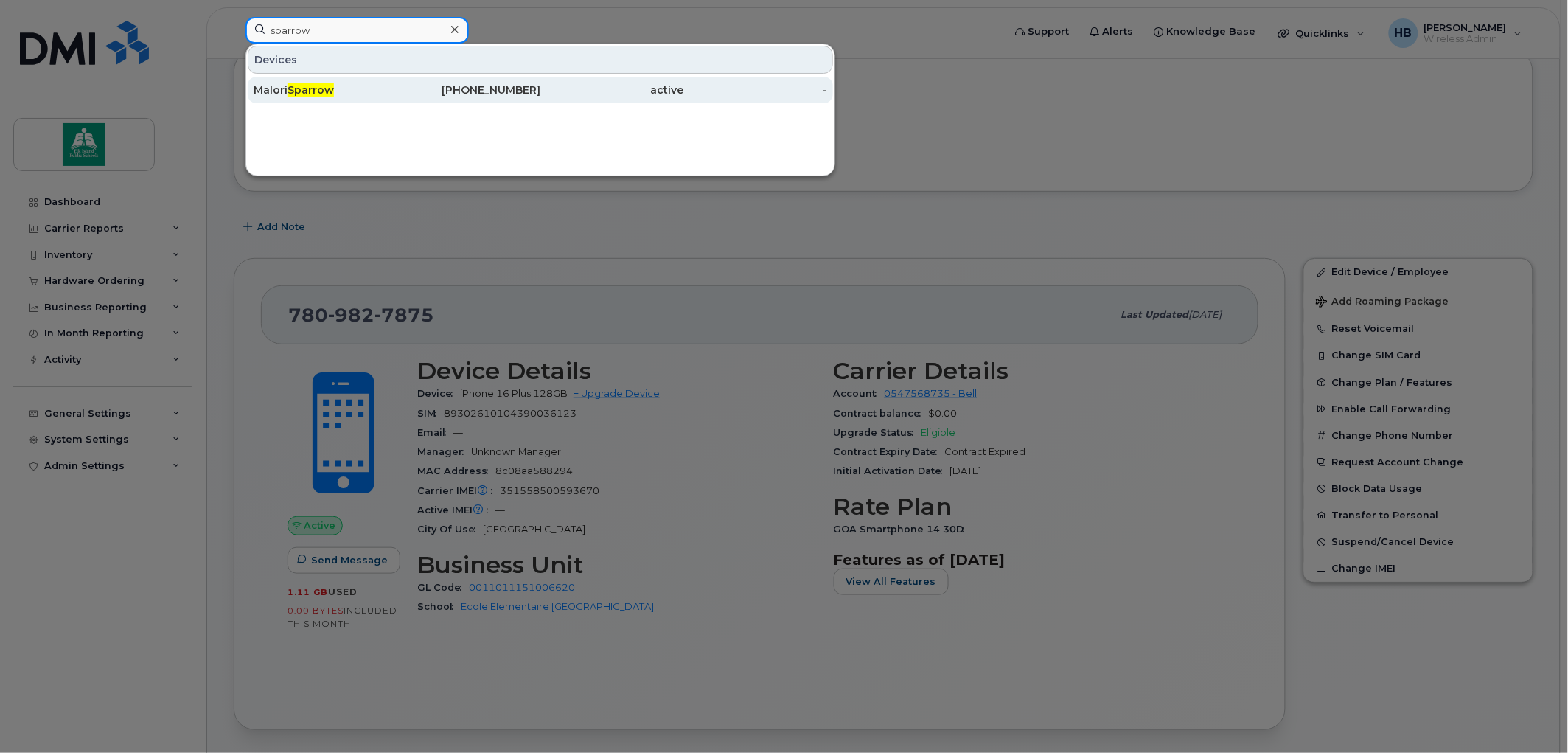
type input "sparrow"
click at [317, 85] on span "Sparrow" at bounding box center [310, 89] width 46 height 13
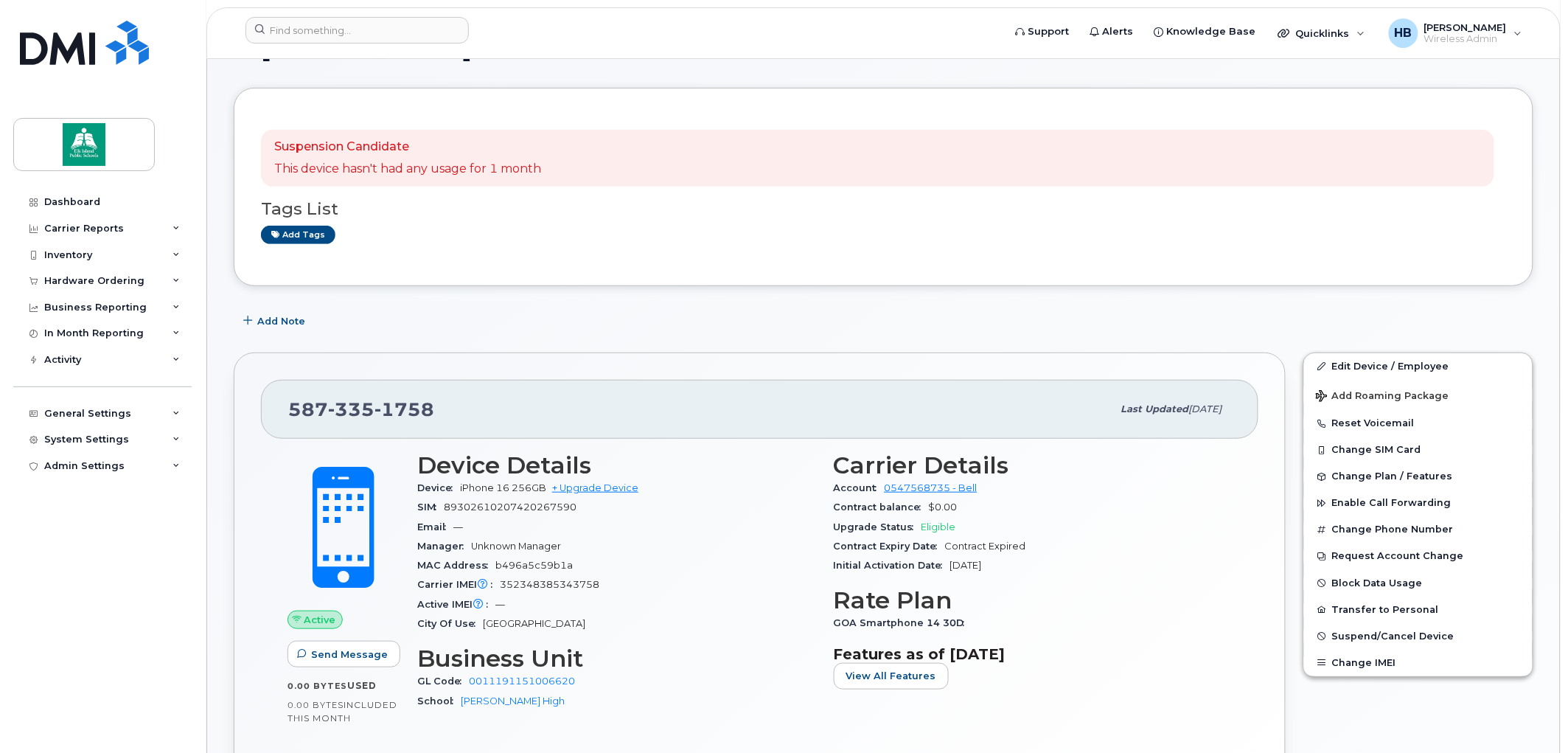
scroll to position [328, 0]
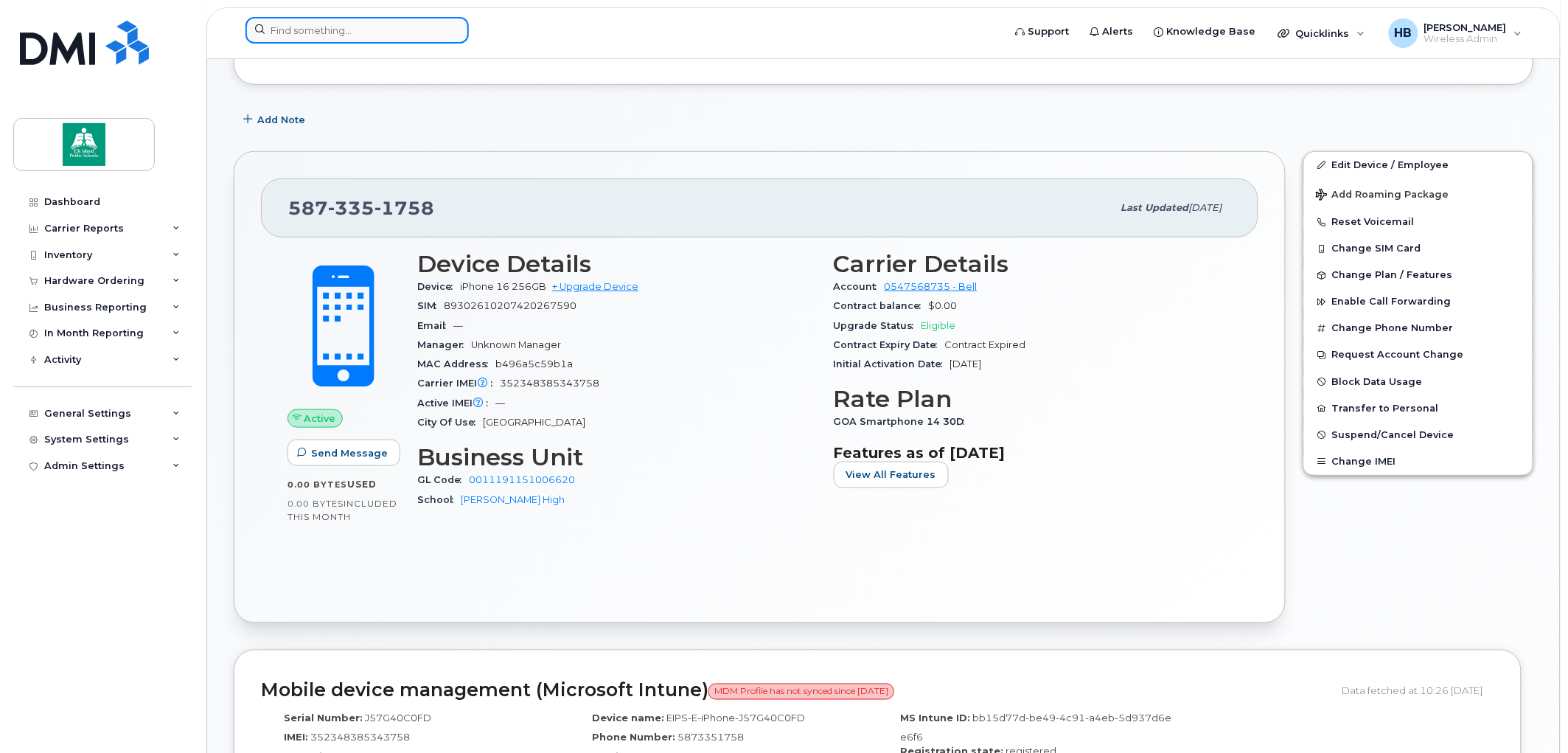
click at [384, 32] on input at bounding box center [357, 30] width 223 height 27
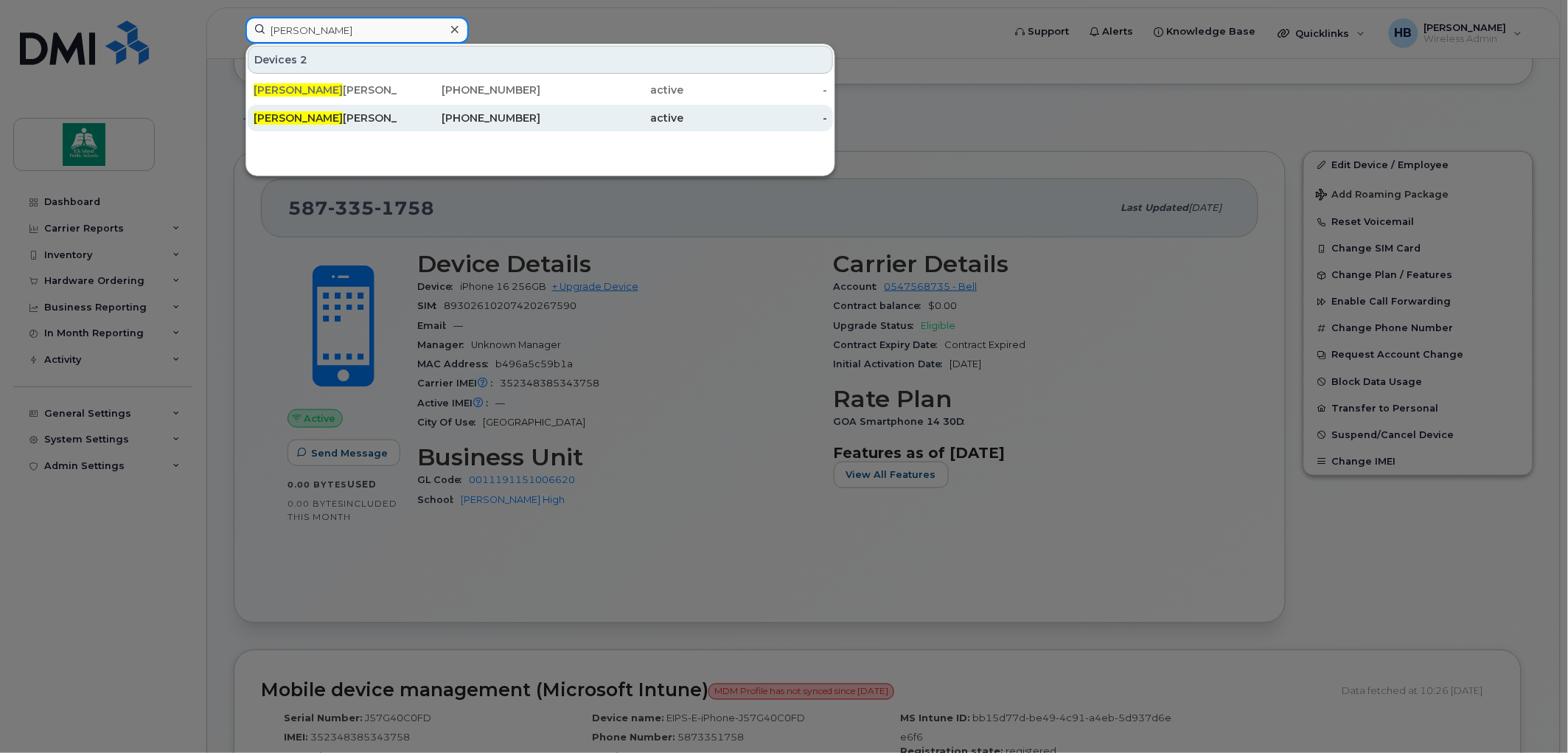
type input "kelly"
click at [334, 111] on div "Kelly Ferguson" at bounding box center [325, 117] width 144 height 14
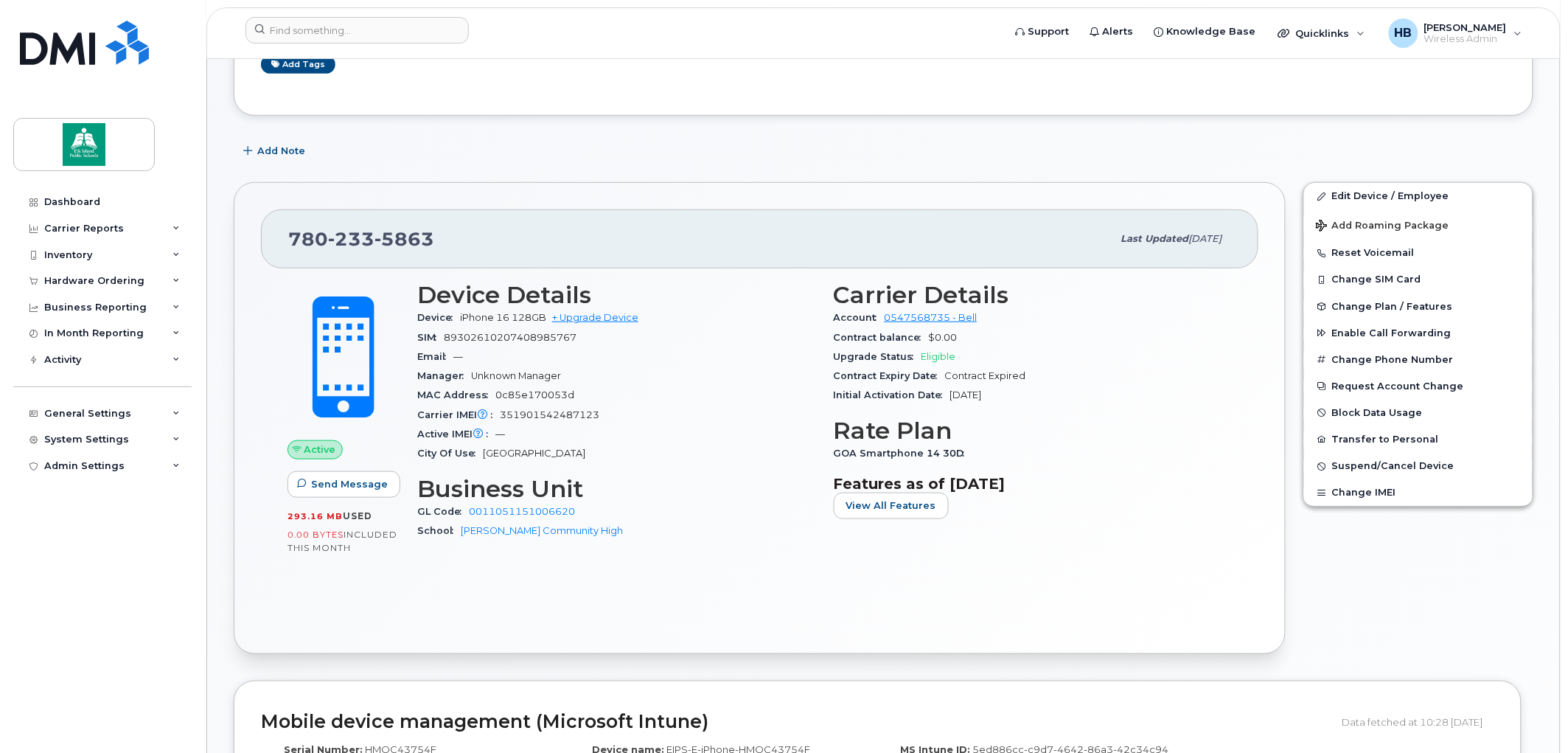
scroll to position [245, 0]
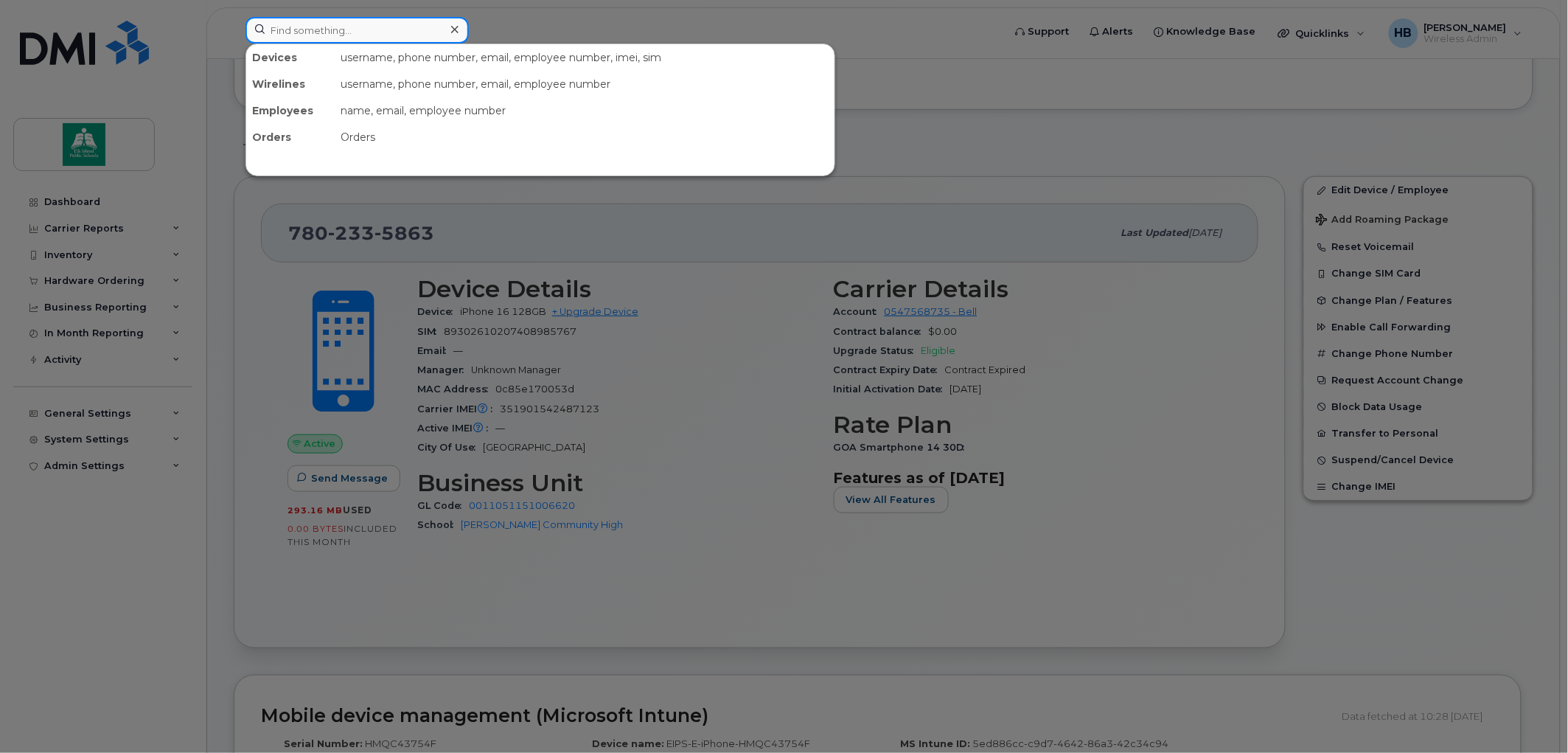
click at [308, 33] on input at bounding box center [357, 30] width 223 height 27
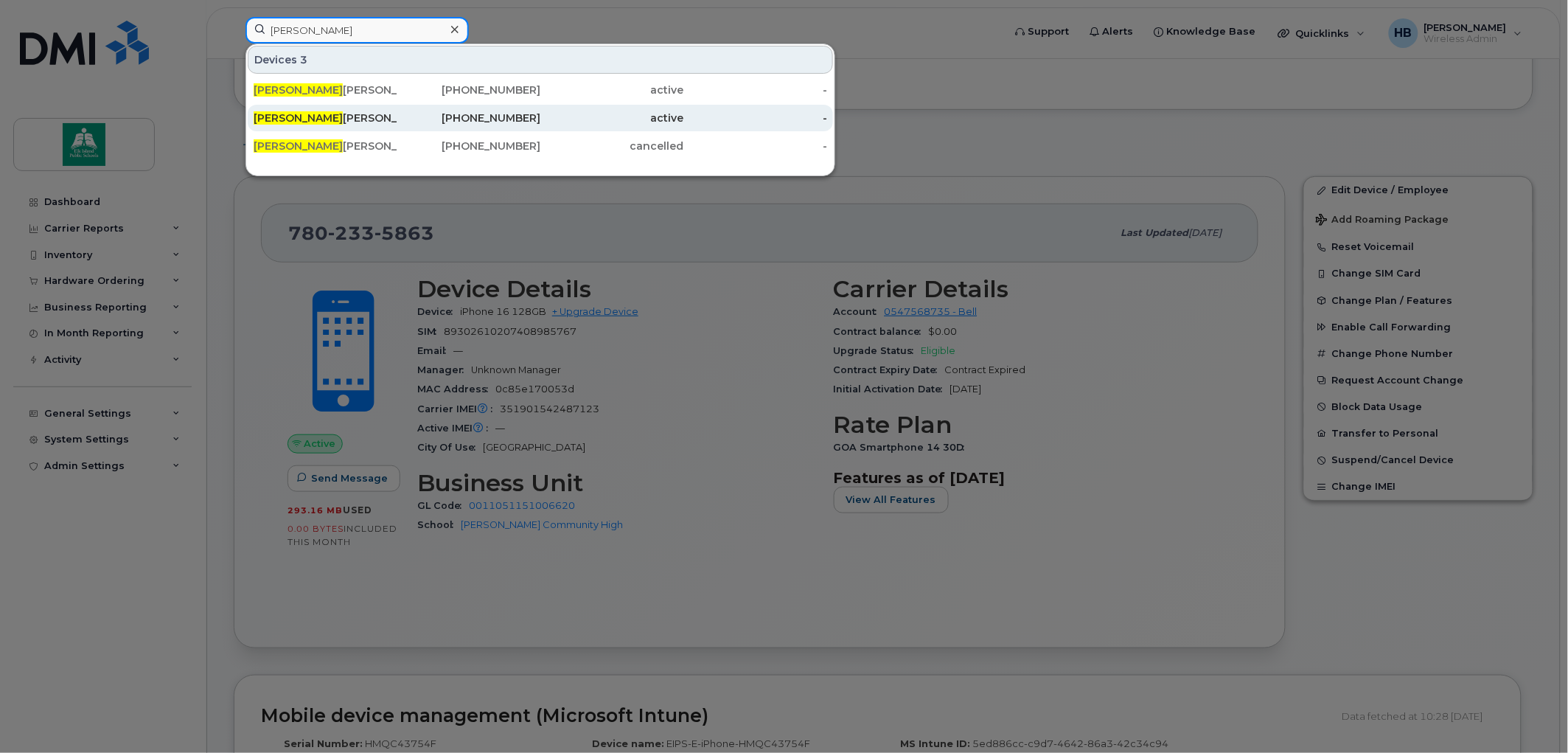
type input "[PERSON_NAME]"
click at [313, 114] on div "[PERSON_NAME]" at bounding box center [325, 117] width 144 height 14
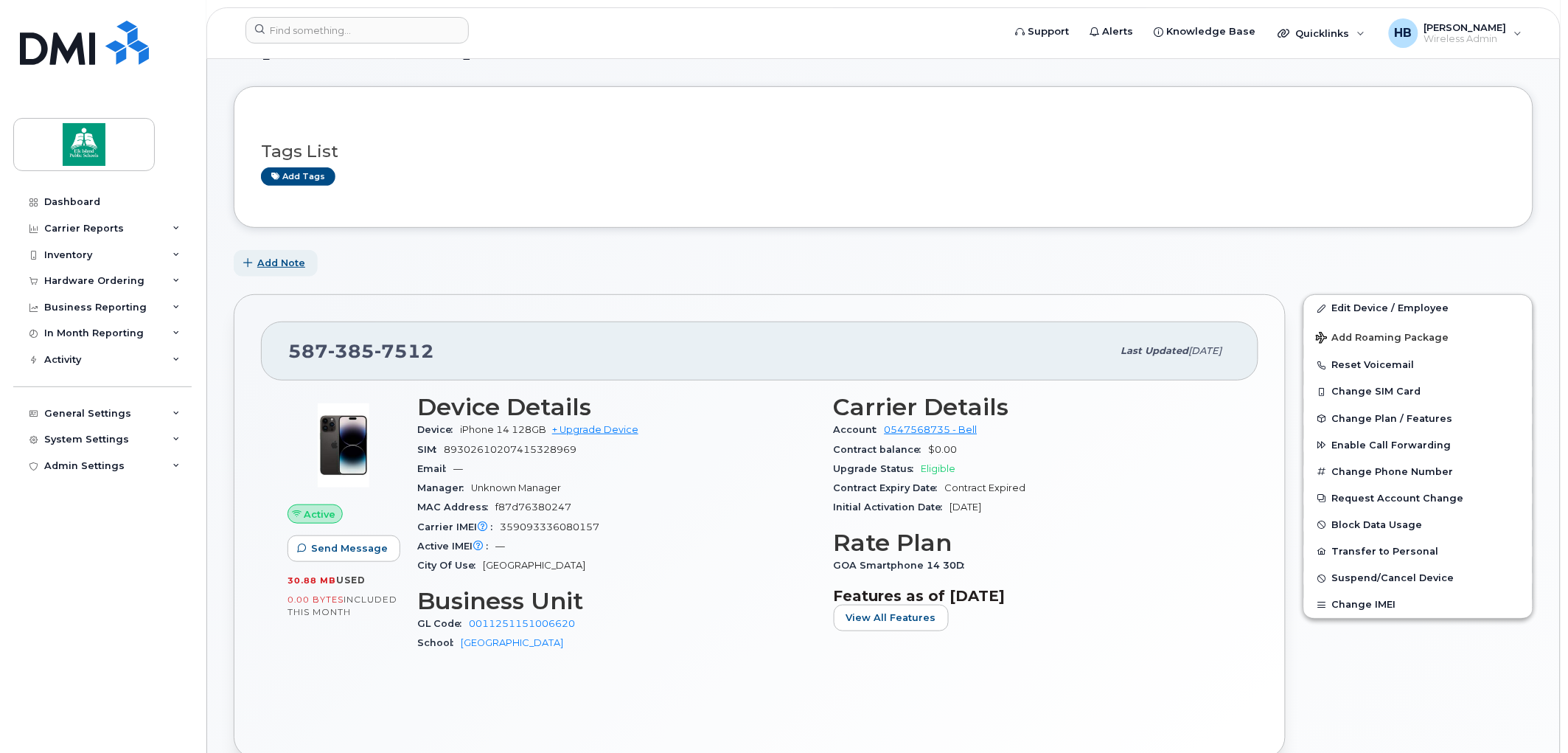
scroll to position [164, 0]
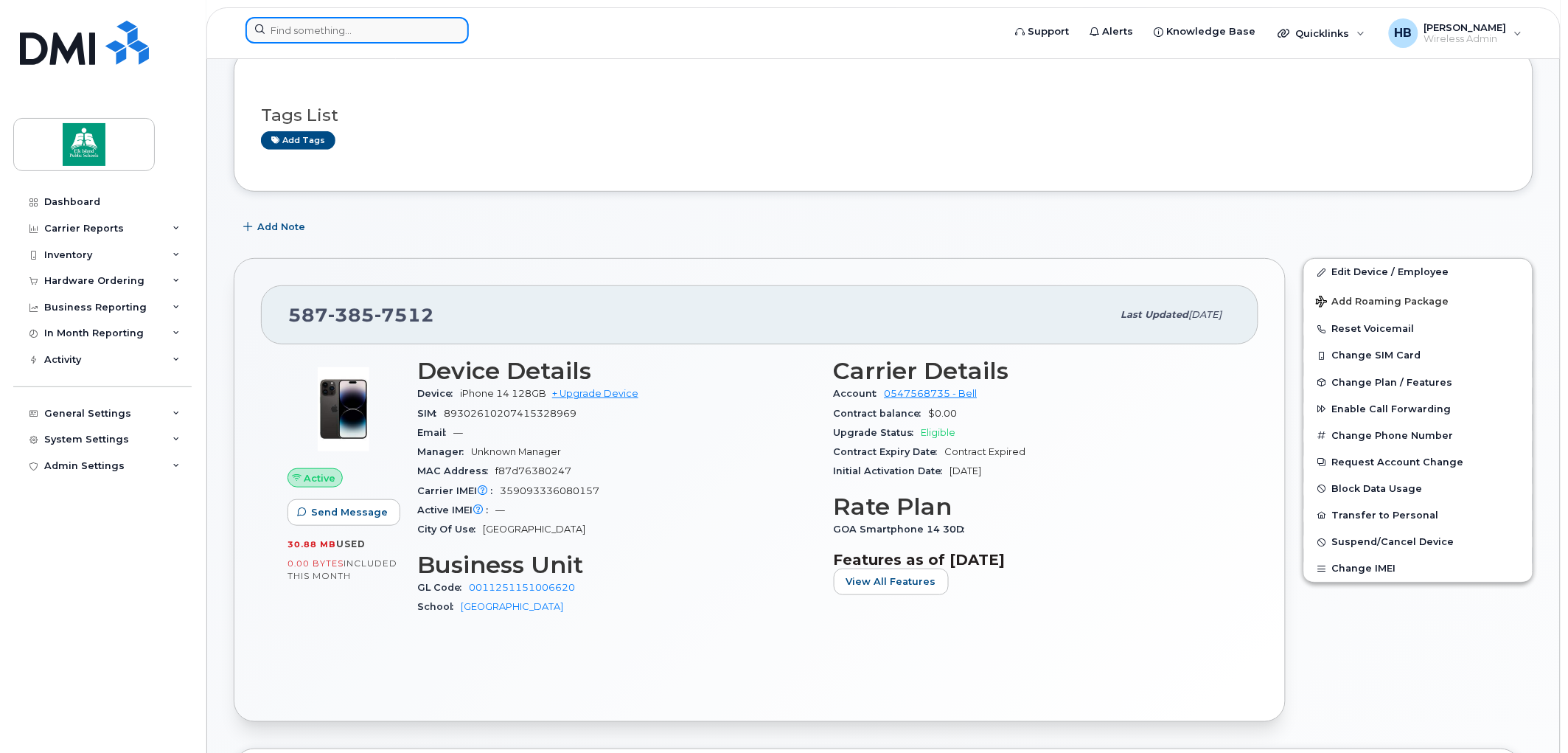
click at [293, 31] on input at bounding box center [357, 30] width 223 height 27
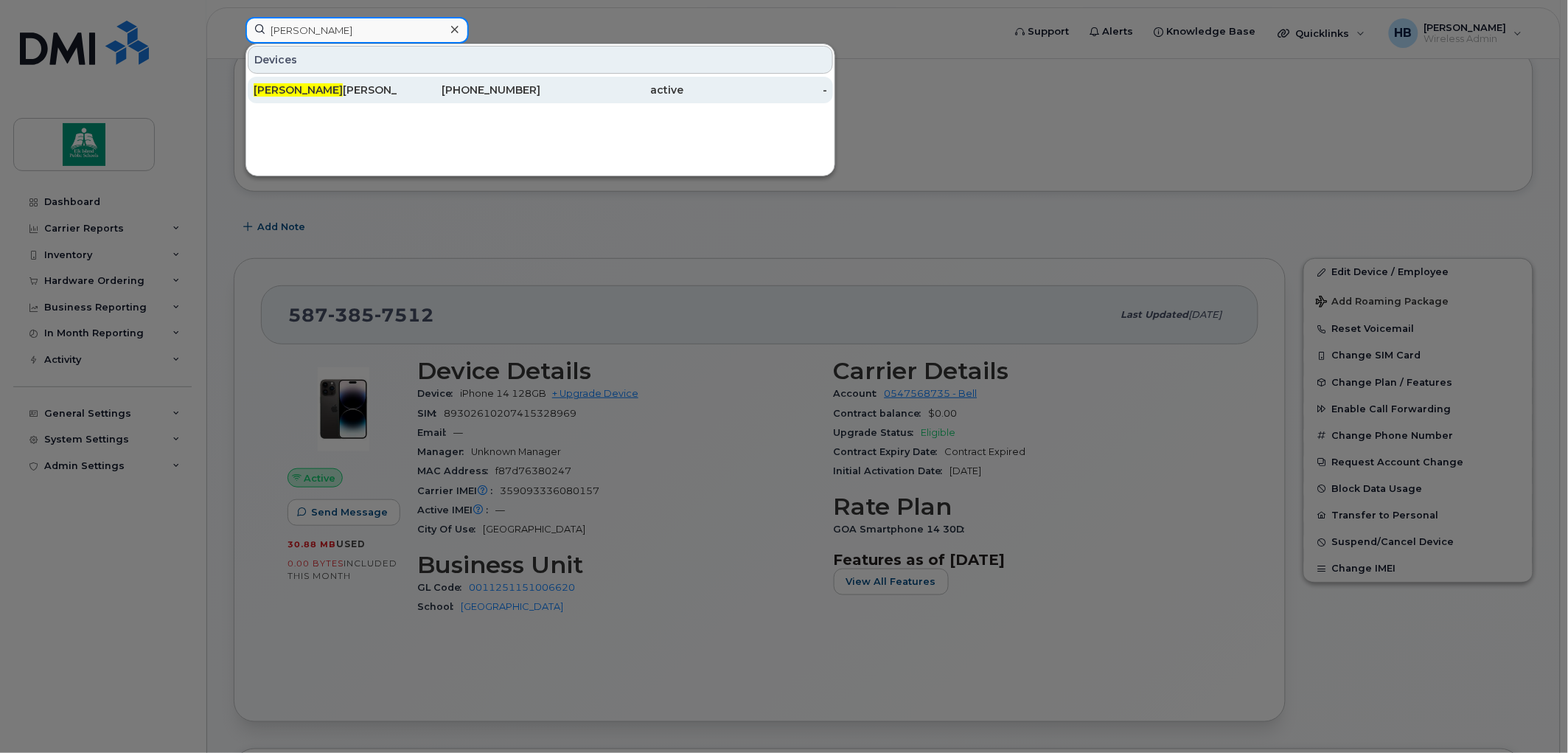
type input "carmen"
click at [305, 85] on div "Carmen Horne" at bounding box center [325, 89] width 144 height 14
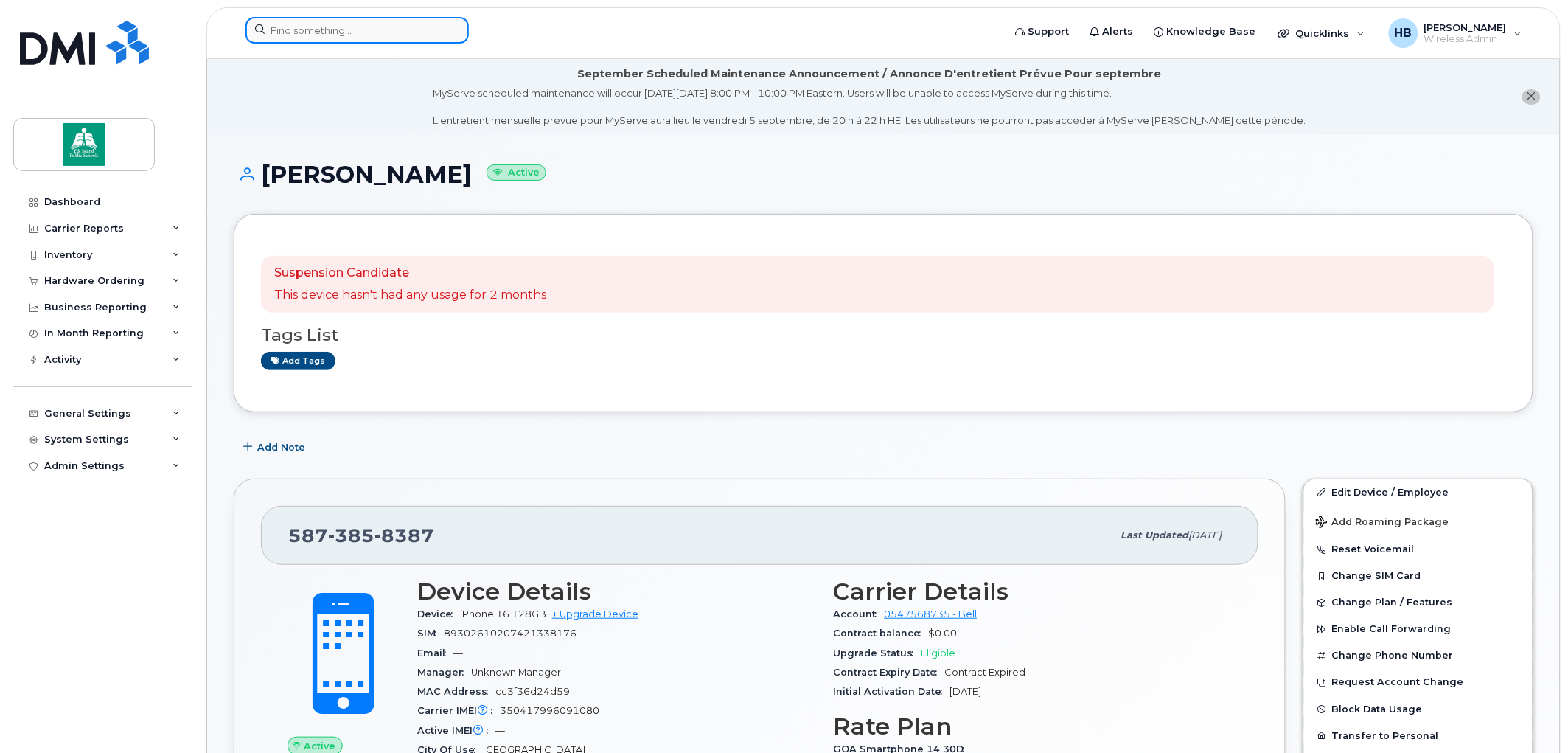
click at [350, 27] on input at bounding box center [357, 30] width 223 height 27
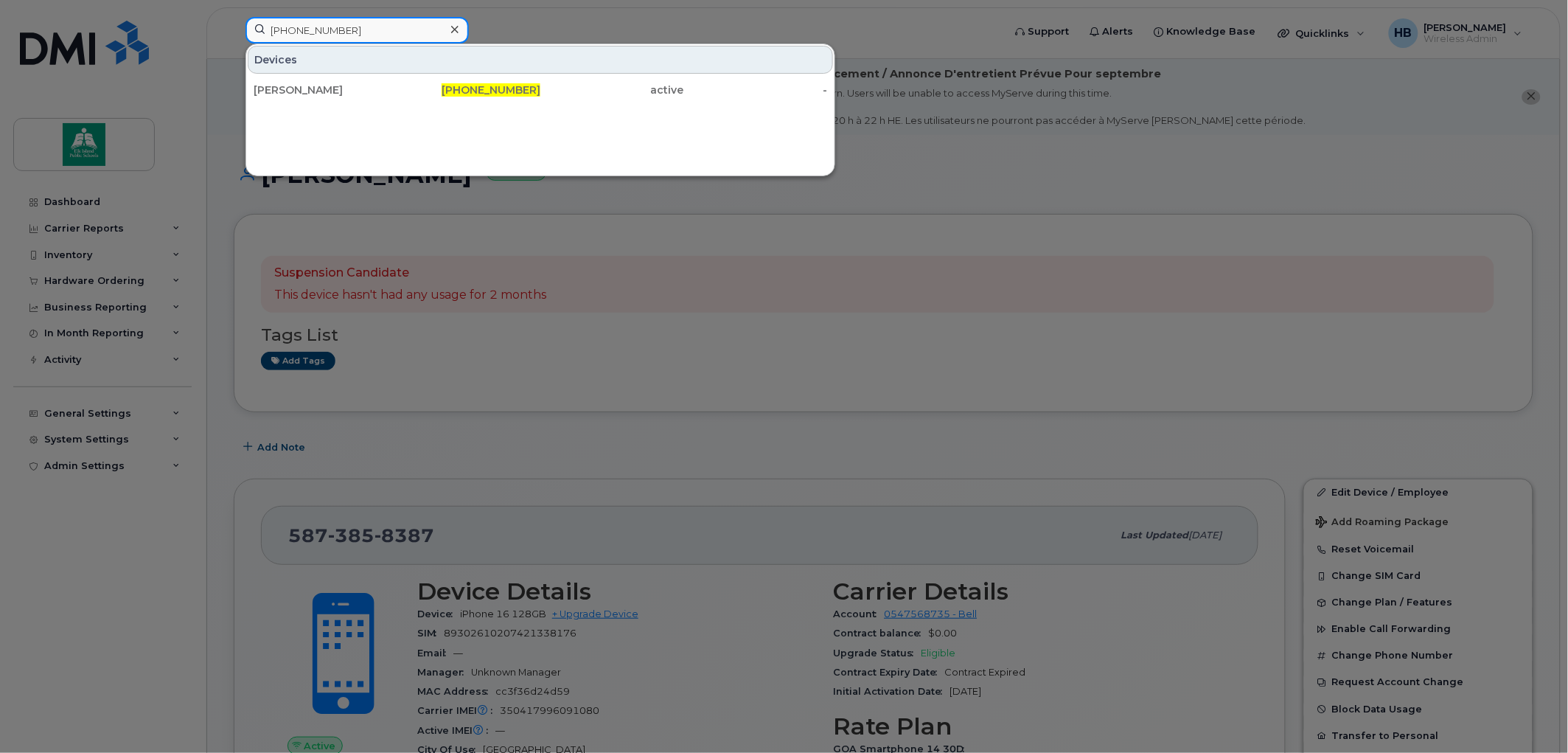
type input "780-977-4323"
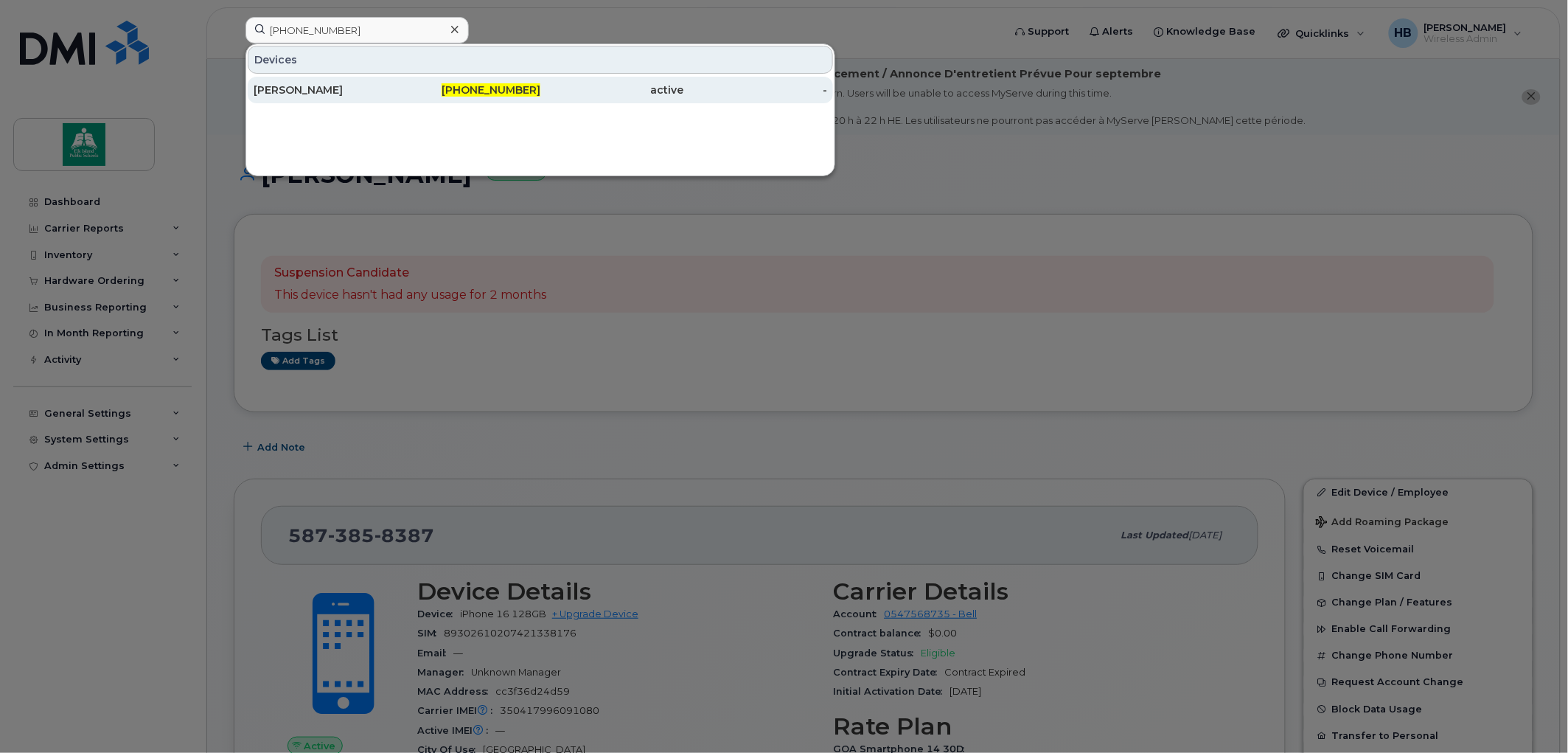
click at [301, 83] on div "[PERSON_NAME]" at bounding box center [325, 89] width 144 height 14
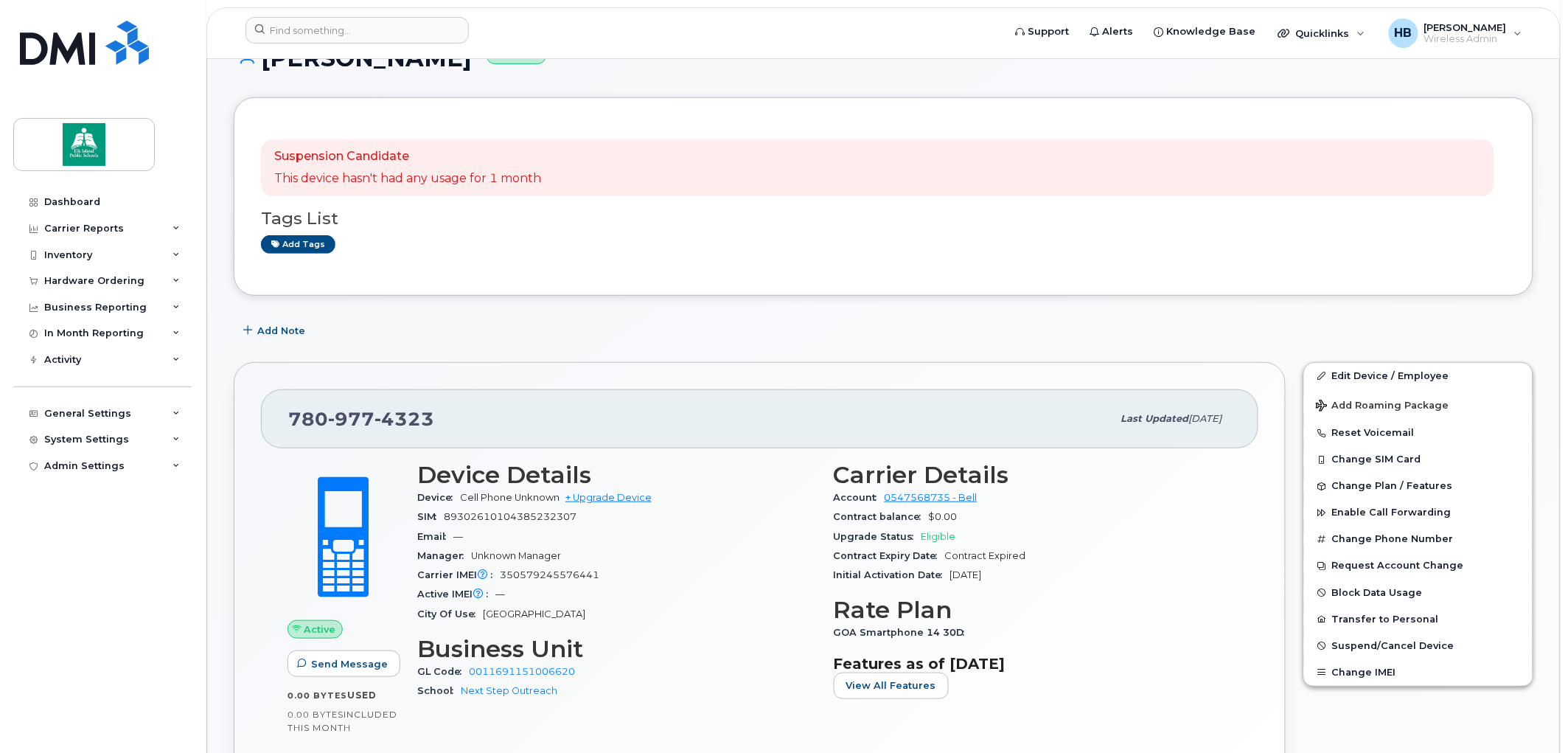
scroll to position [164, 0]
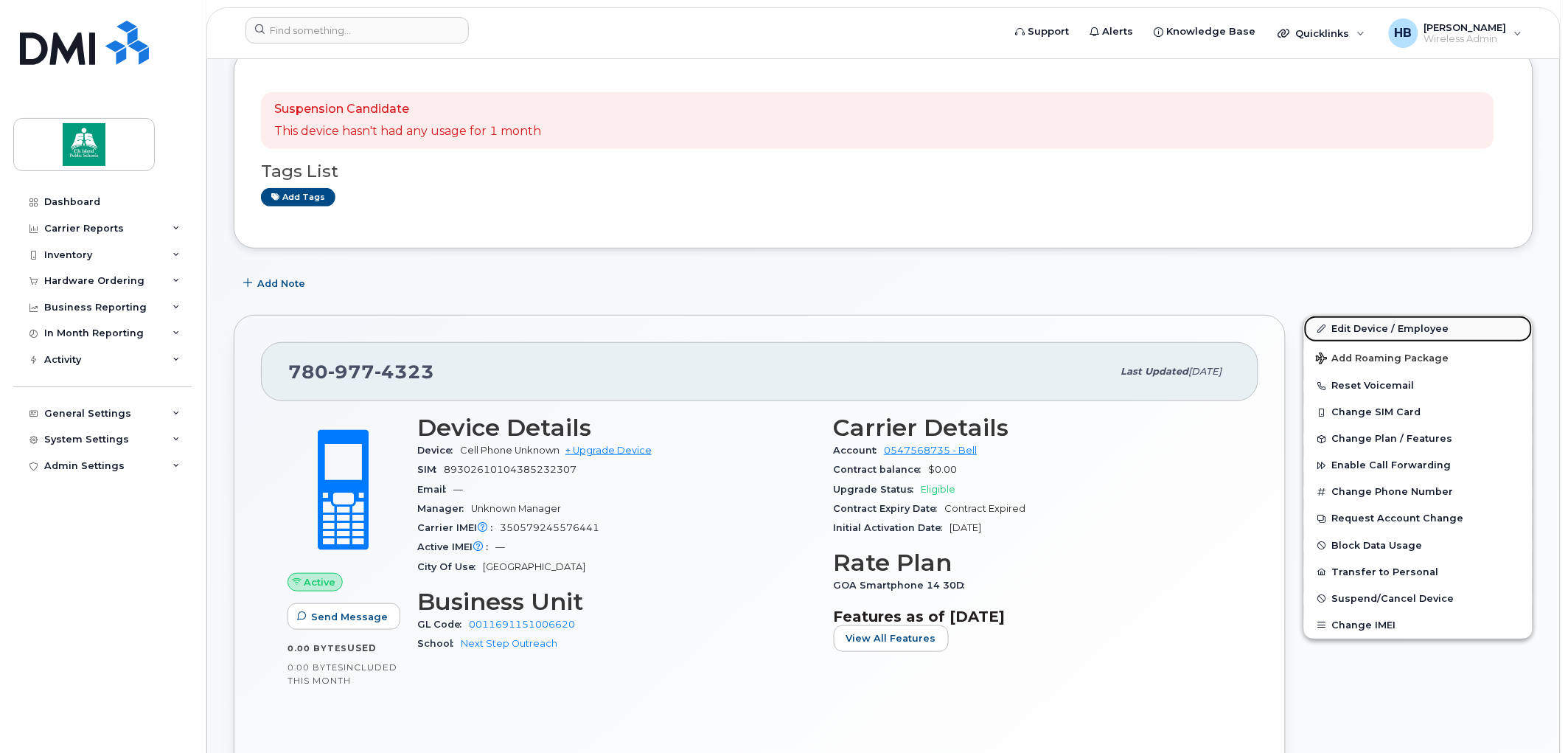
click at [1350, 327] on link "Edit Device / Employee" at bounding box center [1419, 328] width 229 height 27
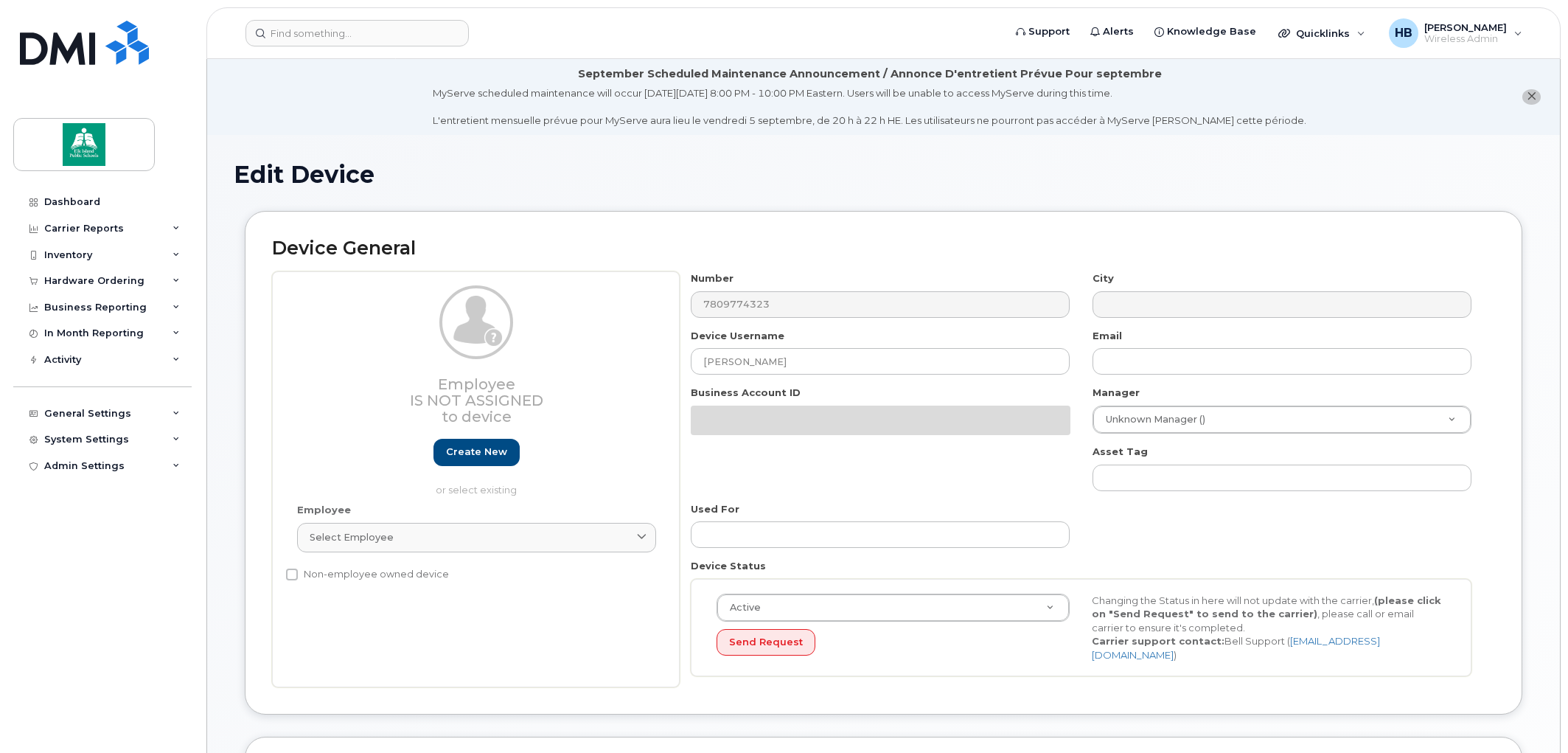
select select "10109134"
select select "10109196"
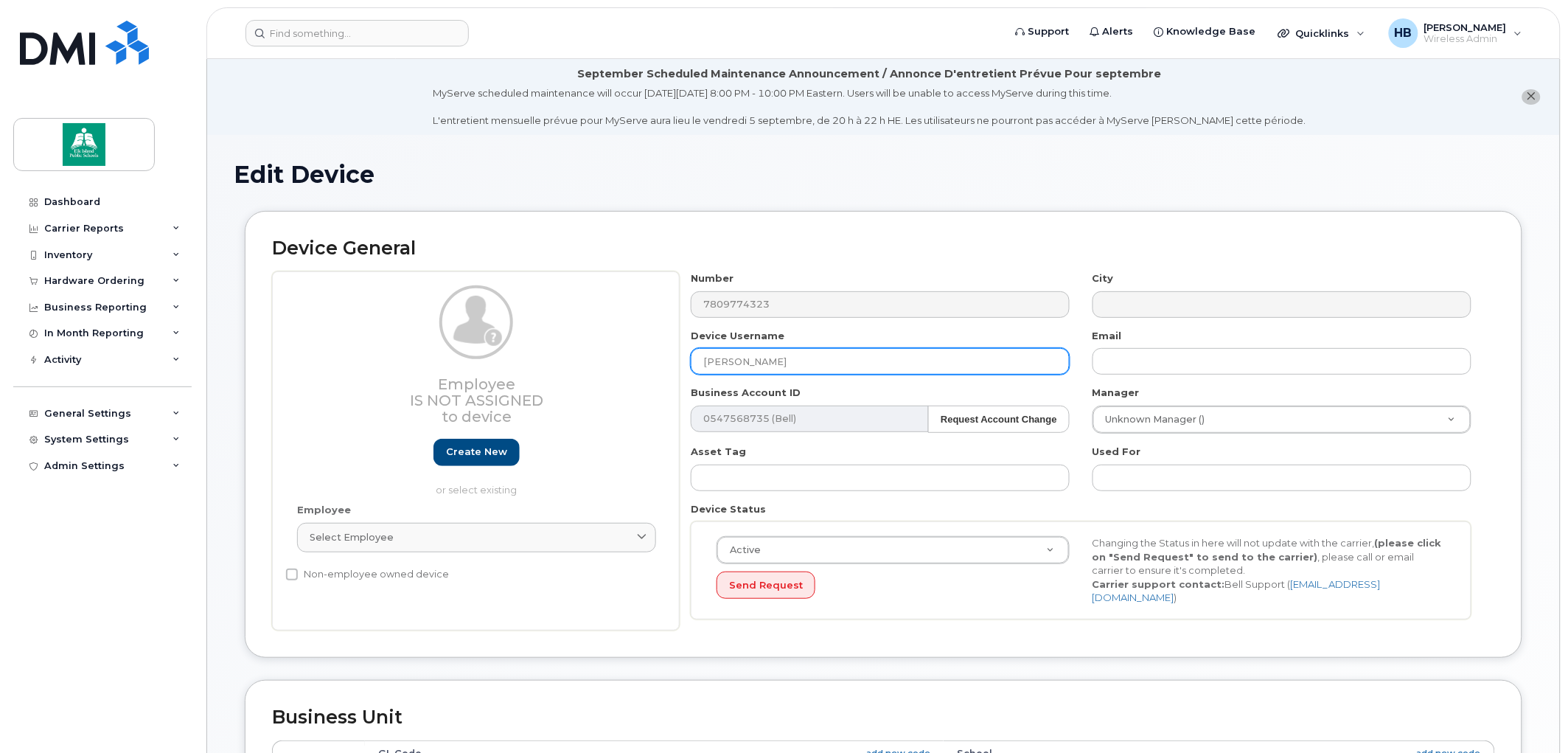
drag, startPoint x: 811, startPoint y: 363, endPoint x: 648, endPoint y: 370, distance: 163.2
click at [648, 370] on div "Employee Is not assigned to device Create new or select existing Employee Selec…" at bounding box center [883, 450] width 1223 height 359
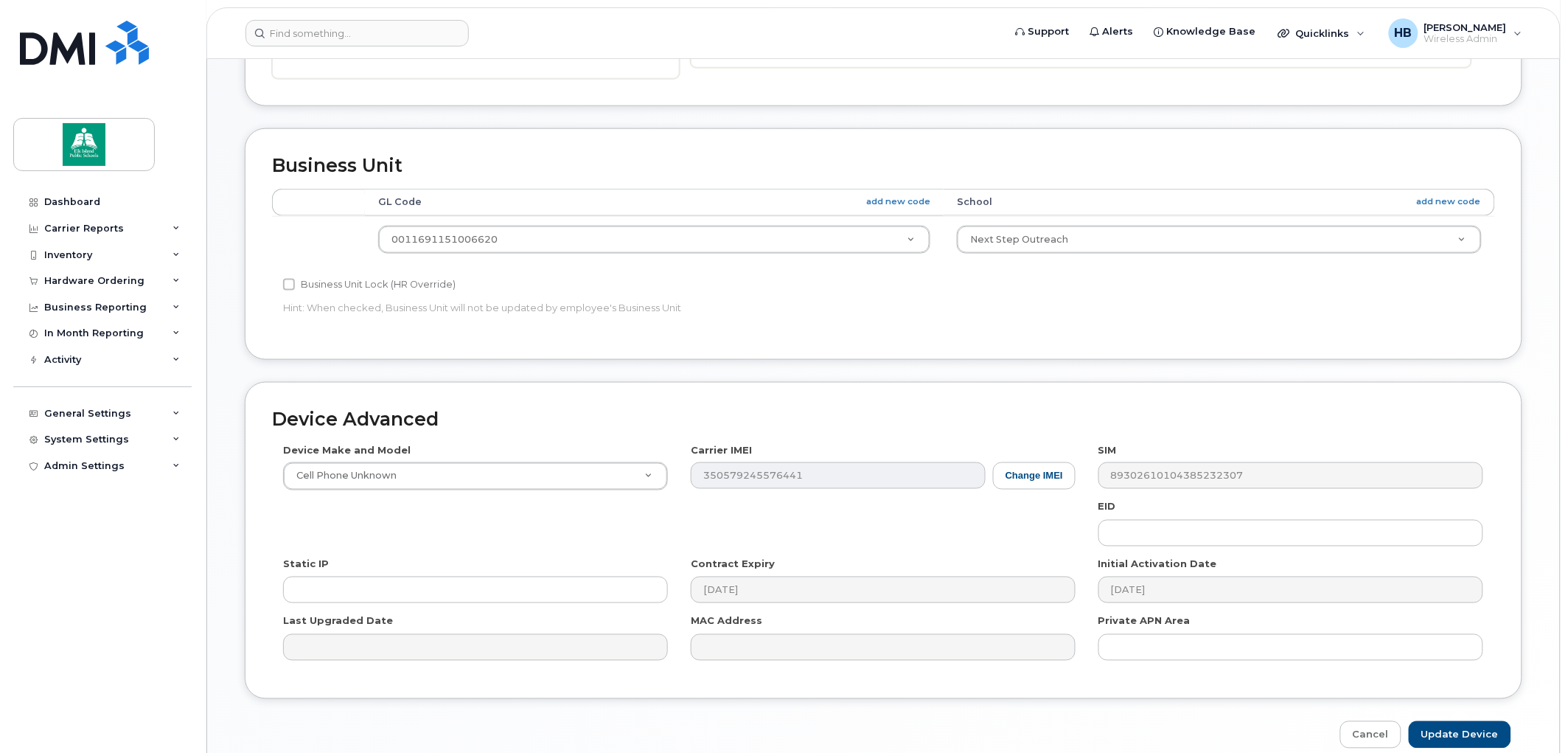
scroll to position [616, 0]
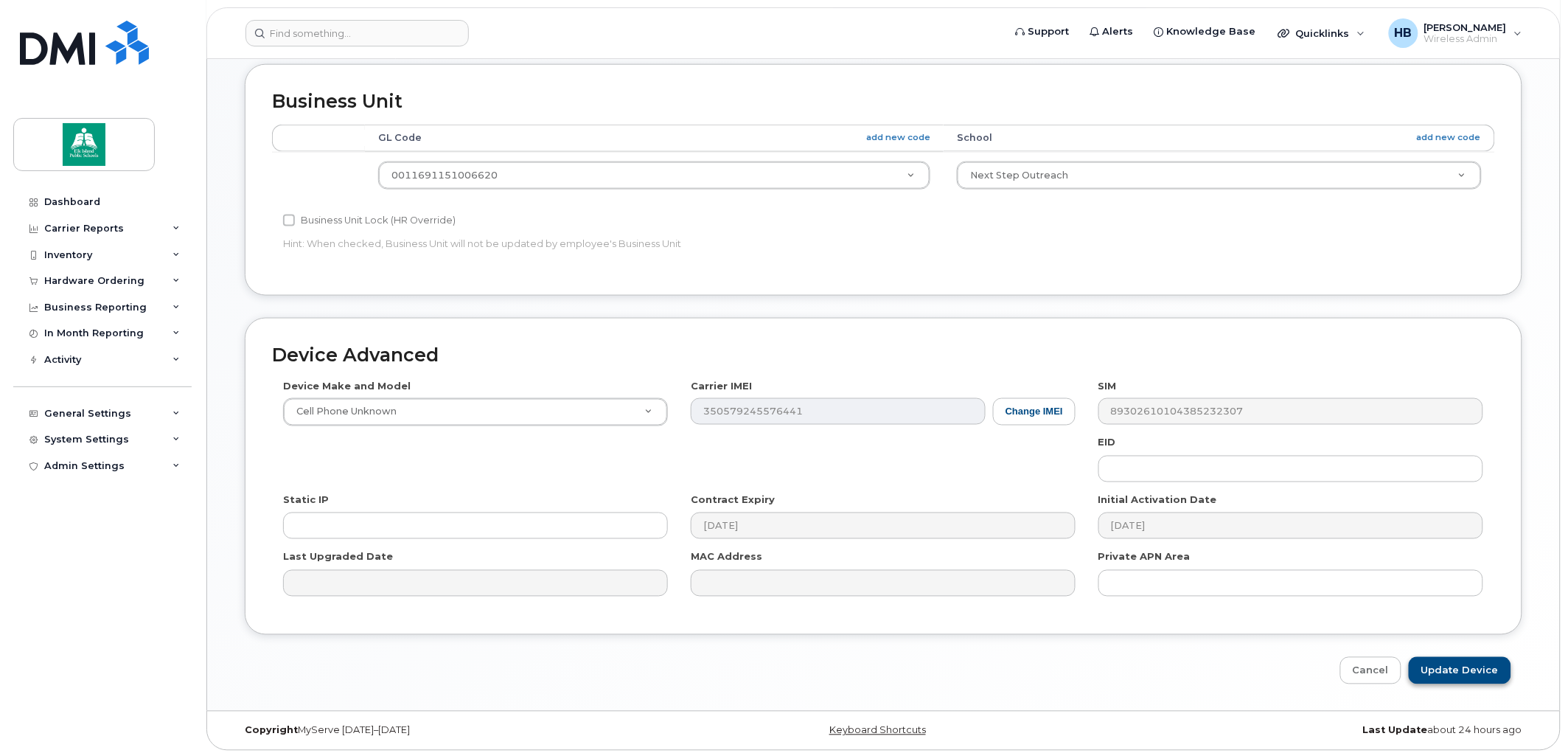
type input "[PERSON_NAME]"
click at [1457, 665] on input "Update Device" at bounding box center [1460, 671] width 103 height 27
type input "Saving..."
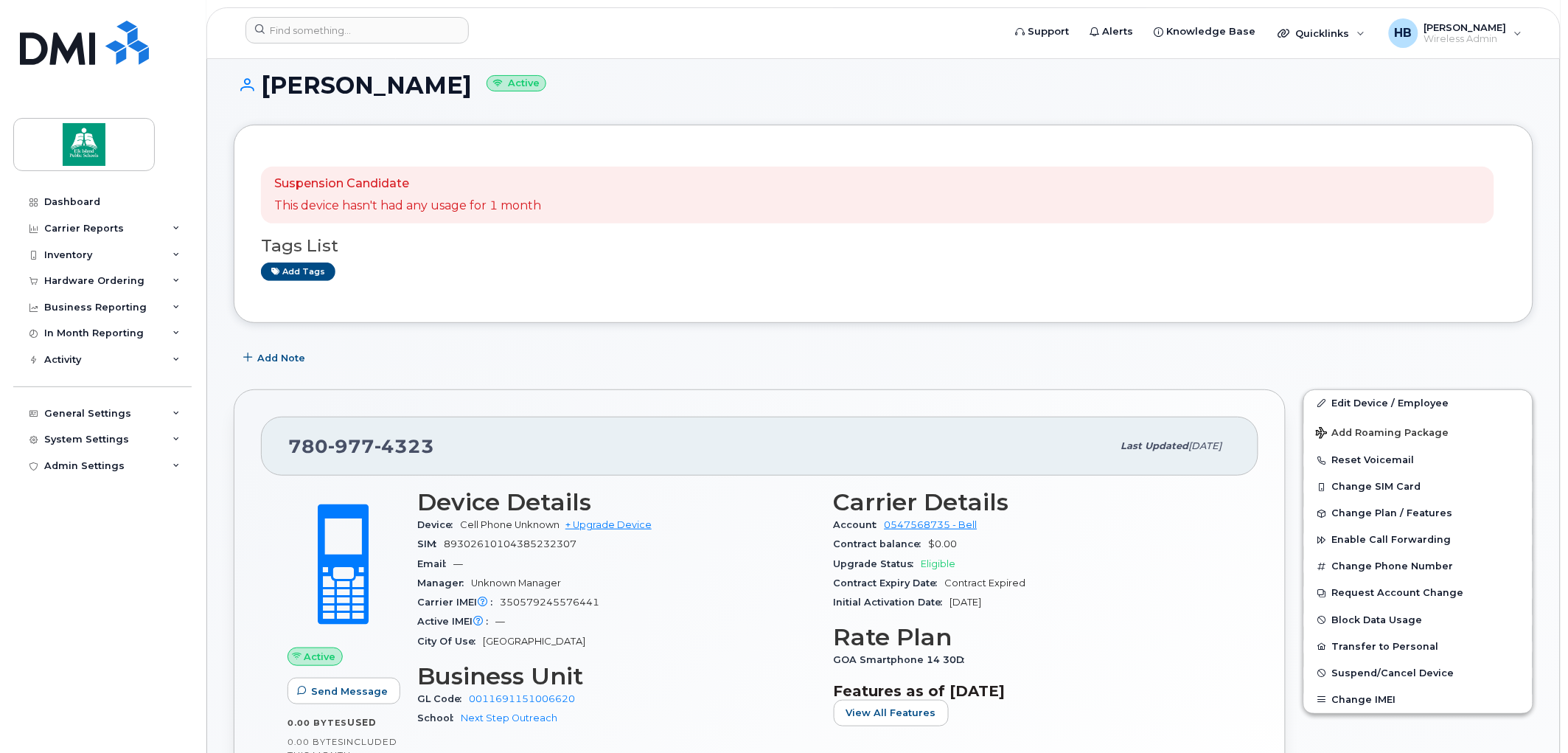
scroll to position [82, 0]
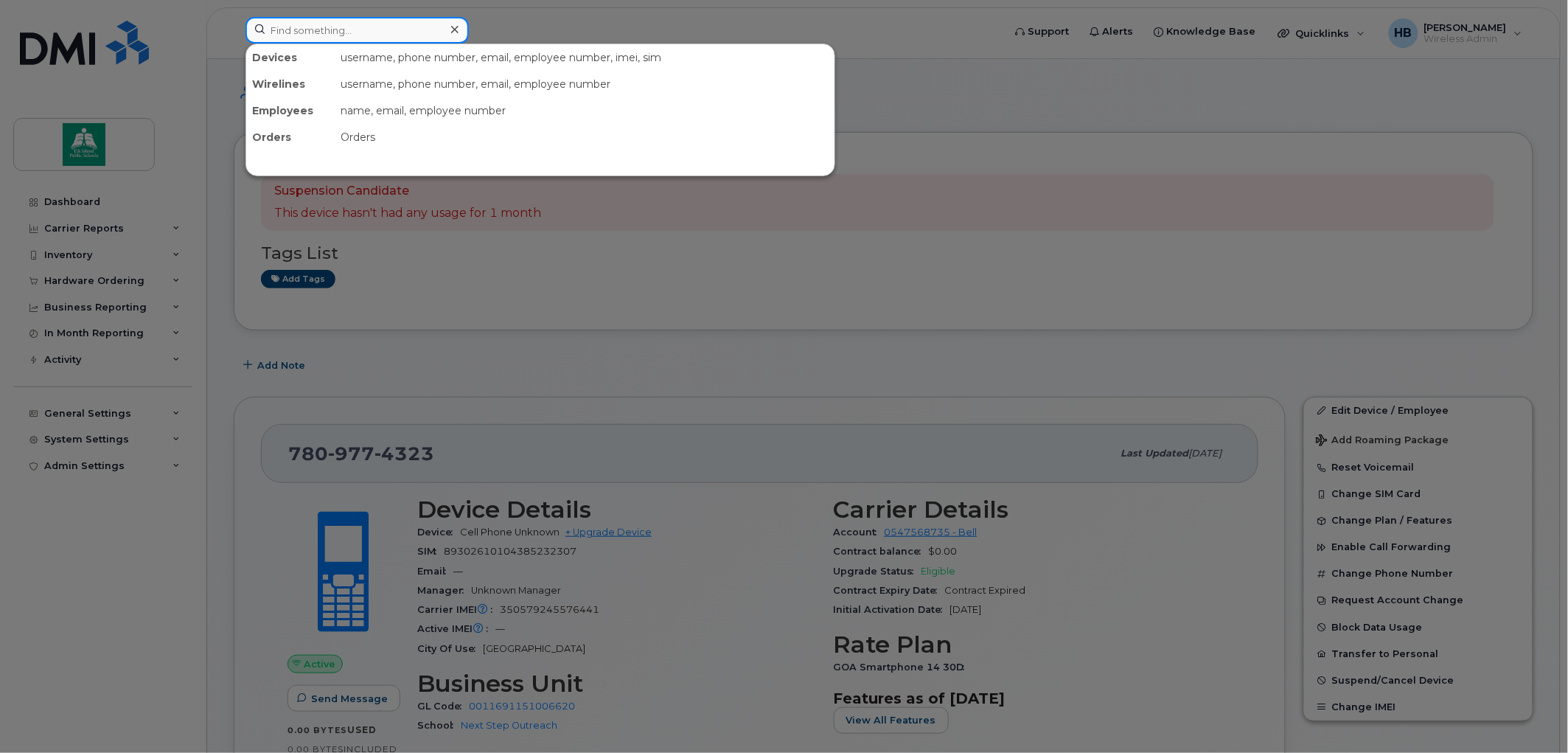
click at [274, 27] on input at bounding box center [357, 30] width 223 height 27
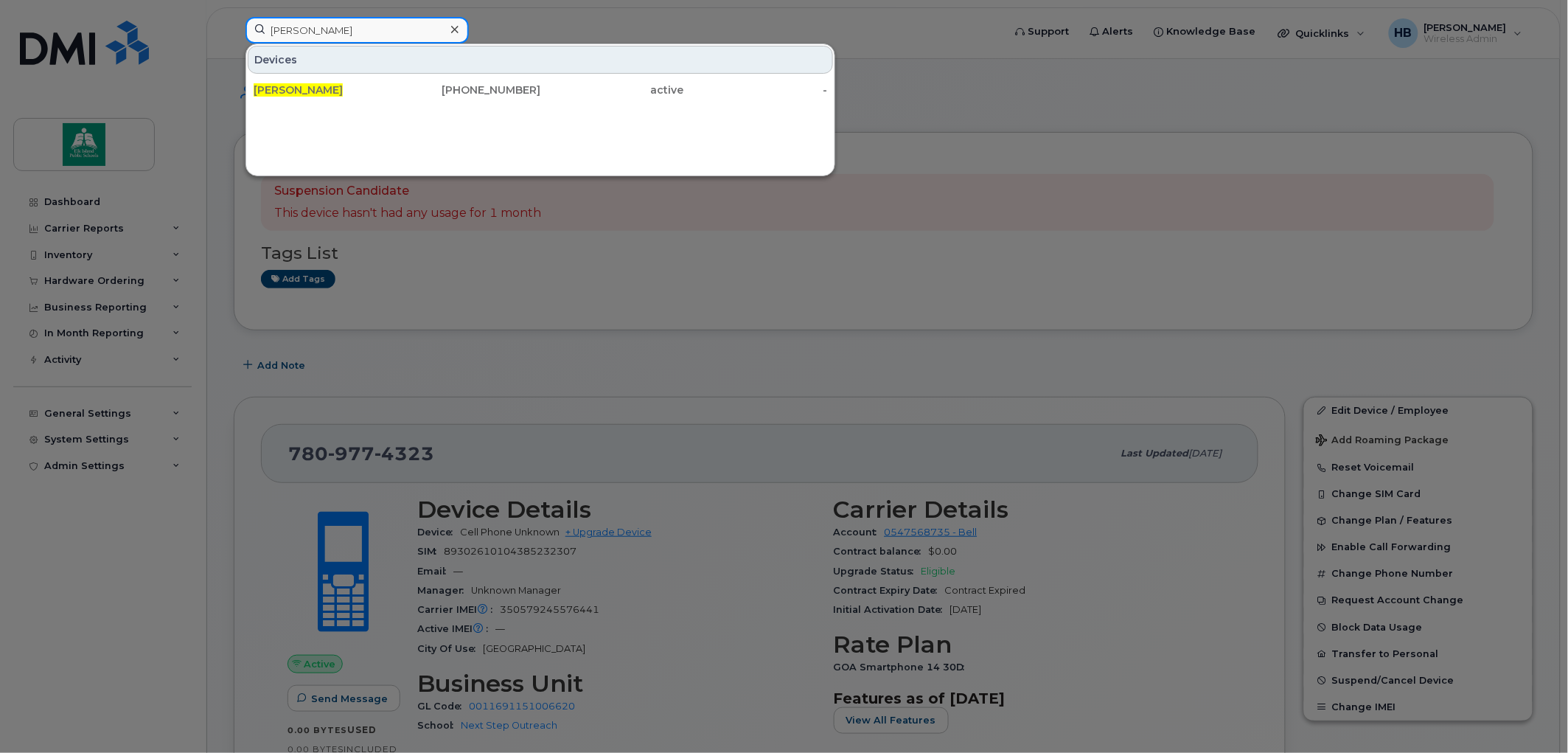
type input "[PERSON_NAME]"
click at [667, 237] on div at bounding box center [784, 376] width 1568 height 753
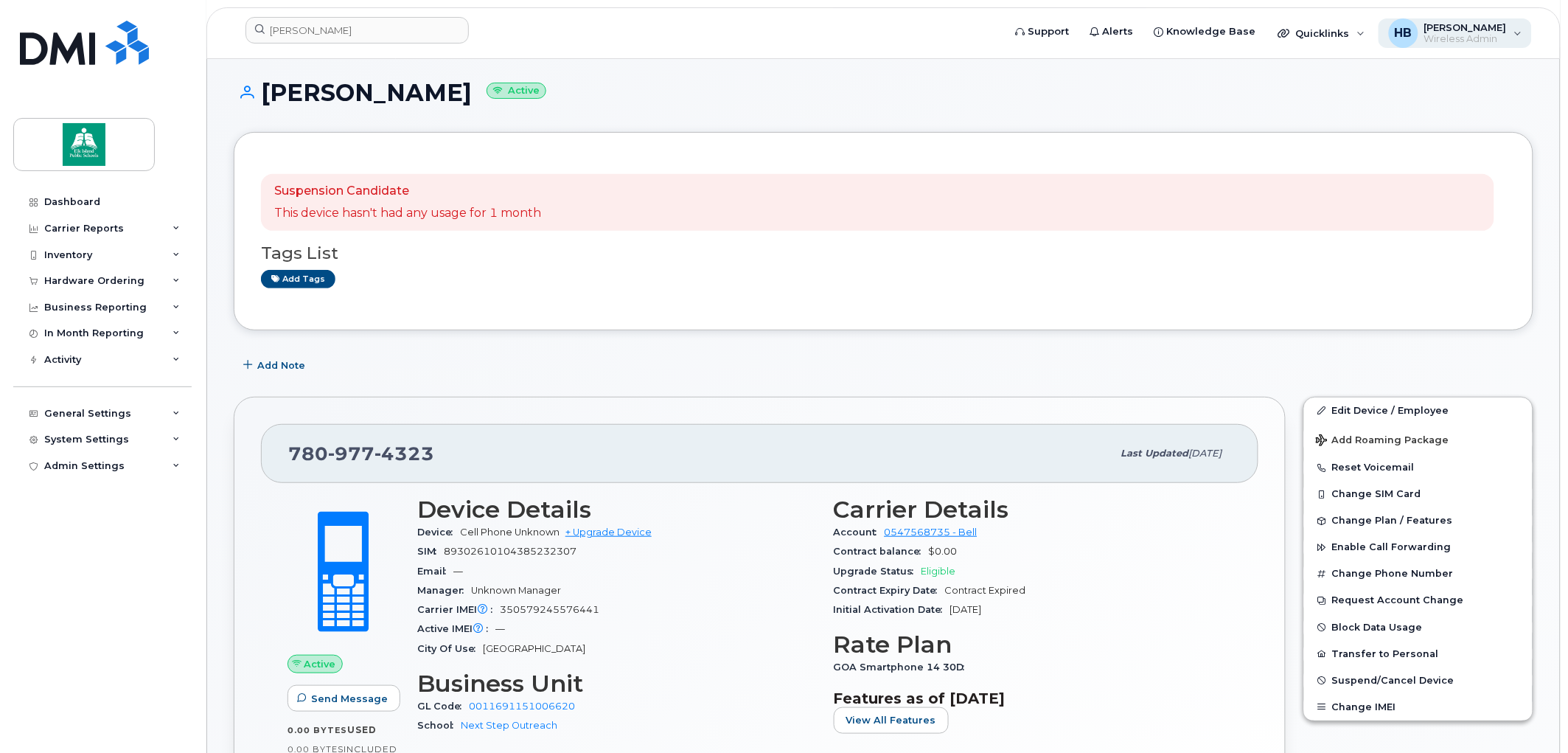
click at [1461, 24] on span "[PERSON_NAME]" at bounding box center [1466, 27] width 82 height 11
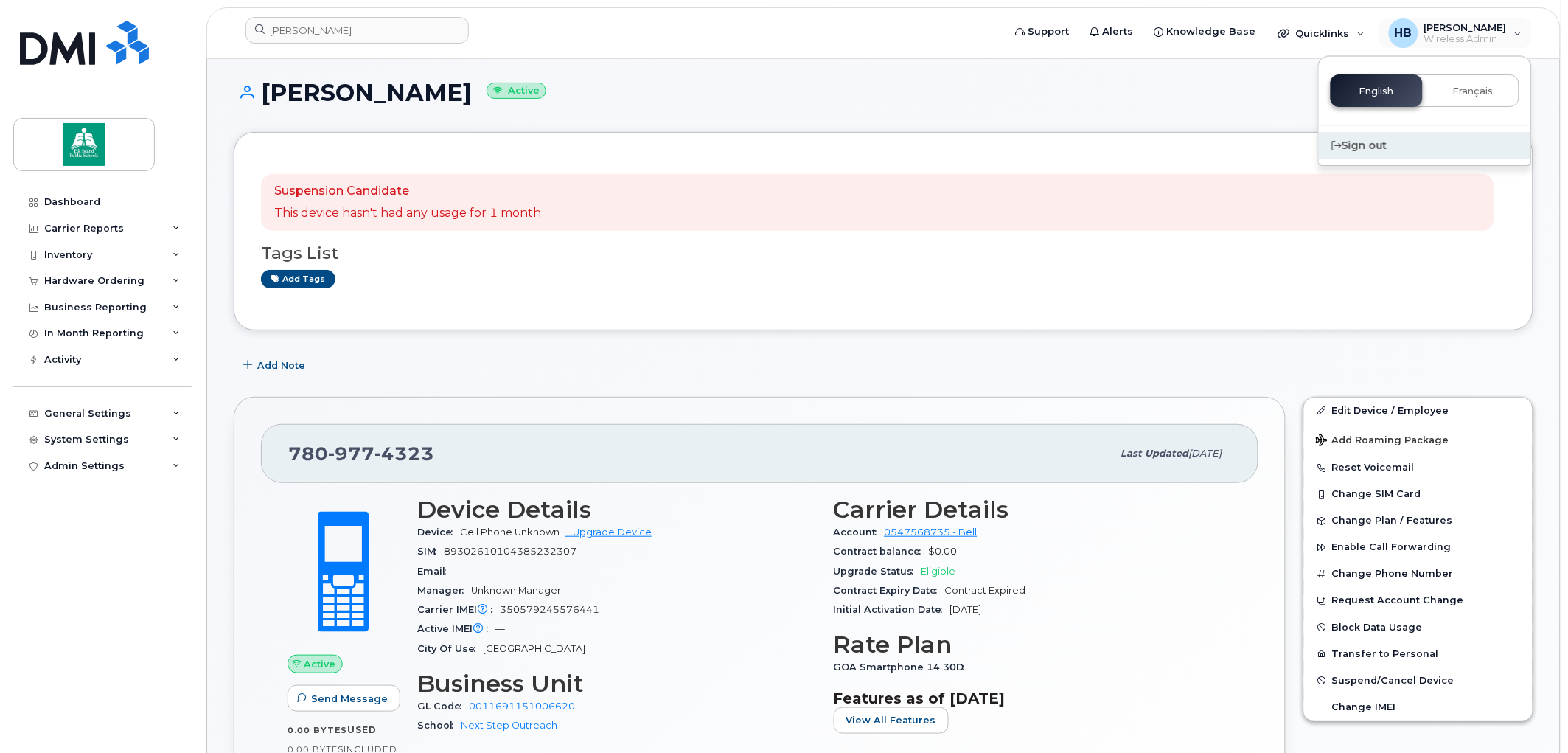
click at [1379, 143] on div "Sign out" at bounding box center [1425, 146] width 213 height 27
